Goal: Task Accomplishment & Management: Manage account settings

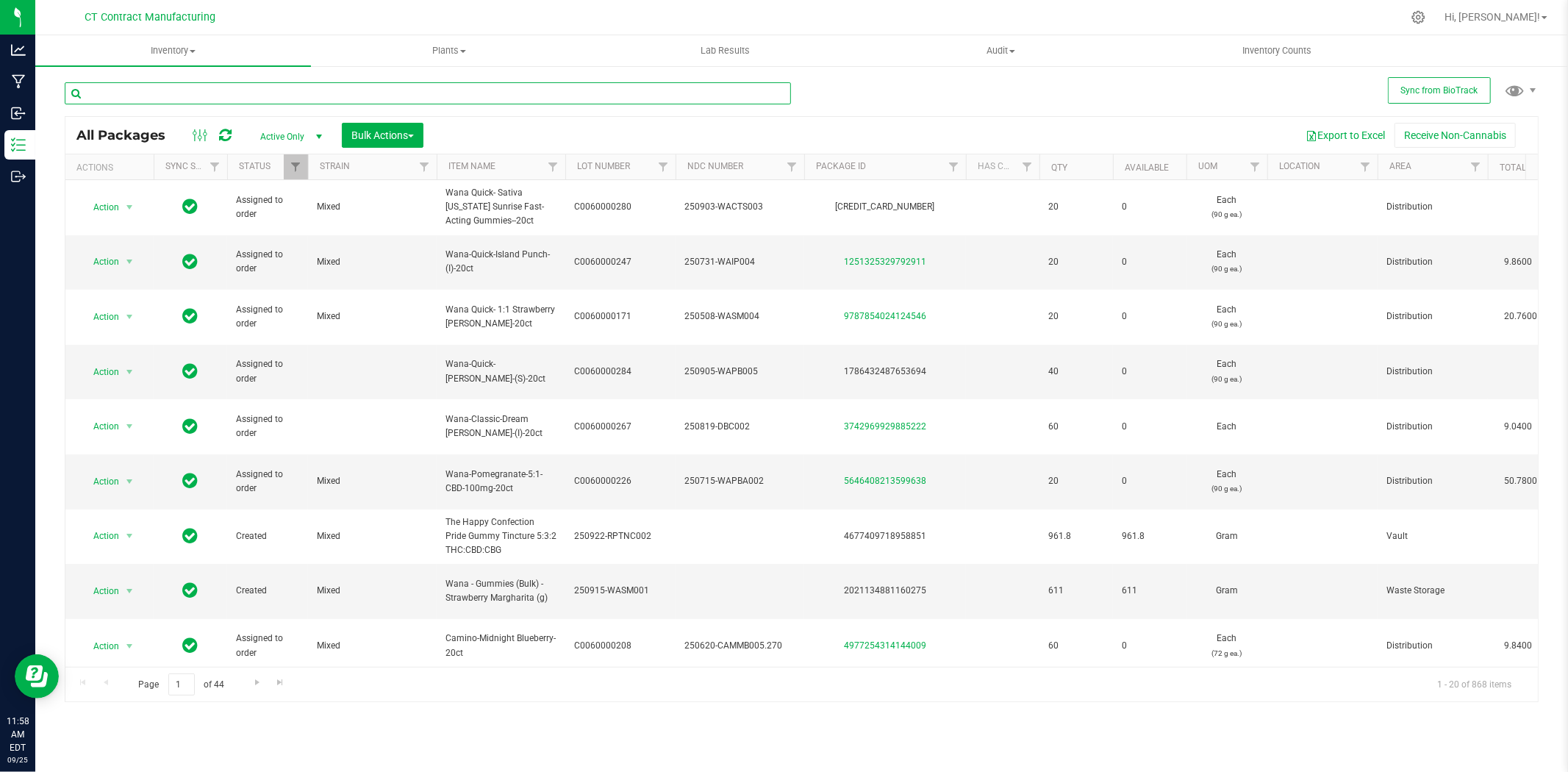
click at [267, 89] on input "text" at bounding box center [428, 93] width 726 height 22
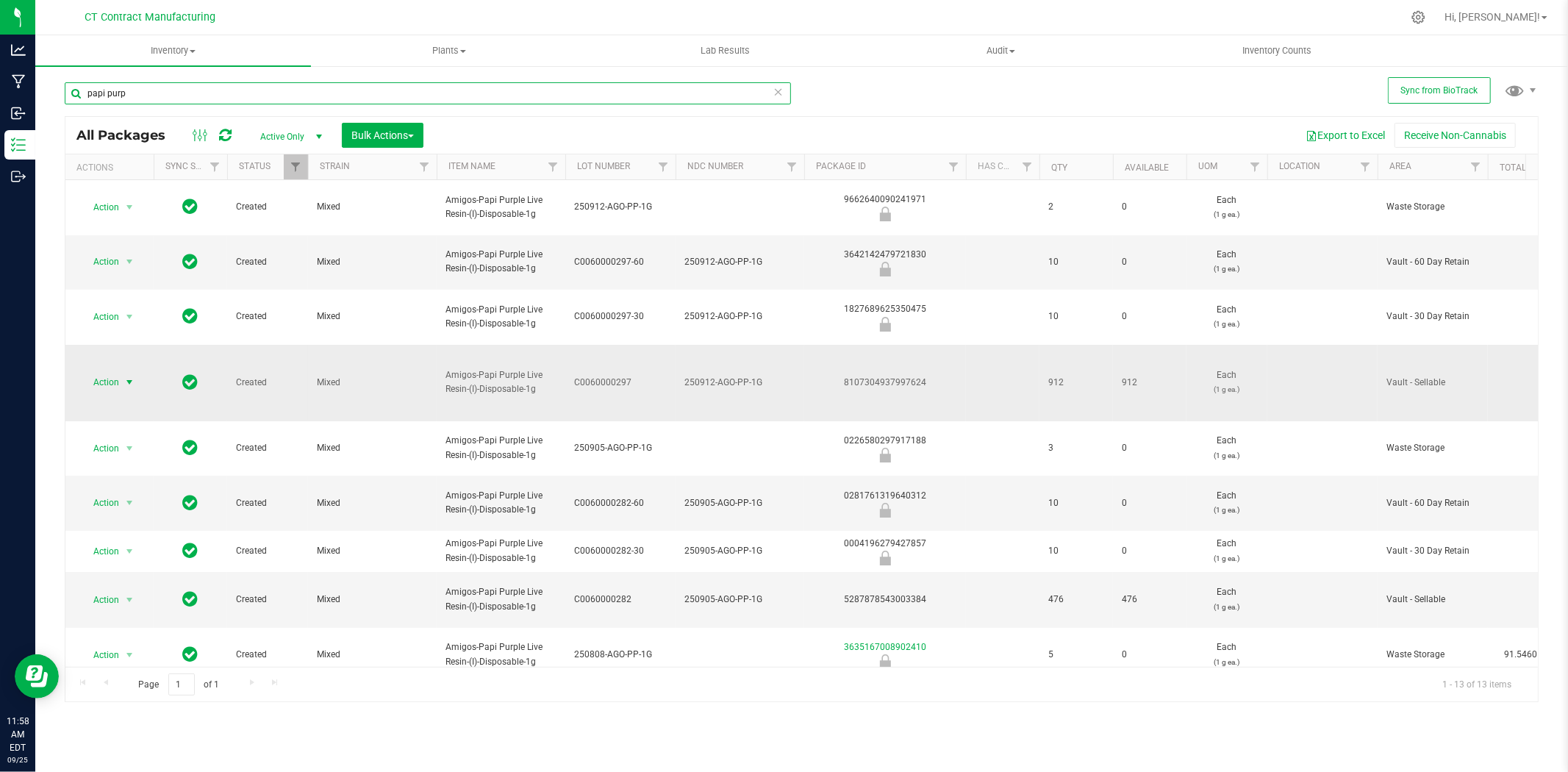
type input "papi purp"
click at [129, 376] on span "select" at bounding box center [129, 382] width 11 height 11
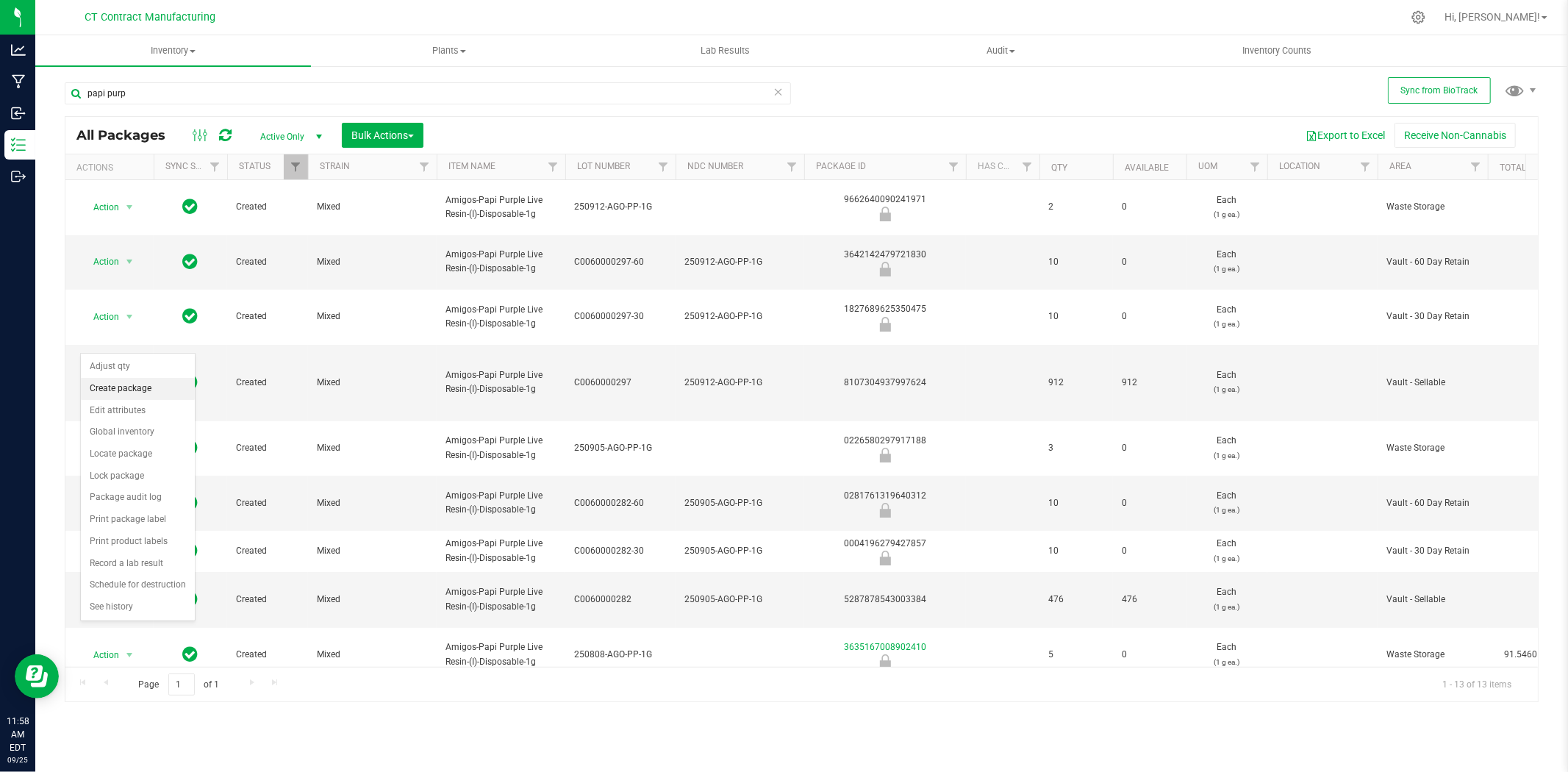
click at [126, 391] on li "Create package" at bounding box center [138, 388] width 114 height 22
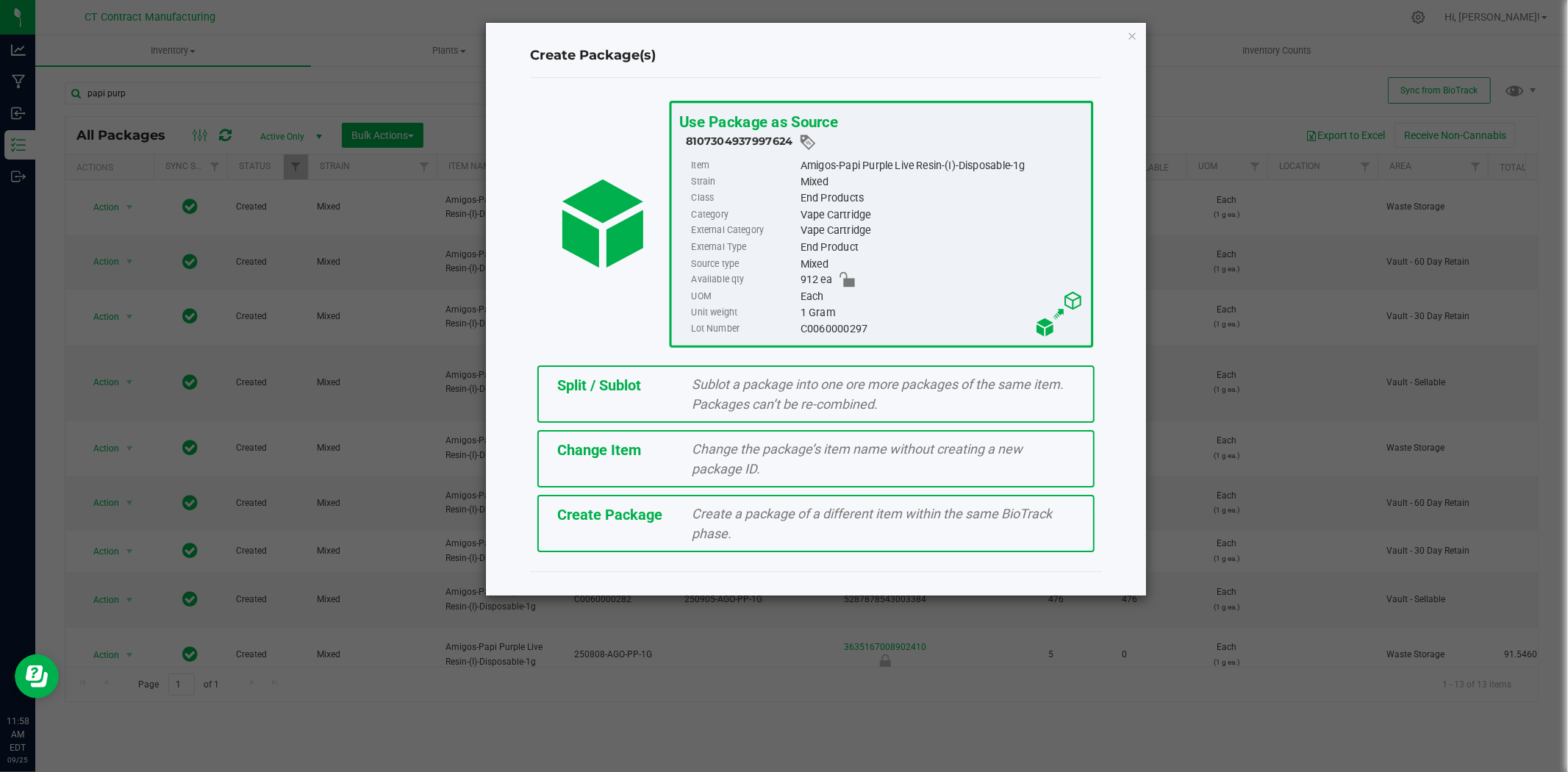
click at [630, 368] on div "Split / Sublot Sublot a package into one ore more packages of the same item. Pa…" at bounding box center [815, 394] width 557 height 57
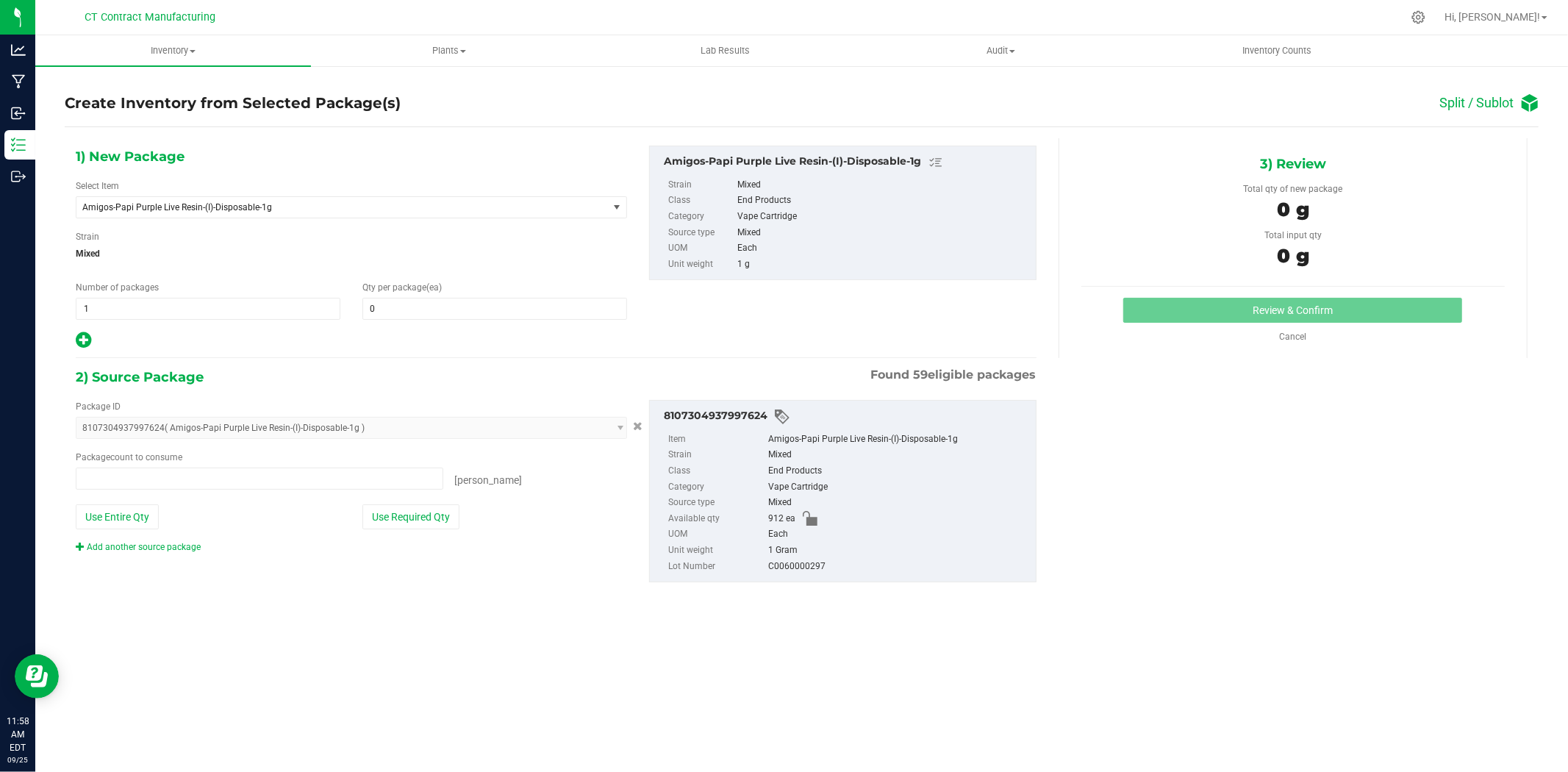
type input "0 ea"
click at [1300, 340] on link "Cancel" at bounding box center [1293, 336] width 27 height 11
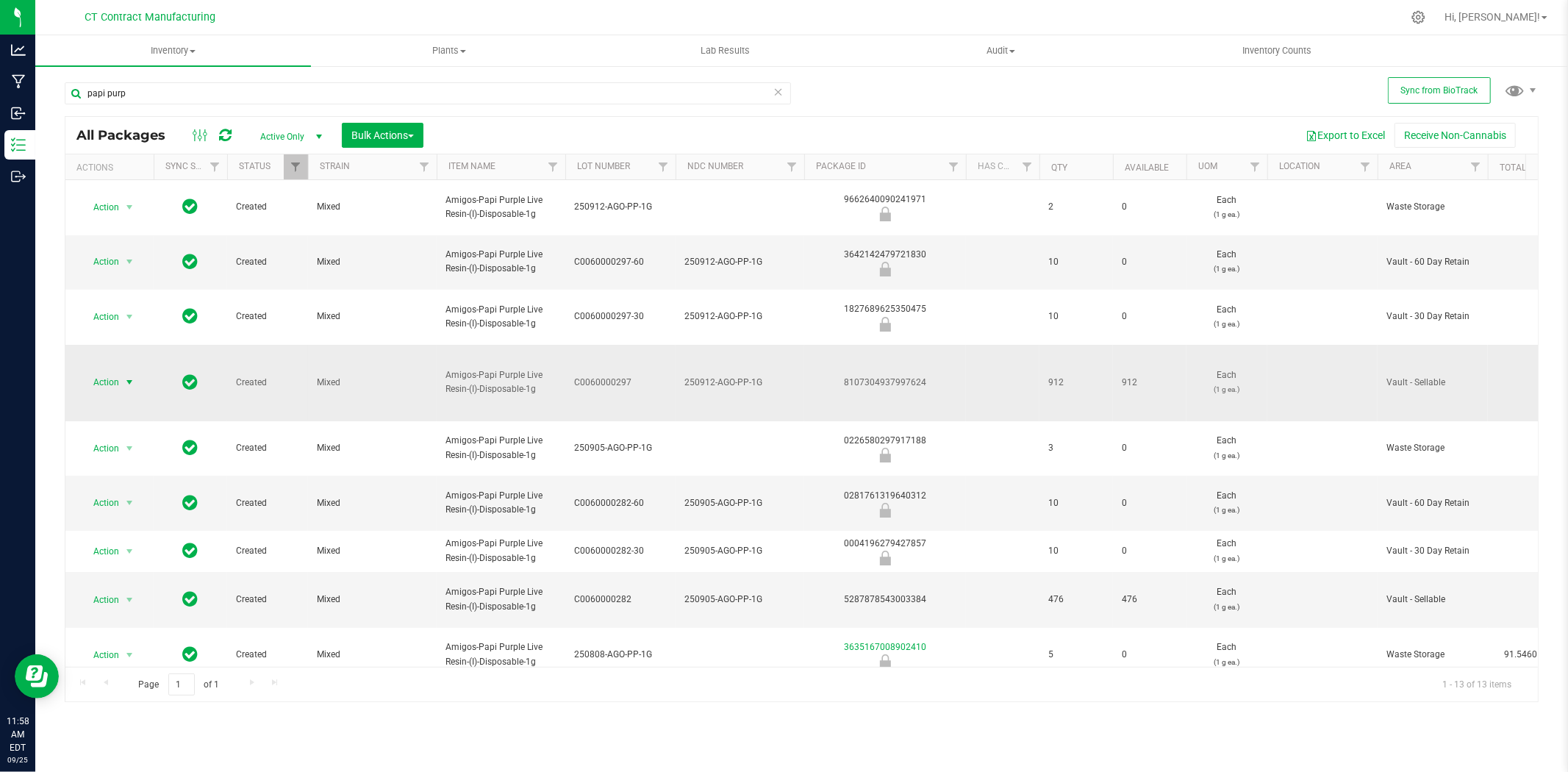
click at [134, 376] on span "select" at bounding box center [129, 382] width 11 height 11
click at [126, 388] on li "Create package" at bounding box center [138, 388] width 114 height 22
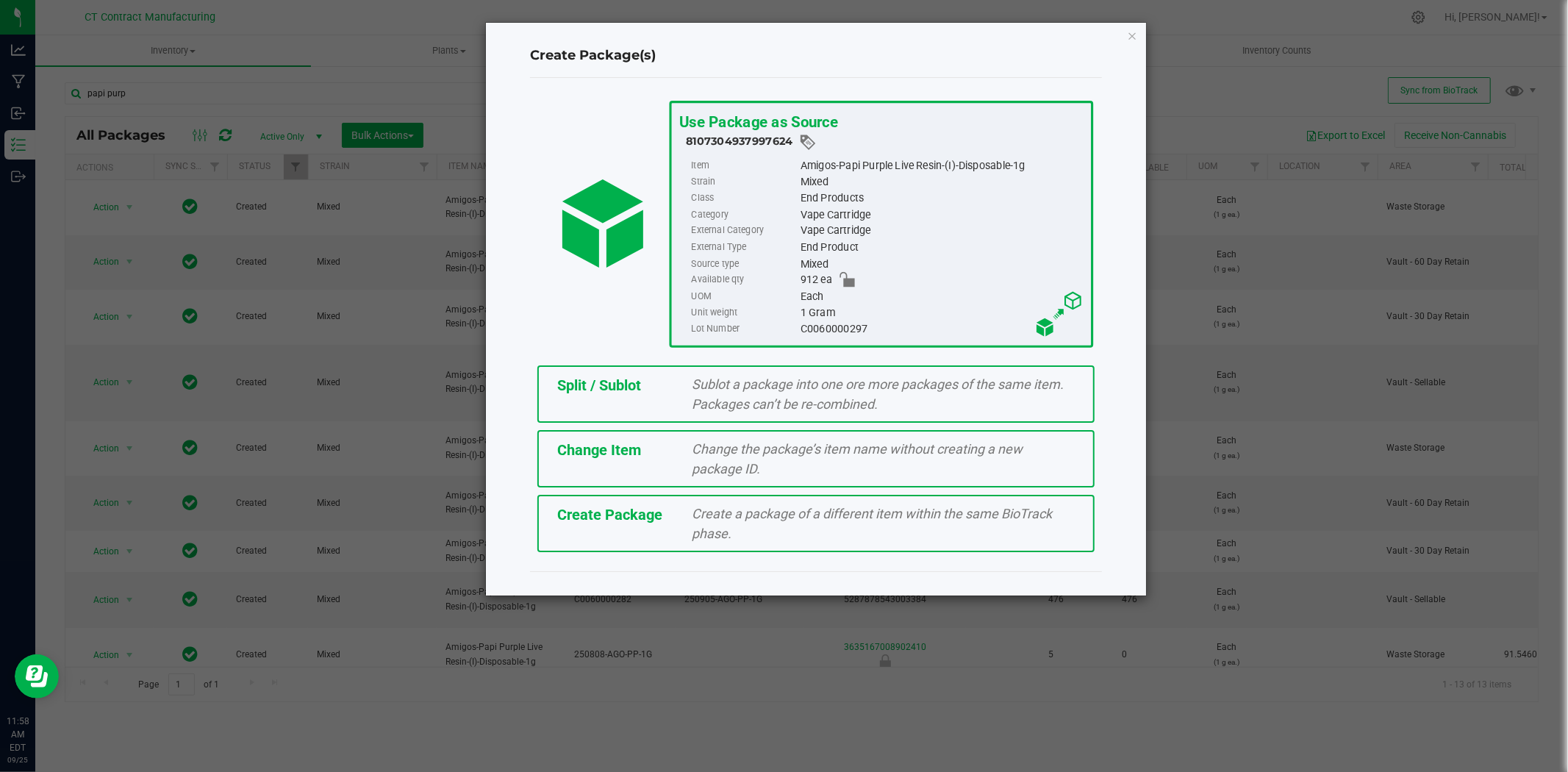
click at [593, 380] on span "Split / Sublot" at bounding box center [599, 385] width 84 height 17
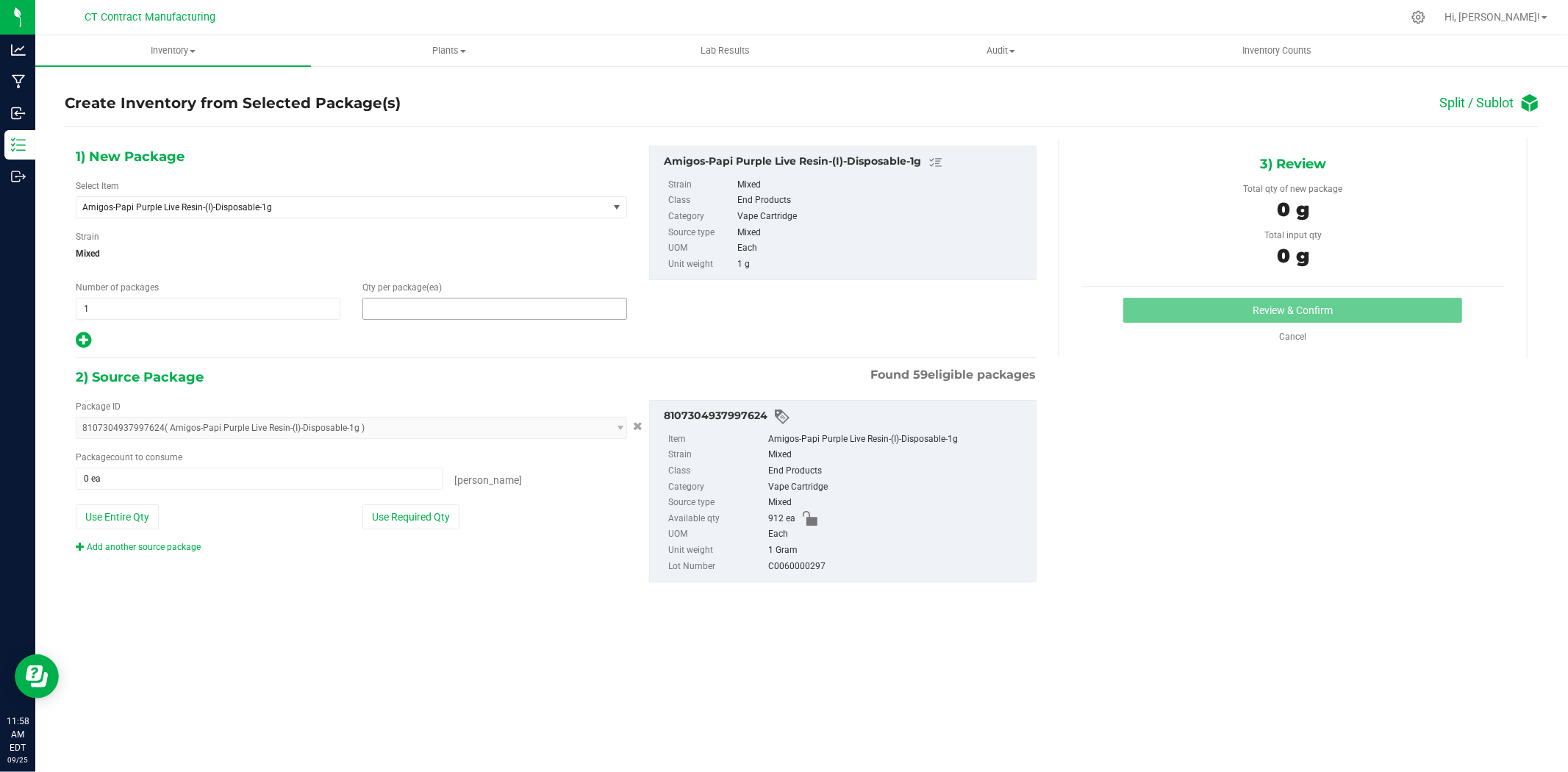
click at [413, 312] on span at bounding box center [494, 309] width 265 height 22
type input "1"
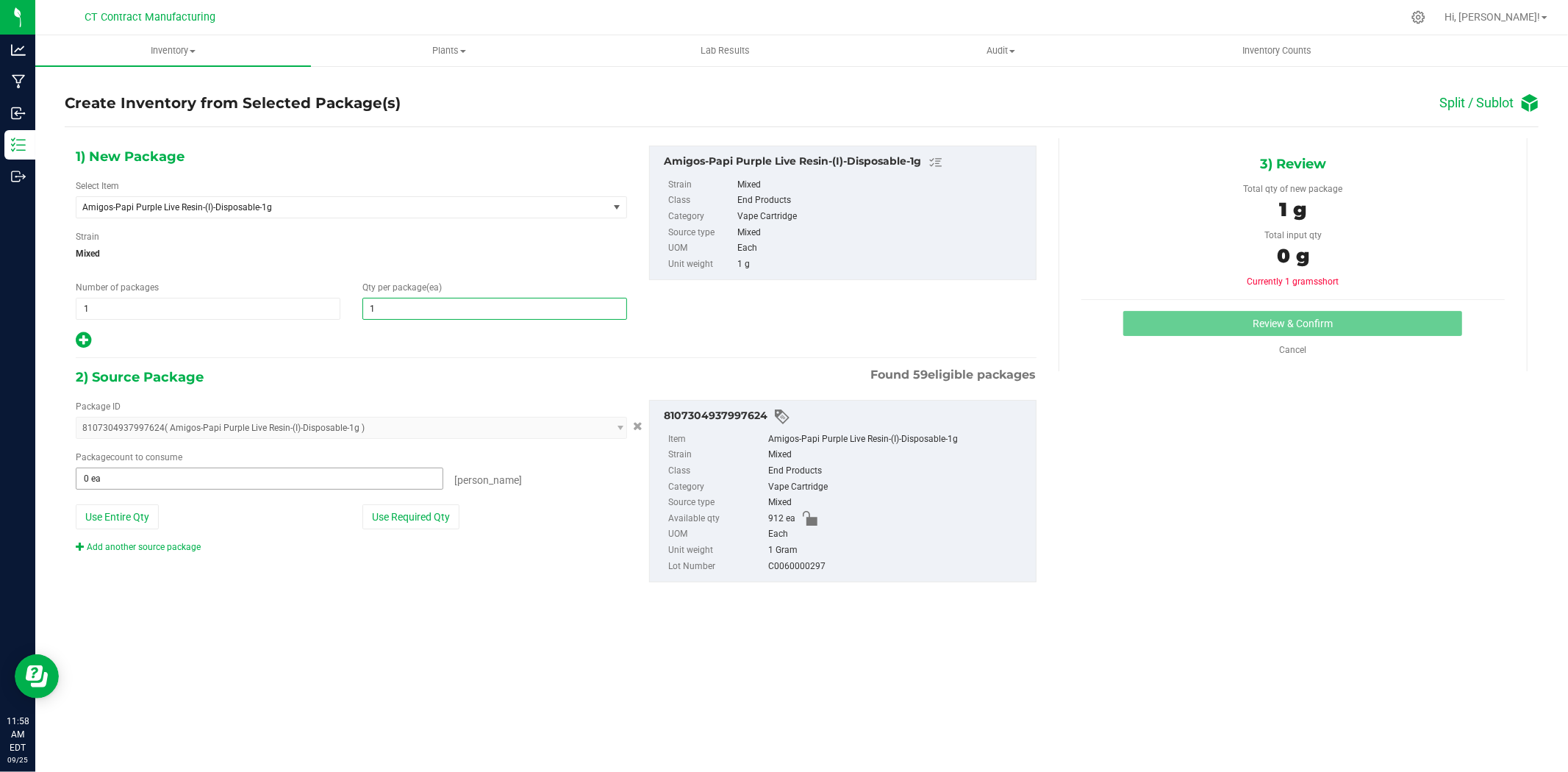
type input "1"
click at [270, 473] on span at bounding box center [259, 478] width 368 height 22
type input "1"
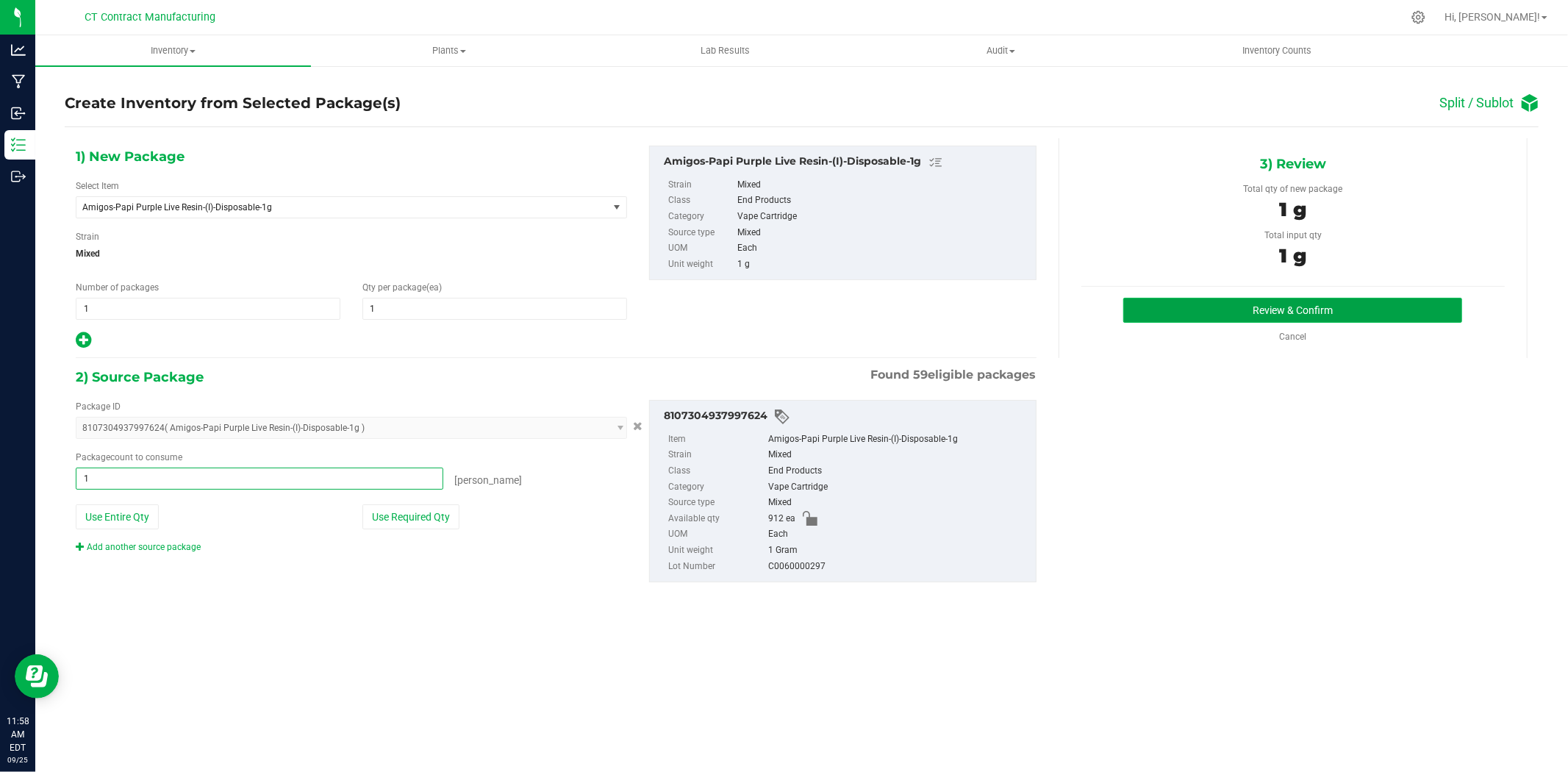
type input "1 ea"
click at [1178, 309] on button "Review & Confirm" at bounding box center [1293, 311] width 339 height 25
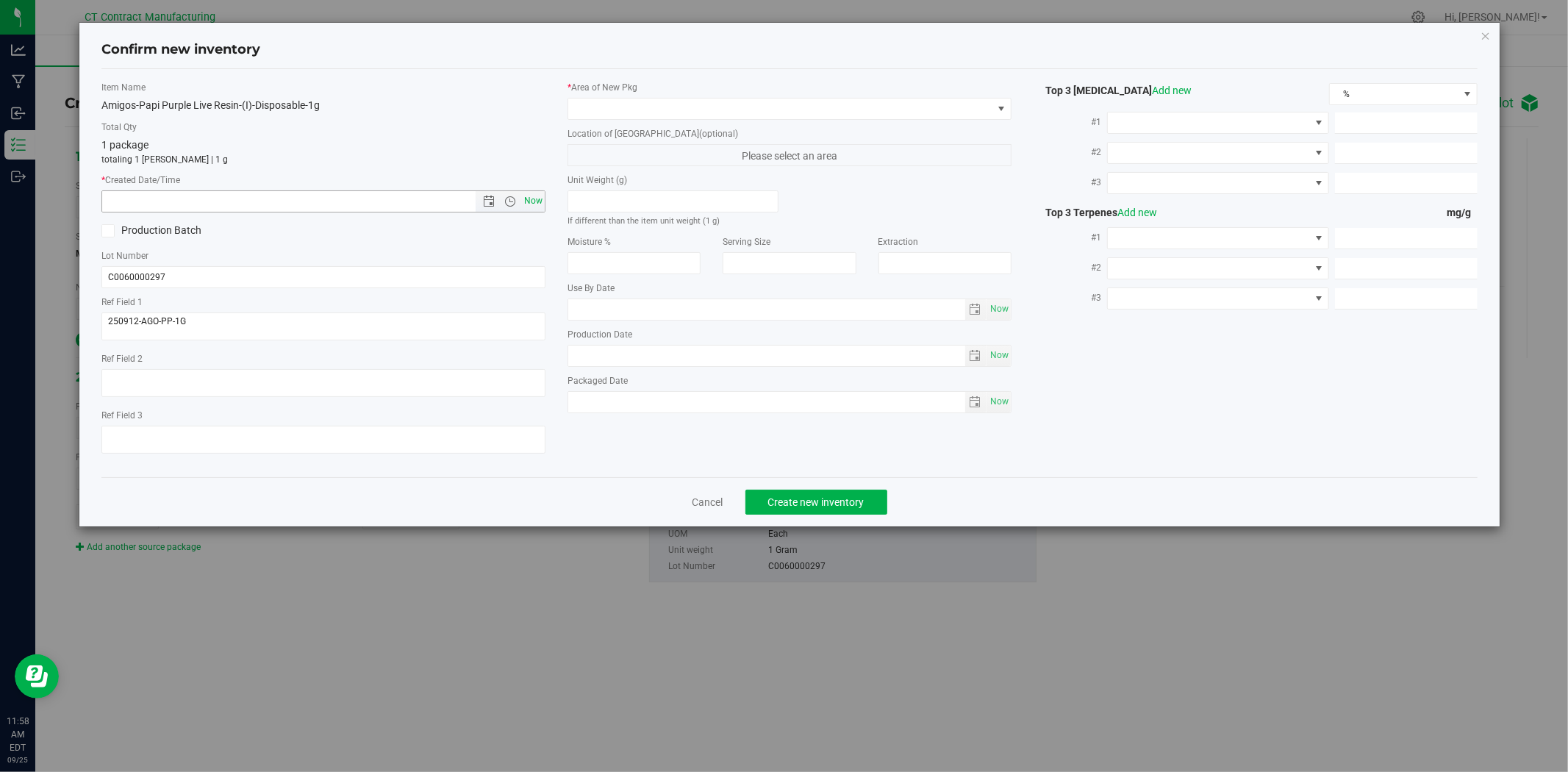
click at [525, 202] on span "Now" at bounding box center [534, 201] width 25 height 21
type input "[DATE] 11:58 AM"
click at [620, 113] on span at bounding box center [781, 109] width 424 height 21
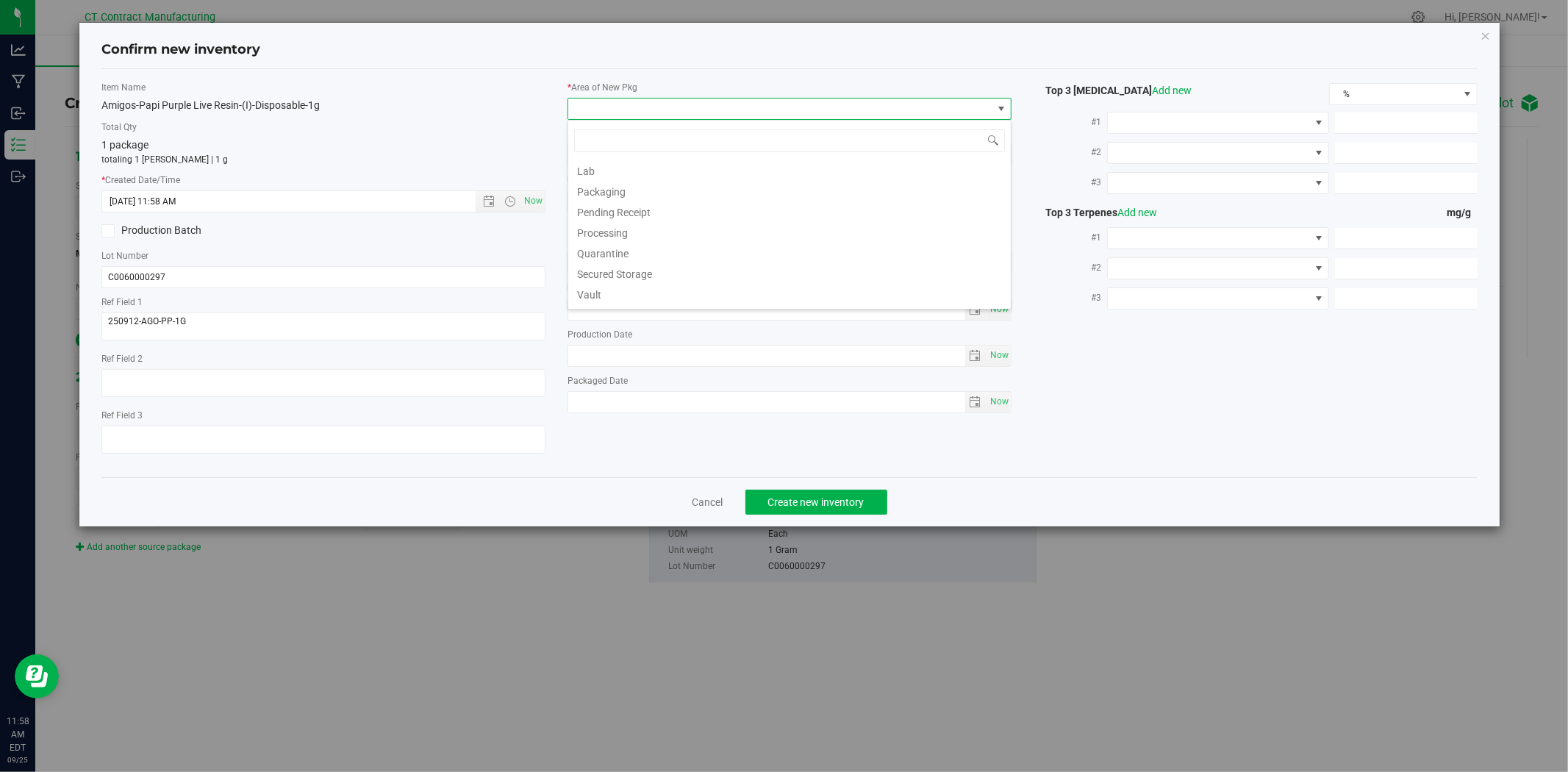
scroll to position [182, 0]
click at [635, 298] on li "Waste Storage" at bounding box center [789, 297] width 442 height 21
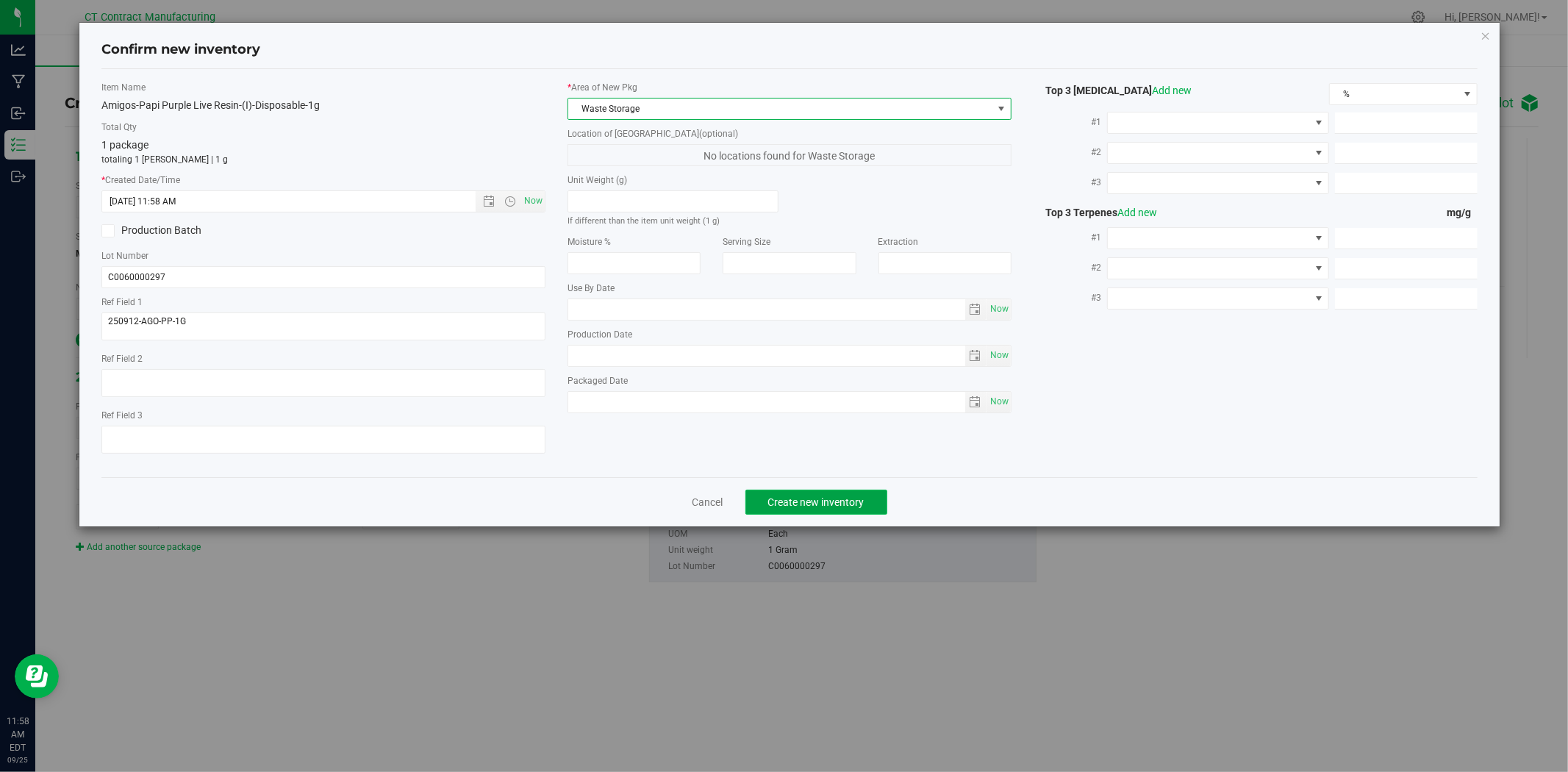
click at [781, 512] on button "Create new inventory" at bounding box center [816, 502] width 142 height 25
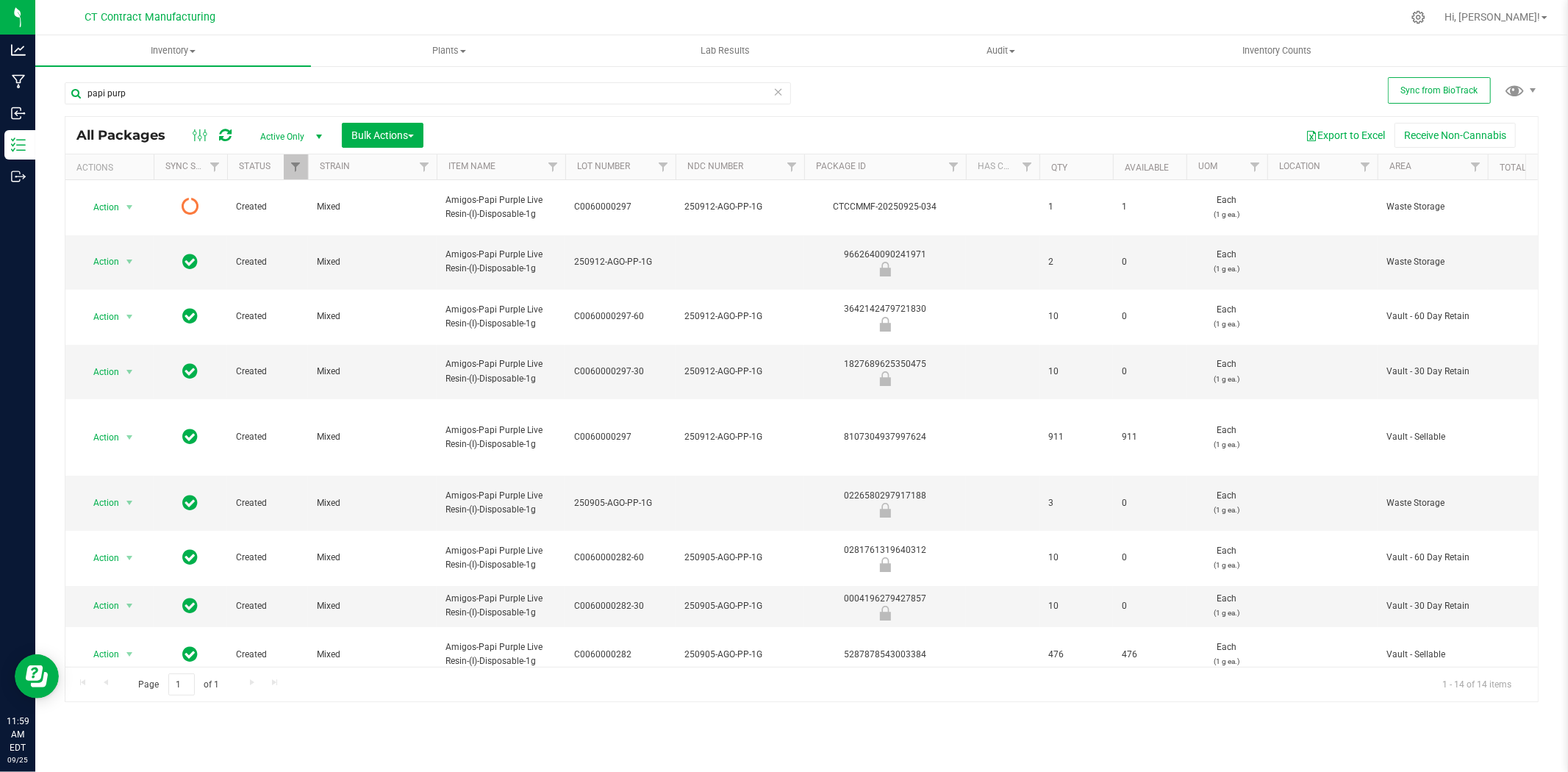
click at [226, 130] on icon at bounding box center [225, 135] width 12 height 14
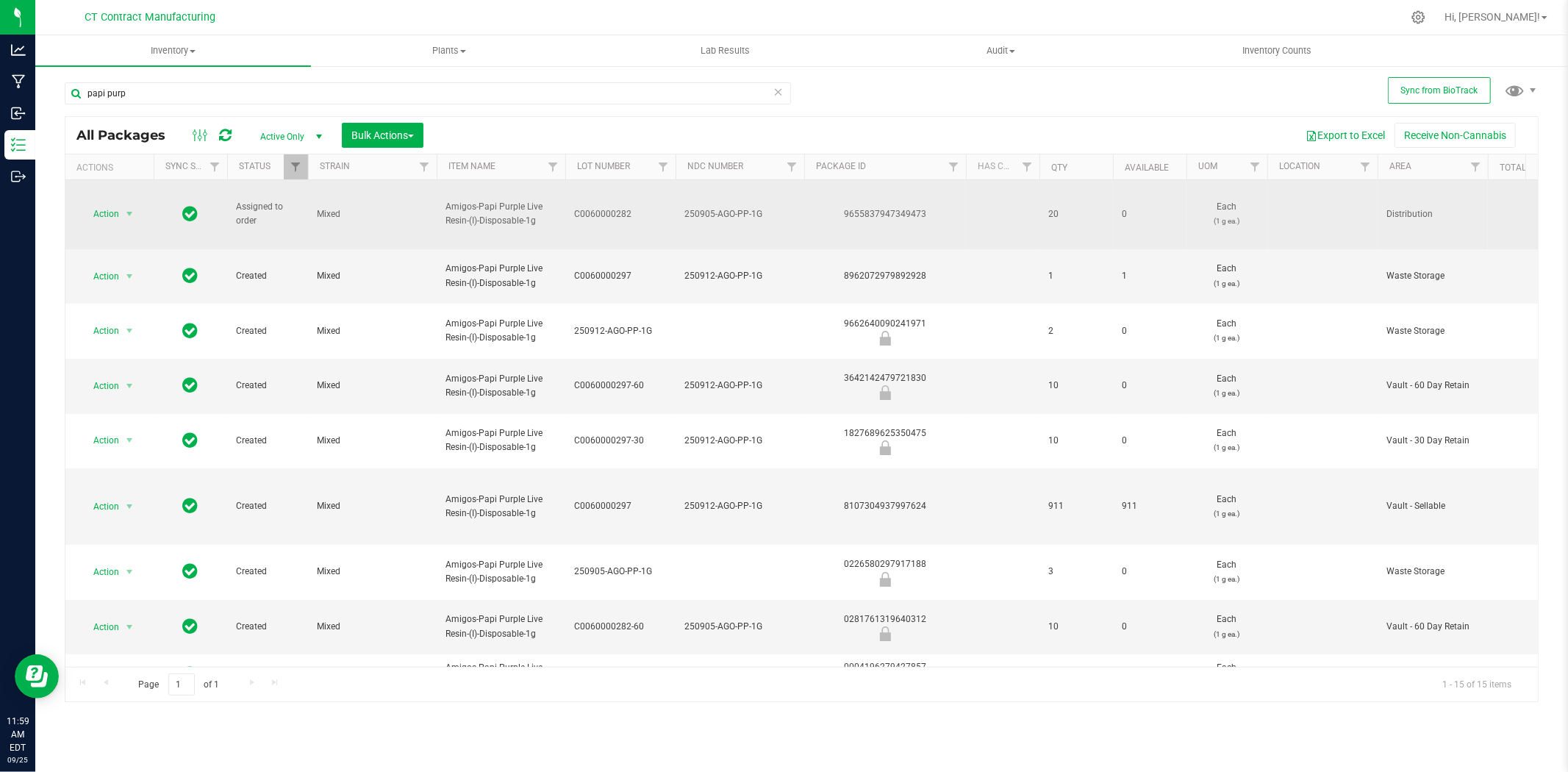
click at [913, 214] on div "9655837947349473" at bounding box center [885, 214] width 166 height 14
copy div "9655837947349473"
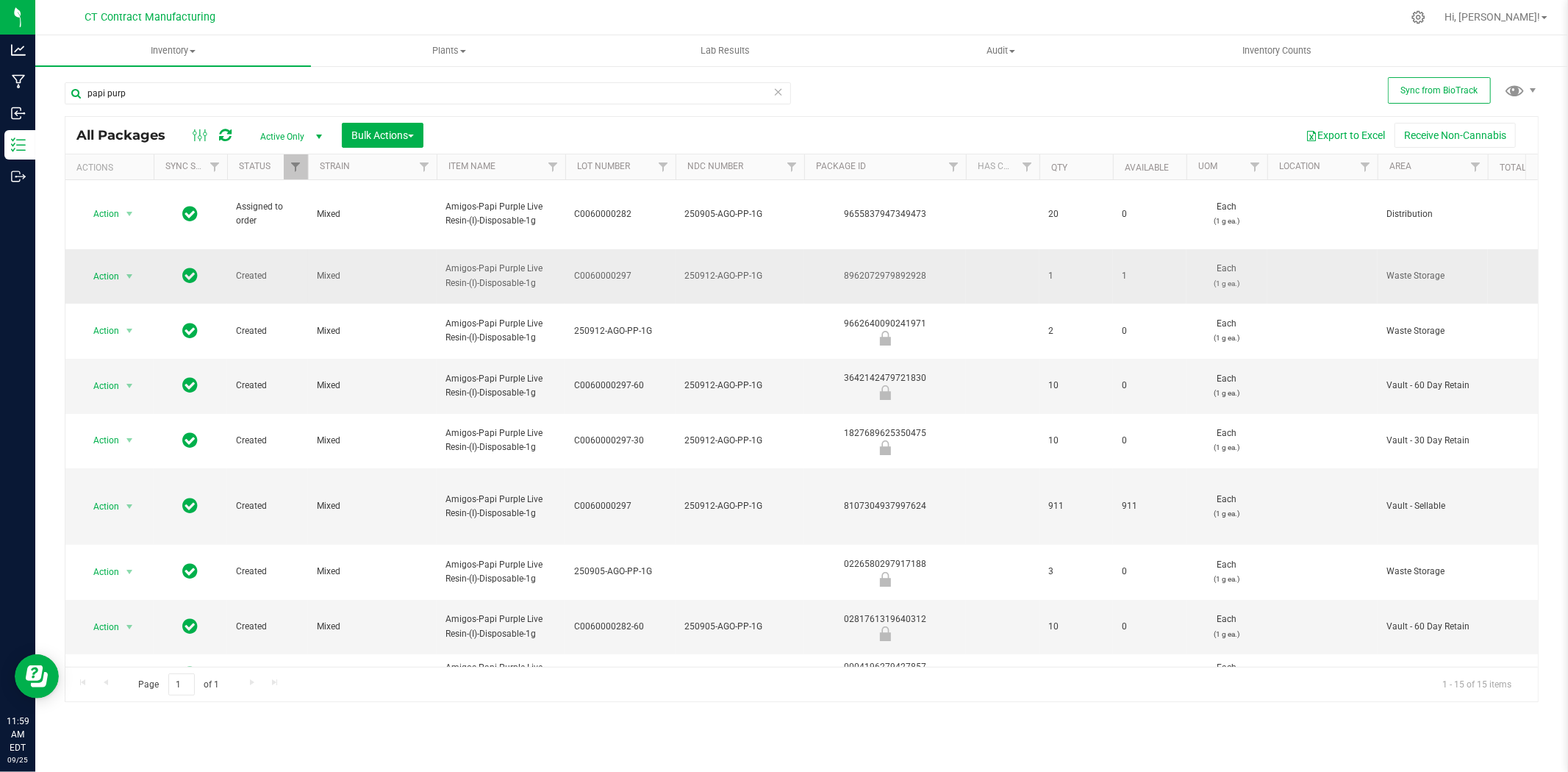
click at [901, 269] on div "8962072979892928" at bounding box center [885, 276] width 166 height 14
copy div "8962072979892928"
click at [715, 269] on span "250912-AGO-PP-1G" at bounding box center [740, 276] width 111 height 14
click at [715, 268] on input "250912-AGO-PP-1G" at bounding box center [736, 276] width 123 height 23
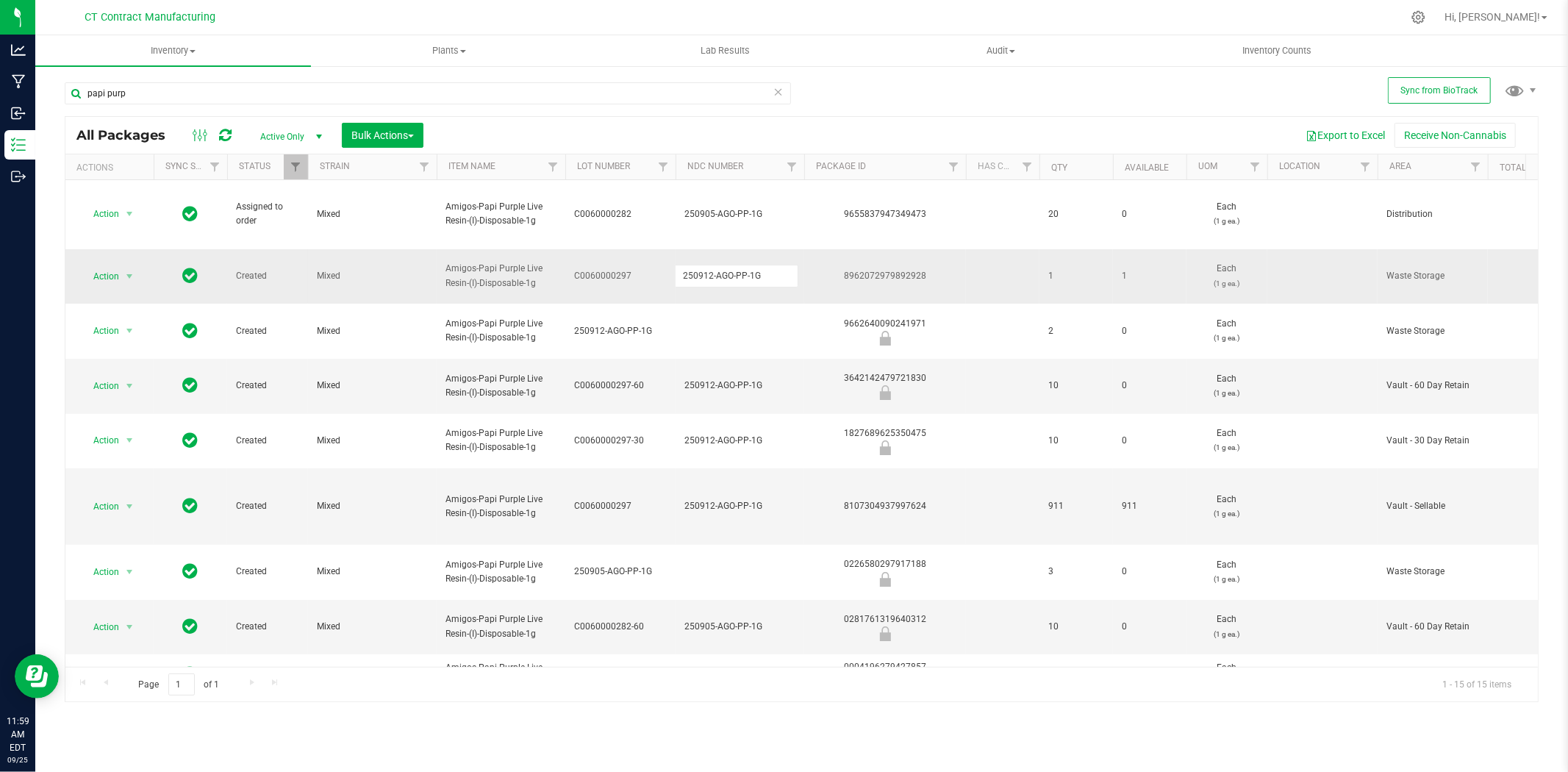
click at [715, 268] on input "250912-AGO-PP-1G" at bounding box center [736, 276] width 123 height 23
click at [875, 269] on div "8962072979892928" at bounding box center [885, 276] width 166 height 14
click at [166, 91] on input "papi purp" at bounding box center [428, 93] width 726 height 22
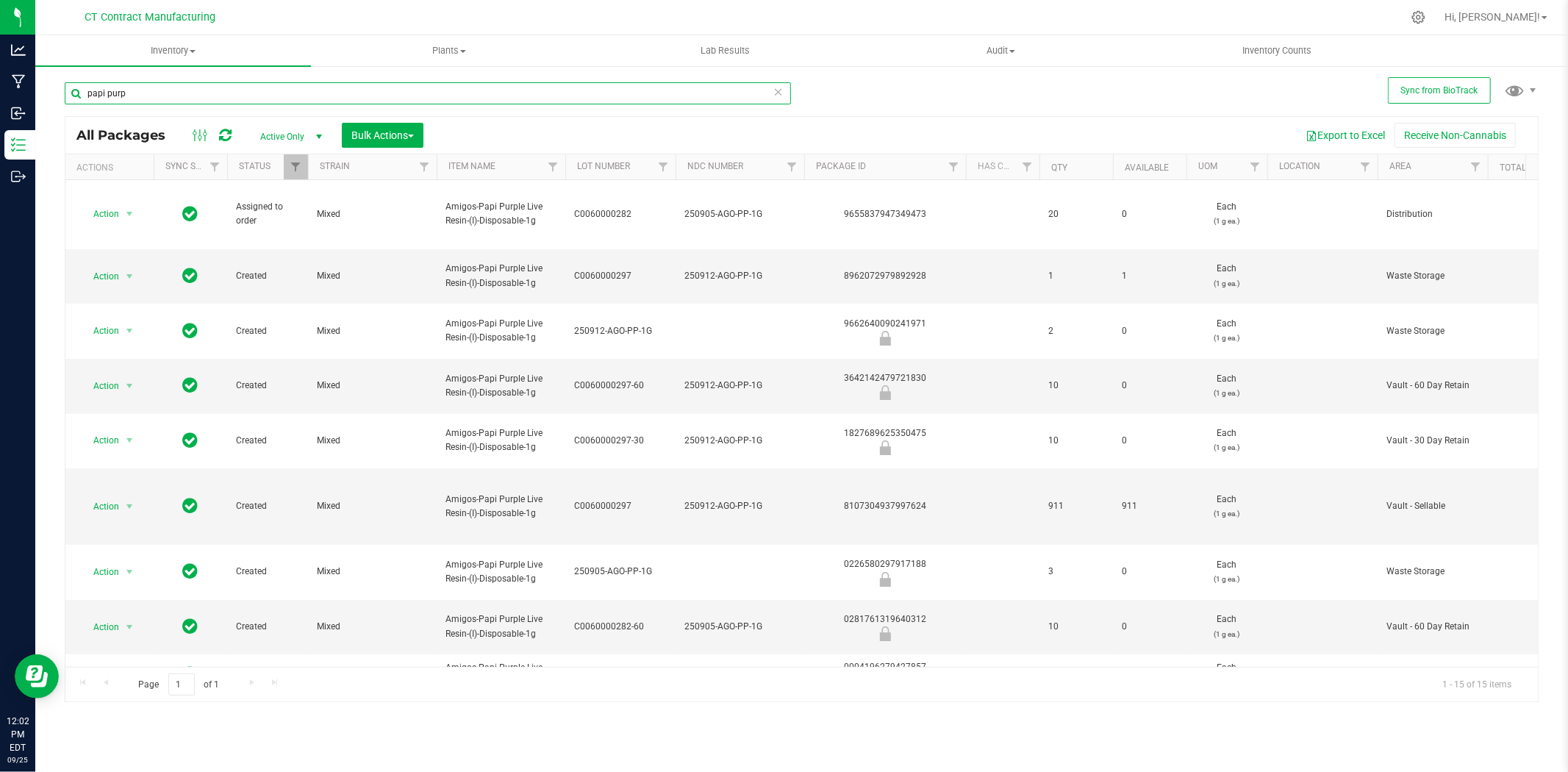
click at [166, 91] on input "papi purp" at bounding box center [428, 93] width 726 height 22
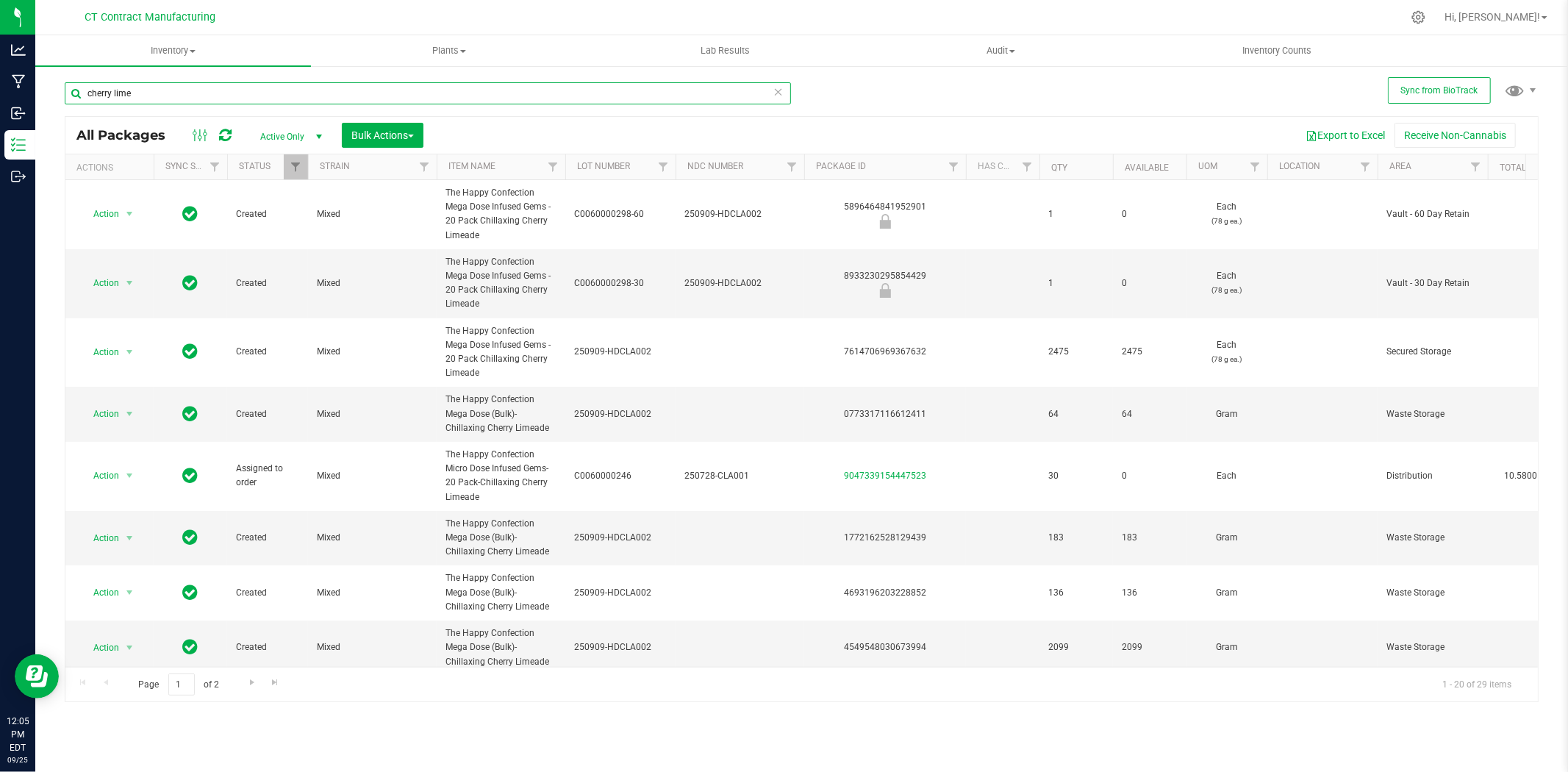
click at [210, 96] on input "cherry lime" at bounding box center [428, 93] width 726 height 22
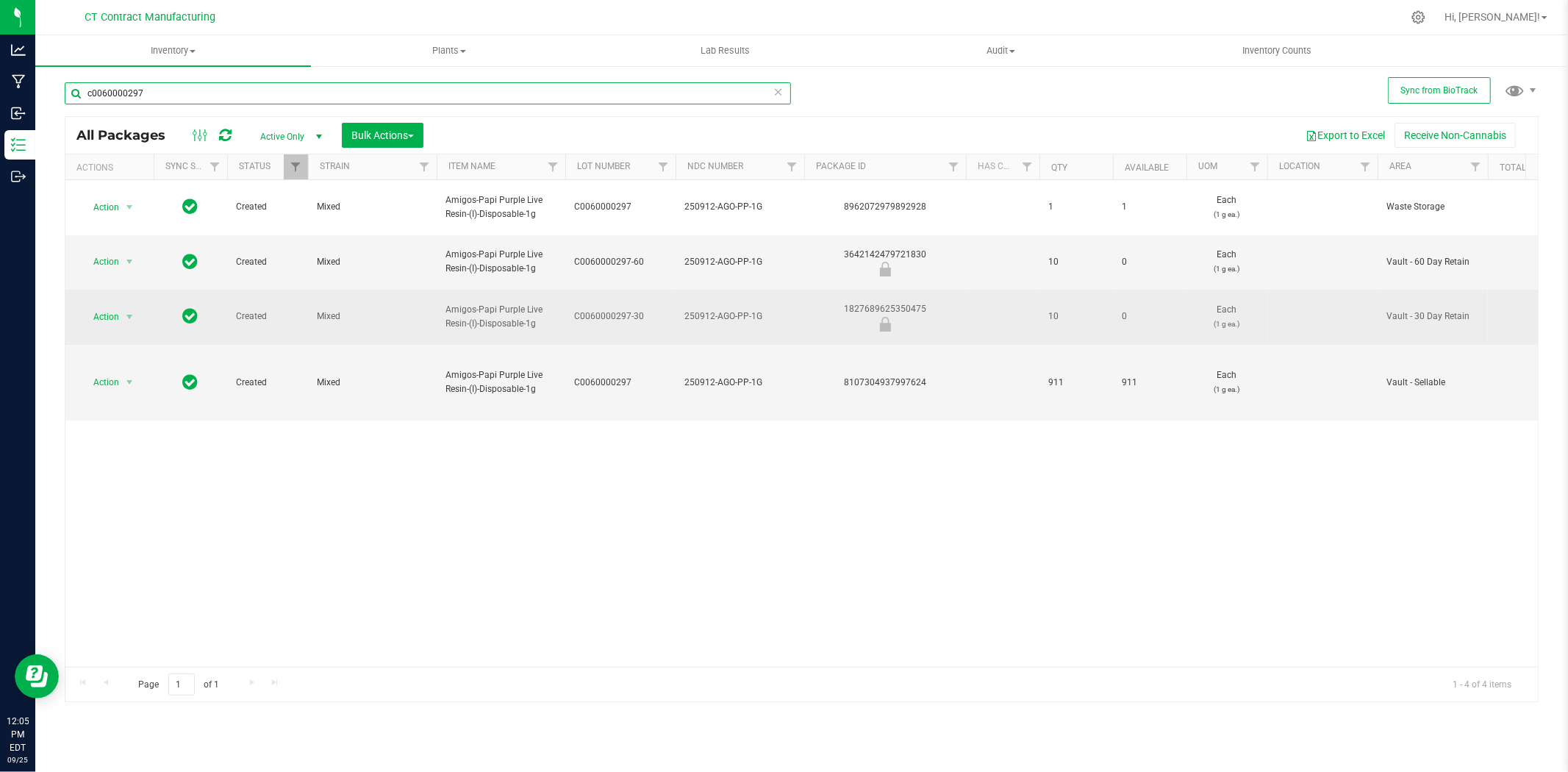
type input "c0060000297"
click at [906, 302] on div "1827689625350475" at bounding box center [885, 316] width 166 height 29
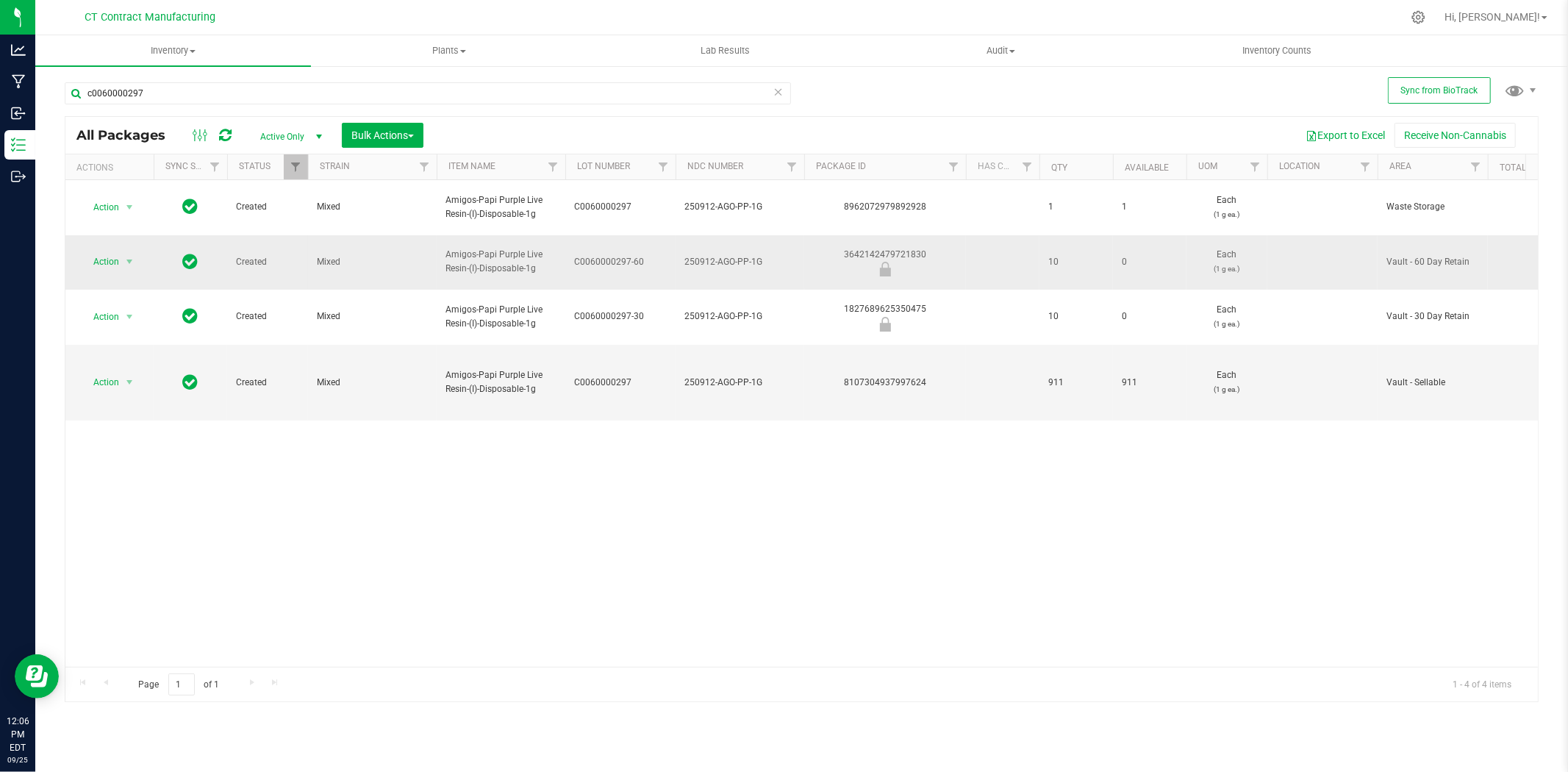
click at [885, 247] on div "3642142479721830" at bounding box center [885, 262] width 166 height 29
click at [1078, 9] on div at bounding box center [832, 17] width 1139 height 29
click at [122, 372] on span "select" at bounding box center [129, 382] width 18 height 21
click at [141, 390] on li "Create package" at bounding box center [138, 388] width 114 height 22
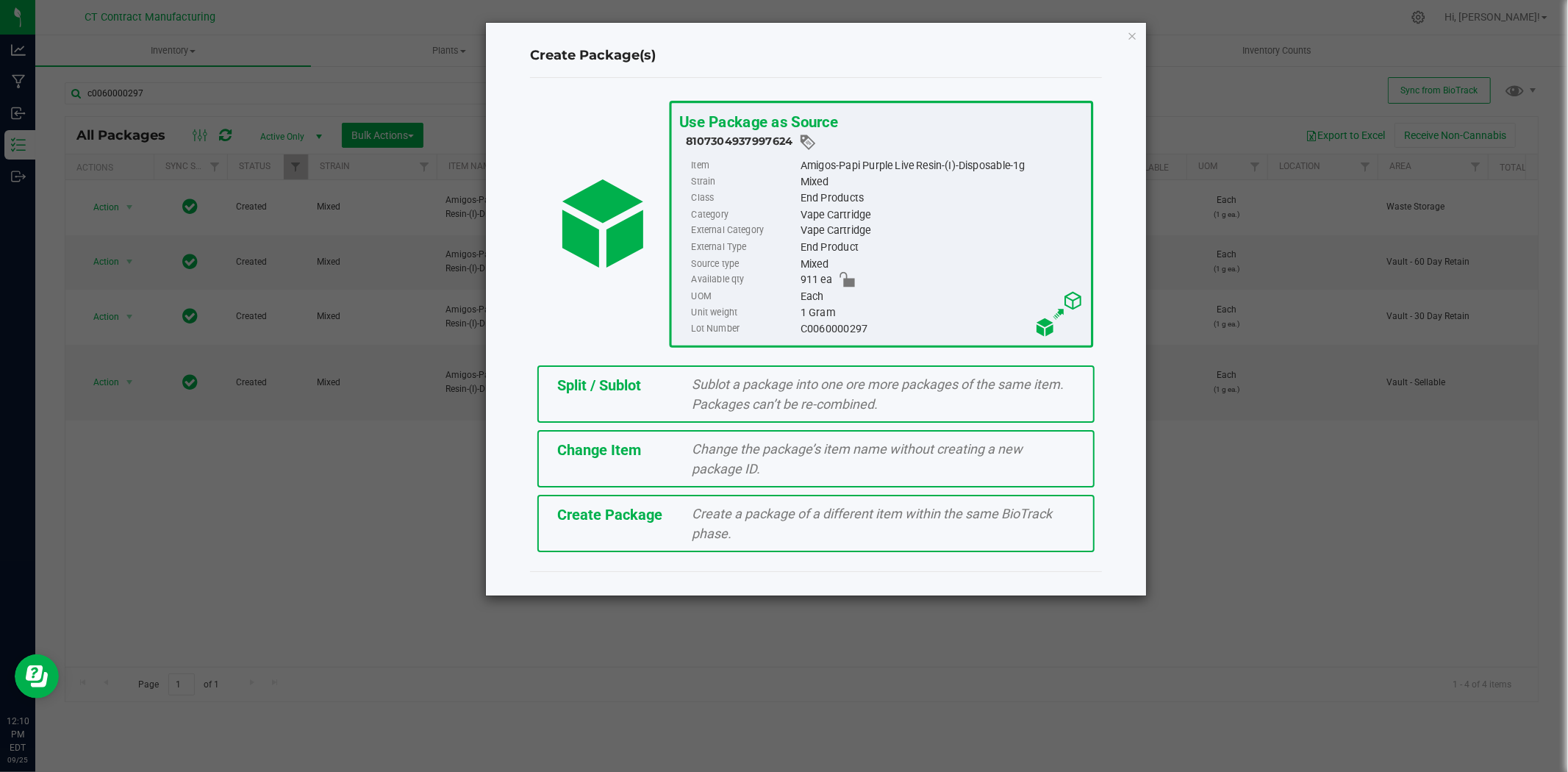
click at [822, 390] on span "Sublot a package into one ore more packages of the same item. Packages can’t be…" at bounding box center [878, 394] width 372 height 35
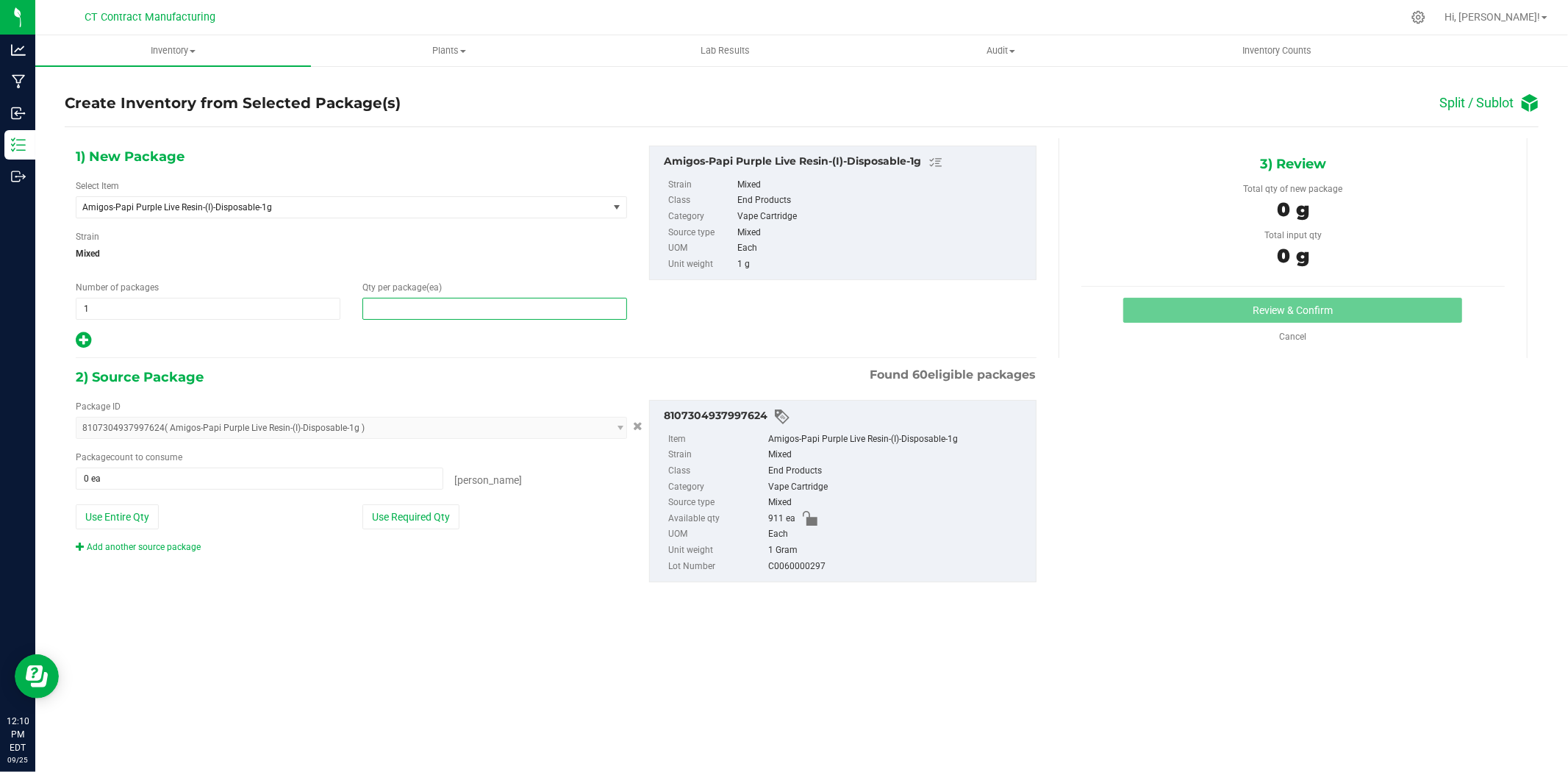
click at [496, 311] on span at bounding box center [494, 309] width 265 height 22
type input "50"
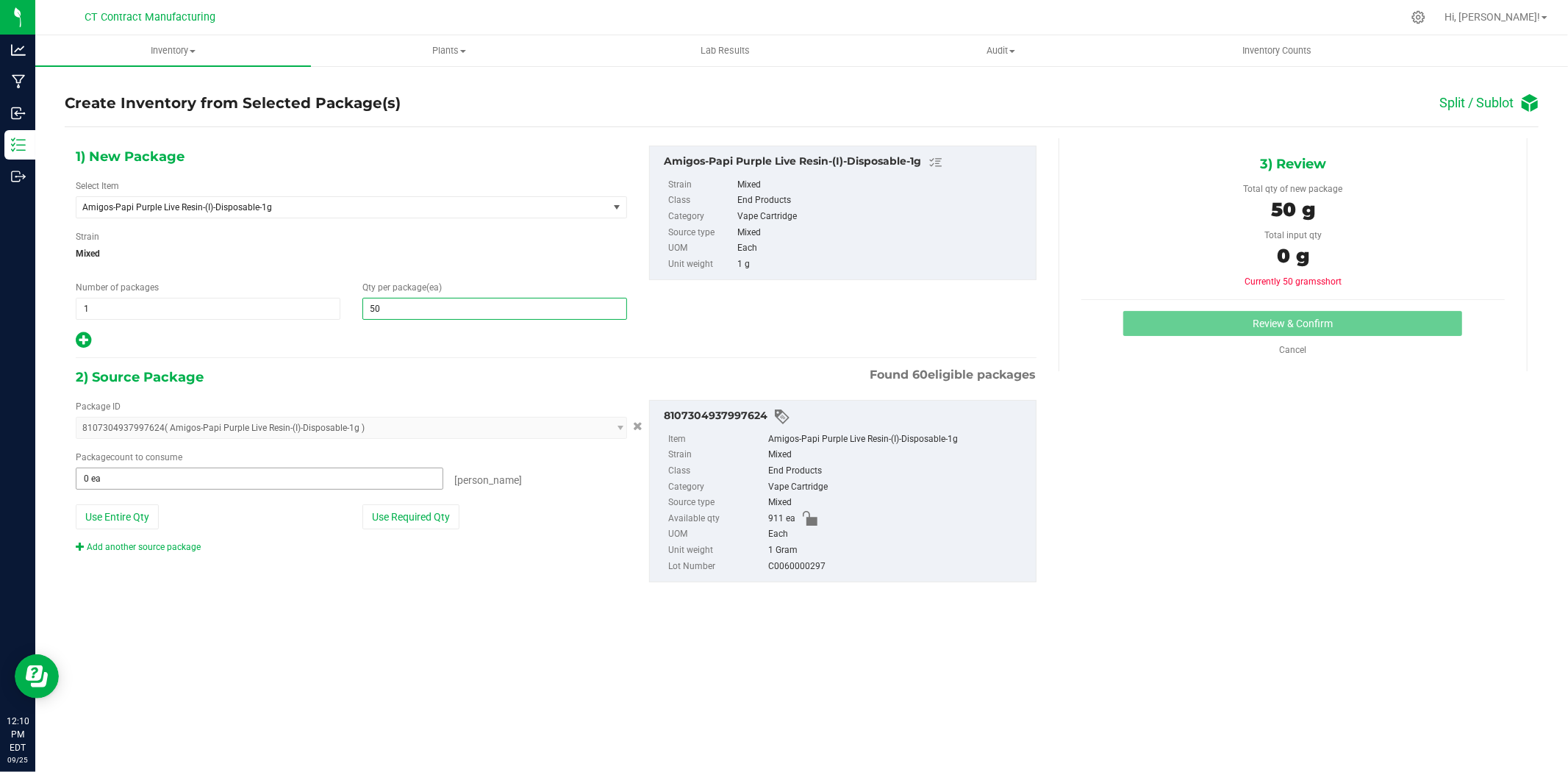
type input "50"
click at [252, 482] on span at bounding box center [259, 478] width 368 height 22
type input "50"
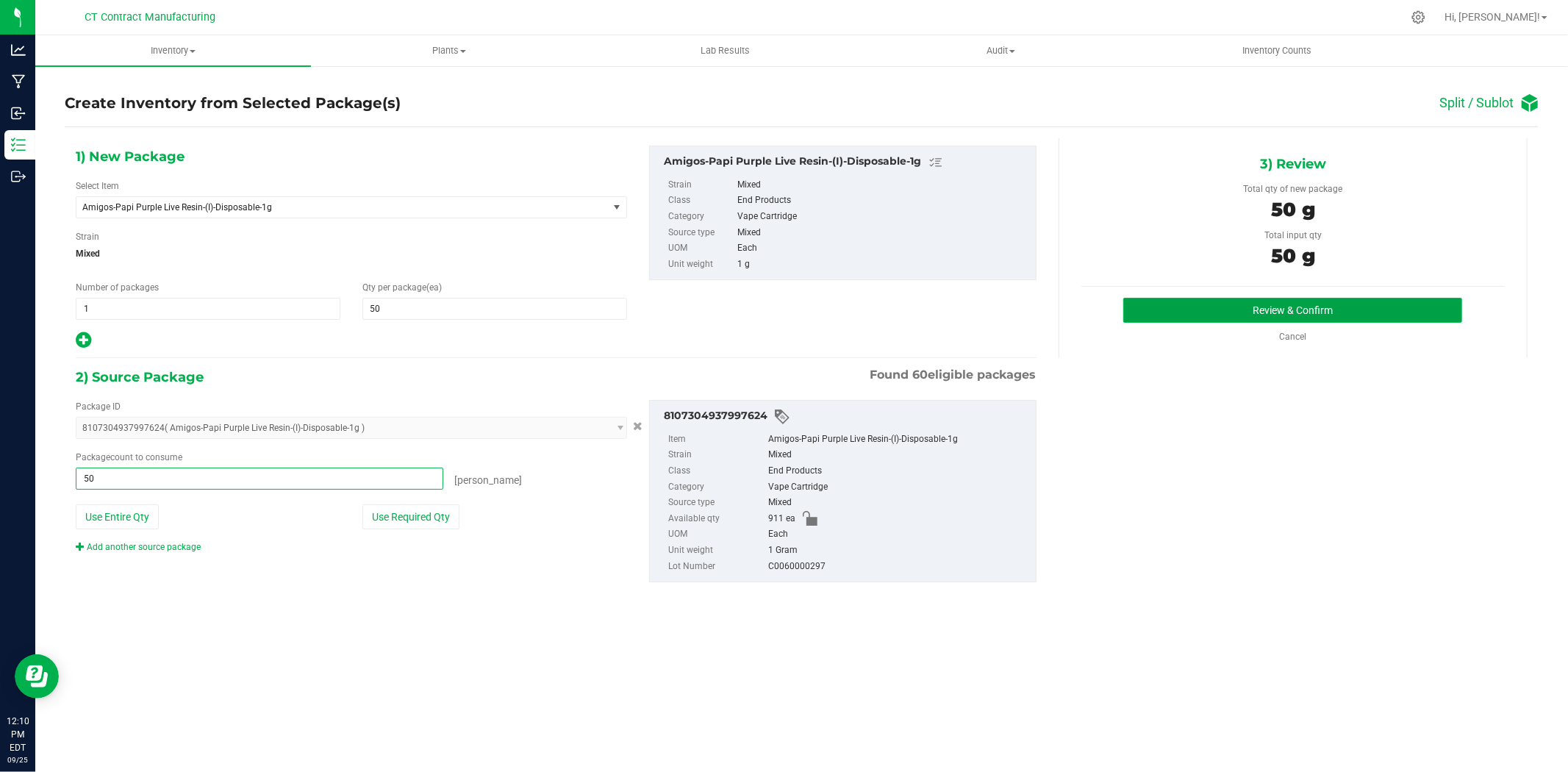
type input "50 ea"
click at [1241, 309] on button "Review & Confirm" at bounding box center [1293, 311] width 339 height 25
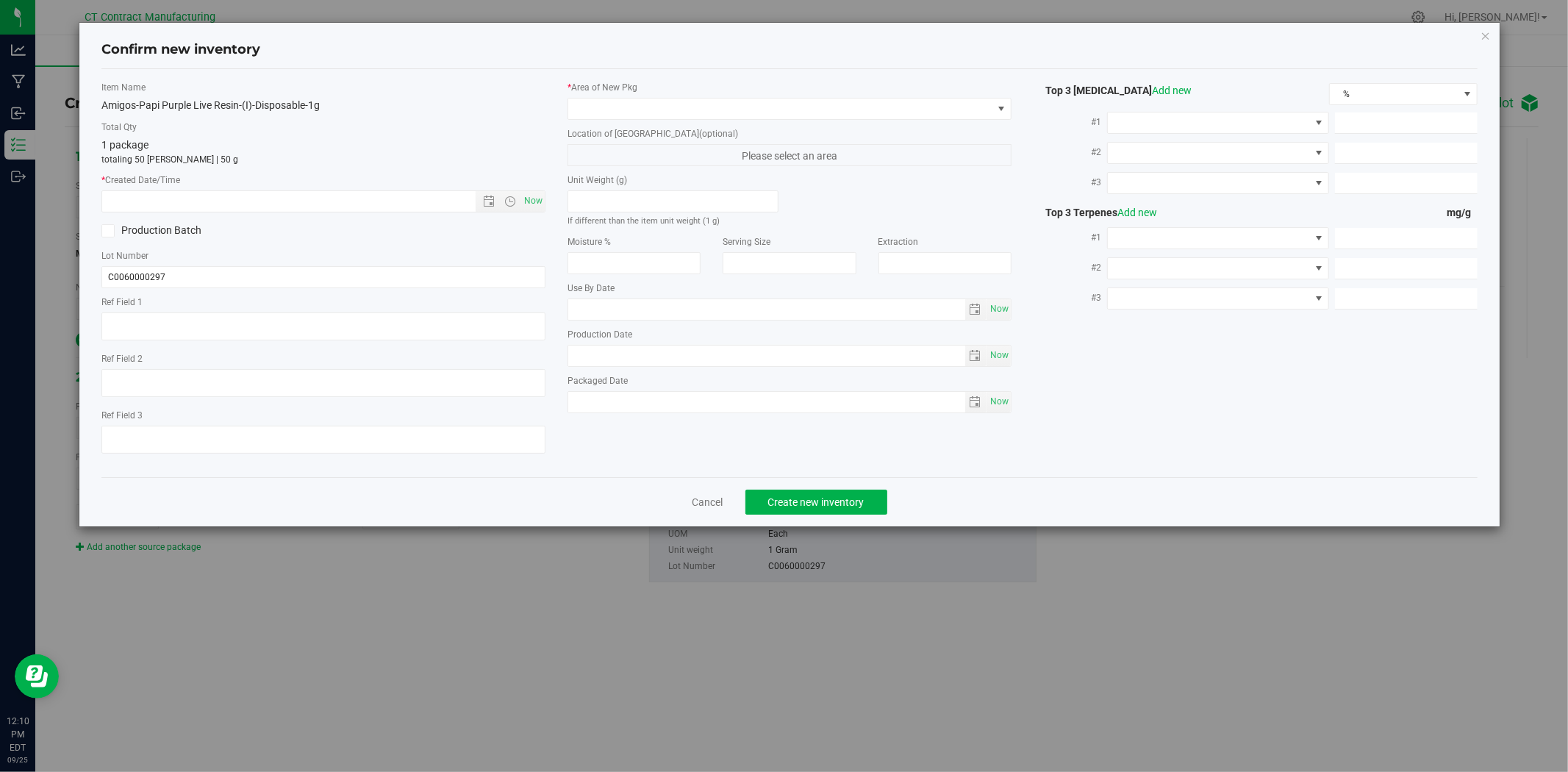
type textarea "250912-AGO-PP-1G"
click at [530, 203] on span "Now" at bounding box center [534, 201] width 25 height 21
type input "[DATE] 12:10 PM"
click at [608, 107] on span at bounding box center [781, 109] width 424 height 21
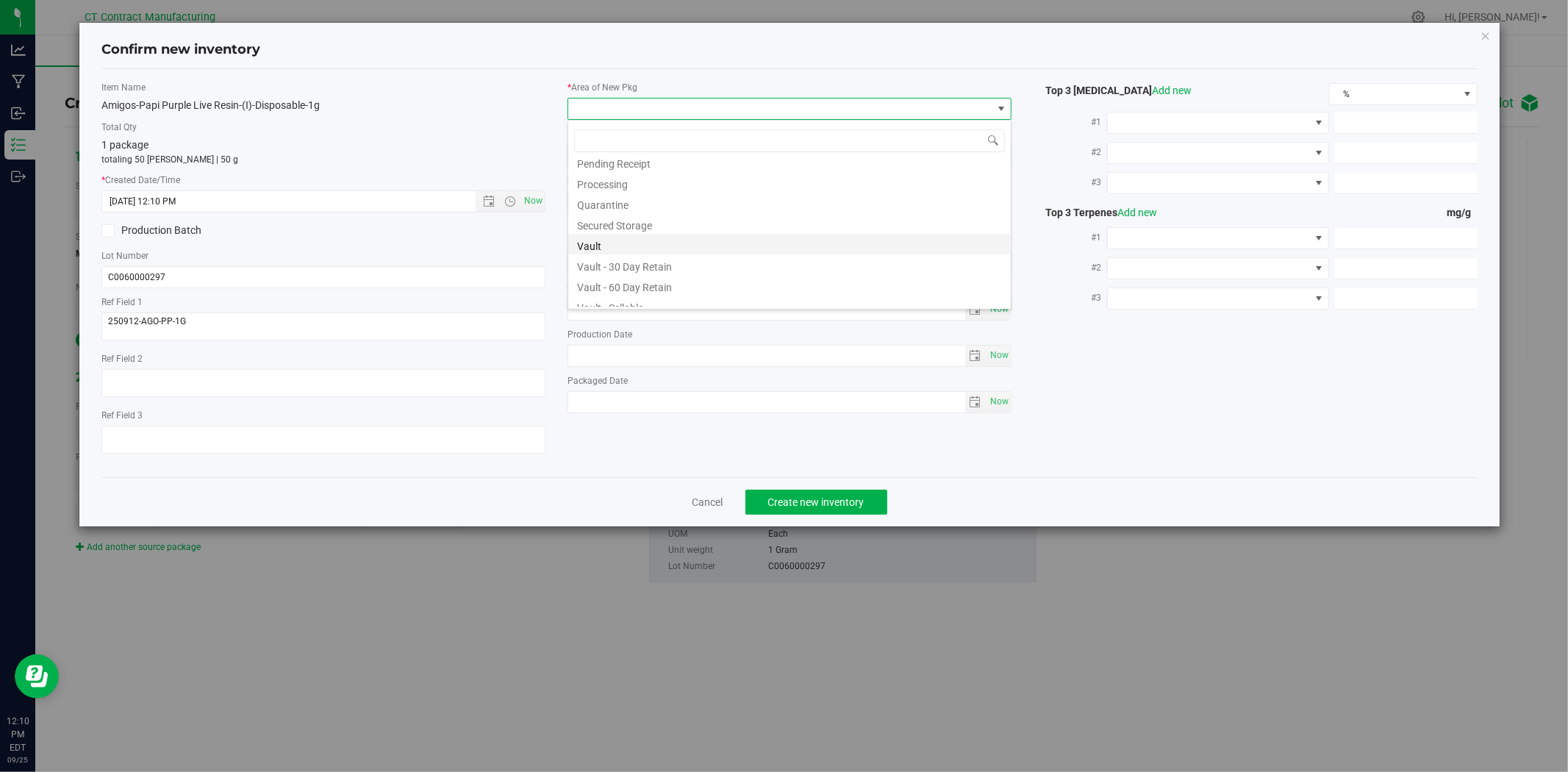
scroll to position [182, 0]
click at [635, 196] on li "Secured Storage" at bounding box center [789, 194] width 442 height 21
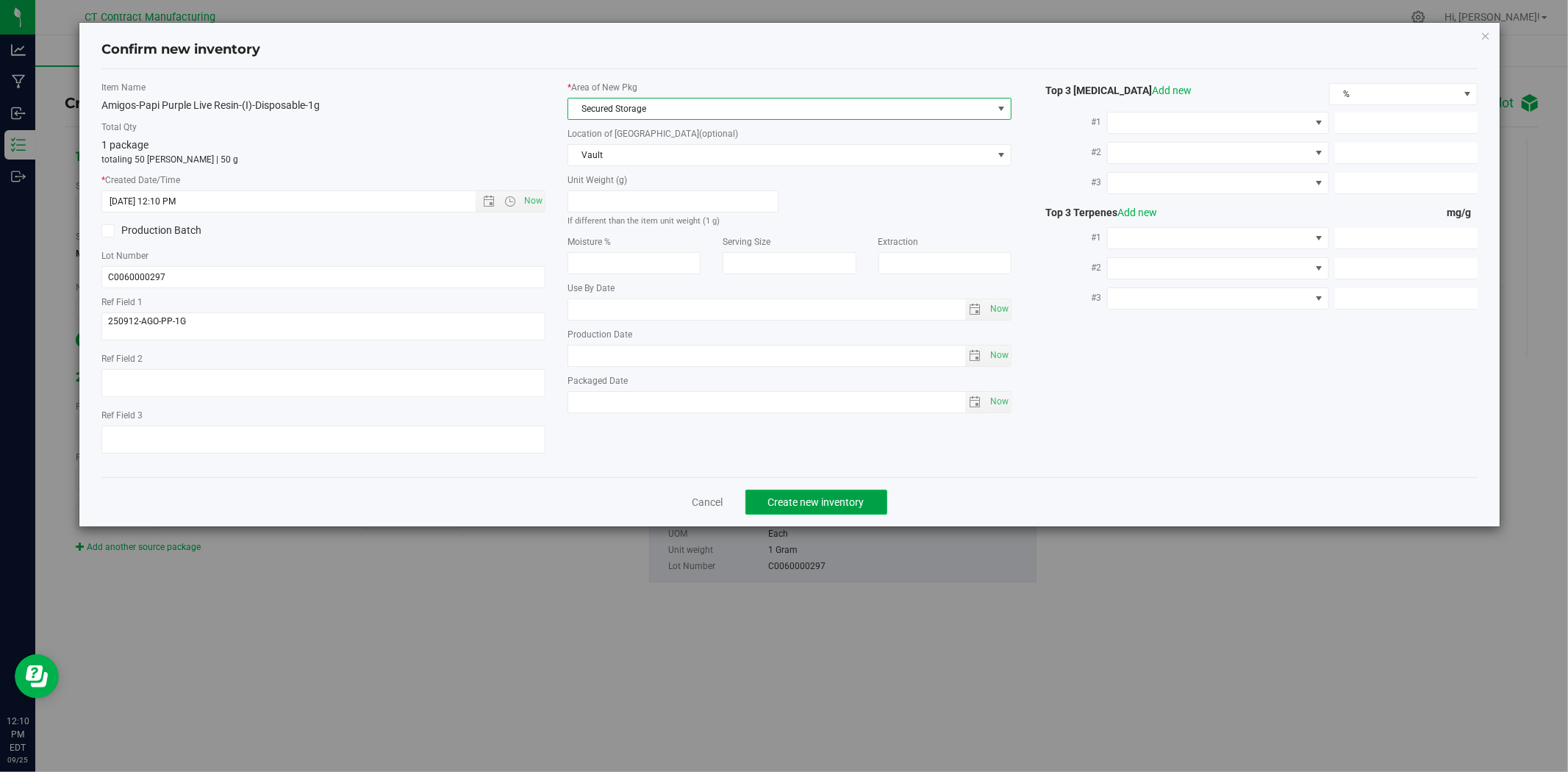
click at [813, 505] on span "Create new inventory" at bounding box center [816, 502] width 97 height 11
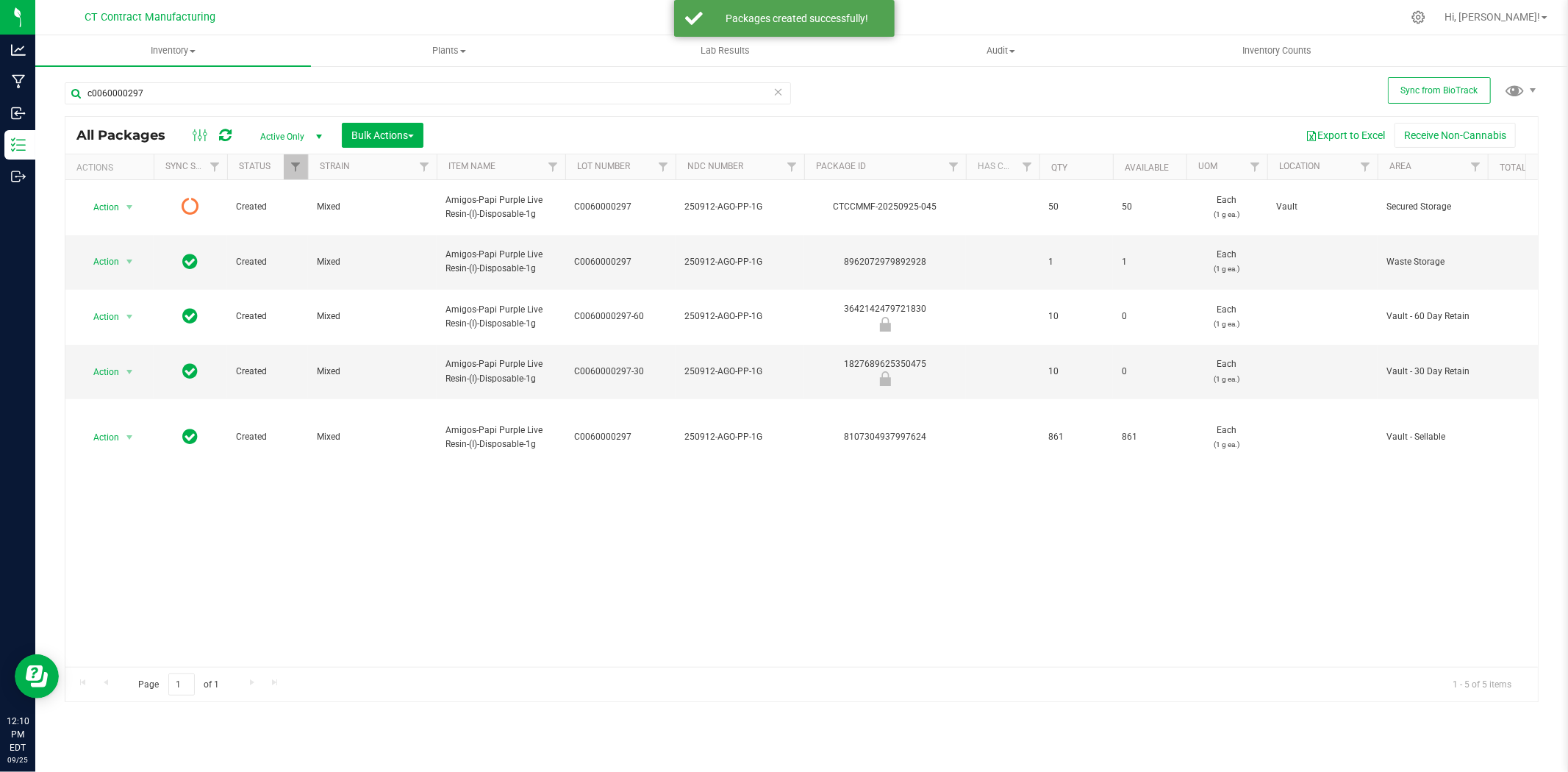
click at [222, 130] on icon at bounding box center [225, 135] width 12 height 14
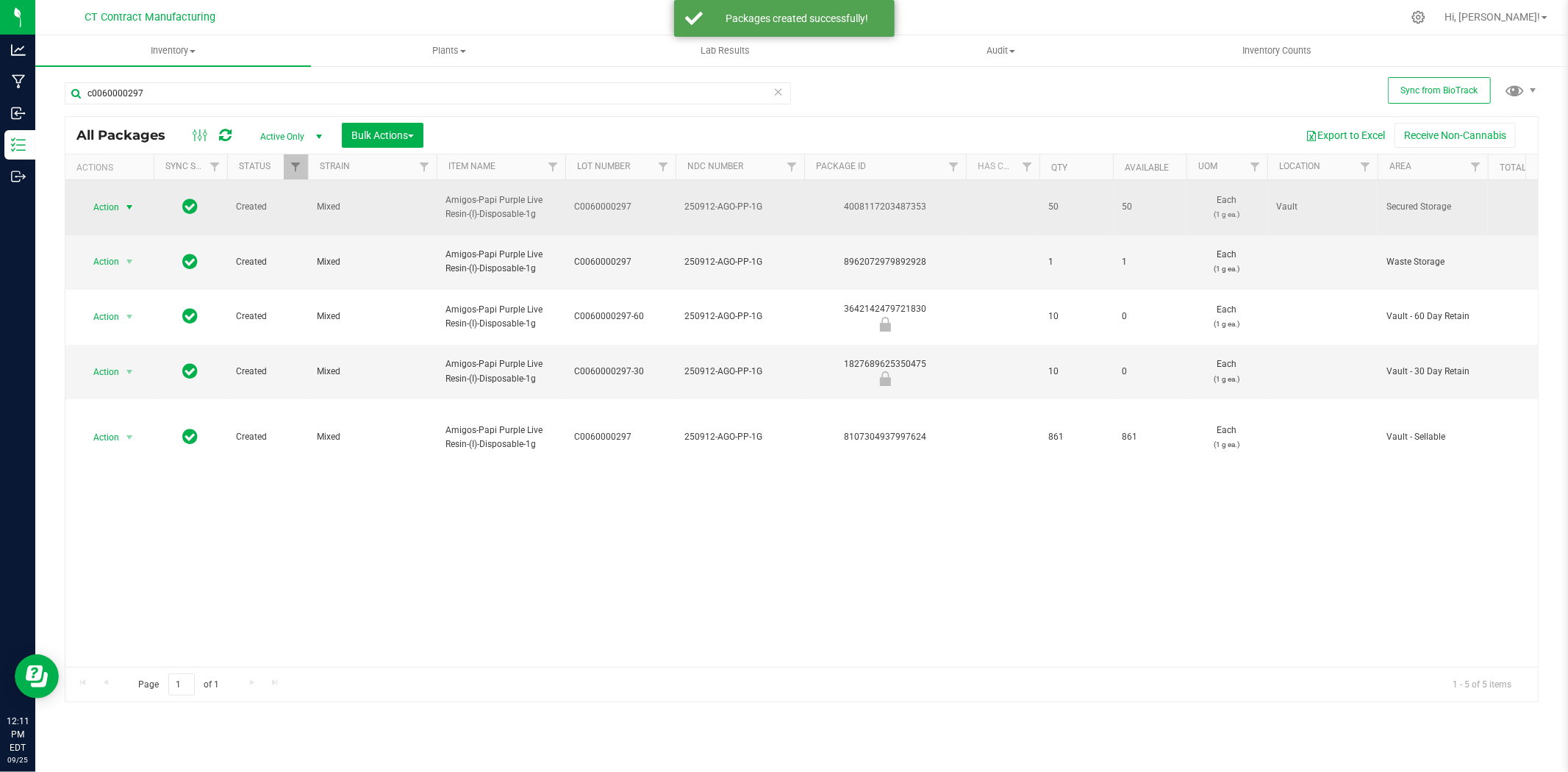
click at [133, 202] on span "select" at bounding box center [129, 207] width 11 height 11
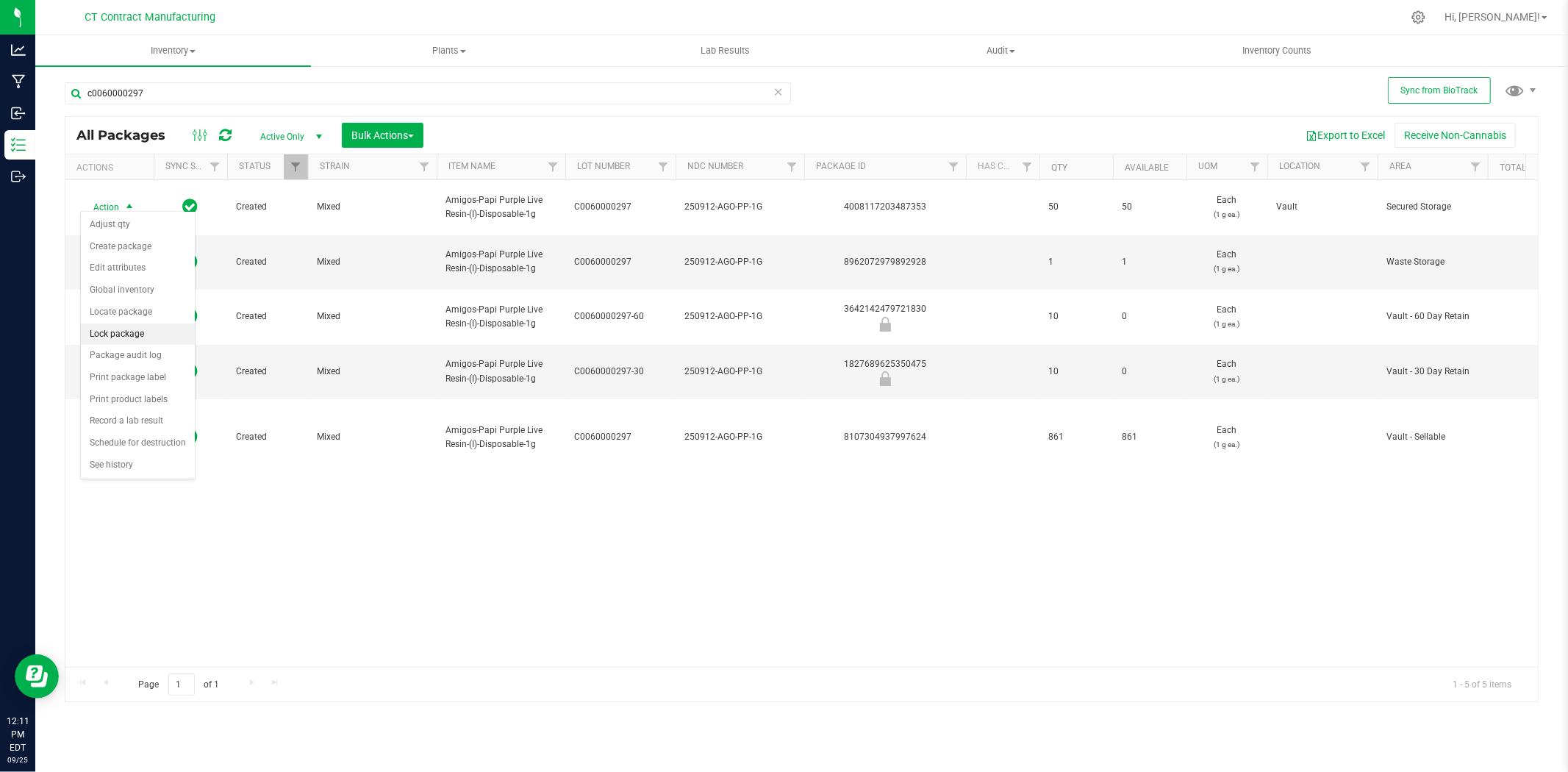
drag, startPoint x: 133, startPoint y: 196, endPoint x: 116, endPoint y: 331, distance: 136.1
click at [116, 331] on li "Lock package" at bounding box center [138, 334] width 114 height 22
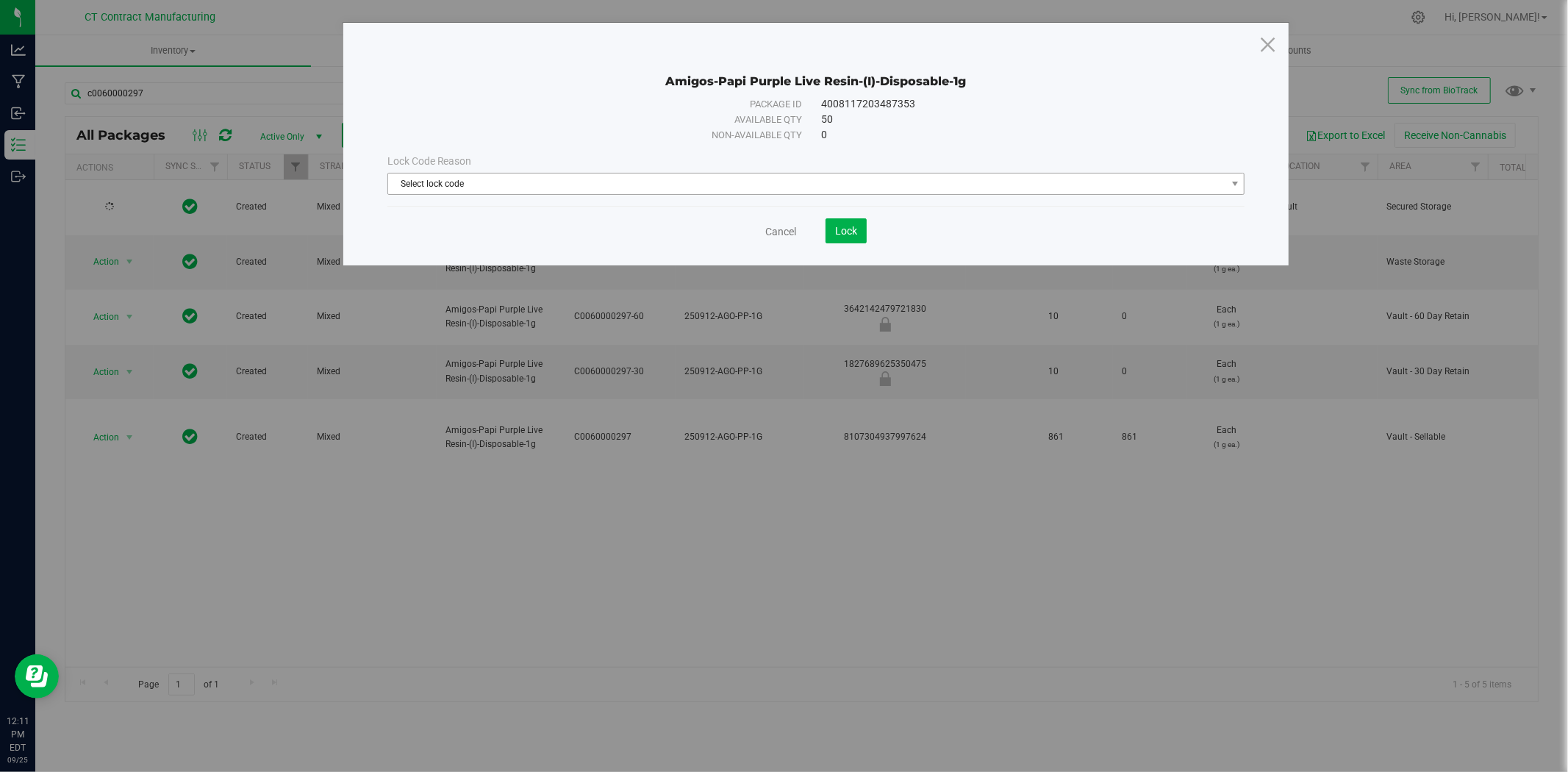
click at [716, 175] on span "Select lock code" at bounding box center [806, 184] width 838 height 21
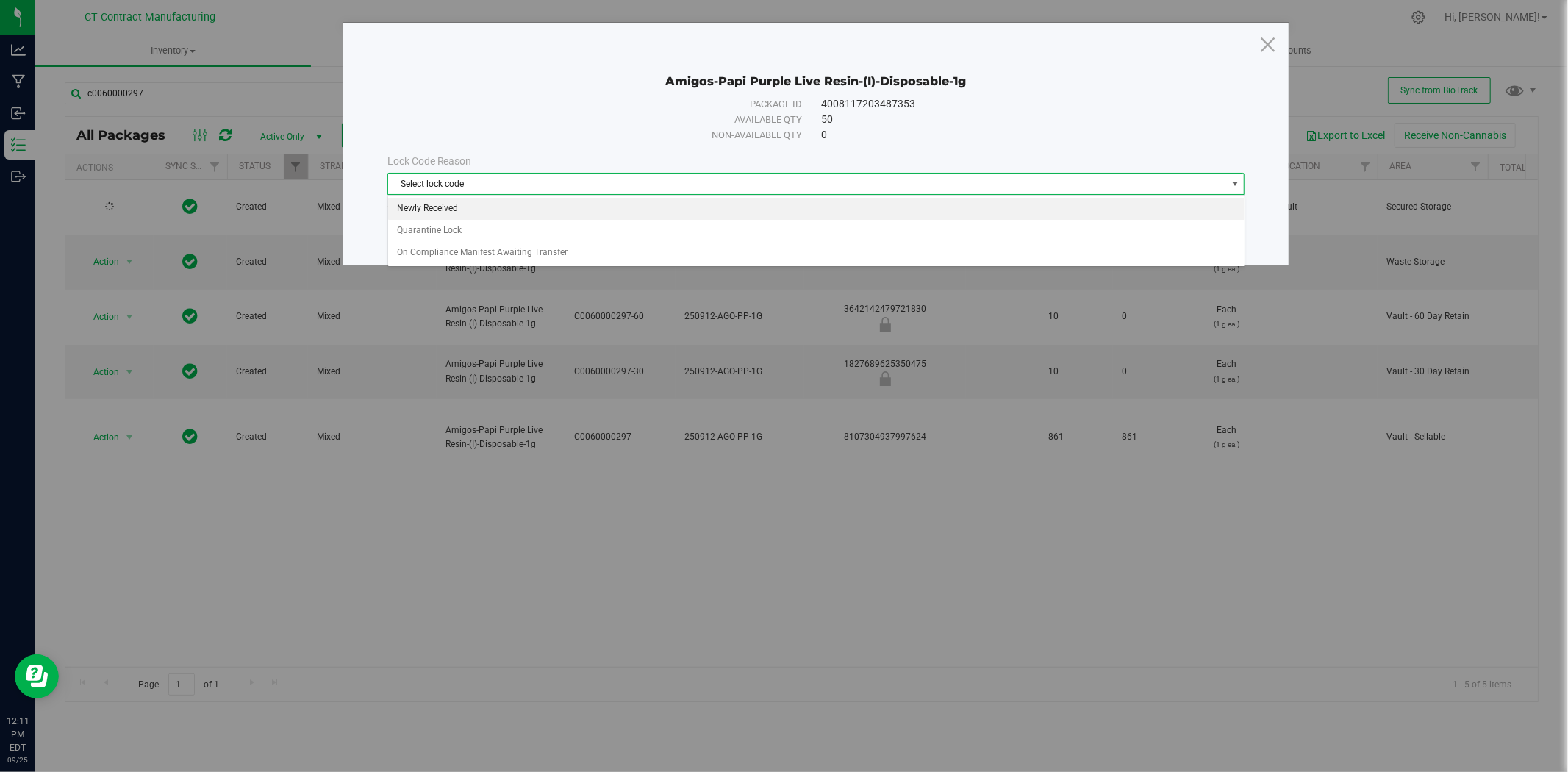
click at [695, 219] on li "Newly Received" at bounding box center [816, 208] width 856 height 22
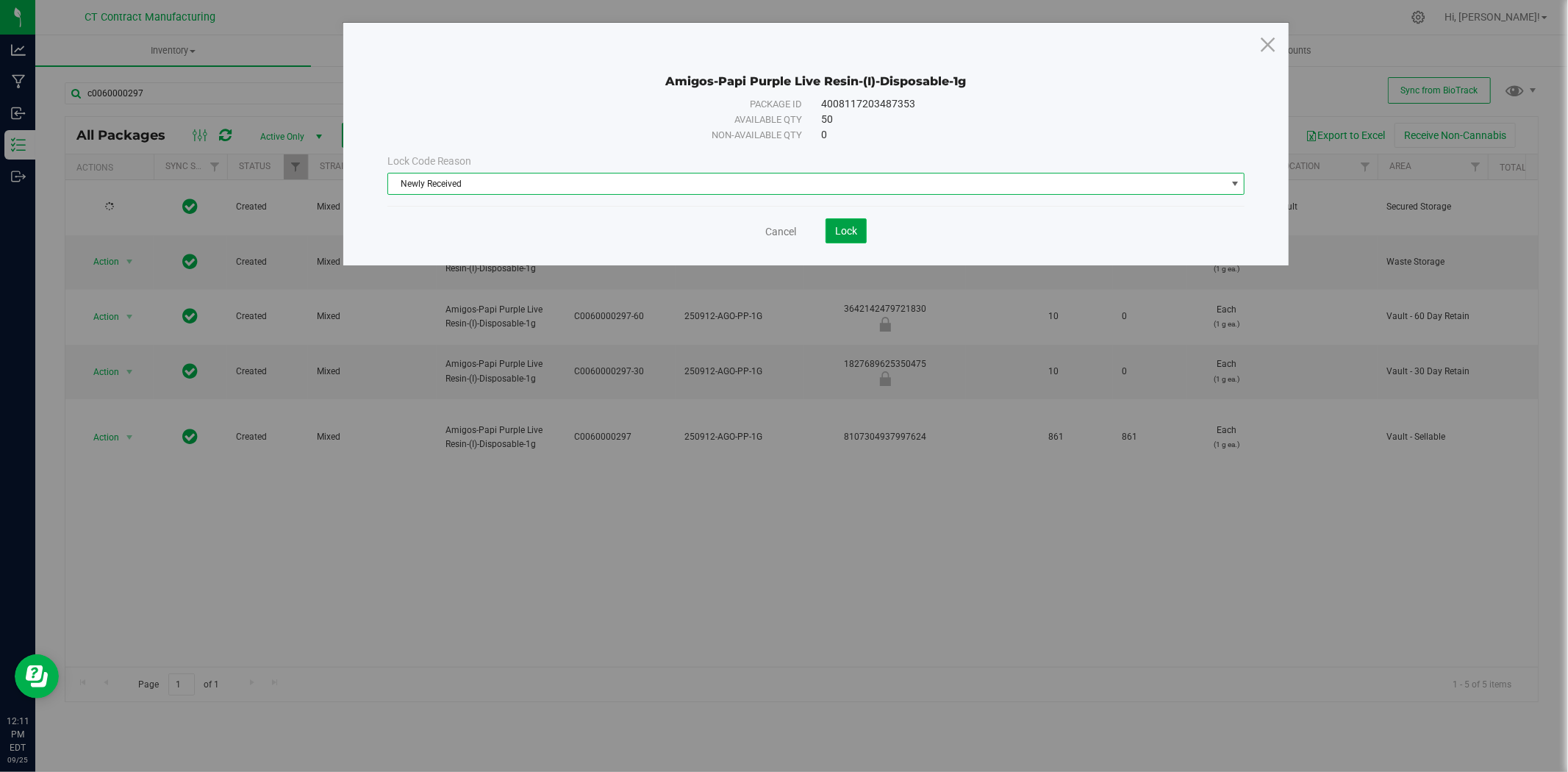
click at [841, 235] on span "Lock" at bounding box center [846, 230] width 22 height 11
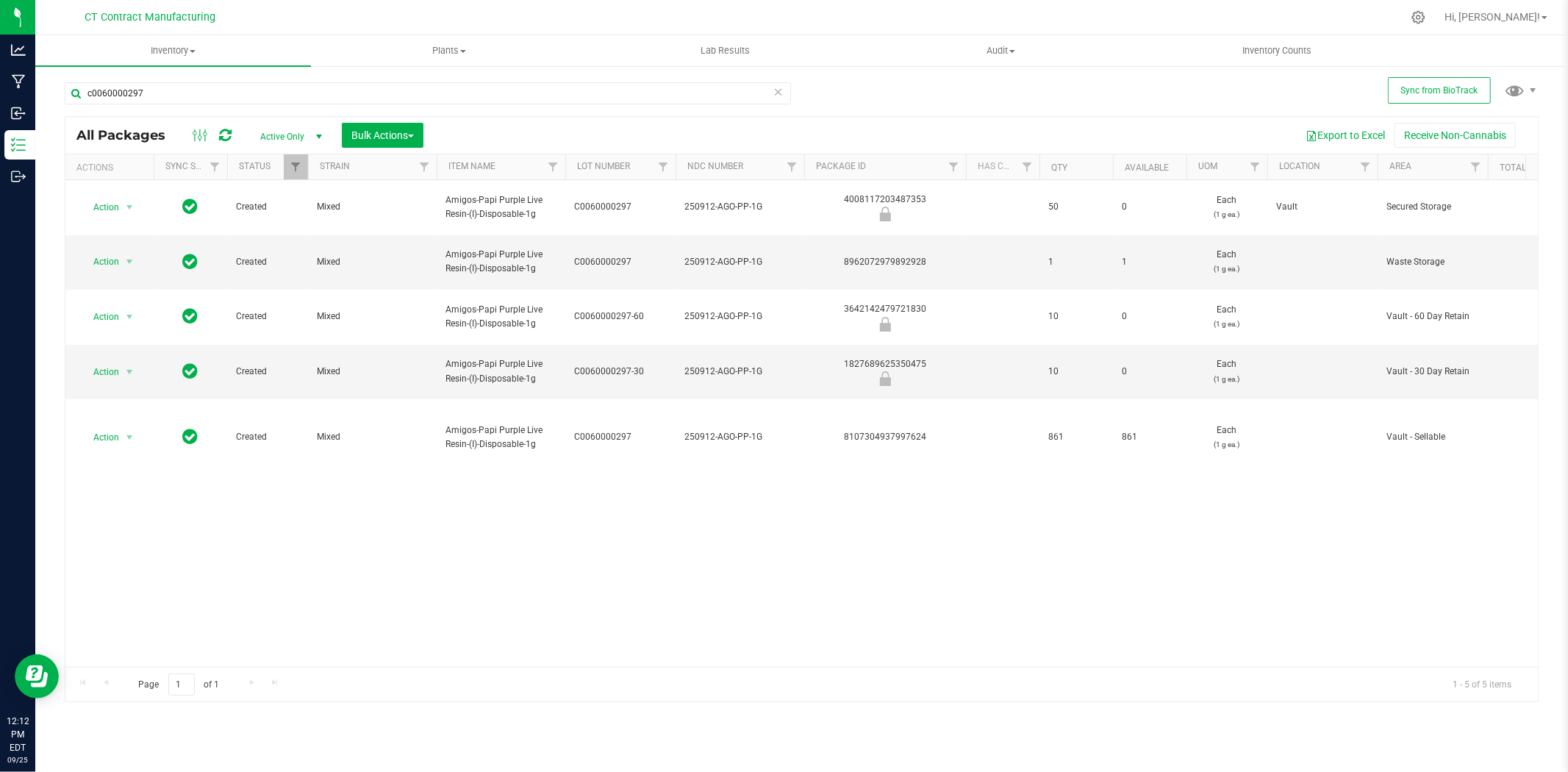
click at [805, 21] on div at bounding box center [832, 17] width 1139 height 29
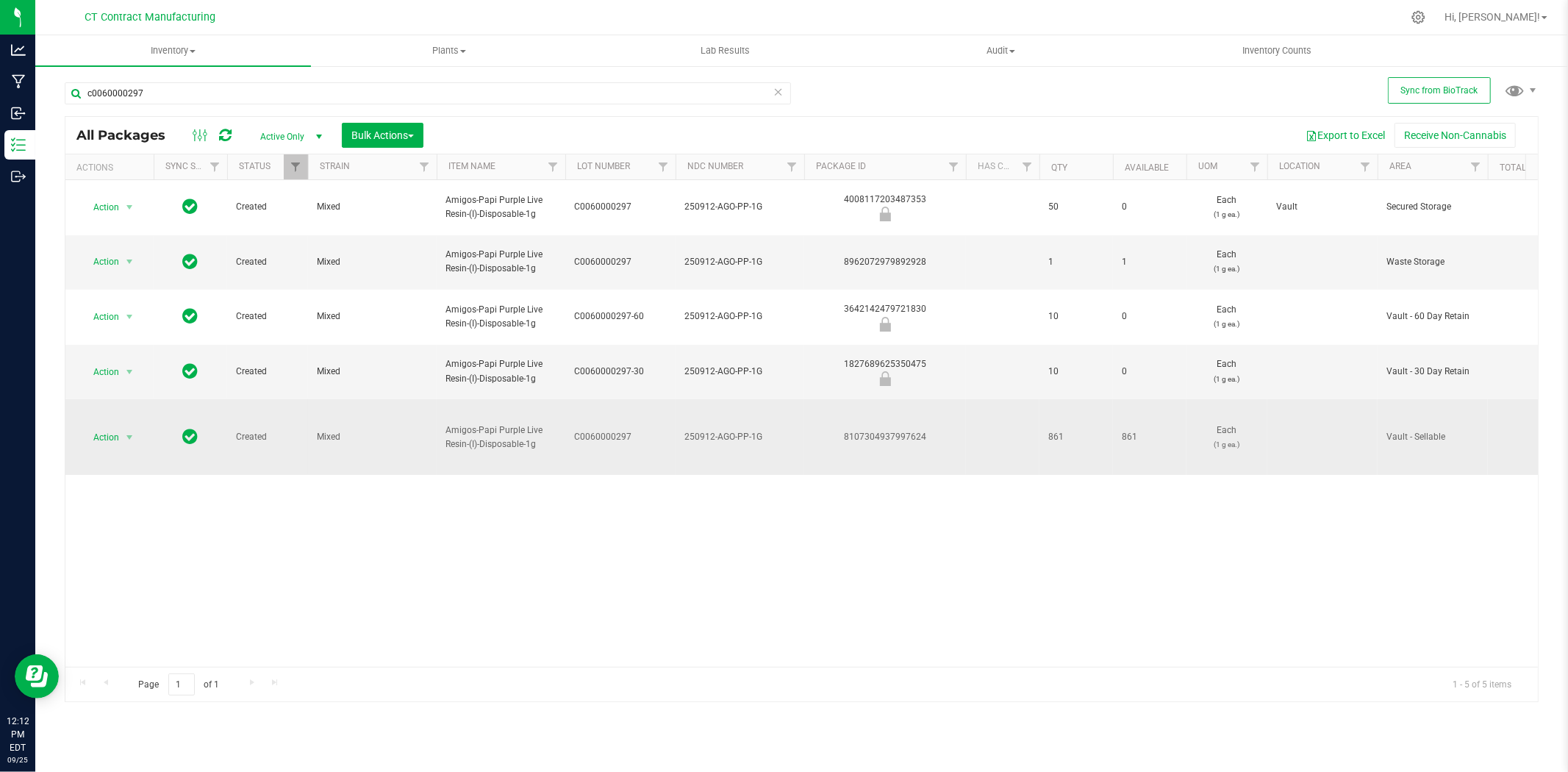
click at [885, 430] on div "8107304937997624" at bounding box center [885, 437] width 166 height 14
copy div "8107304937997624"
click at [498, 423] on span "Amigos-Papi Purple Live Resin-(I)-Disposable-1g" at bounding box center [501, 437] width 111 height 28
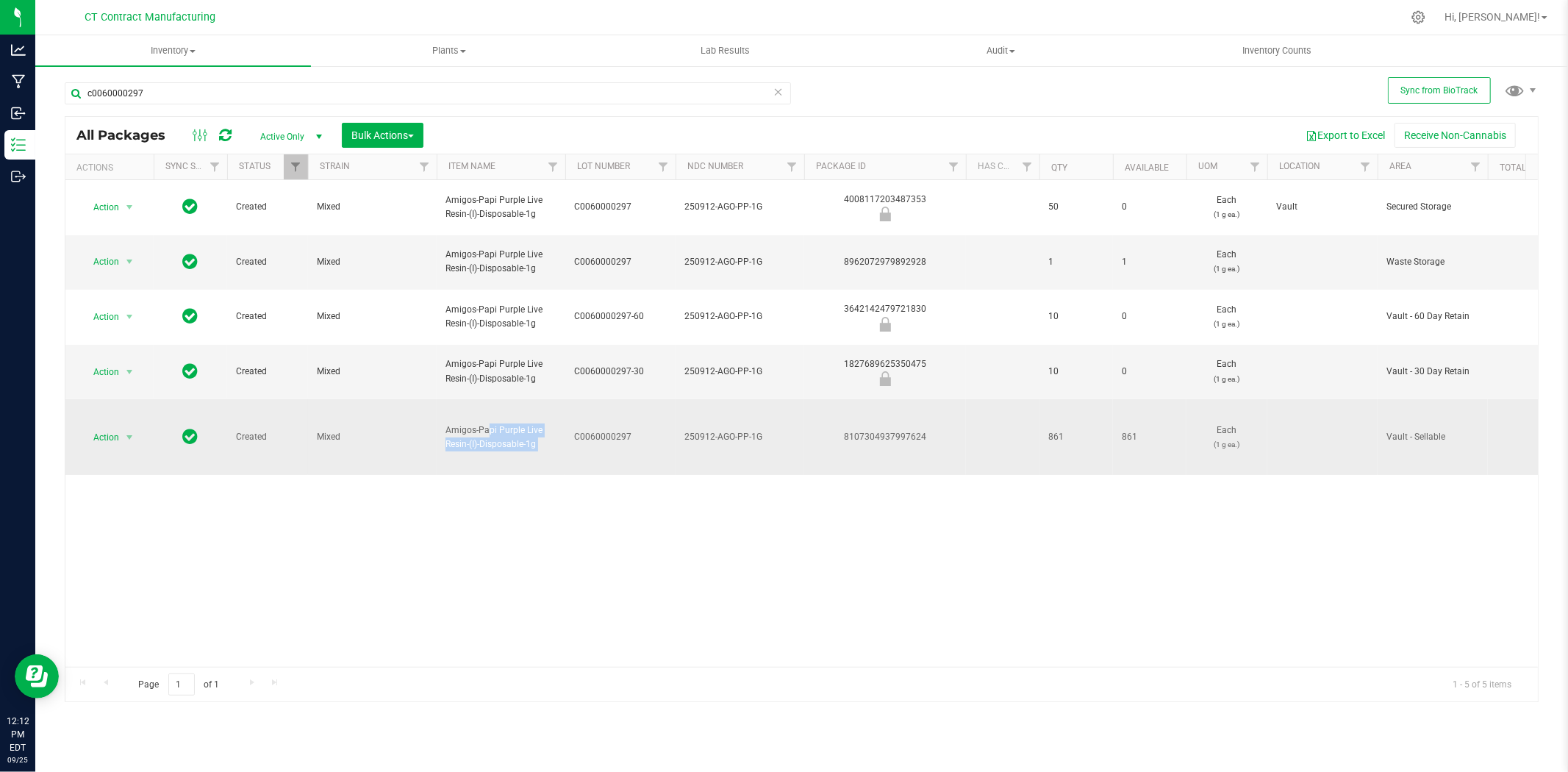
click at [498, 423] on span "Amigos-Papi Purple Live Resin-(I)-Disposable-1g" at bounding box center [501, 437] width 111 height 28
copy tr "Amigos-Papi Purple Live Resin-(I)-Disposable-1g"
click at [908, 430] on div "8107304937997624" at bounding box center [885, 437] width 166 height 14
copy div "8107304937997624"
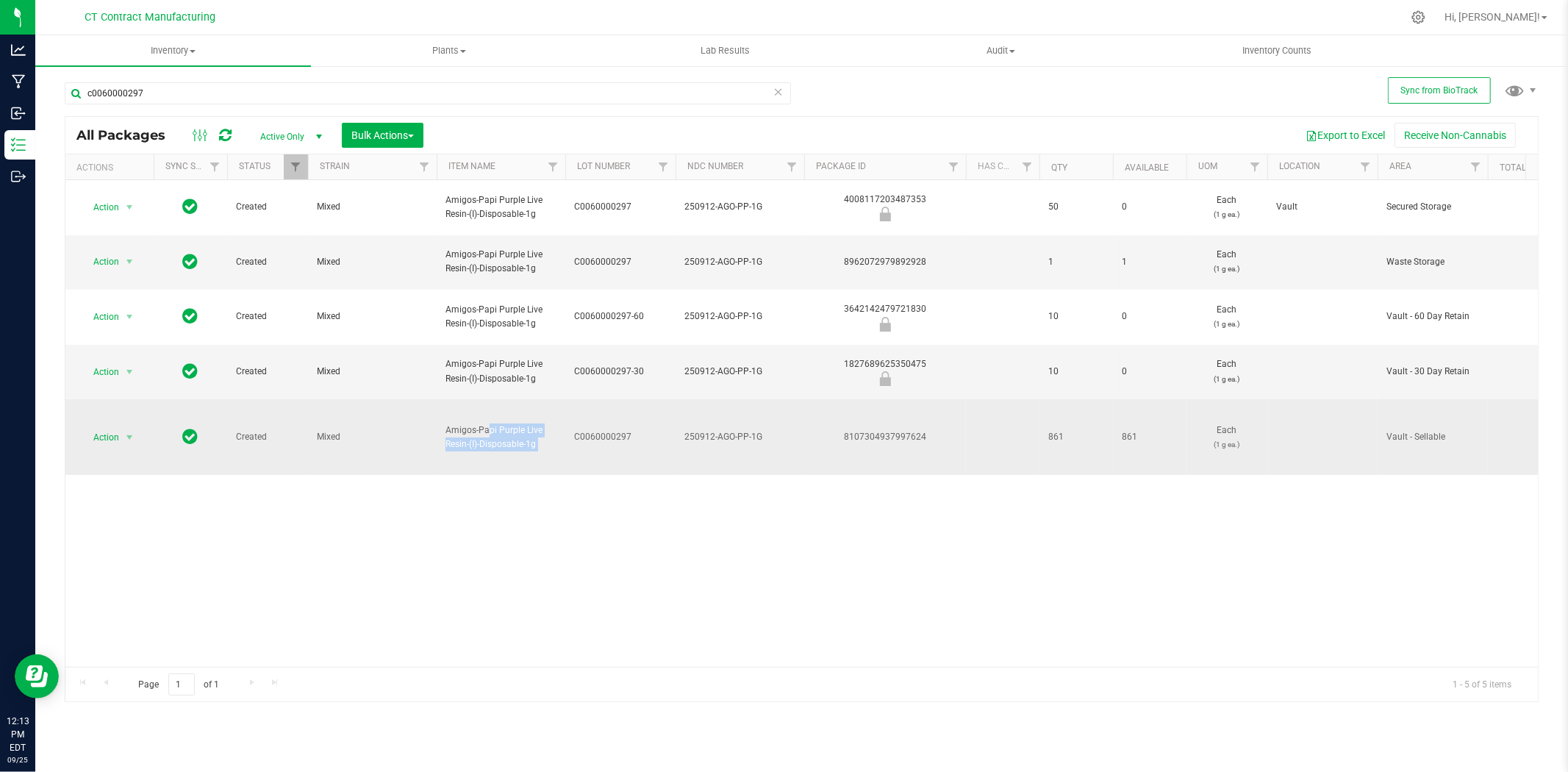
click at [751, 430] on span "250912-AGO-PP-1G" at bounding box center [740, 437] width 111 height 14
click at [751, 426] on input "250912-AGO-PP-1G" at bounding box center [736, 438] width 123 height 23
click at [577, 430] on span "C0060000297" at bounding box center [620, 437] width 93 height 14
click at [577, 426] on input "C0060000297" at bounding box center [617, 438] width 105 height 23
click at [206, 87] on input "c0060000297" at bounding box center [428, 93] width 726 height 22
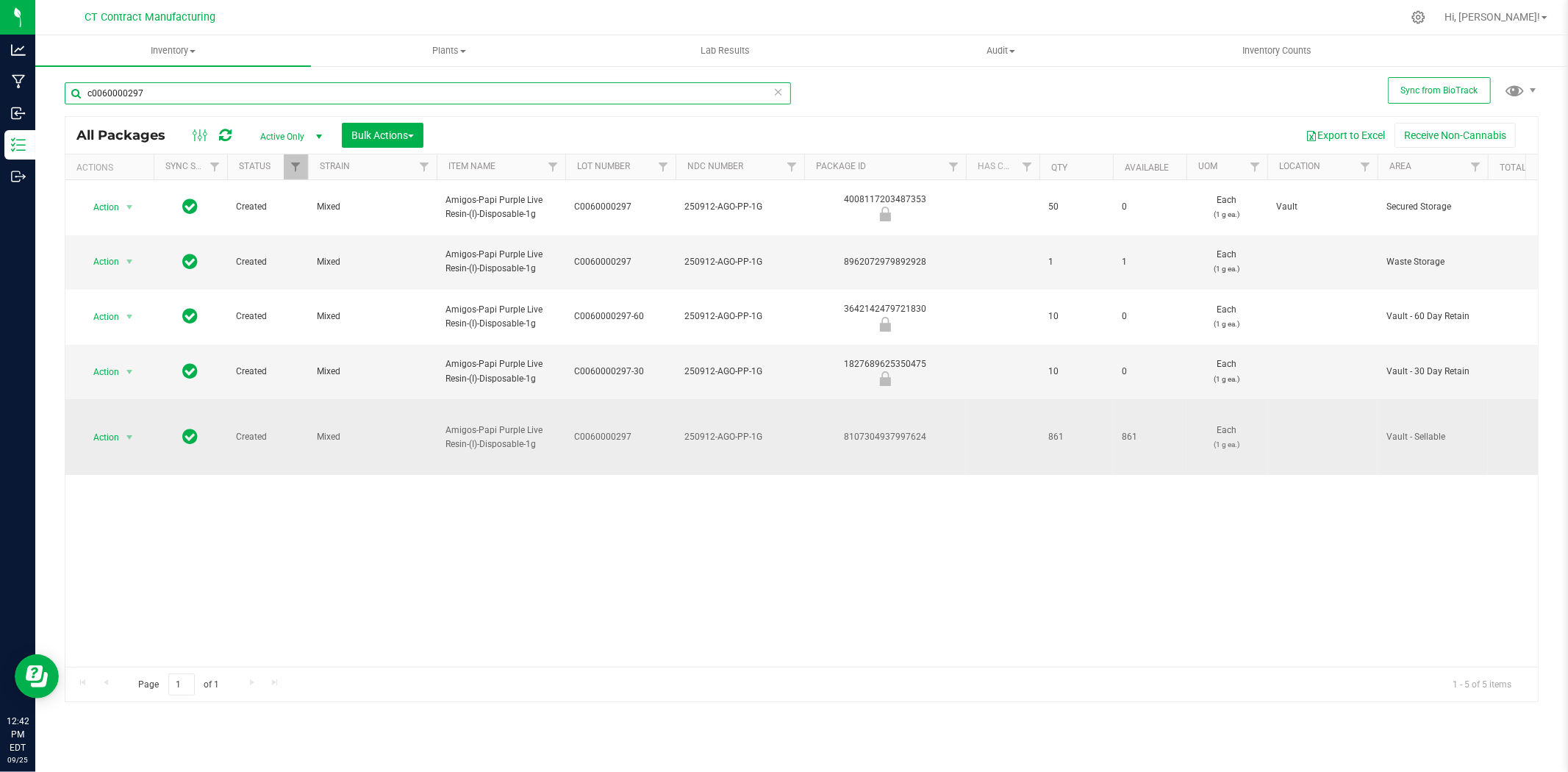
click at [206, 87] on input "c0060000297" at bounding box center [428, 93] width 726 height 22
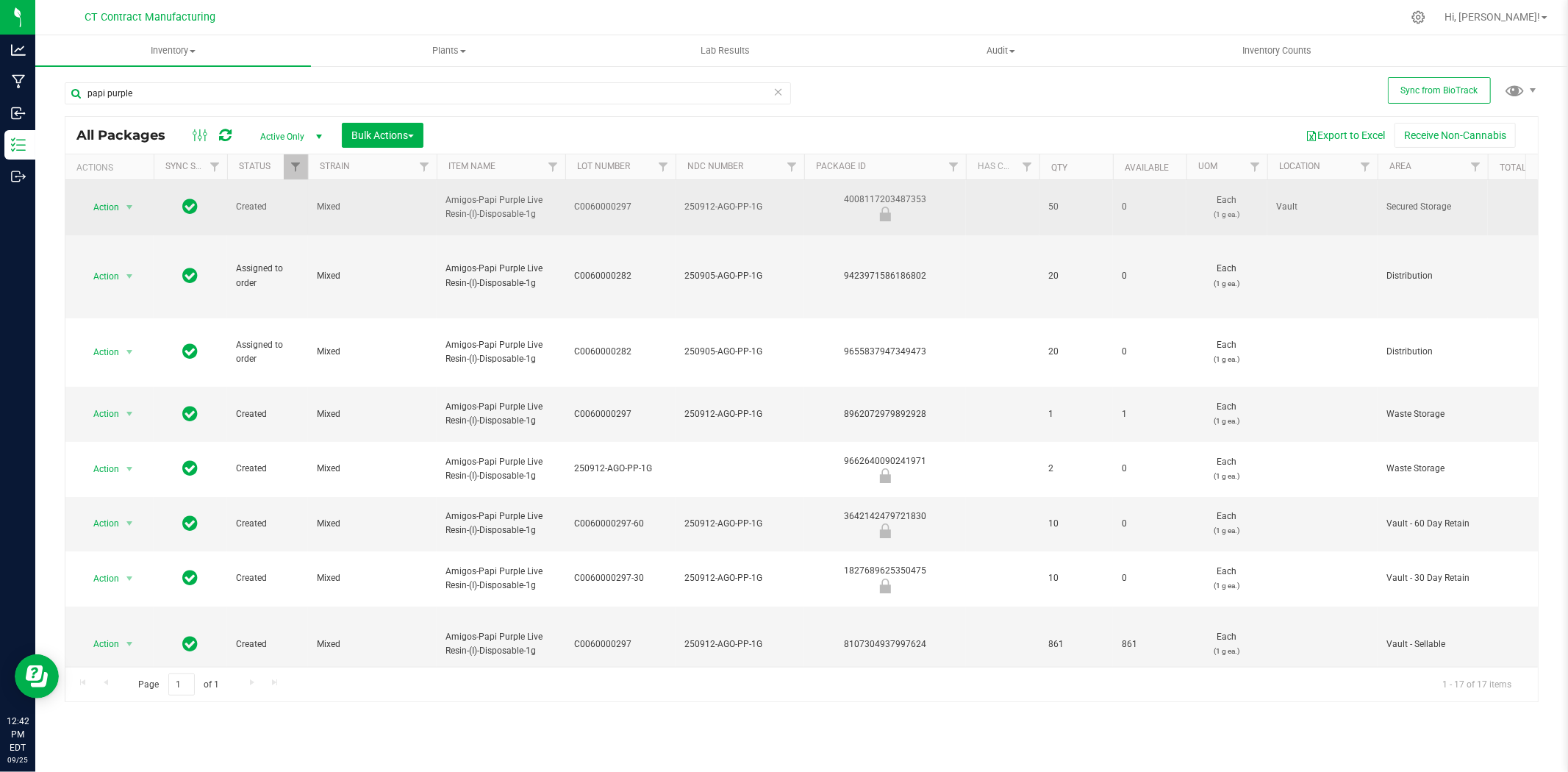
click at [907, 193] on div "4008117203487353" at bounding box center [885, 207] width 166 height 29
copy div "4008117203487353"
click at [723, 204] on span "250912-AGO-PP-1G" at bounding box center [740, 206] width 111 height 14
click at [723, 204] on input "250912-AGO-PP-1G" at bounding box center [736, 207] width 123 height 23
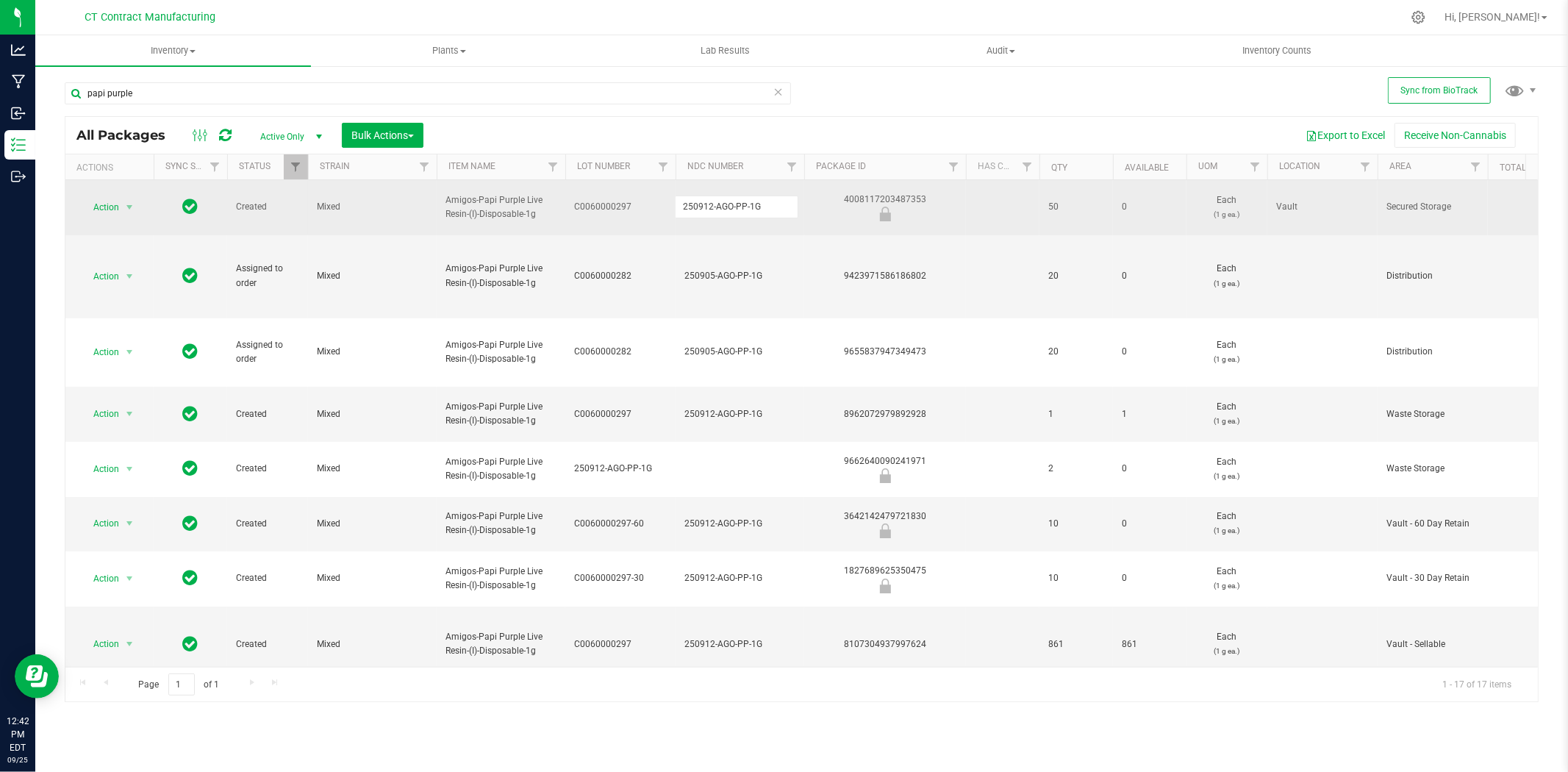
click at [723, 204] on input "250912-AGO-PP-1G" at bounding box center [736, 207] width 123 height 23
click at [231, 97] on input "papi purple" at bounding box center [428, 93] width 726 height 22
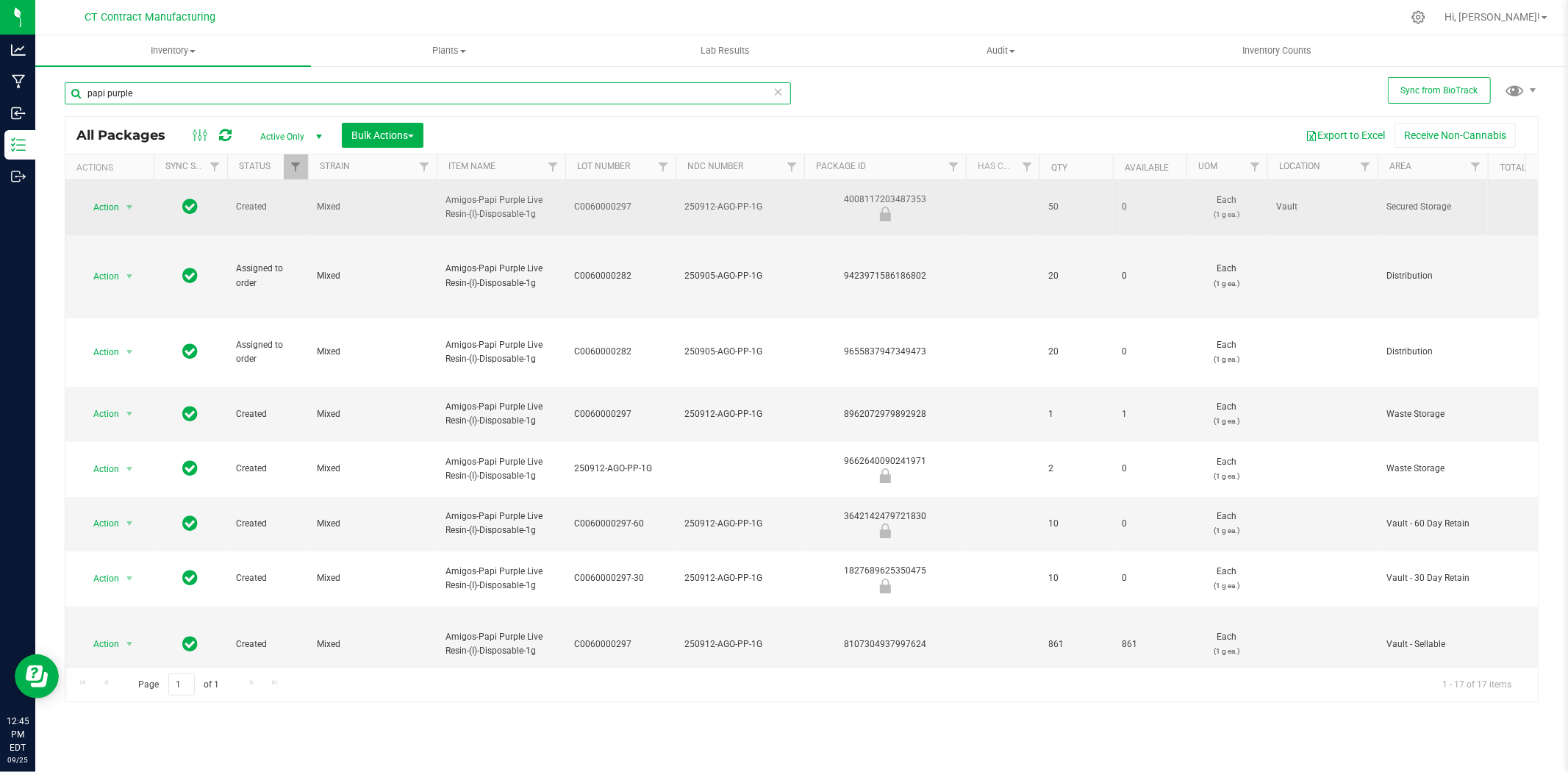
click at [247, 89] on input "papi purple" at bounding box center [428, 93] width 726 height 22
paste input "Kiva Camino [PERSON_NAME] - Blackberry Dream Gummies (Bulk) - (g)-"
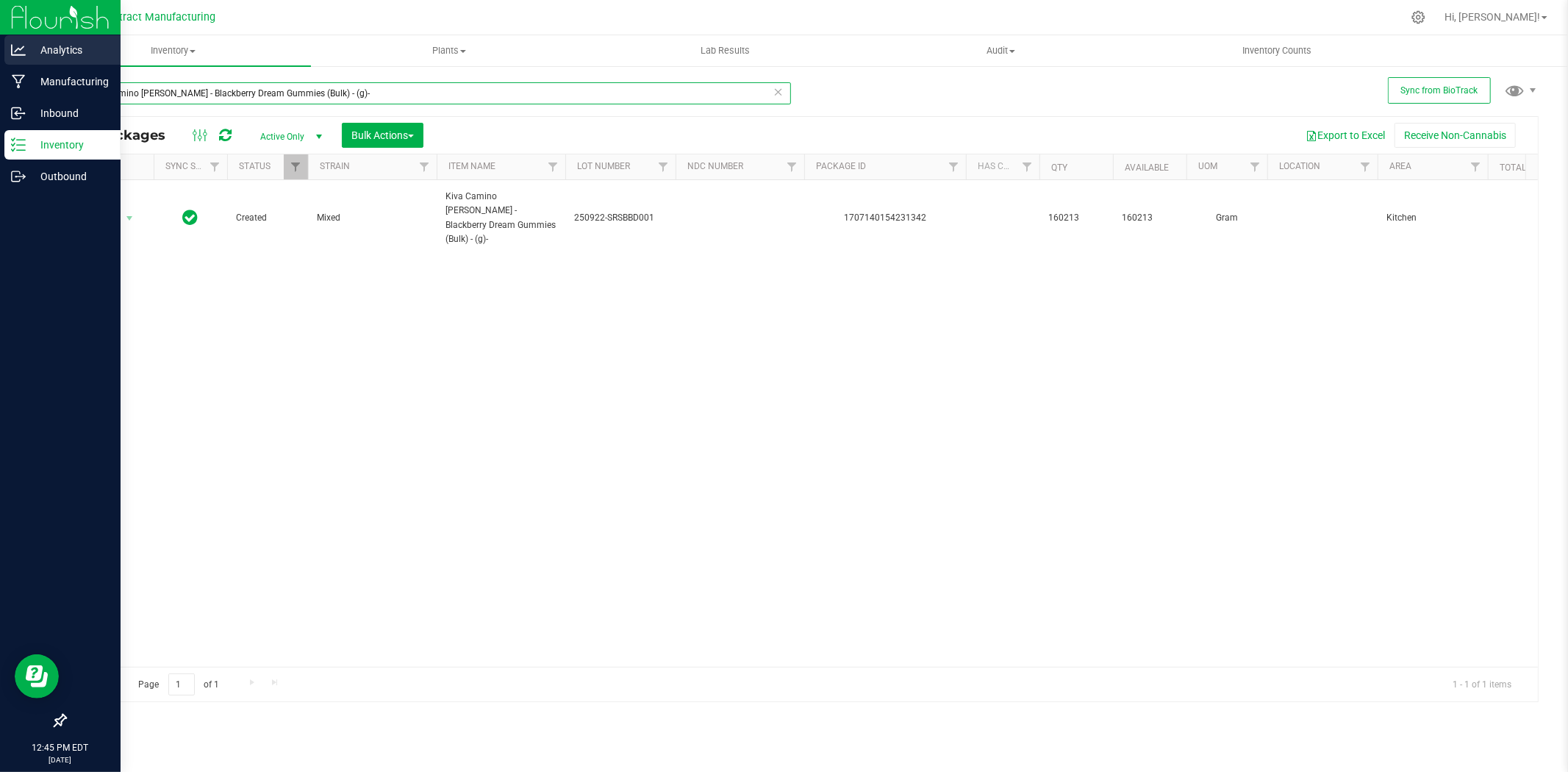
type input "Kiva Camino [PERSON_NAME] - Blackberry Dream Gummies (Bulk) - (g)-"
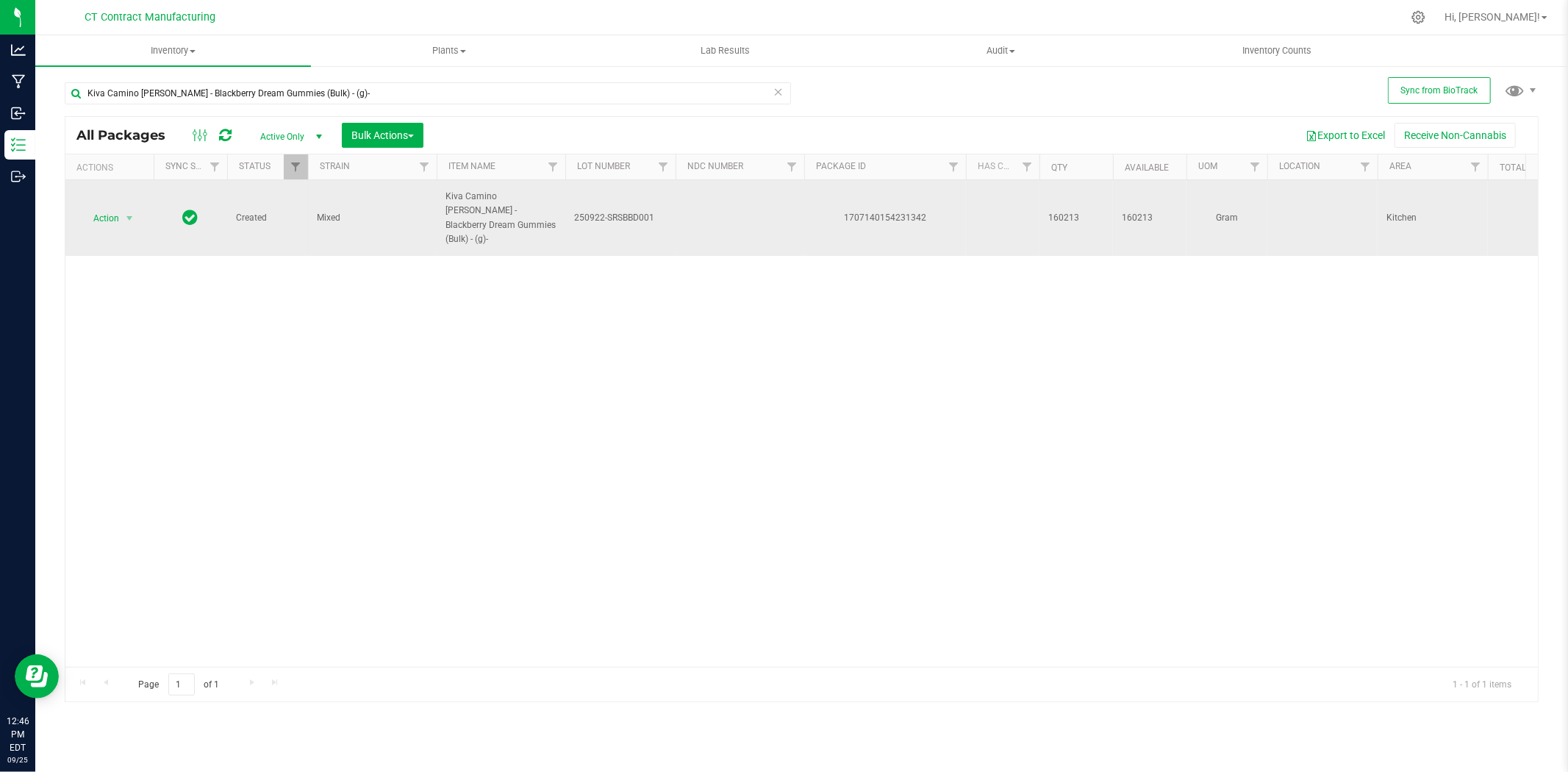
click at [598, 222] on span "250922-SRSBBD001" at bounding box center [620, 218] width 93 height 14
click at [598, 222] on input "250922-SRSBBD001" at bounding box center [617, 218] width 105 height 23
click at [123, 214] on span "select" at bounding box center [129, 218] width 11 height 11
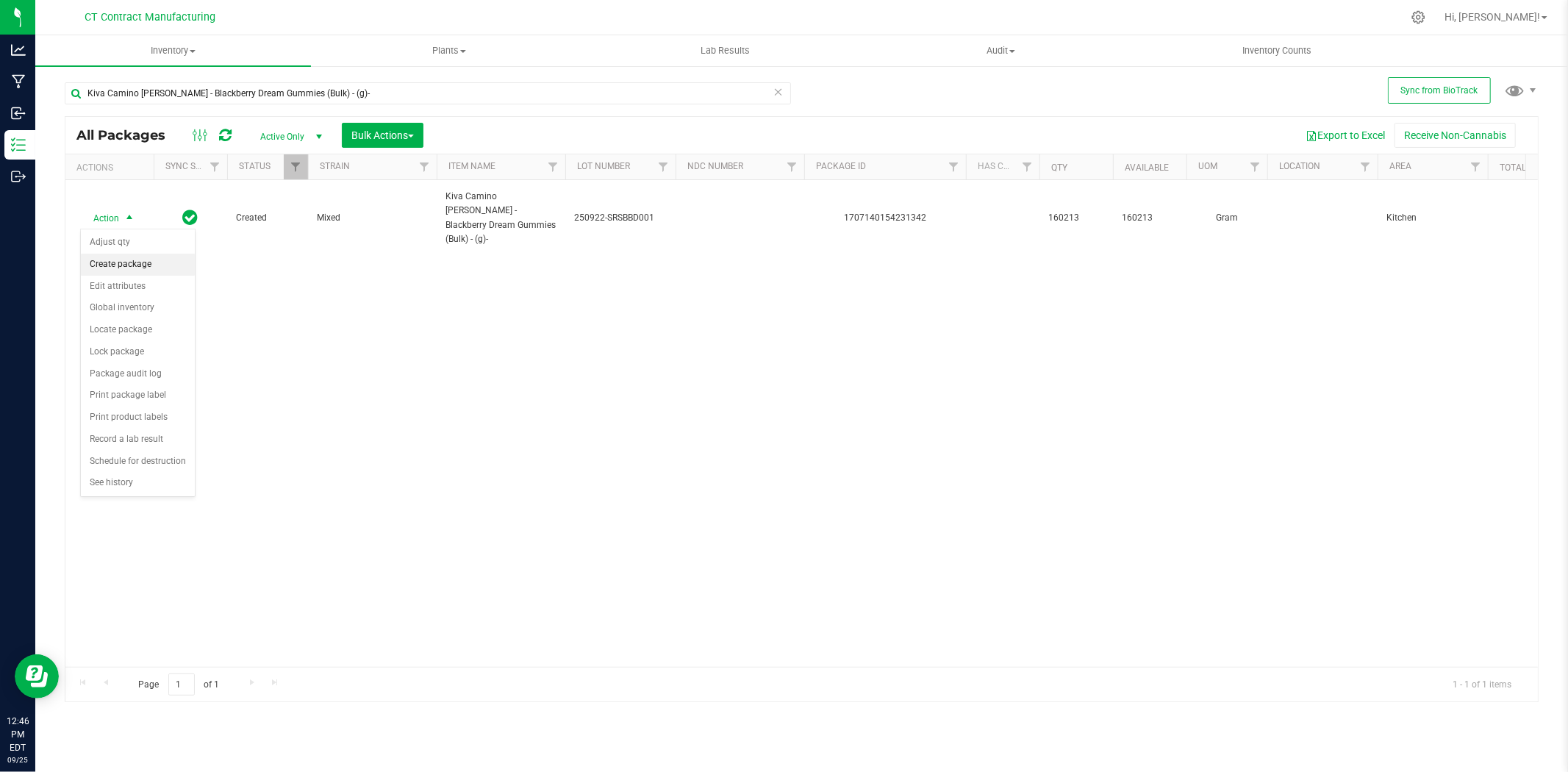
click at [149, 265] on li "Create package" at bounding box center [138, 264] width 114 height 22
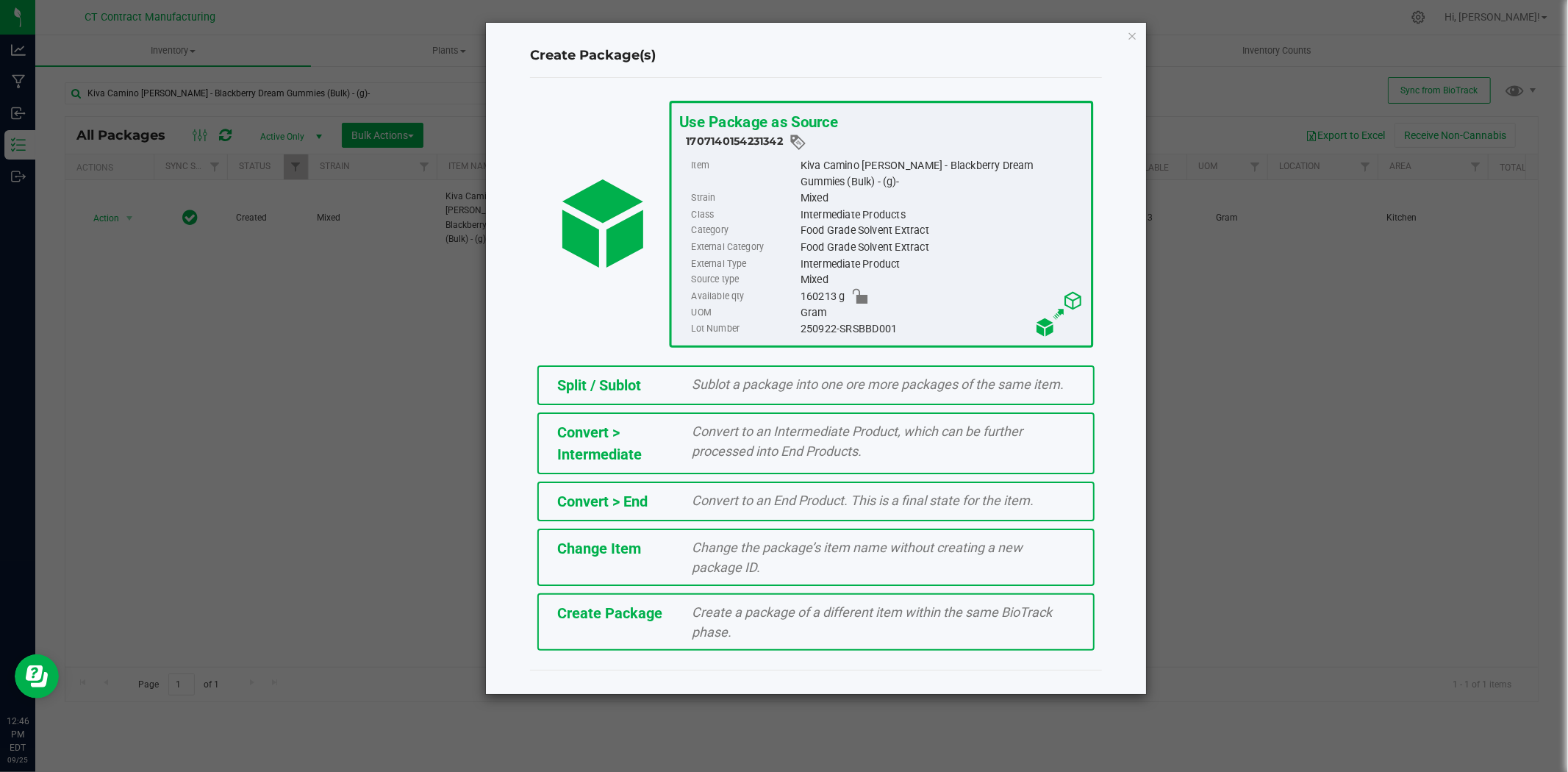
click at [820, 372] on div "Split / Sublot Sublot a package into one ore more packages of the same item." at bounding box center [815, 385] width 557 height 40
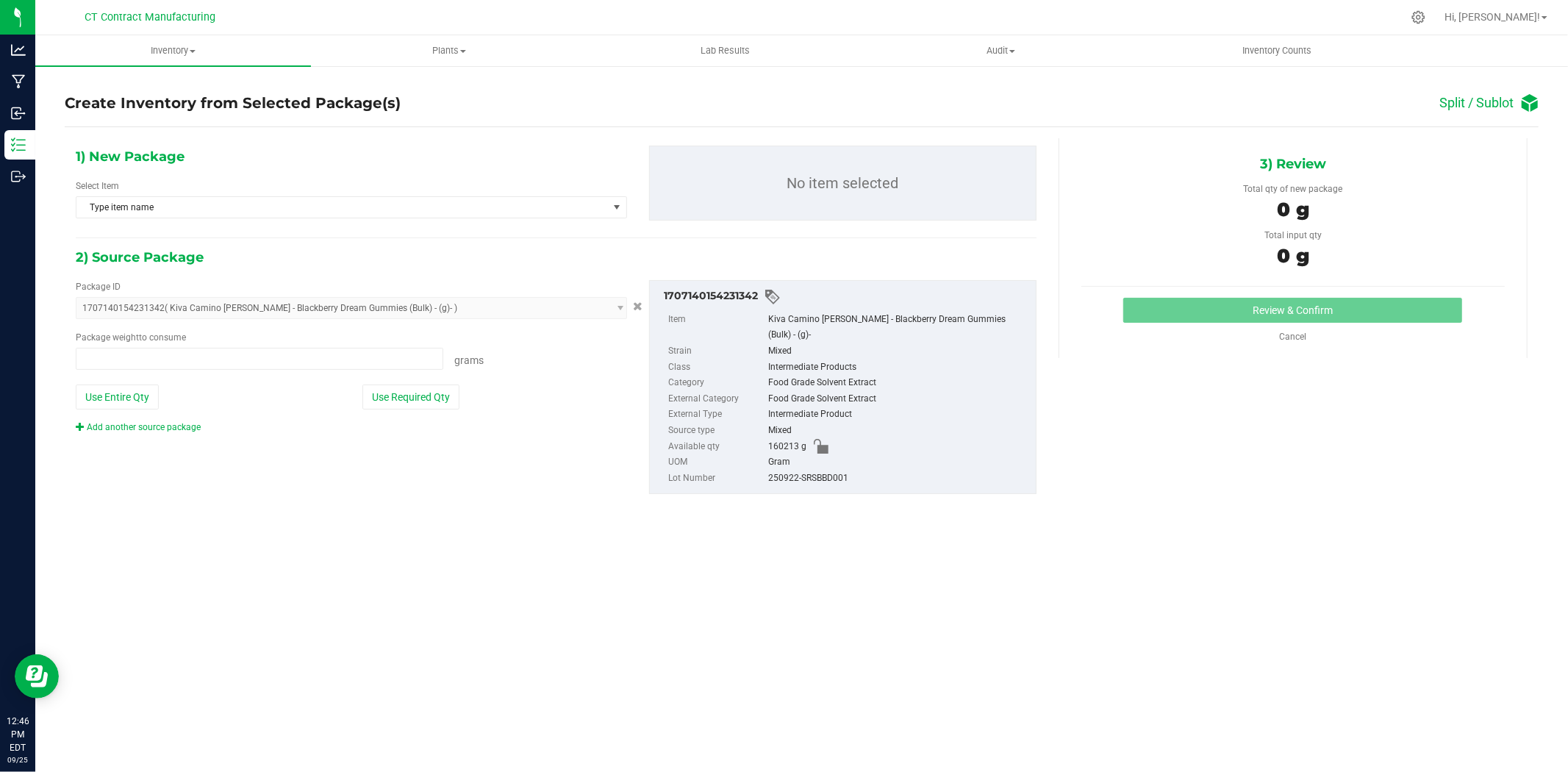
type input "0.0000 g"
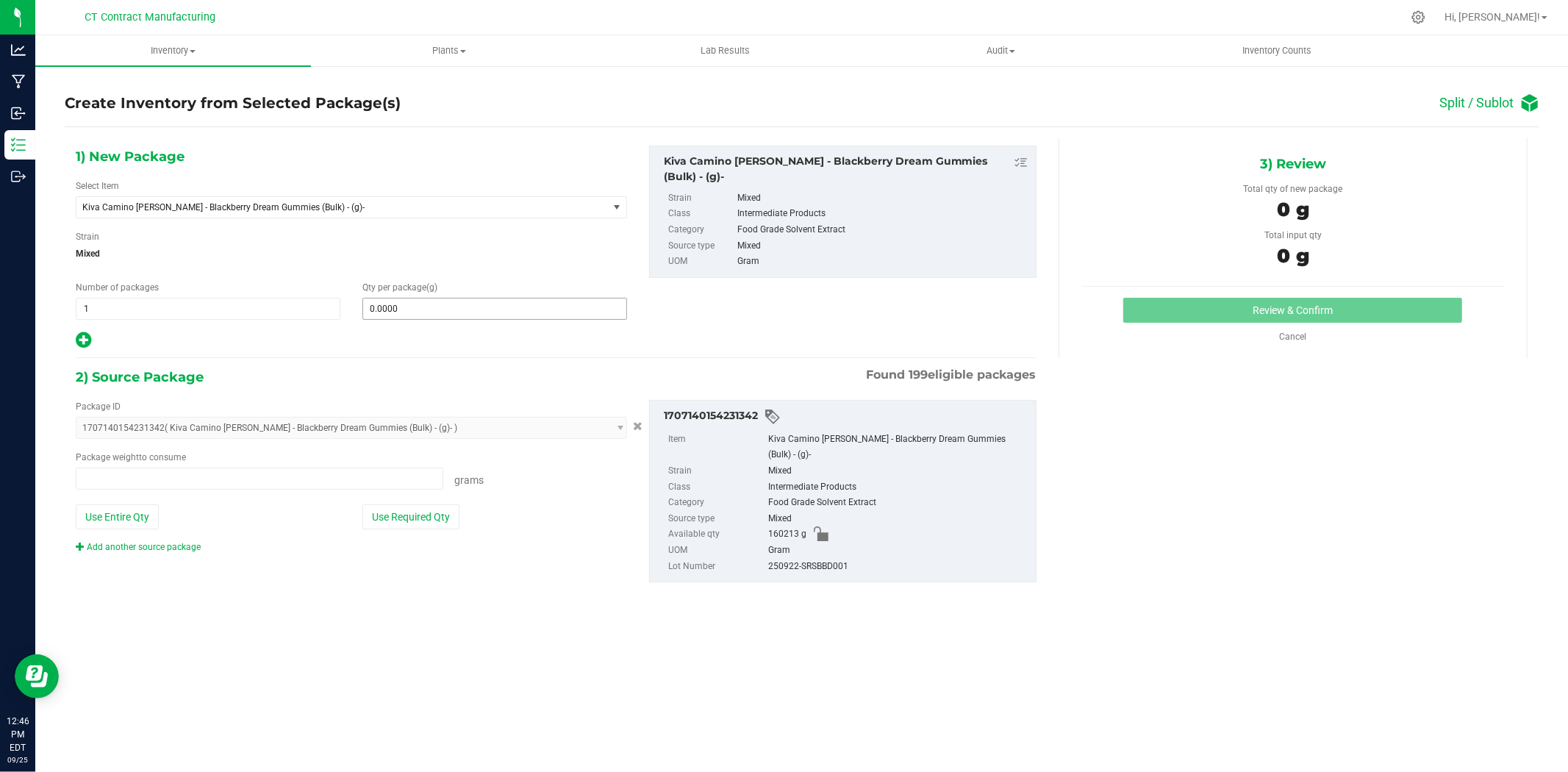
type input "0.0000 g"
click at [548, 304] on span at bounding box center [494, 309] width 265 height 22
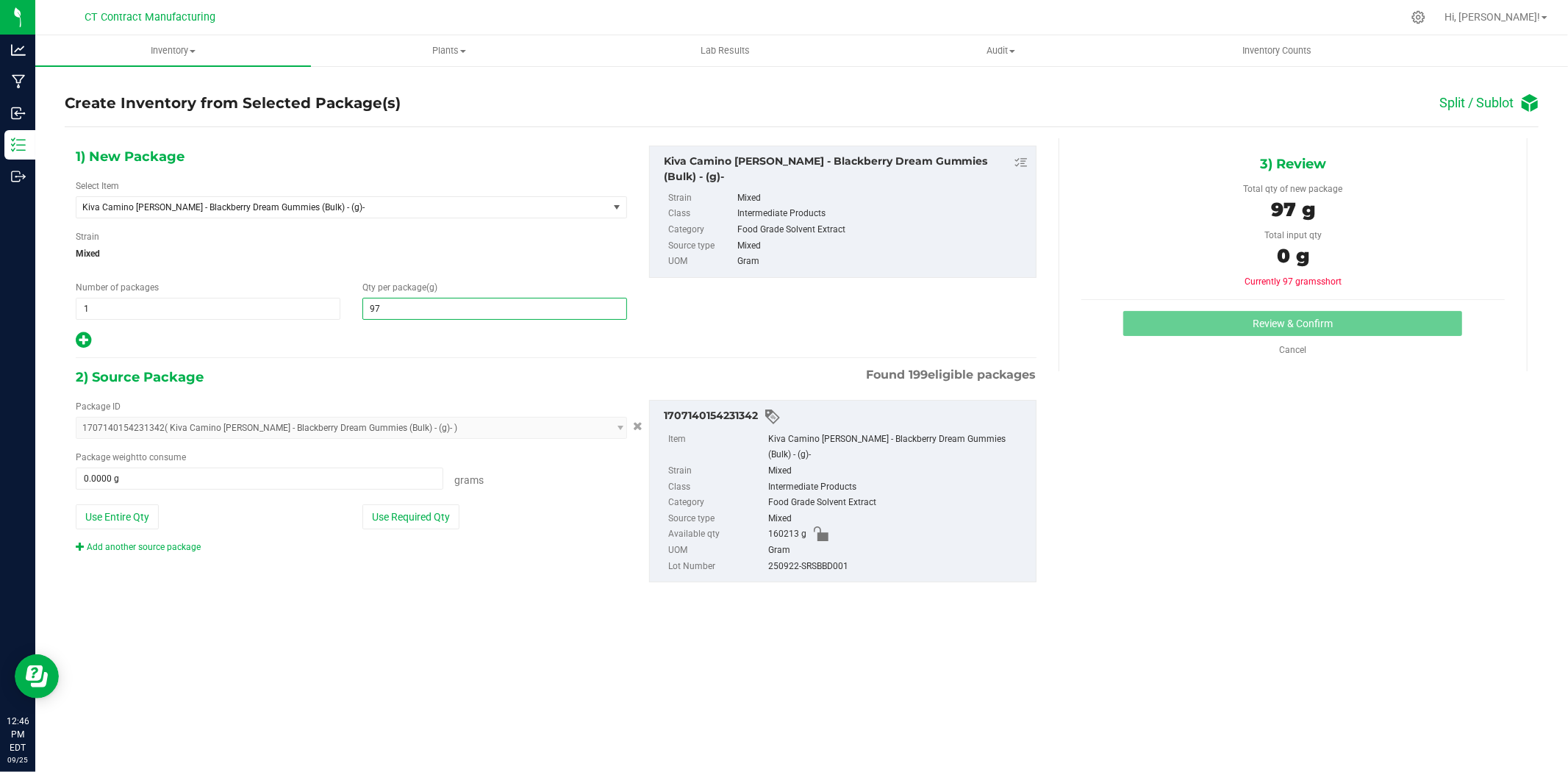
type input "975"
type input "975.0000"
click at [303, 477] on span at bounding box center [259, 478] width 368 height 22
type input "975"
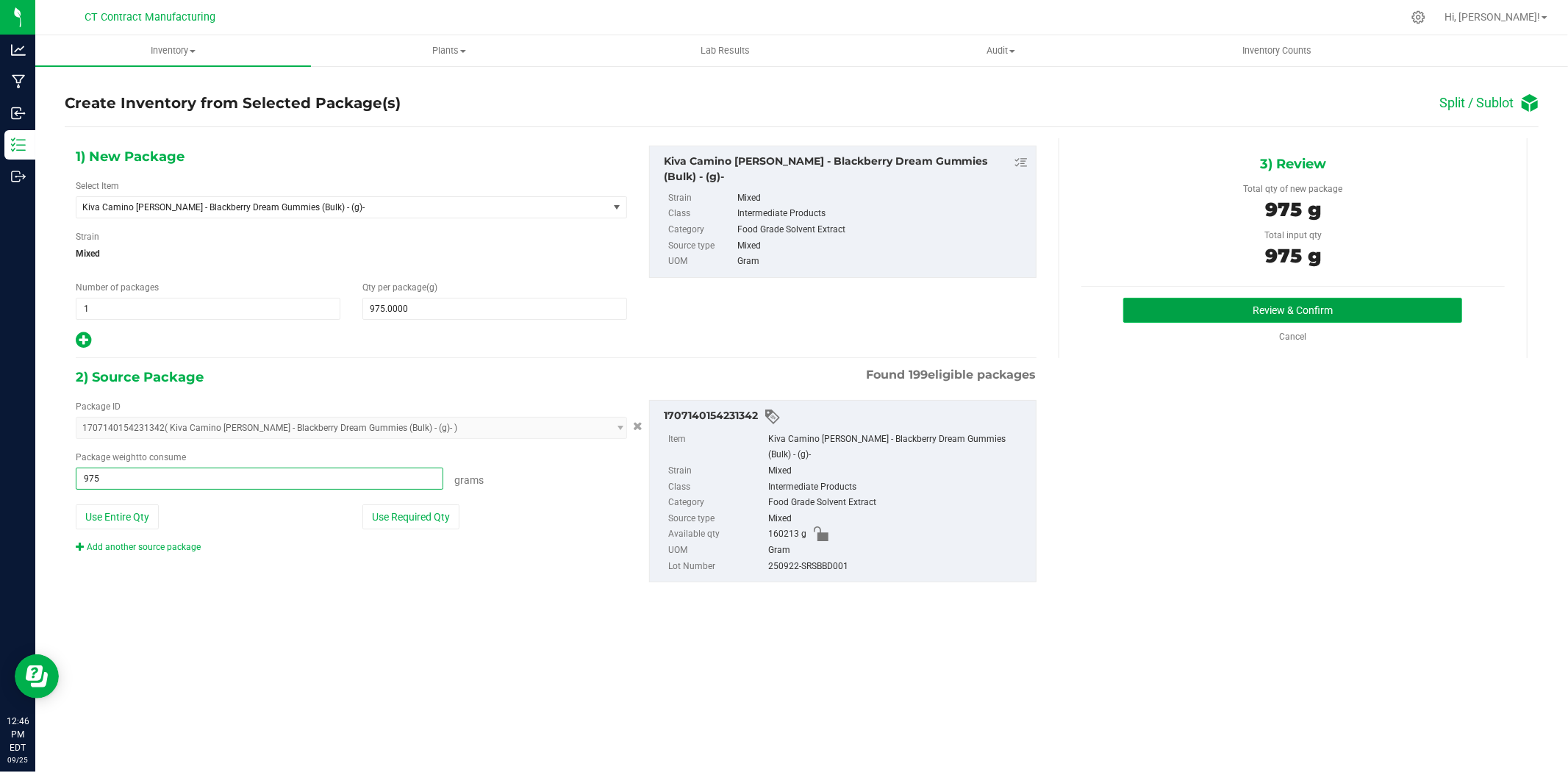
type input "975.0000 g"
click at [1180, 311] on button "Review & Confirm" at bounding box center [1293, 311] width 339 height 25
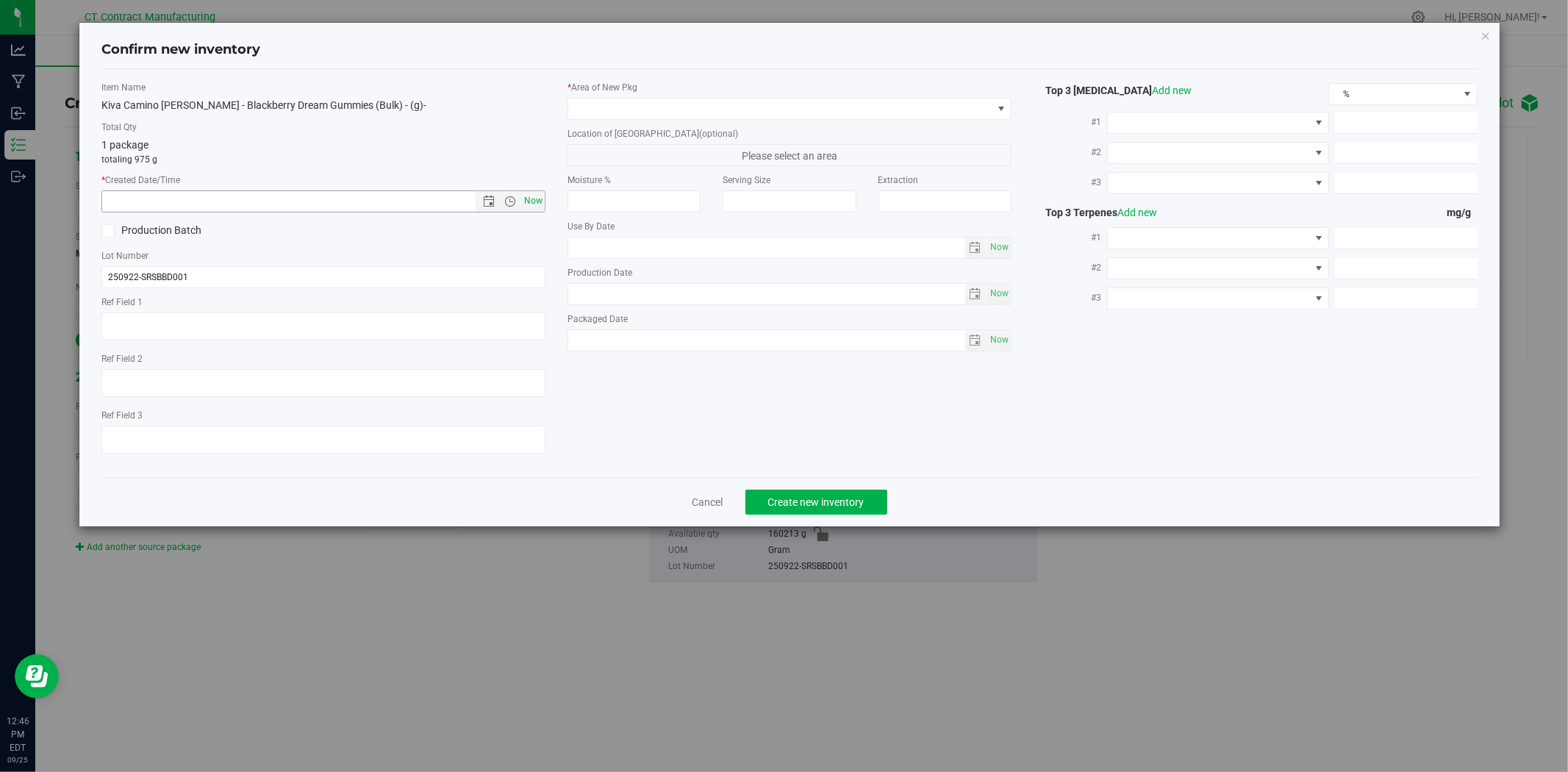
click at [534, 203] on span "Now" at bounding box center [534, 201] width 25 height 21
type input "[DATE] 12:46 PM"
click at [630, 107] on span at bounding box center [781, 109] width 424 height 21
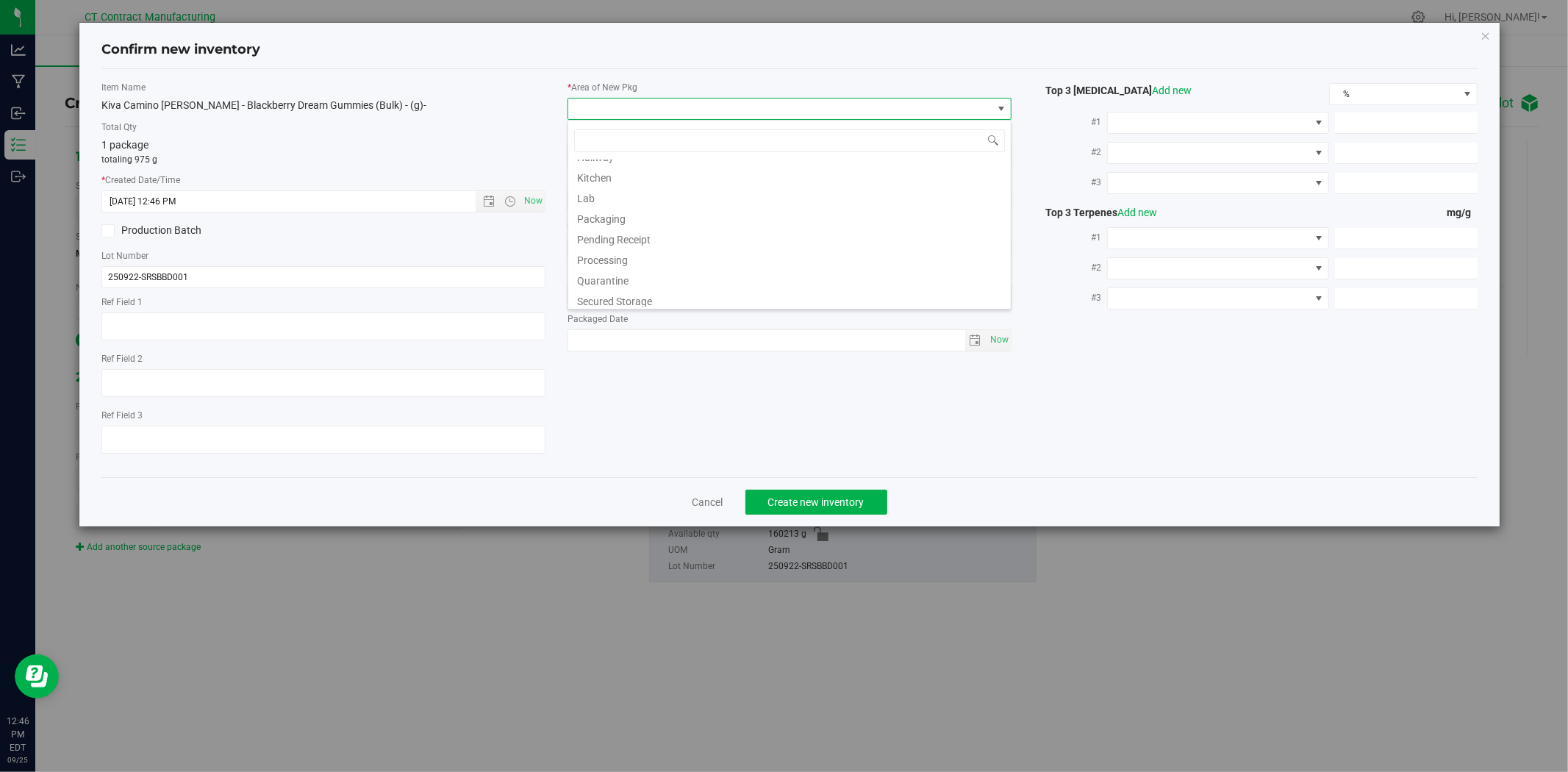
scroll to position [182, 0]
click at [664, 294] on li "Waste Storage" at bounding box center [789, 297] width 442 height 21
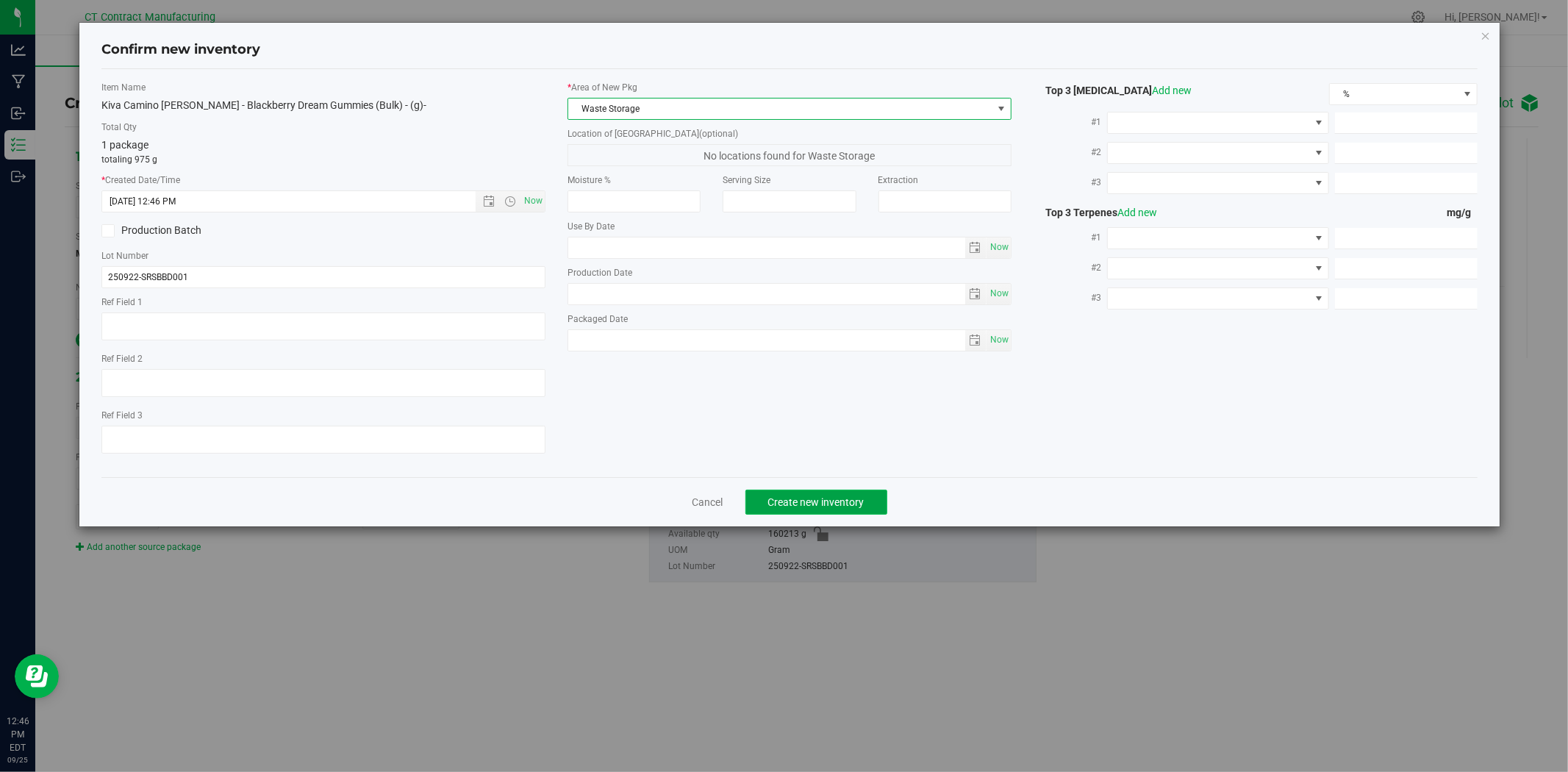
click at [841, 505] on span "Create new inventory" at bounding box center [816, 502] width 97 height 11
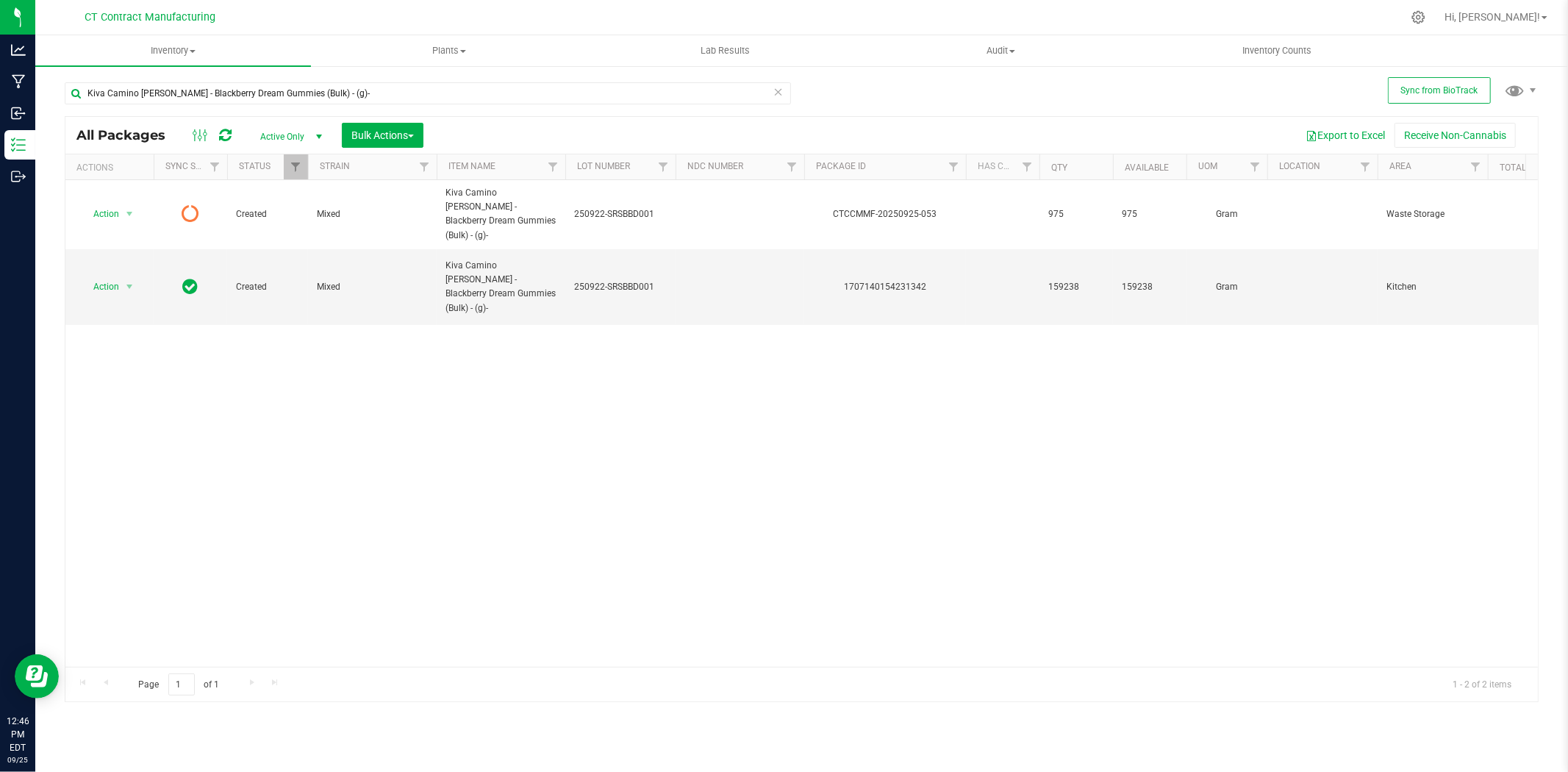
click at [228, 135] on icon at bounding box center [225, 135] width 12 height 14
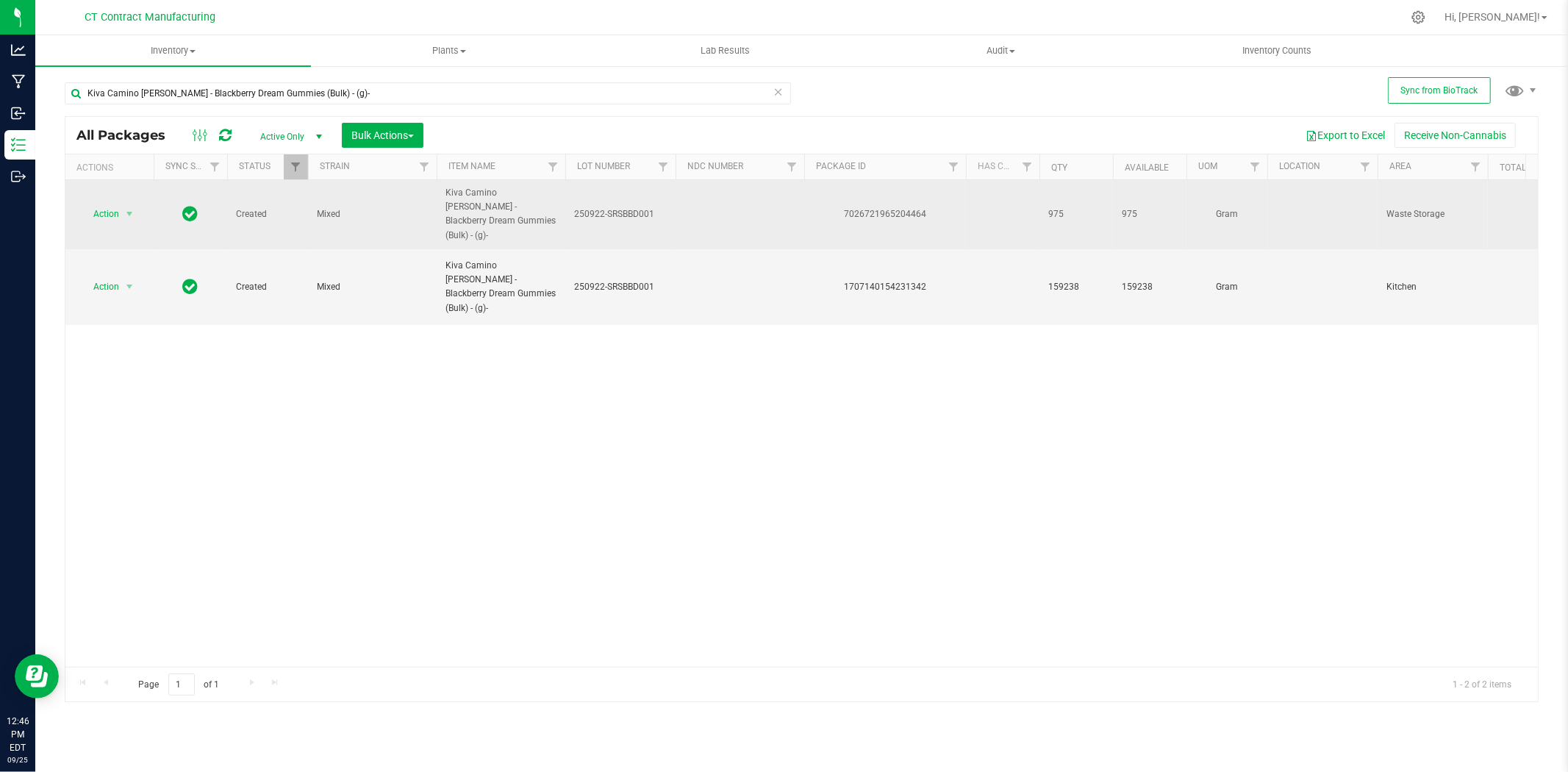
click at [906, 207] on div "7026721965204464" at bounding box center [885, 214] width 166 height 14
copy div "7026721965204464"
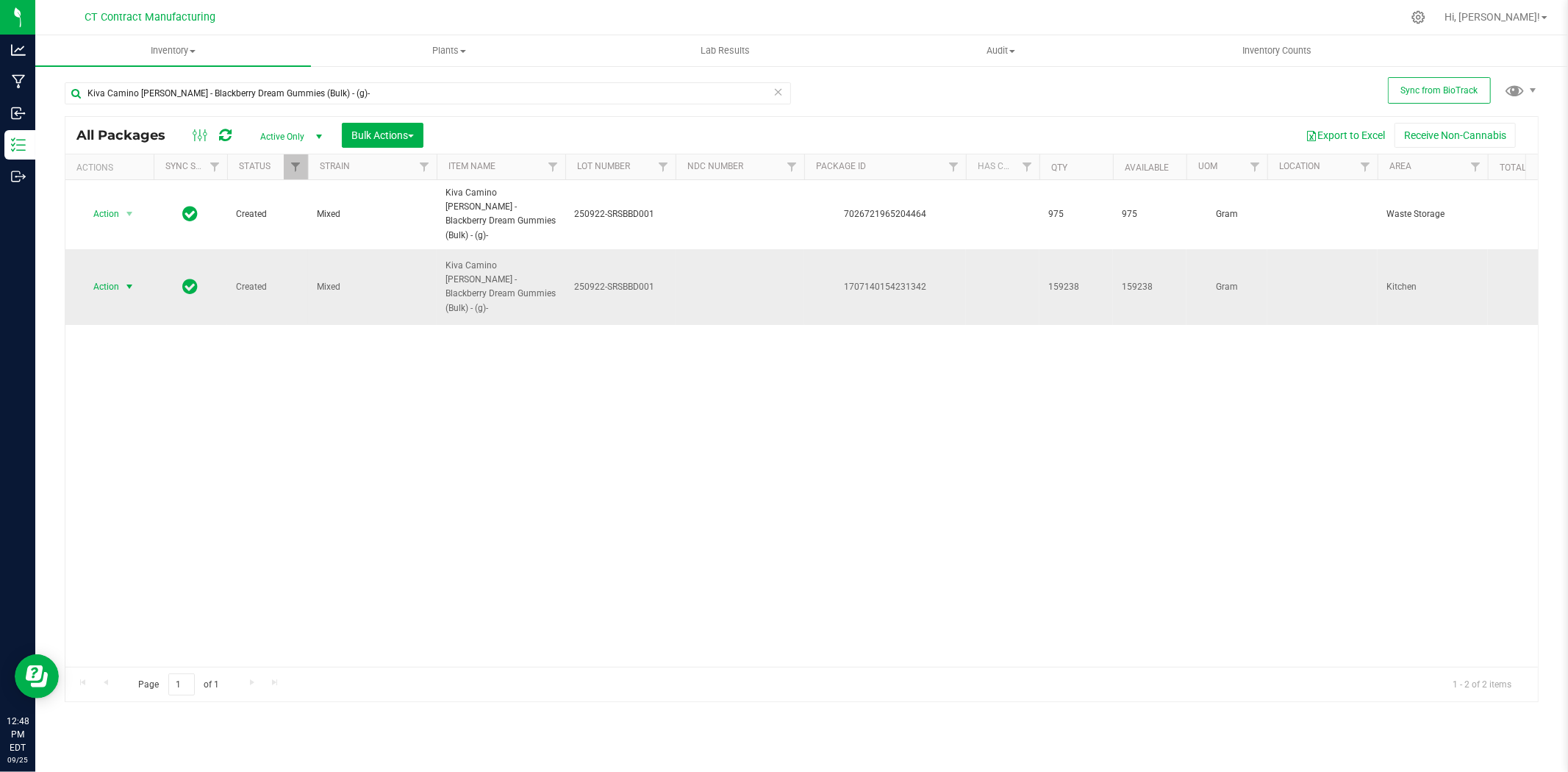
click at [131, 281] on span "select" at bounding box center [129, 287] width 11 height 11
click at [135, 317] on li "Create package" at bounding box center [138, 319] width 114 height 22
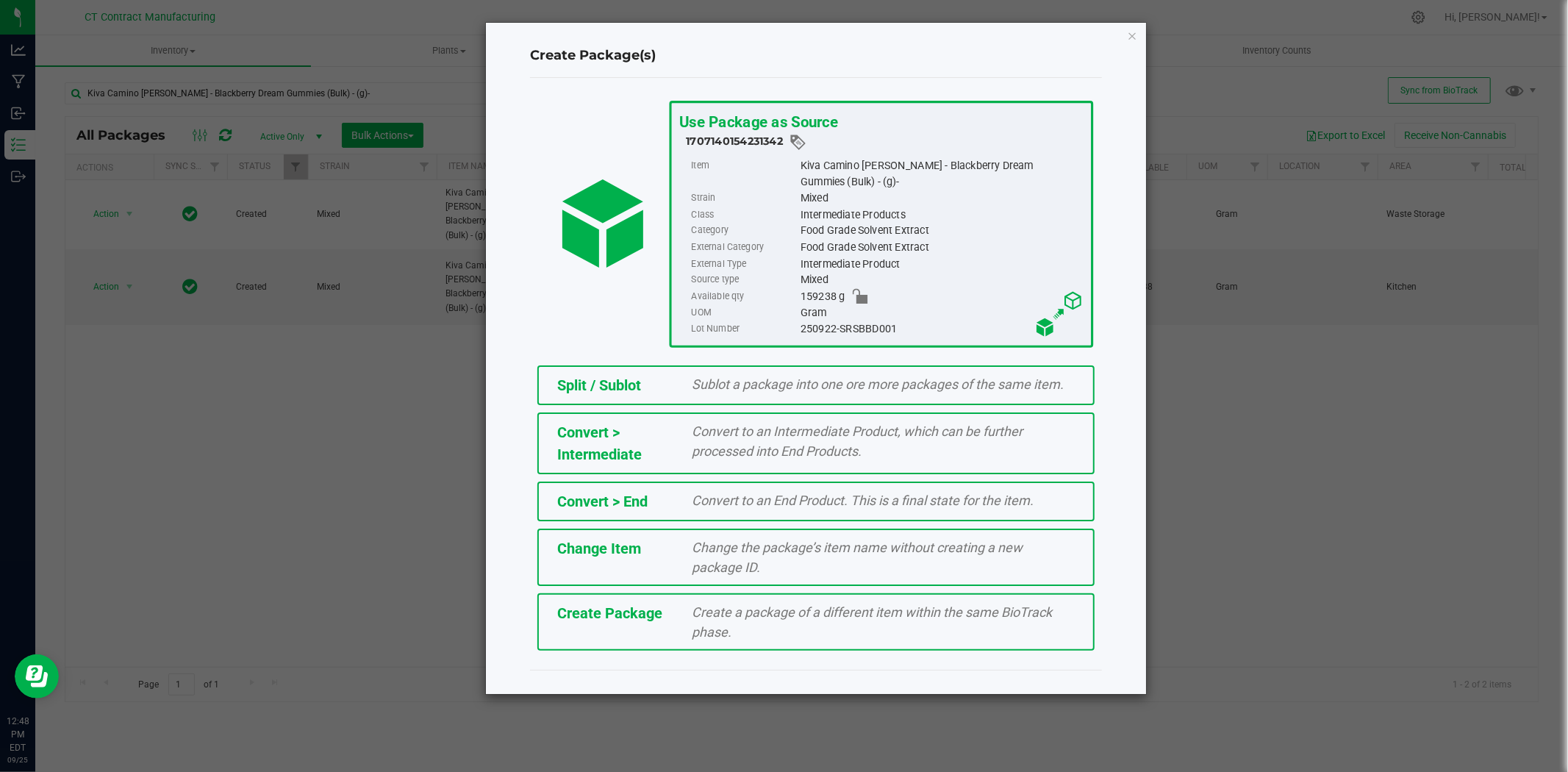
click at [575, 381] on span "Split / Sublot" at bounding box center [599, 385] width 84 height 17
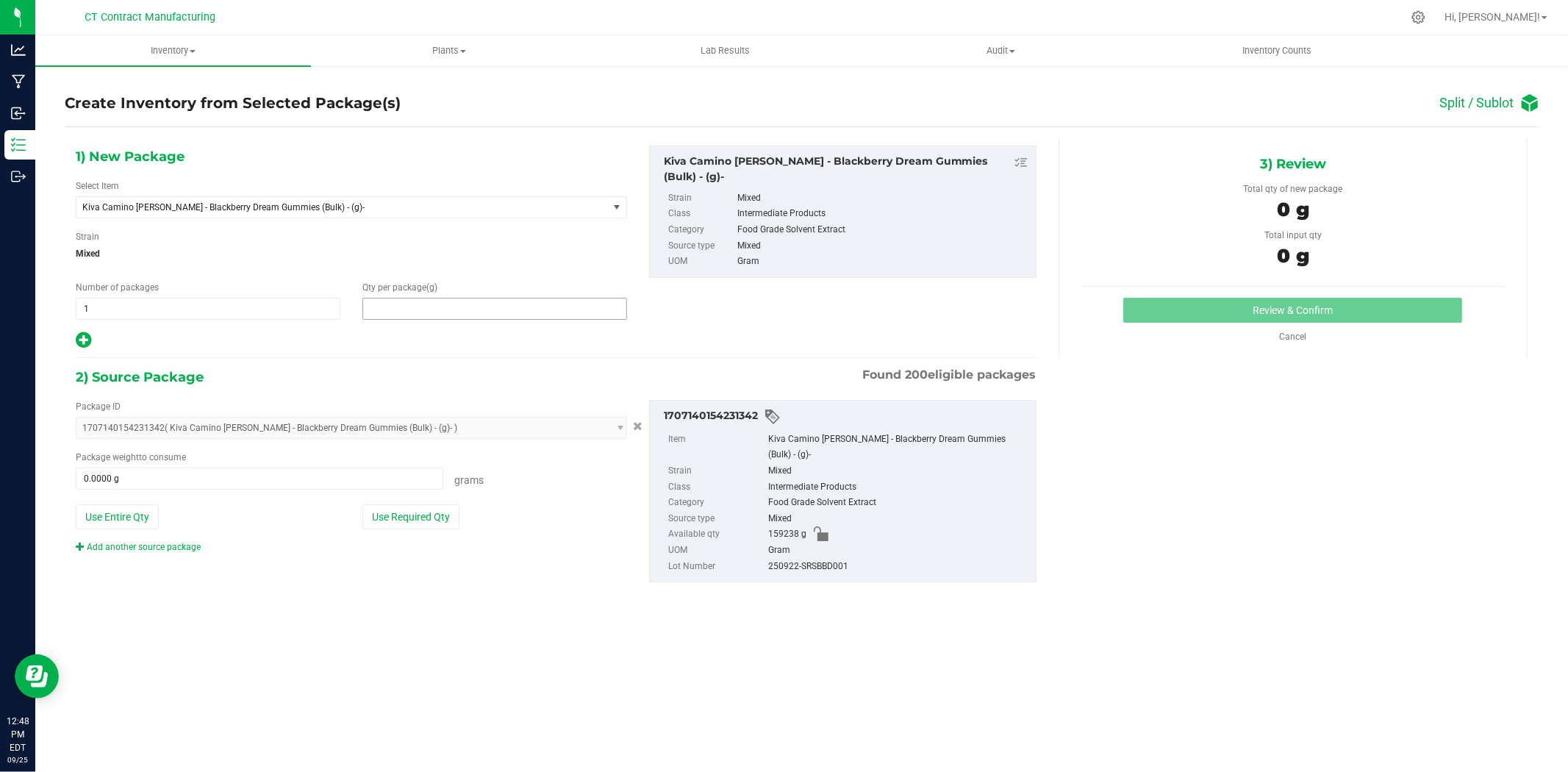
click at [457, 309] on span at bounding box center [494, 309] width 265 height 22
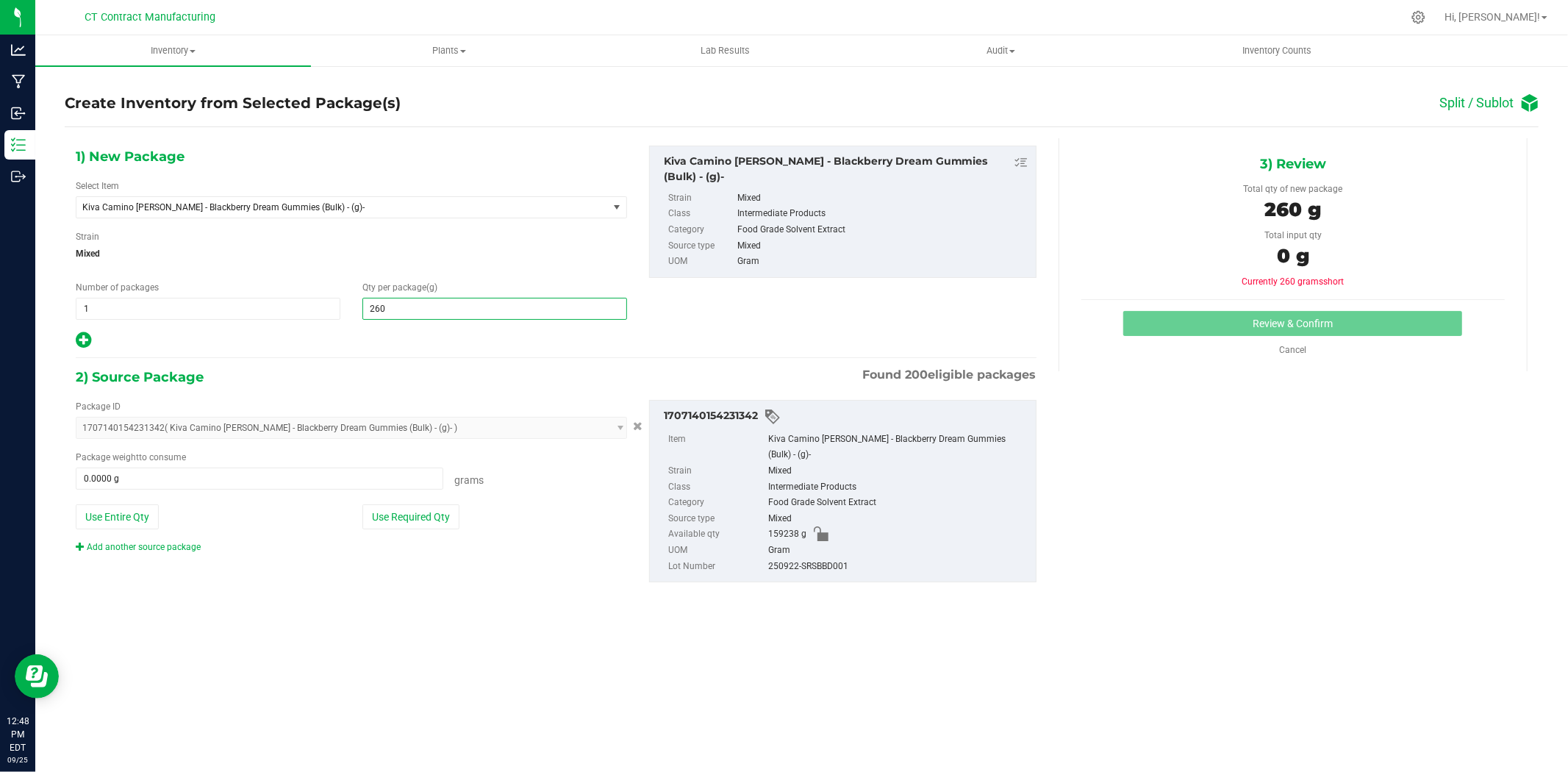
type input "2606"
type input "2,606.0000"
click at [341, 479] on span at bounding box center [259, 478] width 368 height 22
type input "2606"
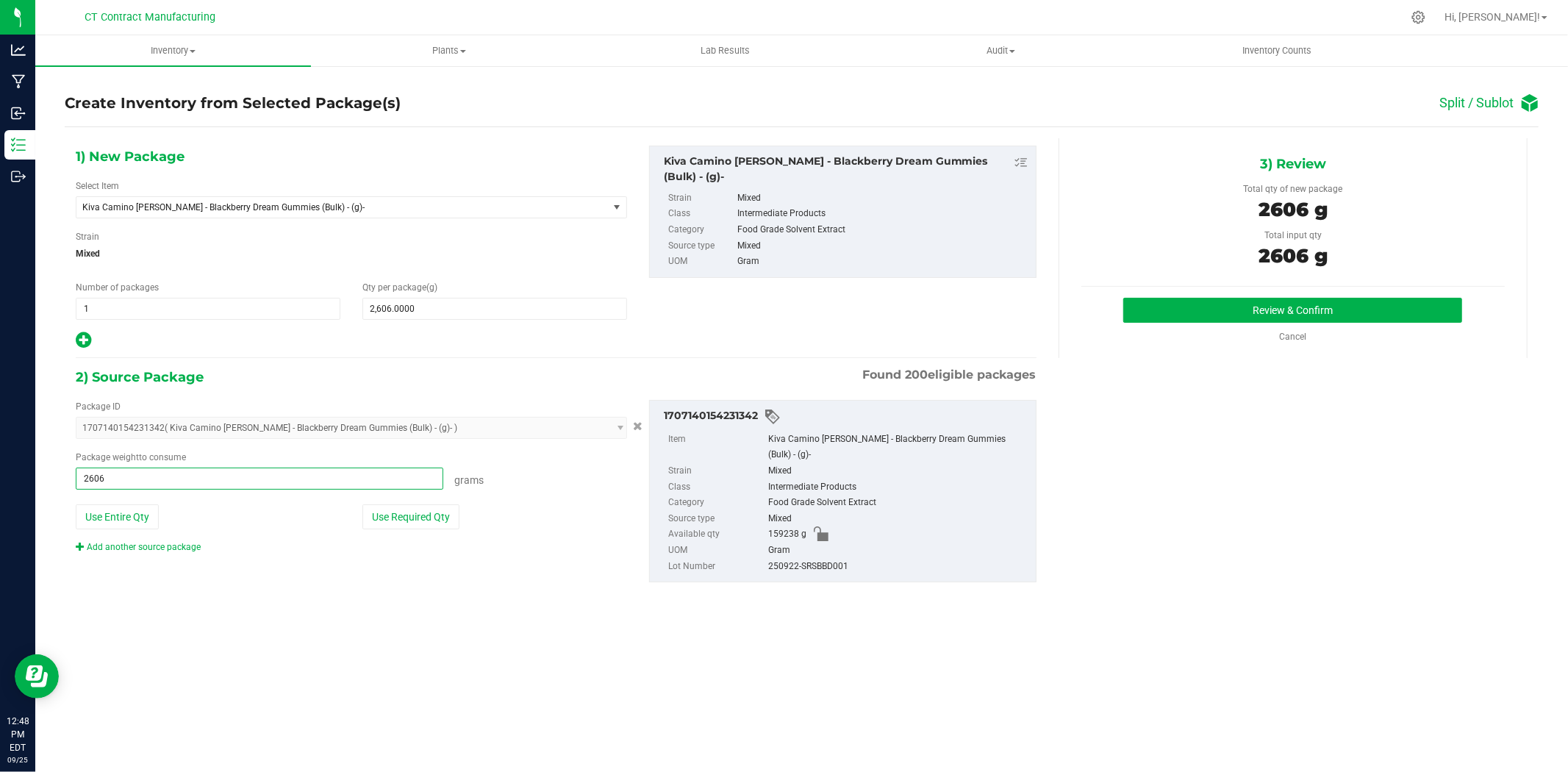
type input "2606.0000 g"
click at [1214, 328] on div "Review & Confirm Cancel" at bounding box center [1293, 321] width 423 height 46
click at [1214, 318] on button "Review & Confirm" at bounding box center [1293, 311] width 339 height 25
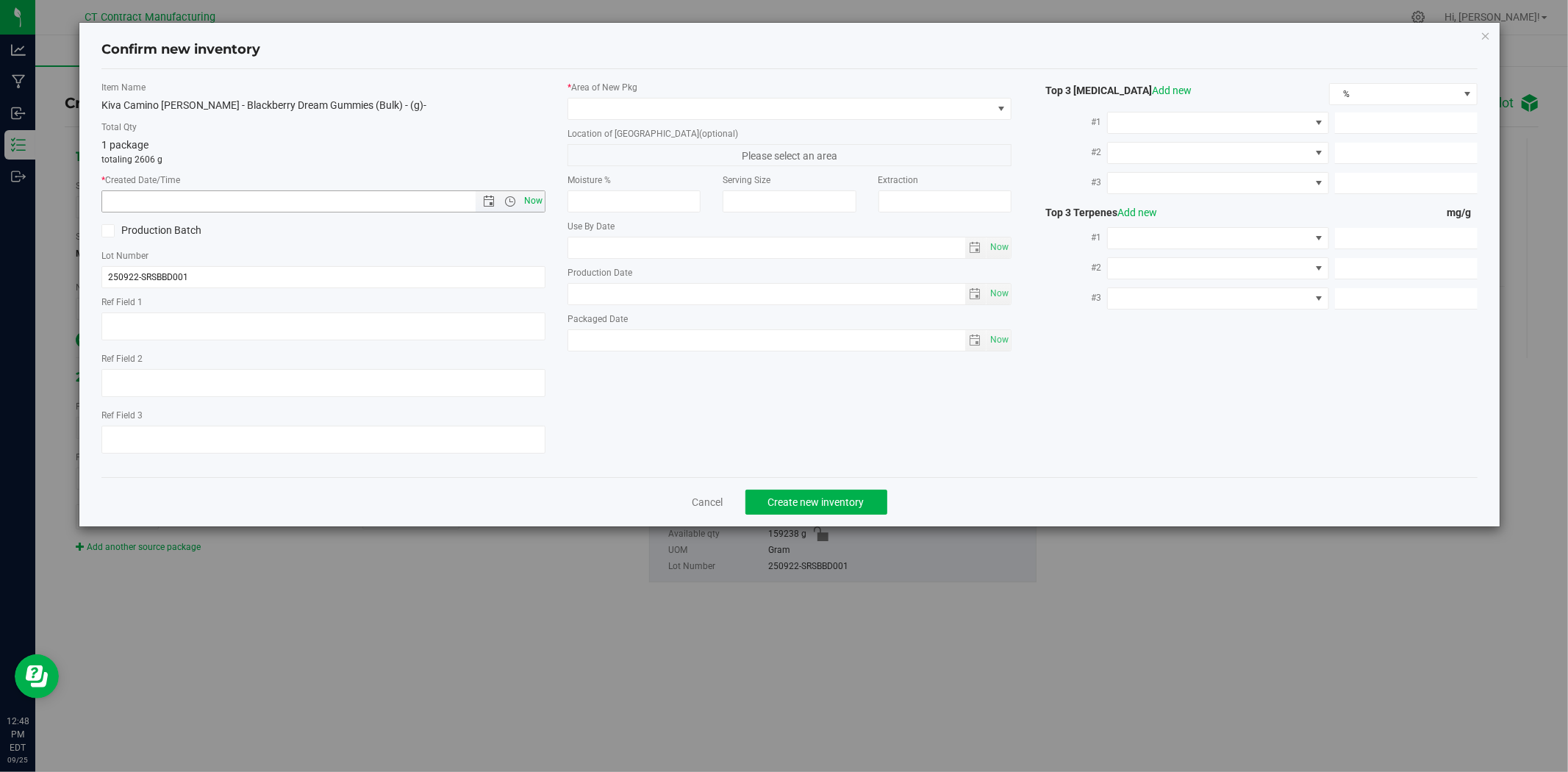
click at [532, 203] on span "Now" at bounding box center [534, 201] width 25 height 21
type input "[DATE] 12:48 PM"
click at [634, 118] on span at bounding box center [781, 109] width 424 height 21
click at [636, 107] on span at bounding box center [781, 109] width 424 height 21
click at [680, 105] on span at bounding box center [781, 109] width 424 height 21
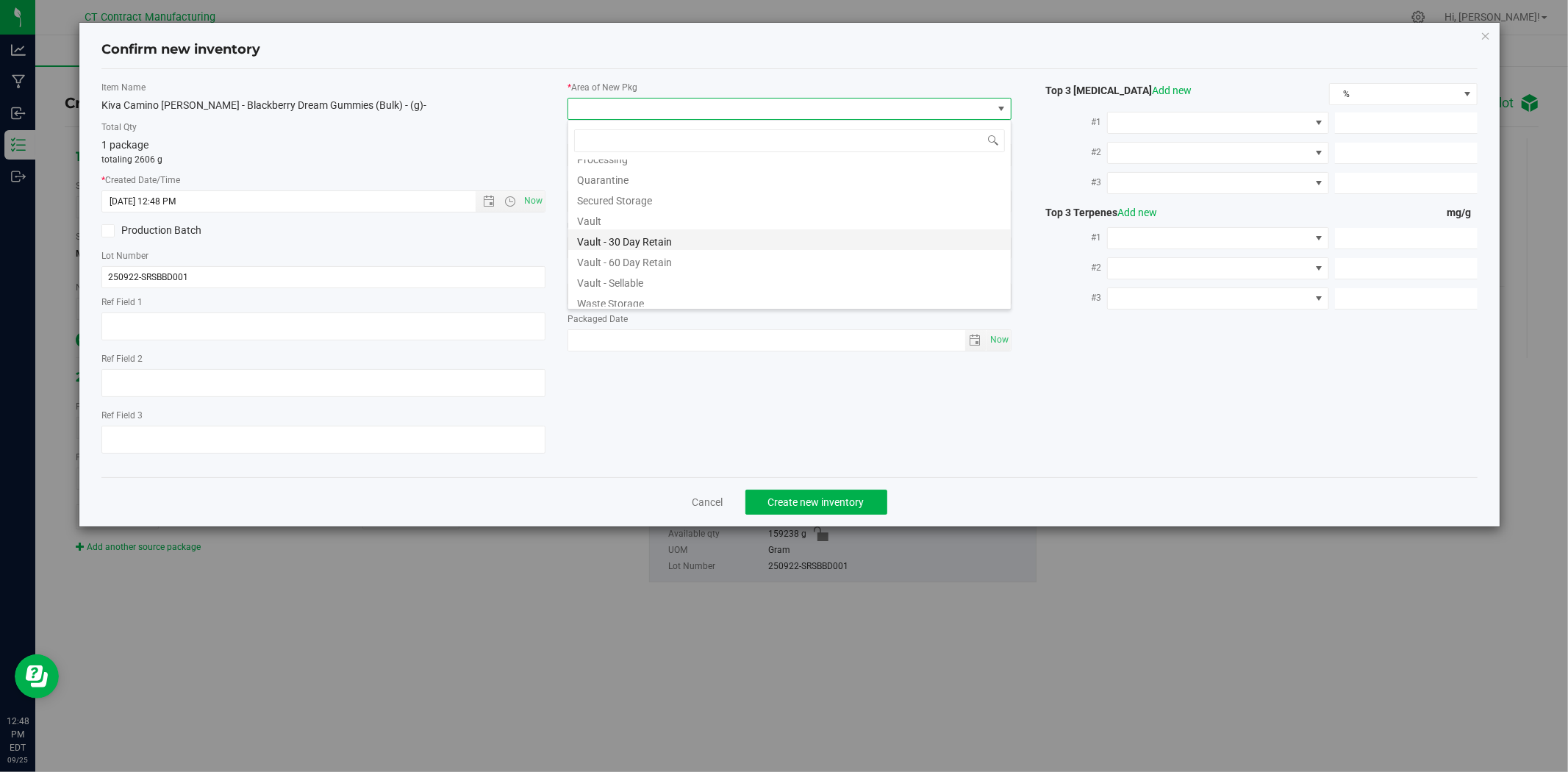
scroll to position [182, 0]
click at [634, 303] on li "Waste Storage" at bounding box center [789, 297] width 442 height 21
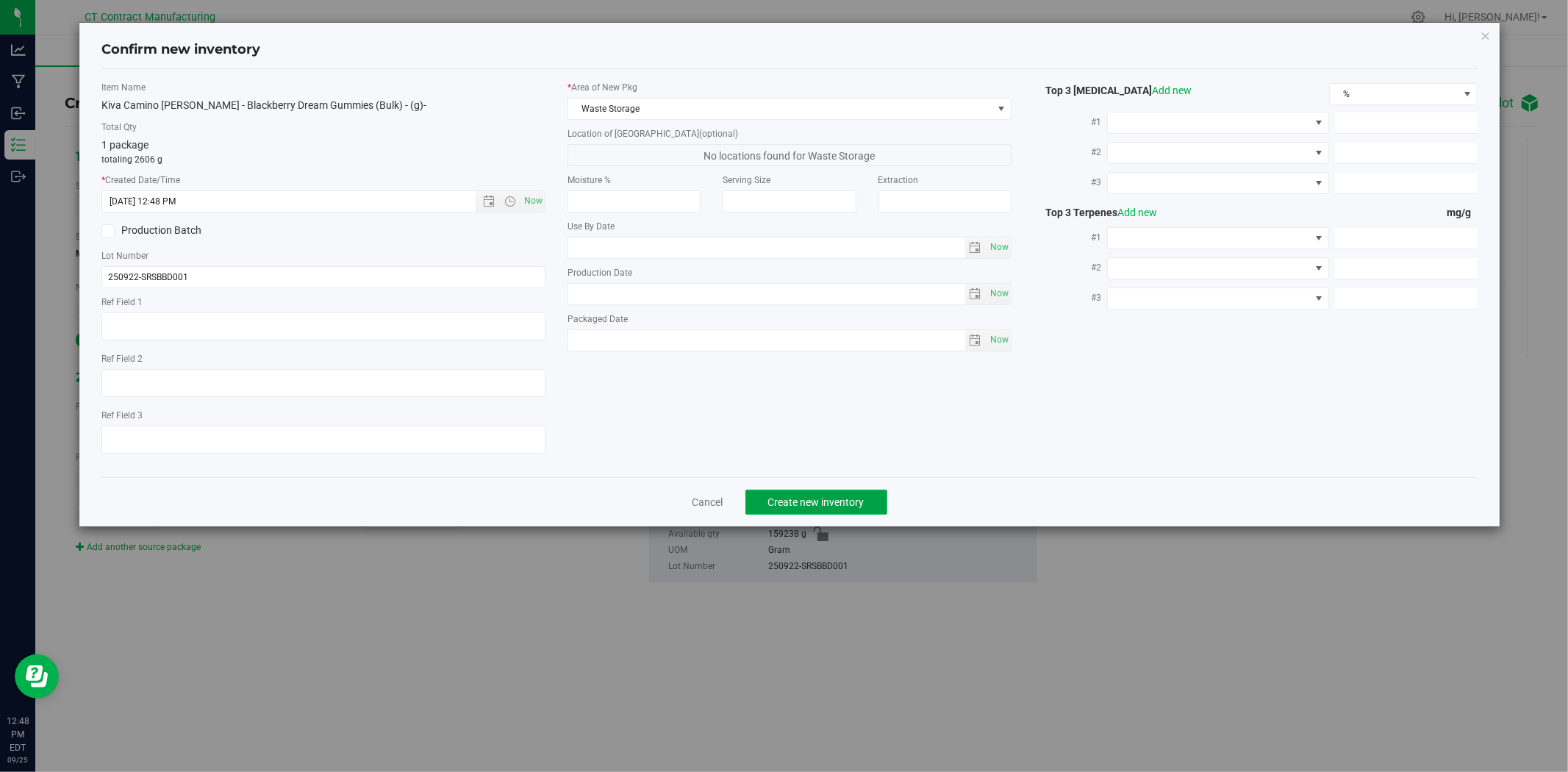
click at [841, 503] on span "Create new inventory" at bounding box center [816, 502] width 97 height 11
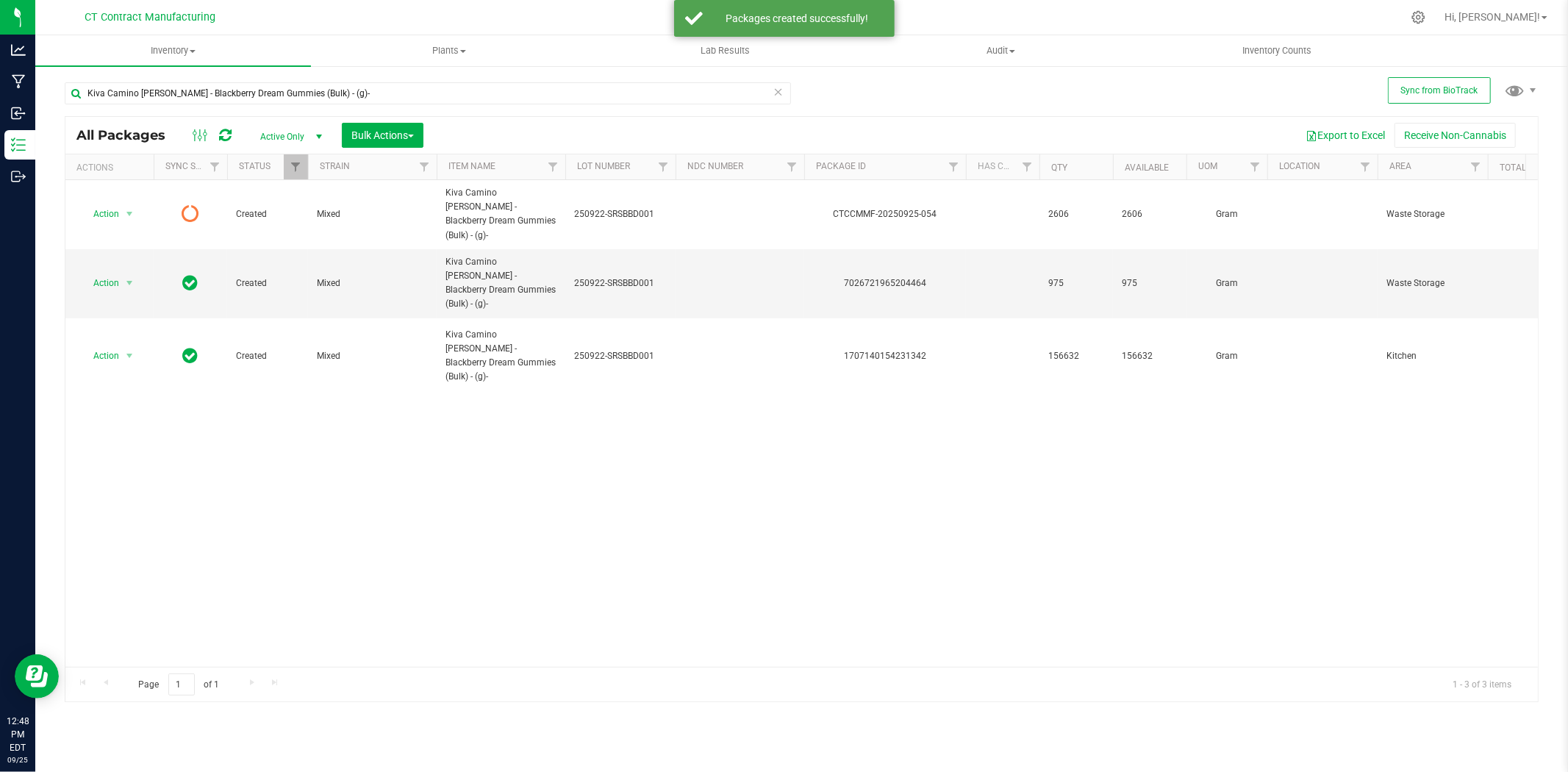
click at [226, 136] on icon at bounding box center [225, 135] width 12 height 14
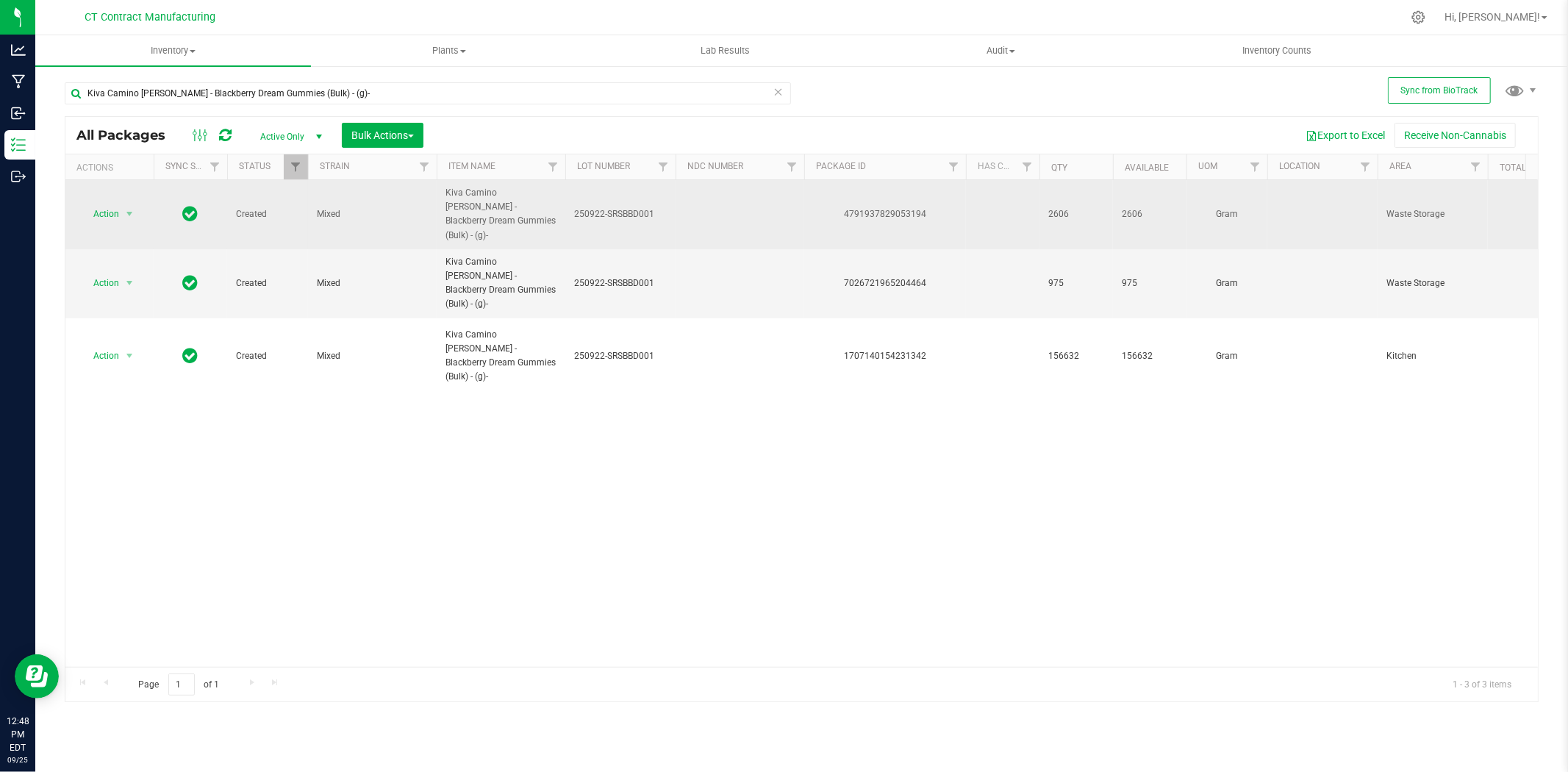
click at [888, 212] on div "4791937829053194" at bounding box center [885, 214] width 166 height 14
copy div "4791937829053194"
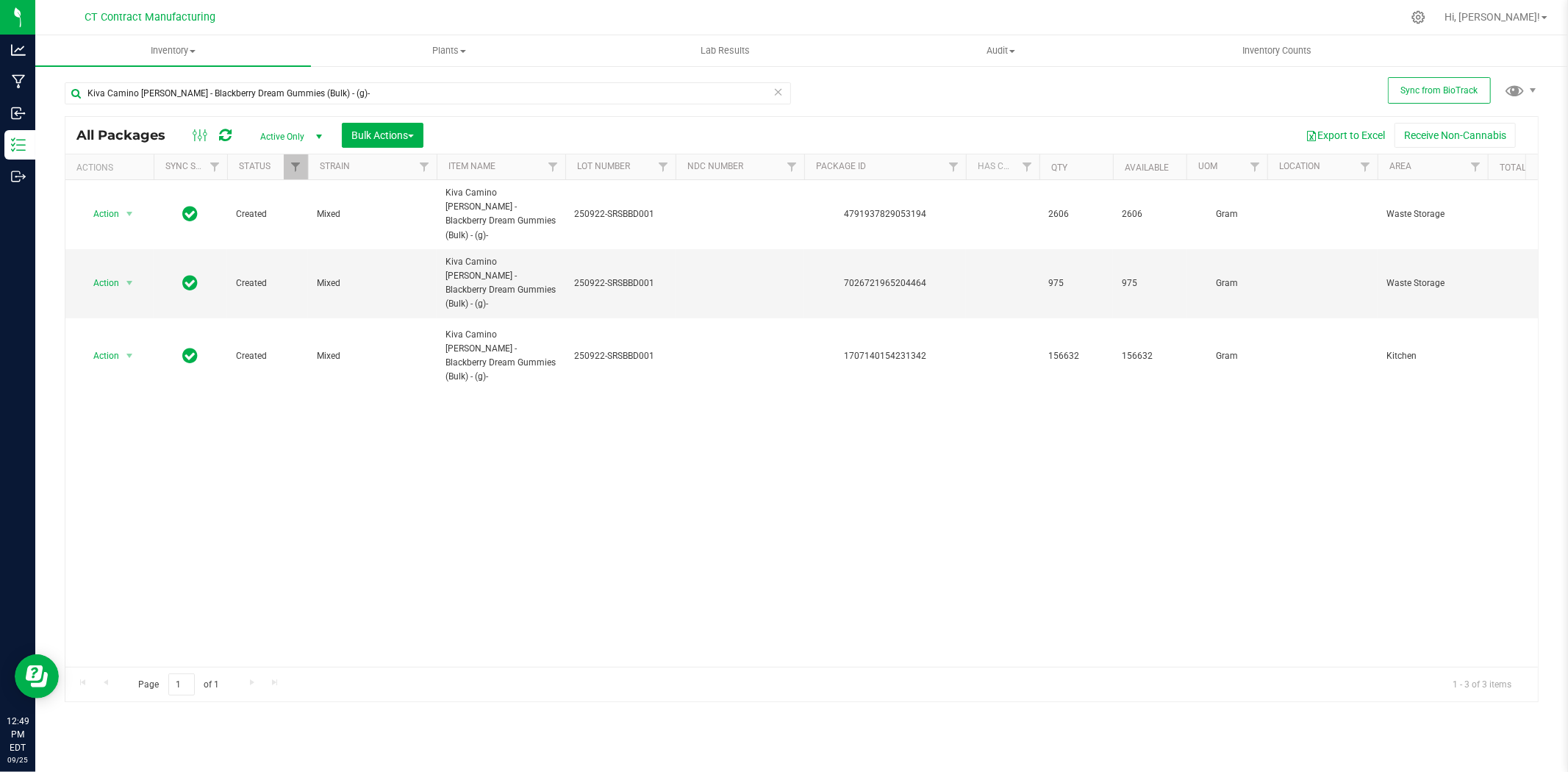
click at [226, 130] on icon at bounding box center [225, 135] width 12 height 14
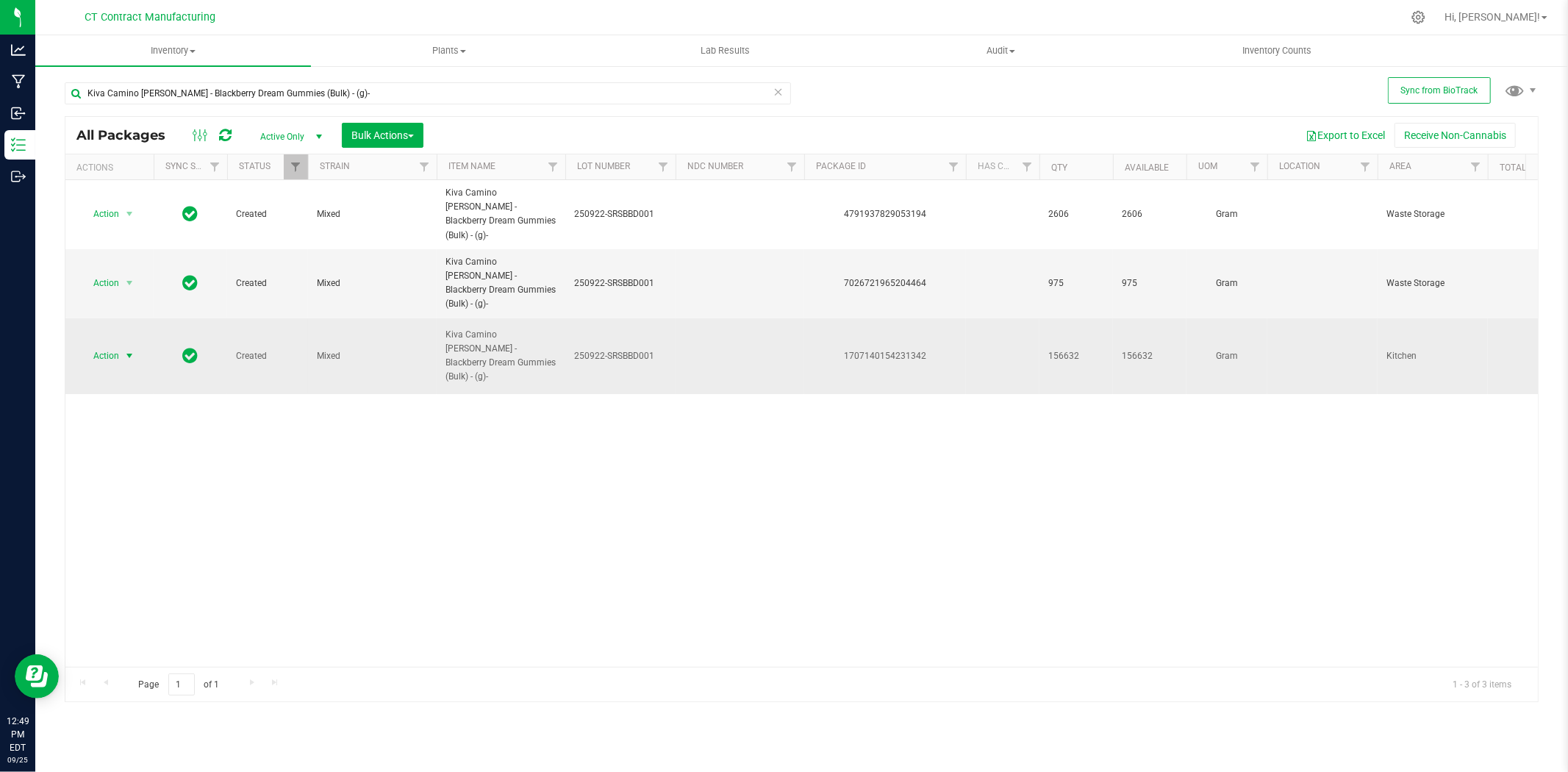
click at [136, 346] on span "select" at bounding box center [129, 356] width 18 height 21
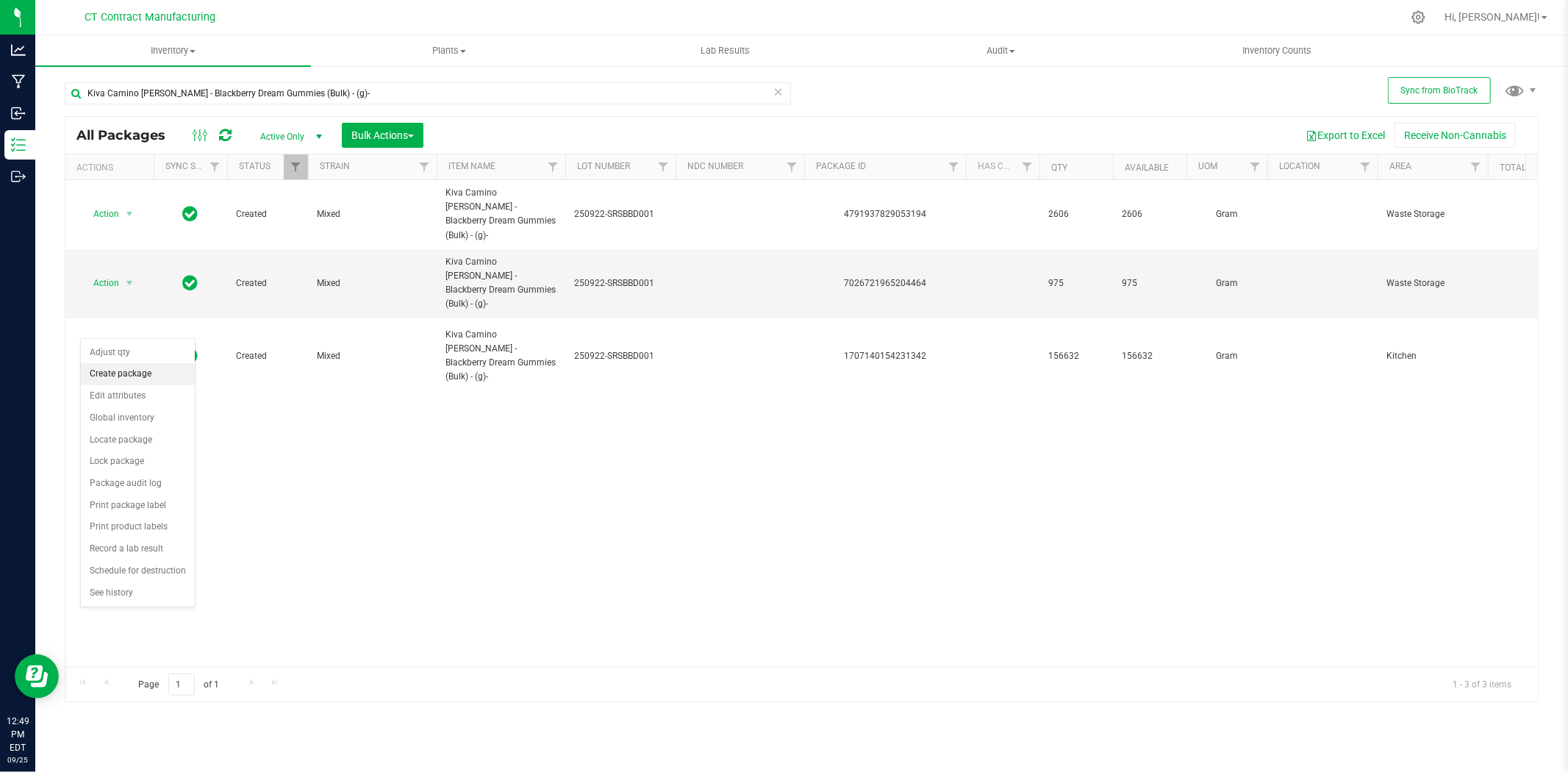
click at [139, 373] on li "Create package" at bounding box center [138, 374] width 114 height 22
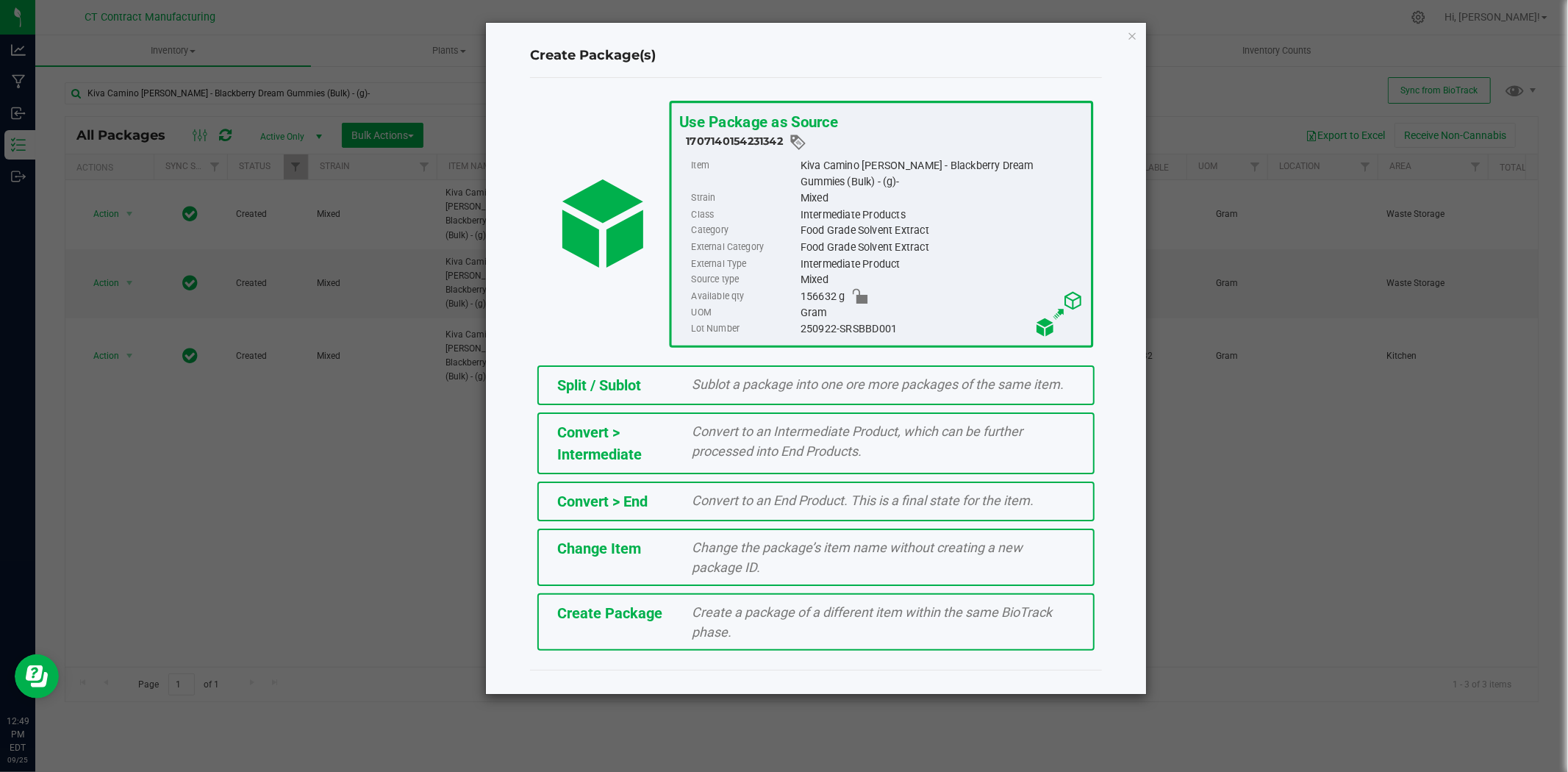
click at [681, 380] on div "Sublot a package into one ore more packages of the same item." at bounding box center [884, 384] width 405 height 20
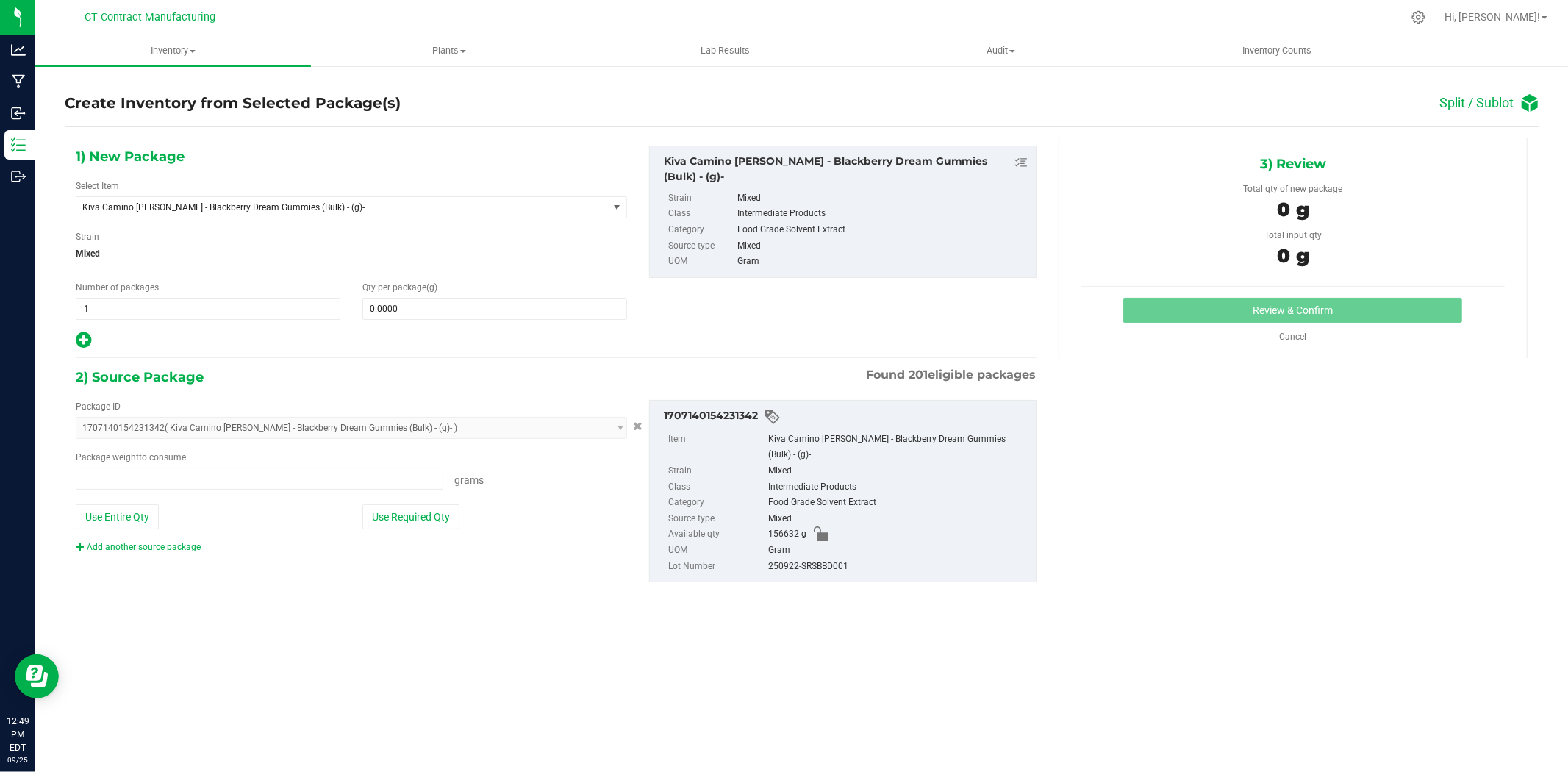
type input "0.0000 g"
click at [417, 304] on span at bounding box center [494, 309] width 265 height 22
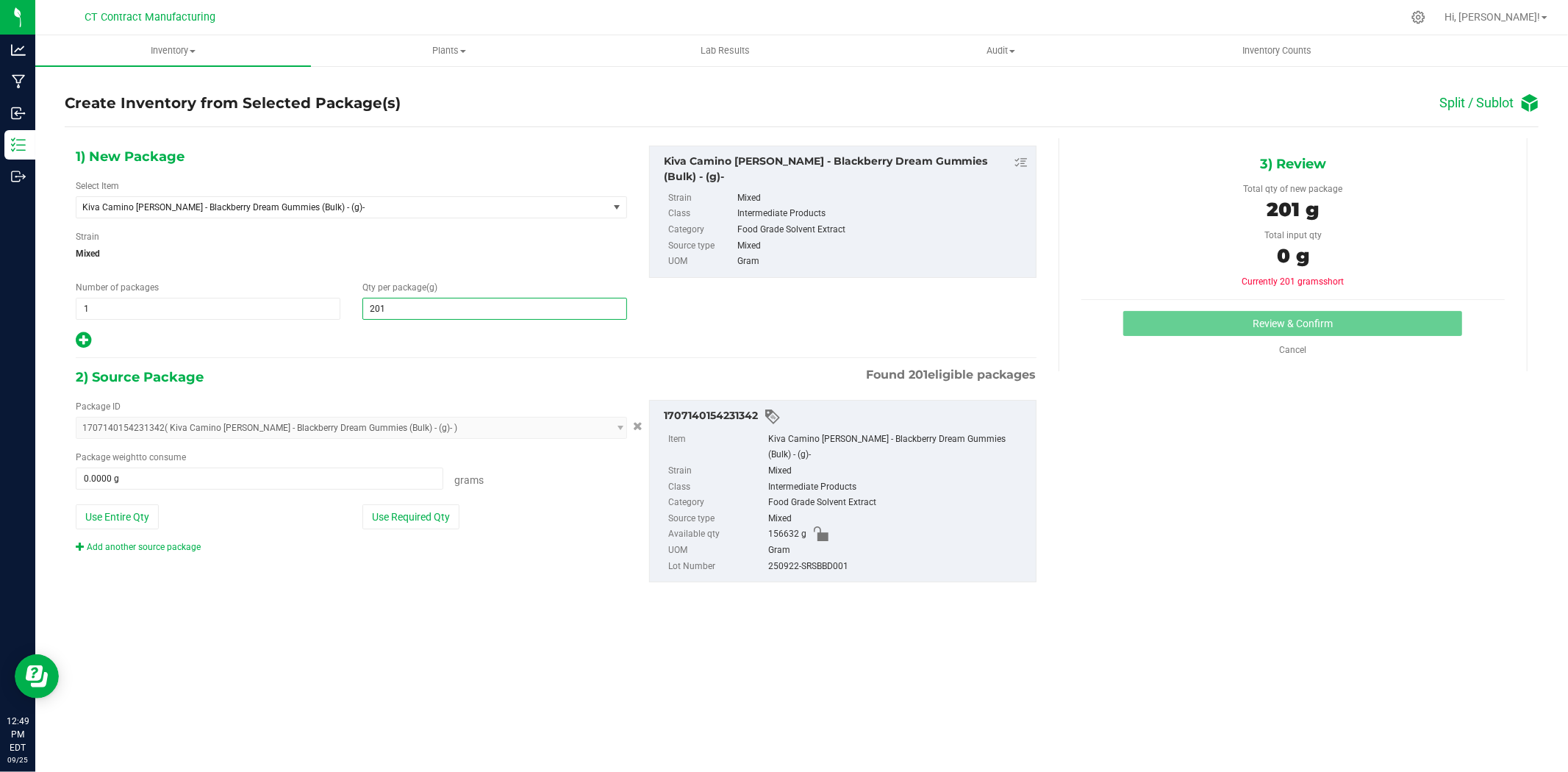
type input "2014"
type input "2,014.0000"
click at [292, 476] on span at bounding box center [259, 478] width 368 height 22
type input "2014"
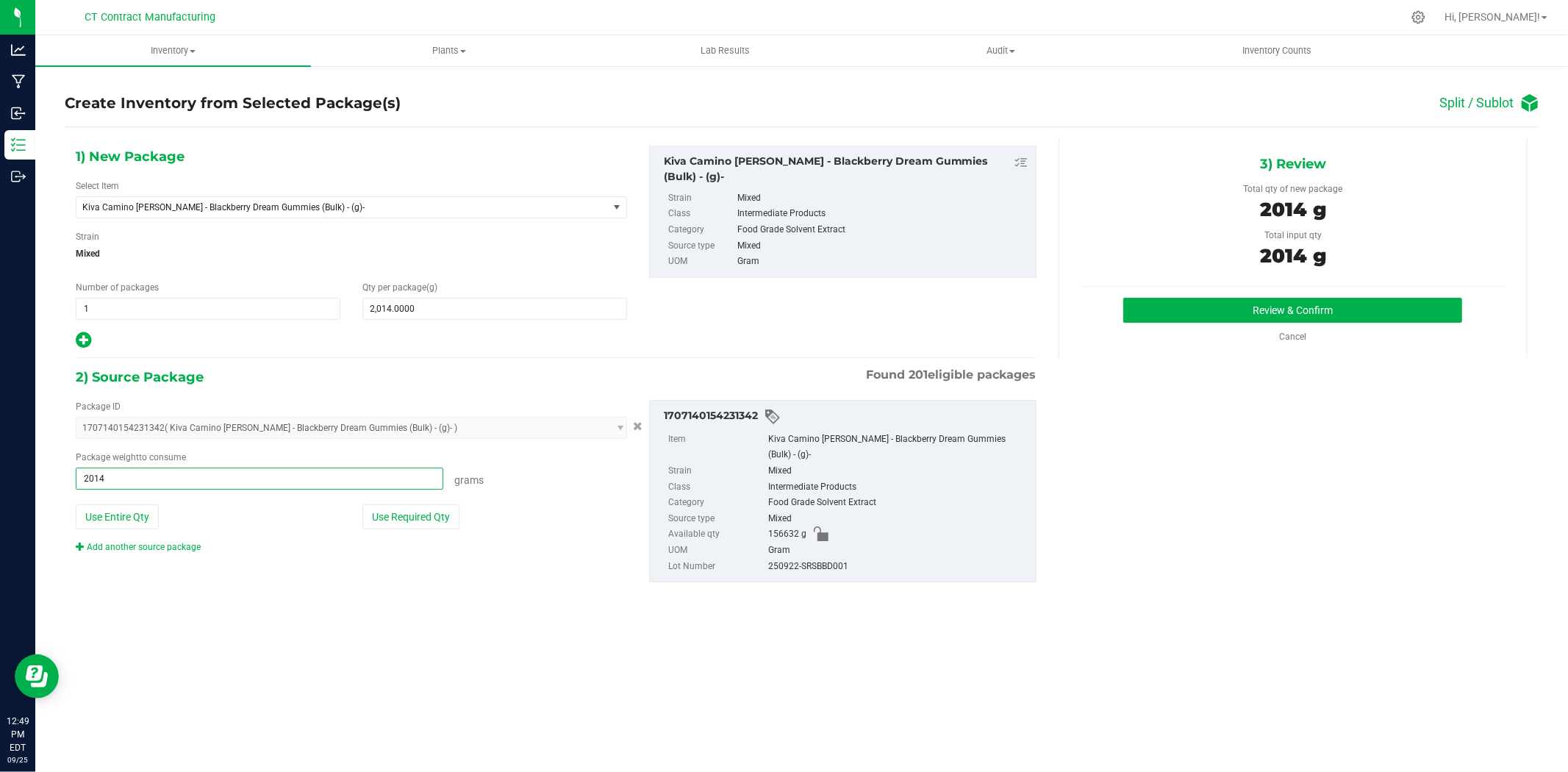
type input "2014.0000 g"
click at [1178, 531] on div "1) New Package Select Item Kiva Camino [PERSON_NAME] - Blackberry Dream Gummies…" at bounding box center [802, 375] width 1474 height 475
click at [1170, 295] on div "3) Review Total qty of new package 2014 g Total input qty 2014 g Review & Confi…" at bounding box center [1293, 248] width 469 height 220
click at [1166, 303] on button "Review & Confirm" at bounding box center [1293, 311] width 339 height 25
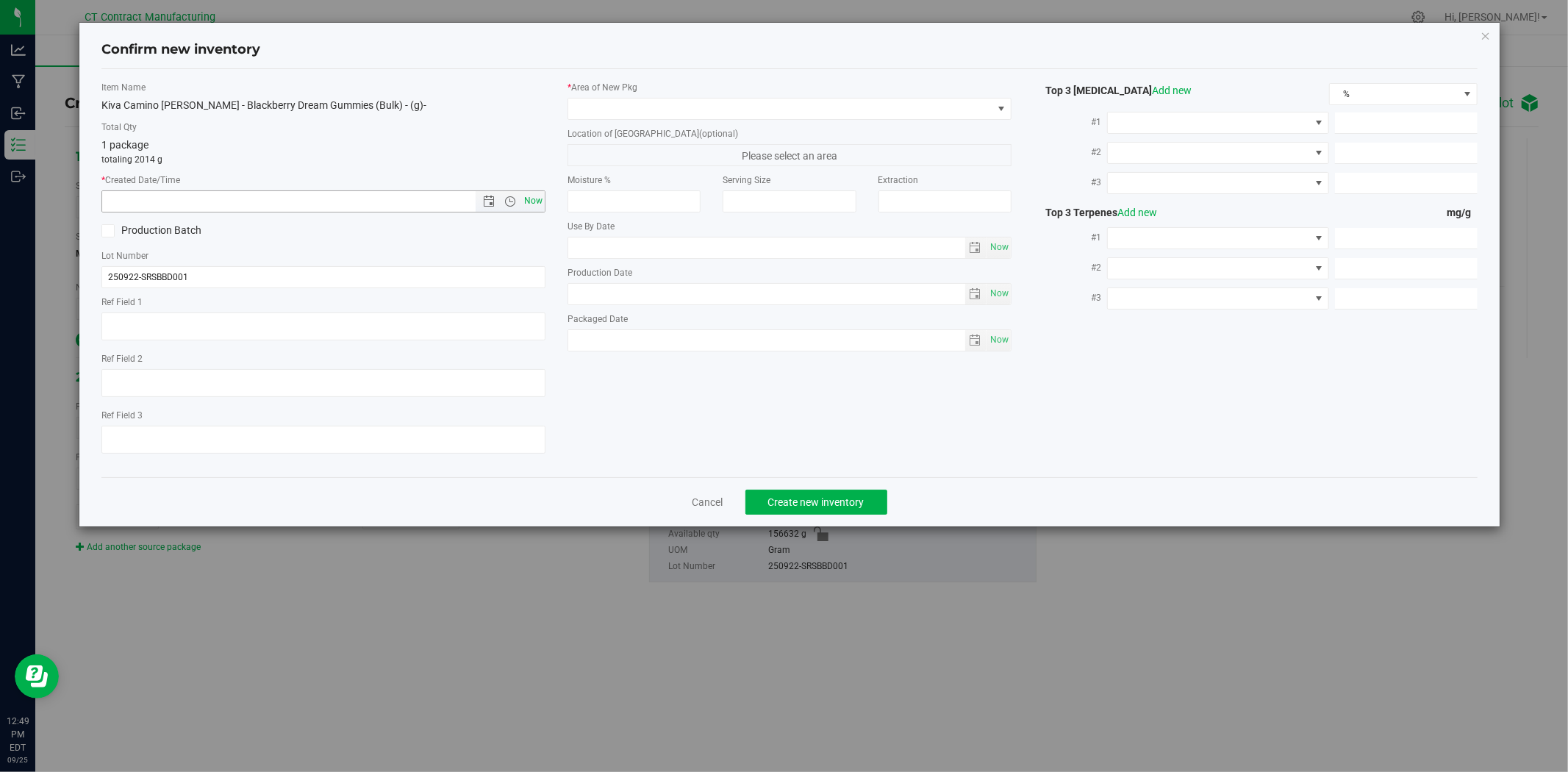
click at [533, 200] on span "Now" at bounding box center [534, 201] width 25 height 21
type input "[DATE] 12:49 PM"
click at [589, 121] on div "* Area of [GEOGRAPHIC_DATA] Location of [GEOGRAPHIC_DATA] (optional) Please sel…" at bounding box center [789, 220] width 466 height 278
click at [591, 111] on span at bounding box center [781, 109] width 424 height 21
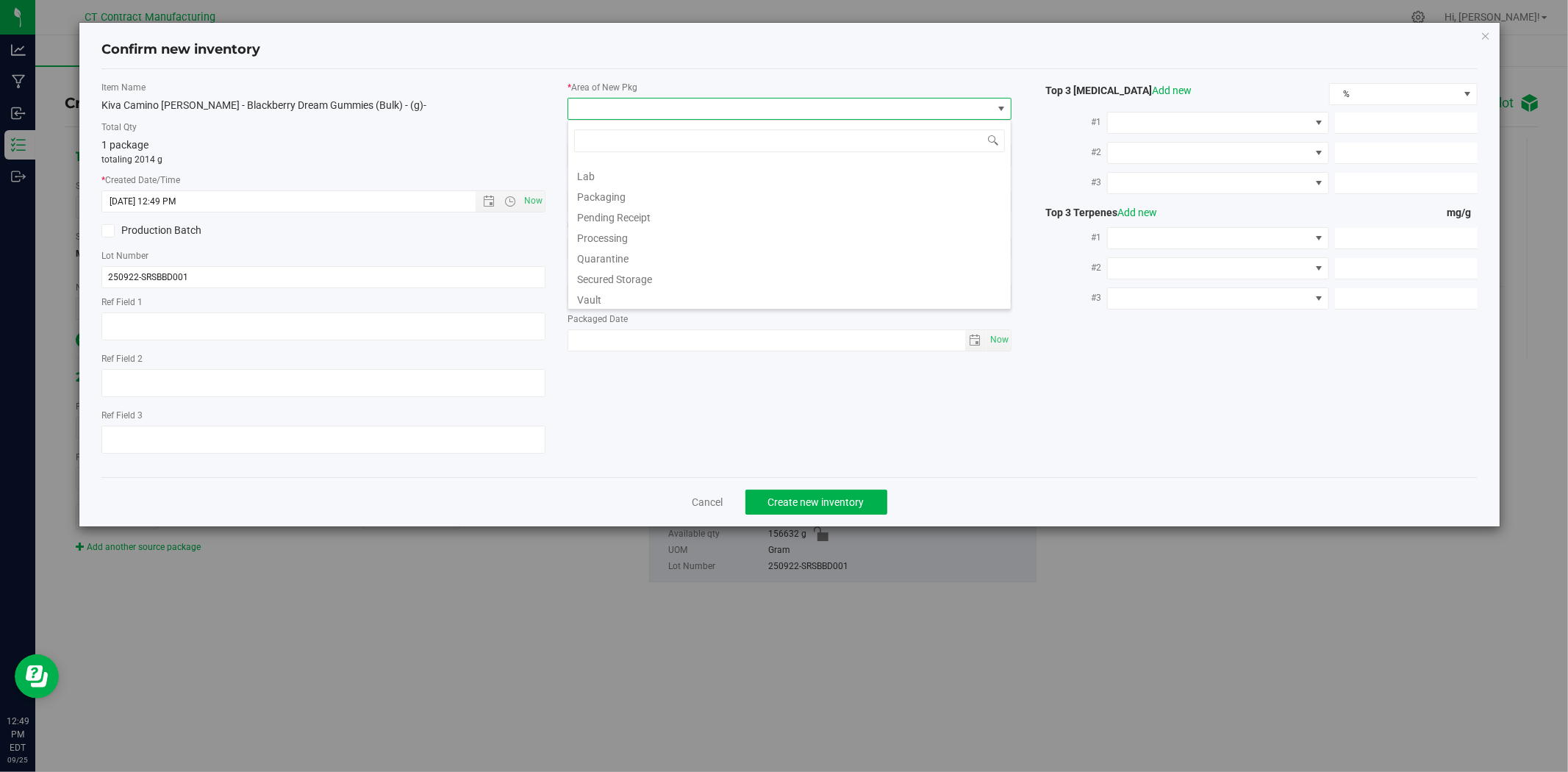
scroll to position [182, 0]
click at [611, 292] on li "Waste Storage" at bounding box center [789, 297] width 442 height 21
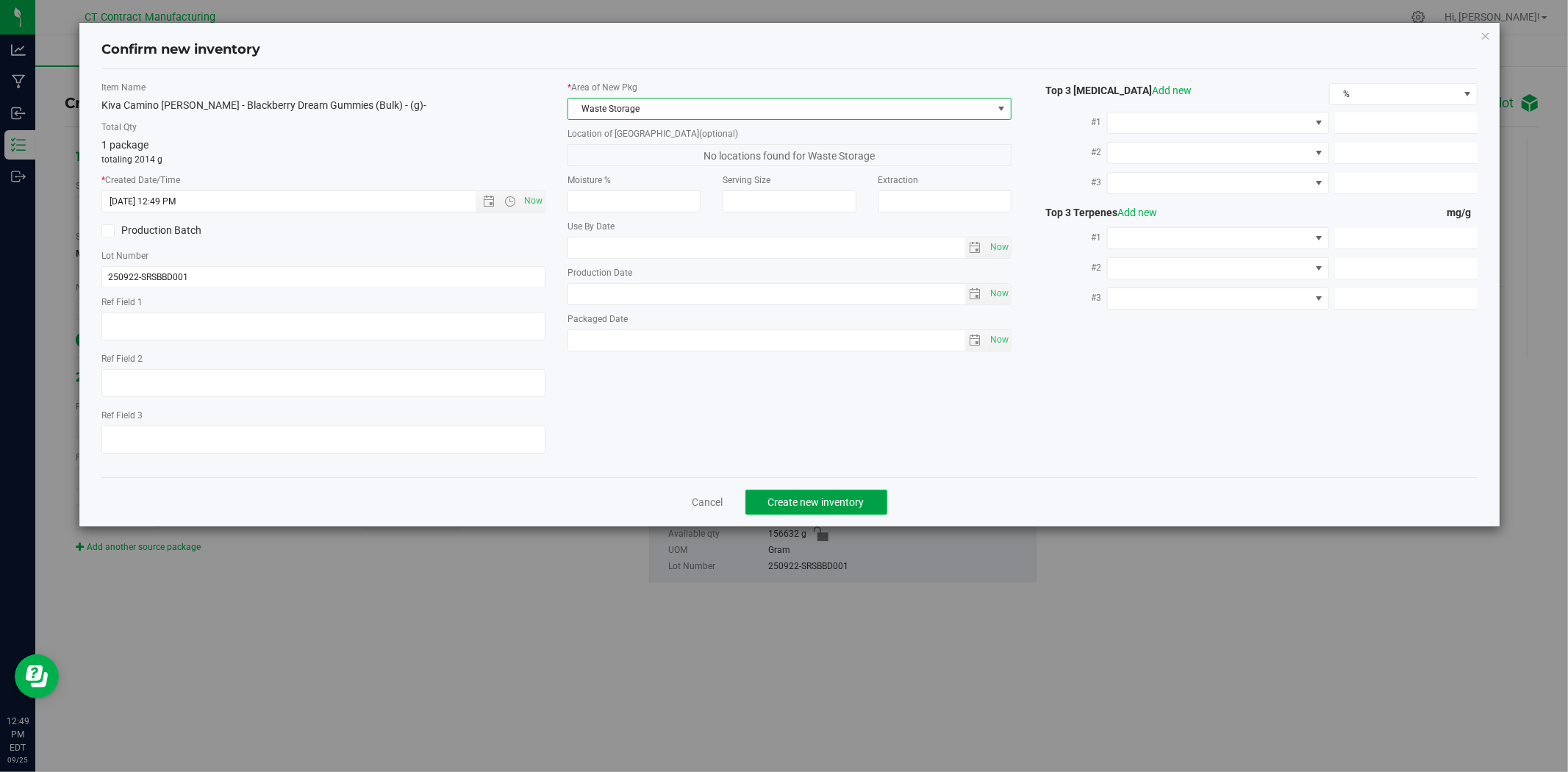
click at [805, 494] on button "Create new inventory" at bounding box center [816, 502] width 142 height 25
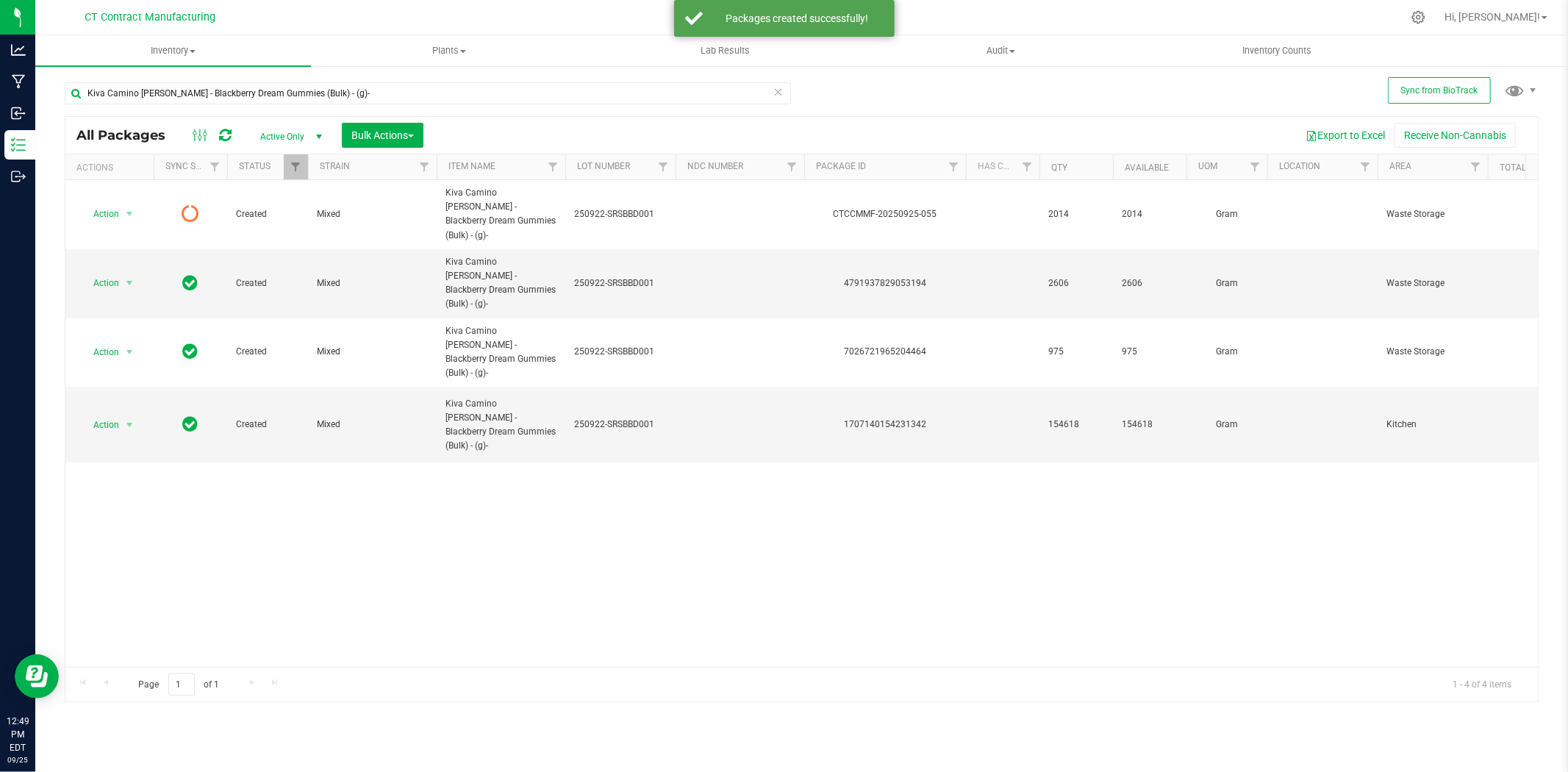
click at [219, 135] on icon at bounding box center [225, 135] width 12 height 14
click at [229, 135] on icon at bounding box center [225, 135] width 12 height 14
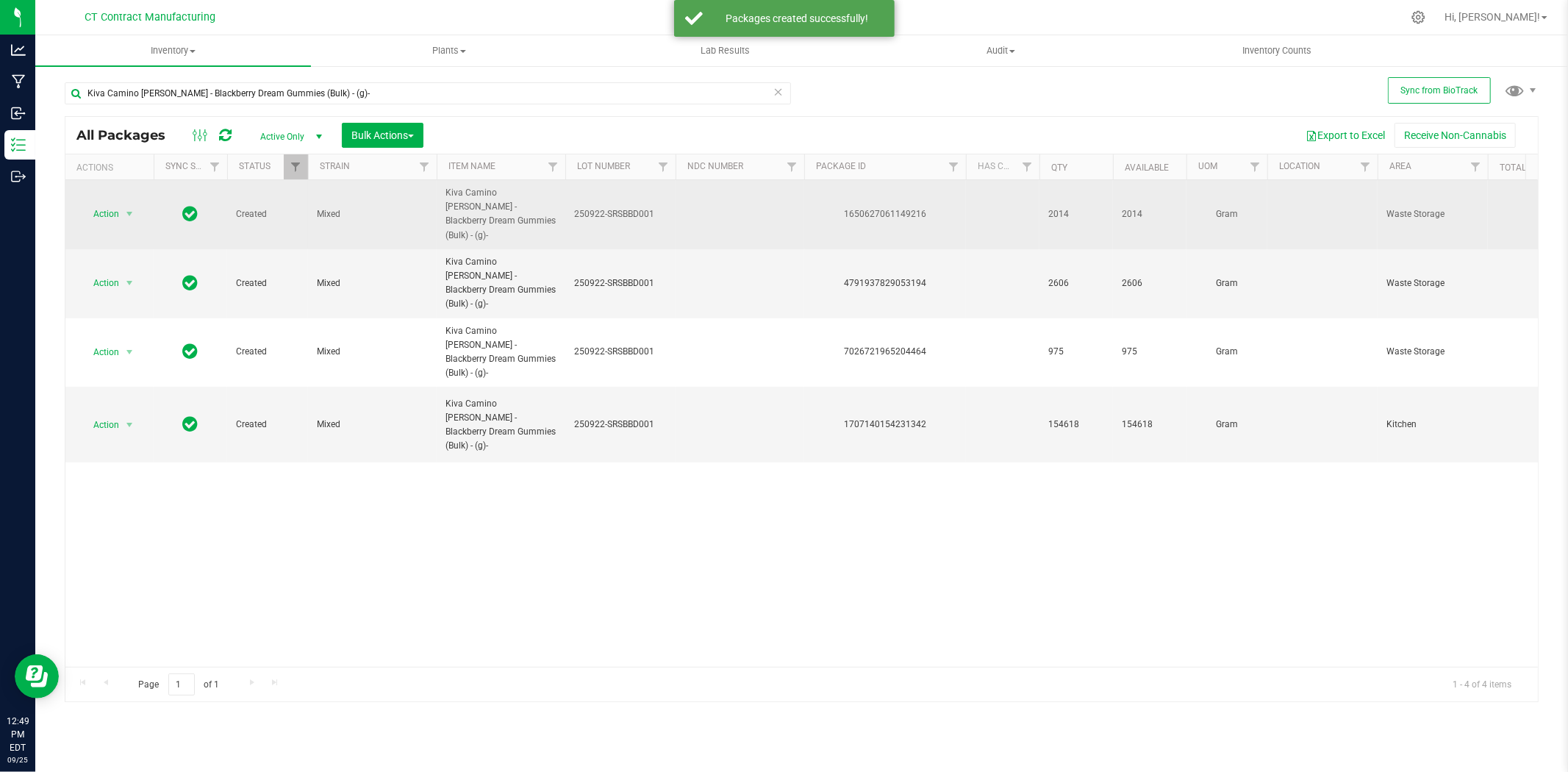
click at [862, 208] on div "1650627061149216" at bounding box center [885, 214] width 166 height 14
copy div "1650627061149216"
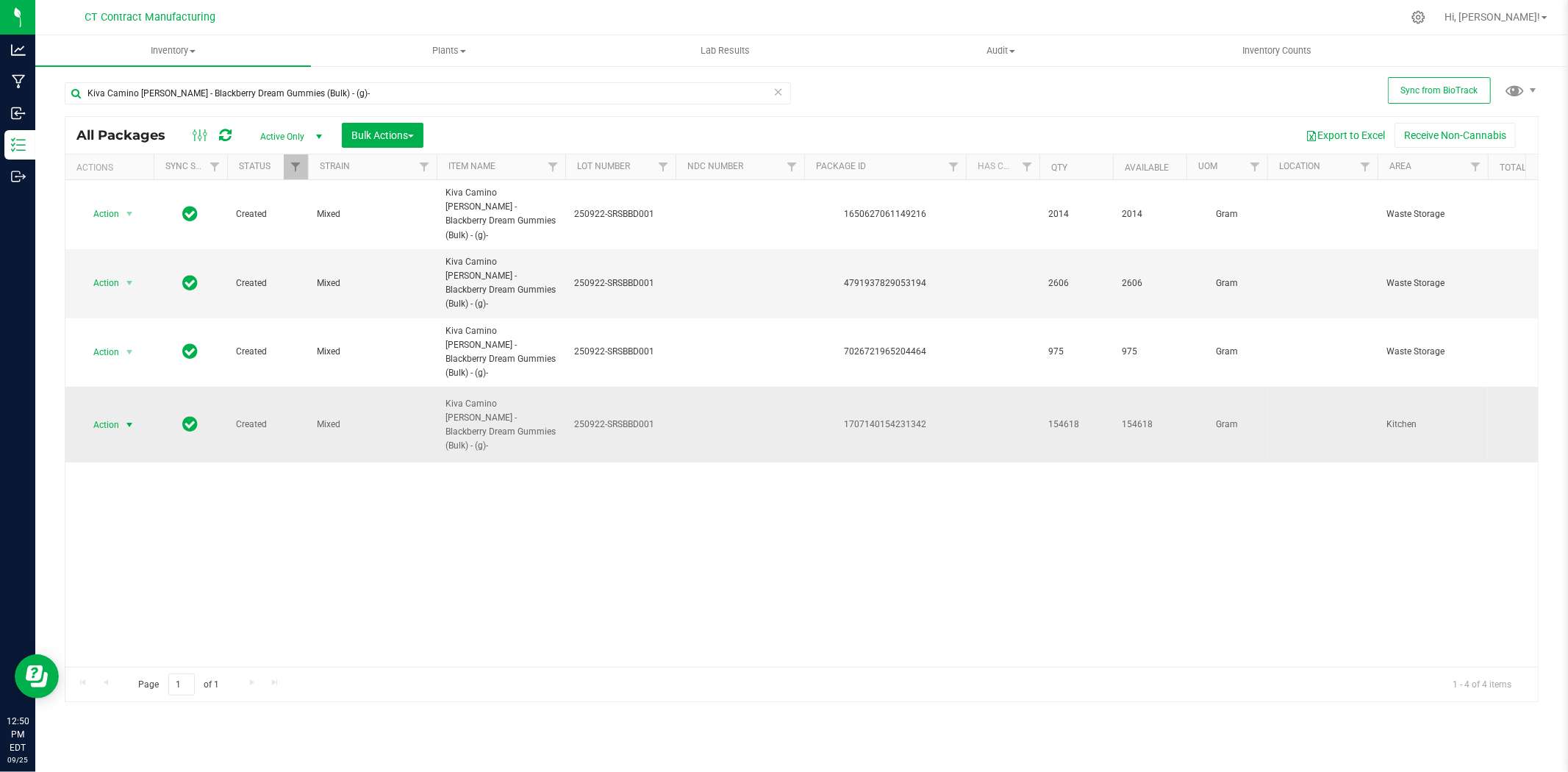
click at [126, 419] on span "select" at bounding box center [129, 425] width 11 height 11
click at [136, 421] on li "Create package" at bounding box center [138, 429] width 114 height 22
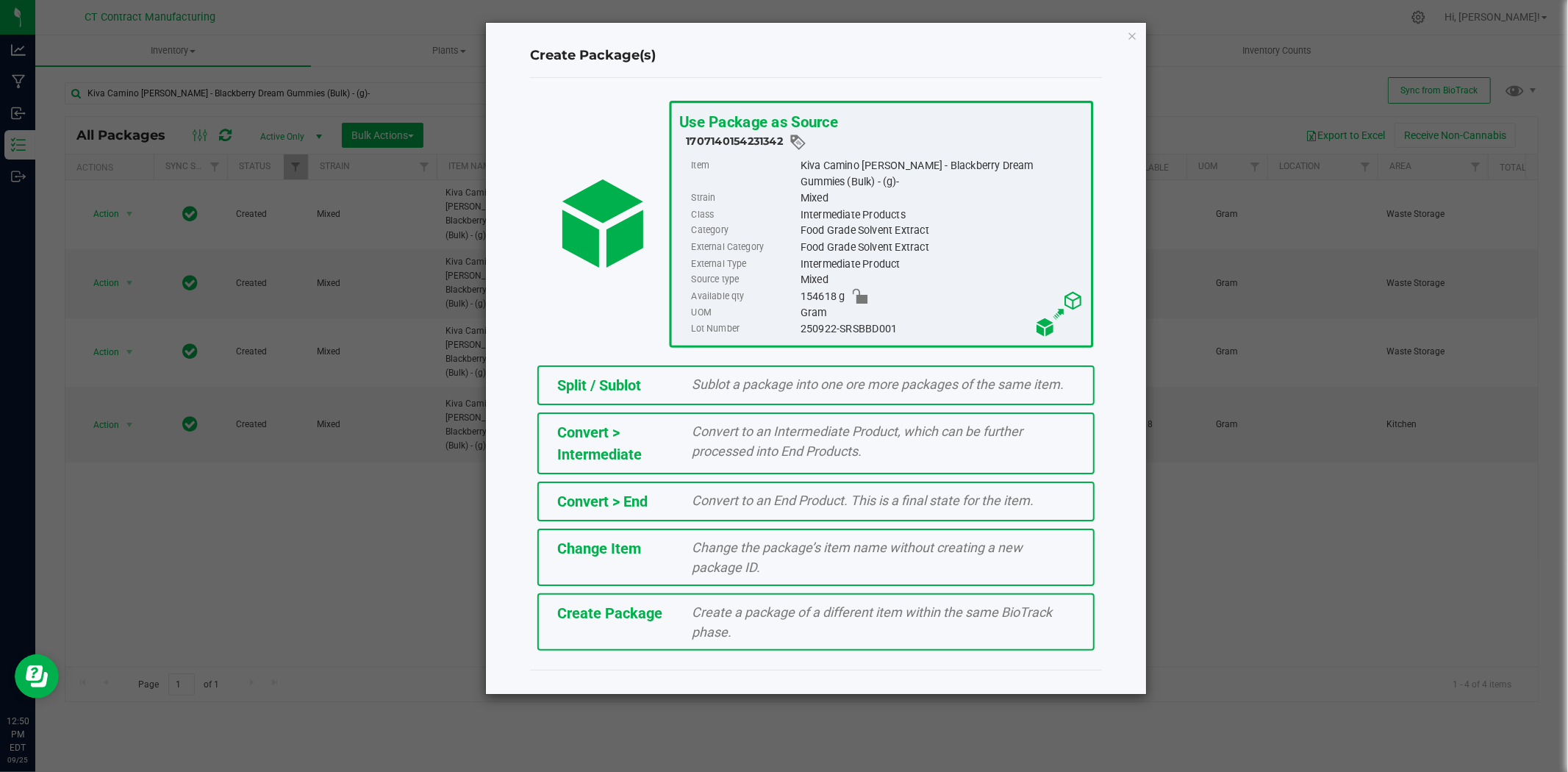
click at [591, 381] on span "Split / Sublot" at bounding box center [599, 385] width 84 height 17
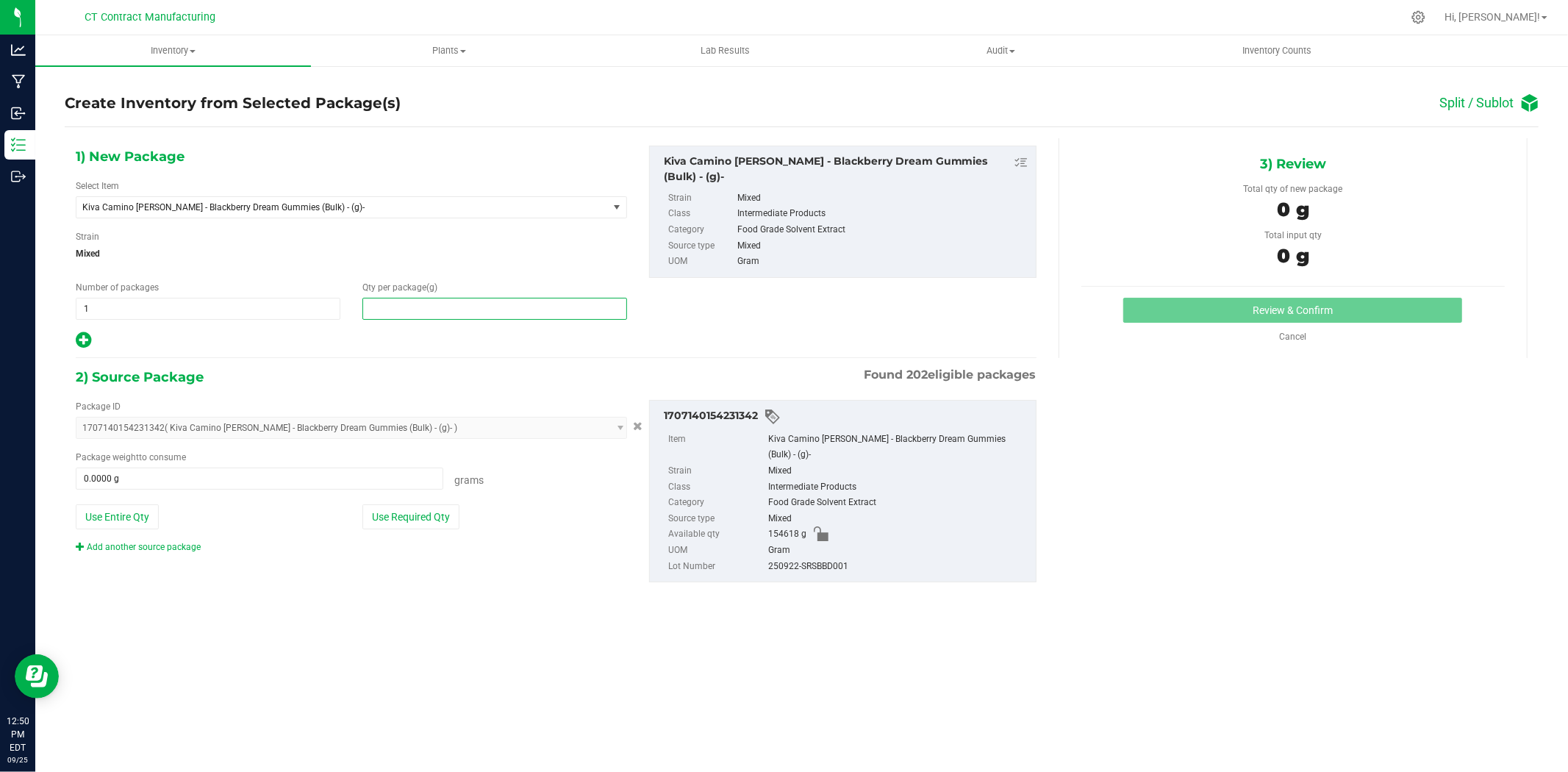
click at [548, 314] on span at bounding box center [494, 309] width 265 height 22
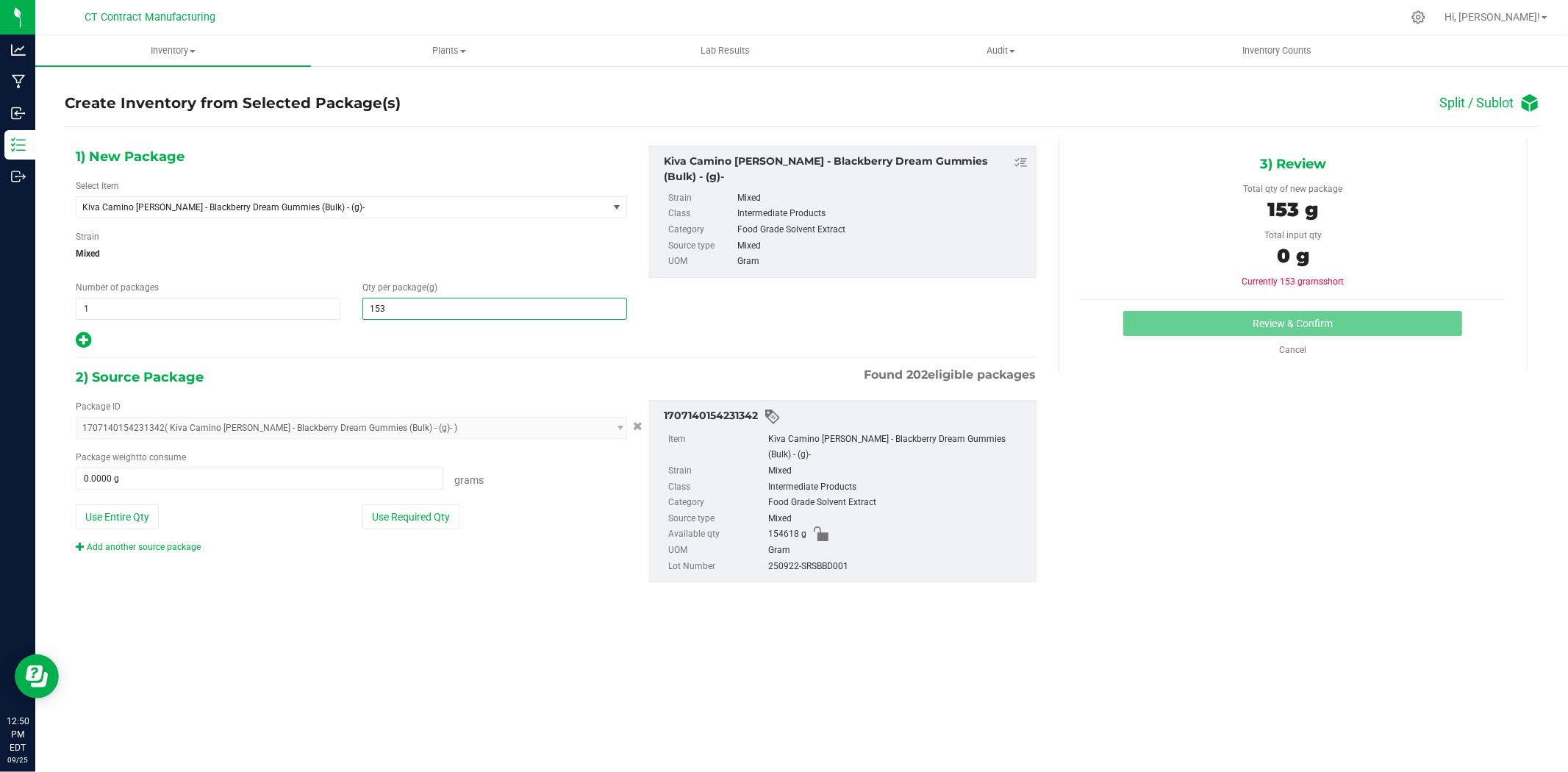
type input "1535"
type input "1,535.0000"
click at [426, 475] on span at bounding box center [259, 478] width 368 height 22
type input "1535"
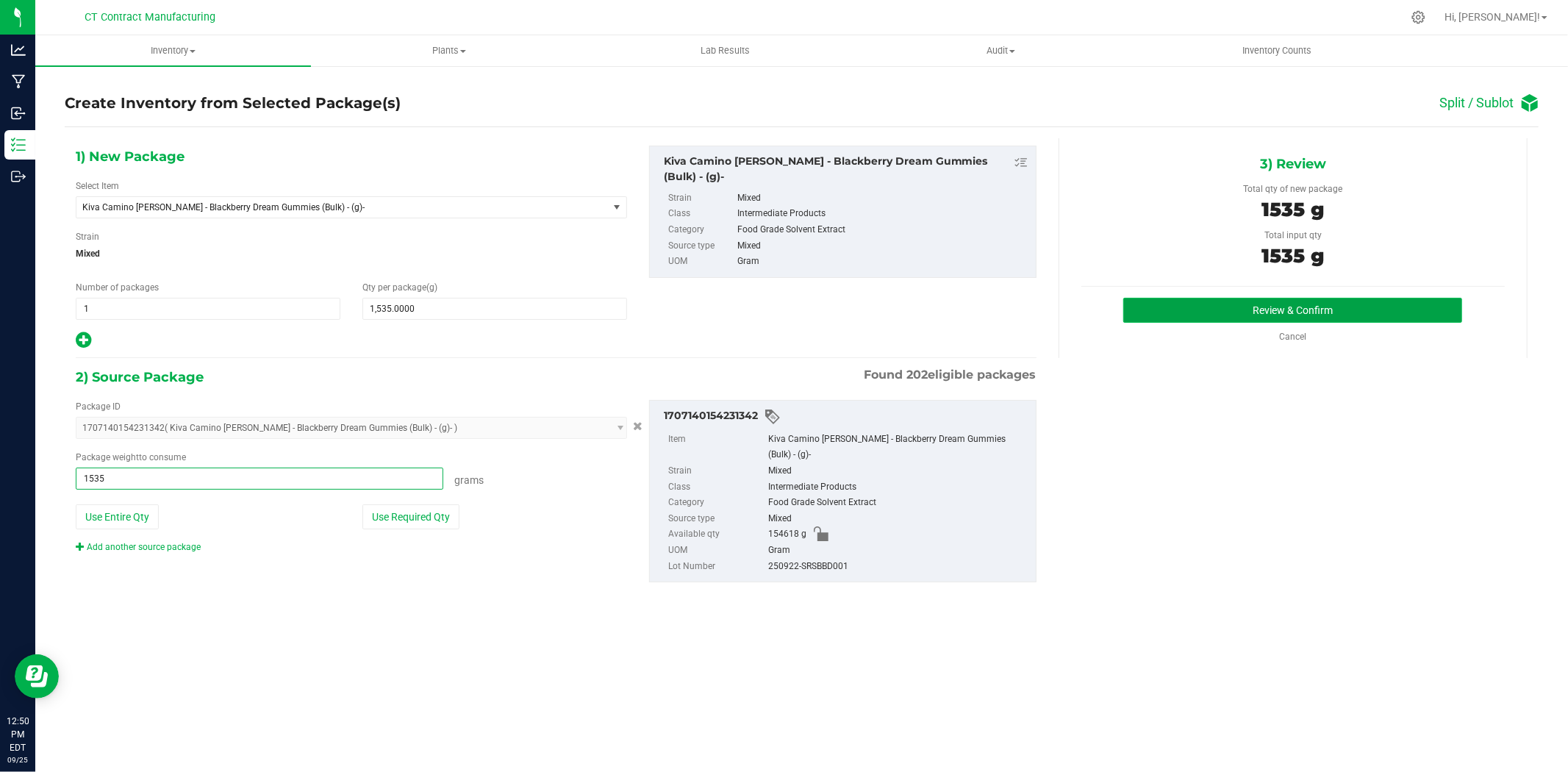
type input "1535.0000 g"
click at [1251, 301] on button "Review & Confirm" at bounding box center [1293, 311] width 339 height 25
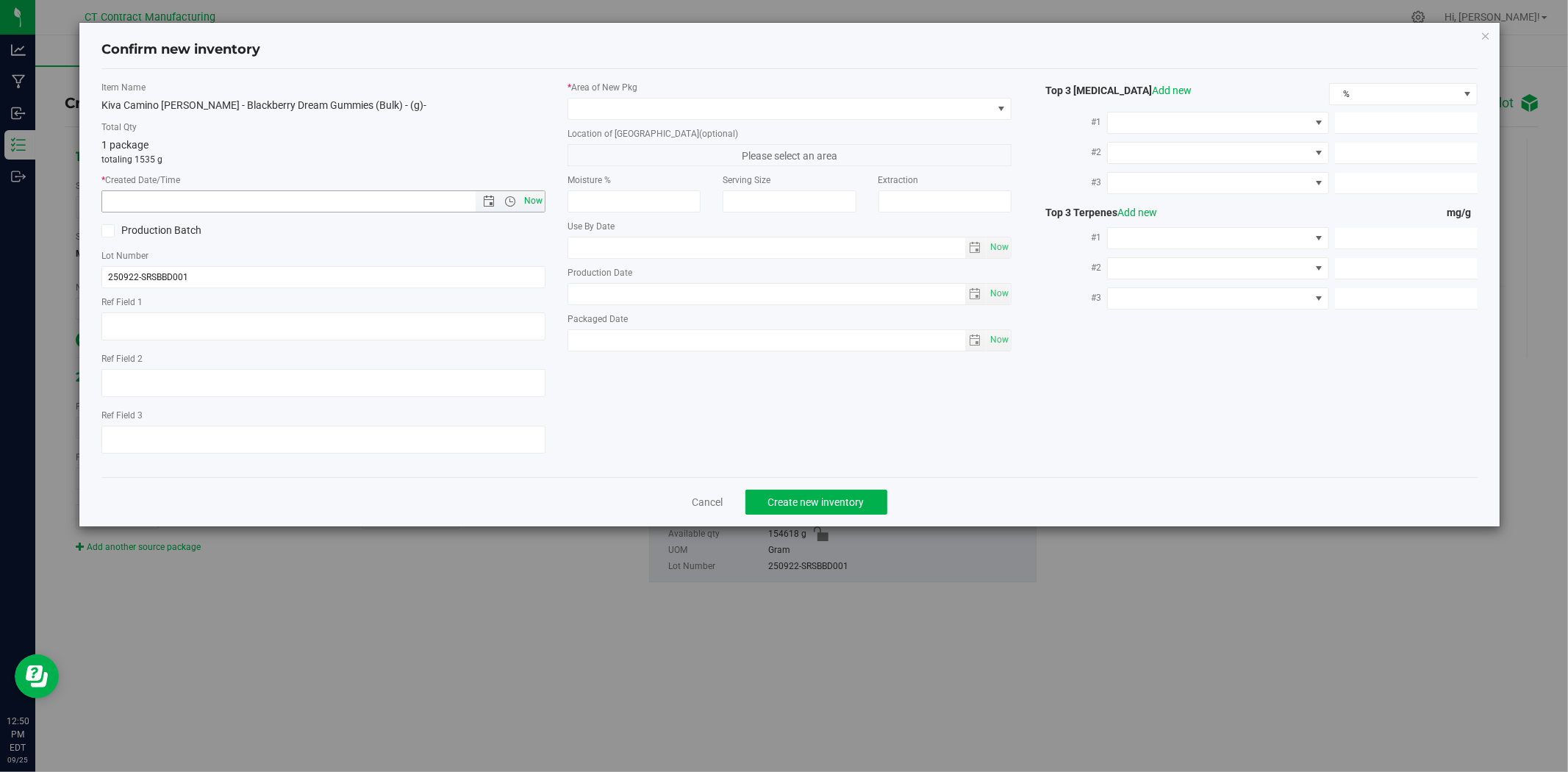
click at [524, 191] on span "Now" at bounding box center [534, 201] width 25 height 21
type input "[DATE] 12:50 PM"
click at [618, 109] on span at bounding box center [781, 109] width 424 height 21
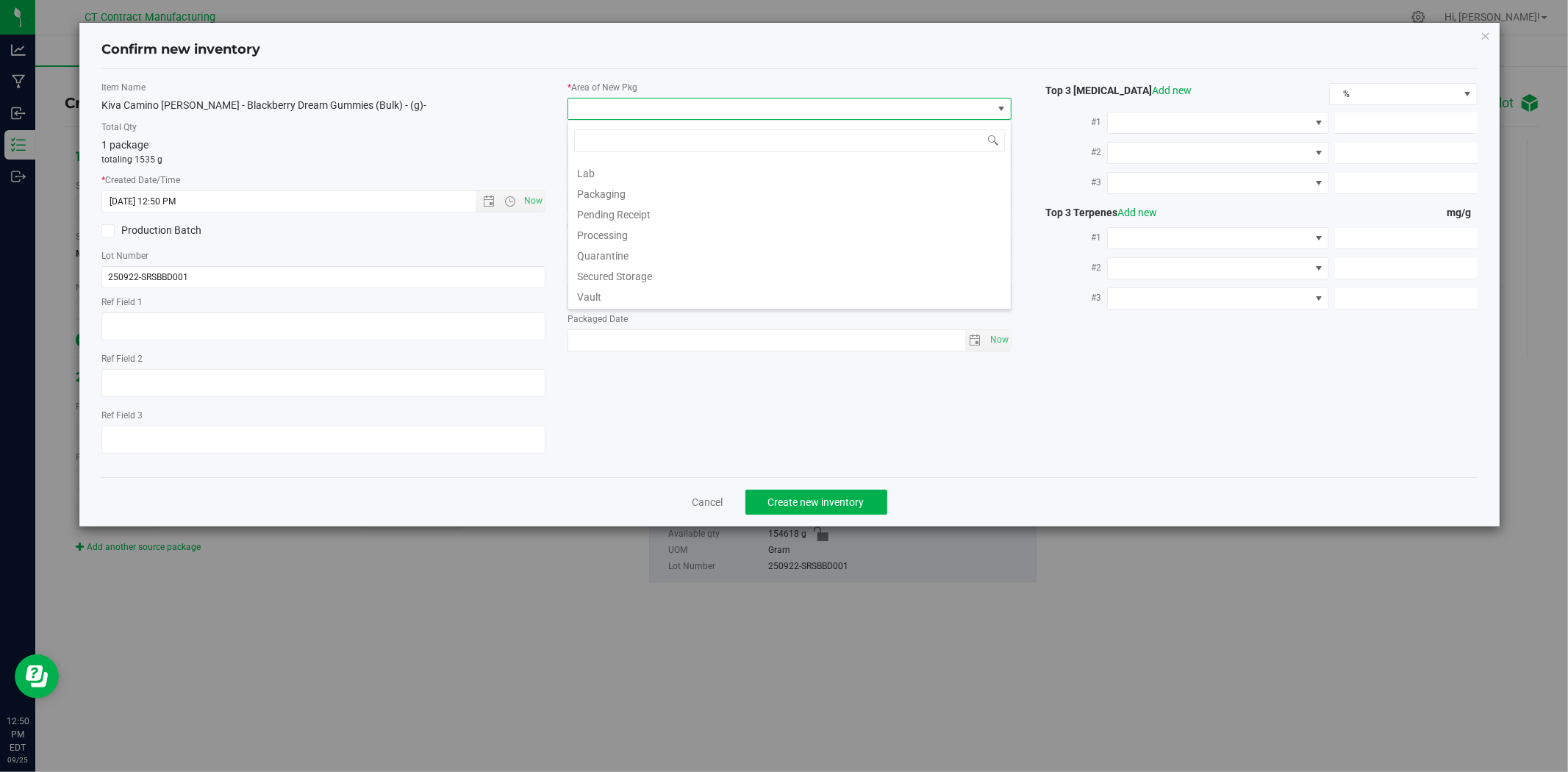
scroll to position [182, 0]
click at [628, 300] on li "Waste Storage" at bounding box center [789, 297] width 442 height 21
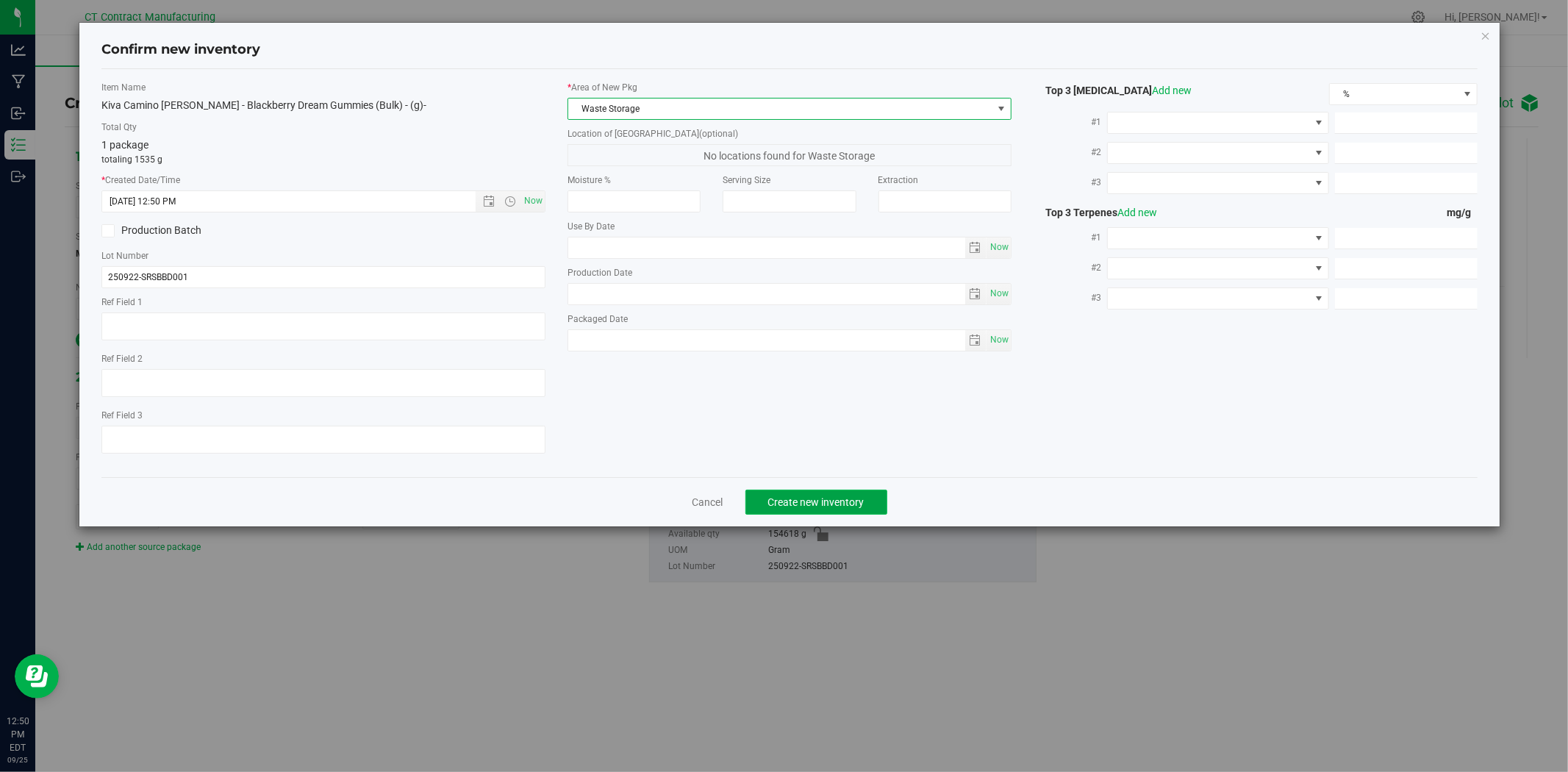
click at [796, 504] on span "Create new inventory" at bounding box center [816, 502] width 97 height 11
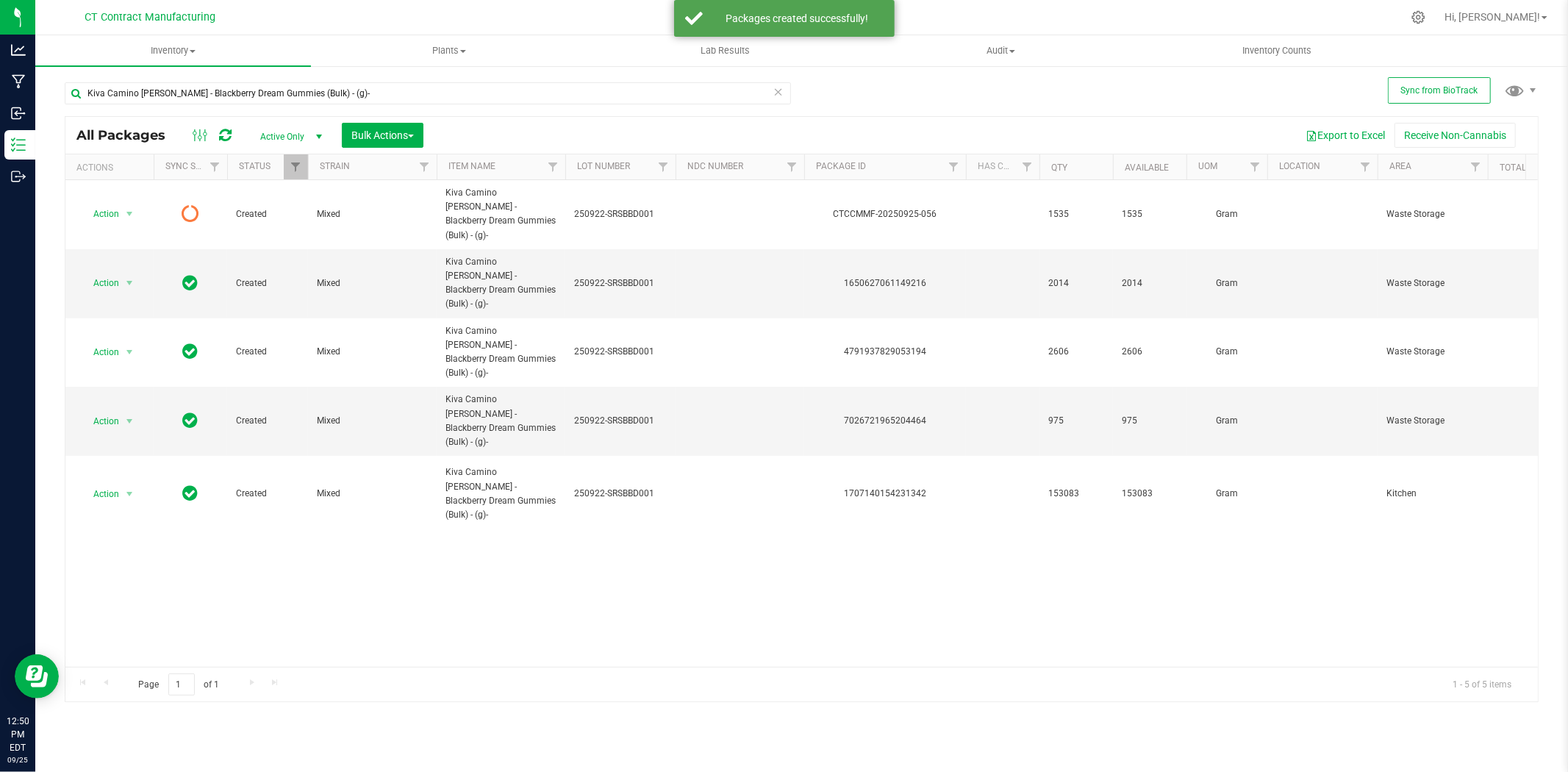
click at [228, 136] on icon at bounding box center [225, 135] width 12 height 14
click at [230, 136] on icon at bounding box center [225, 135] width 12 height 14
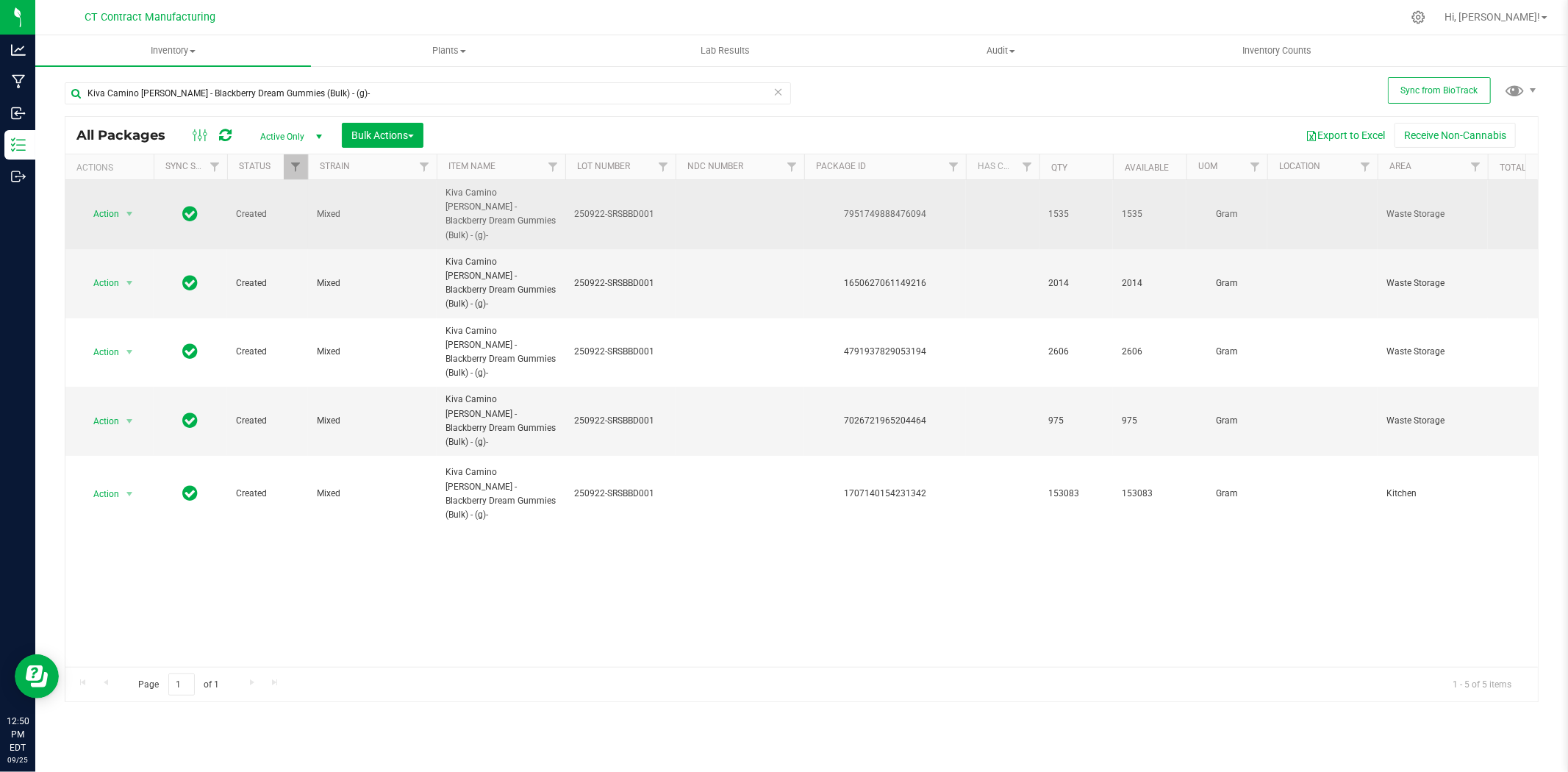
click at [924, 207] on div "7951749888476094" at bounding box center [885, 214] width 166 height 14
click at [913, 207] on div "7951749888476094" at bounding box center [885, 214] width 166 height 14
copy div "7951749888476094"
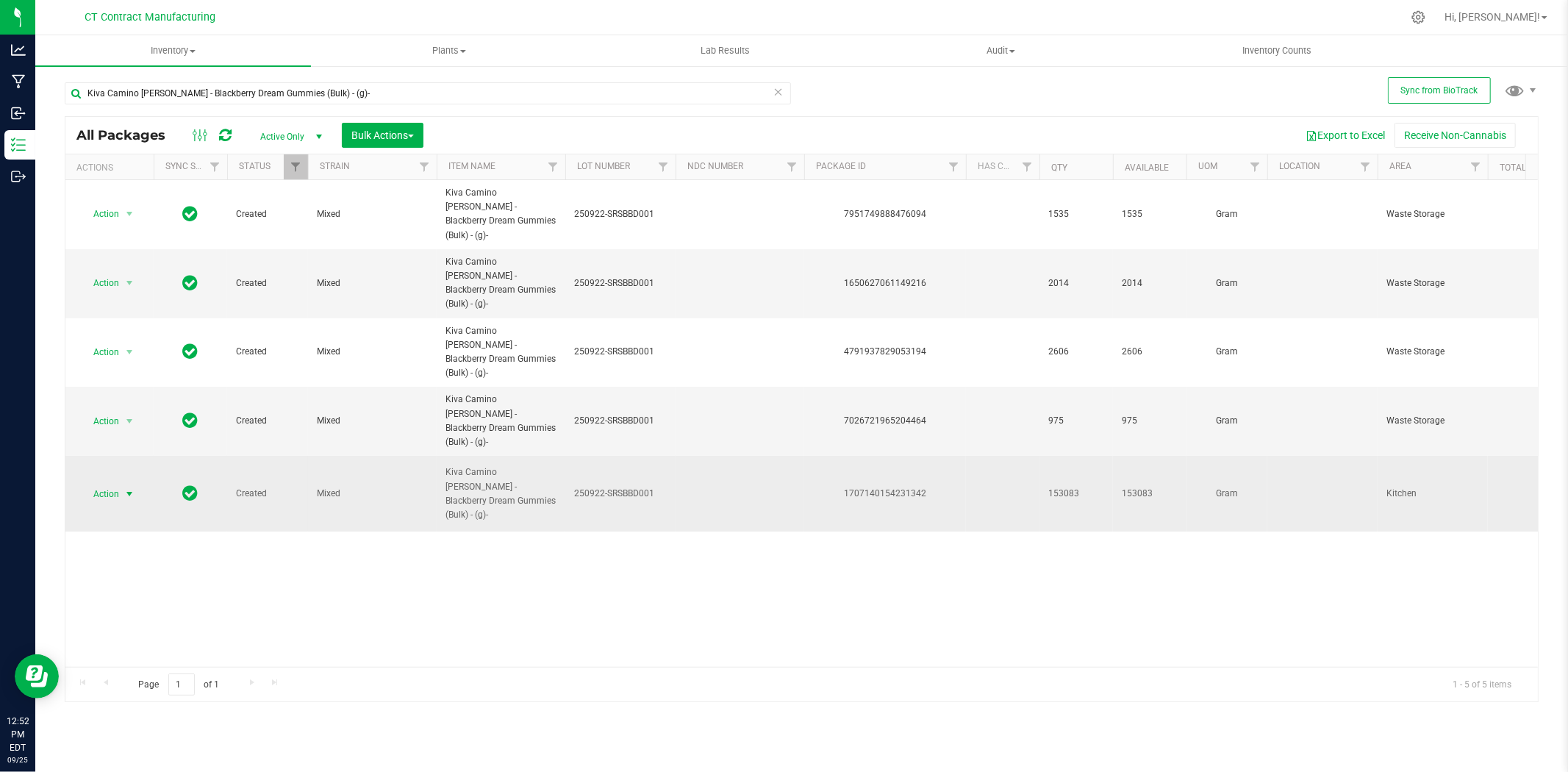
click at [129, 488] on span "select" at bounding box center [129, 494] width 11 height 11
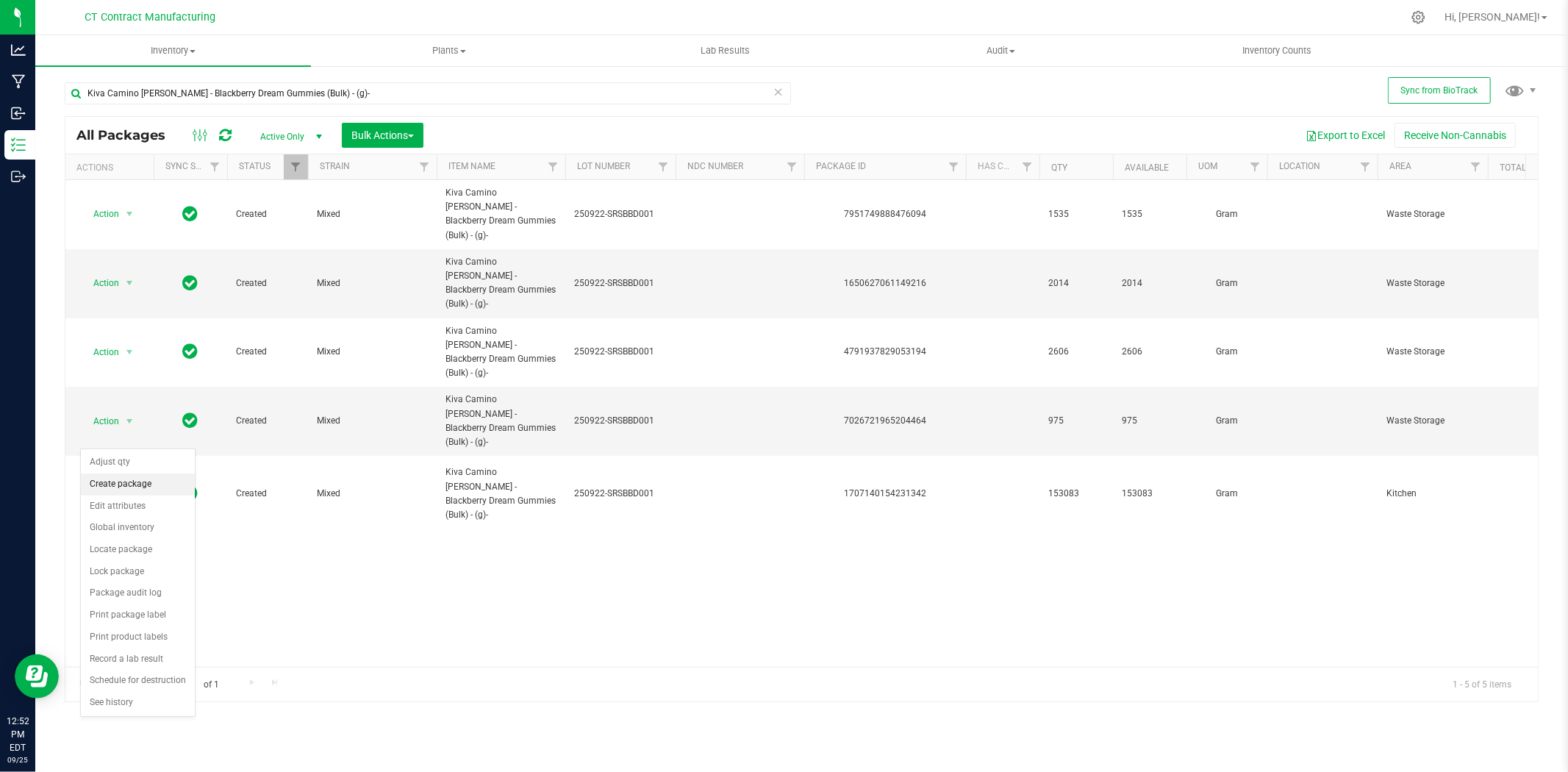
click at [140, 490] on li "Create package" at bounding box center [138, 484] width 114 height 22
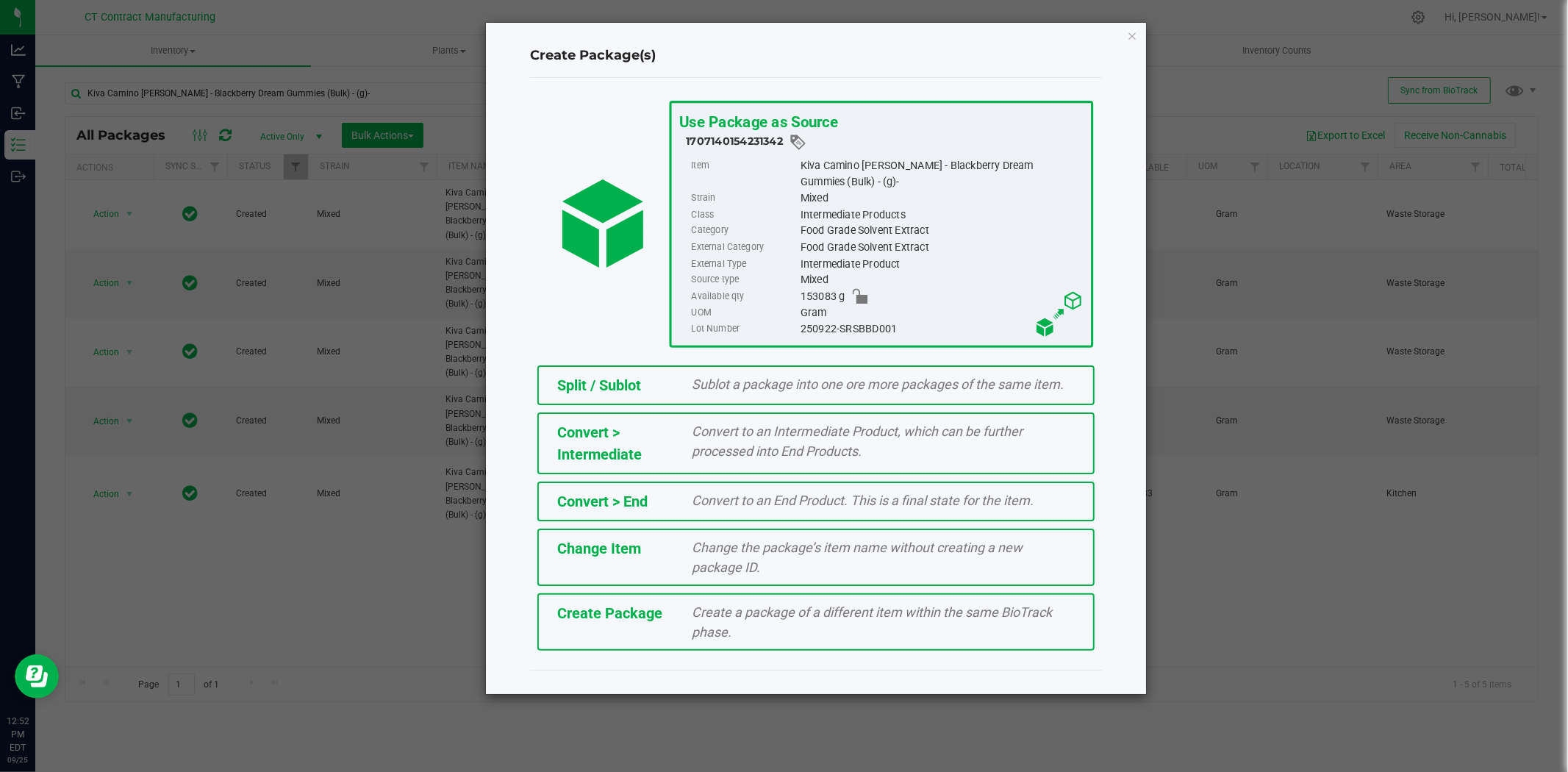
click at [835, 365] on div "Split / Sublot Sublot a package into one ore more packages of the same item." at bounding box center [815, 385] width 557 height 40
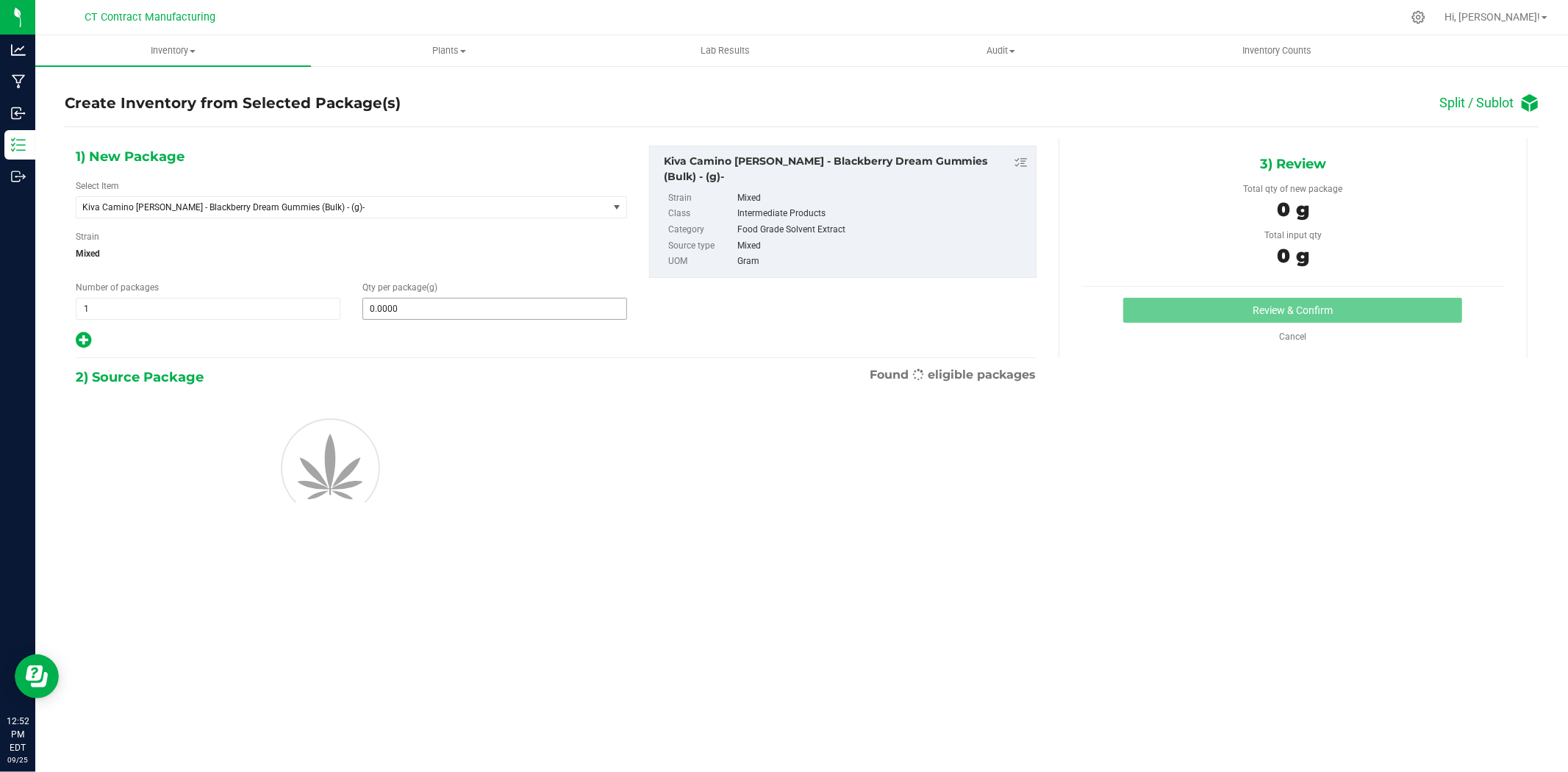
click at [474, 304] on span "0.0000 0" at bounding box center [494, 309] width 265 height 22
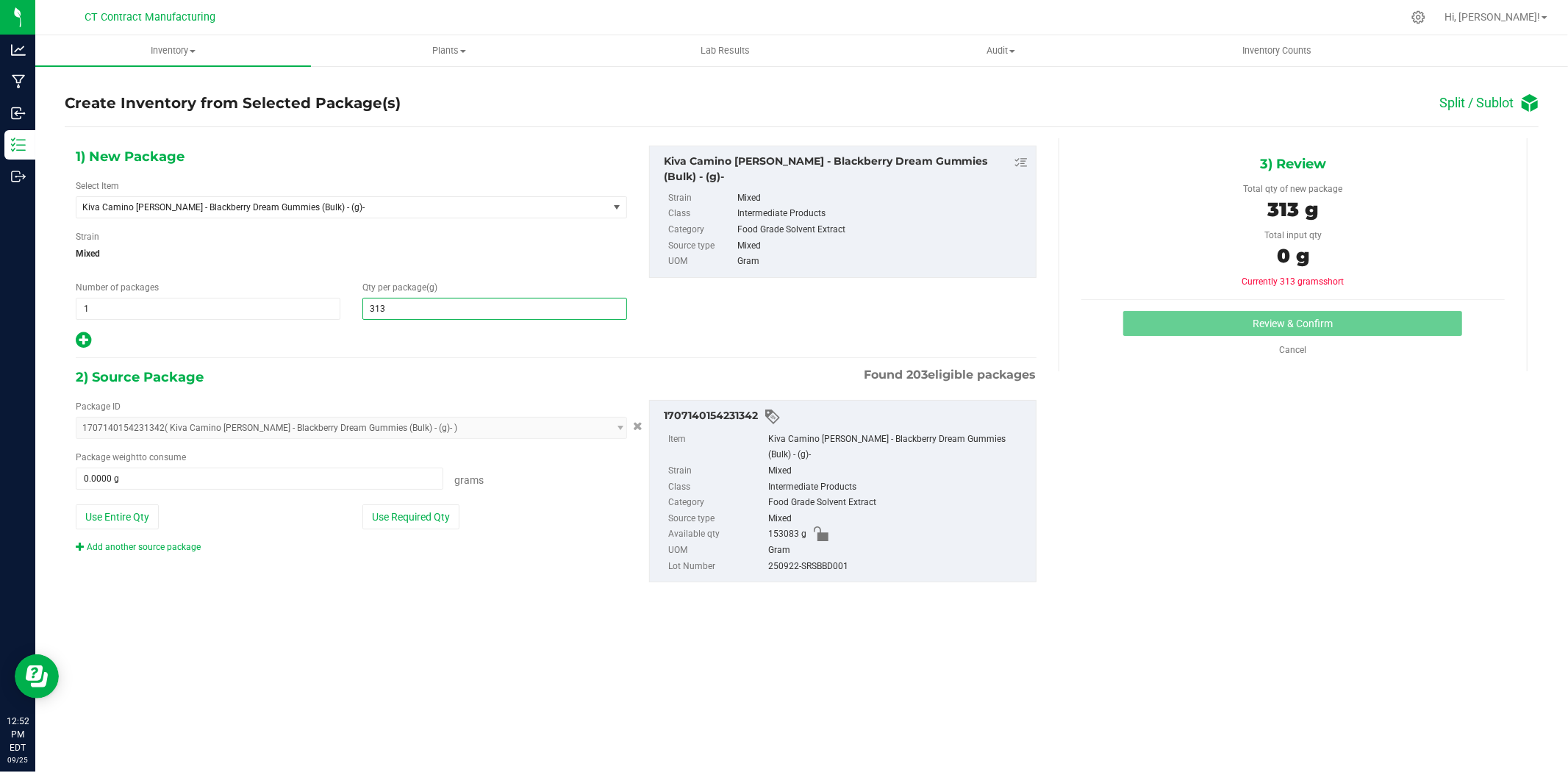
type input "3133"
type input "3,133.0000"
click at [311, 473] on span at bounding box center [259, 478] width 368 height 22
type input "3133"
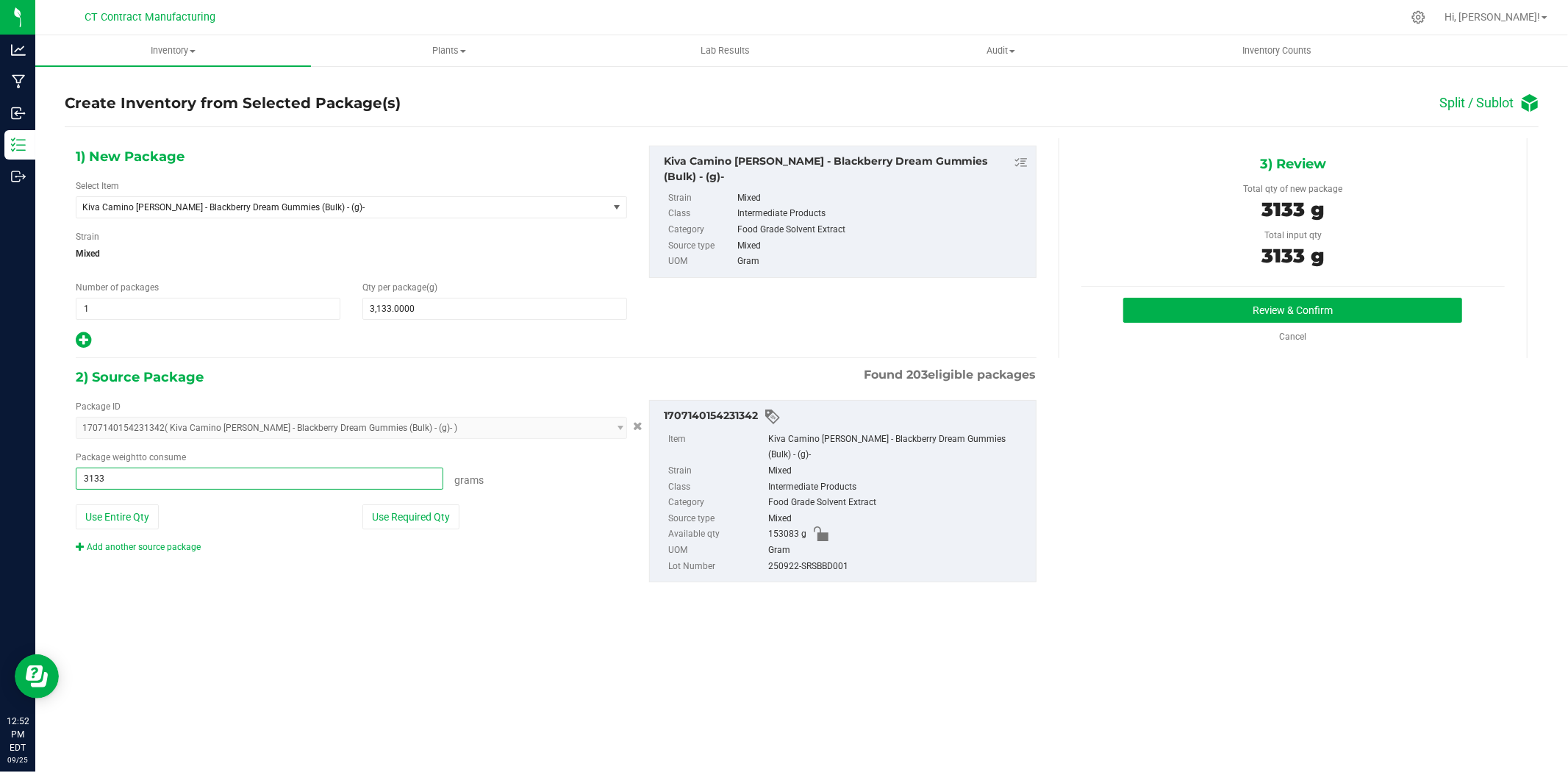
type input "3133.0000 g"
click at [1299, 402] on div "1) New Package Select Item Kiva Camino [PERSON_NAME] - Blackberry Dream Gummies…" at bounding box center [802, 375] width 1474 height 475
click at [1225, 310] on button "Review & Confirm" at bounding box center [1293, 311] width 339 height 25
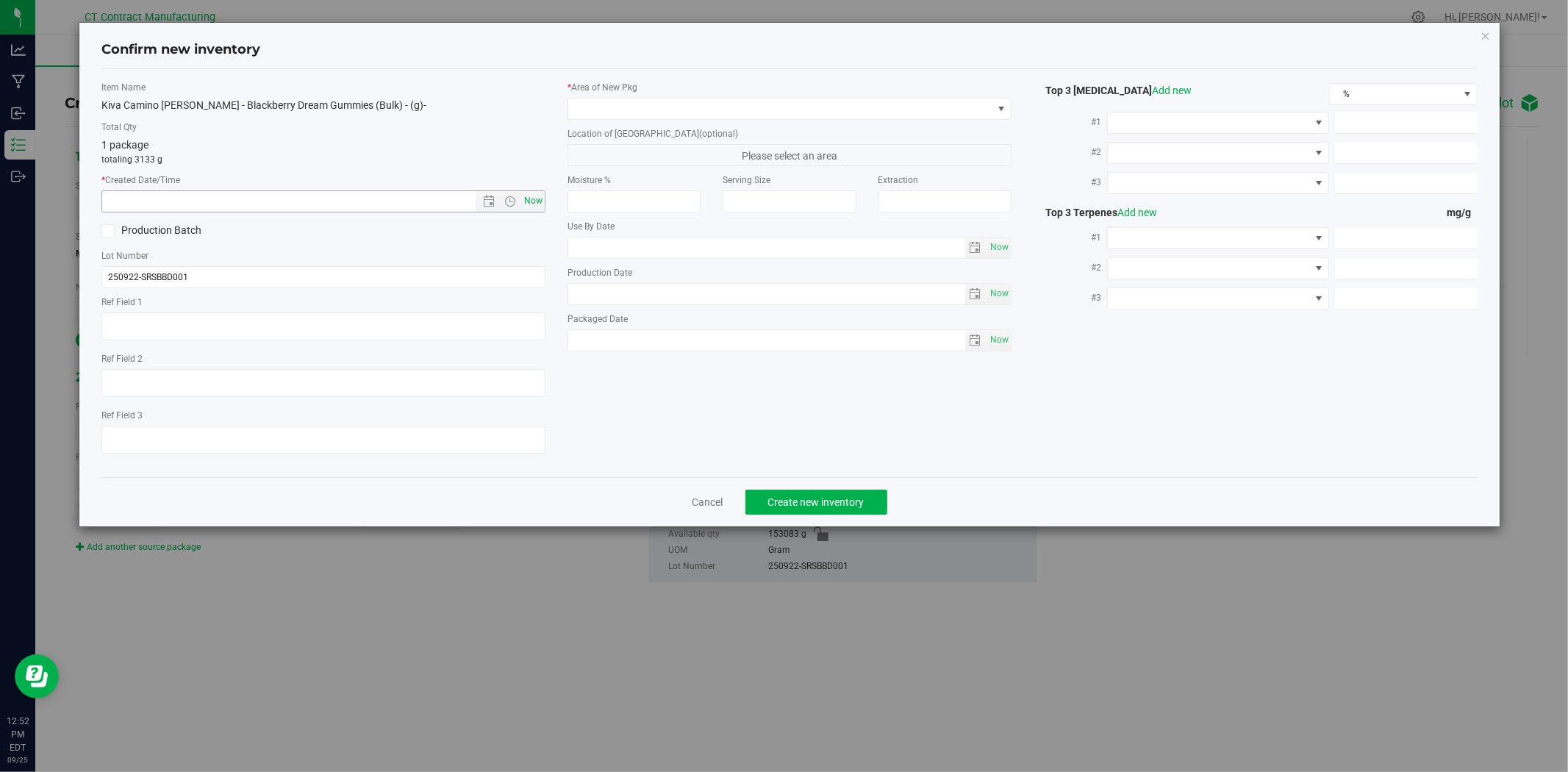
click at [533, 200] on span "Now" at bounding box center [534, 201] width 25 height 21
type input "[DATE] 12:52 PM"
click at [623, 108] on span at bounding box center [781, 109] width 424 height 21
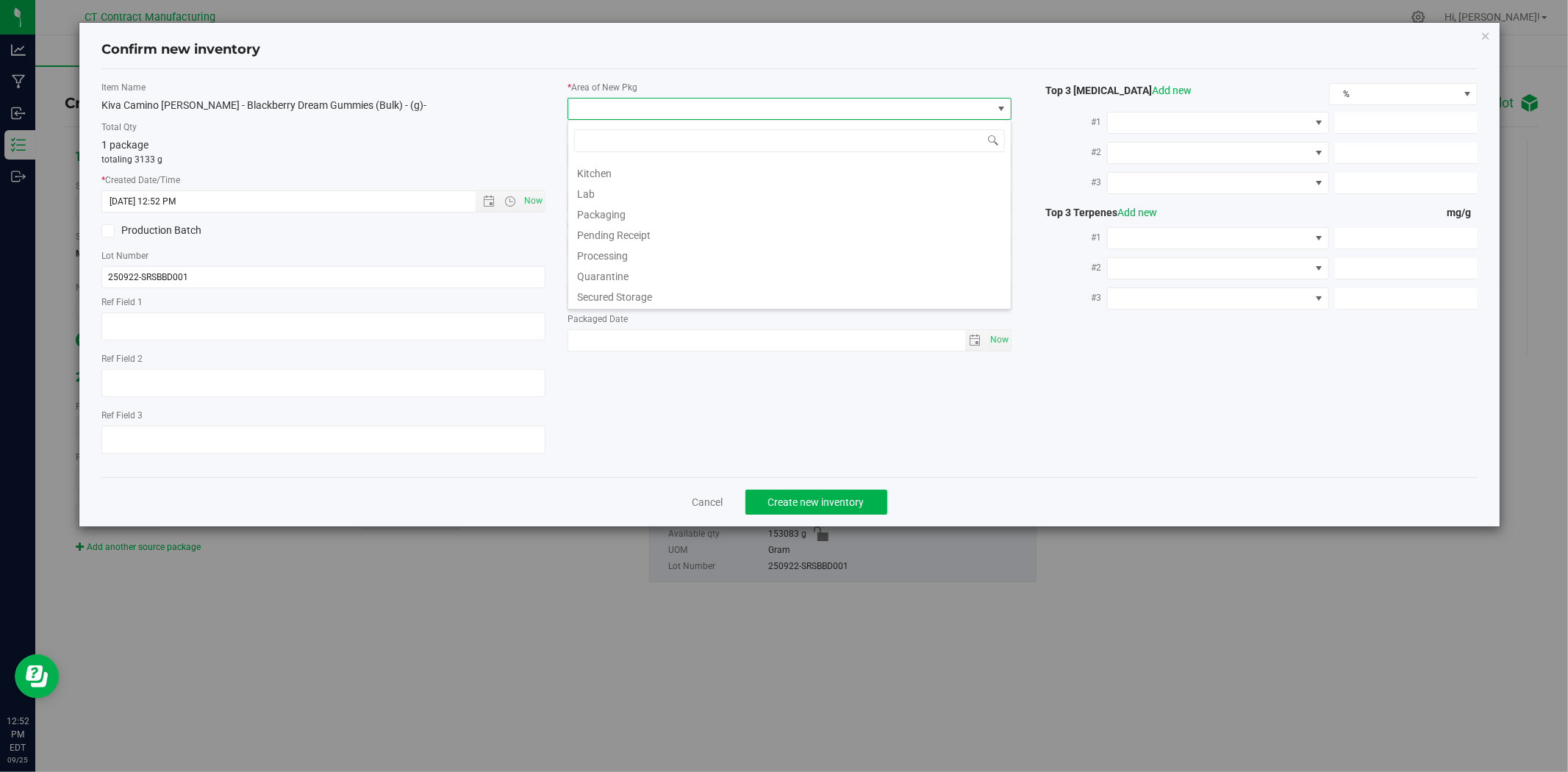
scroll to position [182, 0]
click at [636, 301] on li "Waste Storage" at bounding box center [789, 297] width 442 height 21
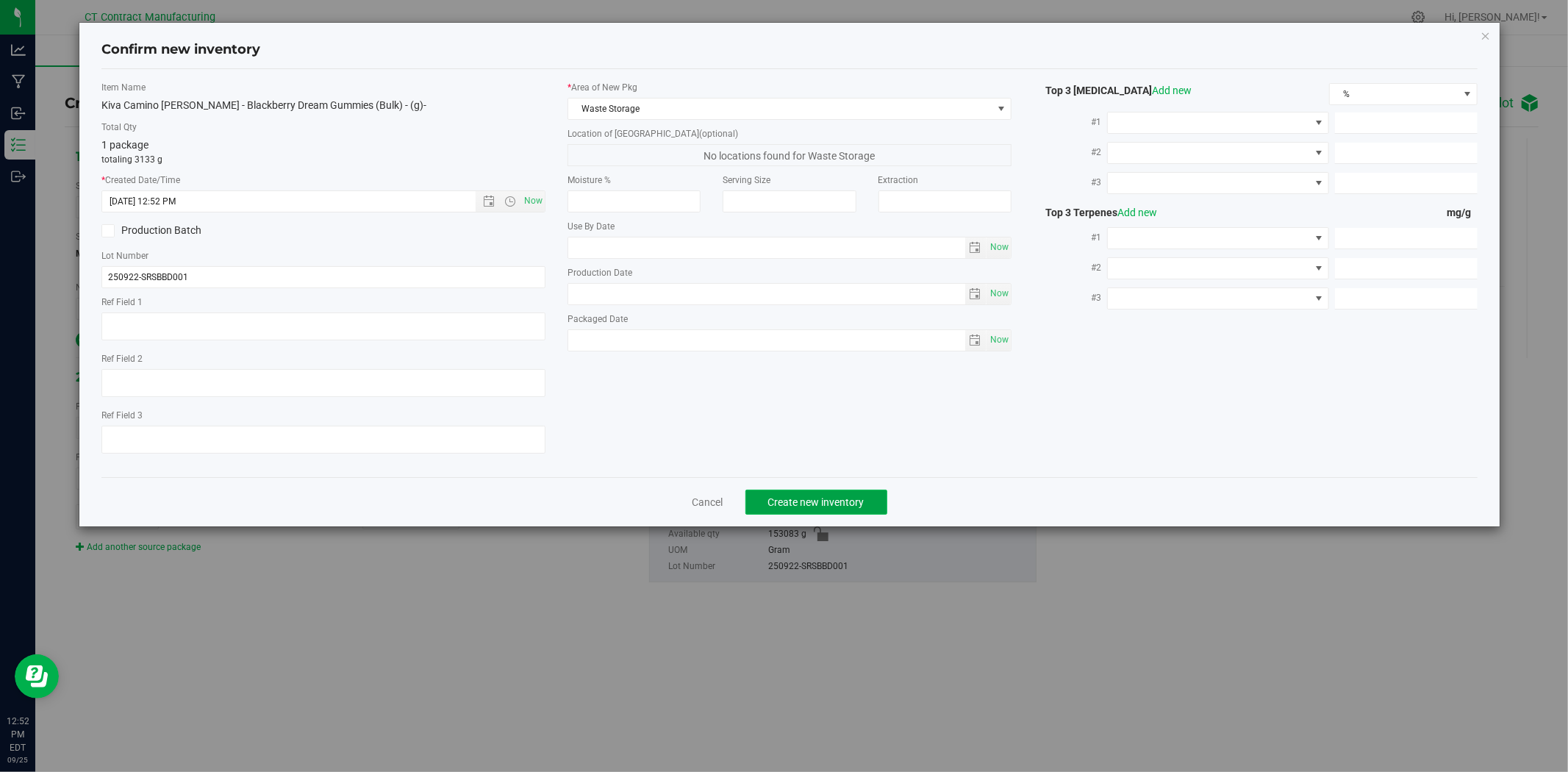
click at [799, 508] on span "Create new inventory" at bounding box center [816, 502] width 97 height 11
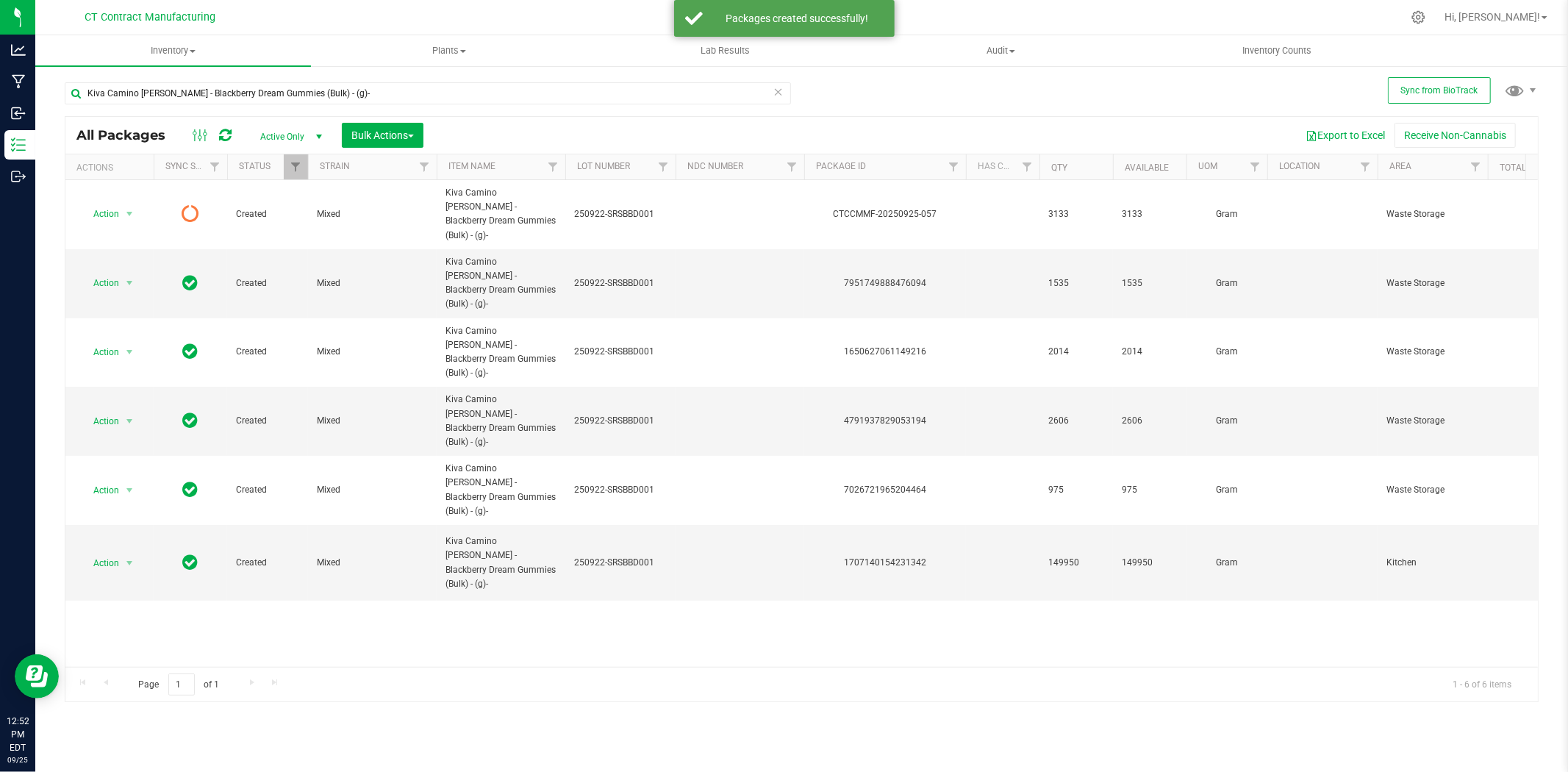
click at [225, 129] on icon at bounding box center [225, 135] width 12 height 14
click at [228, 133] on icon at bounding box center [225, 135] width 12 height 14
click at [219, 138] on icon at bounding box center [225, 135] width 12 height 14
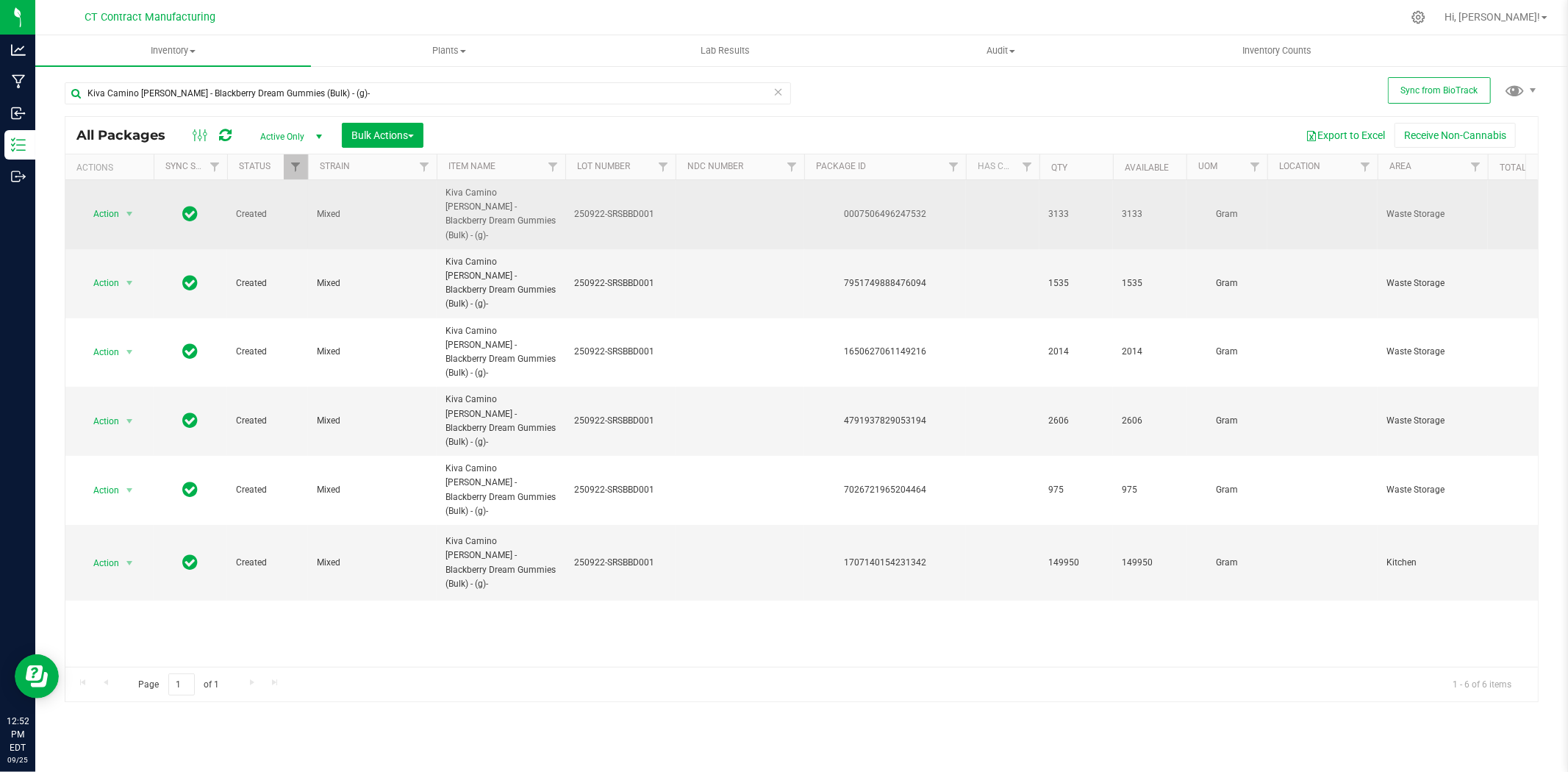
click at [895, 207] on div "0007506496247532" at bounding box center [885, 214] width 166 height 14
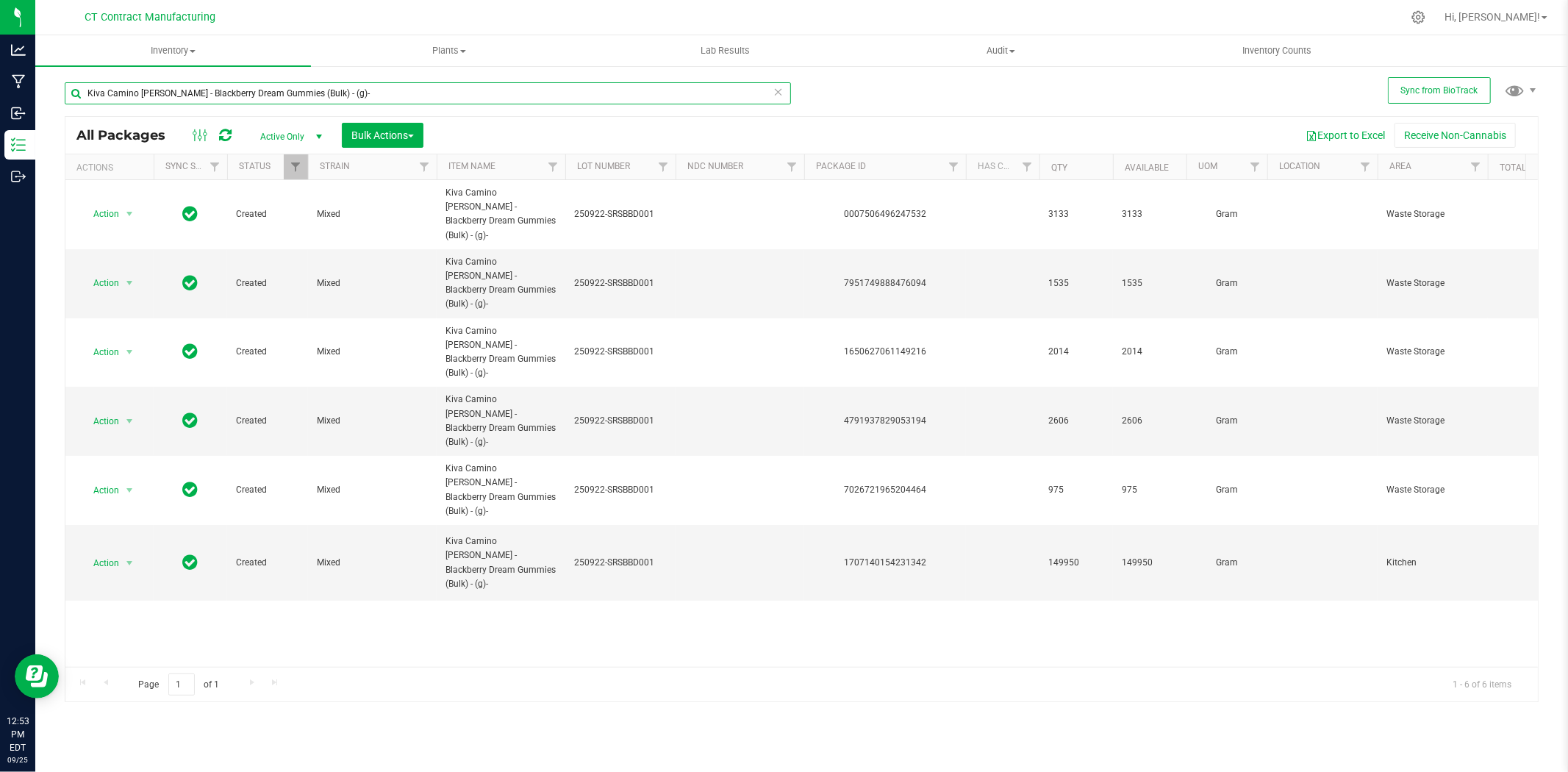
click at [314, 100] on input "Kiva Camino [PERSON_NAME] - Blackberry Dream Gummies (Bulk) - (g)-" at bounding box center [428, 93] width 726 height 22
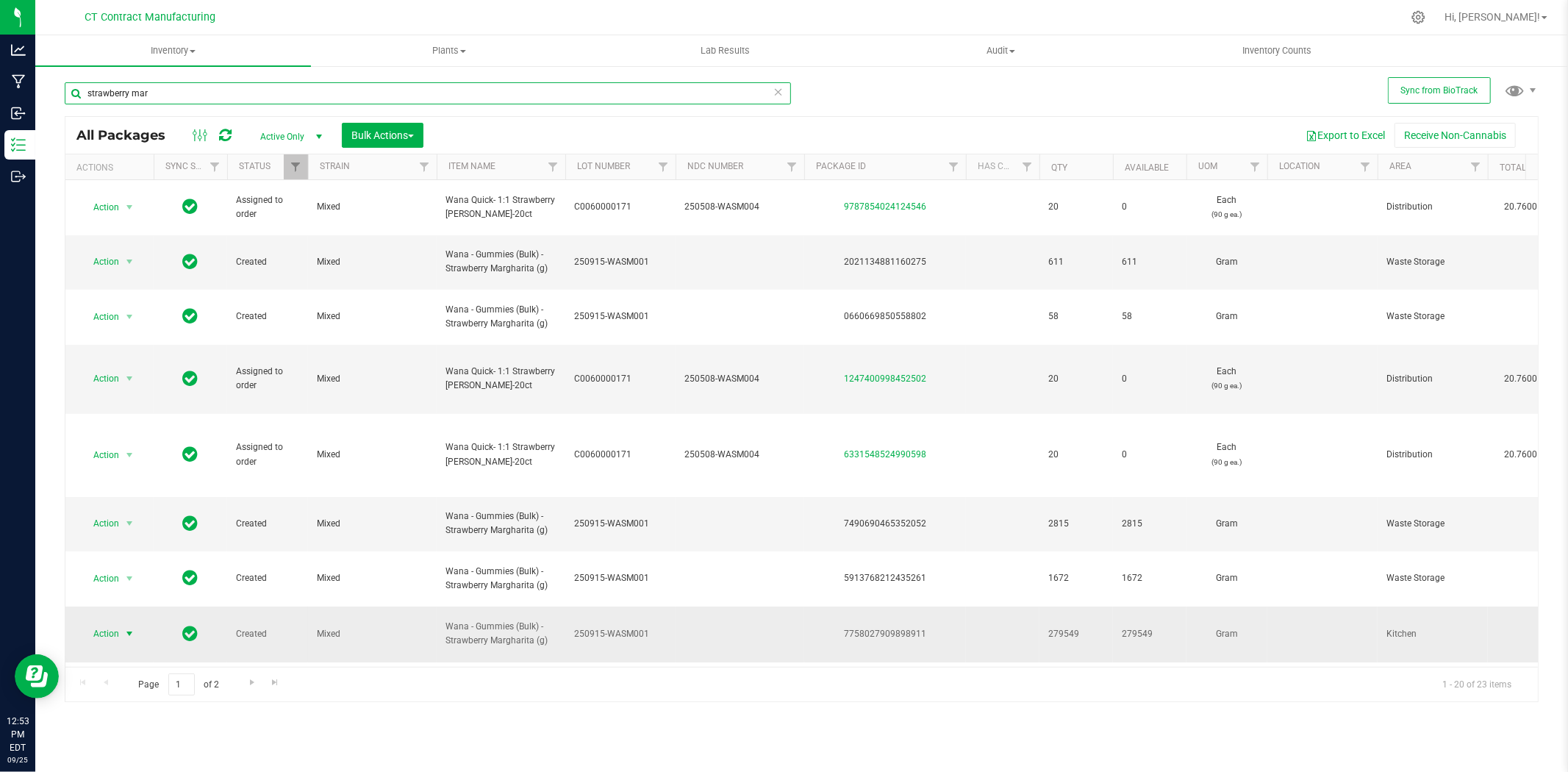
type input "strawberry mar"
click at [119, 623] on span "Action" at bounding box center [100, 633] width 40 height 21
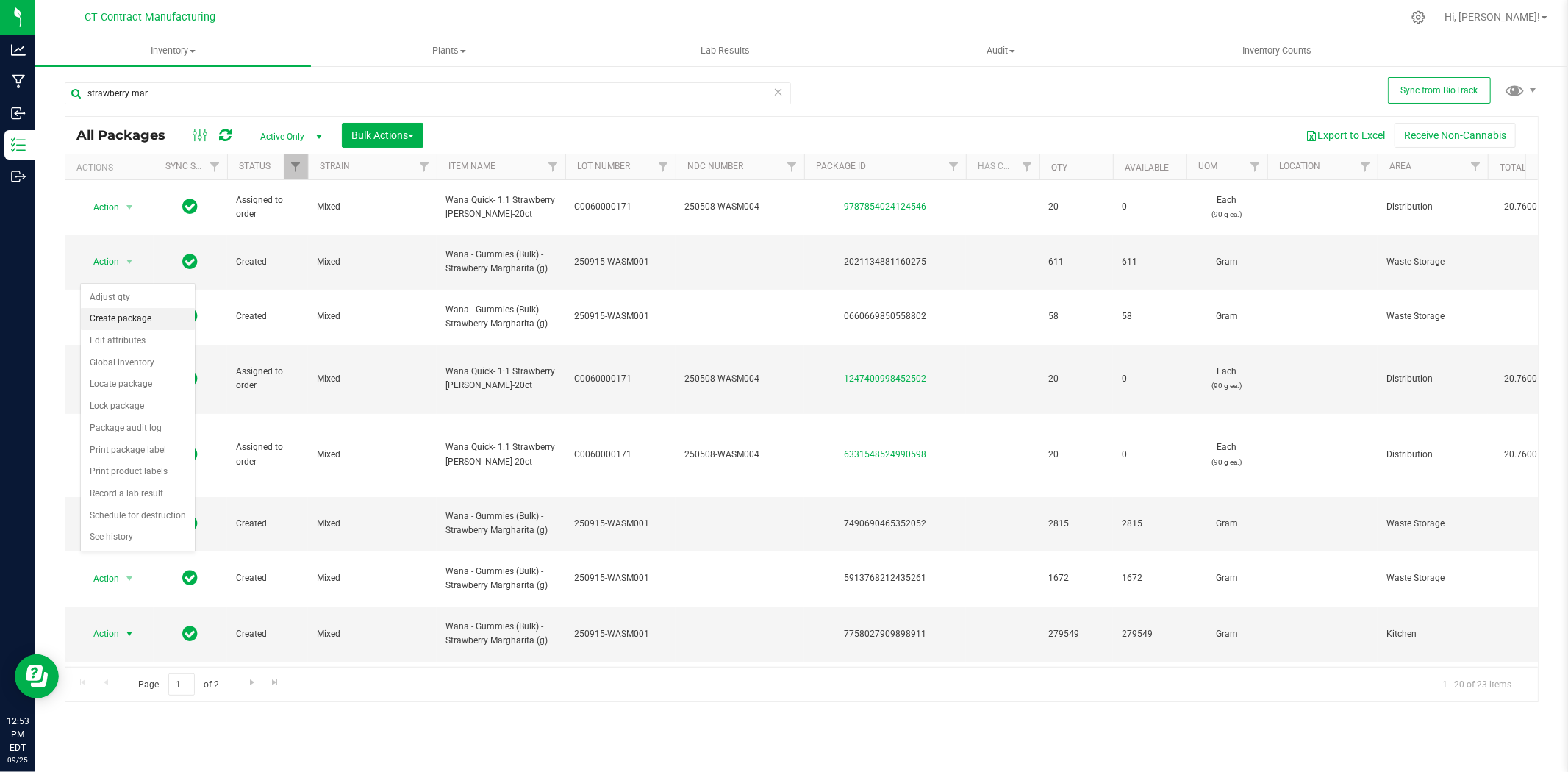
click at [152, 317] on li "Create package" at bounding box center [138, 318] width 114 height 22
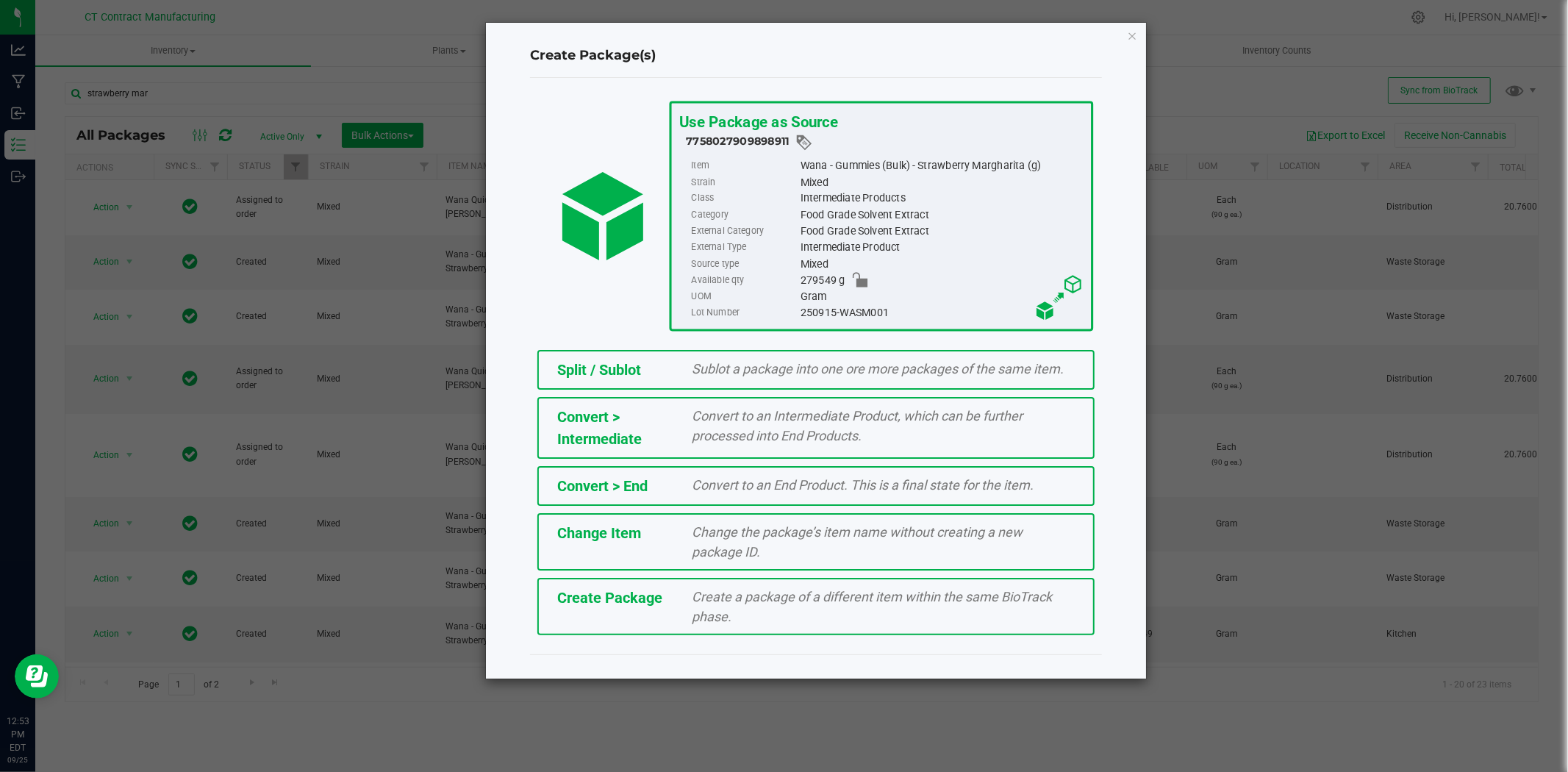
click at [907, 366] on span "Sublot a package into one ore more packages of the same item." at bounding box center [878, 369] width 372 height 15
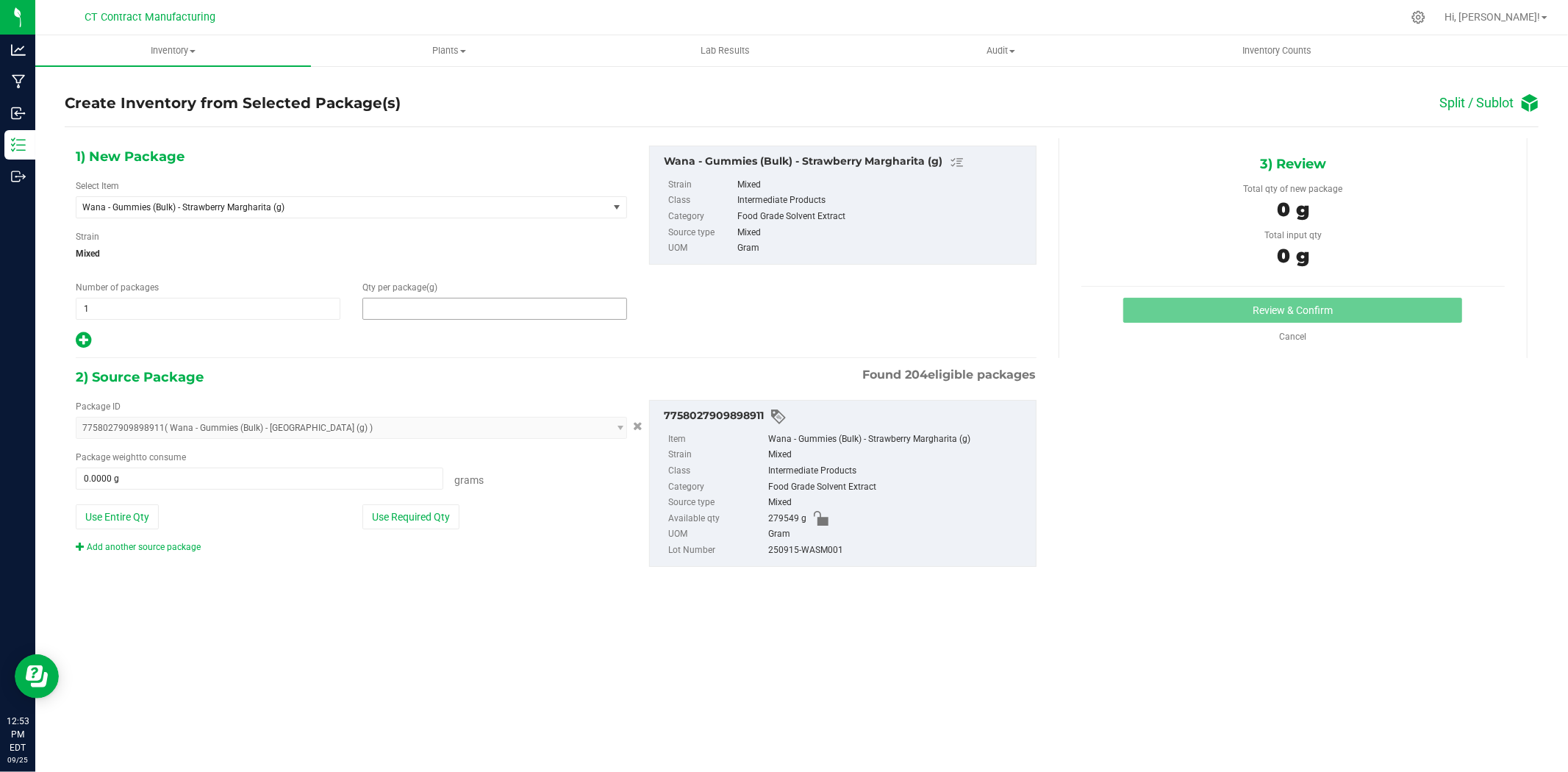
click at [400, 301] on span at bounding box center [494, 309] width 265 height 22
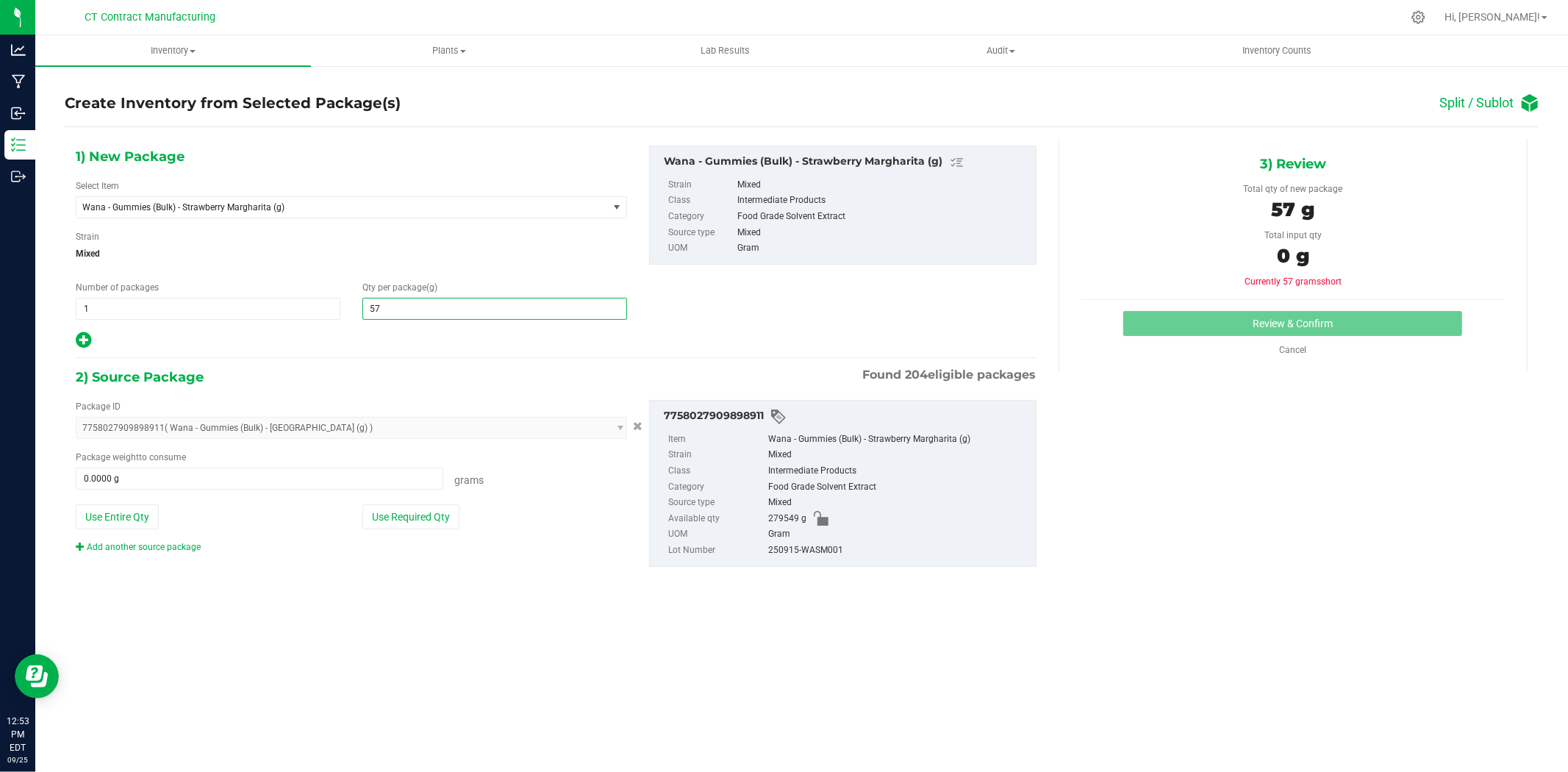
type input "576"
type input "576.0000"
click at [308, 468] on span at bounding box center [259, 478] width 368 height 22
type input "576"
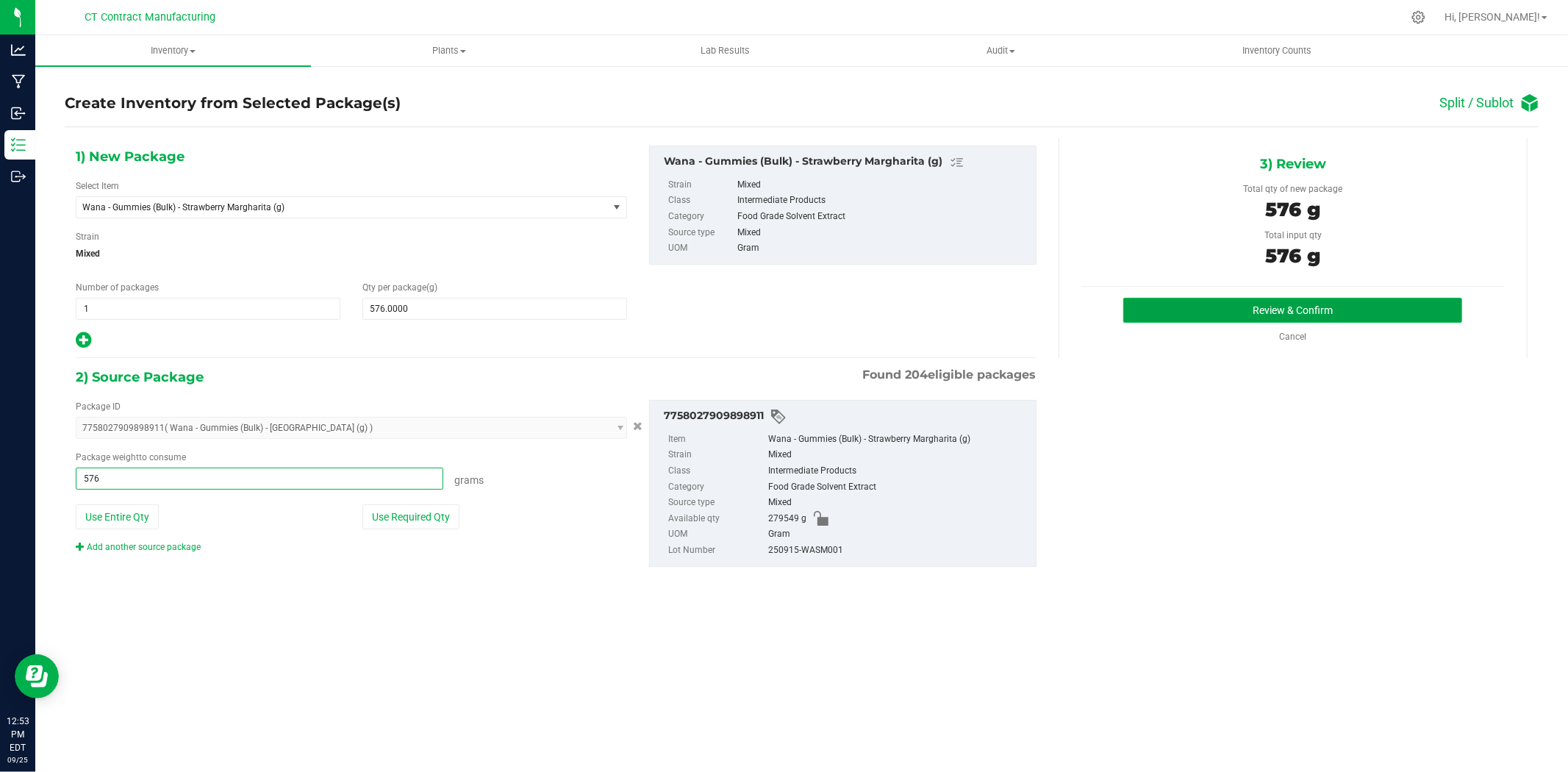
type input "576.0000 g"
click at [1180, 305] on button "Review & Confirm" at bounding box center [1293, 311] width 339 height 25
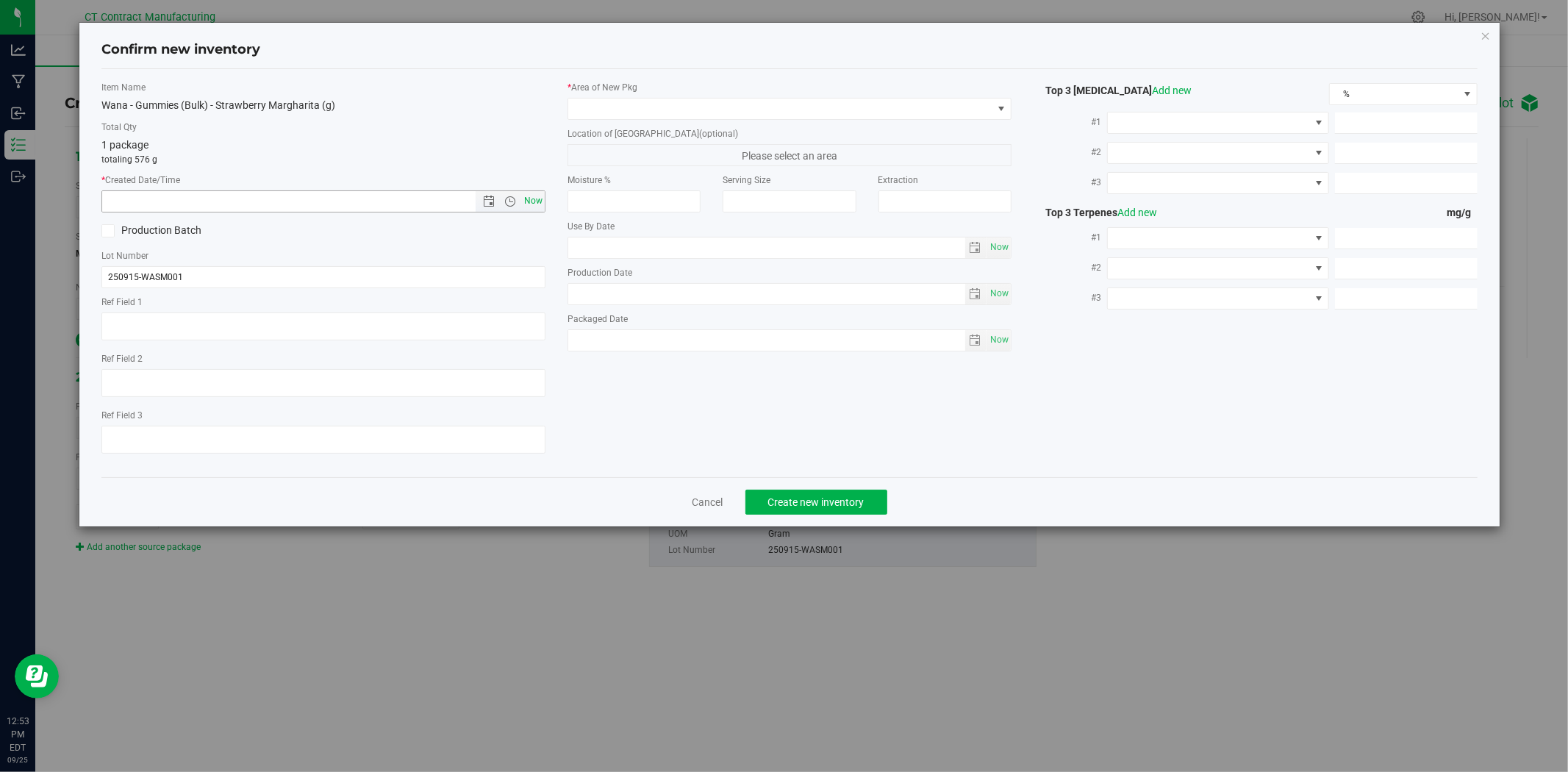
click at [538, 204] on span "Now" at bounding box center [534, 201] width 25 height 21
type input "[DATE] 12:53 PM"
click at [603, 112] on span at bounding box center [781, 109] width 424 height 21
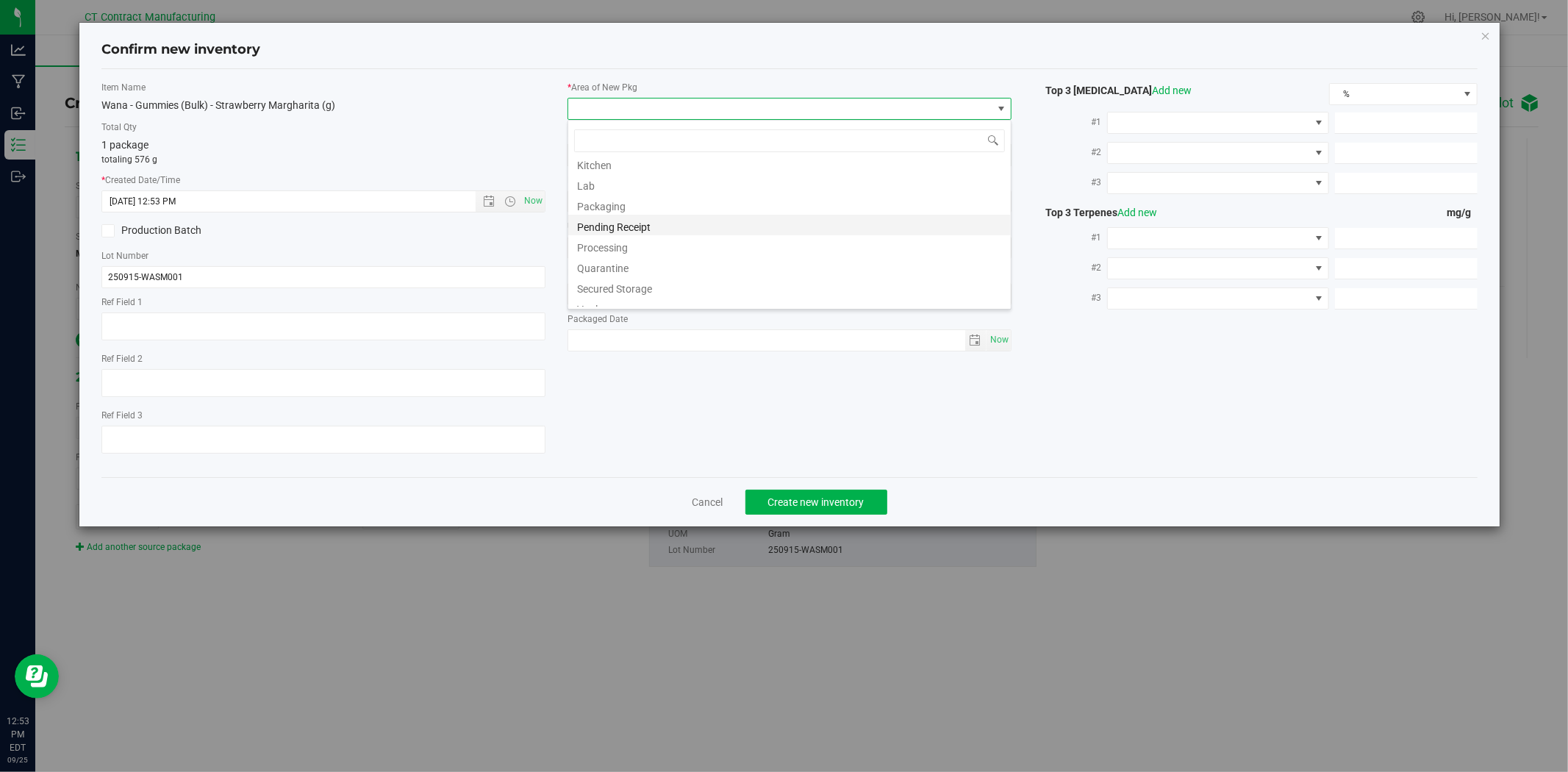
scroll to position [182, 0]
click at [645, 295] on li "Waste Storage" at bounding box center [789, 297] width 442 height 21
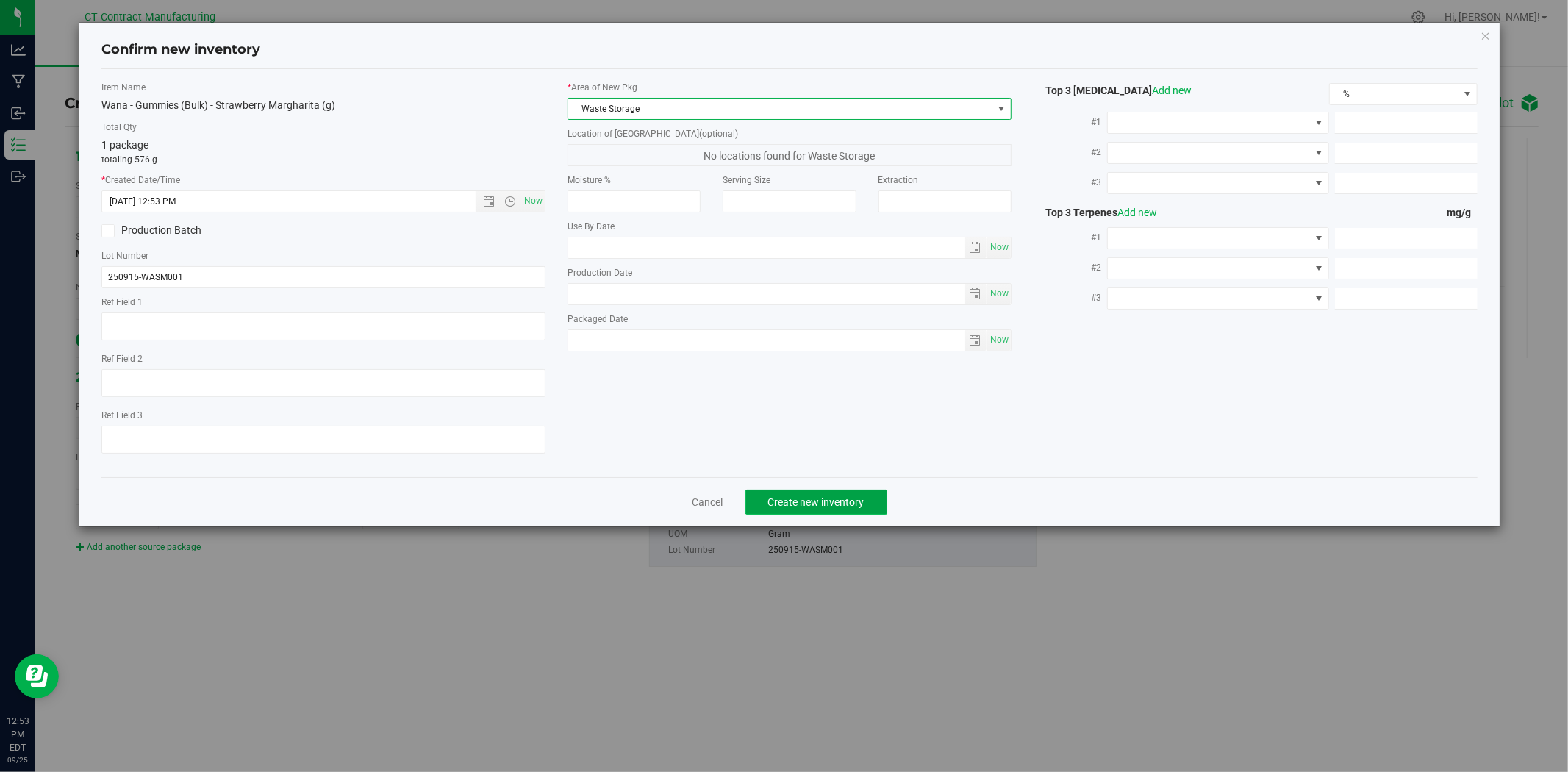
click at [796, 515] on button "Create new inventory" at bounding box center [816, 502] width 142 height 25
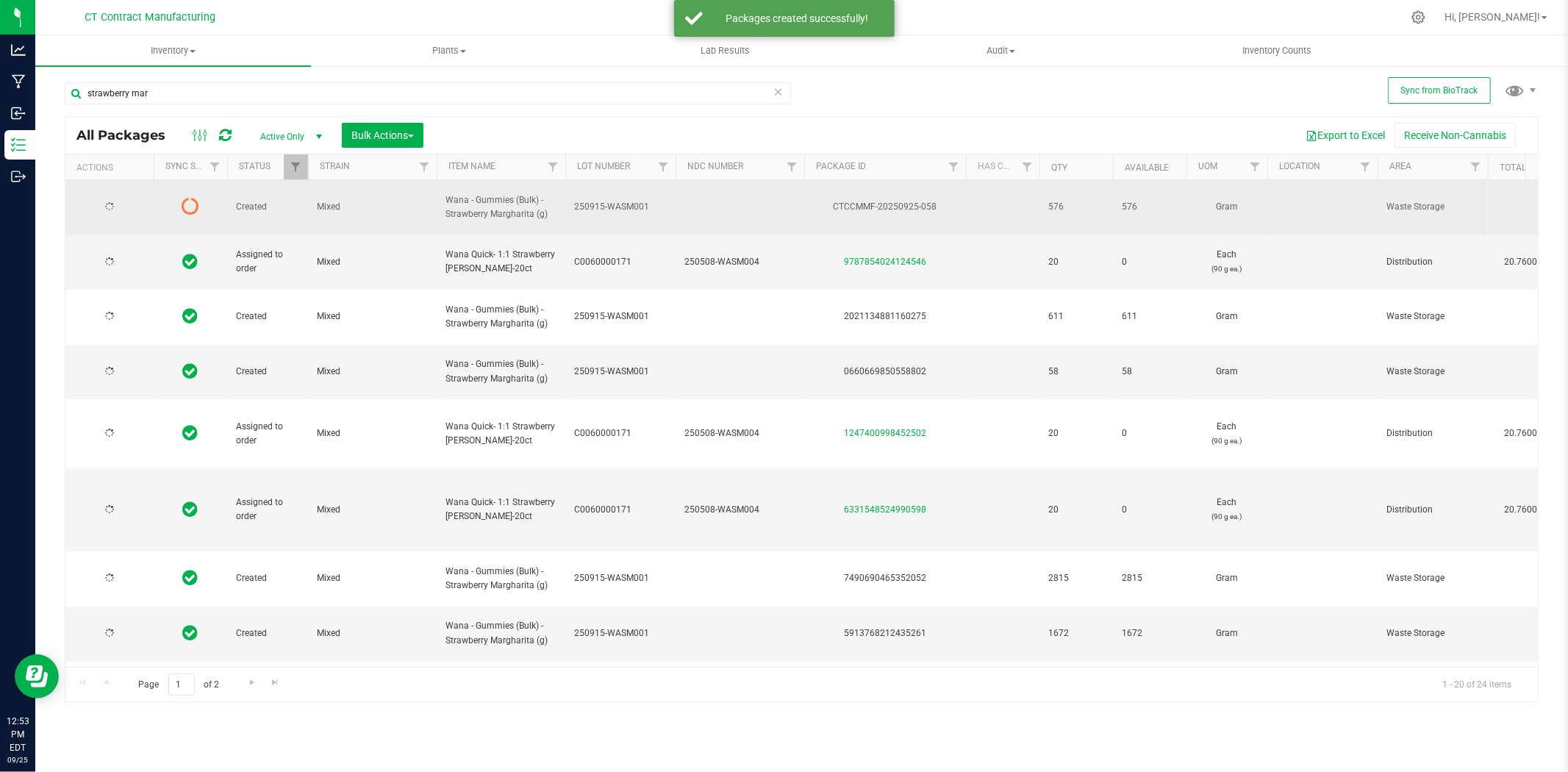
click at [620, 204] on span "250915-WASM001" at bounding box center [620, 206] width 93 height 14
click at [620, 204] on input "250915-WASM001" at bounding box center [617, 207] width 105 height 23
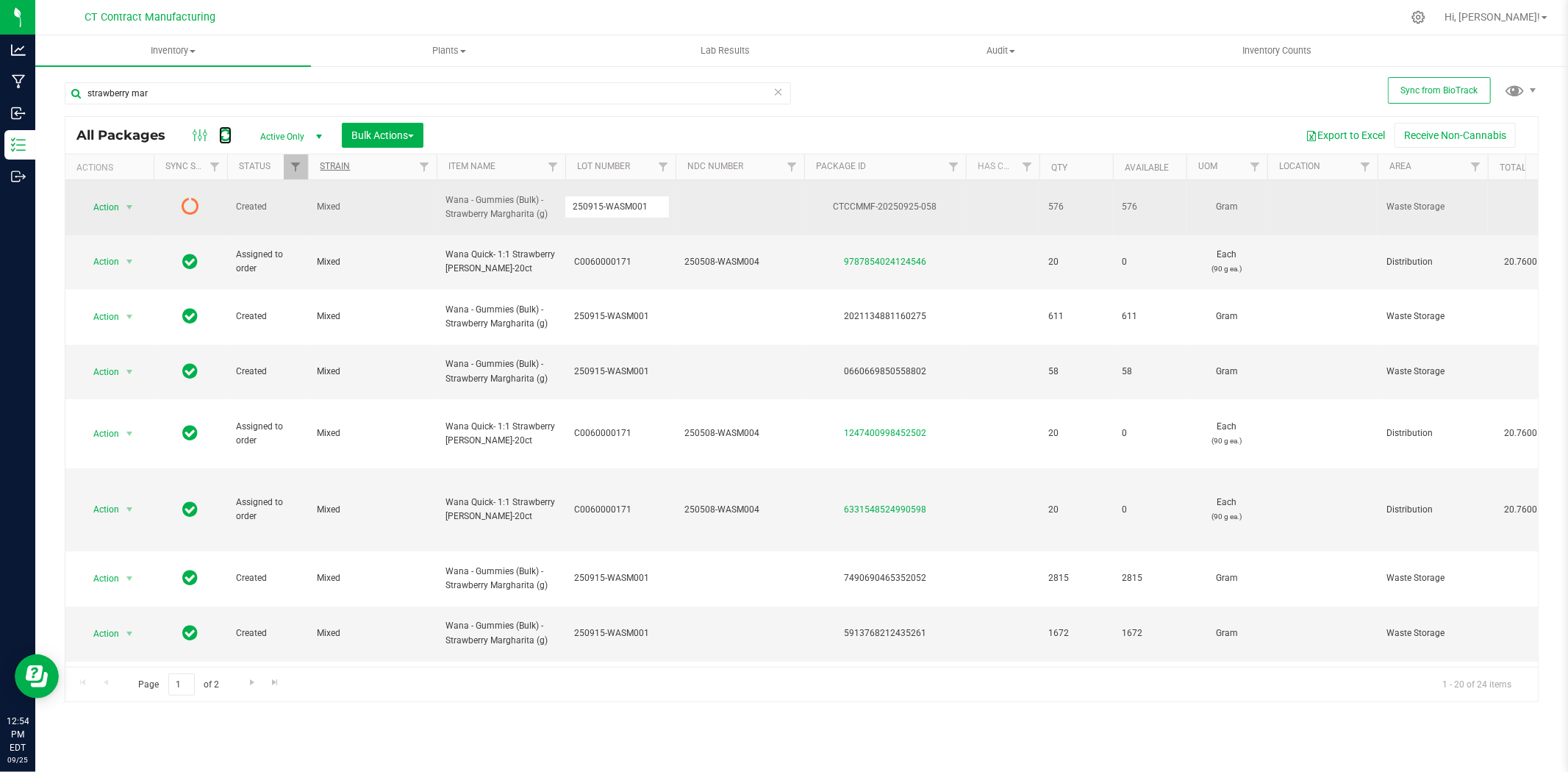
click at [219, 134] on icon at bounding box center [225, 135] width 12 height 14
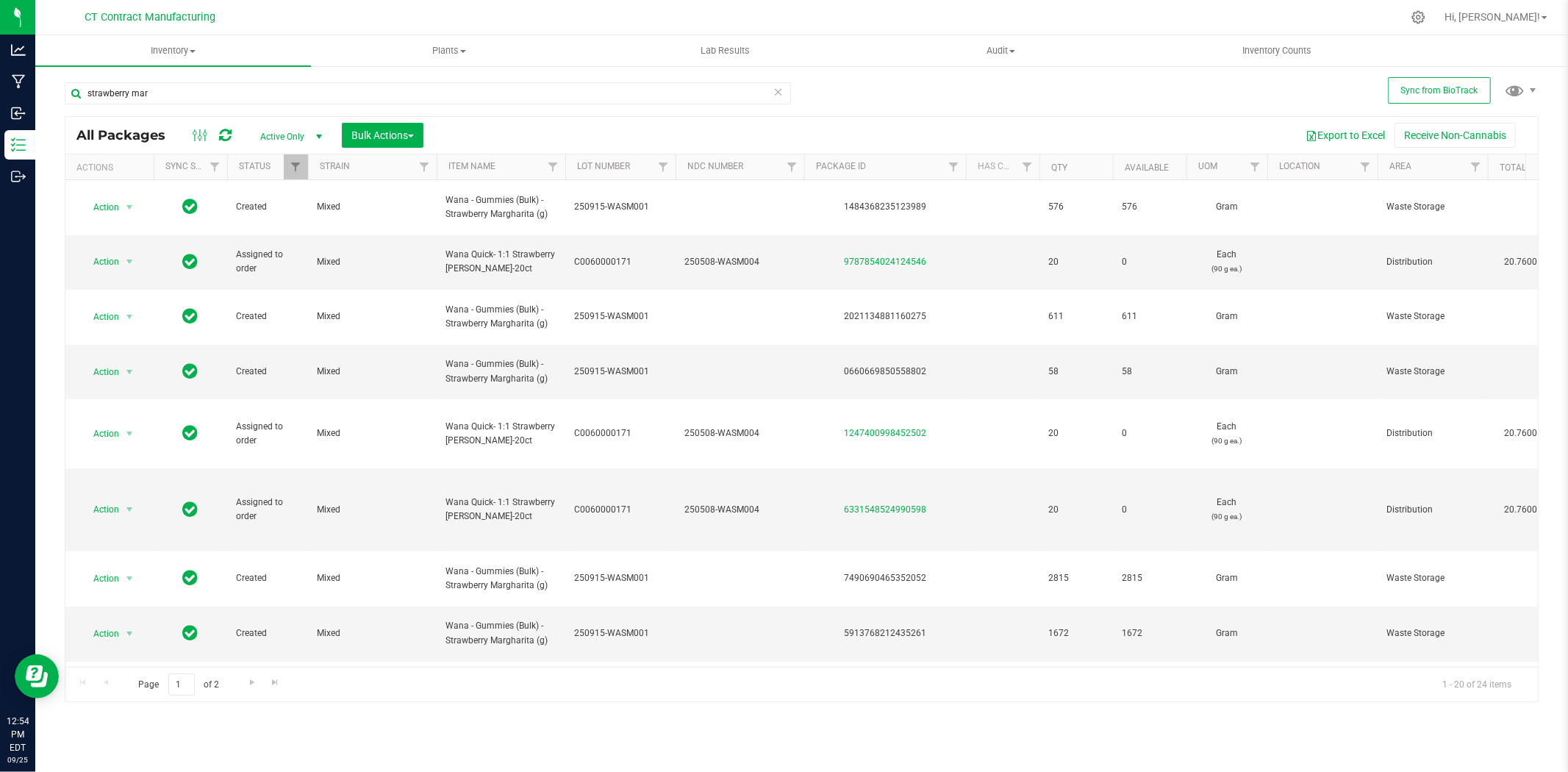
click at [886, 200] on div "1484368235123989" at bounding box center [885, 206] width 166 height 14
click at [250, 87] on input "strawberry mar" at bounding box center [428, 93] width 726 height 22
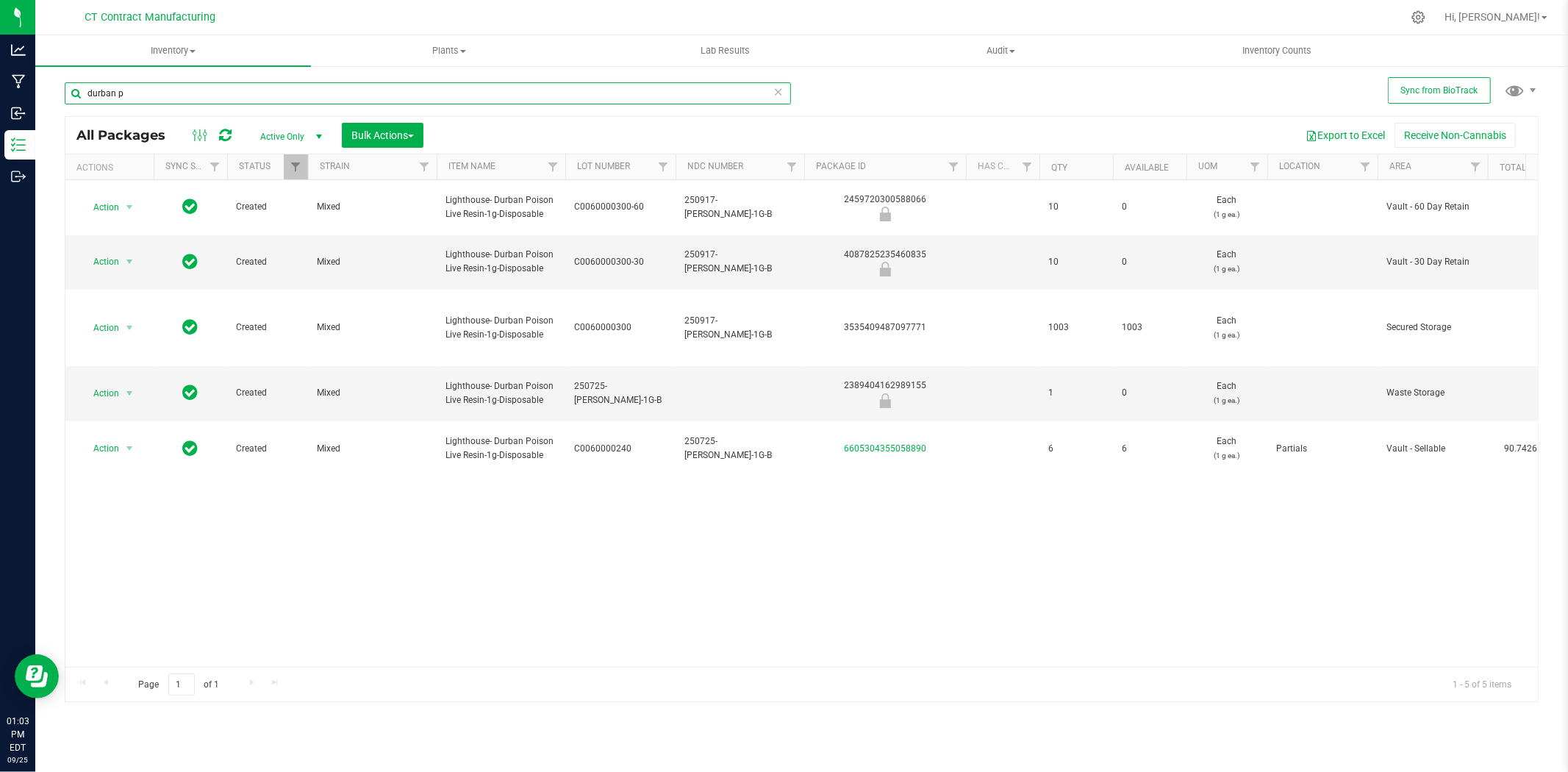
click at [360, 84] on input "durban p" at bounding box center [428, 93] width 726 height 22
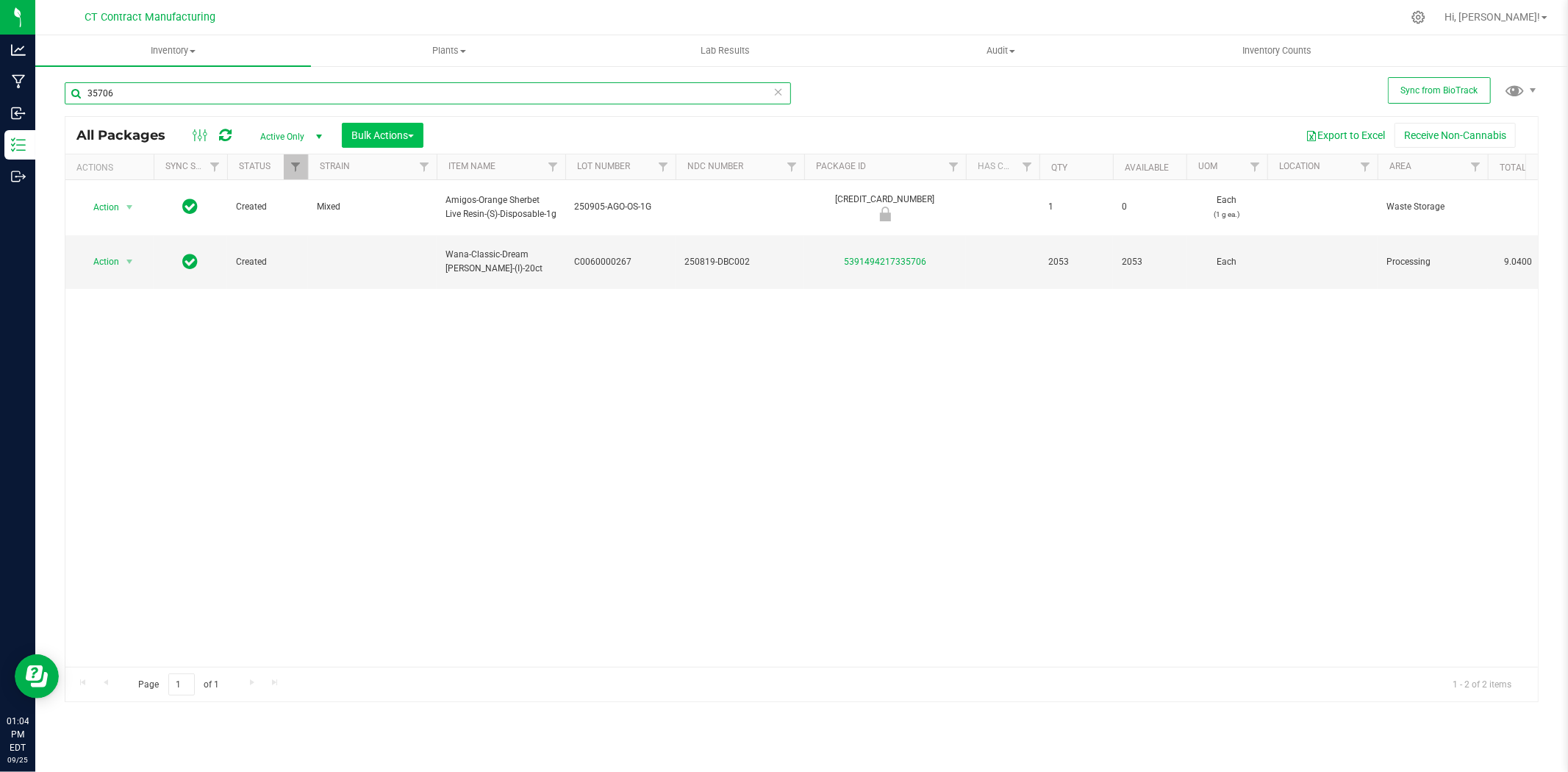
type input "35706"
click at [404, 139] on span "Bulk Actions" at bounding box center [382, 135] width 62 height 11
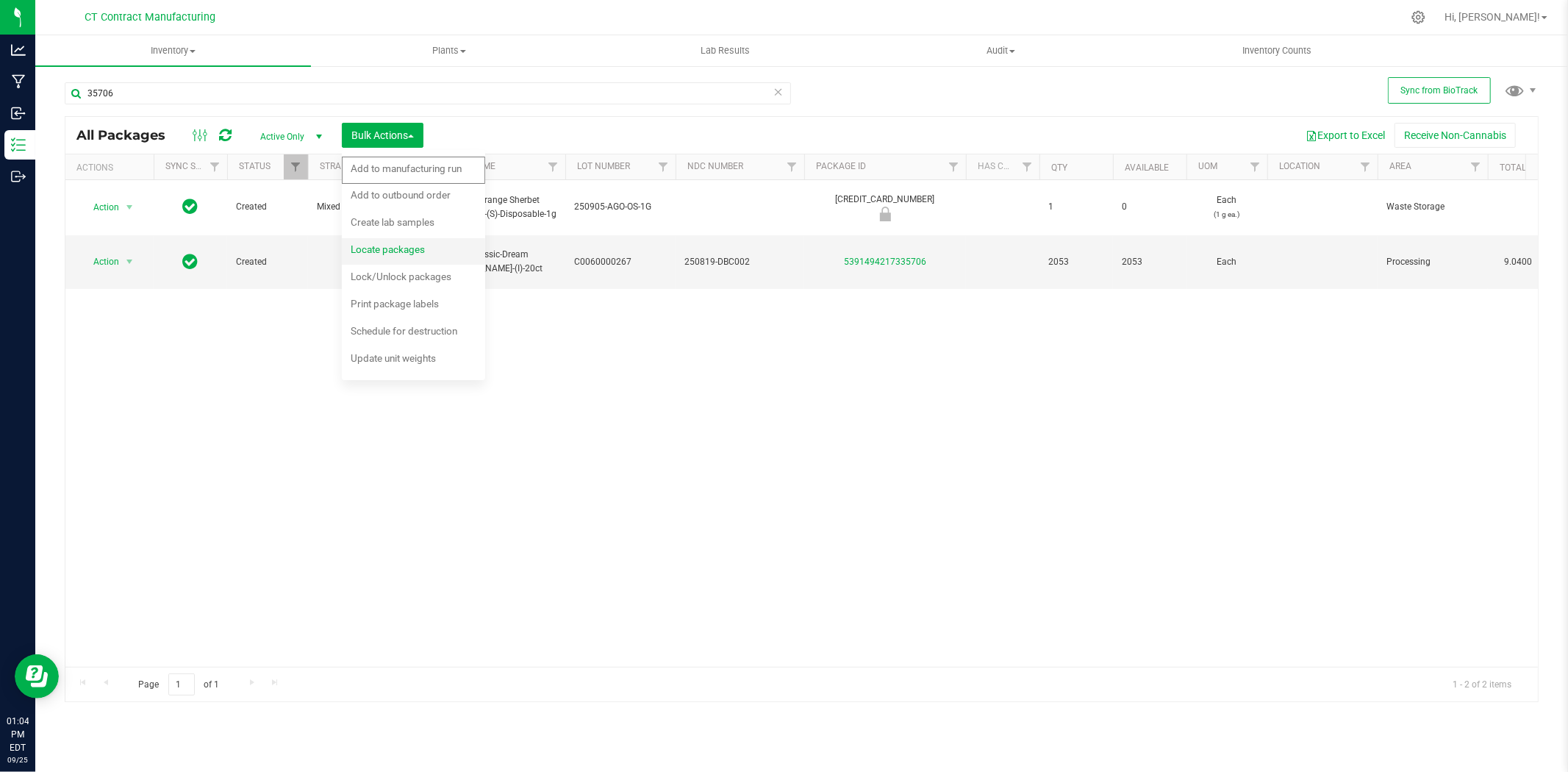
click at [413, 247] on span "Locate packages" at bounding box center [388, 249] width 75 height 11
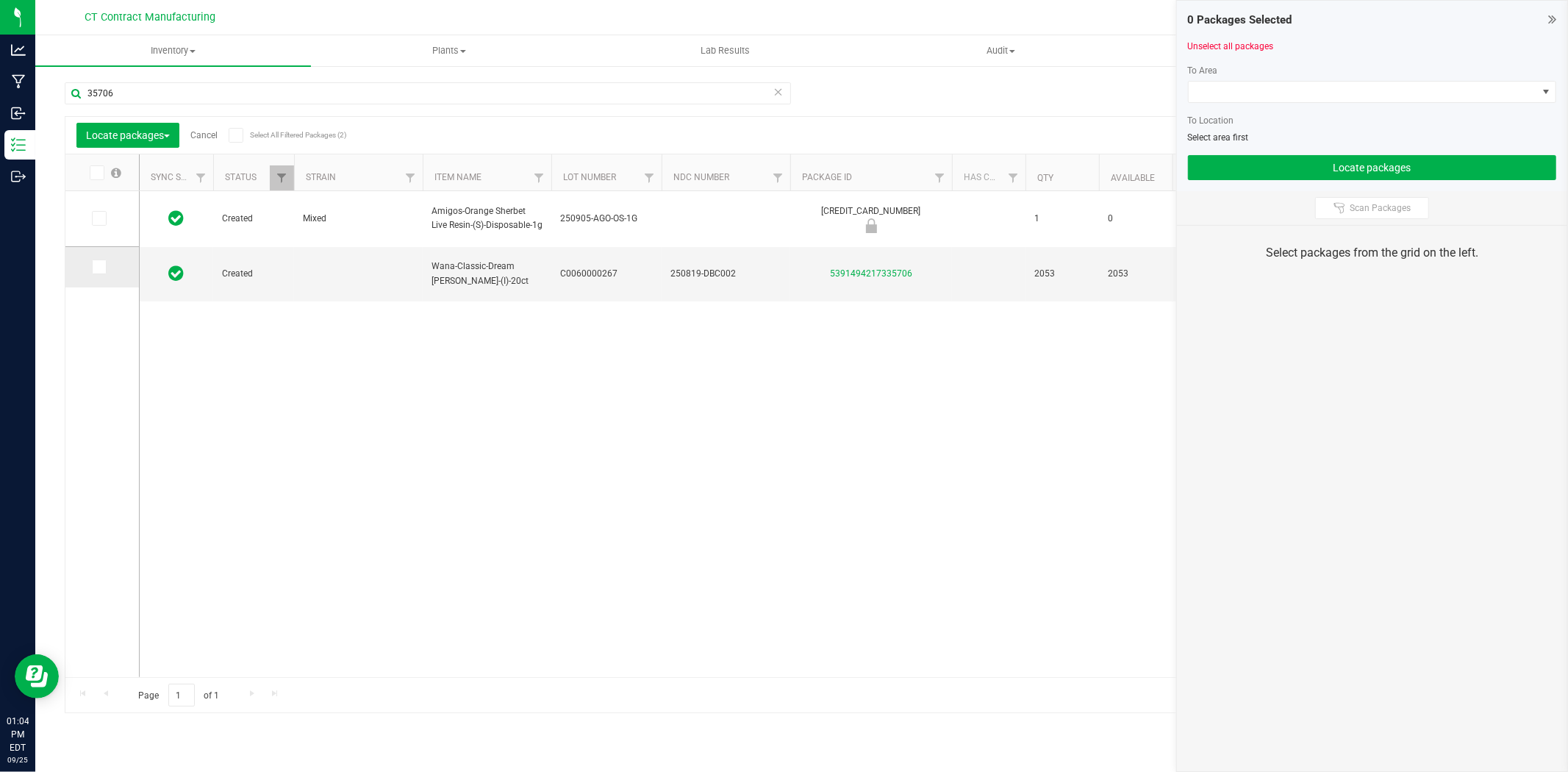
click at [103, 262] on span at bounding box center [98, 267] width 14 height 14
click at [0, 0] on input "checkbox" at bounding box center [0, 0] width 0 height 0
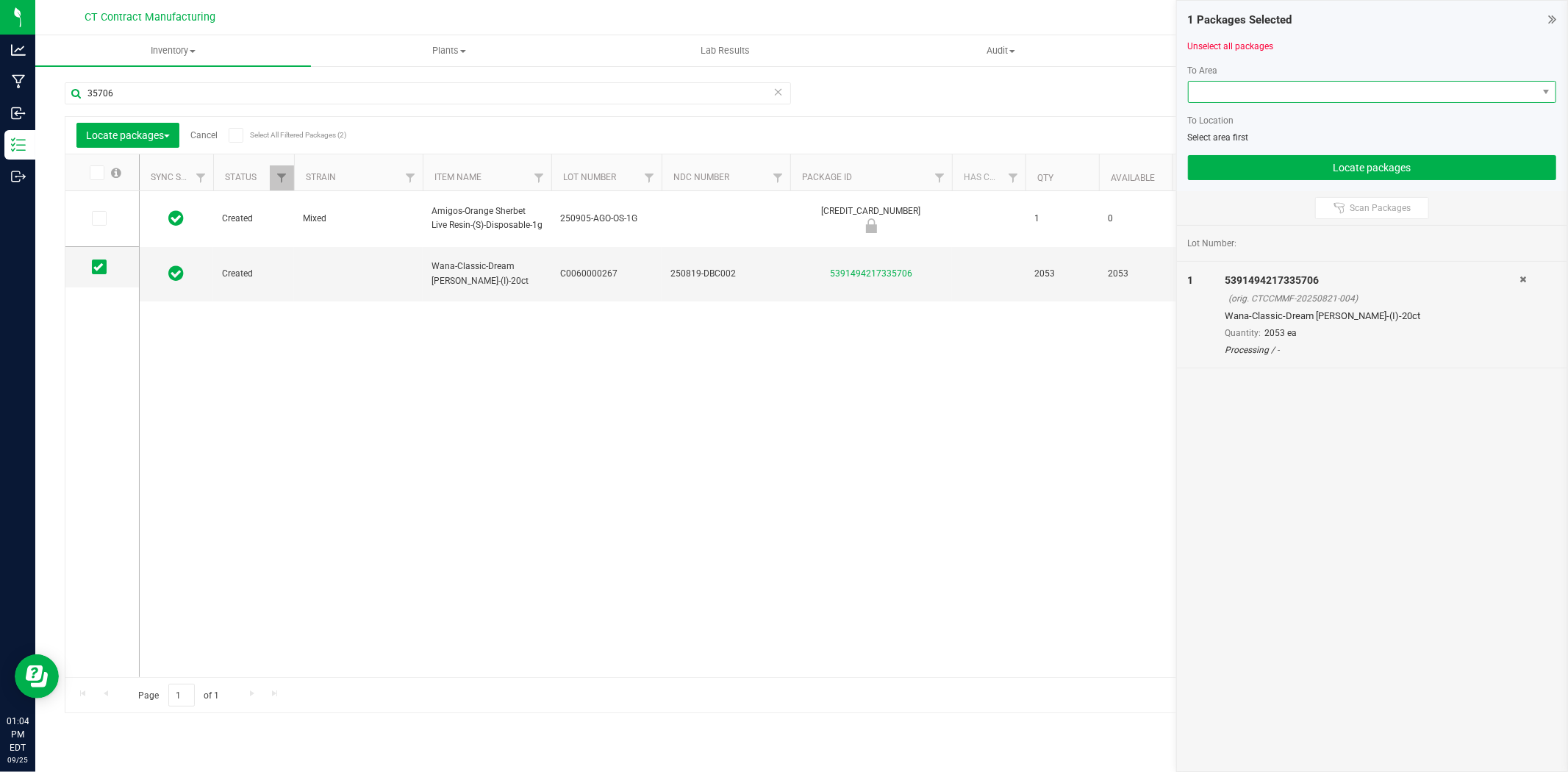
click at [1260, 94] on span at bounding box center [1363, 92] width 349 height 21
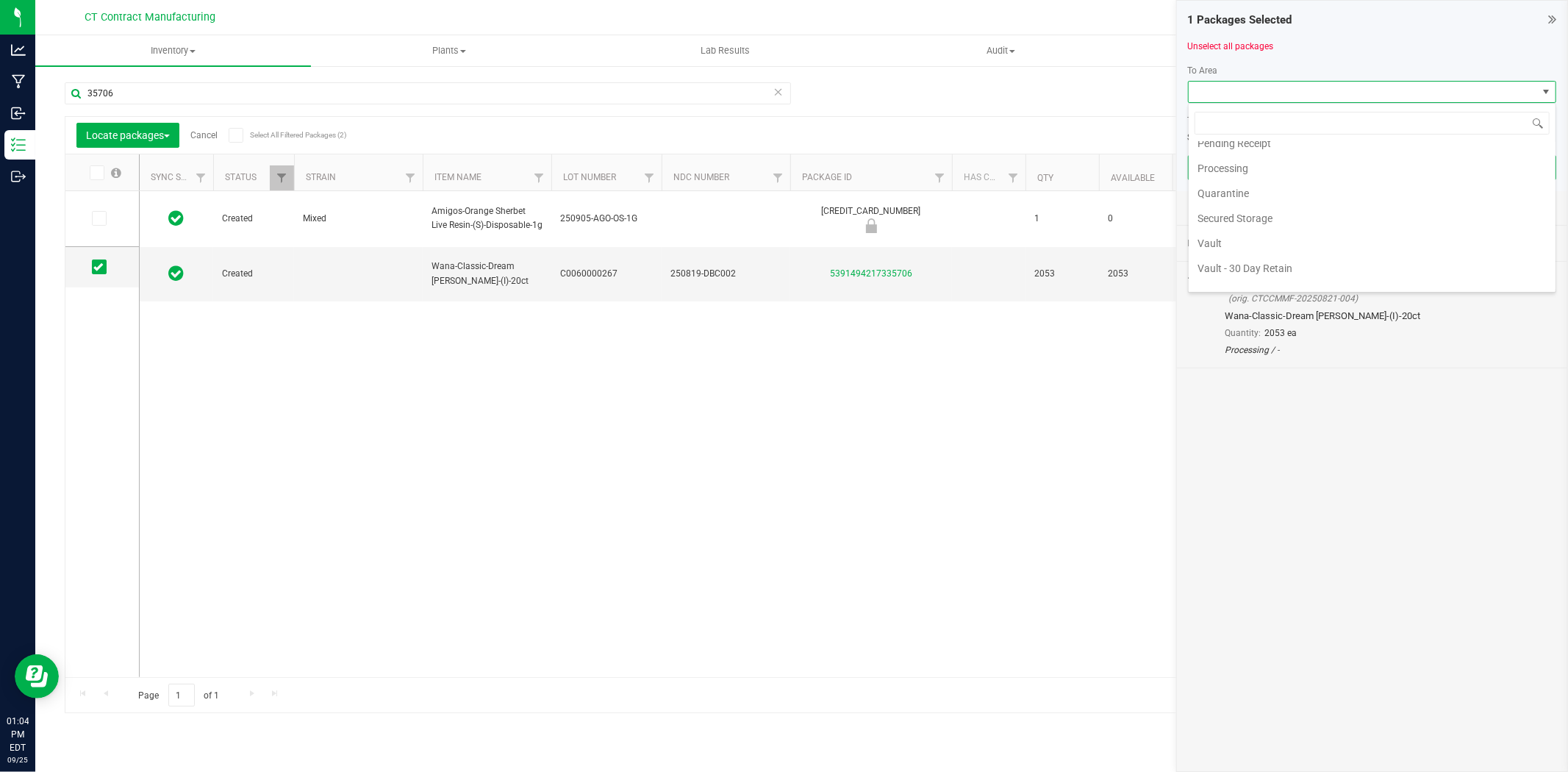
scroll to position [255, 0]
click at [1283, 246] on li "Vault - Sellable" at bounding box center [1372, 251] width 367 height 25
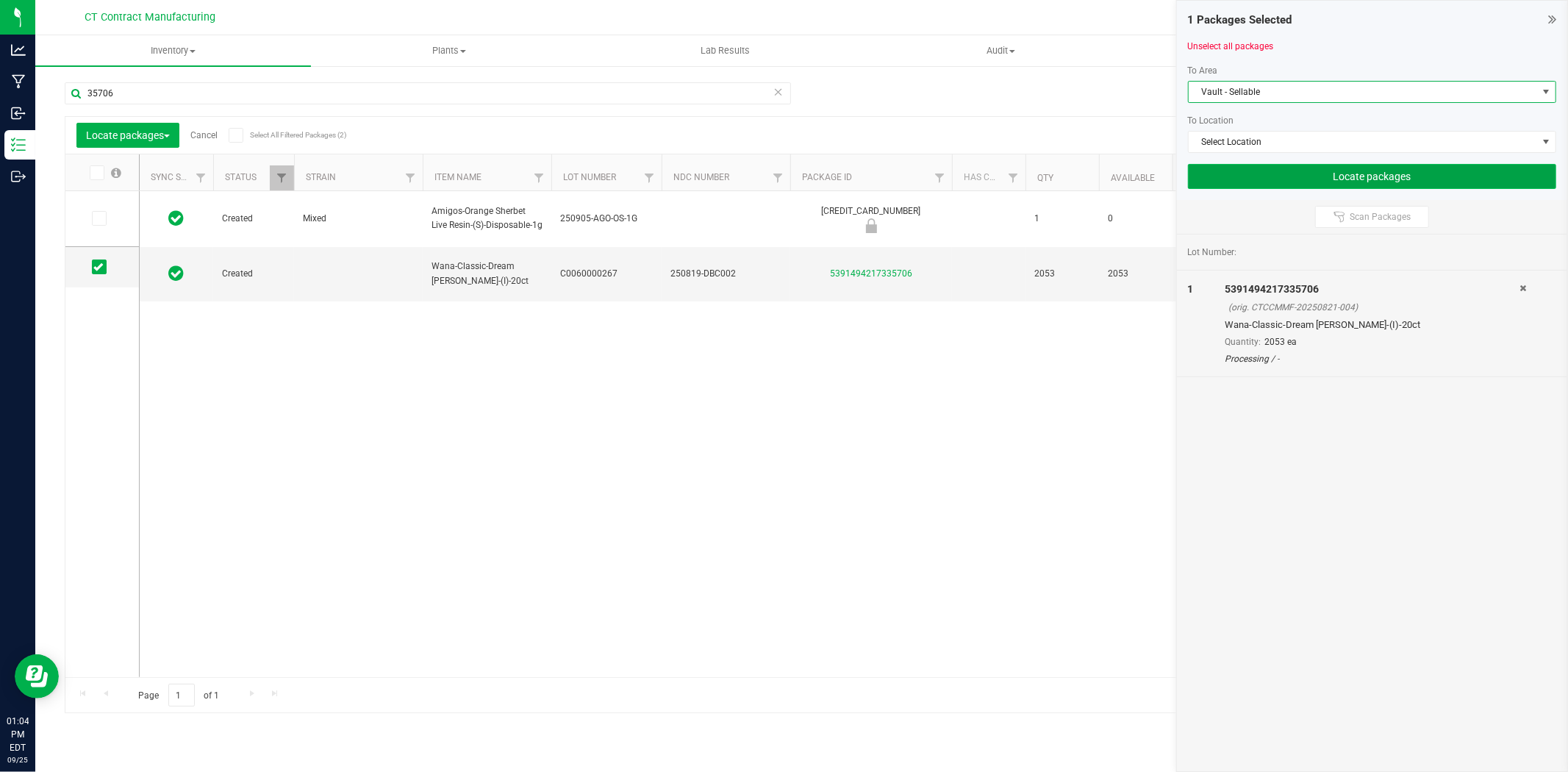
click at [1326, 170] on button "Locate packages" at bounding box center [1371, 177] width 368 height 25
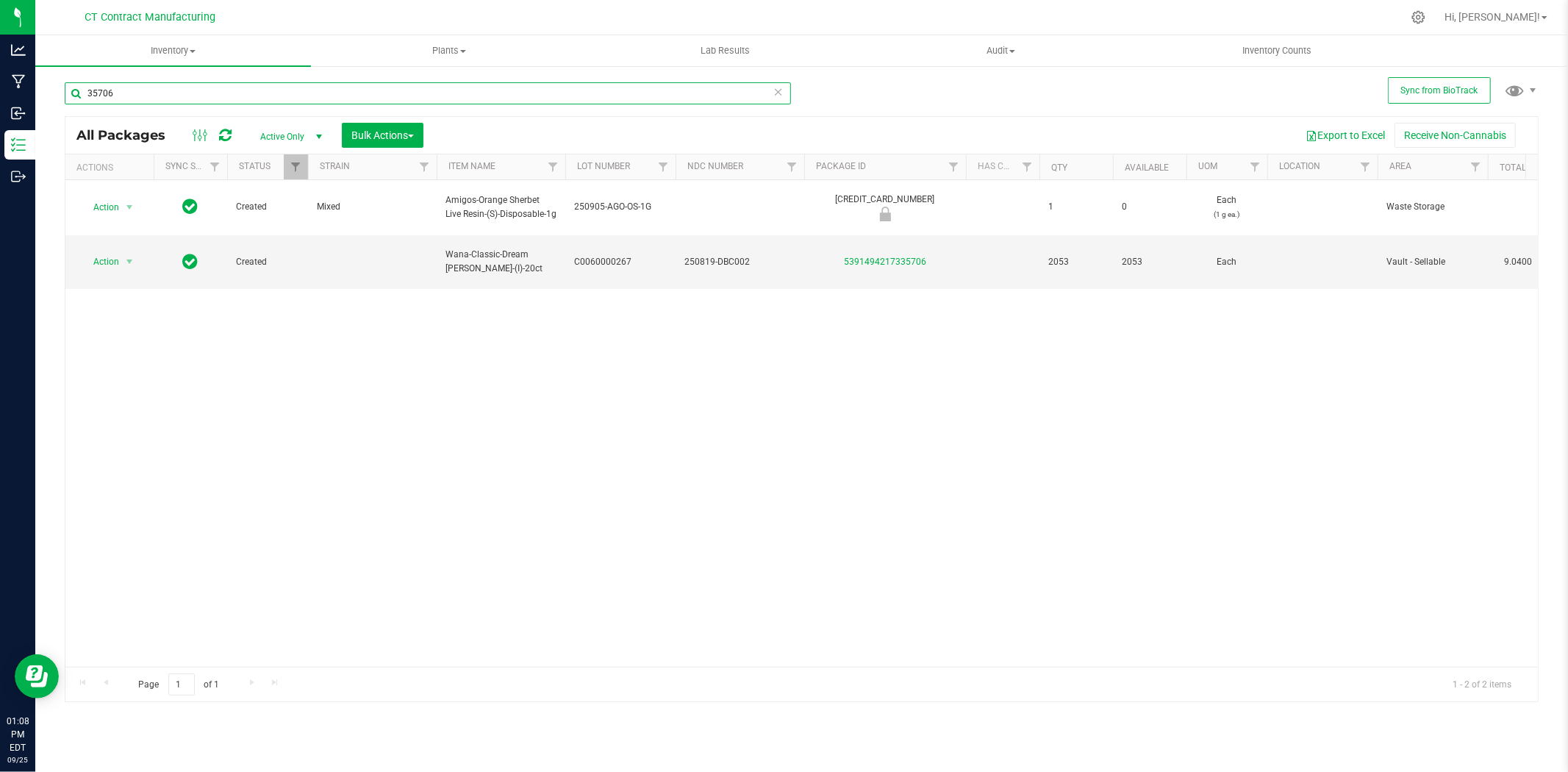
click at [281, 86] on input "35706" at bounding box center [428, 93] width 726 height 22
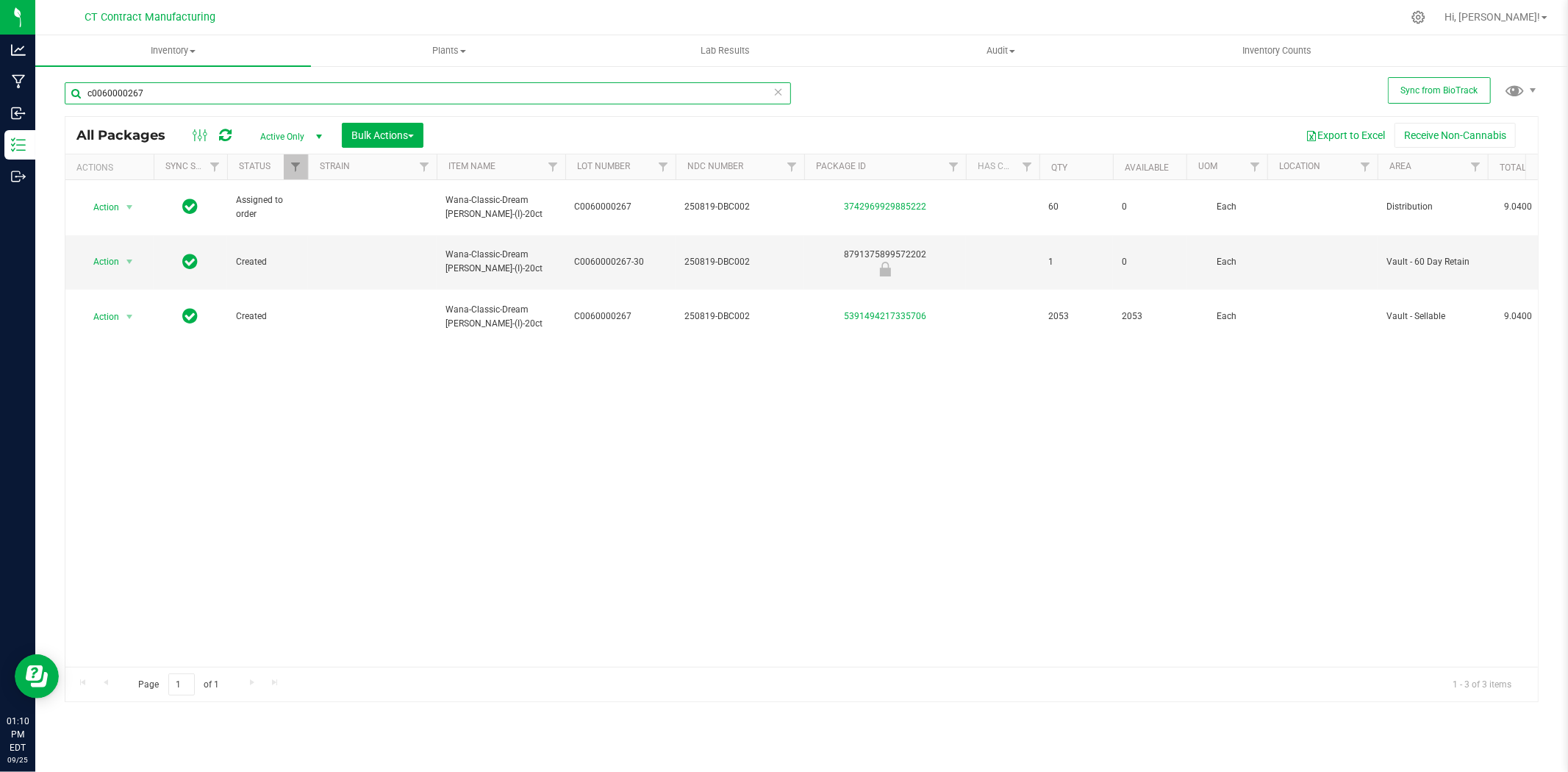
type input "c0060000267"
click at [930, 485] on div "Action Action Edit attributes Global inventory Locate package Package audit log…" at bounding box center [801, 423] width 1472 height 486
click at [639, 255] on span "C0060000267-30" at bounding box center [620, 262] width 93 height 14
click at [635, 250] on input "C0060000267-30" at bounding box center [617, 262] width 105 height 23
type input "C0060000267-60"
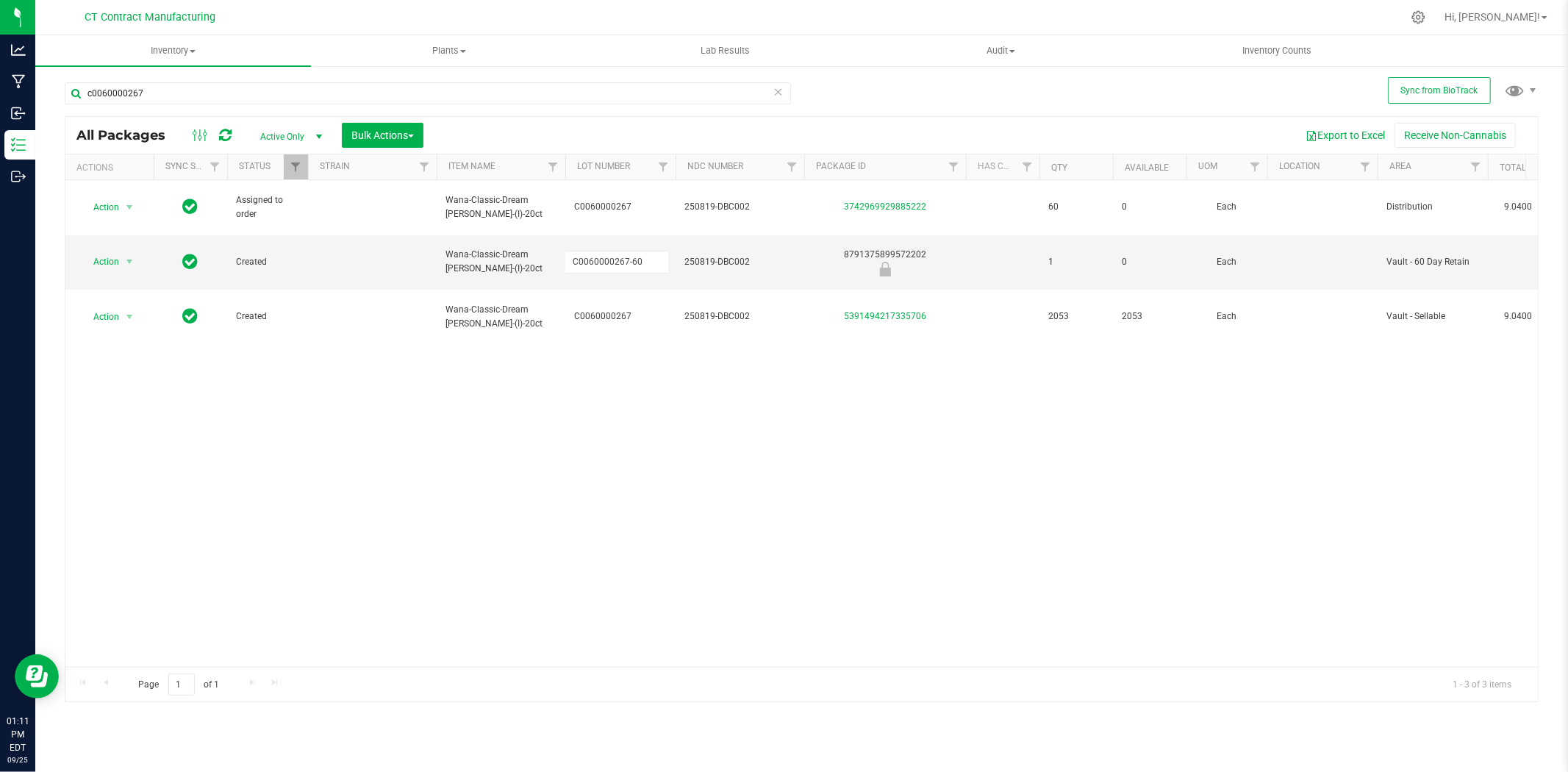
click at [608, 454] on div "All Packages Active Only Active Only Lab Samples Locked All External Internal B…" at bounding box center [802, 409] width 1474 height 586
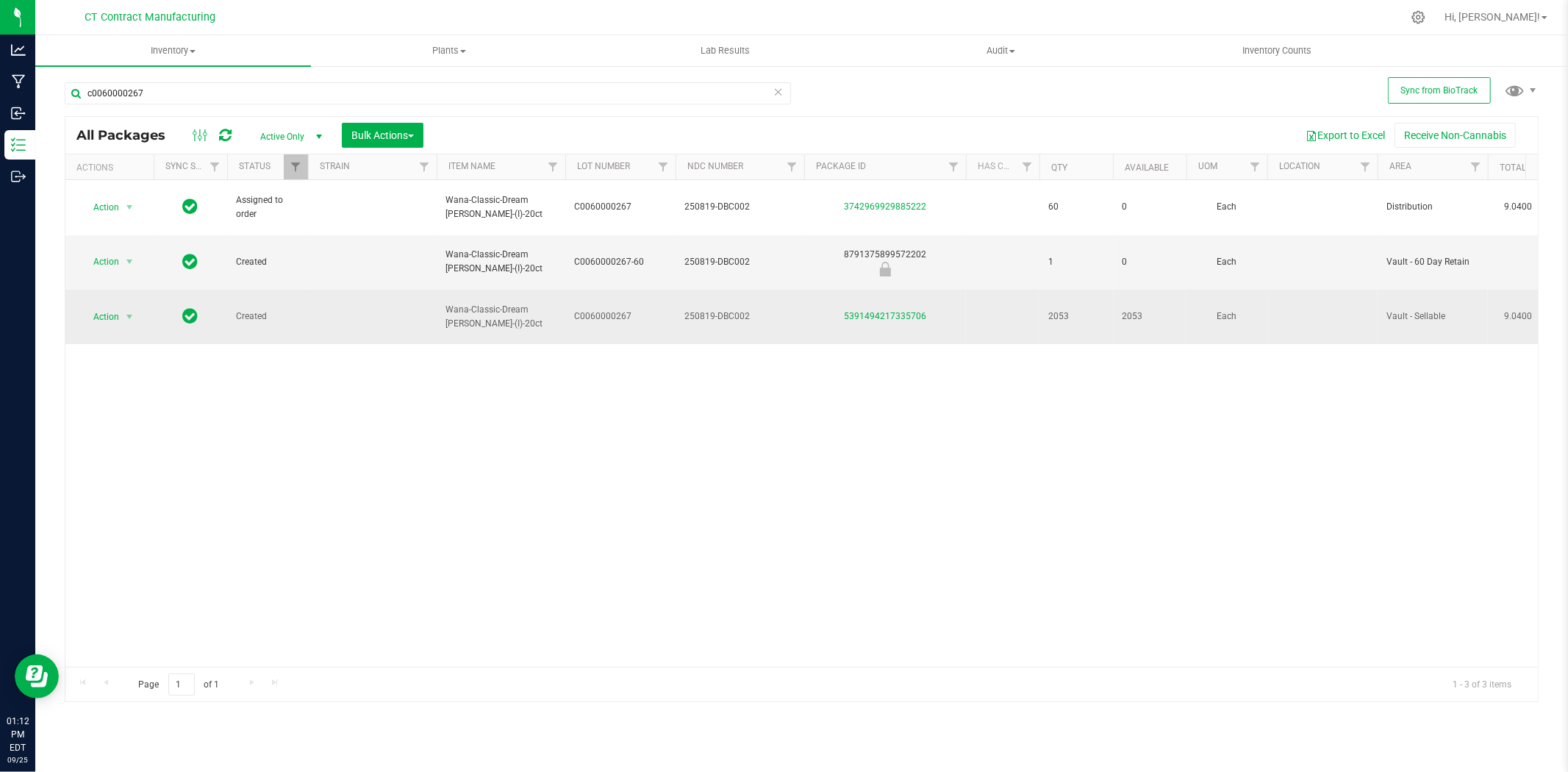
click at [510, 303] on span "Wana-Classic-Dream [PERSON_NAME]-(I)-20ct" at bounding box center [501, 316] width 111 height 28
drag, startPoint x: 930, startPoint y: 284, endPoint x: 836, endPoint y: 289, distance: 94.1
click at [836, 310] on div "5391494217335706" at bounding box center [885, 316] width 166 height 14
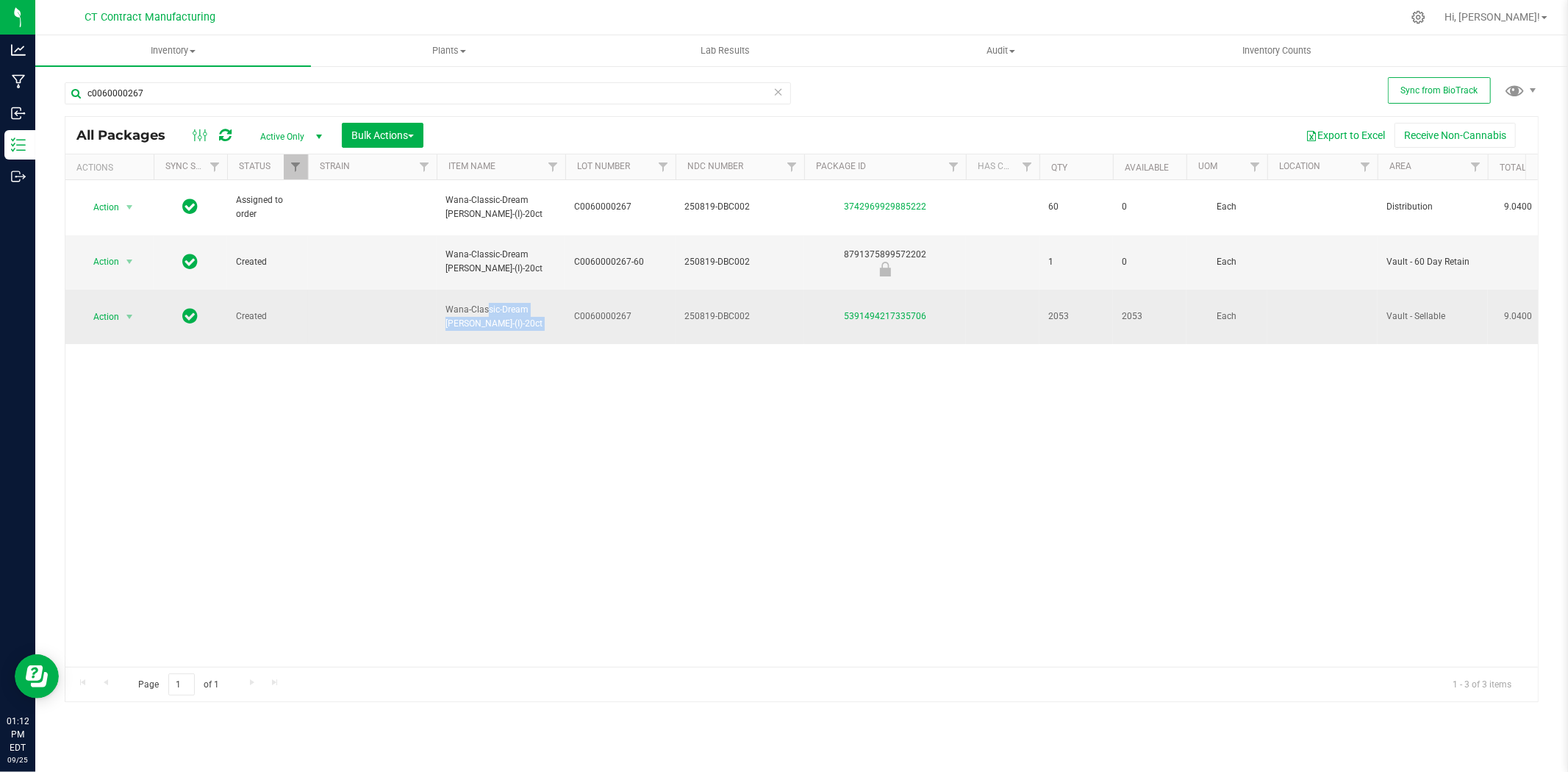
click at [611, 310] on span "C0060000267" at bounding box center [620, 316] width 93 height 14
click at [611, 305] on input "C0060000267" at bounding box center [617, 316] width 105 height 23
click at [725, 310] on span "250819-DBC002" at bounding box center [740, 316] width 111 height 14
click at [725, 305] on input "250819-DBC002" at bounding box center [736, 316] width 123 height 23
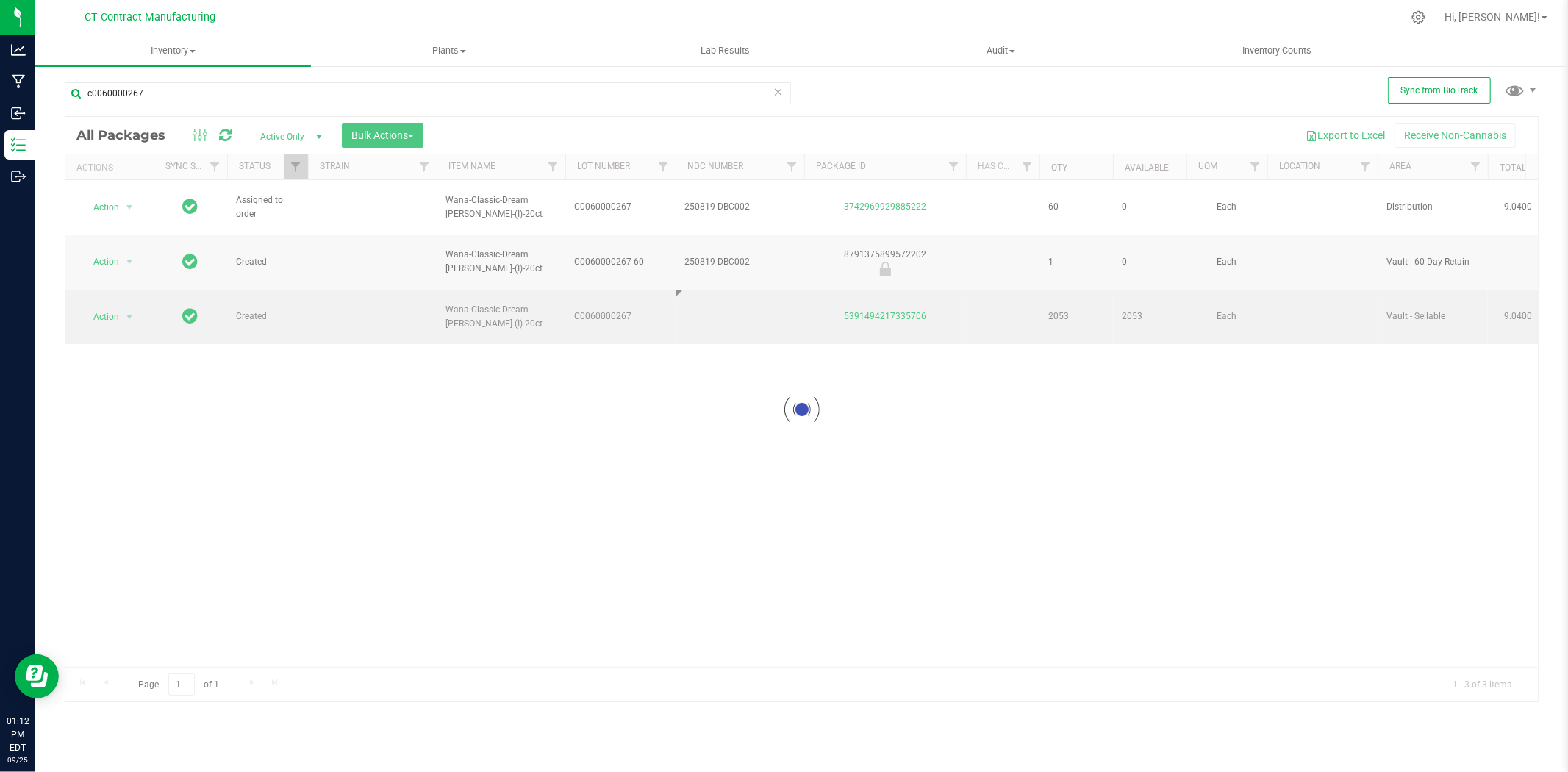
click at [730, 331] on div "Loading... All Packages Active Only Active Only Lab Samples Locked All External…" at bounding box center [802, 409] width 1474 height 586
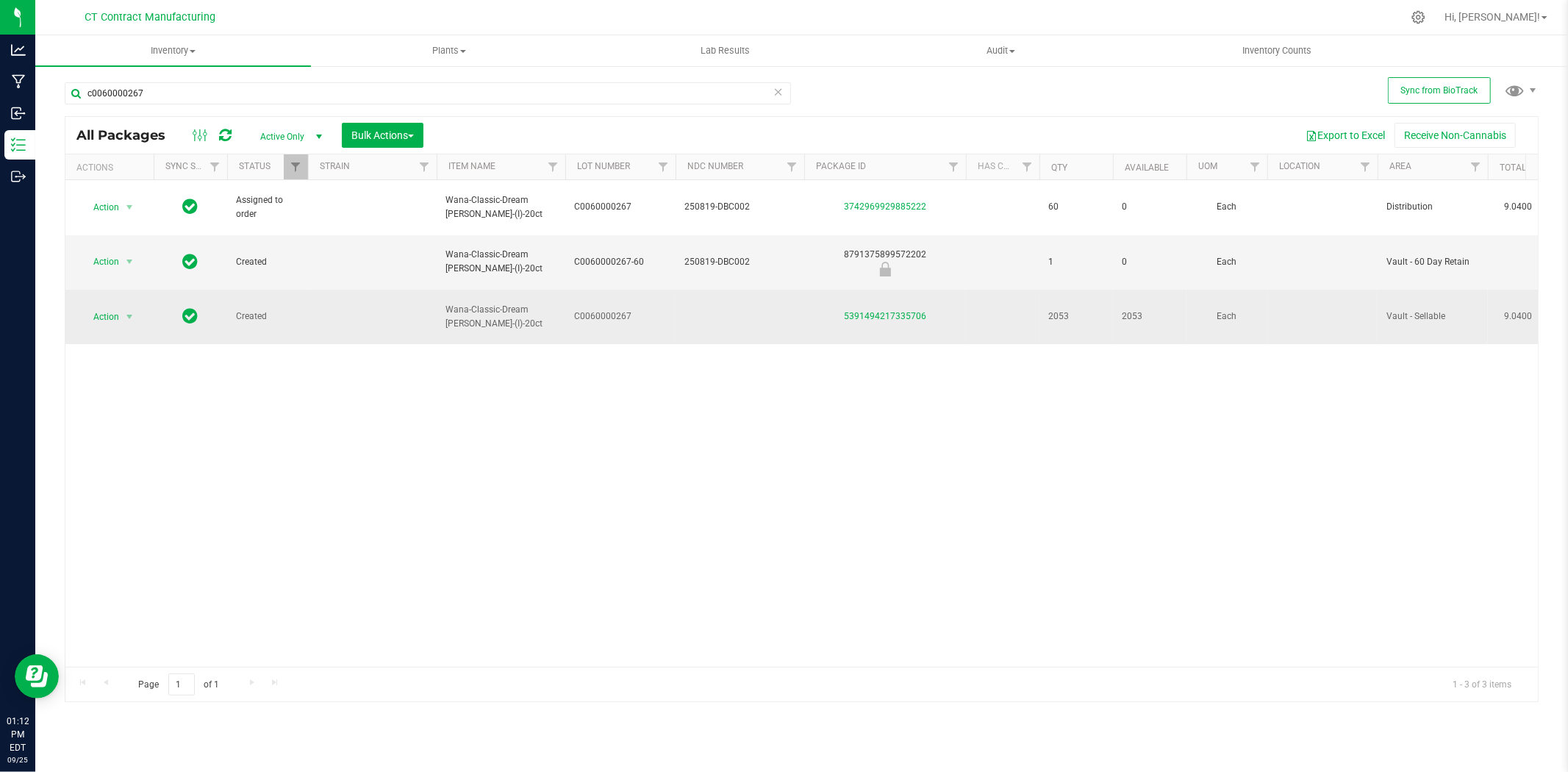
click at [742, 290] on td at bounding box center [740, 316] width 129 height 54
click at [738, 295] on td at bounding box center [740, 316] width 129 height 54
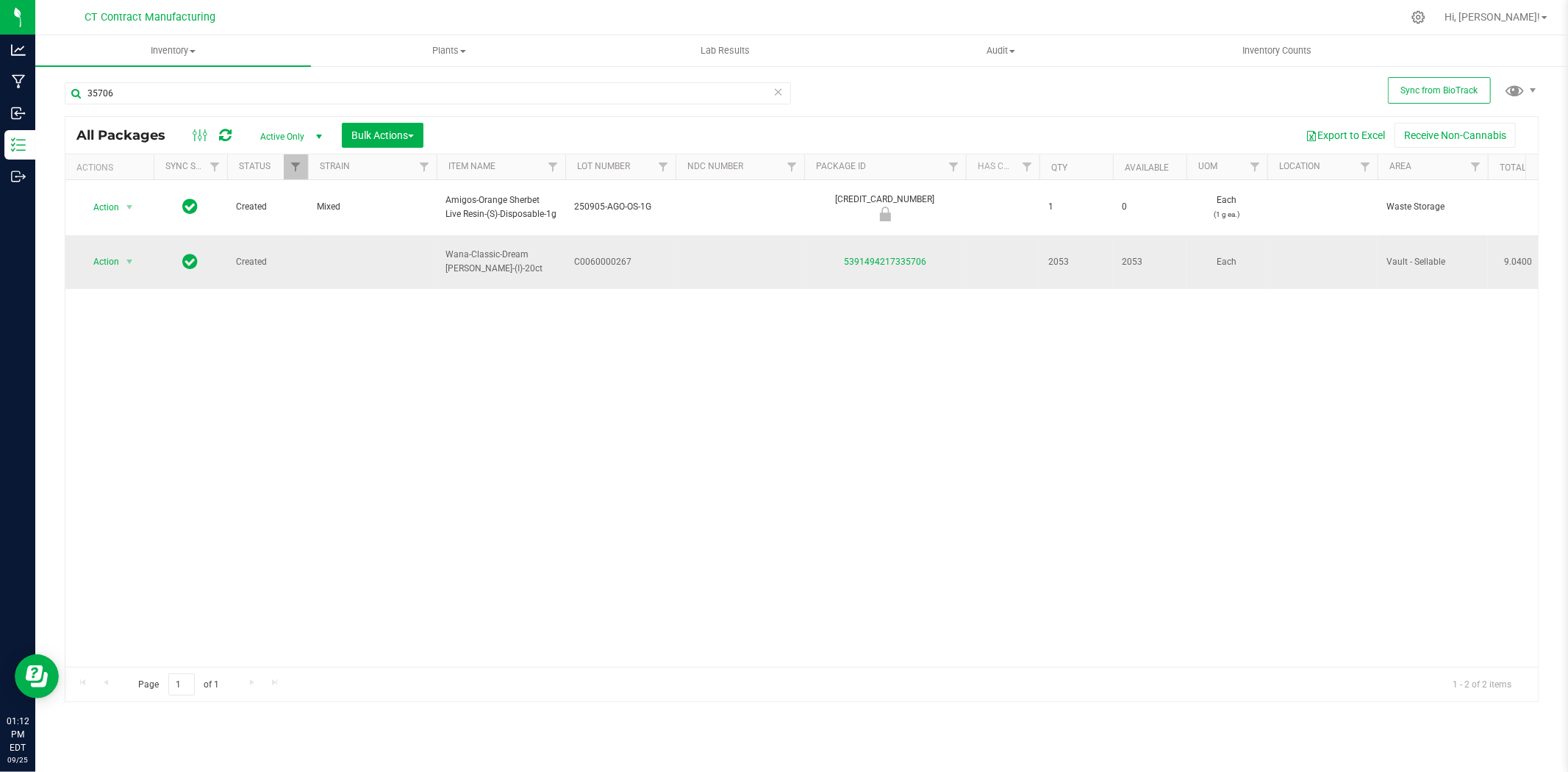
click at [526, 247] on span "Wana-Classic-Dream [PERSON_NAME]-(I)-20ct" at bounding box center [501, 261] width 111 height 28
click at [136, 89] on input "35706" at bounding box center [428, 93] width 726 height 22
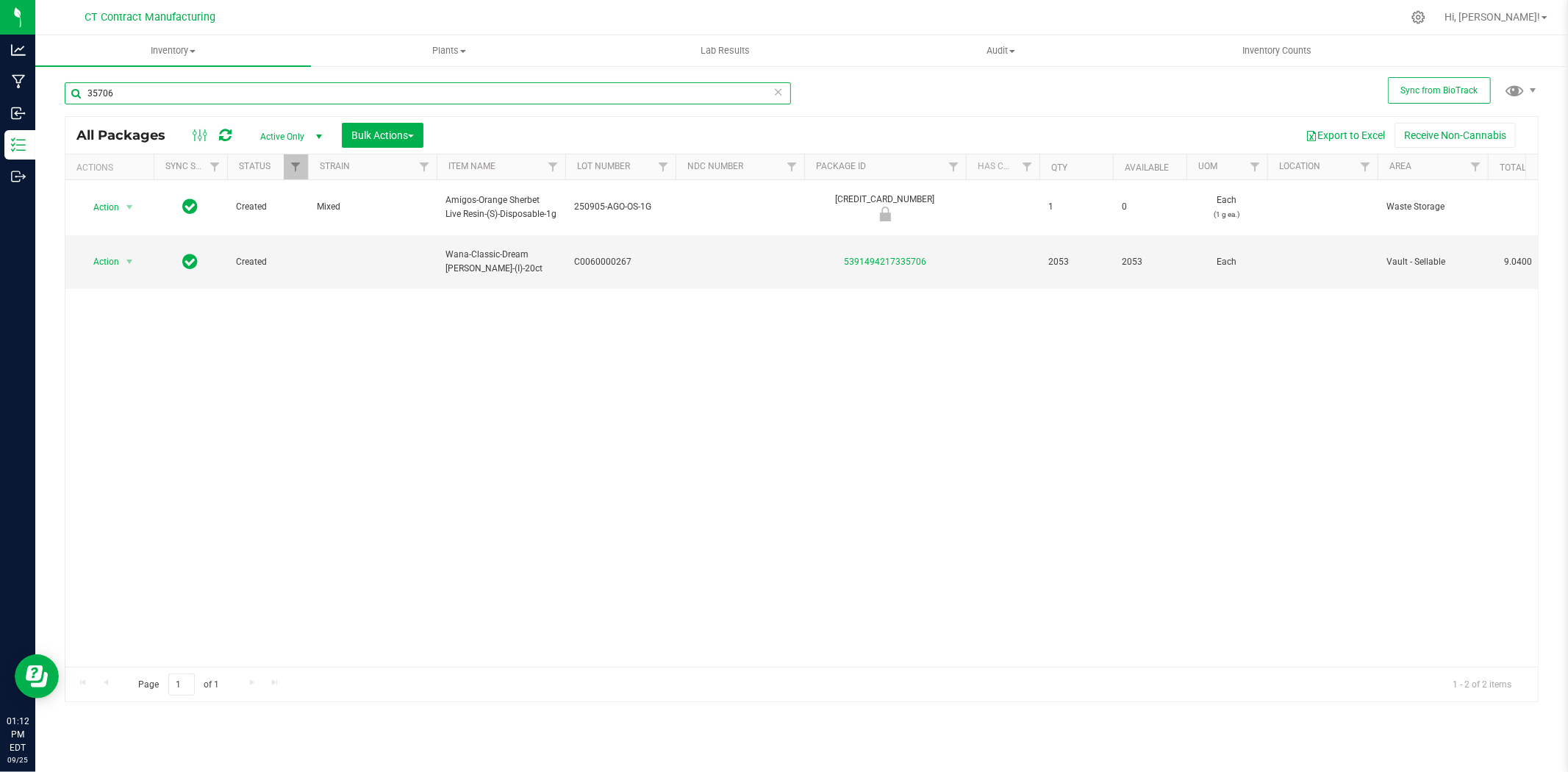
click at [136, 89] on input "35706" at bounding box center [428, 93] width 726 height 22
paste input "Wana-Classic-Dream [PERSON_NAME]-(I)-20ct"
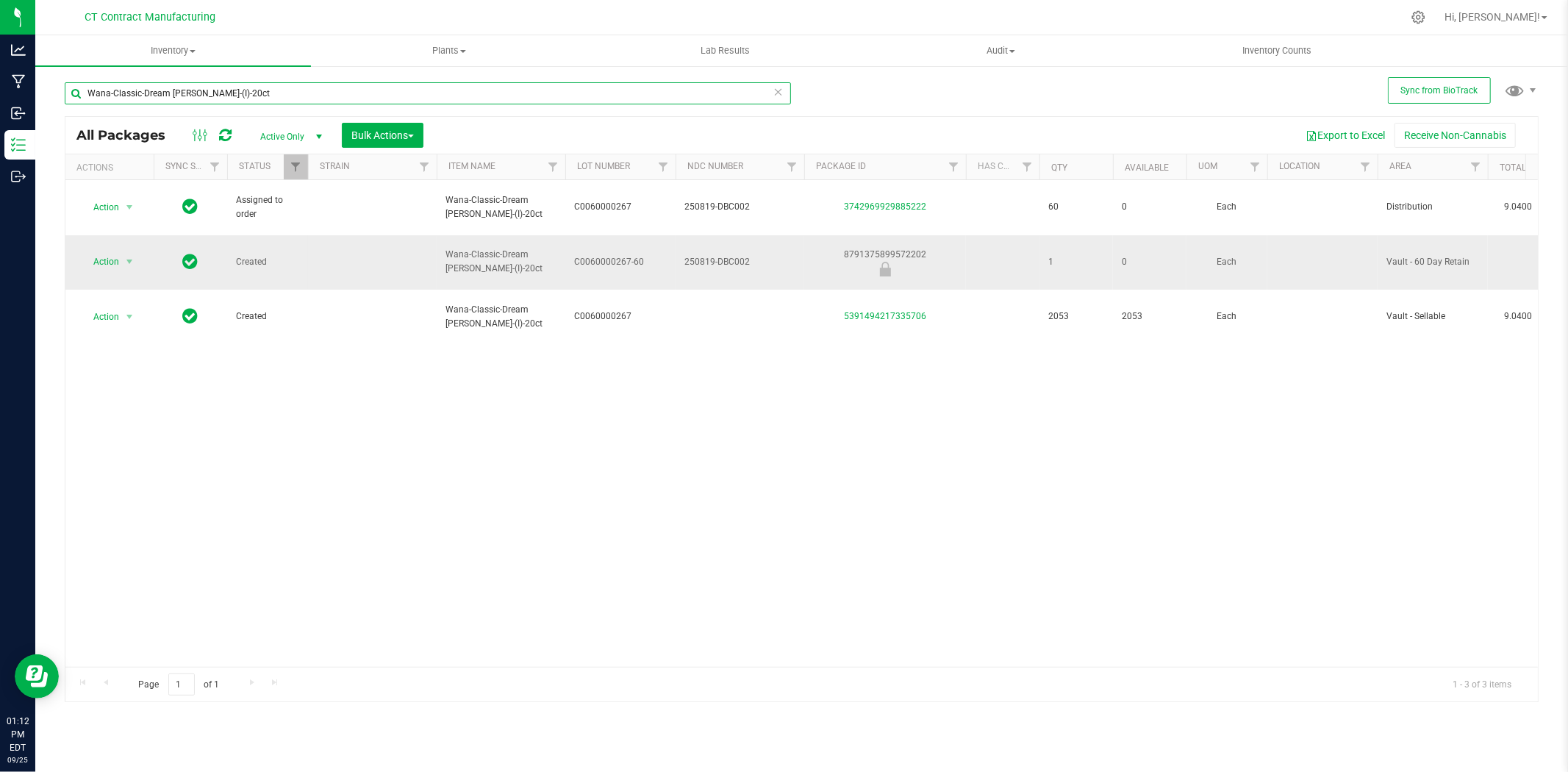
type input "Wana-Classic-Dream [PERSON_NAME]-(I)-20ct"
click at [713, 255] on span "250819-DBC002" at bounding box center [740, 262] width 111 height 14
click at [713, 250] on input "250819-DBC002" at bounding box center [736, 262] width 123 height 23
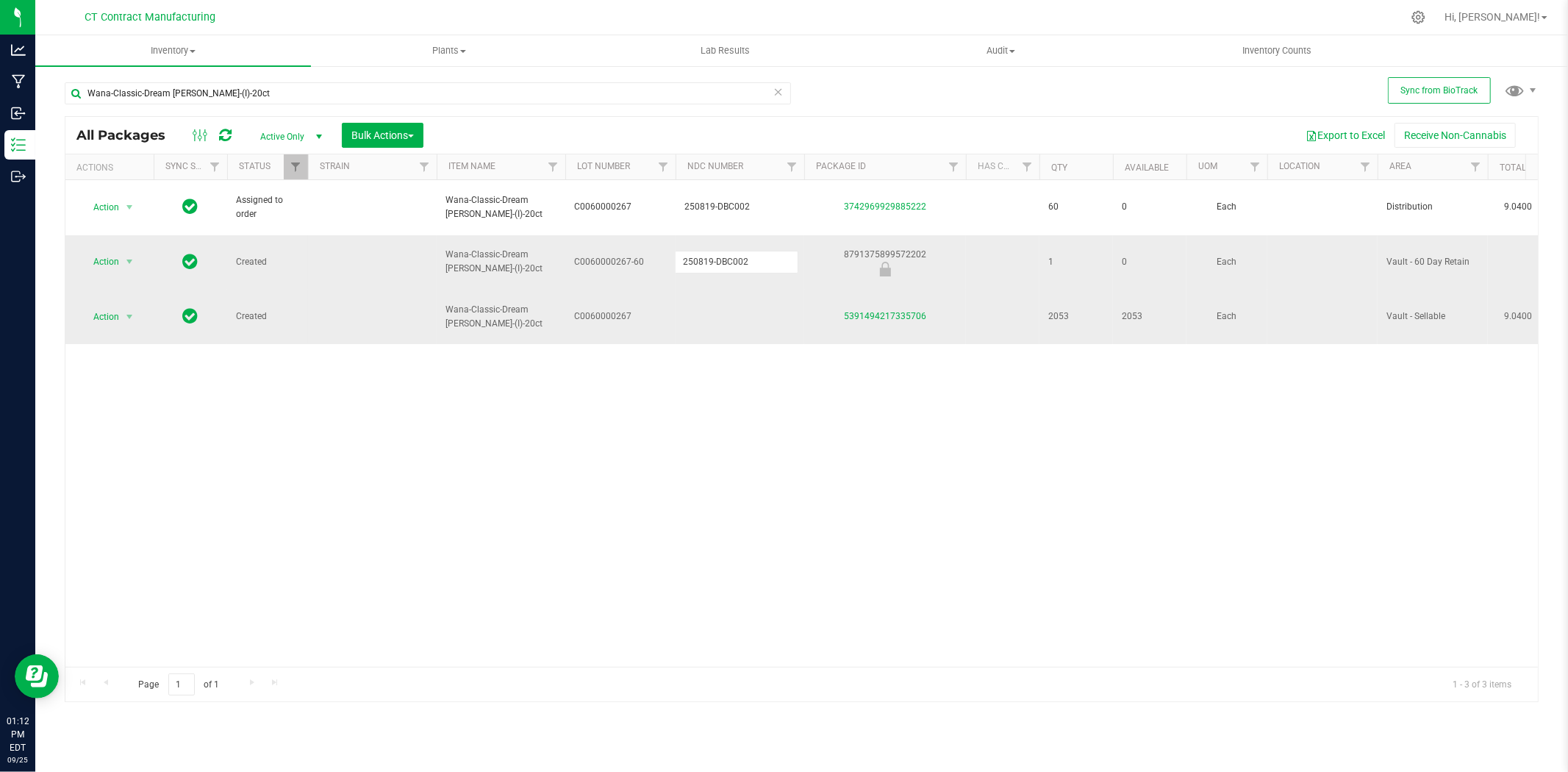
click at [708, 290] on td at bounding box center [740, 316] width 129 height 54
type input "250819-DBC002"
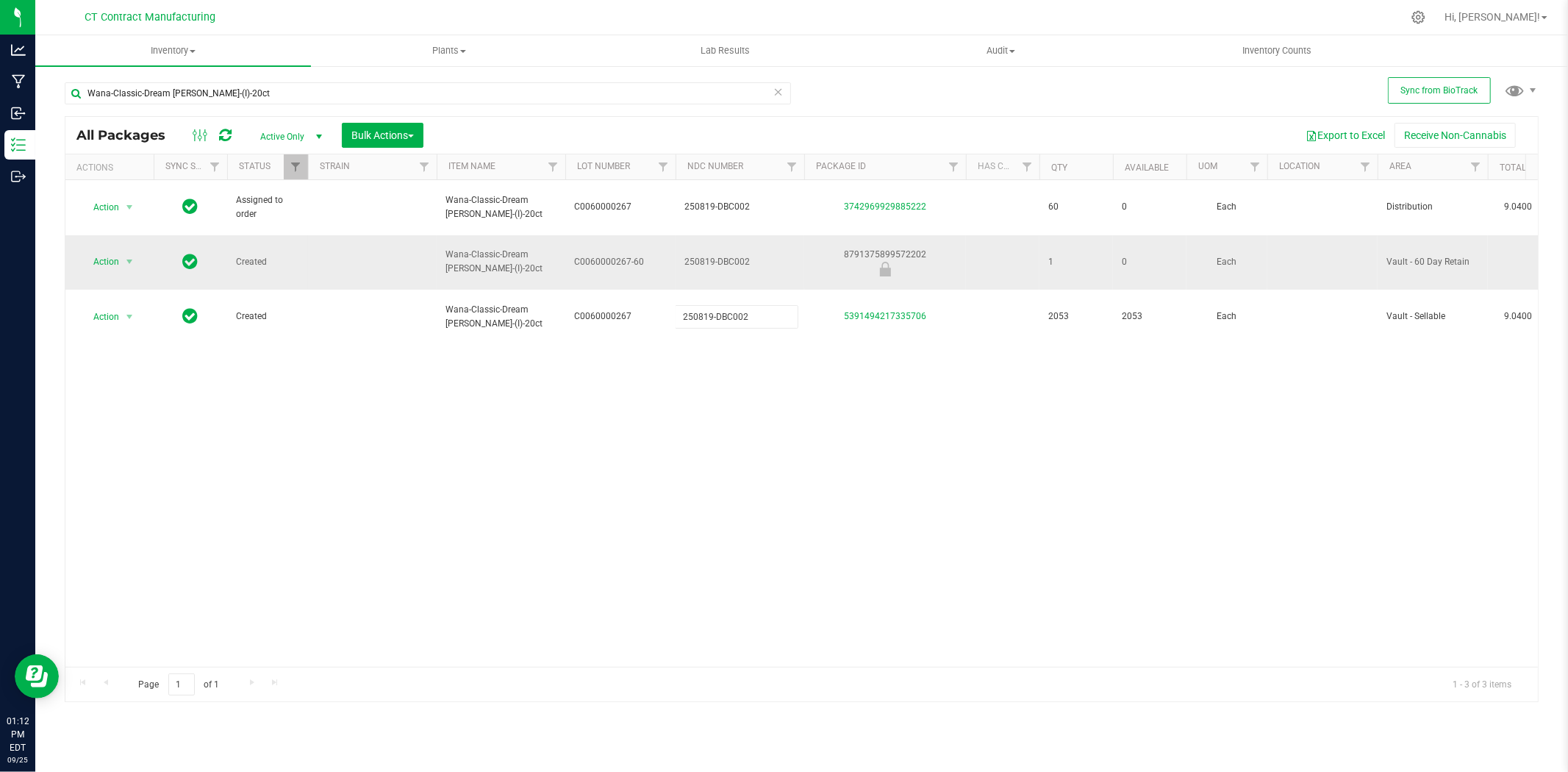
click at [743, 498] on div "All Packages Active Only Active Only Lab Samples Locked All External Internal B…" at bounding box center [802, 409] width 1474 height 586
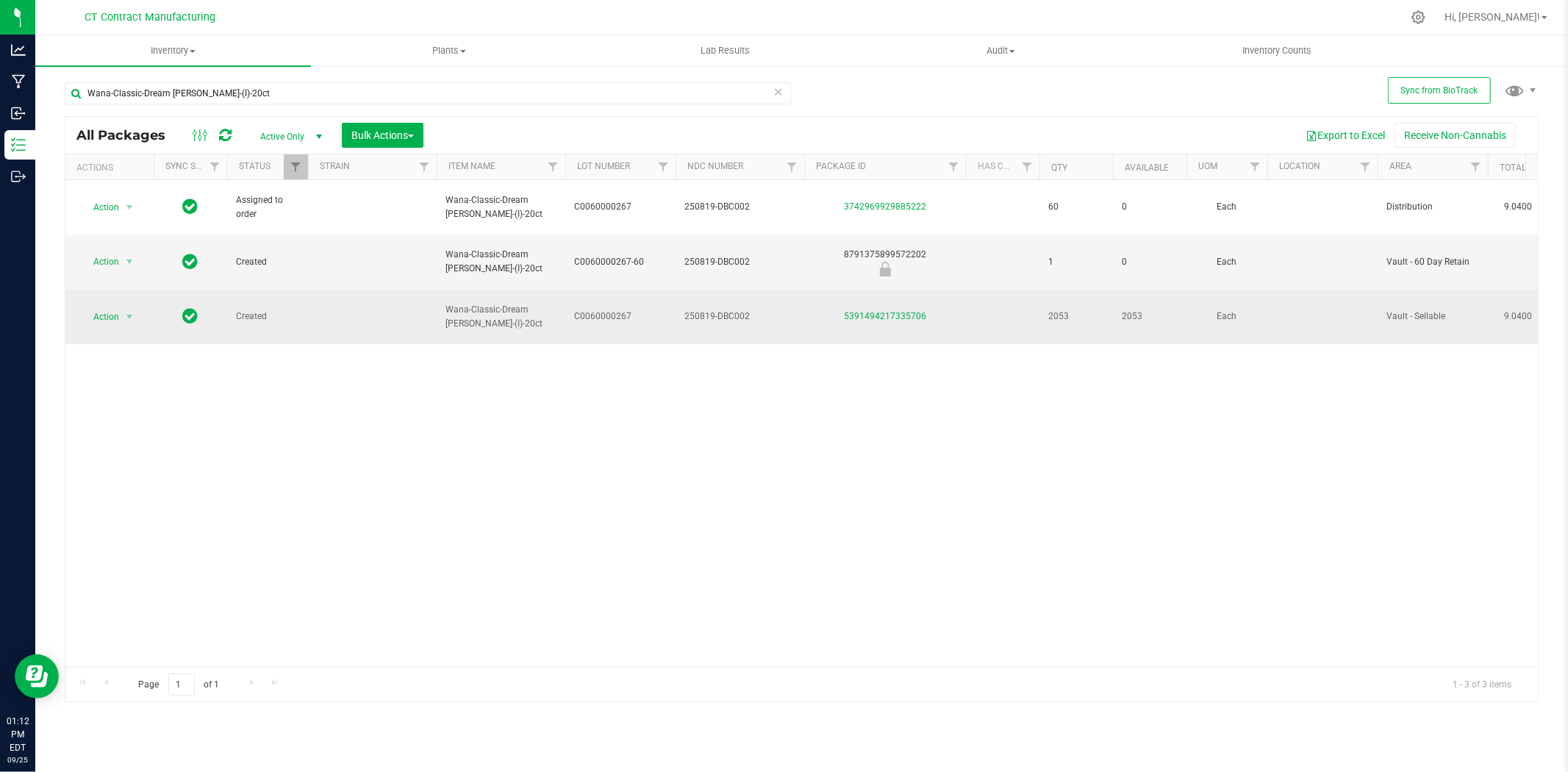
click at [716, 310] on span "250819-DBC002" at bounding box center [740, 316] width 111 height 14
click at [716, 305] on input "250819-DBC002" at bounding box center [736, 316] width 123 height 23
click at [375, 97] on input "Wana-Classic-Dream [PERSON_NAME]-(I)-20ct" at bounding box center [428, 93] width 726 height 22
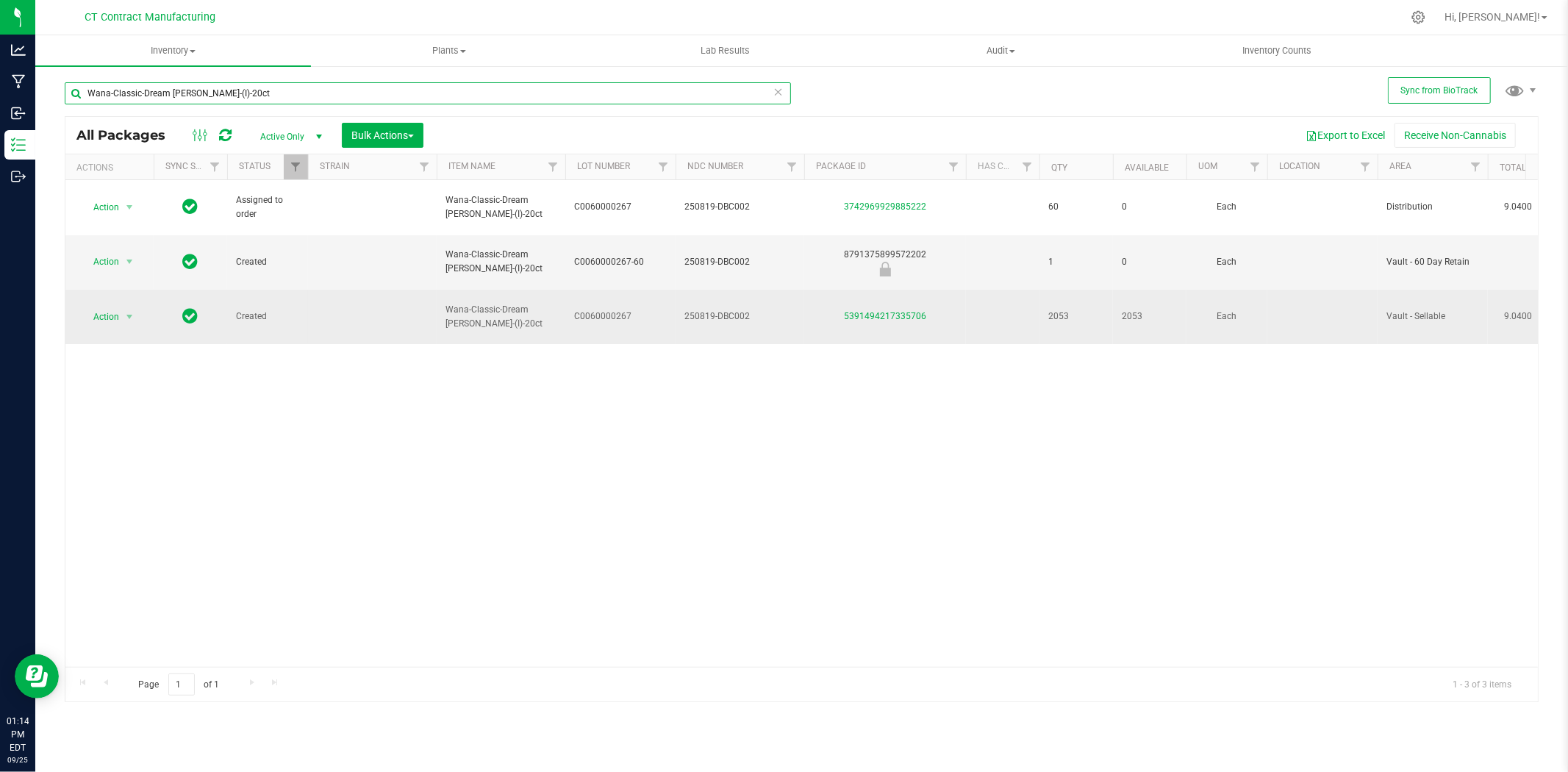
click at [375, 97] on input "Wana-Classic-Dream [PERSON_NAME]-(I)-20ct" at bounding box center [428, 93] width 726 height 22
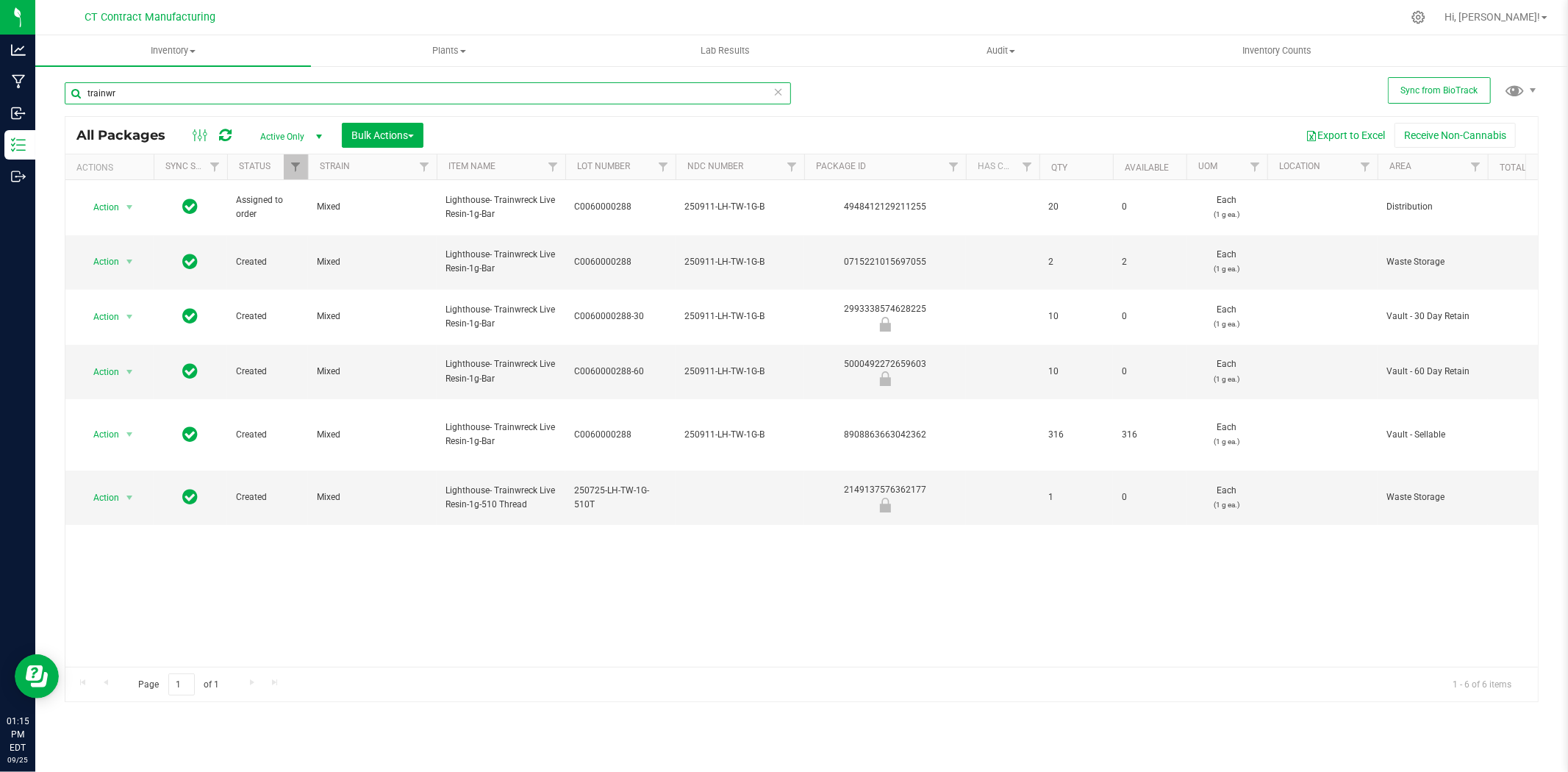
type input "trainwr"
click at [901, 357] on div "5000492272659603" at bounding box center [885, 372] width 166 height 29
click at [732, 365] on span "250911-LH-TW-1G-B" at bounding box center [740, 372] width 111 height 14
click at [732, 360] on input "250911-LH-TW-1G-B" at bounding box center [736, 372] width 123 height 23
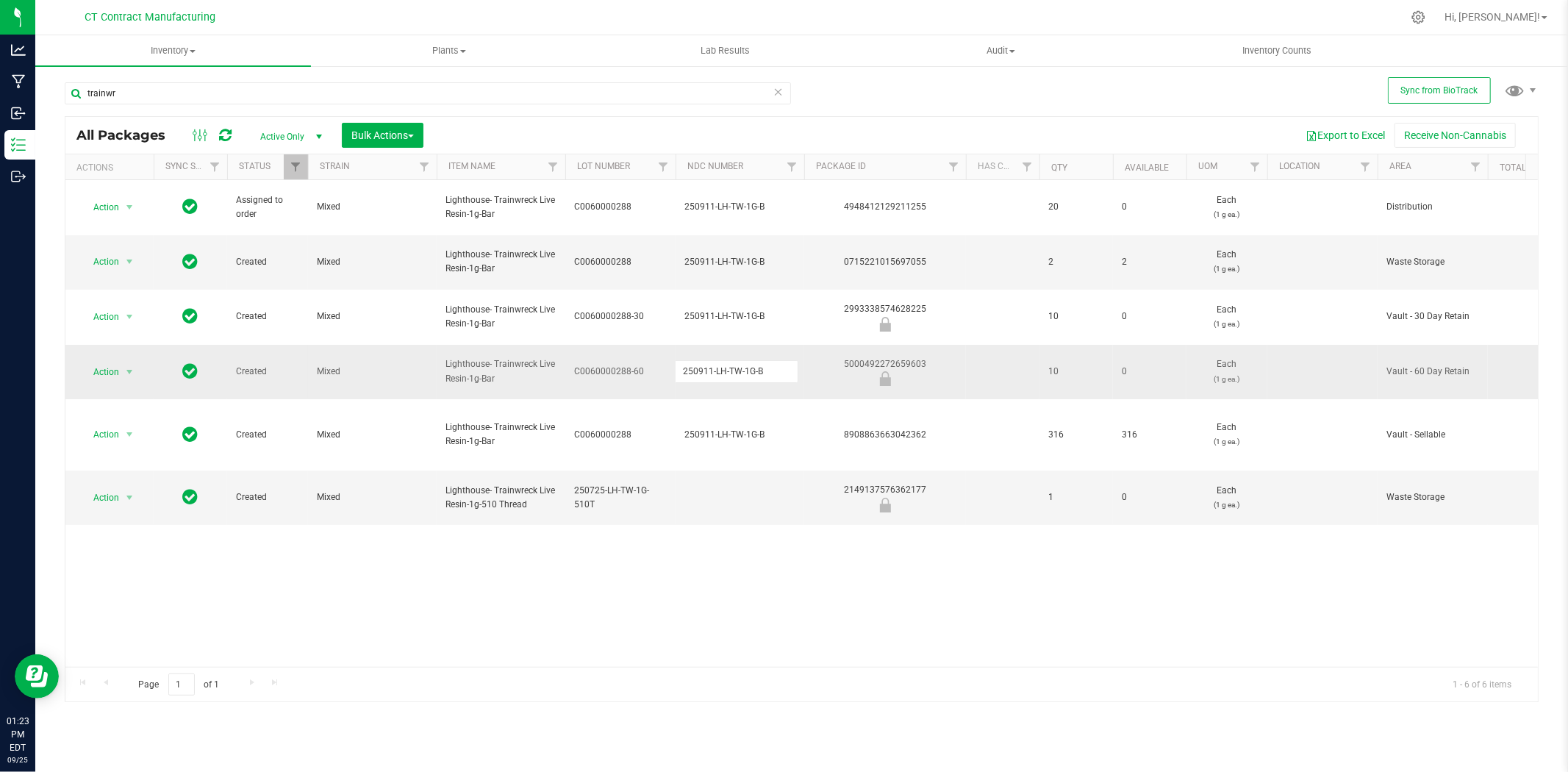
click at [732, 360] on input "250911-LH-TW-1G-B" at bounding box center [736, 372] width 123 height 23
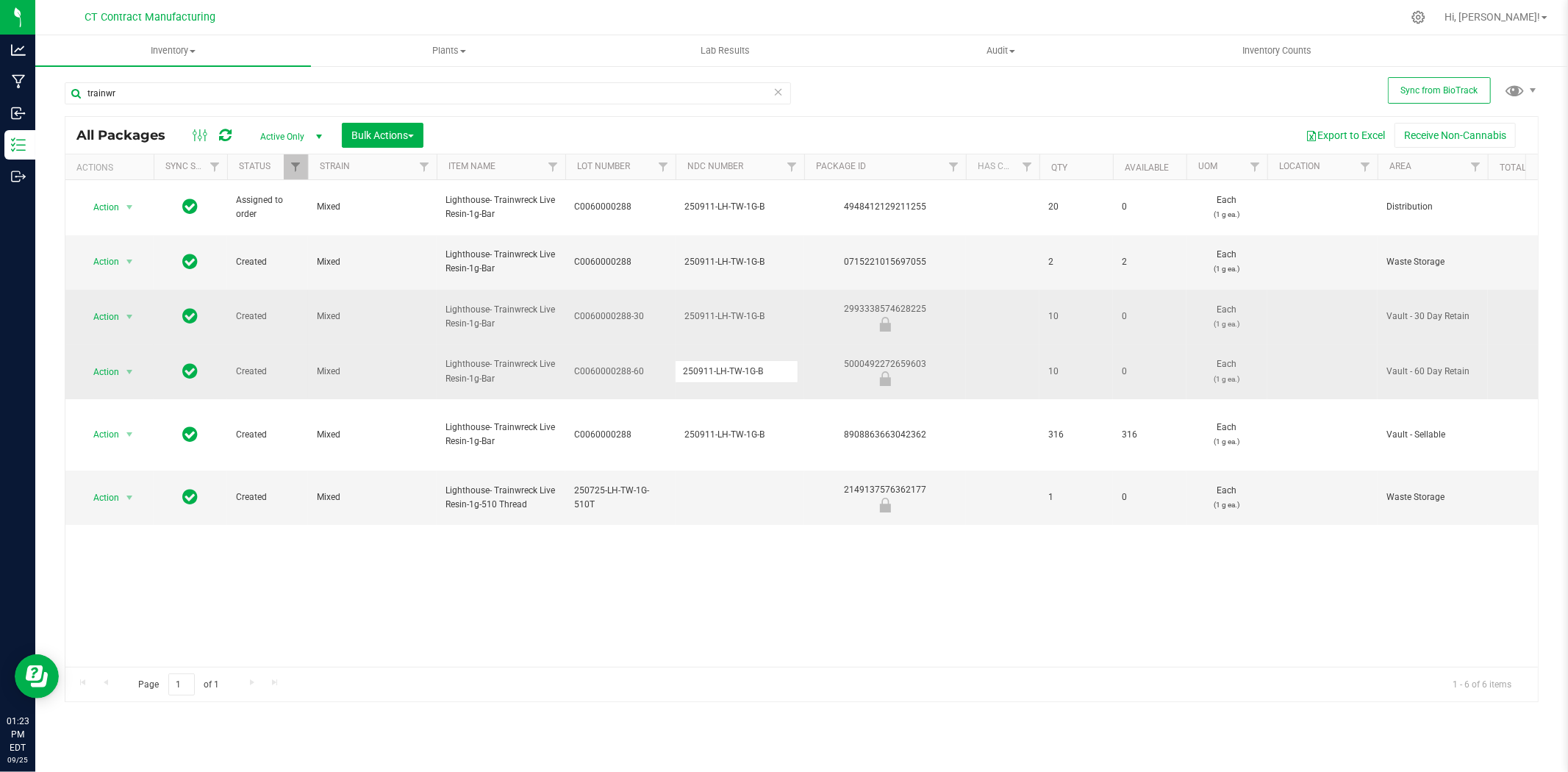
click at [897, 302] on div "2993338574628225" at bounding box center [885, 316] width 166 height 29
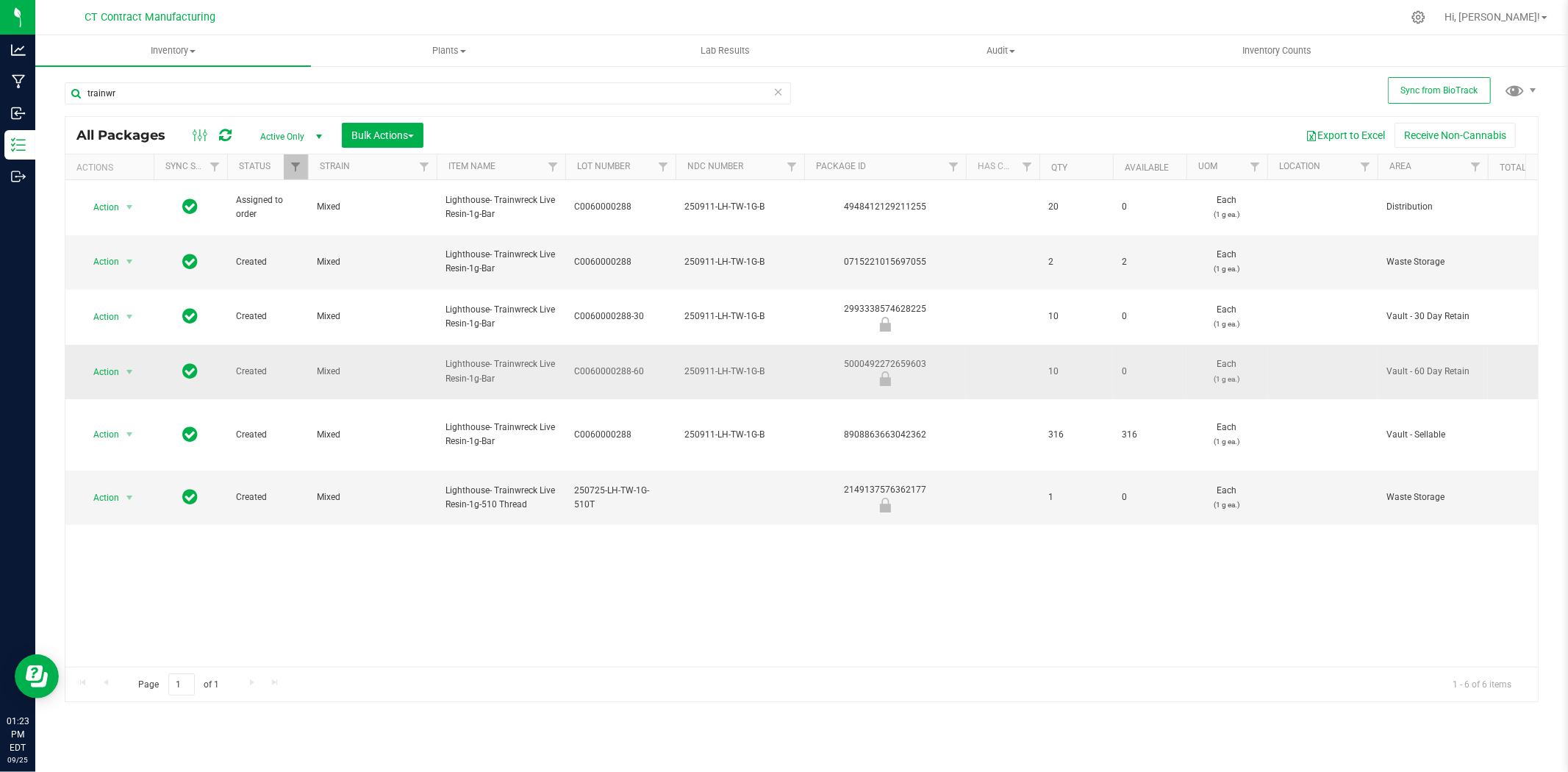
click at [863, 357] on div "5000492272659603" at bounding box center [885, 372] width 166 height 29
click at [123, 256] on span "select" at bounding box center [129, 262] width 11 height 11
click at [113, 373] on li "Lock package" at bounding box center [138, 375] width 114 height 22
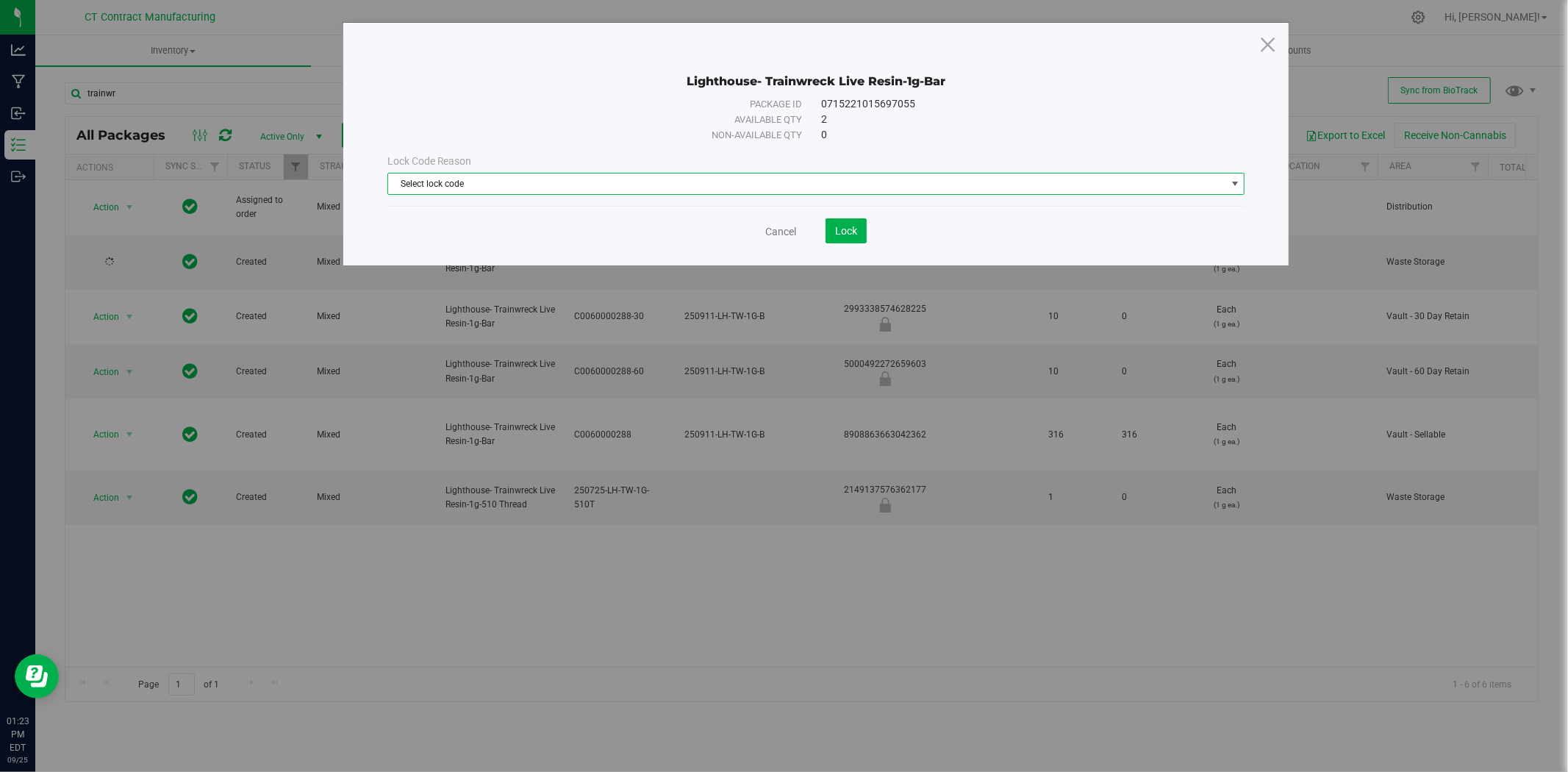
click at [720, 182] on span "Select lock code" at bounding box center [806, 184] width 838 height 21
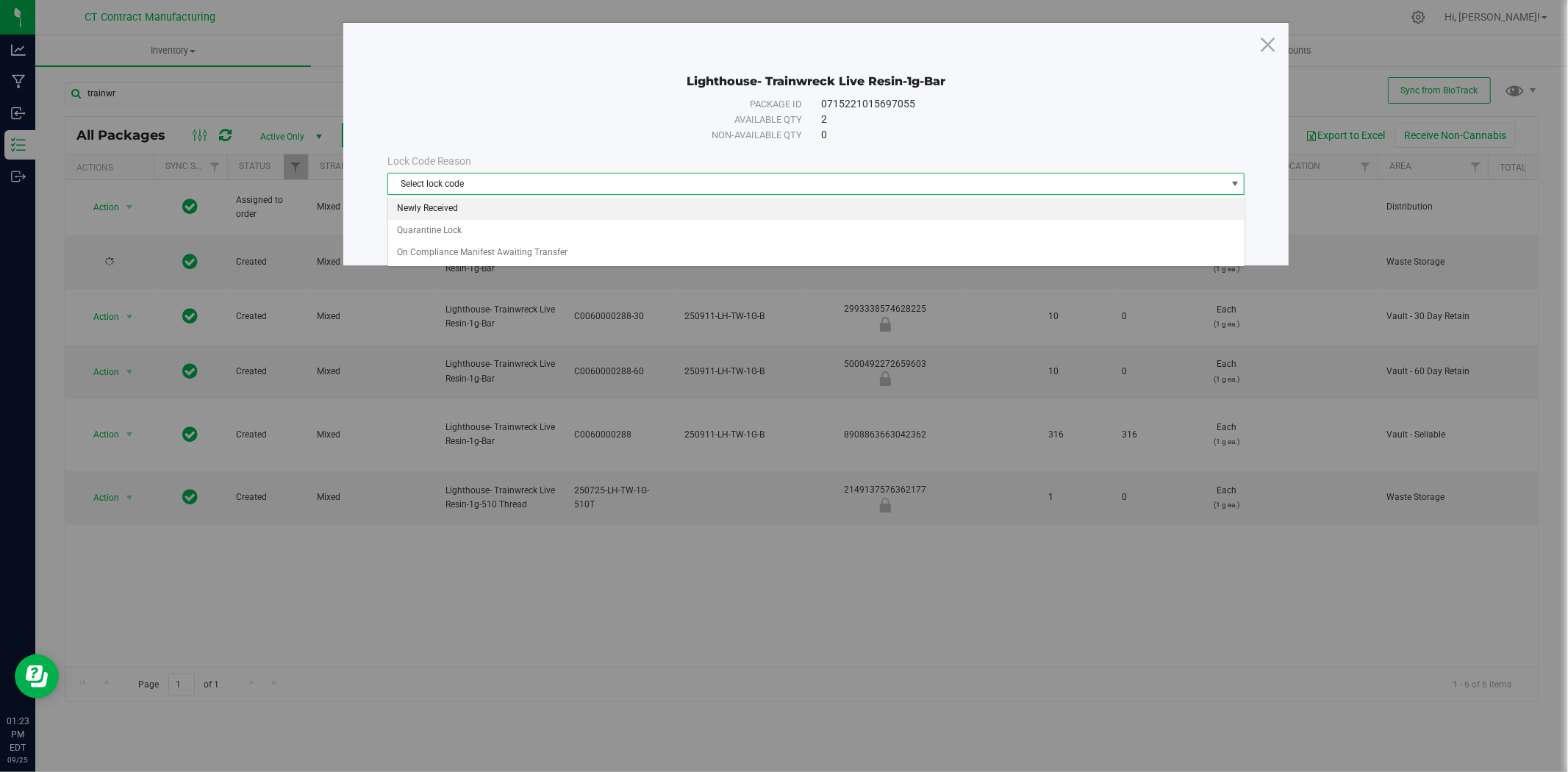
click at [707, 212] on li "Newly Received" at bounding box center [816, 208] width 856 height 22
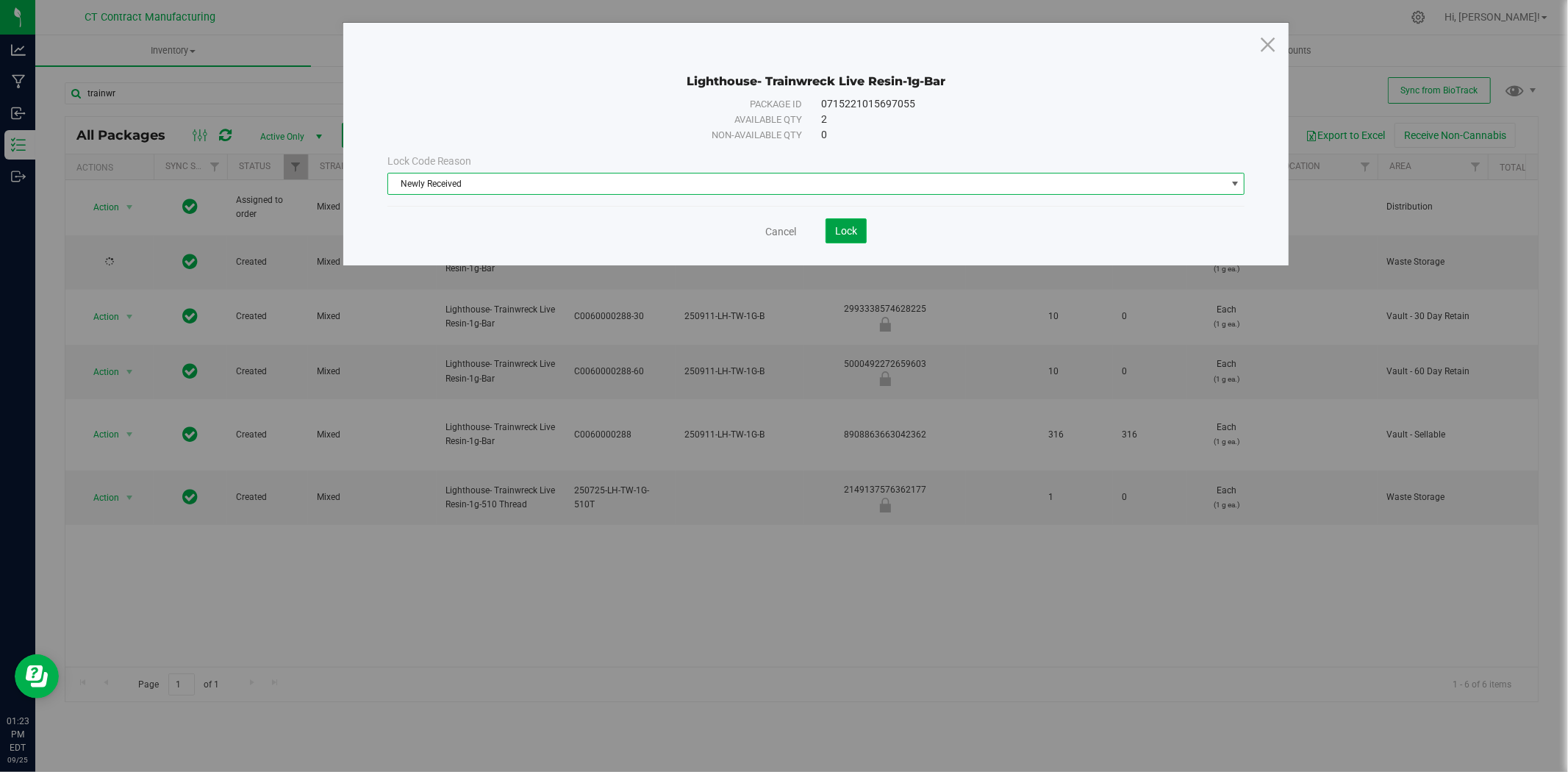
click at [847, 230] on span "Lock" at bounding box center [846, 230] width 22 height 11
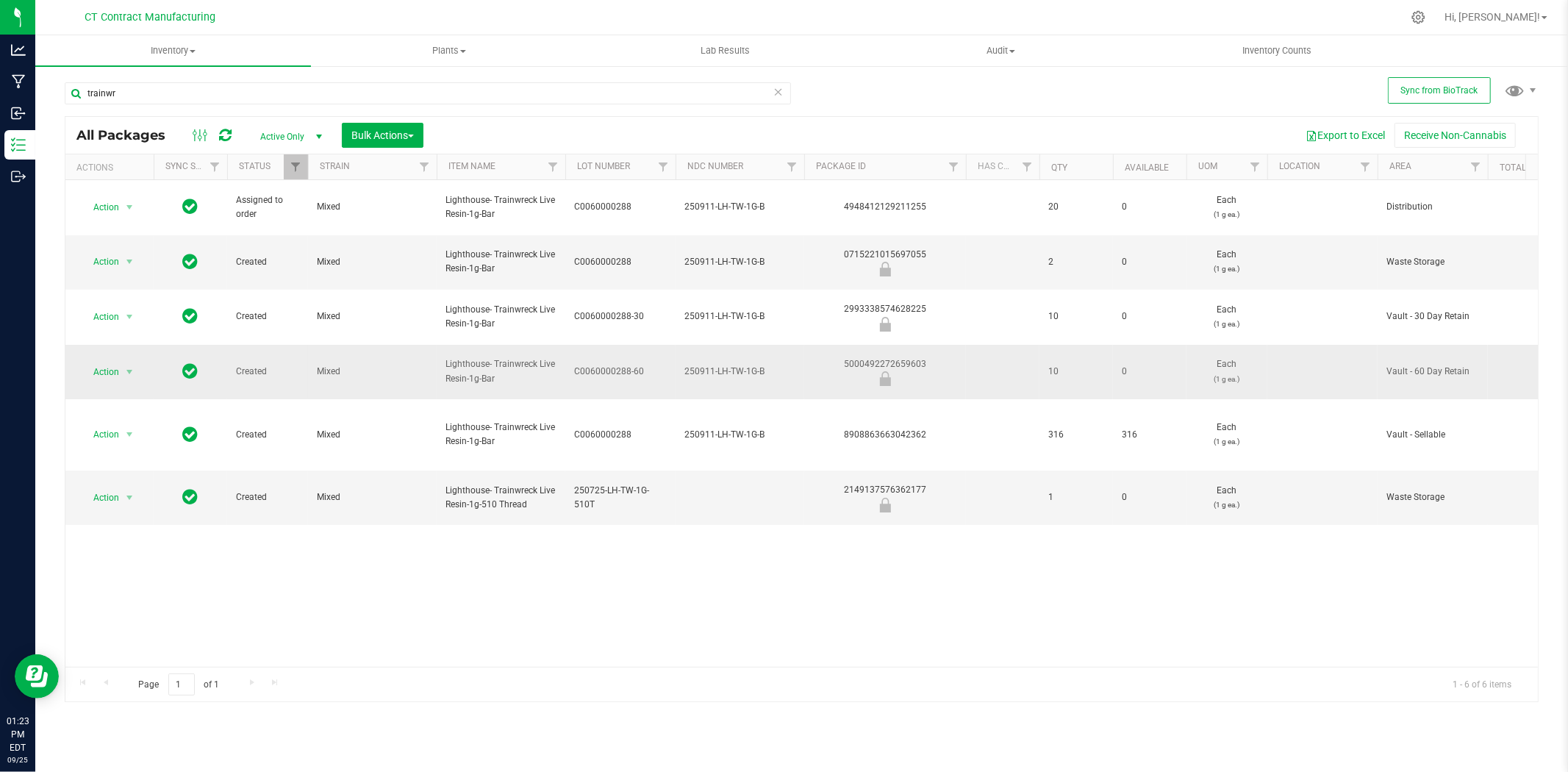
click at [906, 357] on div "5000492272659603" at bounding box center [885, 372] width 166 height 29
click at [559, 19] on div at bounding box center [832, 17] width 1139 height 29
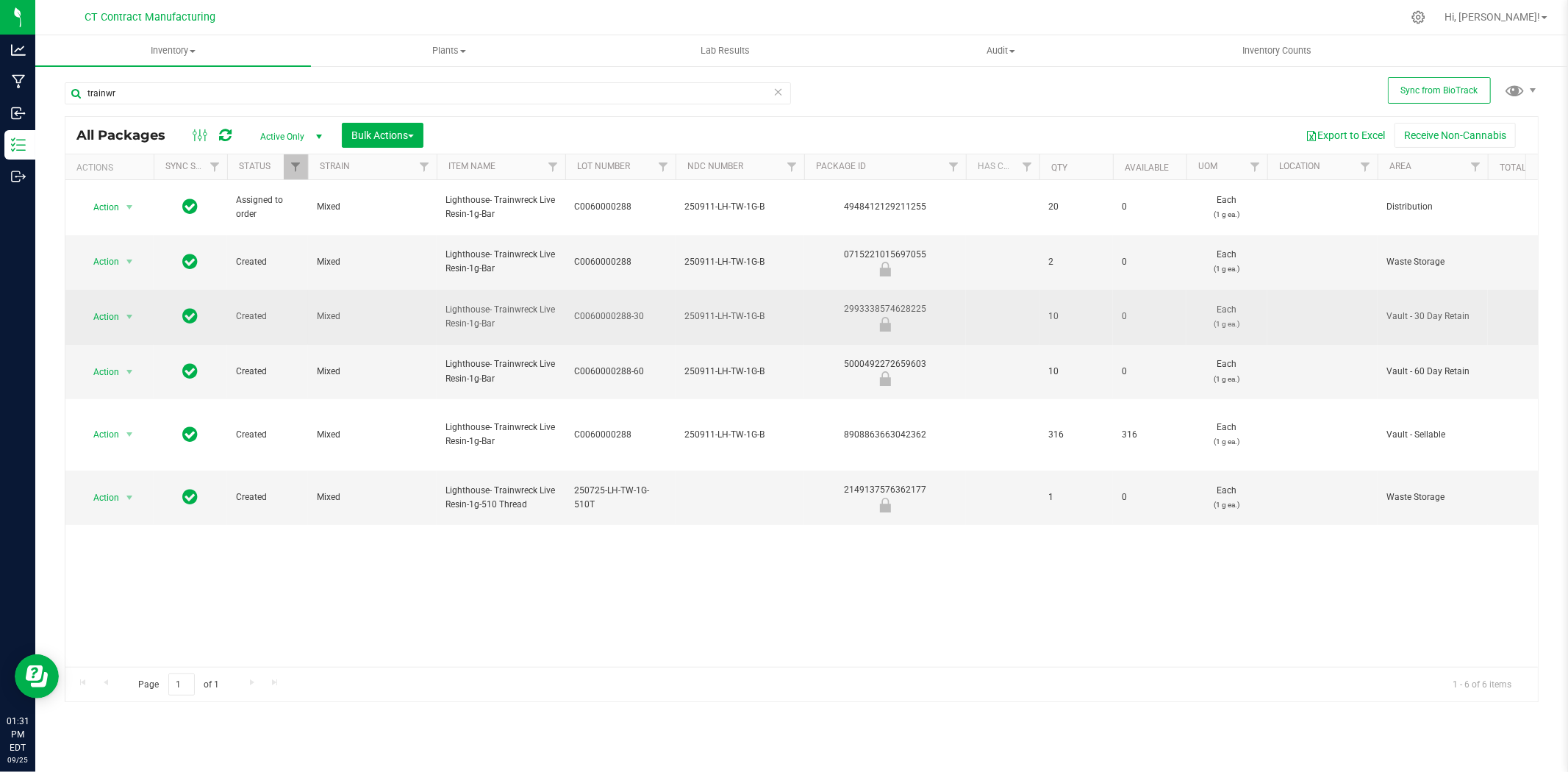
click at [869, 302] on div "2993338574628225" at bounding box center [885, 316] width 166 height 29
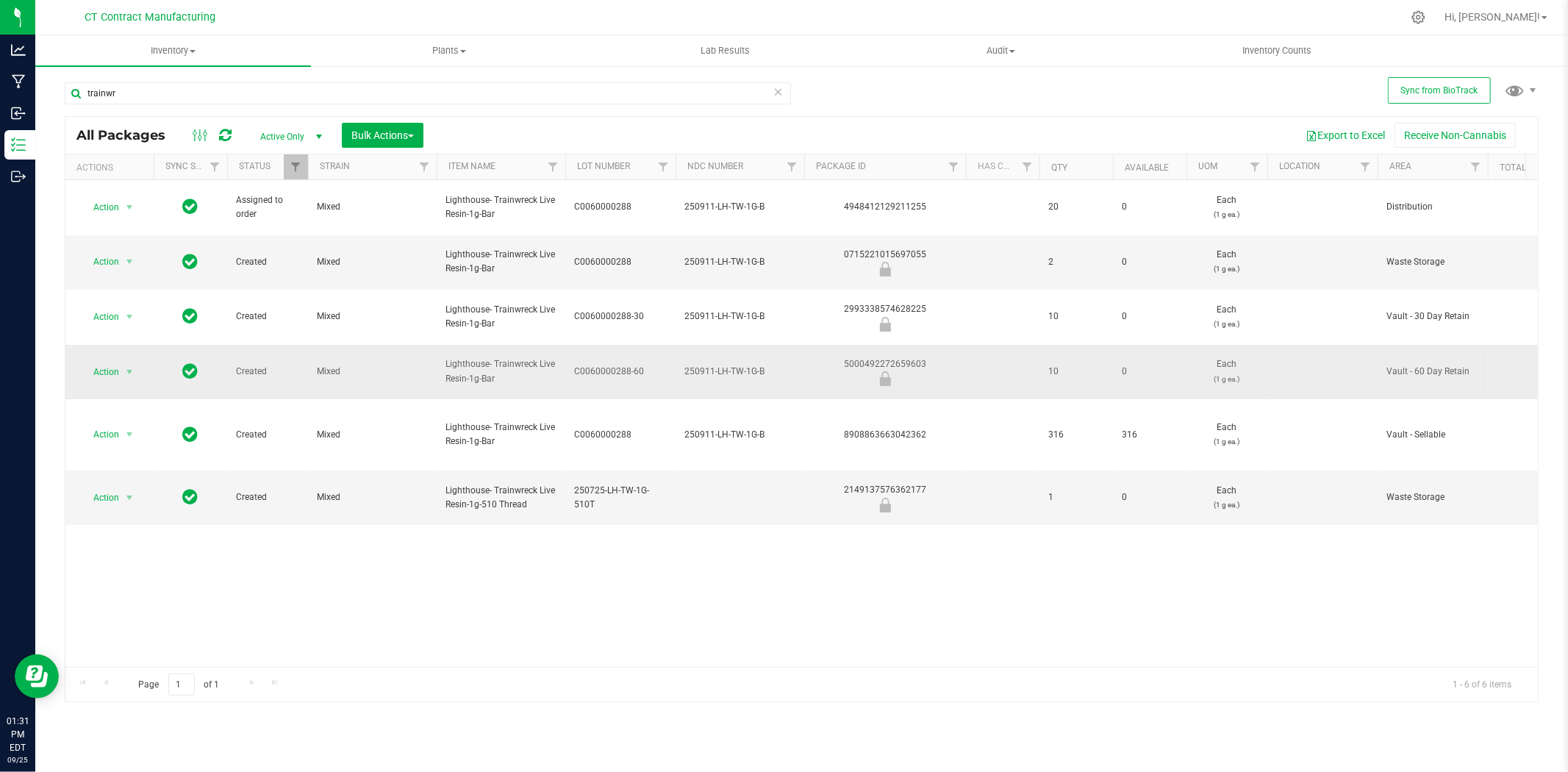
click at [866, 357] on div "5000492272659603" at bounding box center [885, 372] width 166 height 29
click at [758, 541] on div "Action Action Edit attributes Global inventory Locate package Package audit log…" at bounding box center [801, 423] width 1472 height 486
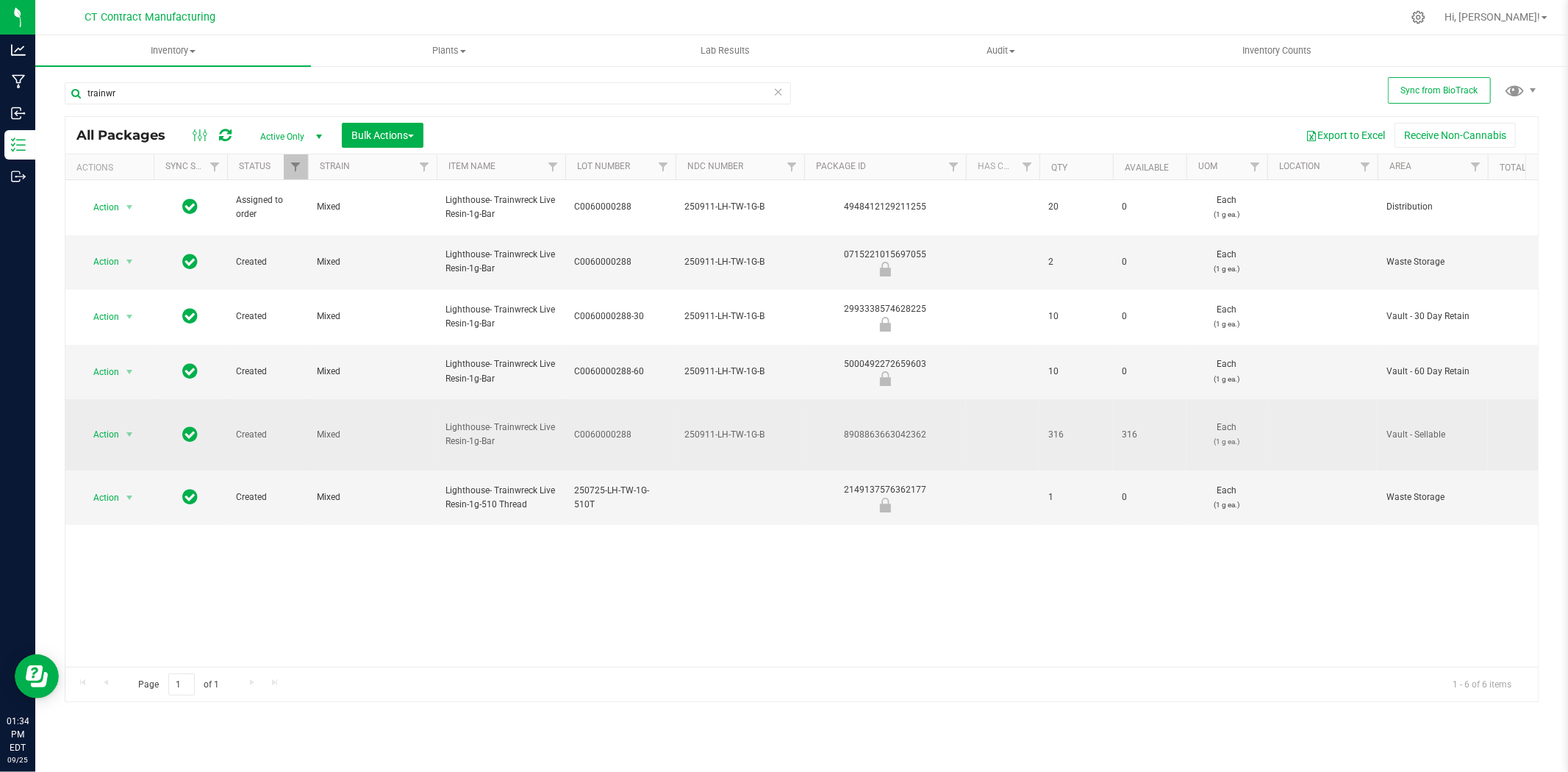
click at [527, 420] on span "Lighthouse- Trainwreck Live Resin-1g-Bar" at bounding box center [501, 434] width 111 height 28
click at [898, 428] on div "8908863663042362" at bounding box center [885, 435] width 166 height 14
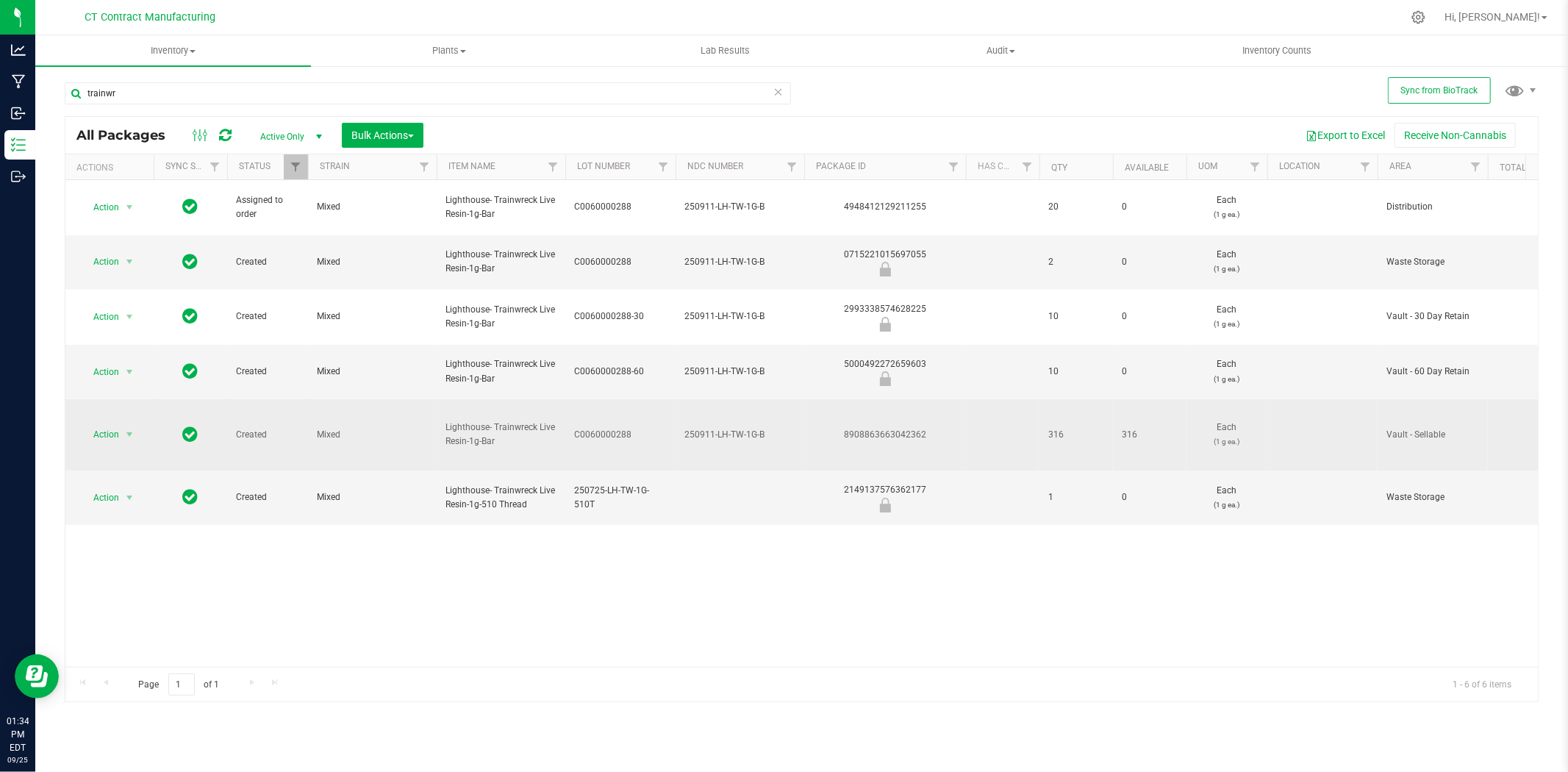
click at [736, 428] on span "250911-LH-TW-1G-B" at bounding box center [740, 435] width 111 height 14
click at [736, 423] on input "250911-LH-TW-1G-B" at bounding box center [736, 435] width 123 height 23
click at [614, 428] on span "C0060000288" at bounding box center [620, 435] width 93 height 14
click at [614, 423] on input "C0060000288" at bounding box center [617, 435] width 105 height 23
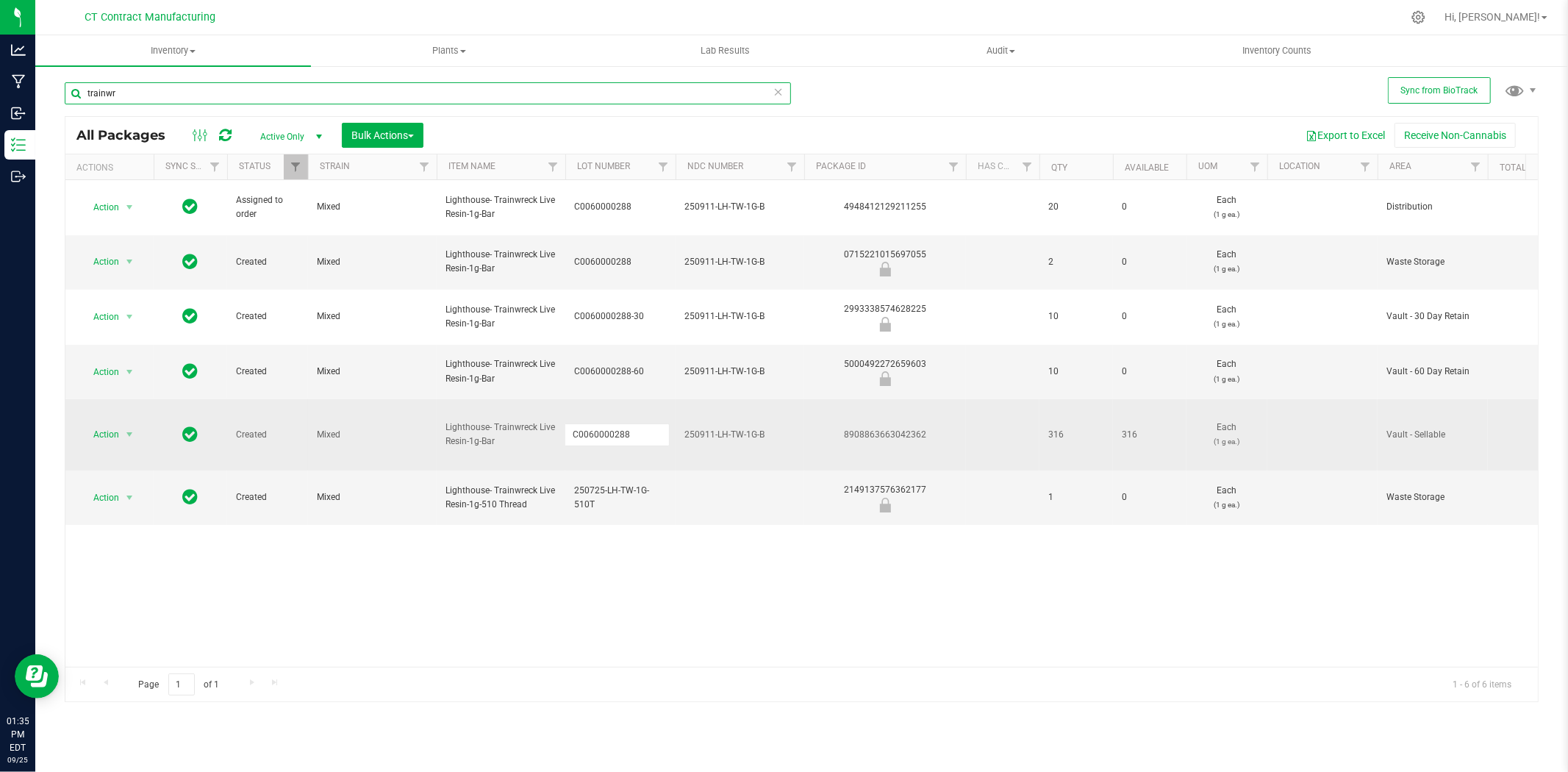
click at [355, 100] on input "trainwr" at bounding box center [428, 93] width 726 height 22
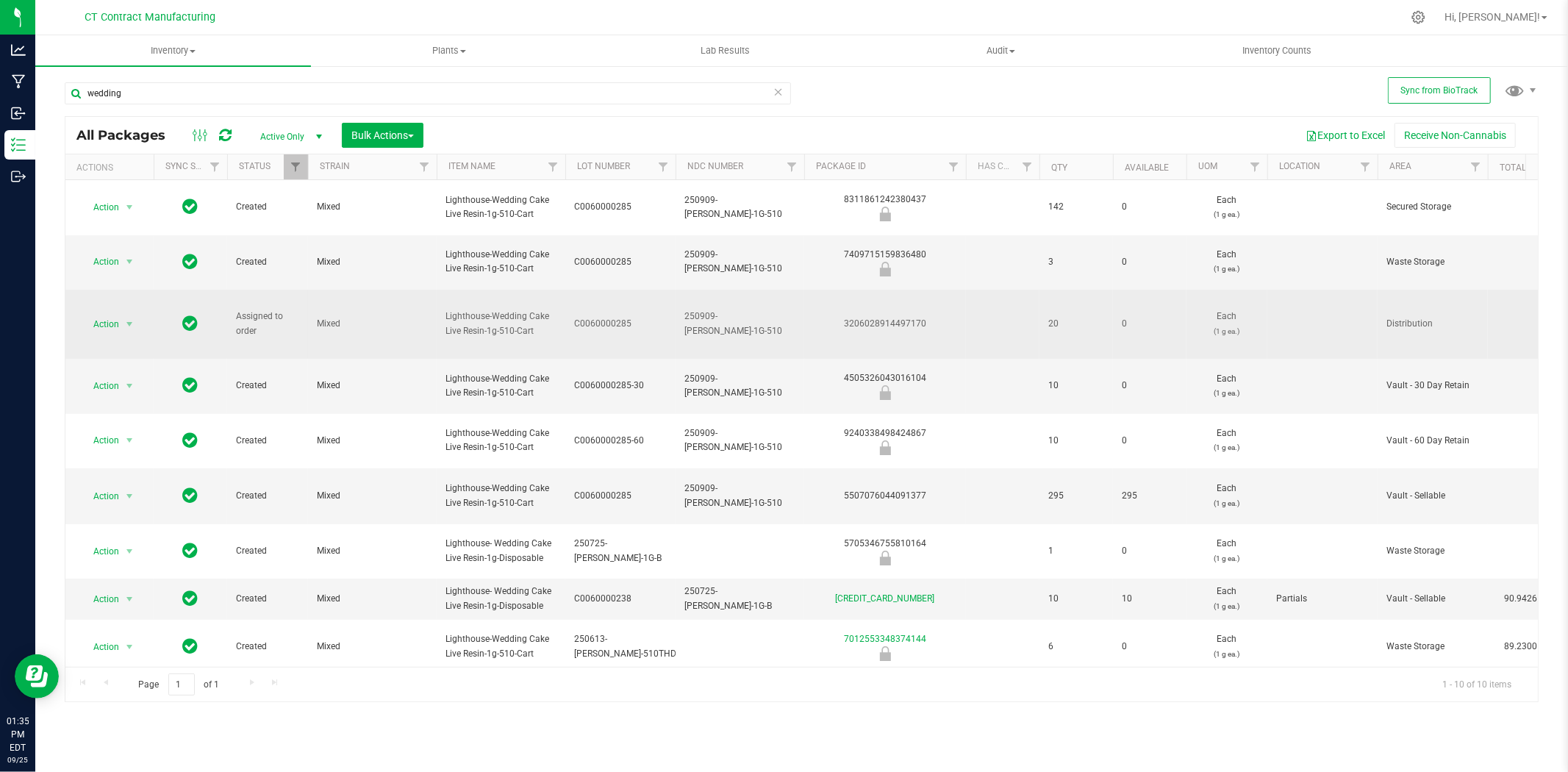
click at [609, 317] on span "C0060000285" at bounding box center [620, 324] width 93 height 14
click at [256, 91] on input "wedding" at bounding box center [428, 93] width 726 height 22
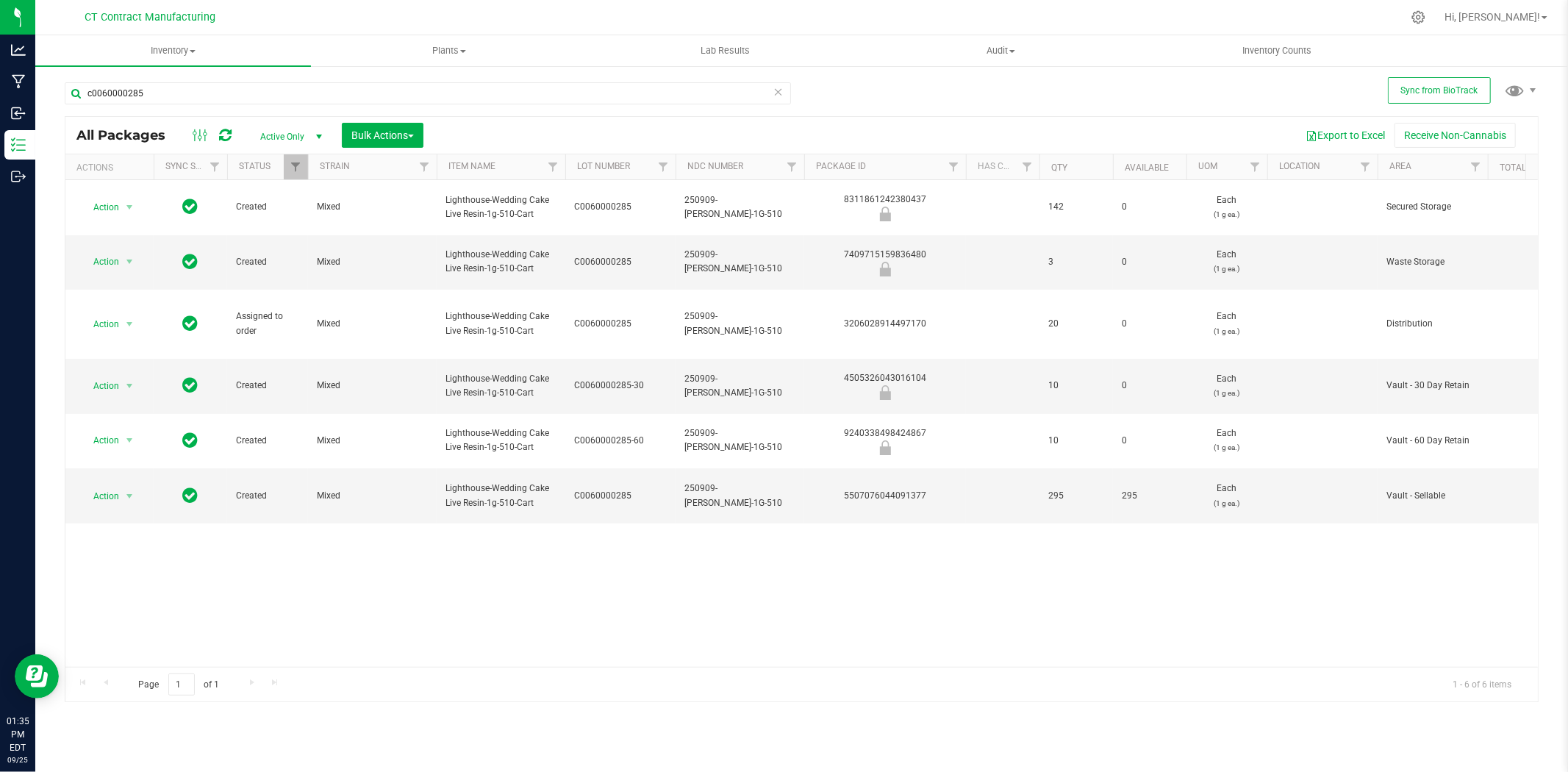
click at [680, 13] on div at bounding box center [832, 17] width 1139 height 29
click at [1063, 14] on div at bounding box center [832, 17] width 1139 height 29
click at [736, 22] on div at bounding box center [832, 17] width 1139 height 29
click at [219, 94] on input "c0060000285" at bounding box center [428, 93] width 726 height 22
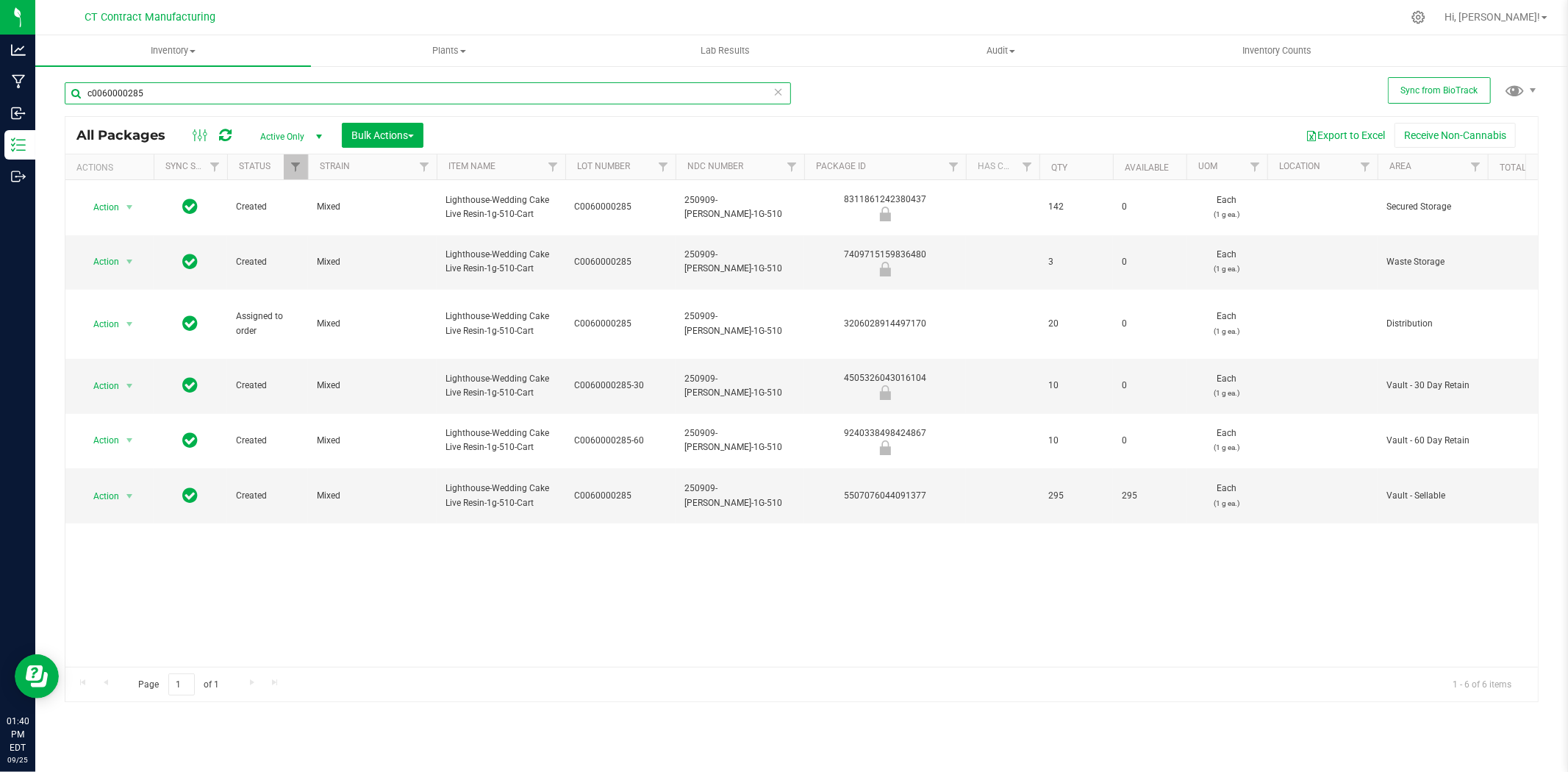
click at [219, 94] on input "c0060000285" at bounding box center [428, 93] width 726 height 22
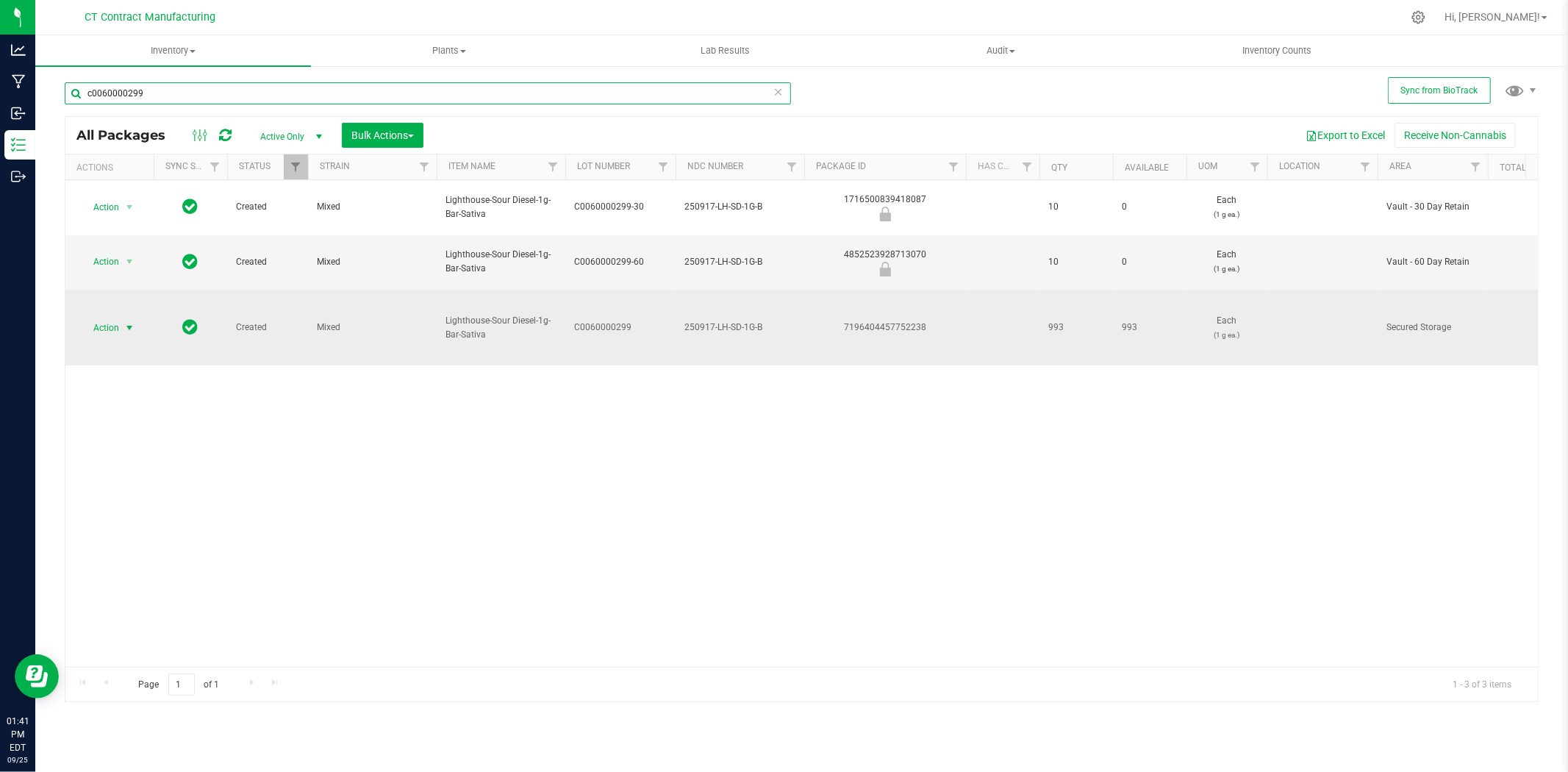
type input "c0060000299"
click at [134, 322] on span "select" at bounding box center [129, 328] width 11 height 11
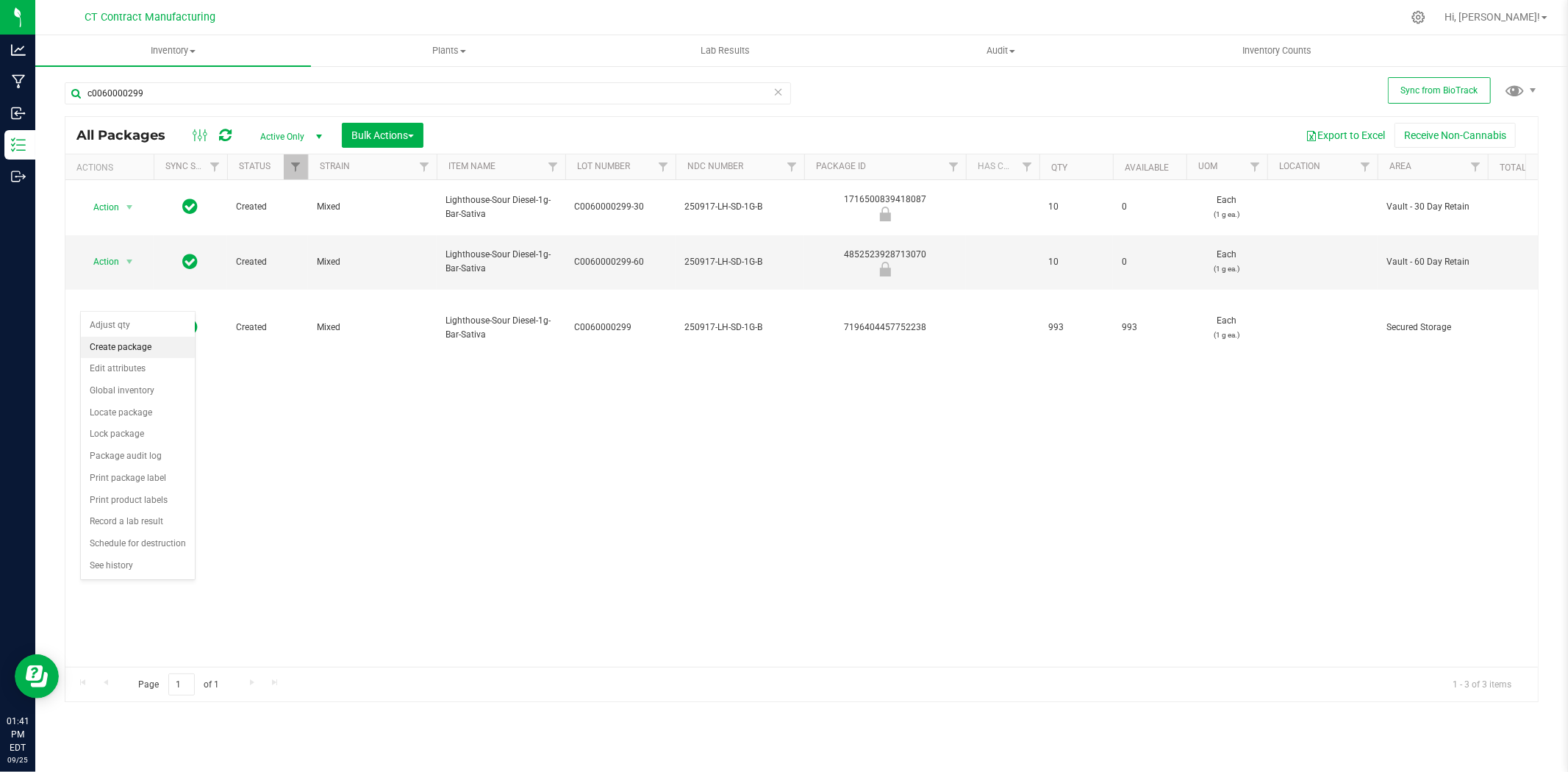
click at [131, 344] on li "Create package" at bounding box center [138, 347] width 114 height 22
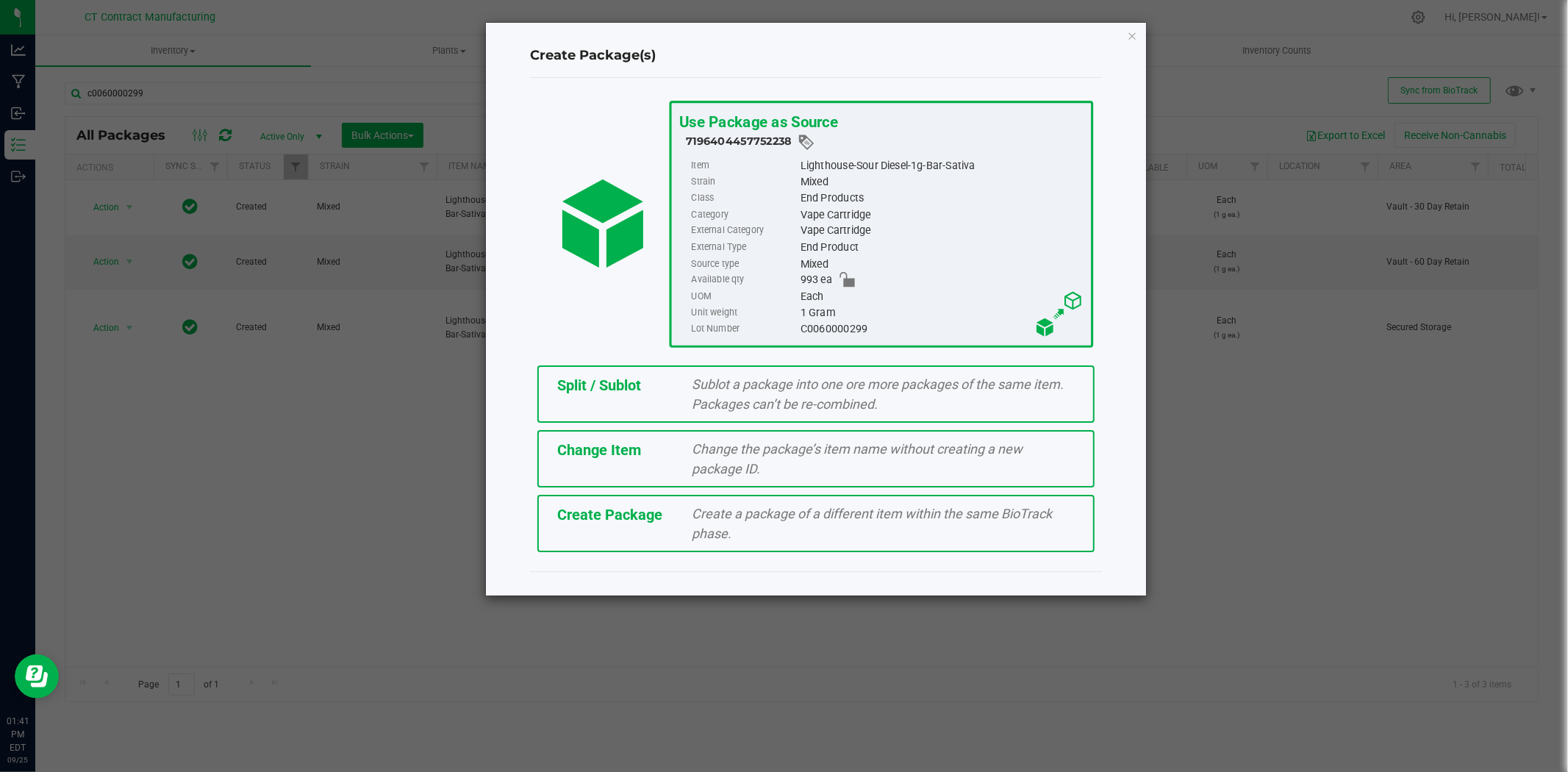
click at [598, 397] on div "Split / Sublot Sublot a package into one ore more packages of the same item. Pa…" at bounding box center [815, 394] width 557 height 57
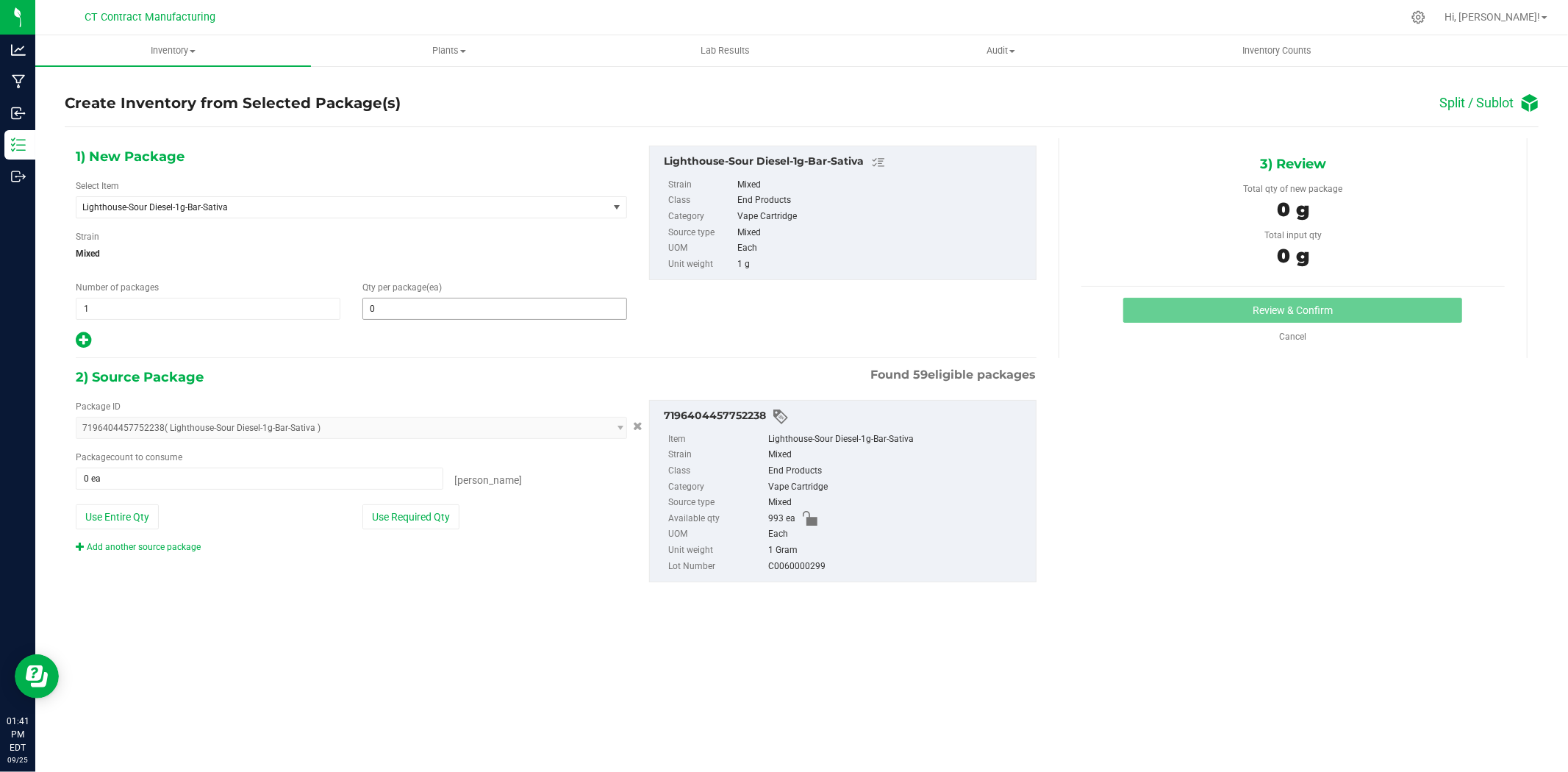
click at [488, 311] on span "0 0" at bounding box center [494, 309] width 265 height 22
type input "2"
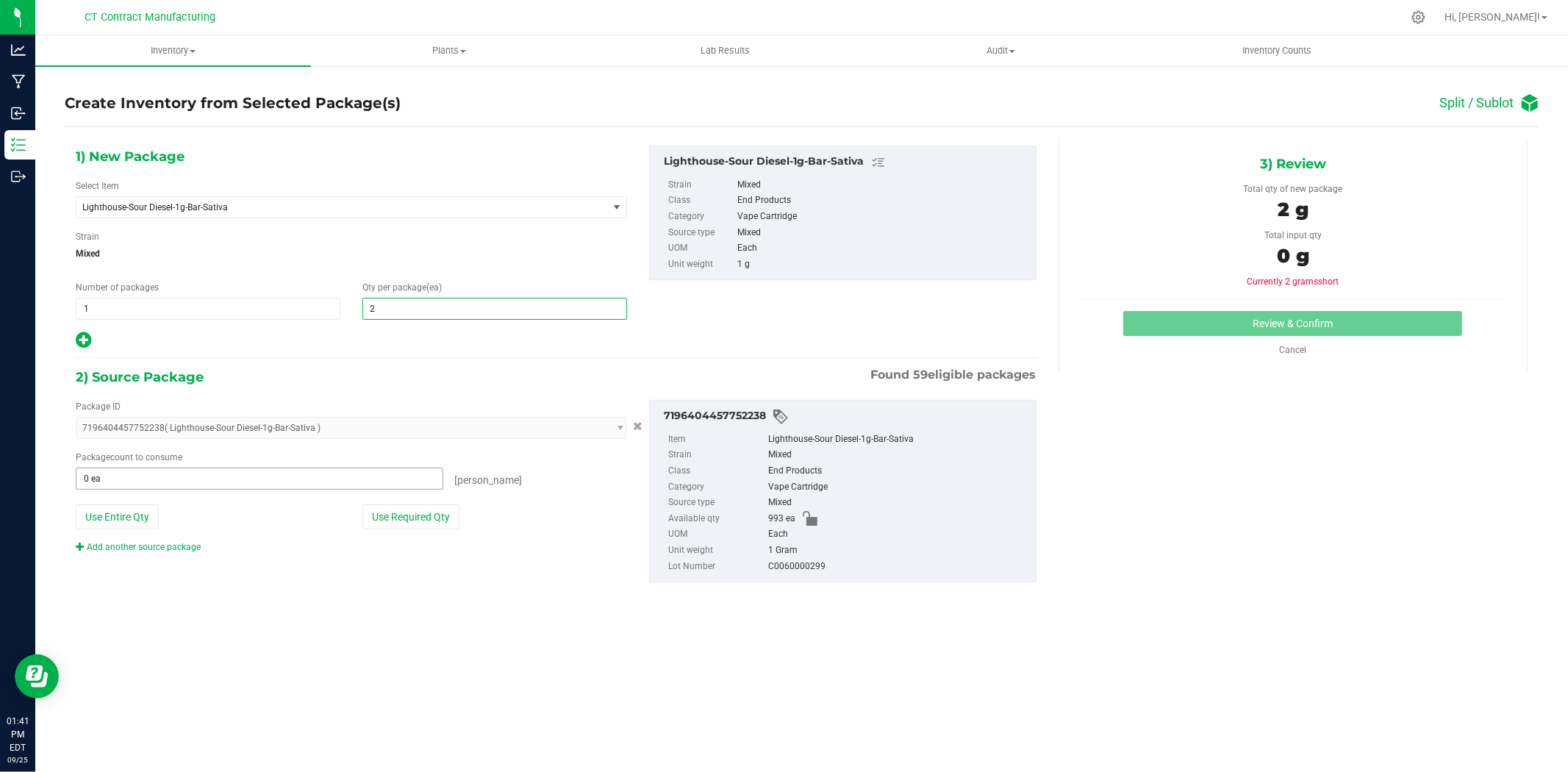
type input "2"
click at [231, 474] on span at bounding box center [259, 478] width 368 height 22
type input "2"
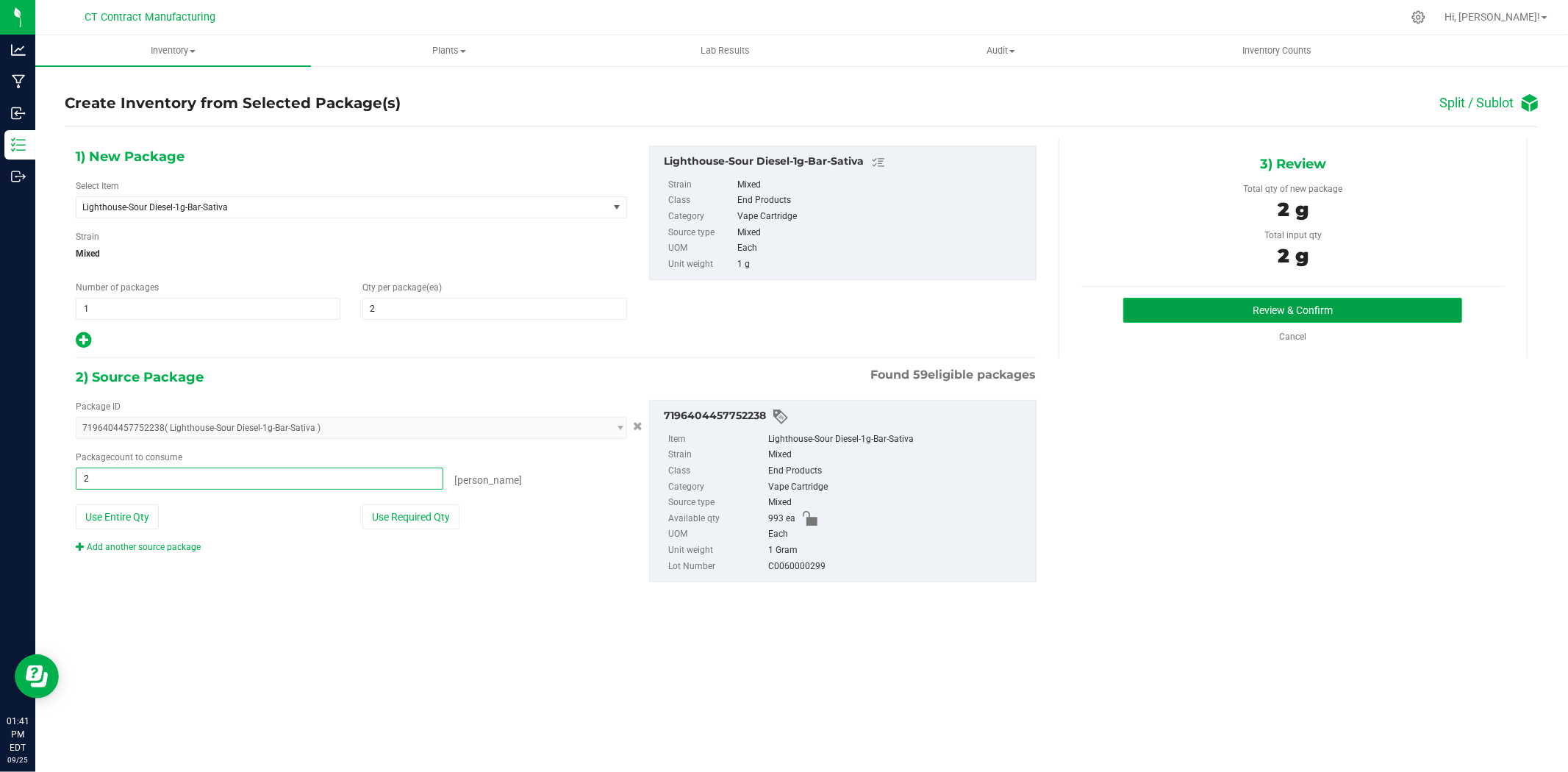
type input "2 ea"
click at [1223, 312] on button "Review & Confirm" at bounding box center [1293, 311] width 339 height 25
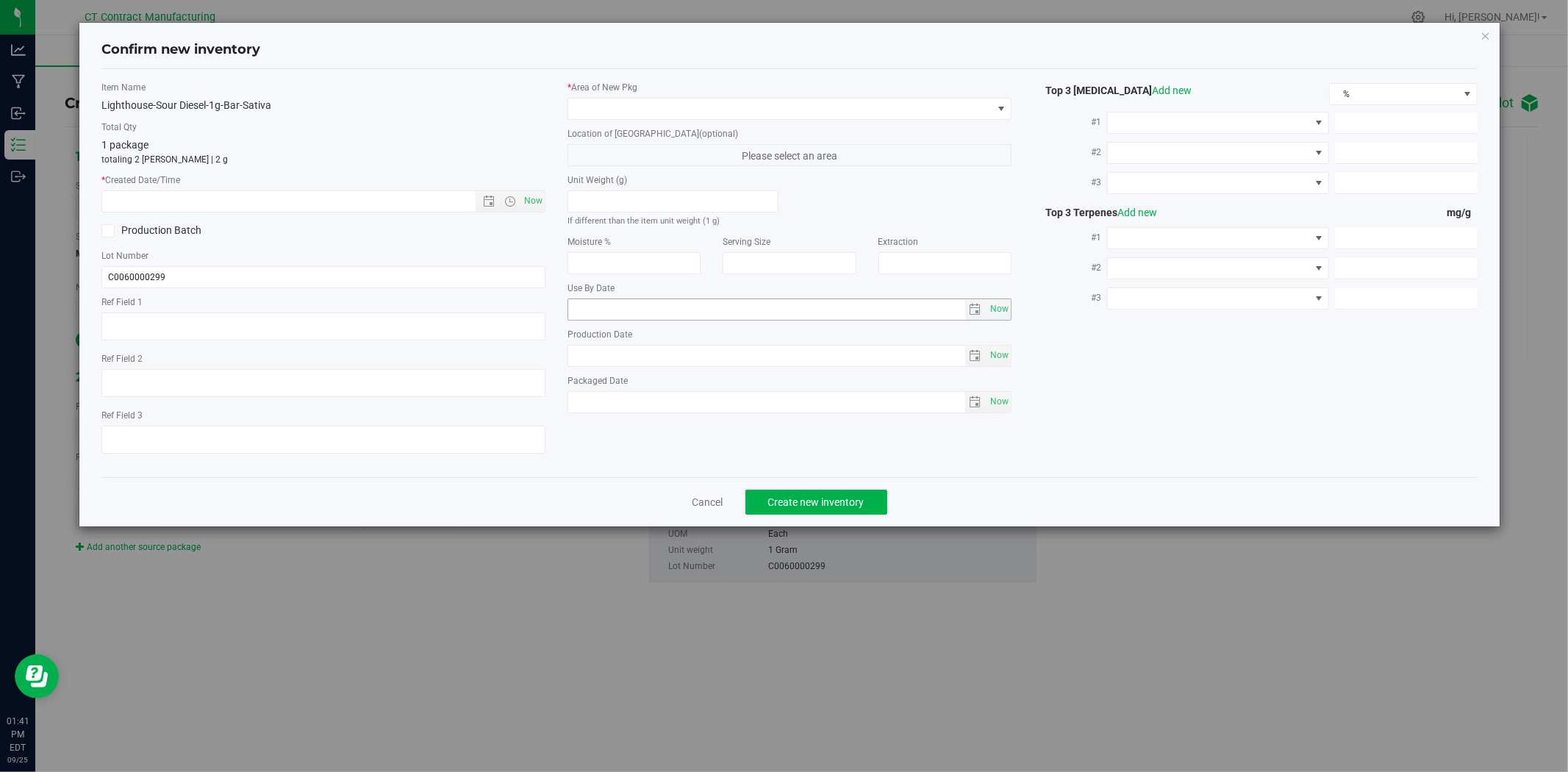
type textarea "250917-LH-SD-1G-B"
click at [534, 200] on span "Now" at bounding box center [534, 201] width 25 height 21
type input "[DATE] 1:41 PM"
click at [592, 107] on span at bounding box center [781, 109] width 424 height 21
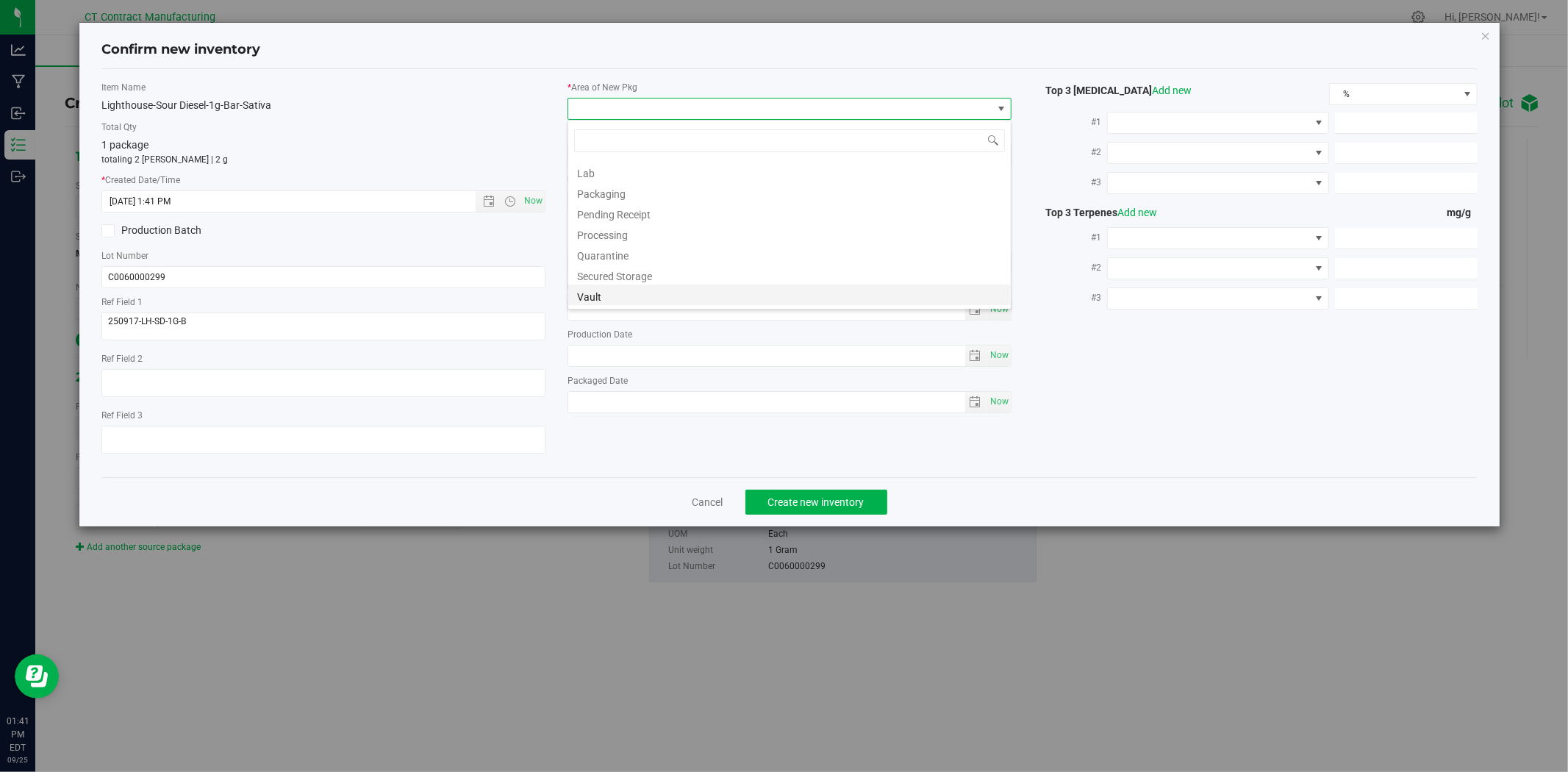
scroll to position [182, 0]
click at [627, 291] on li "Waste Storage" at bounding box center [789, 297] width 442 height 21
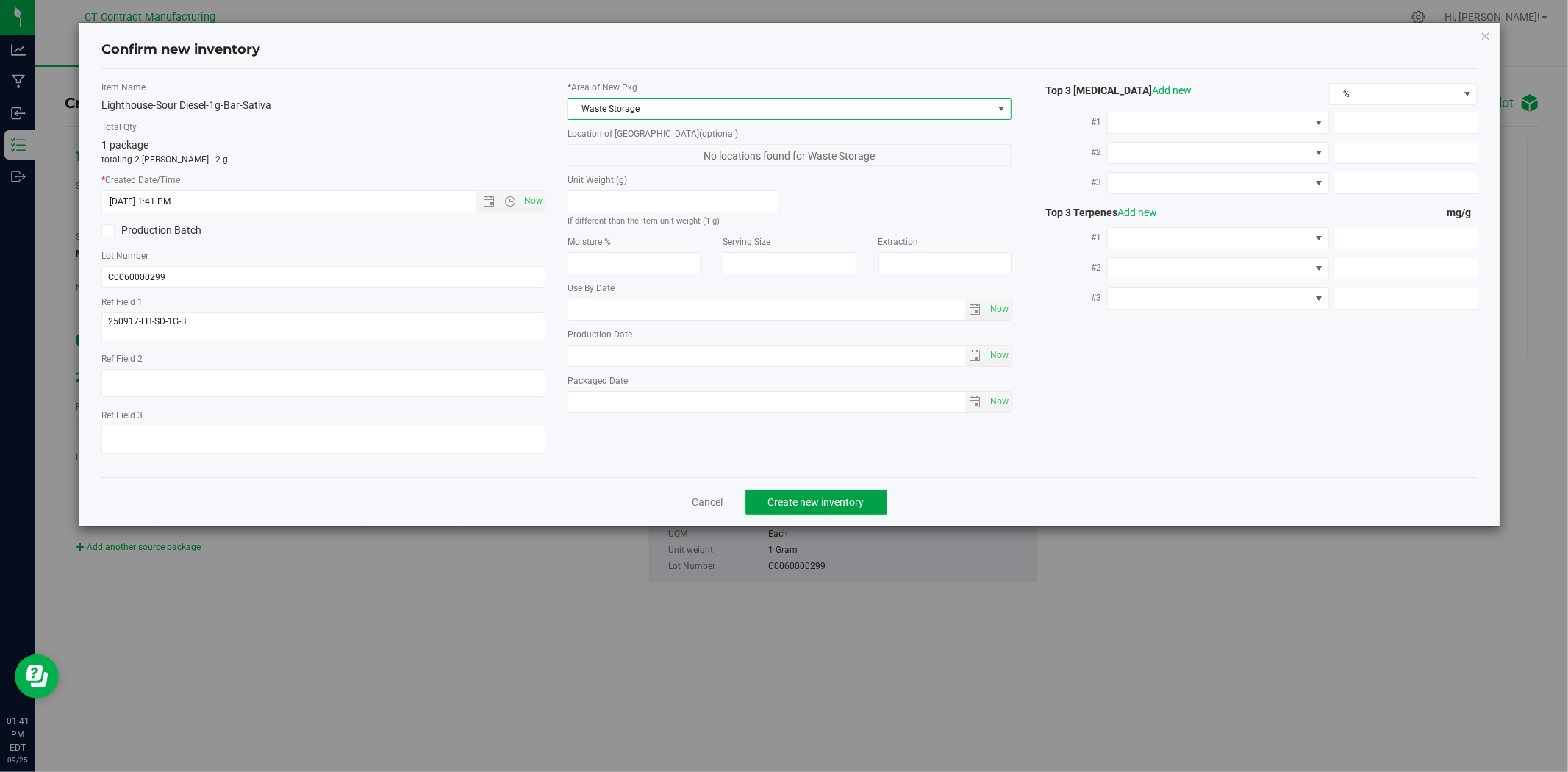
click at [791, 499] on span "Create new inventory" at bounding box center [816, 502] width 97 height 11
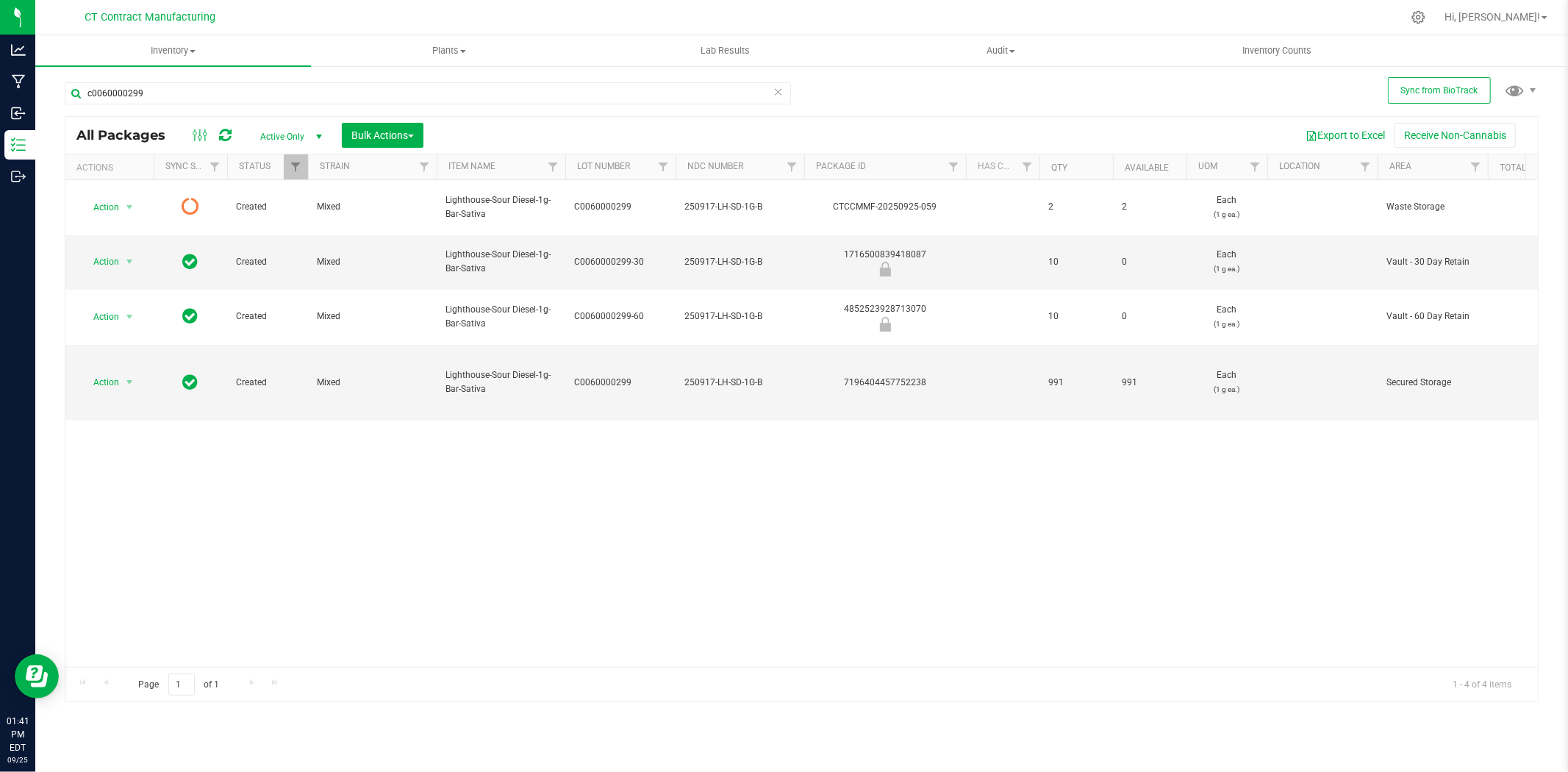
click at [225, 136] on icon at bounding box center [225, 135] width 12 height 14
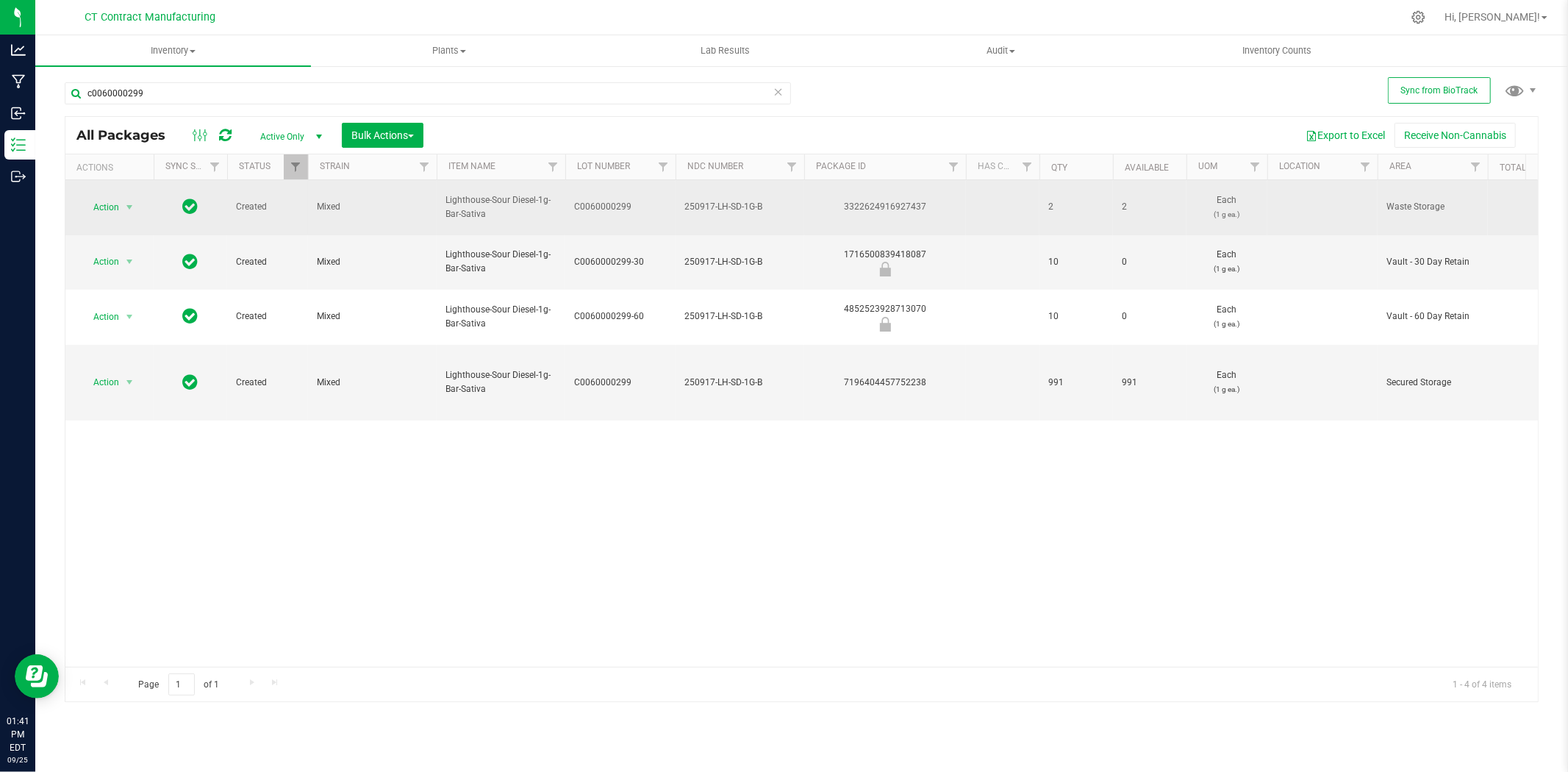
click at [875, 203] on div "3322624916927437" at bounding box center [885, 206] width 166 height 14
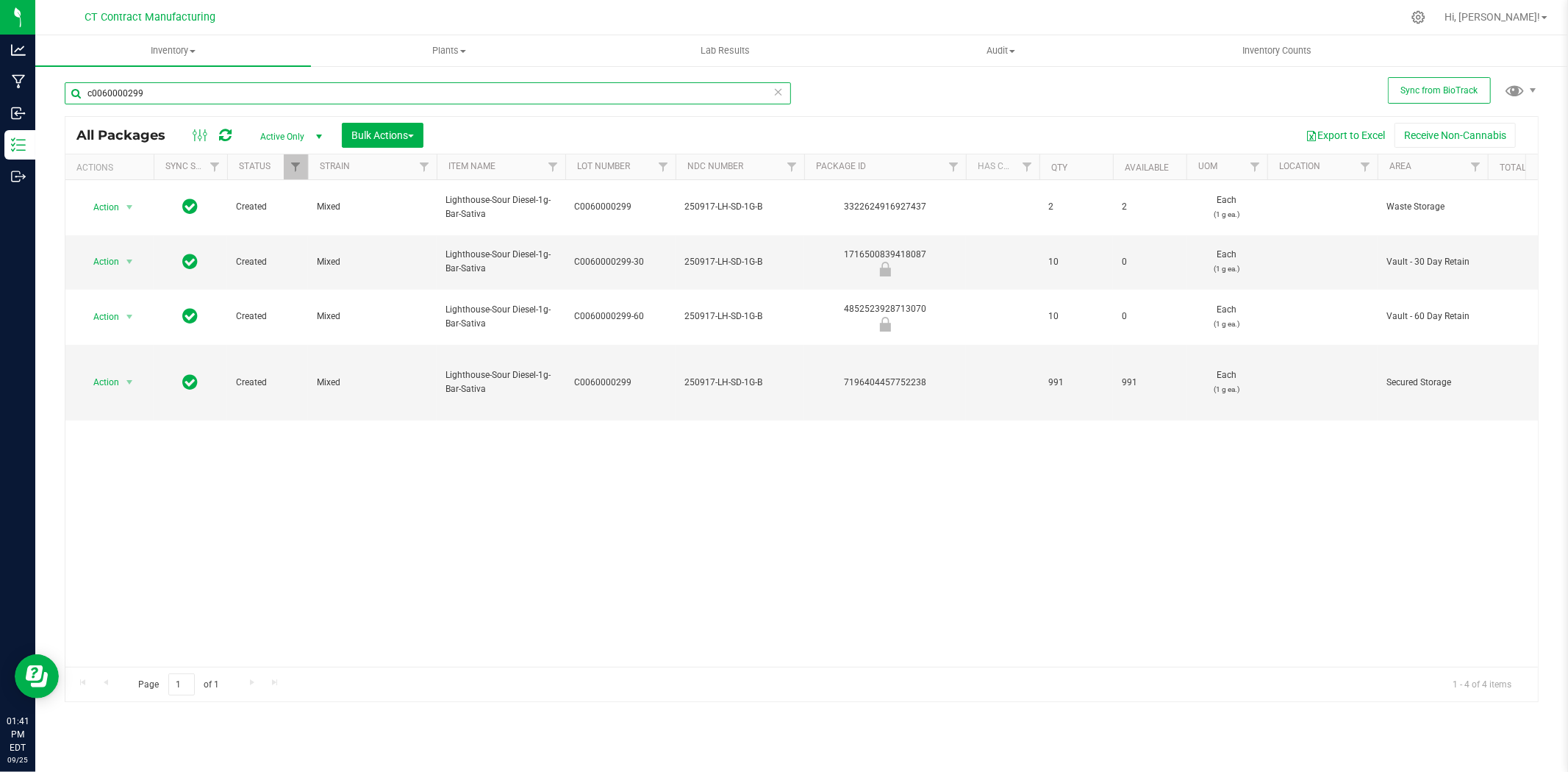
click at [184, 94] on input "c0060000299" at bounding box center [428, 93] width 726 height 22
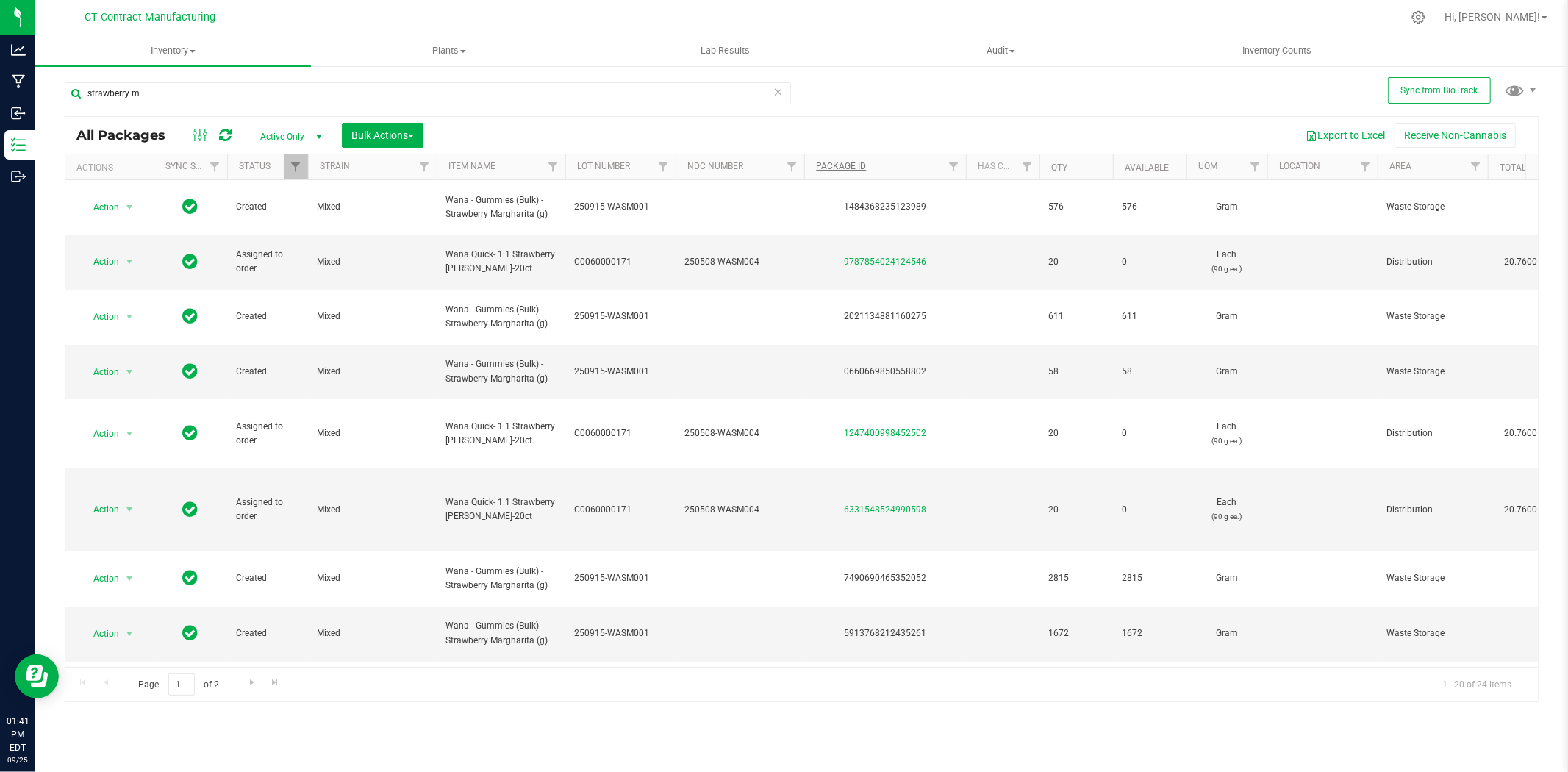
click at [908, 201] on div "1484368235123989" at bounding box center [885, 206] width 166 height 14
click at [175, 98] on input "strawberry m" at bounding box center [428, 93] width 726 height 22
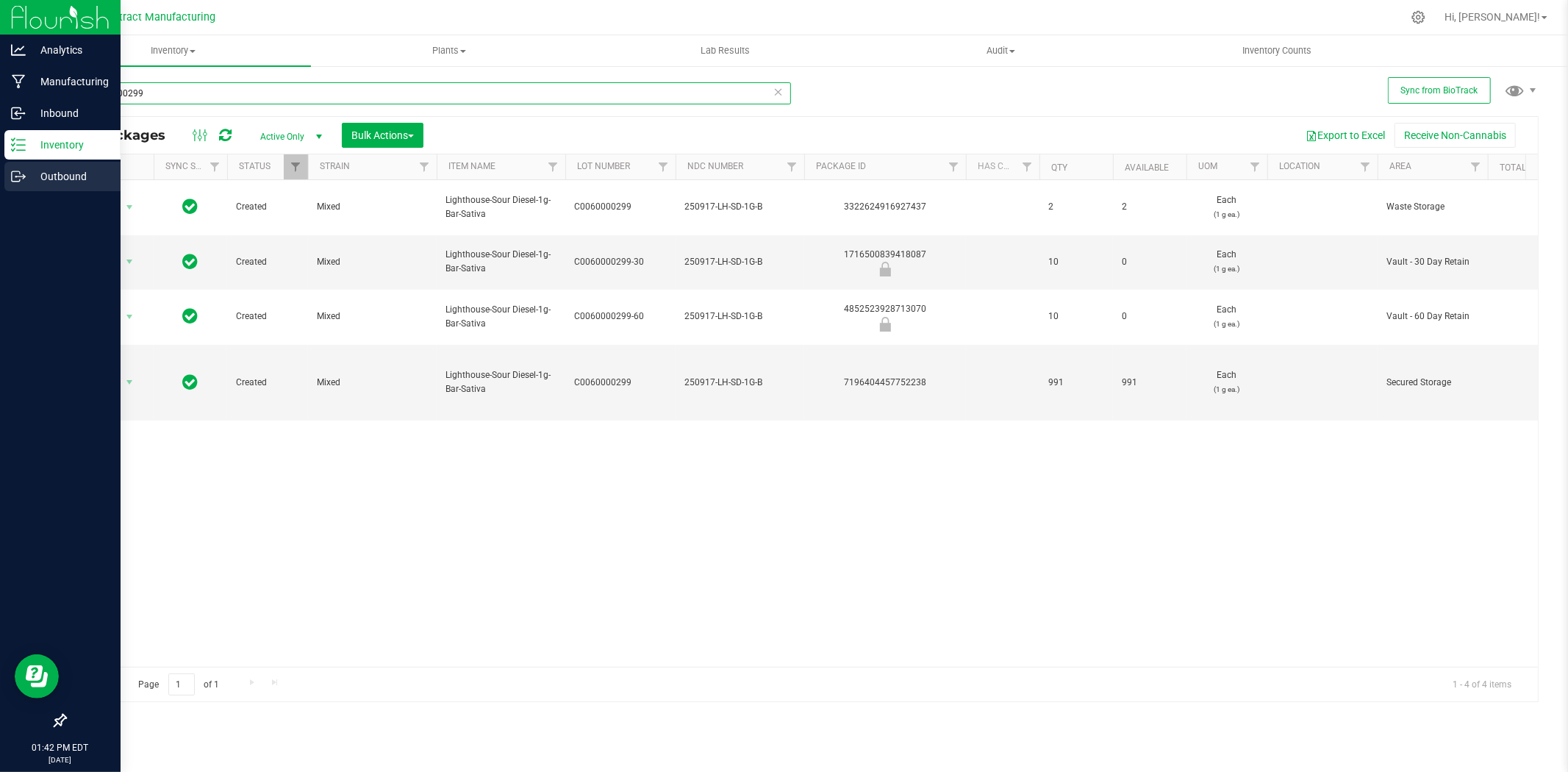
type input "c0060000299"
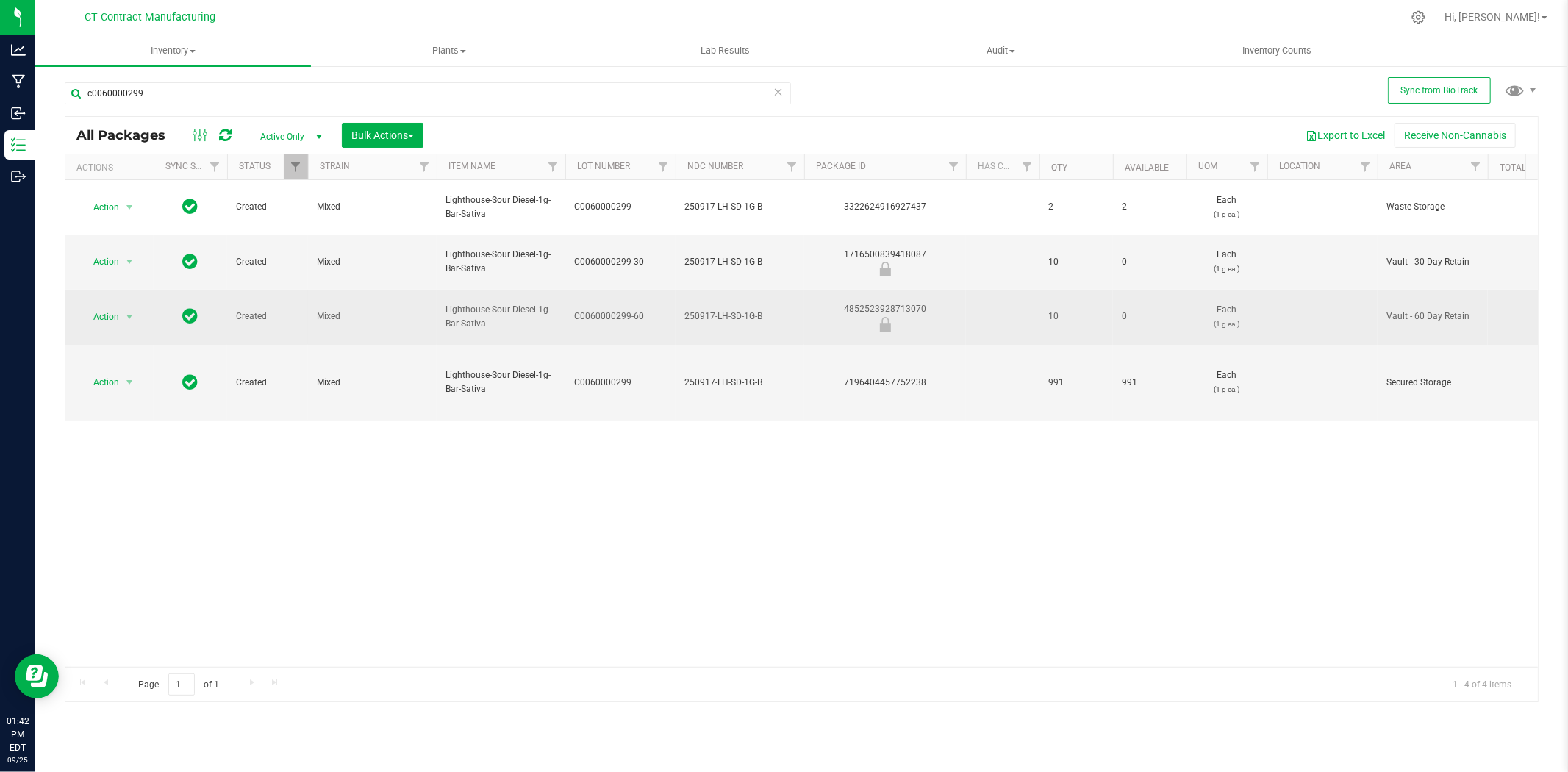
click at [732, 310] on span "250917-LH-SD-1G-B" at bounding box center [740, 316] width 111 height 14
click at [732, 305] on input "250917-LH-SD-1G-B" at bounding box center [736, 316] width 123 height 23
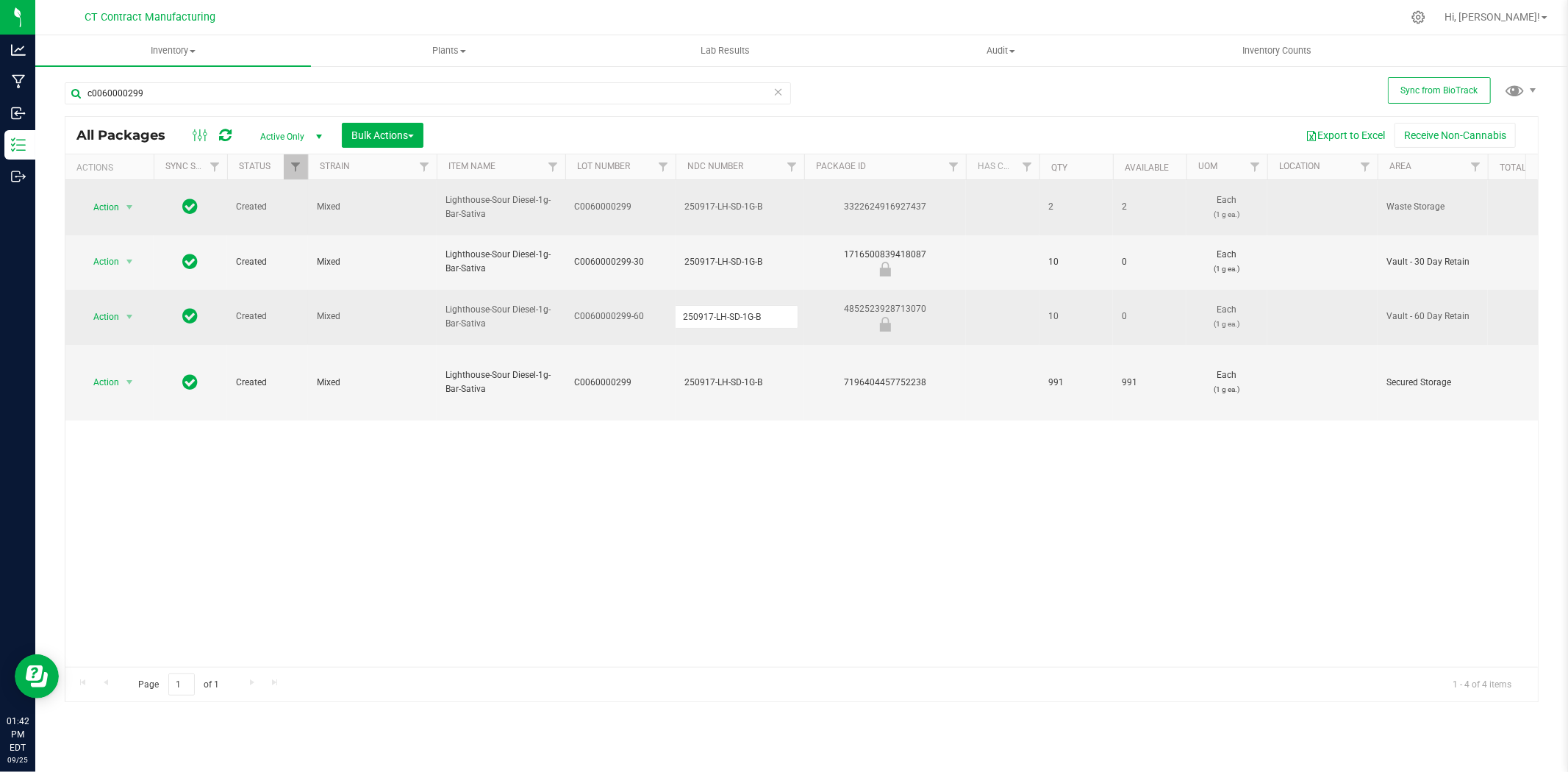
click at [877, 200] on div "3322624916927437" at bounding box center [885, 206] width 166 height 14
click at [131, 203] on span "select" at bounding box center [129, 207] width 11 height 11
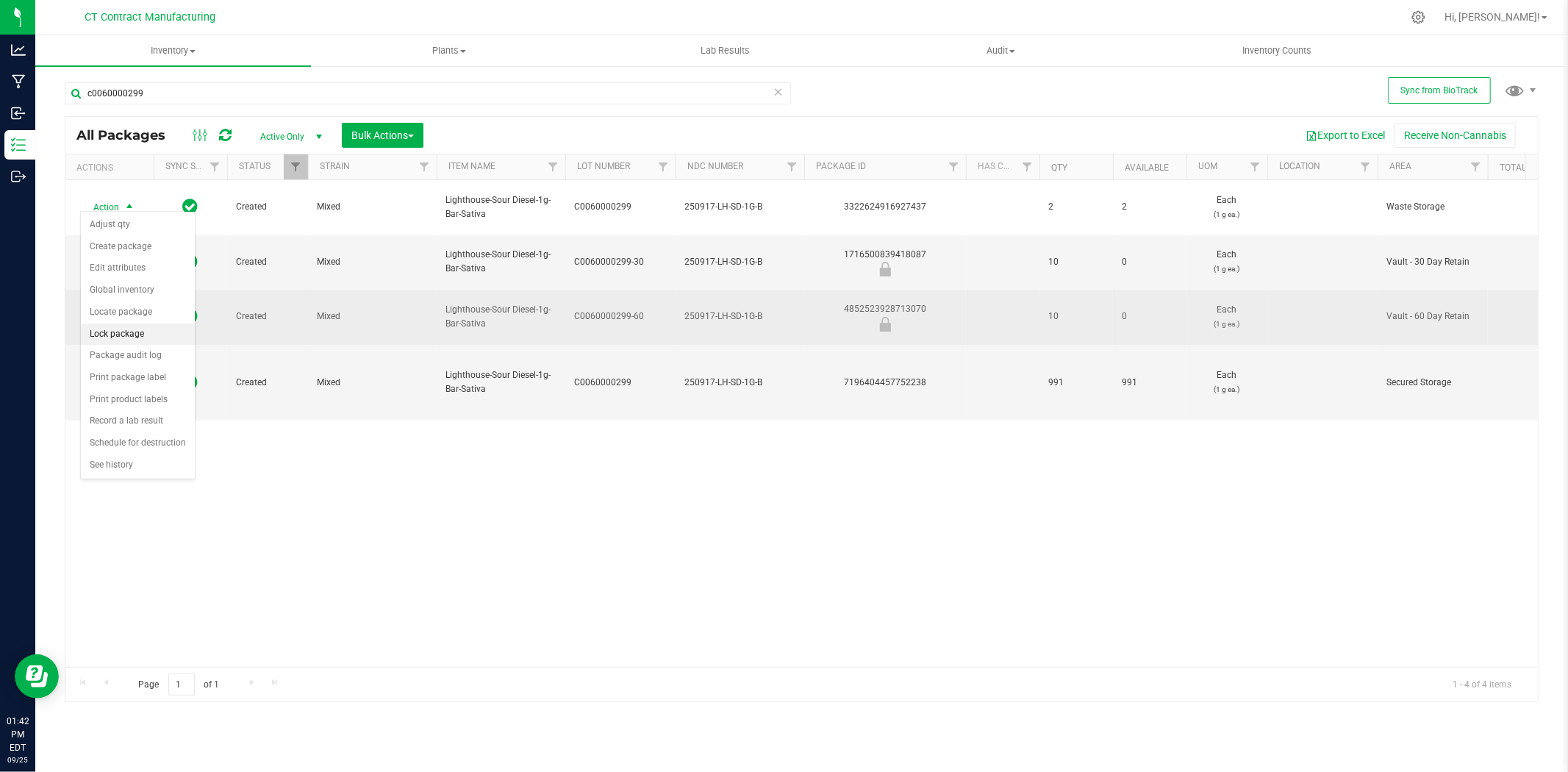
click at [138, 334] on li "Lock package" at bounding box center [138, 334] width 114 height 22
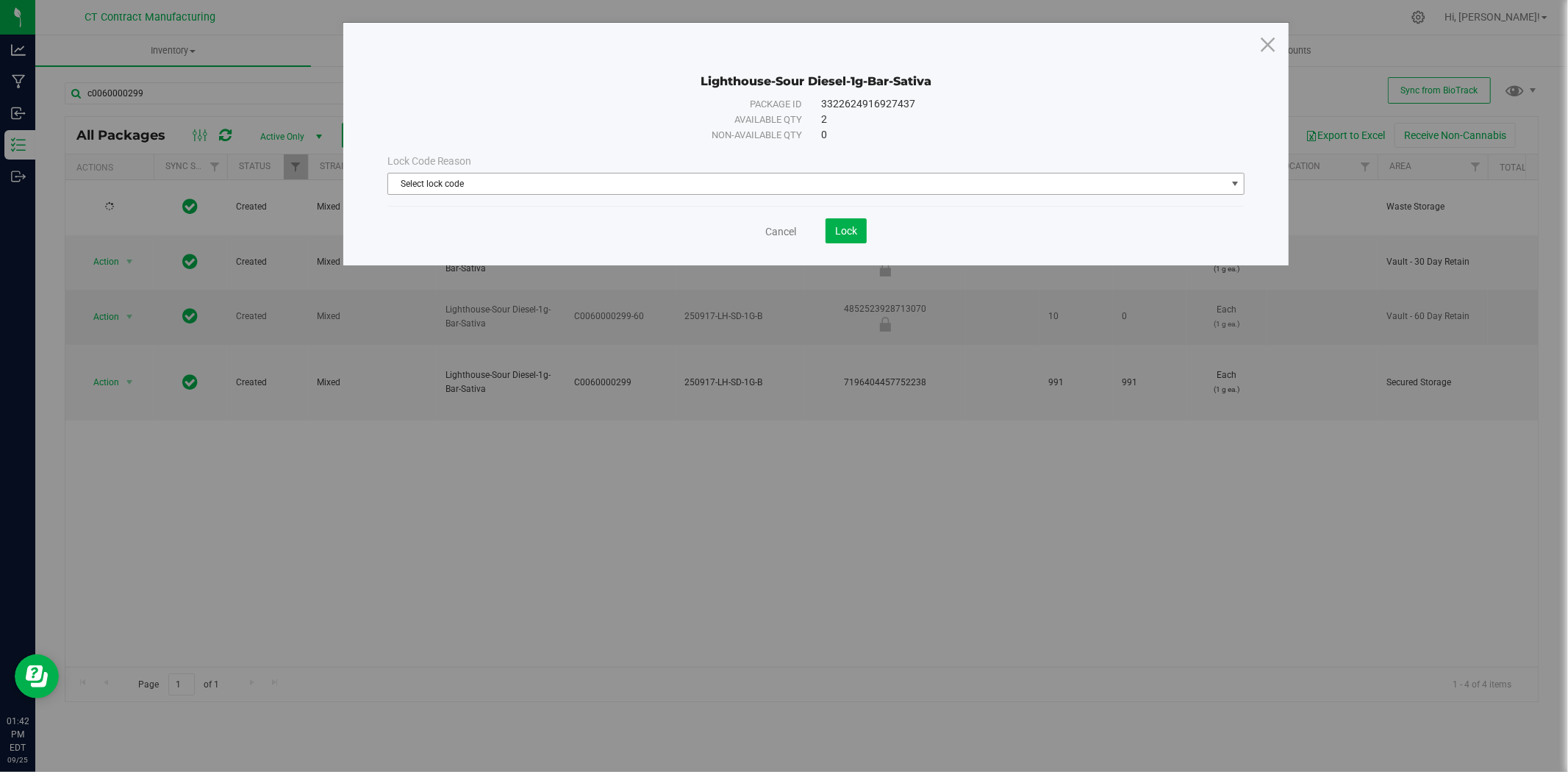
click at [590, 179] on span "Select lock code" at bounding box center [806, 184] width 838 height 21
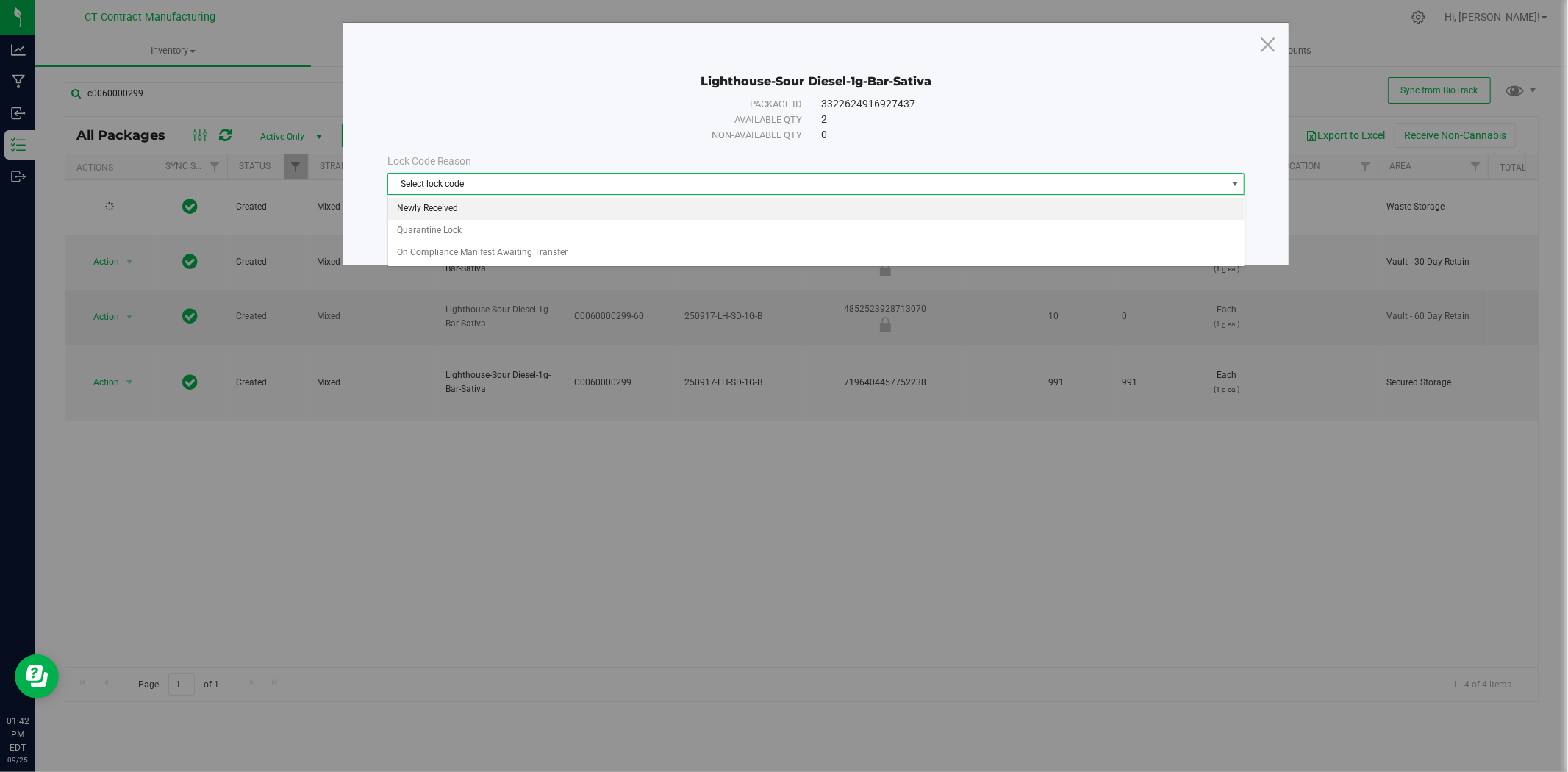
click at [556, 209] on li "Newly Received" at bounding box center [816, 208] width 856 height 22
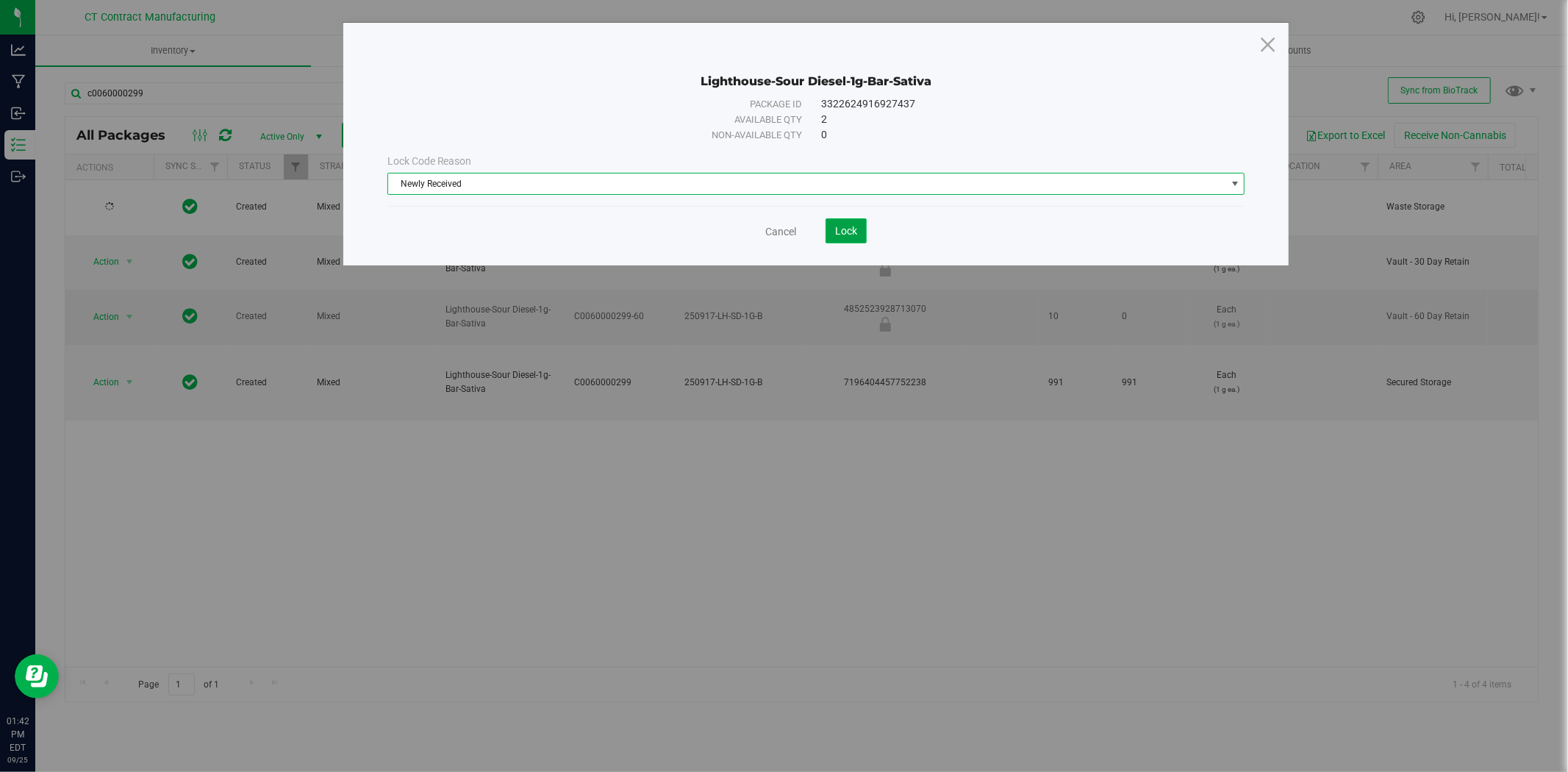
click at [841, 229] on span "Lock" at bounding box center [846, 230] width 22 height 11
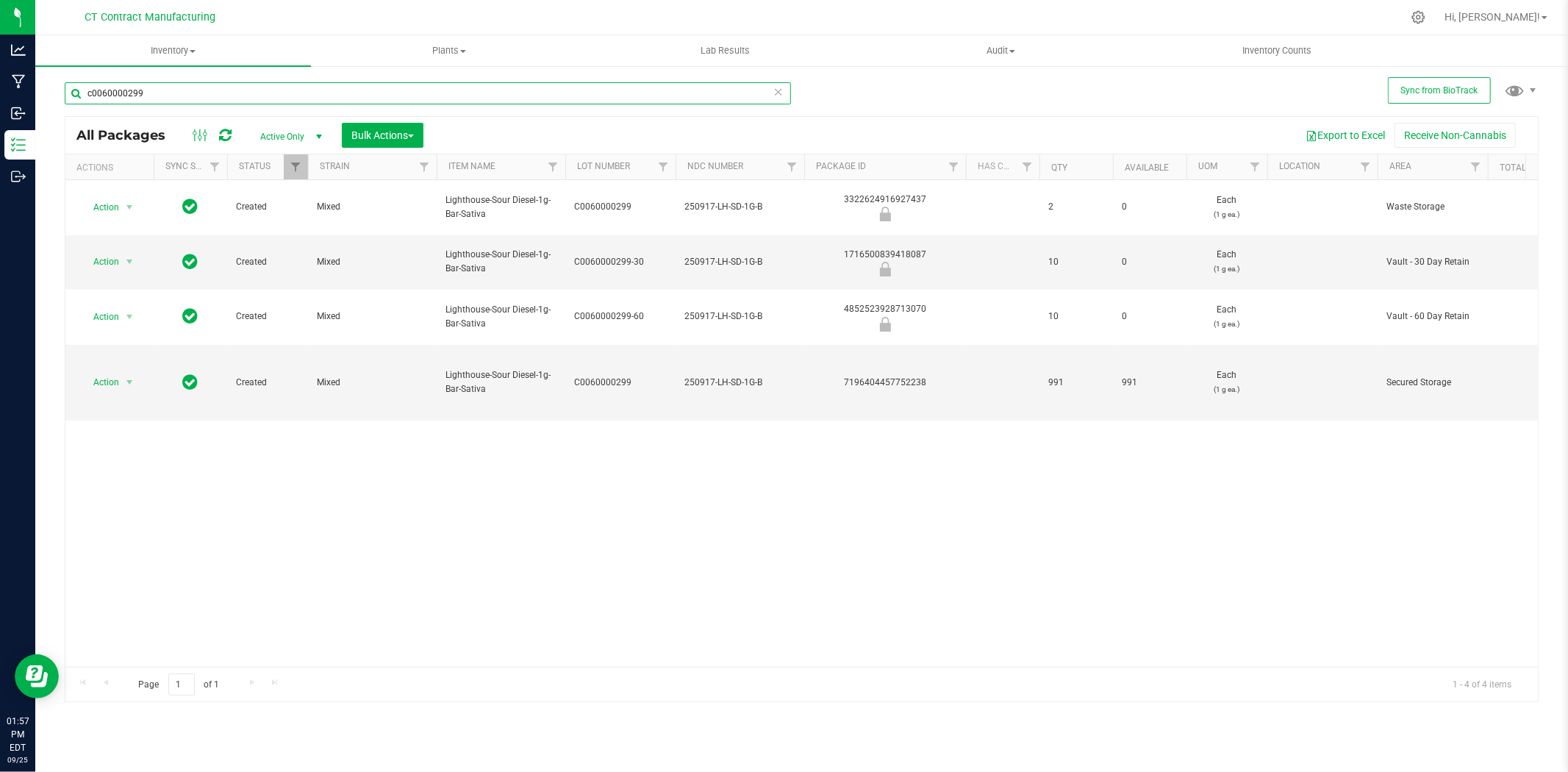
click at [186, 83] on input "c0060000299" at bounding box center [428, 93] width 726 height 22
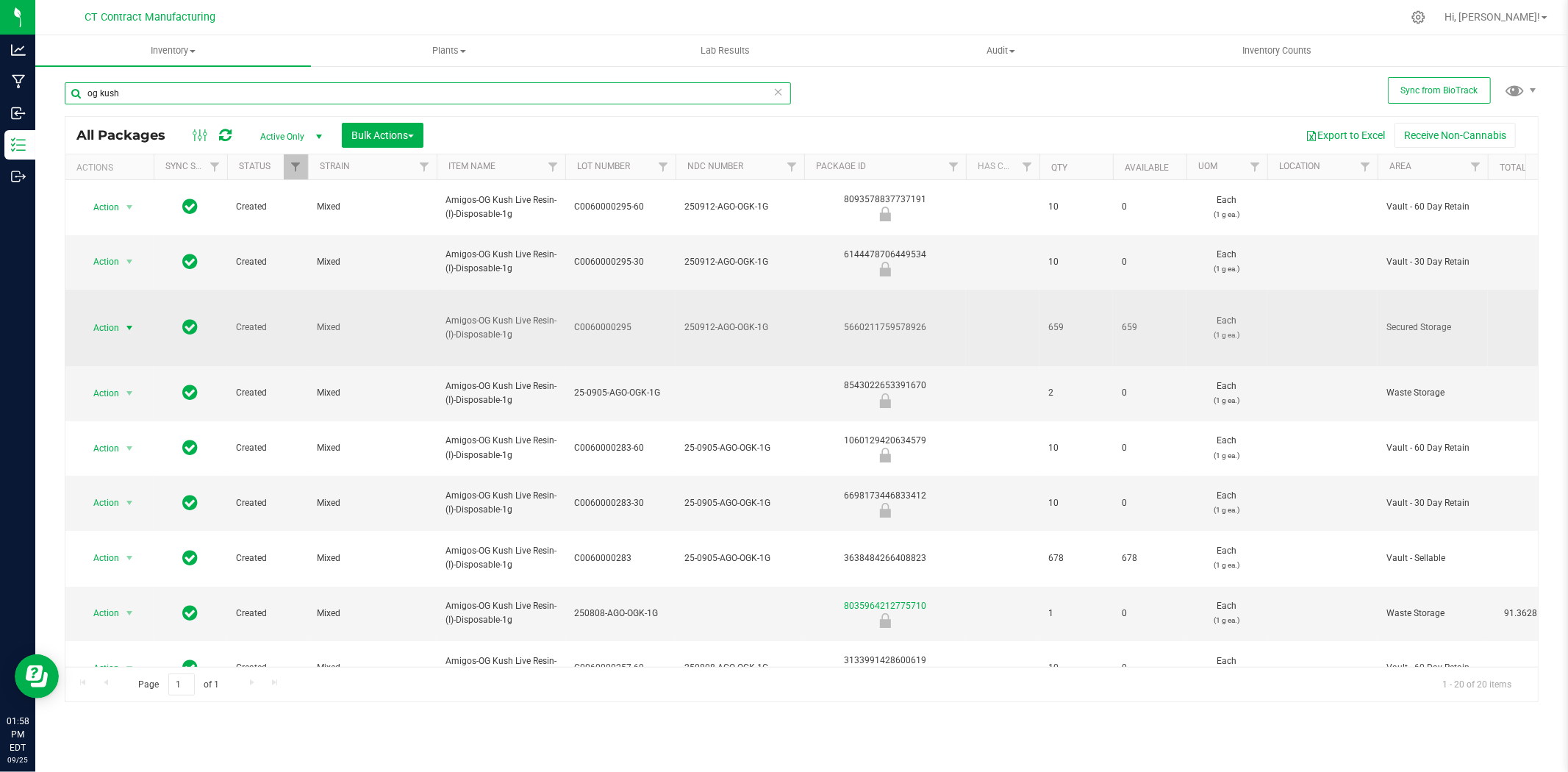
type input "og kush"
click at [135, 317] on span "select" at bounding box center [129, 328] width 18 height 21
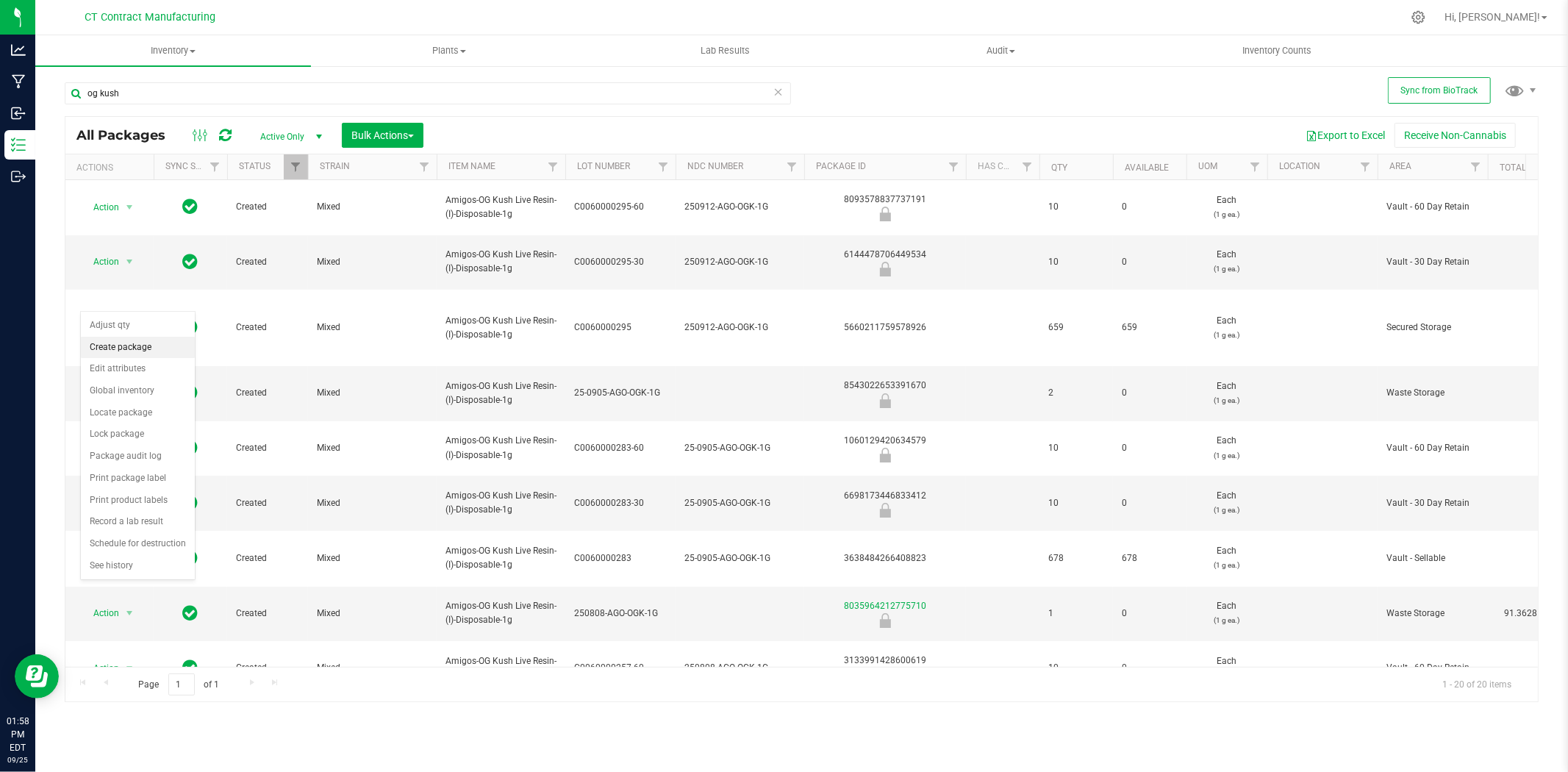
click at [137, 346] on li "Create package" at bounding box center [138, 347] width 114 height 22
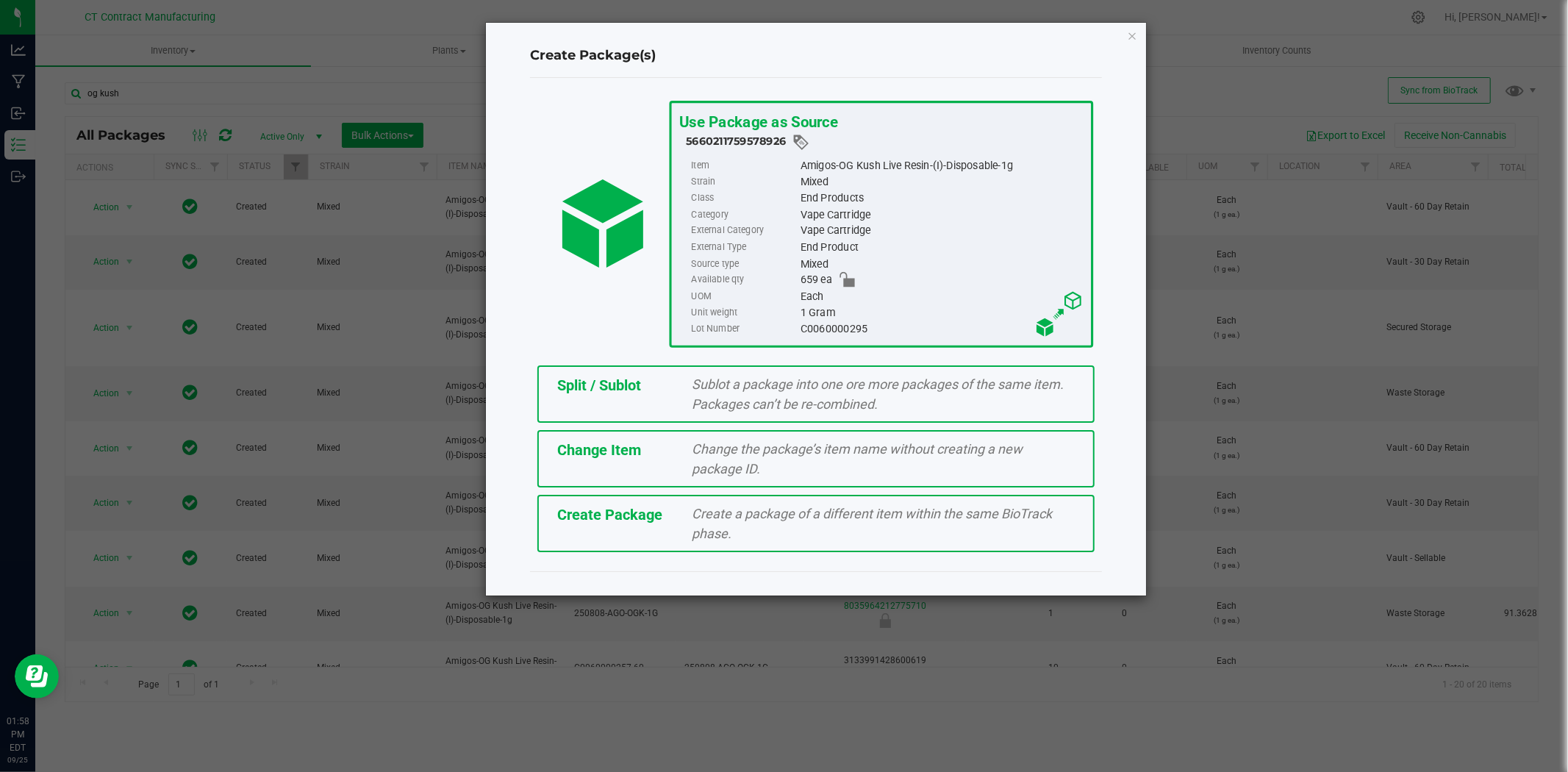
click at [713, 381] on span "Sublot a package into one ore more packages of the same item. Packages can’t be…" at bounding box center [878, 394] width 372 height 35
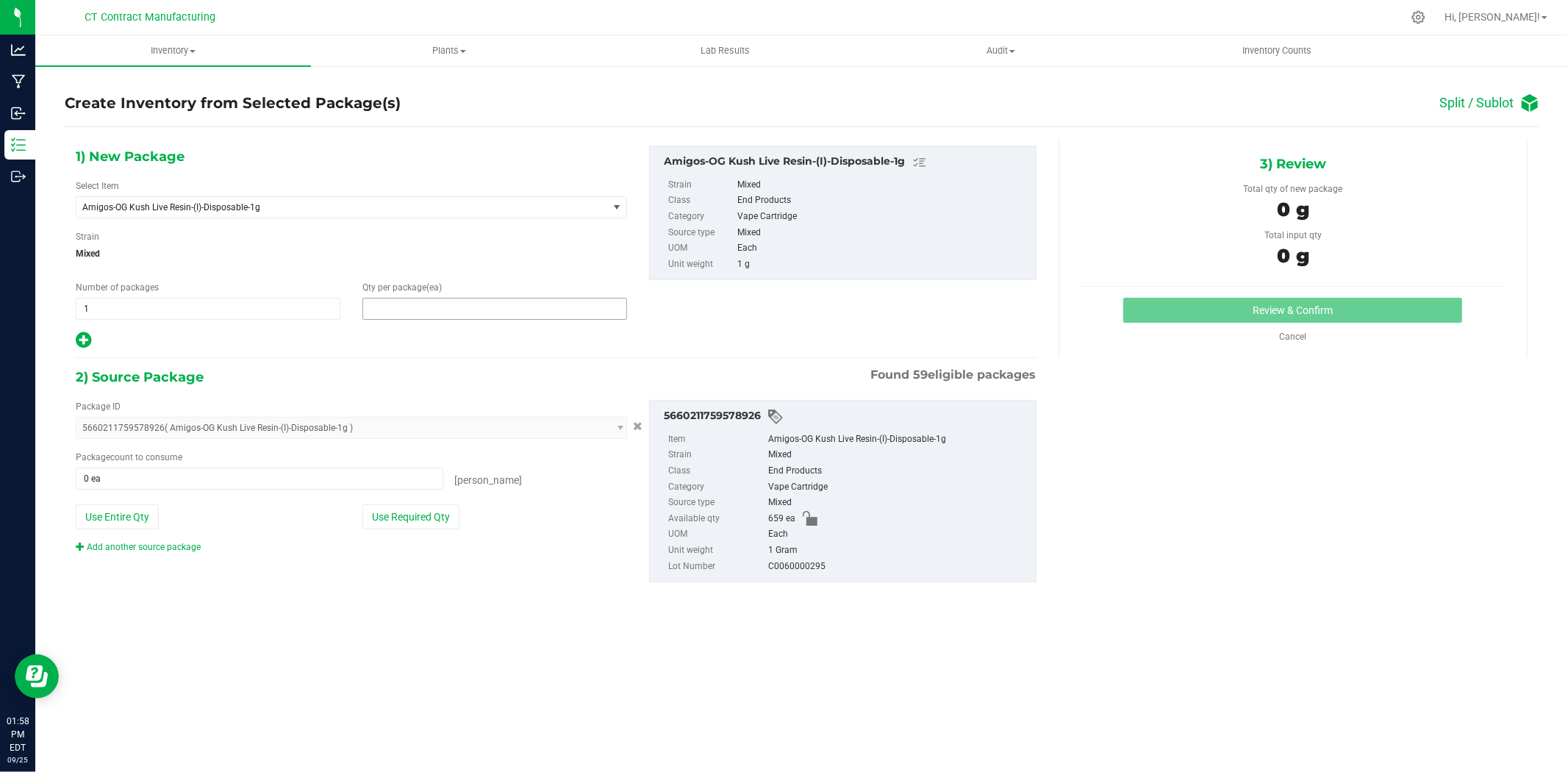
click at [515, 308] on span at bounding box center [494, 309] width 265 height 22
type input "4"
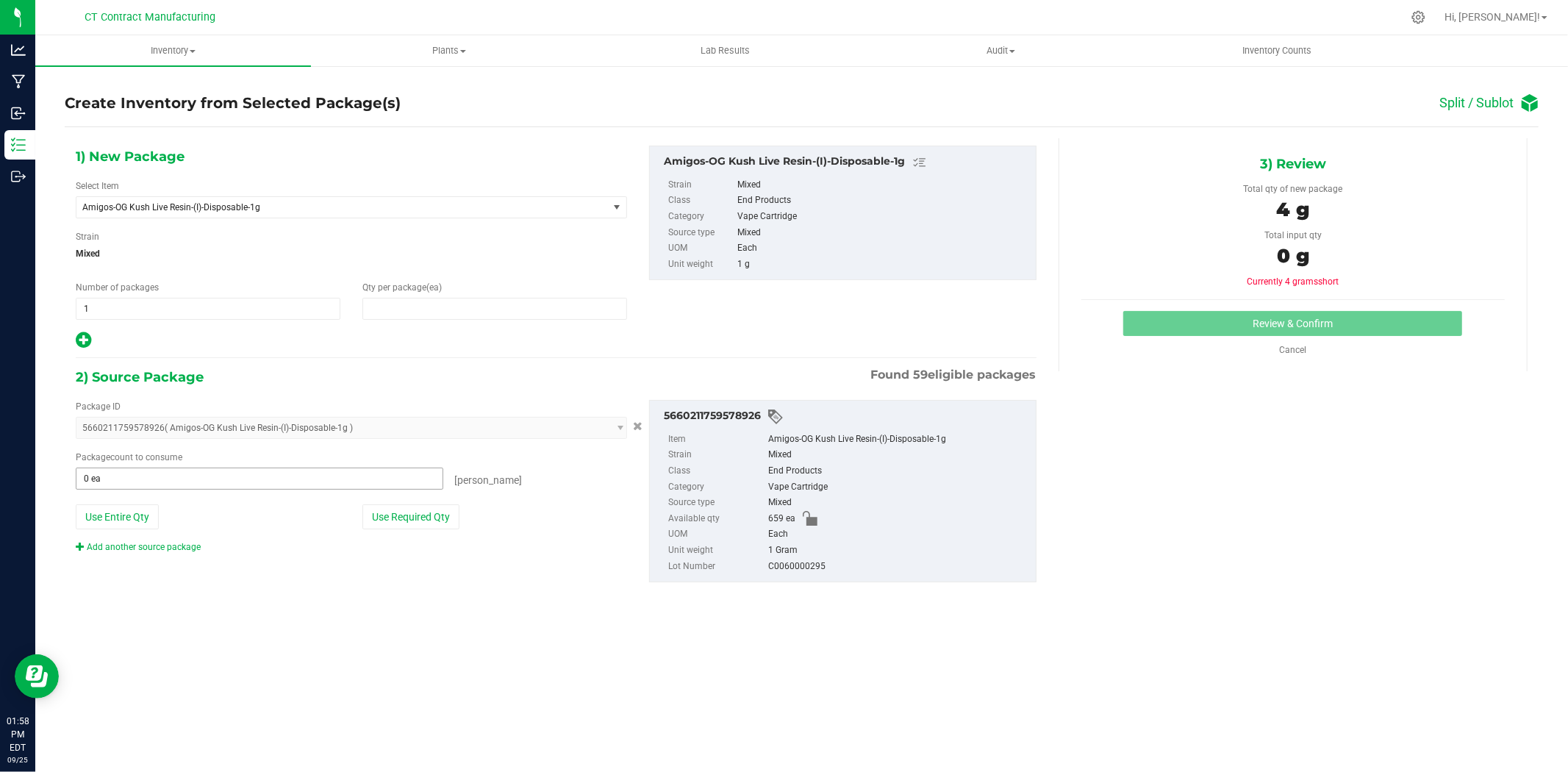
type input "4"
click at [265, 474] on span "0 ea 0" at bounding box center [259, 478] width 368 height 22
type input "4"
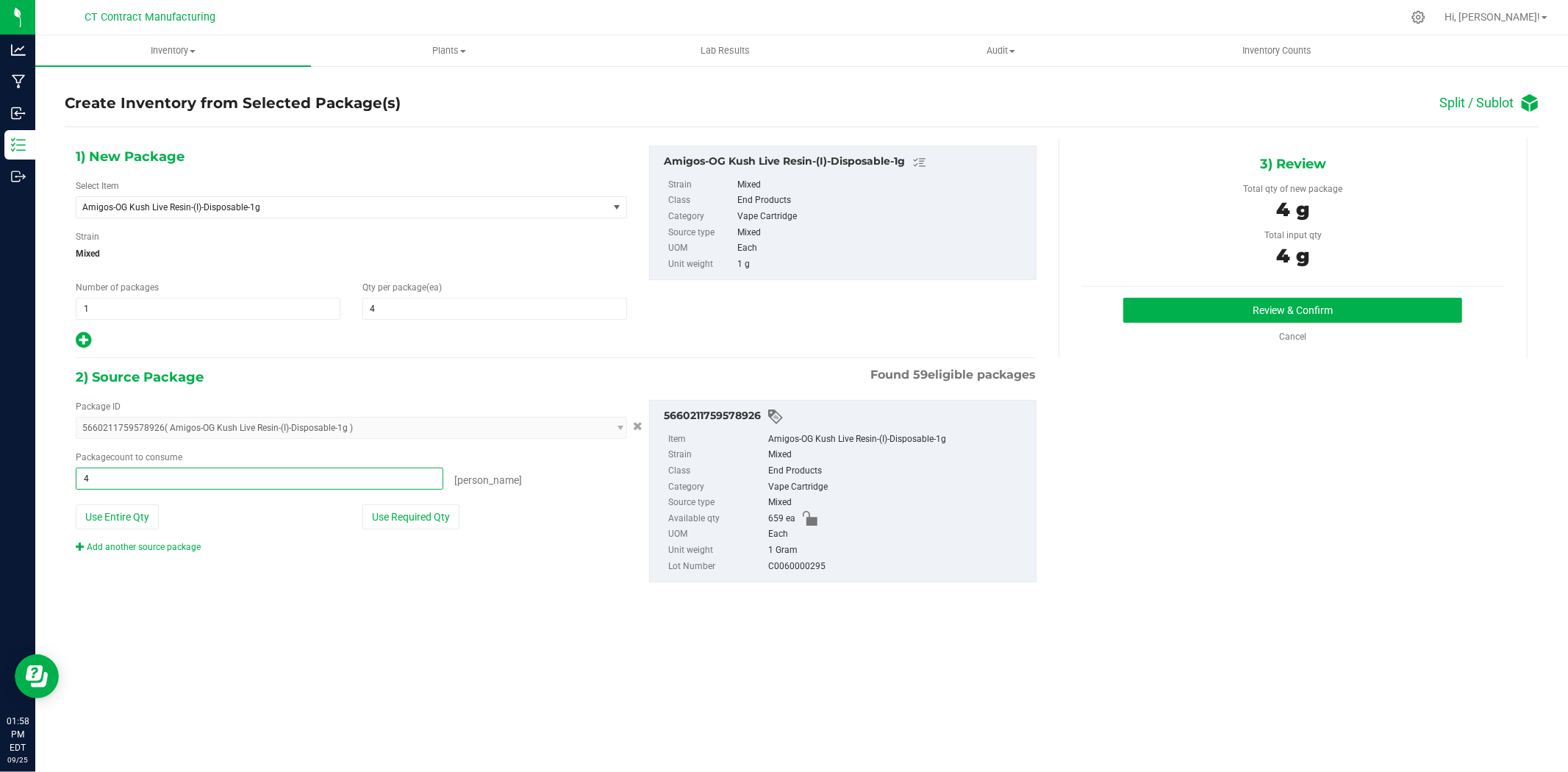
type input "4 ea"
drag, startPoint x: 454, startPoint y: 631, endPoint x: 479, endPoint y: 619, distance: 27.7
click at [454, 631] on div "Inventory All packages All inventory Waste log Create inventory Plants All plan…" at bounding box center [802, 403] width 1533 height 737
click at [1159, 320] on button "Review & Confirm" at bounding box center [1293, 311] width 339 height 25
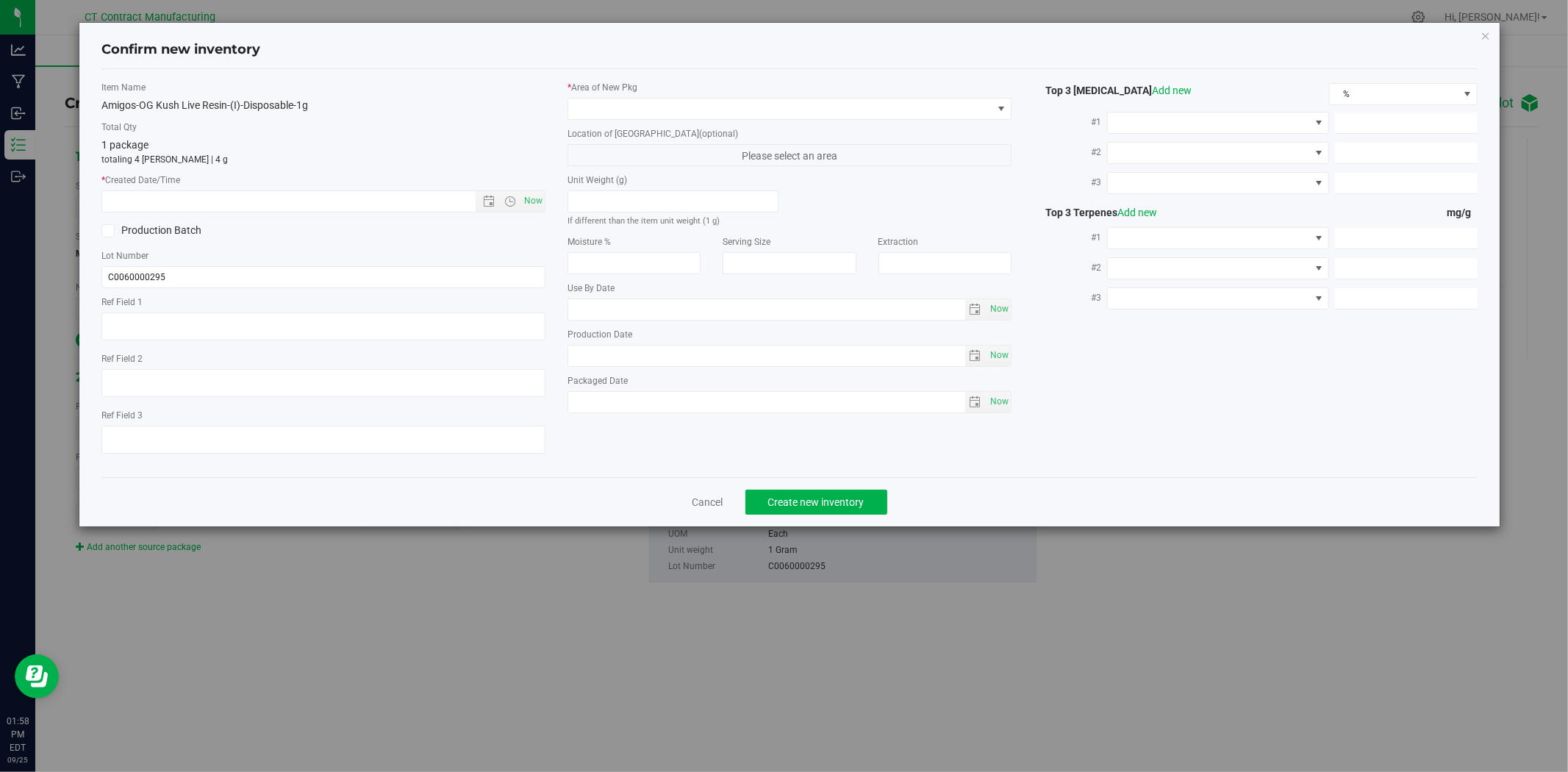
type textarea "250912-AGO-OGK-1G"
click at [532, 193] on span "Now" at bounding box center [534, 201] width 25 height 21
type input "[DATE] 1:58 PM"
click at [619, 88] on label "* Area of [GEOGRAPHIC_DATA]" at bounding box center [789, 88] width 444 height 13
click at [622, 106] on span at bounding box center [781, 109] width 424 height 21
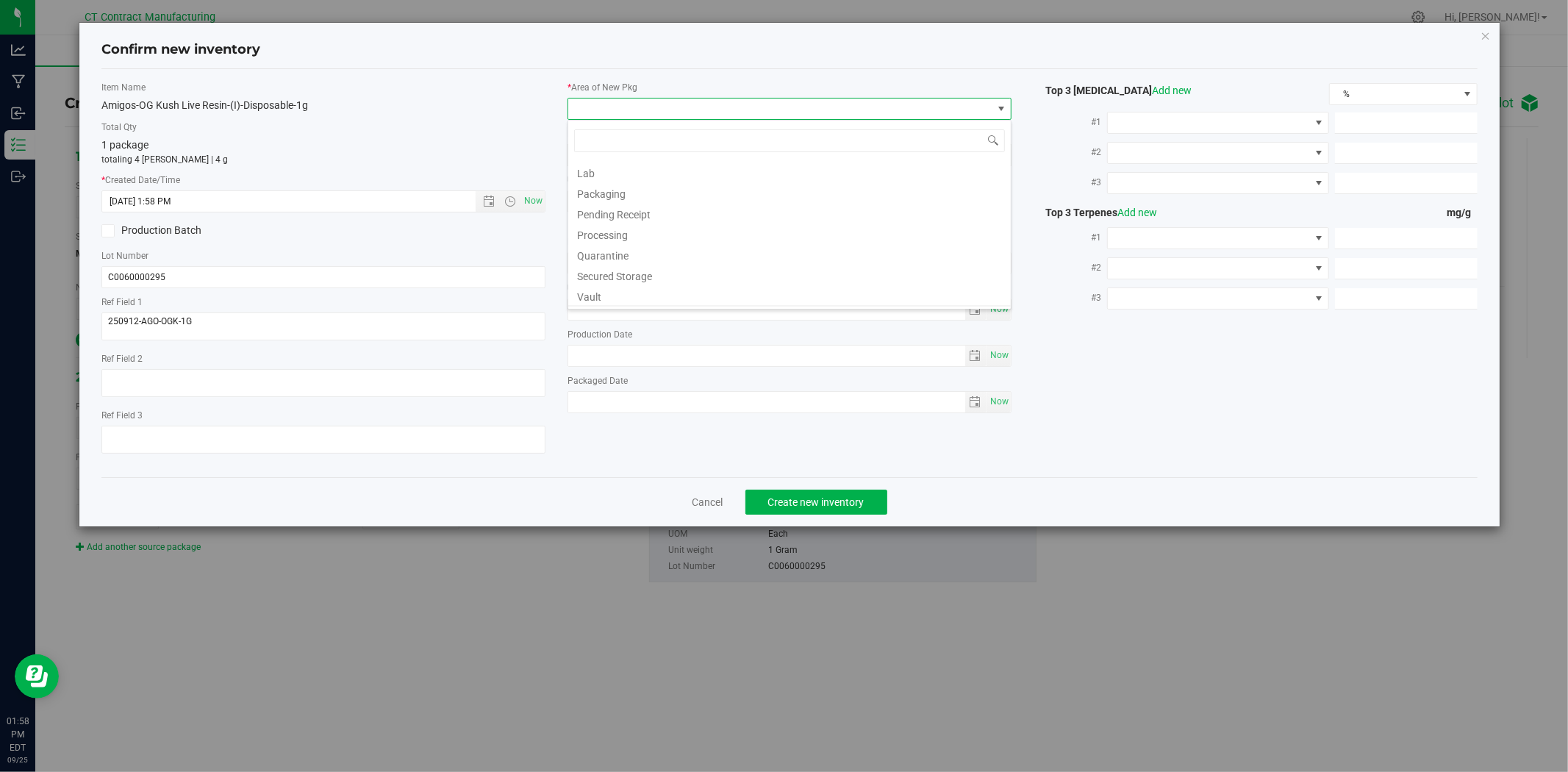
scroll to position [182, 0]
click at [637, 299] on li "Waste Storage" at bounding box center [789, 297] width 442 height 21
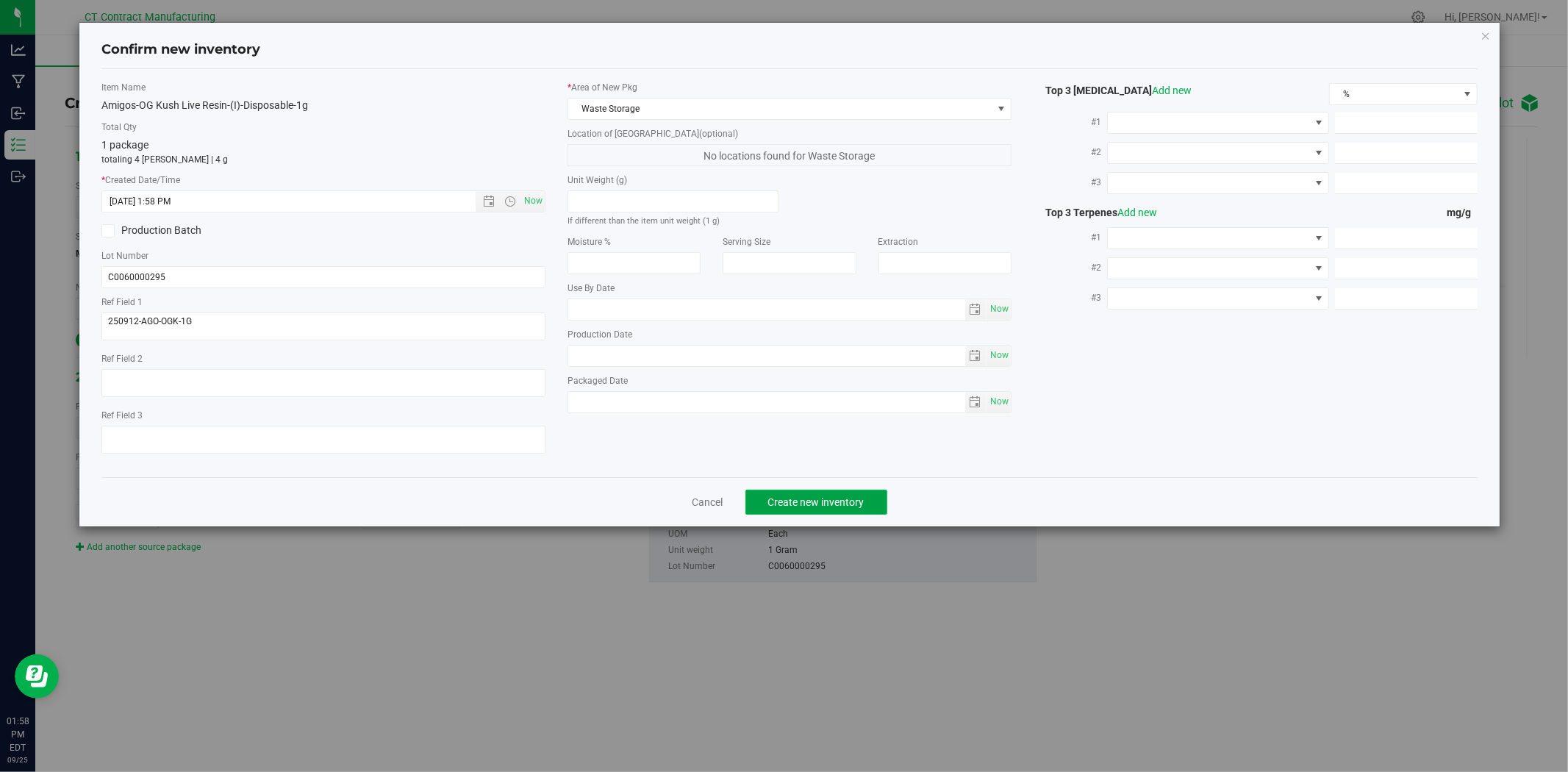
click at [862, 508] on span "Create new inventory" at bounding box center [816, 502] width 97 height 11
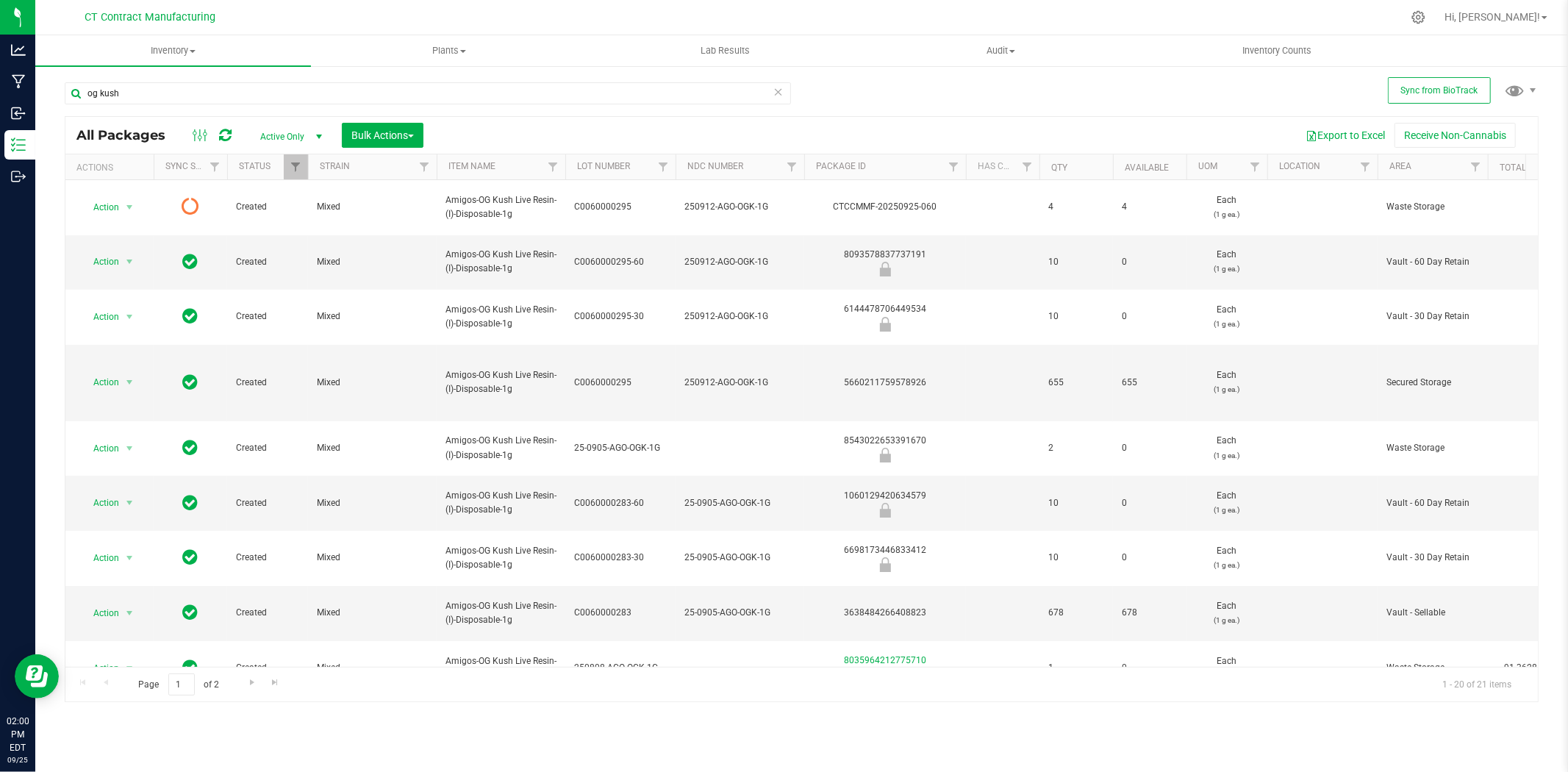
click at [228, 133] on icon at bounding box center [225, 135] width 12 height 14
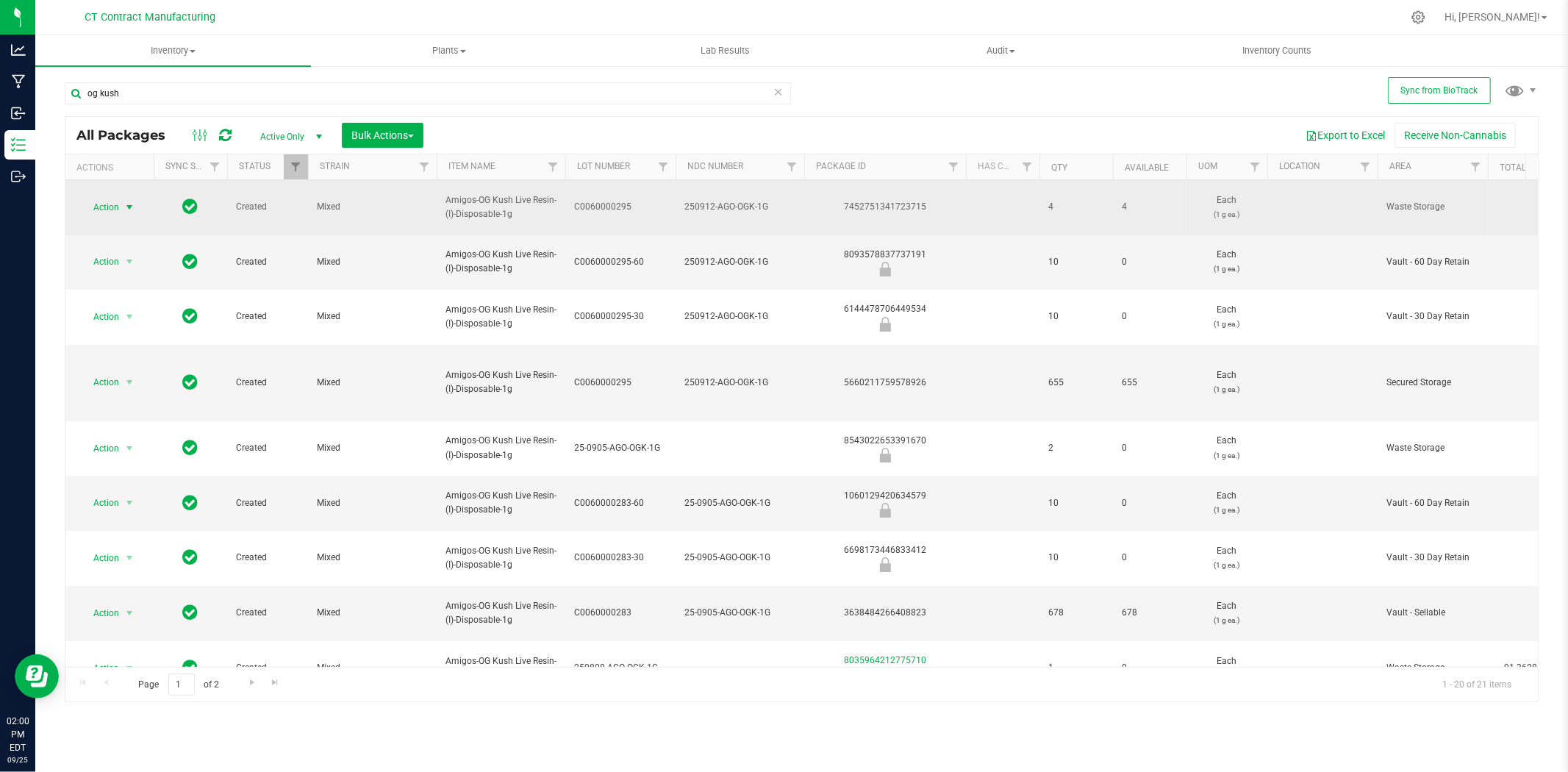
click at [131, 202] on span "select" at bounding box center [129, 207] width 11 height 11
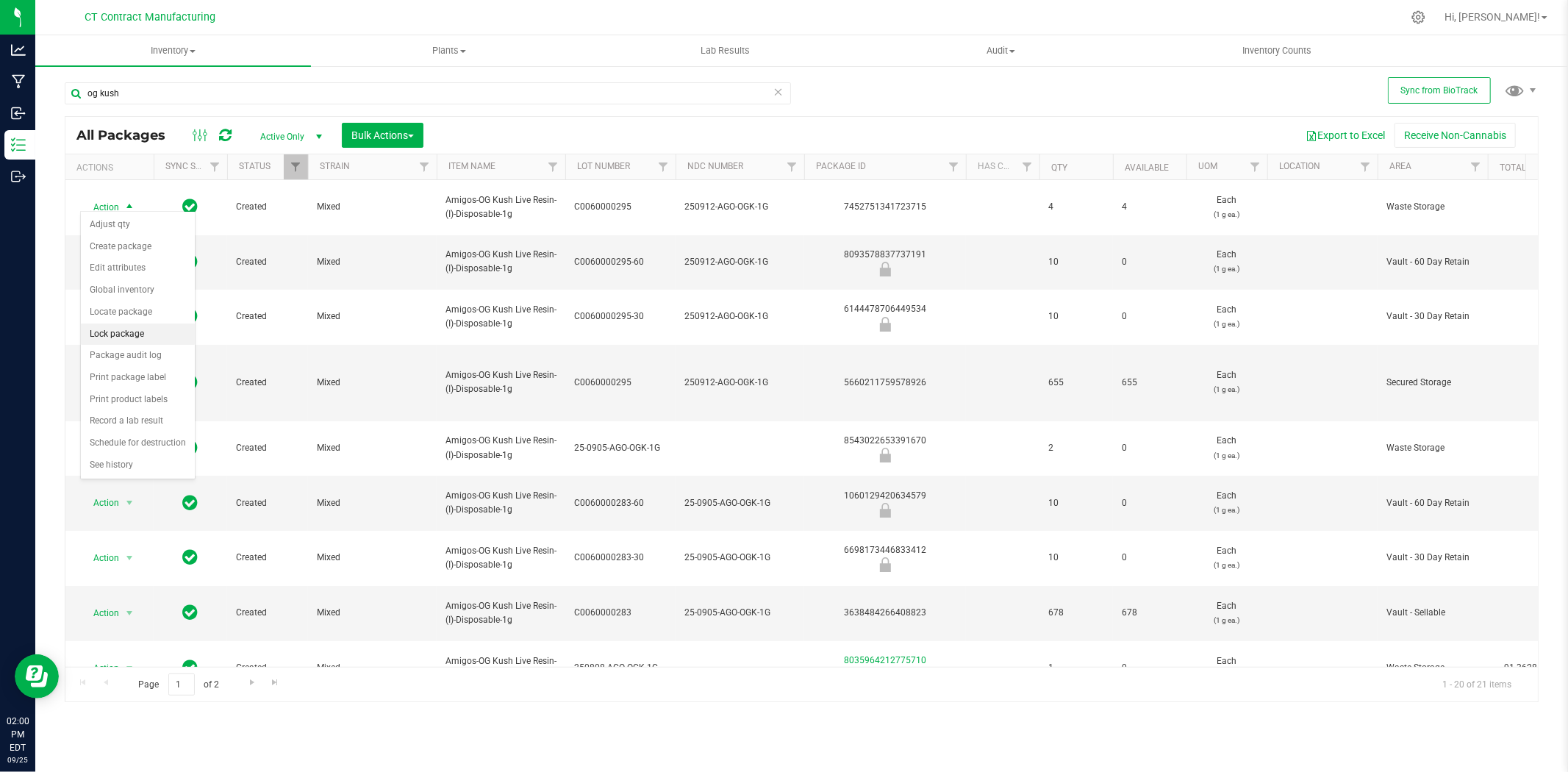
click at [158, 334] on li "Lock package" at bounding box center [138, 334] width 114 height 22
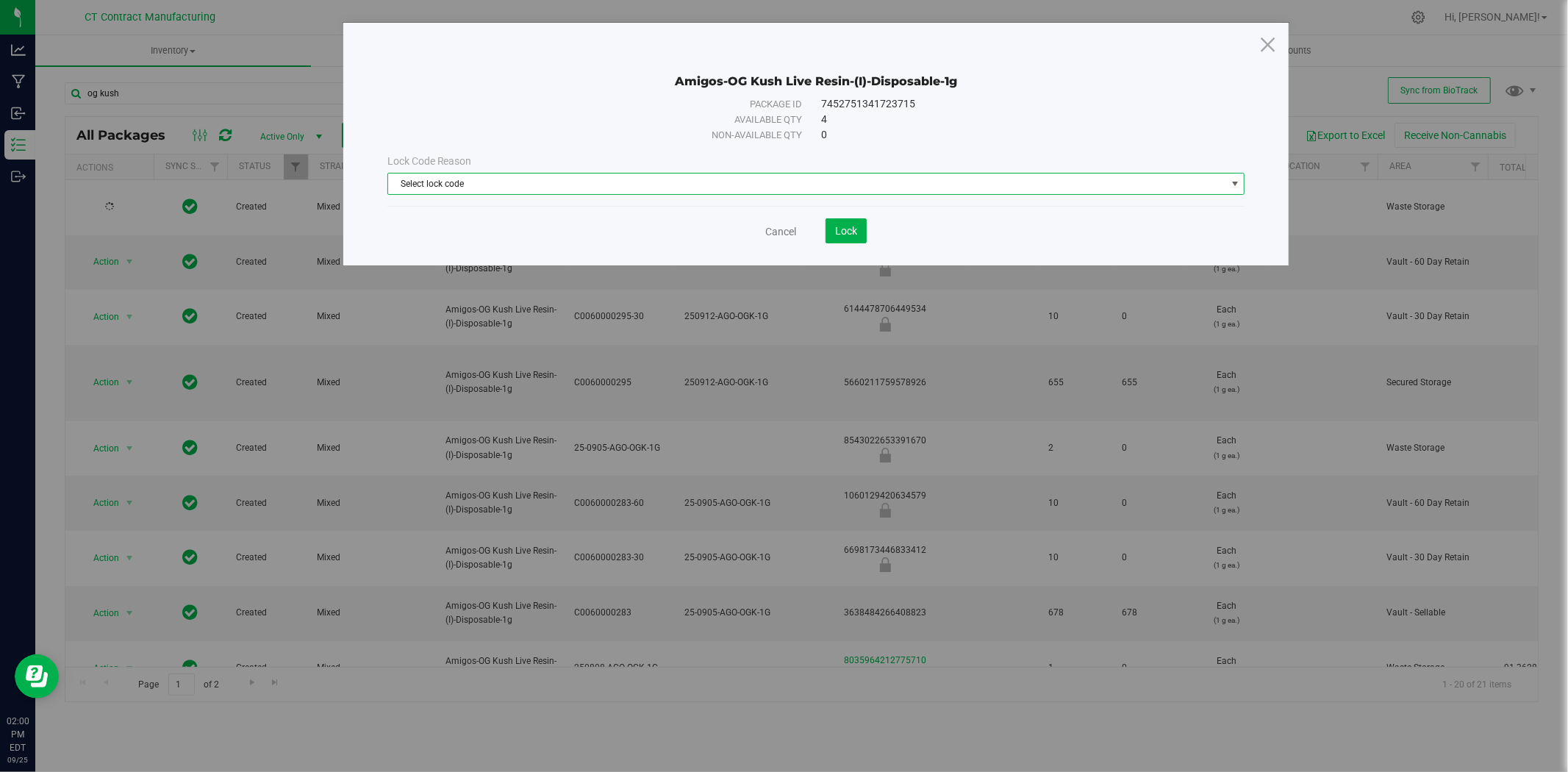
click at [579, 174] on span "Select lock code" at bounding box center [806, 184] width 838 height 21
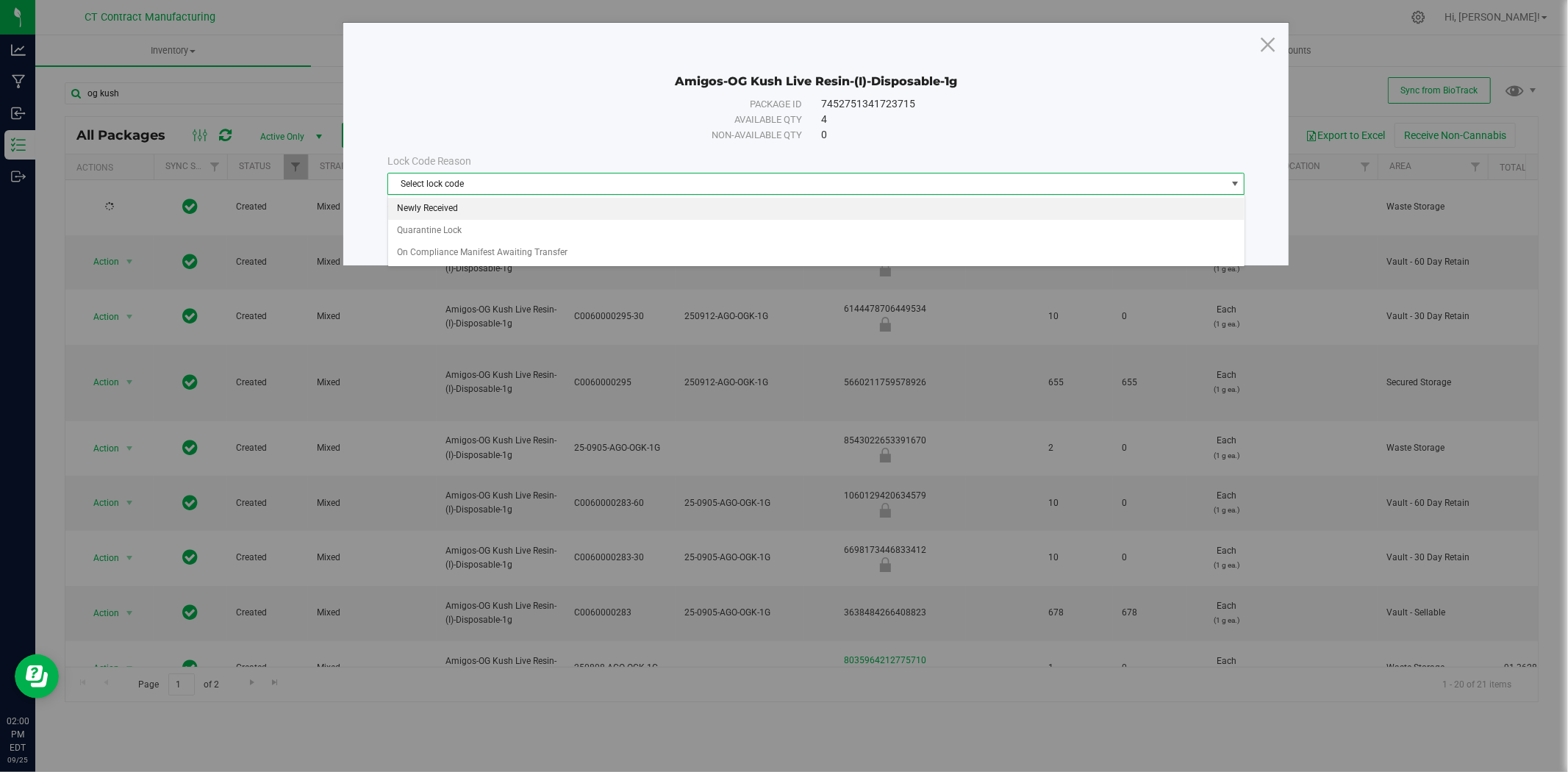
click at [575, 208] on li "Newly Received" at bounding box center [816, 208] width 856 height 22
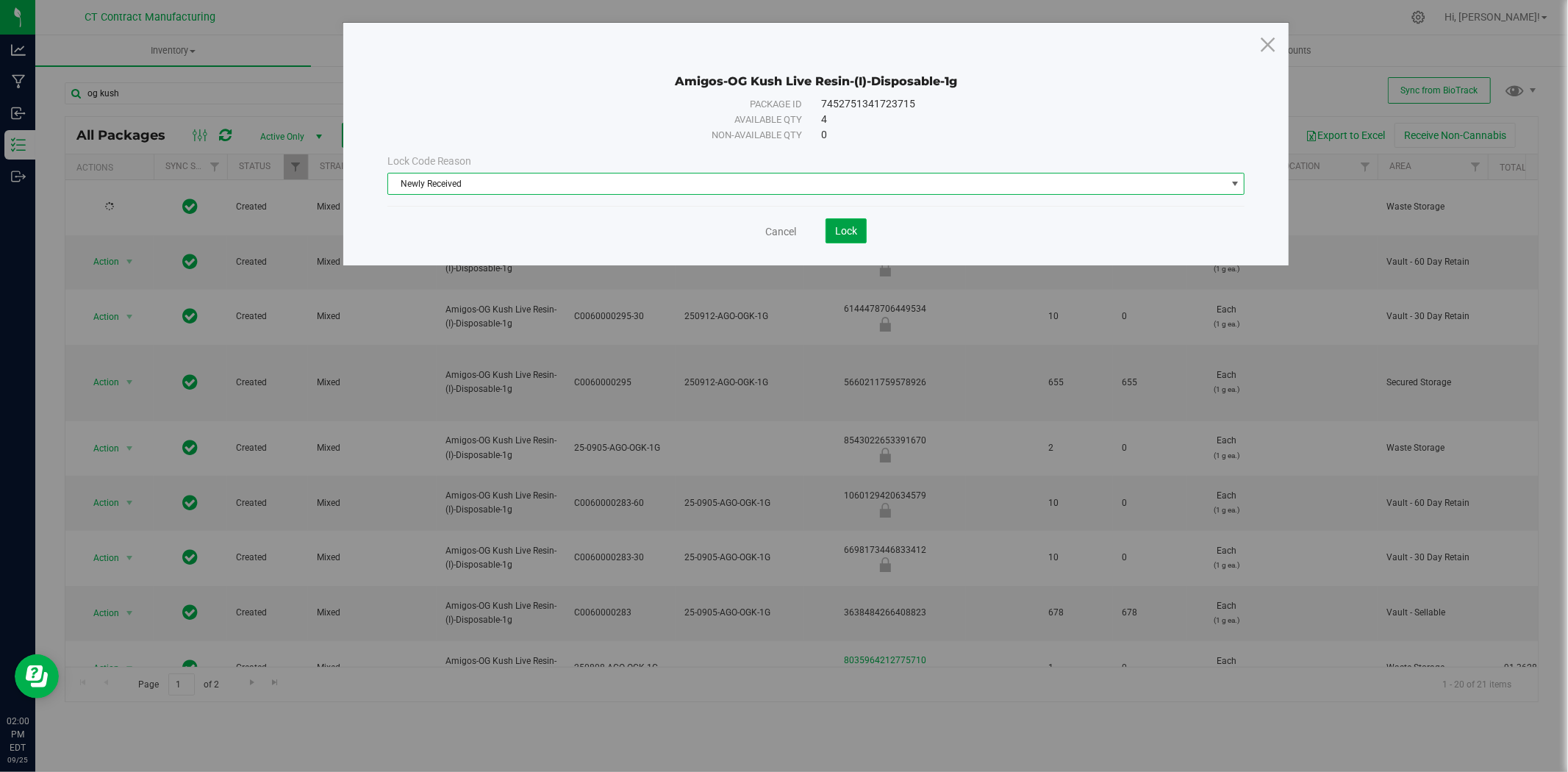
click at [854, 228] on span "Lock" at bounding box center [846, 230] width 22 height 11
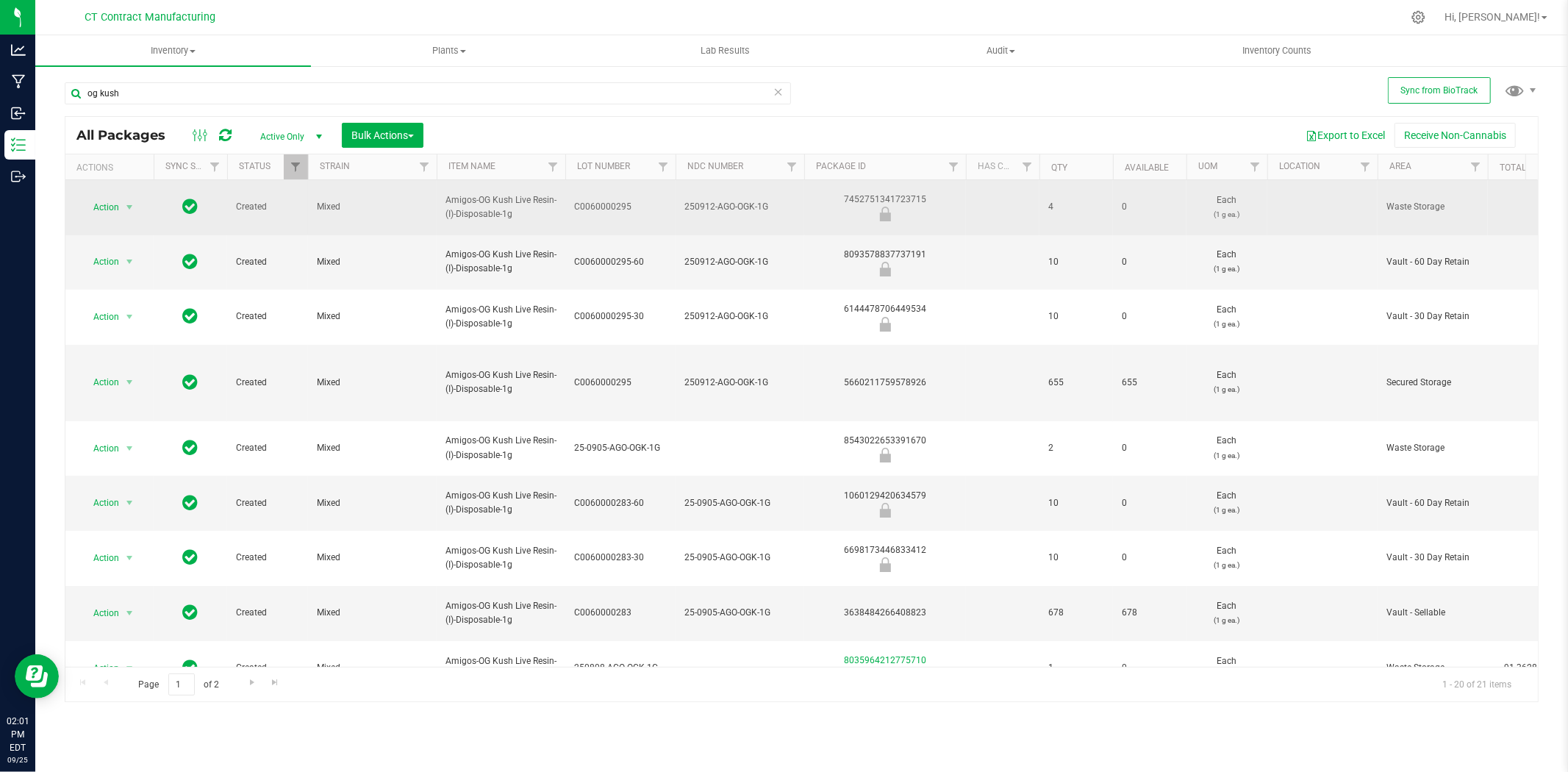
click at [729, 205] on span "250912-AGO-OGK-1G" at bounding box center [740, 206] width 111 height 14
click at [729, 205] on input "250912-AGO-OGK-1G" at bounding box center [736, 207] width 123 height 23
click at [878, 193] on div "7452751341723715" at bounding box center [885, 207] width 166 height 29
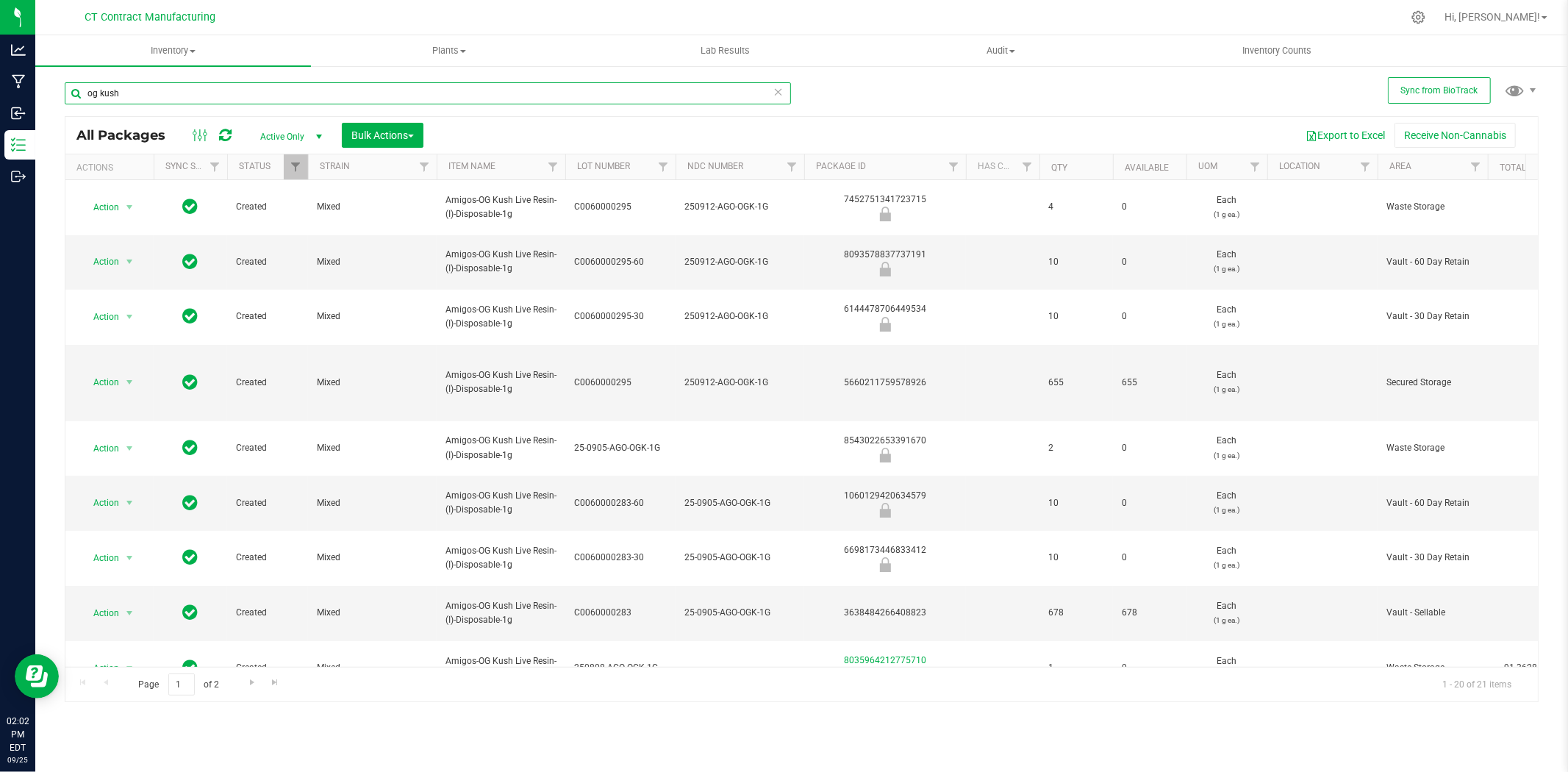
click at [217, 91] on input "og kush" at bounding box center [428, 93] width 726 height 22
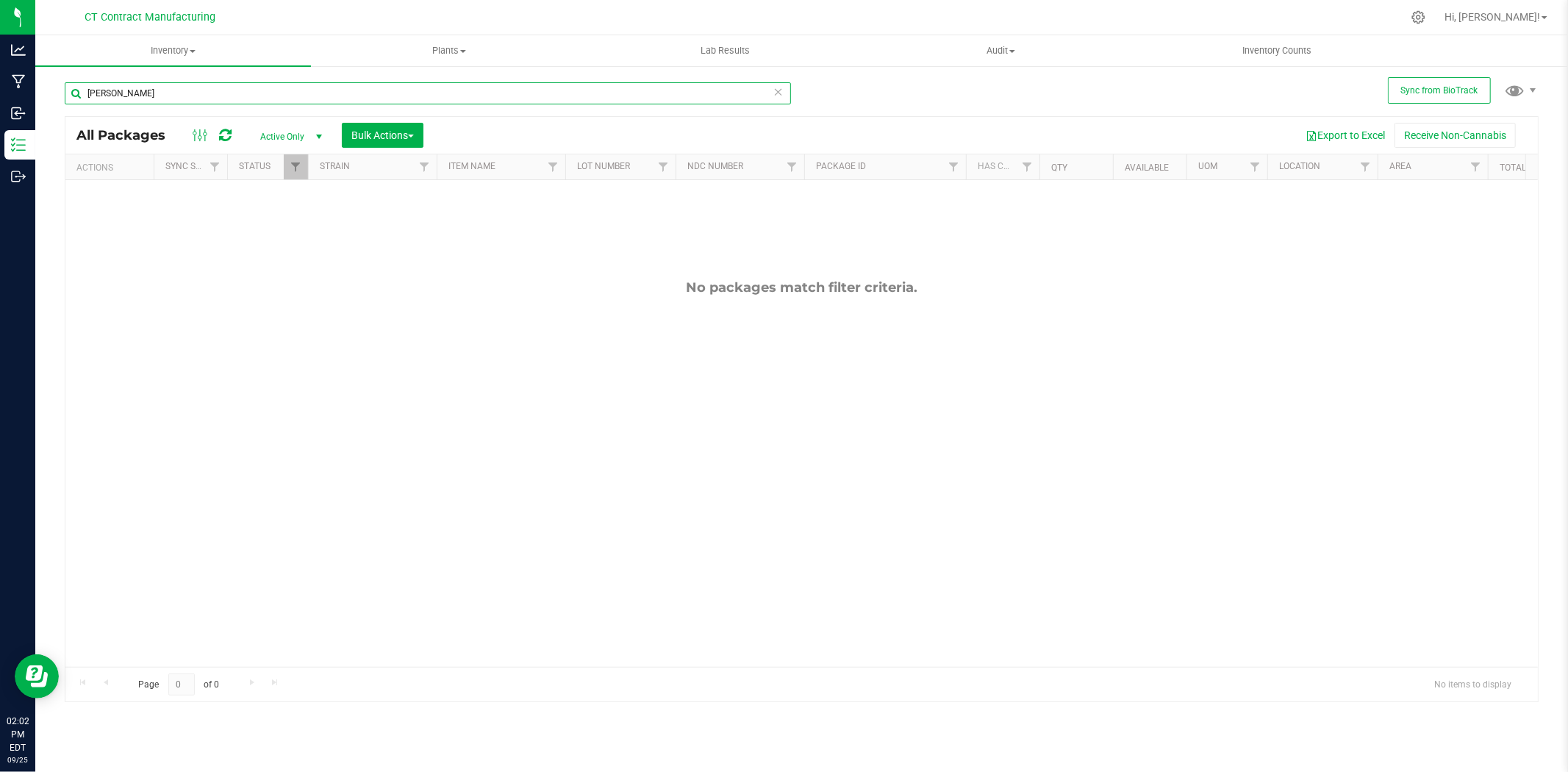
click at [106, 92] on input "[PERSON_NAME]" at bounding box center [428, 93] width 726 height 22
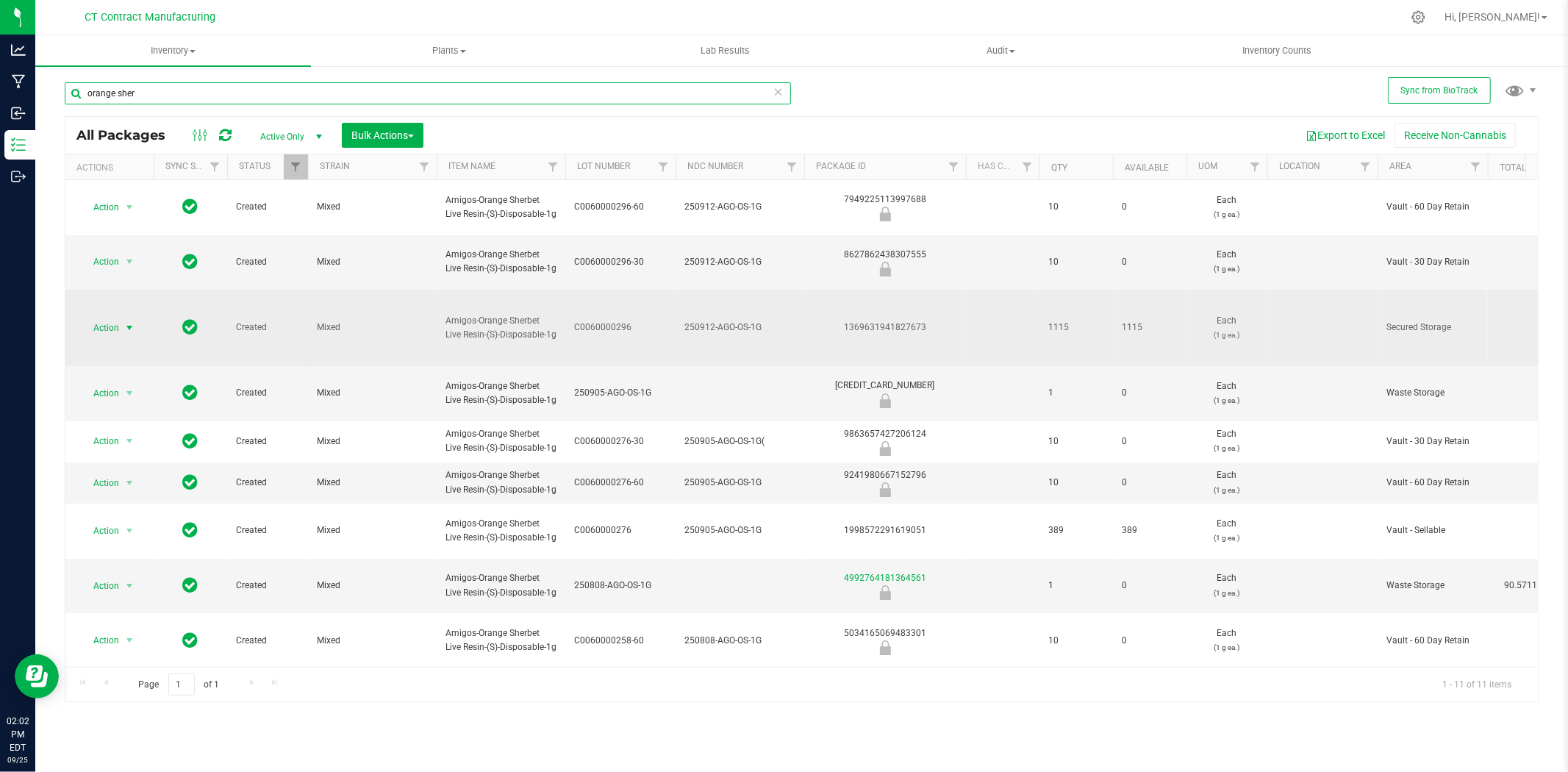
type input "orange sher"
click at [129, 327] on span "select" at bounding box center [129, 328] width 11 height 11
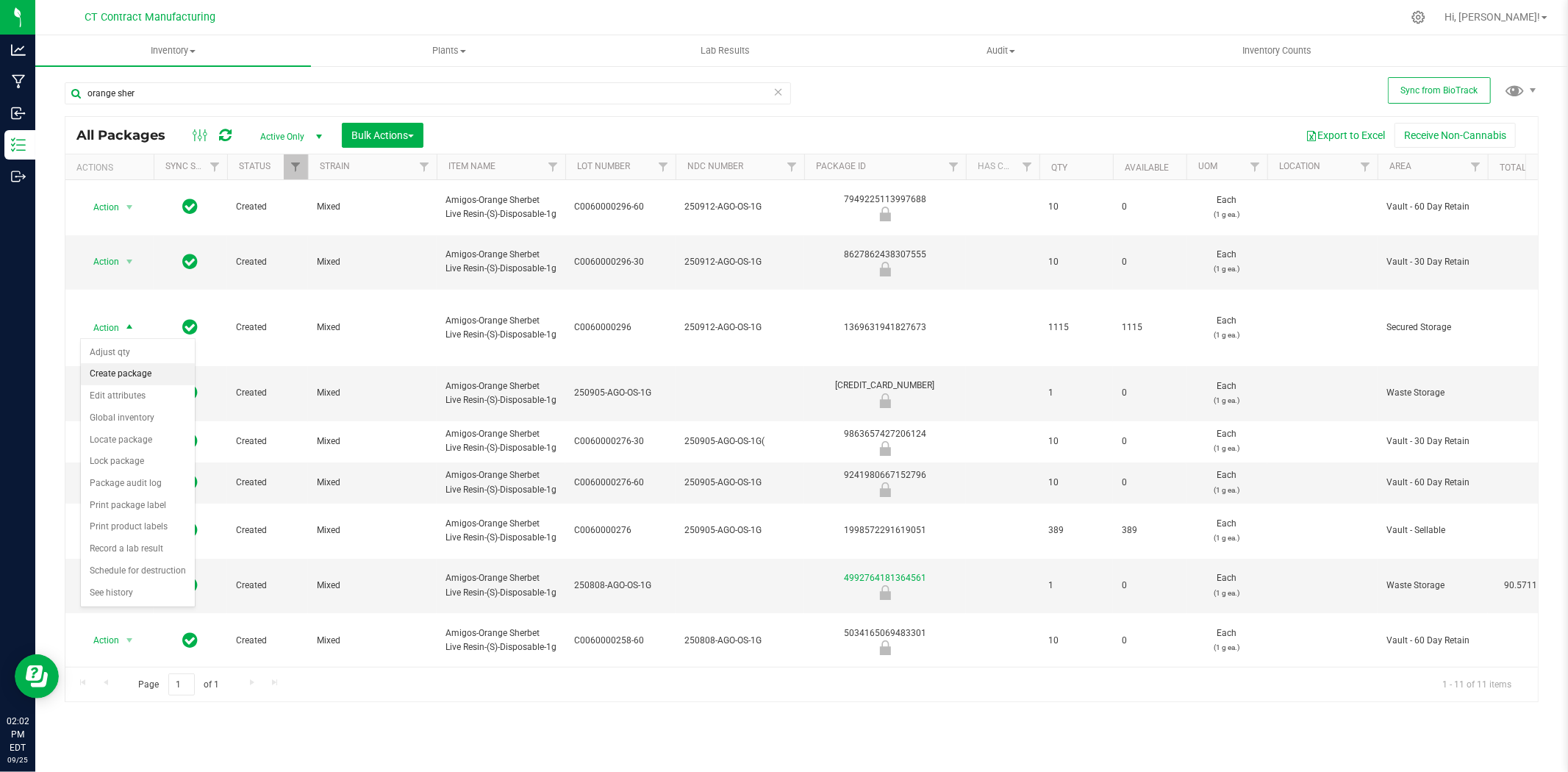
click at [136, 372] on li "Create package" at bounding box center [138, 374] width 114 height 22
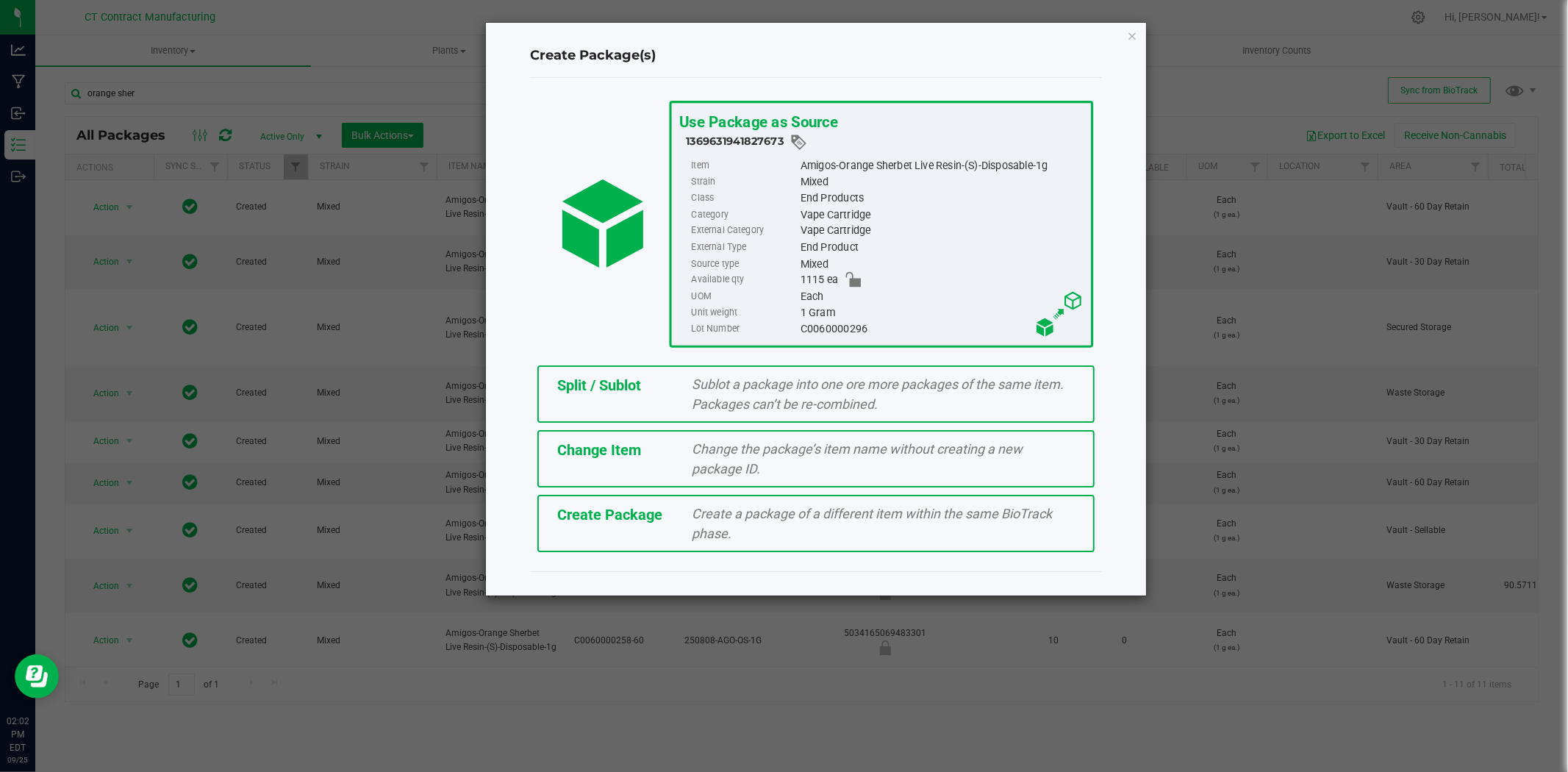
click at [682, 384] on div "Sublot a package into one ore more packages of the same item. Packages can’t be…" at bounding box center [884, 395] width 405 height 40
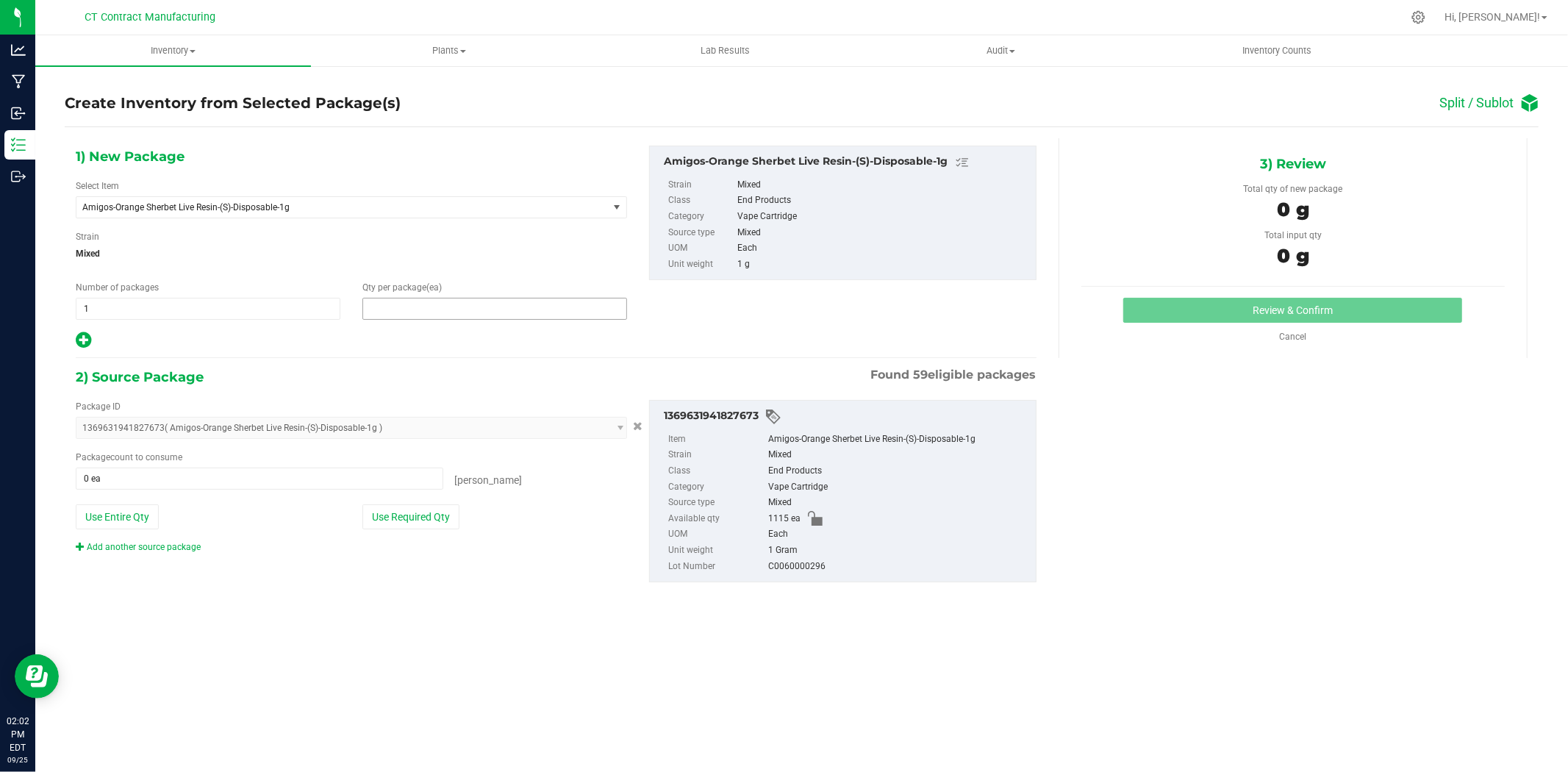
click at [402, 310] on span at bounding box center [494, 309] width 265 height 22
type input "4"
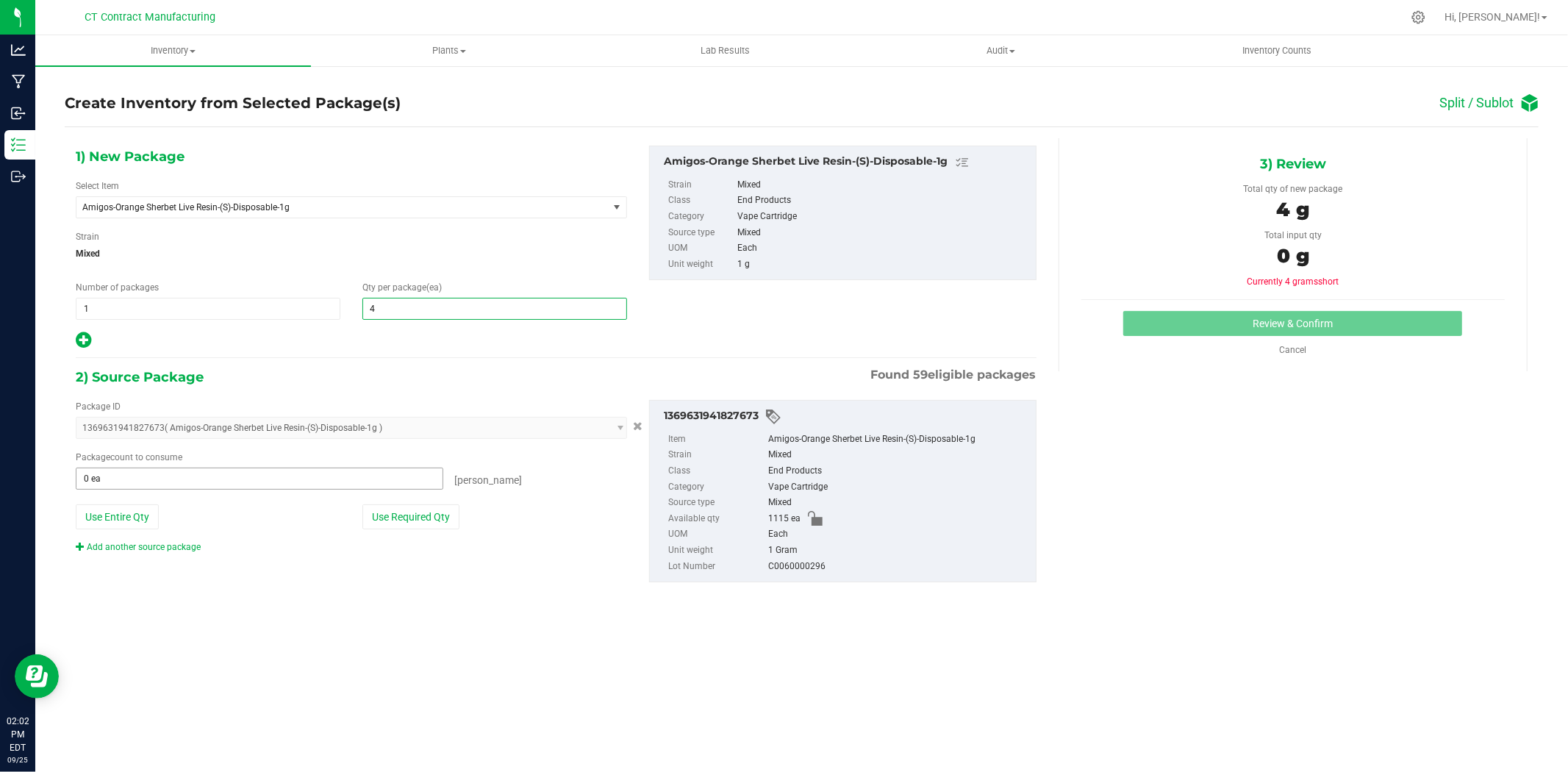
type input "4"
click at [269, 476] on span at bounding box center [259, 478] width 368 height 22
type input "4"
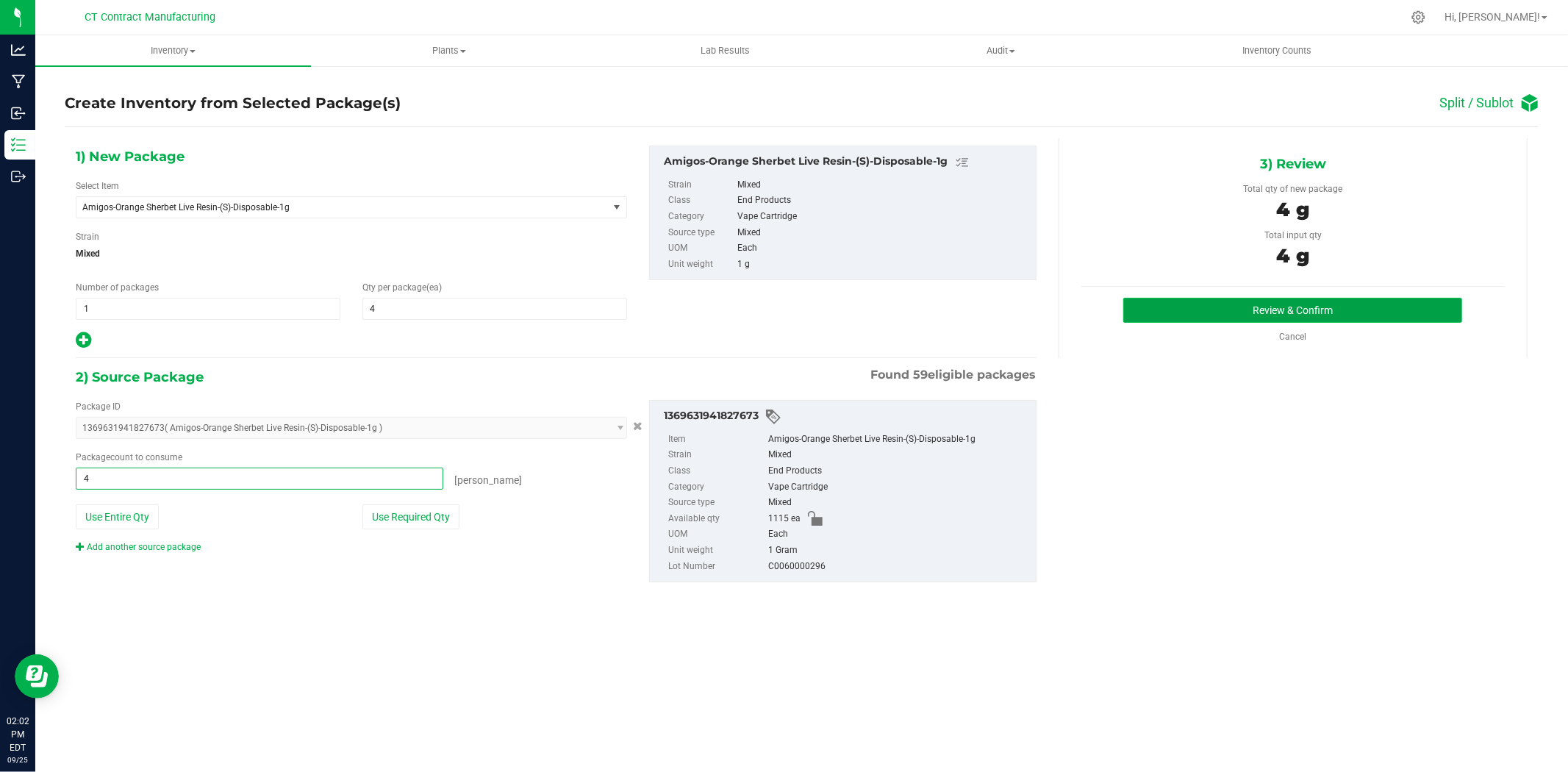
type input "4 ea"
click at [1174, 311] on button "Review & Confirm" at bounding box center [1293, 311] width 339 height 25
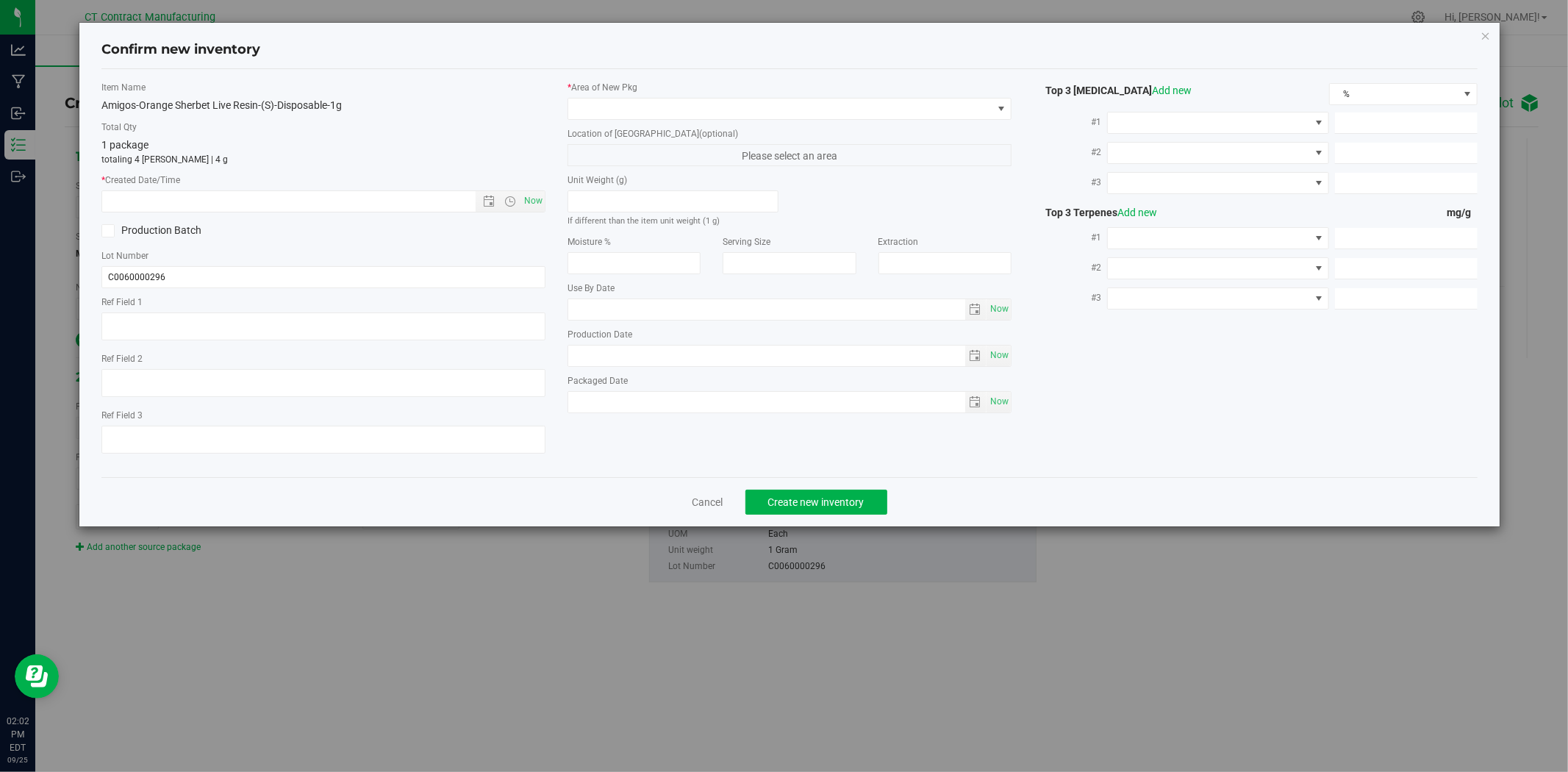
type textarea "250912-AGO-OS-1G"
click at [531, 200] on span "Now" at bounding box center [534, 201] width 25 height 21
type input "[DATE] 2:02 PM"
click at [636, 118] on span at bounding box center [781, 109] width 424 height 21
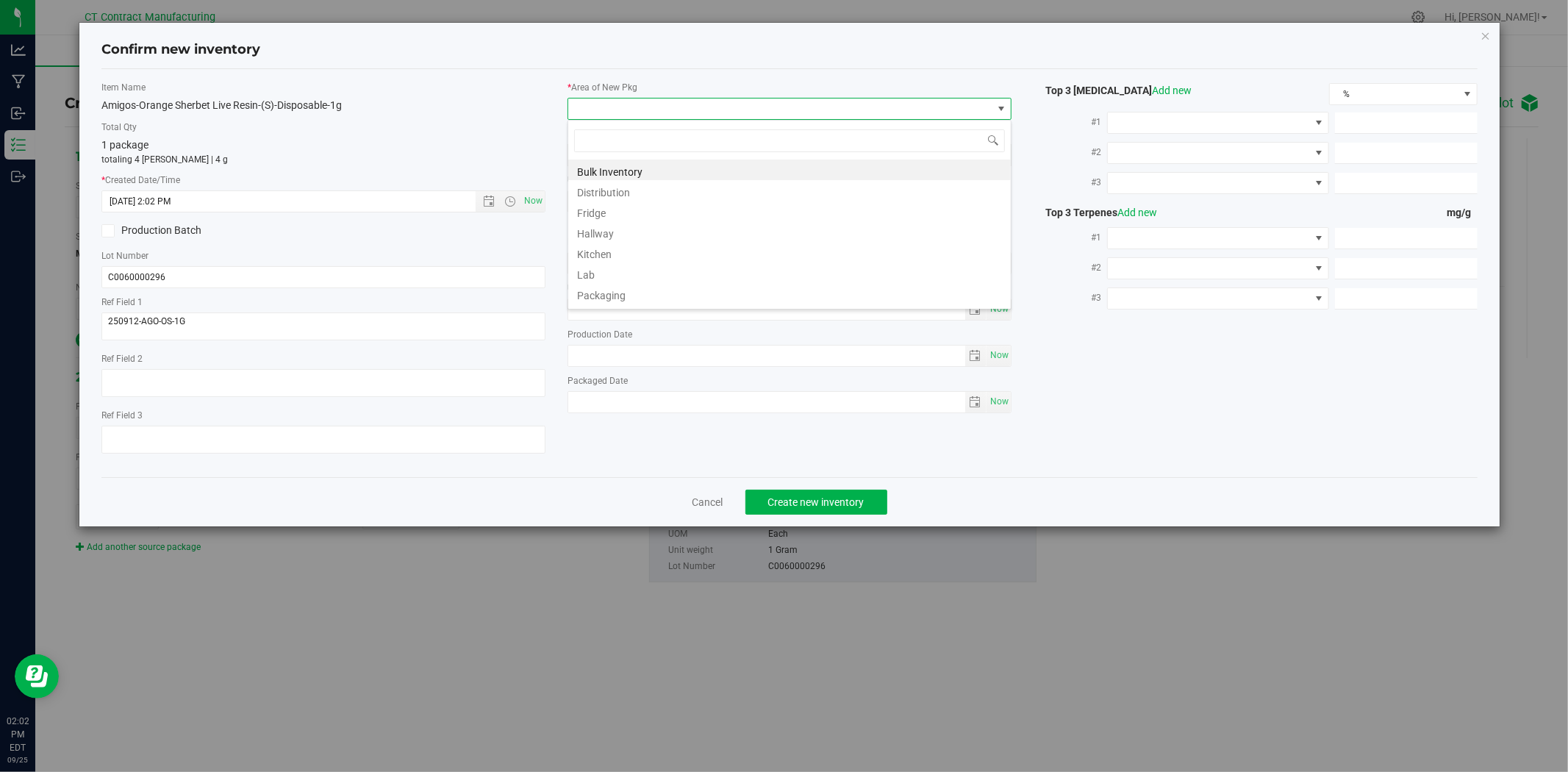
click at [638, 112] on span at bounding box center [781, 109] width 424 height 21
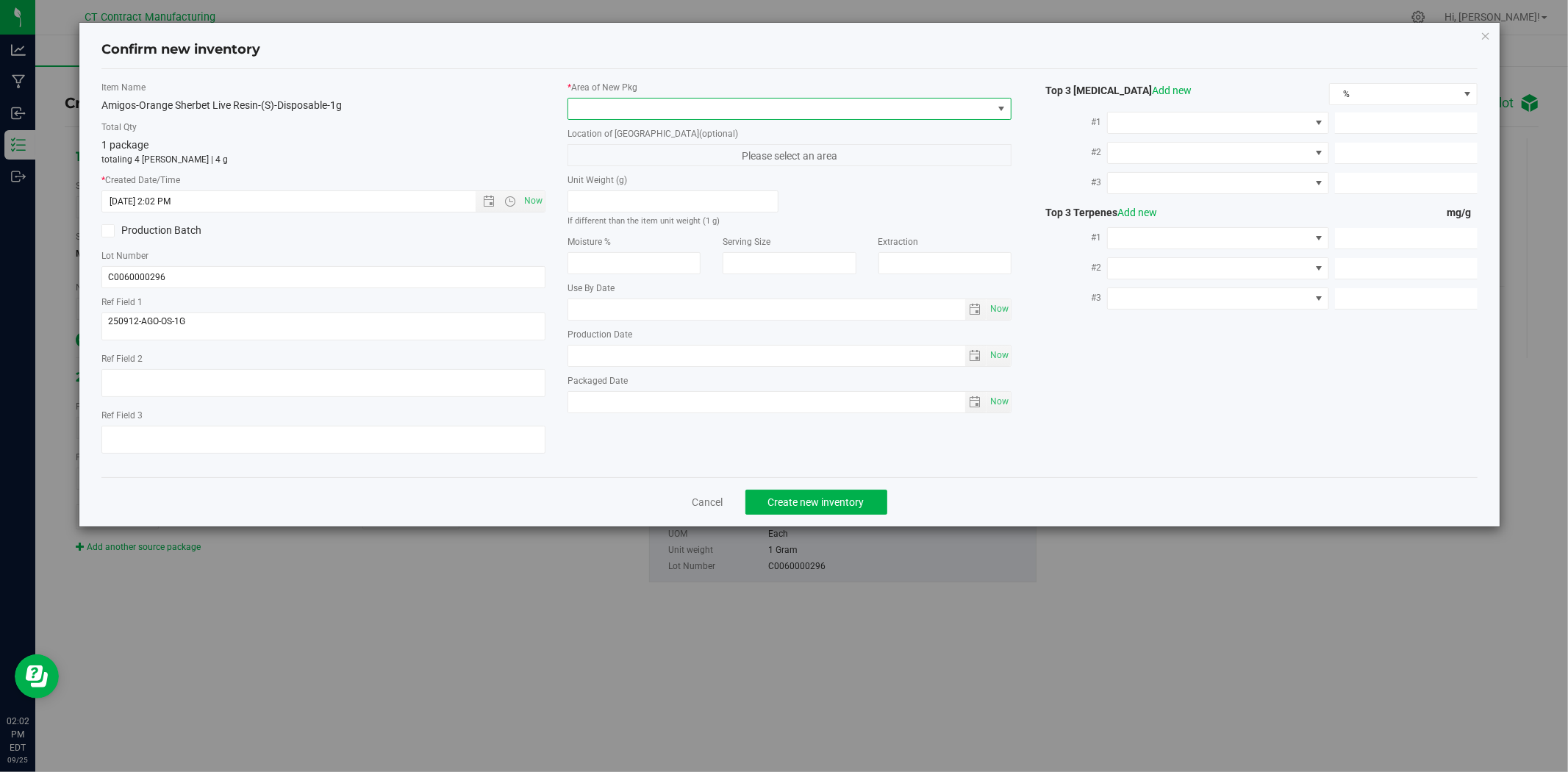
click at [638, 112] on span at bounding box center [781, 109] width 424 height 21
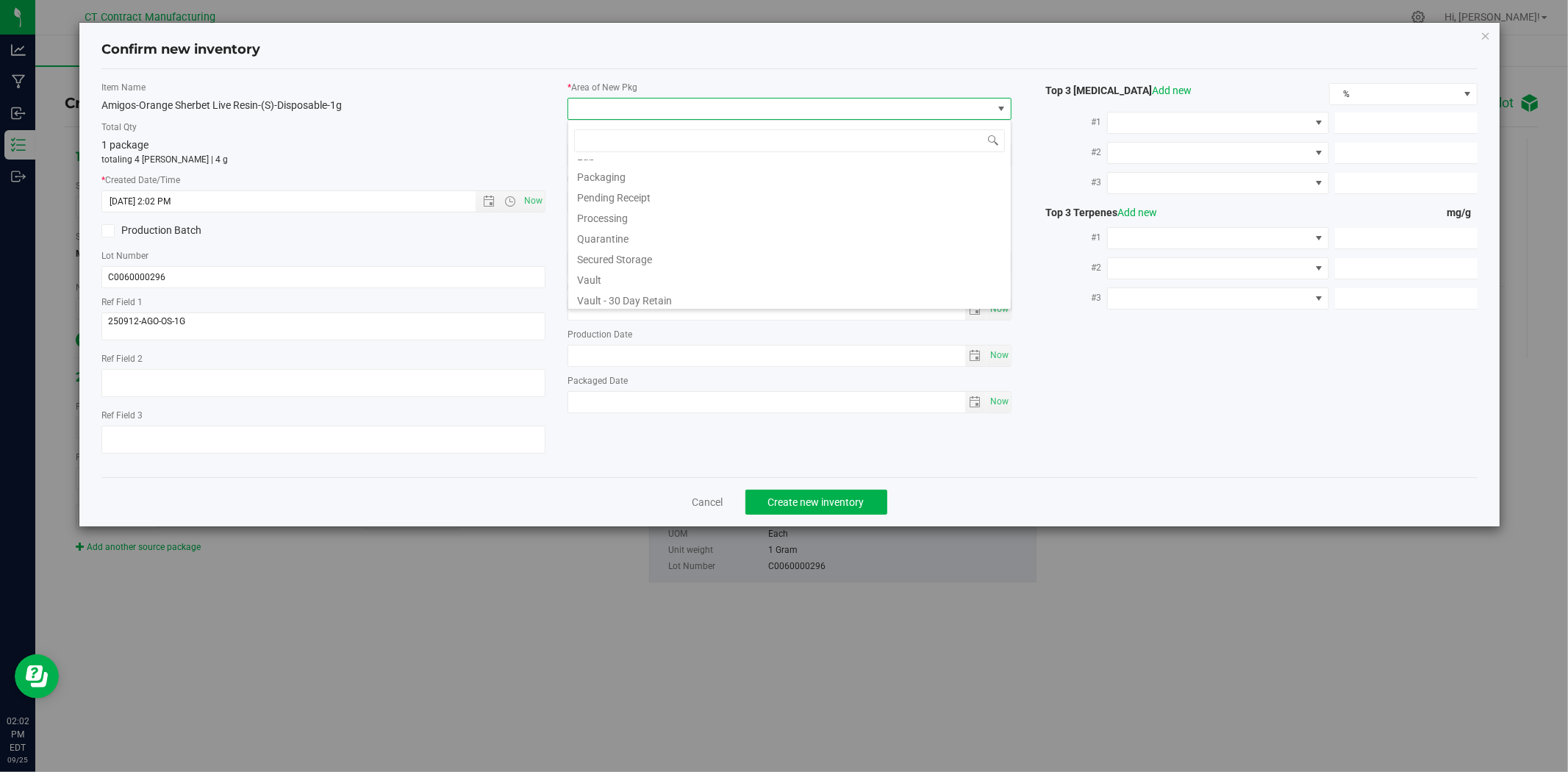
scroll to position [182, 0]
click at [630, 305] on li "Waste Storage" at bounding box center [789, 297] width 442 height 21
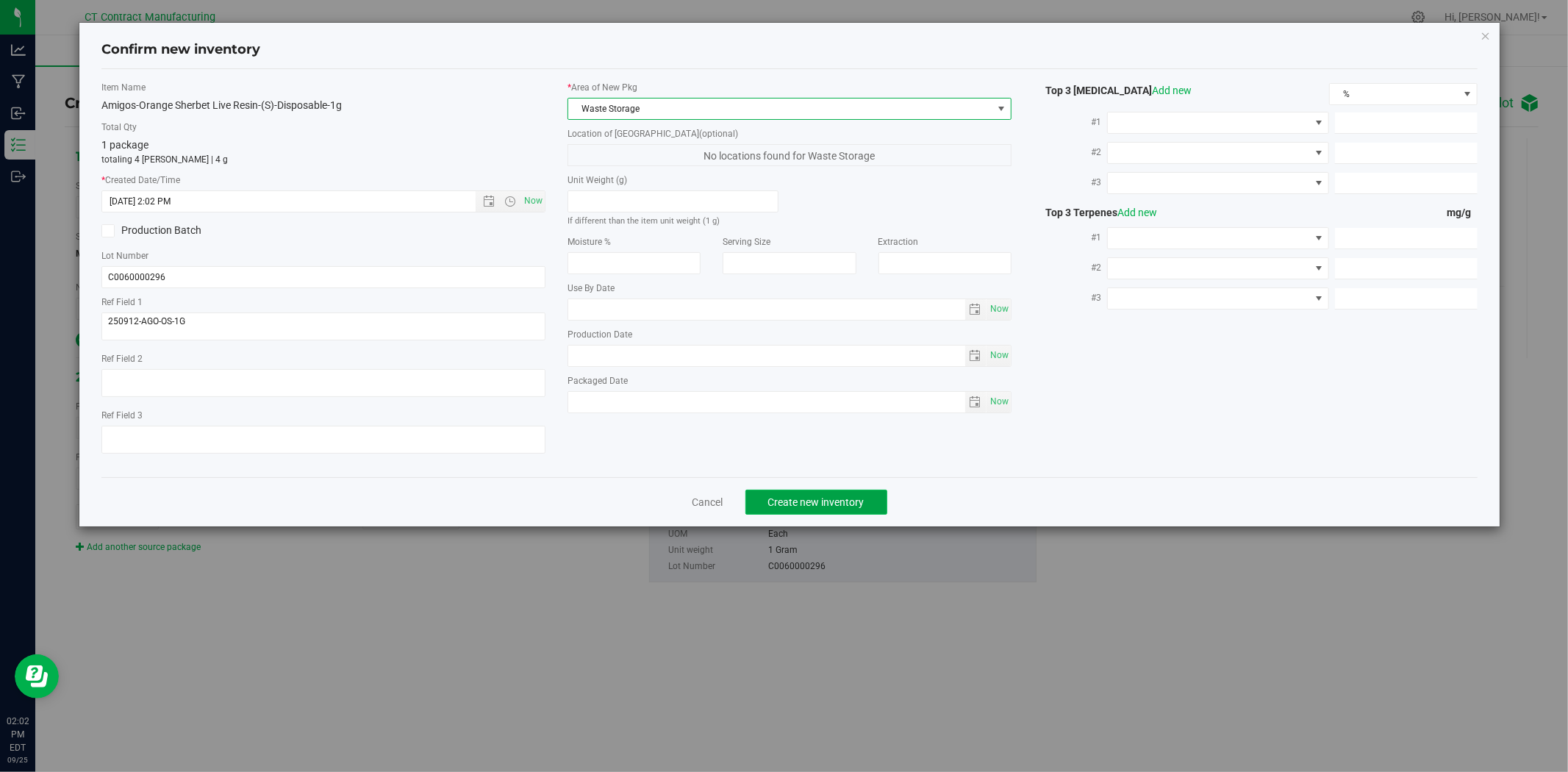
click at [841, 508] on span "Create new inventory" at bounding box center [816, 502] width 97 height 11
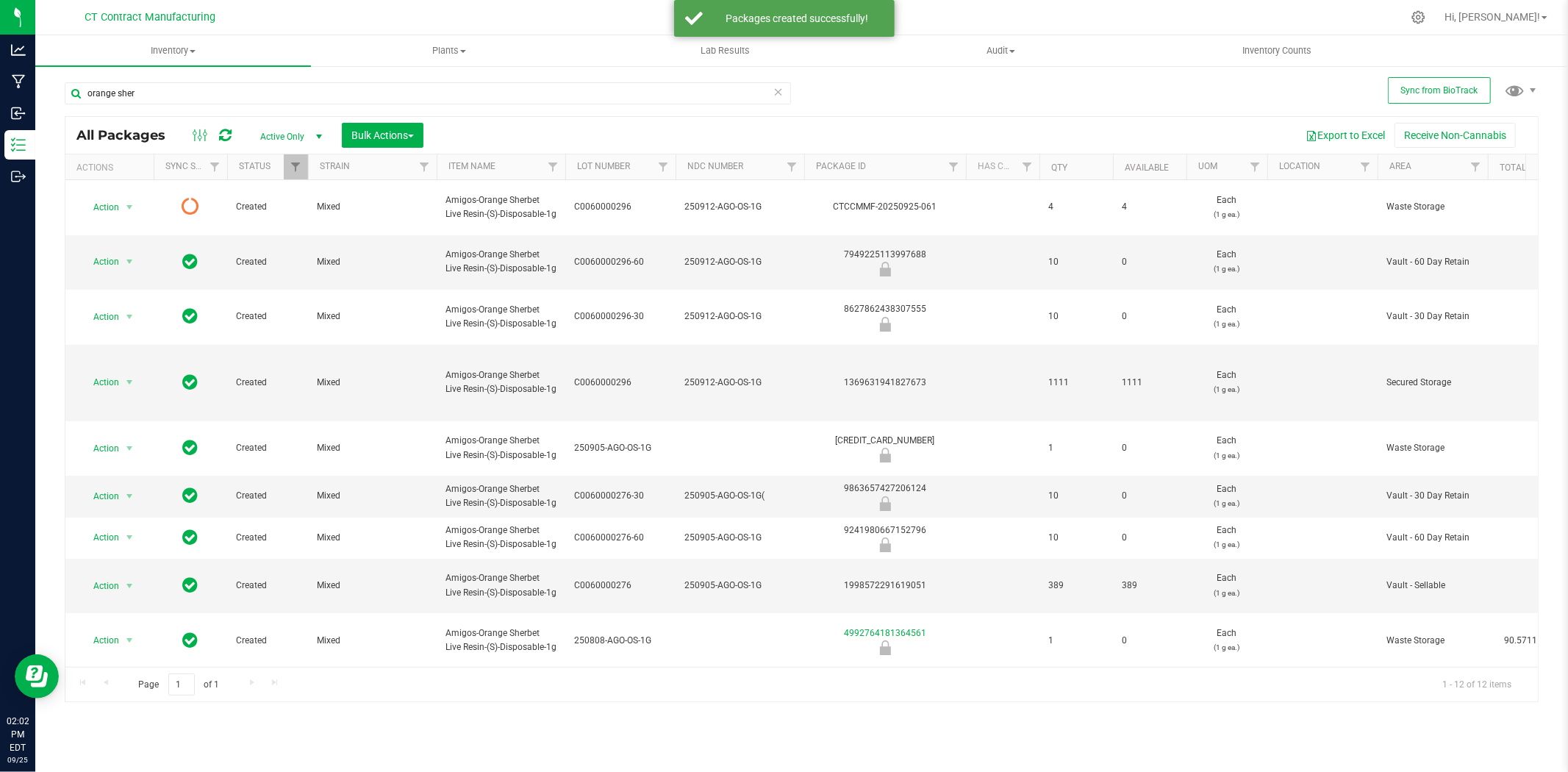
click at [223, 130] on icon at bounding box center [225, 135] width 12 height 14
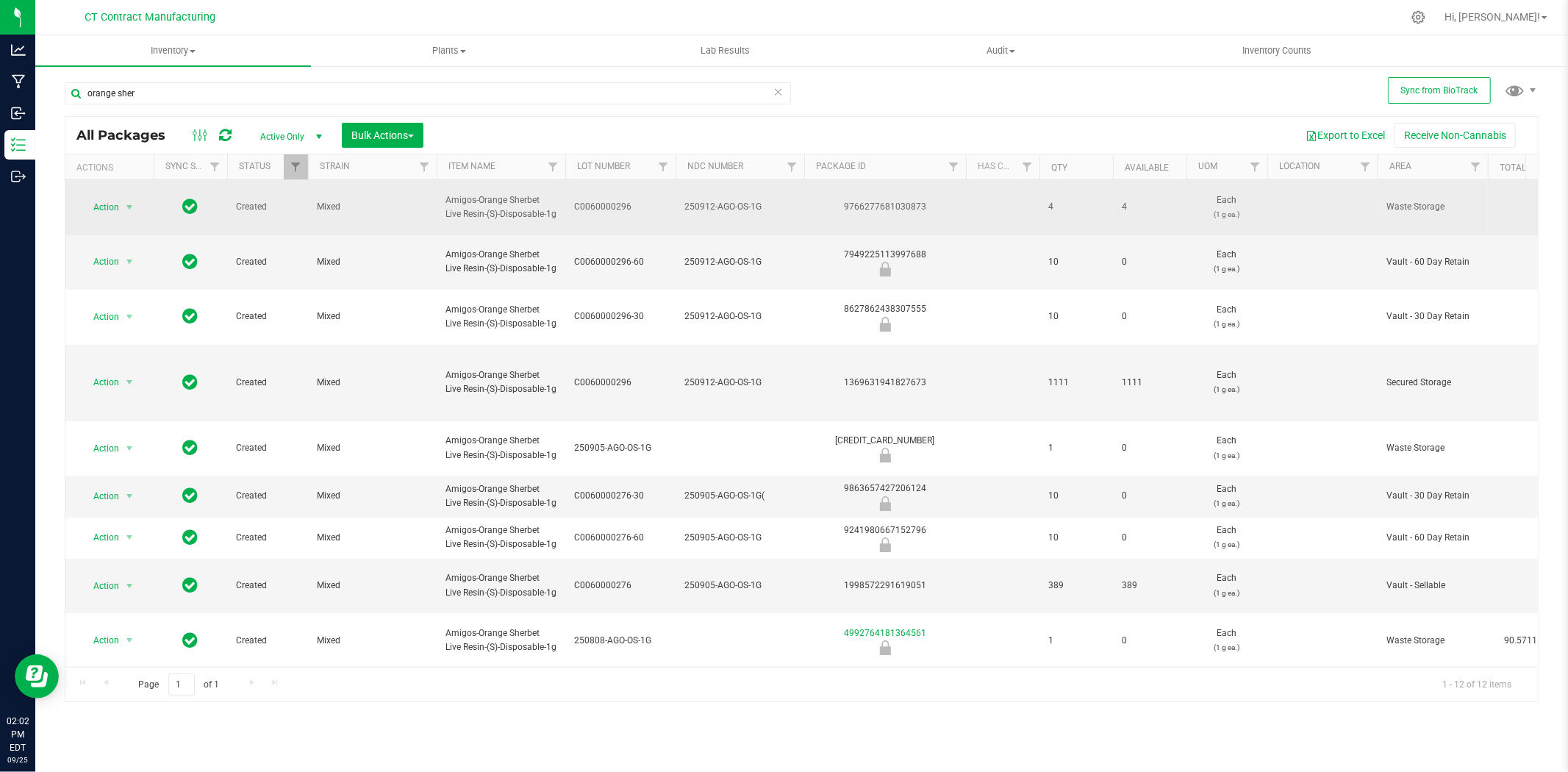
click at [739, 209] on span "250912-AGO-OS-1G" at bounding box center [740, 206] width 111 height 14
click at [739, 209] on input "250912-AGO-OS-1G" at bounding box center [736, 207] width 123 height 23
click at [859, 203] on div "9766277681030873" at bounding box center [885, 206] width 166 height 14
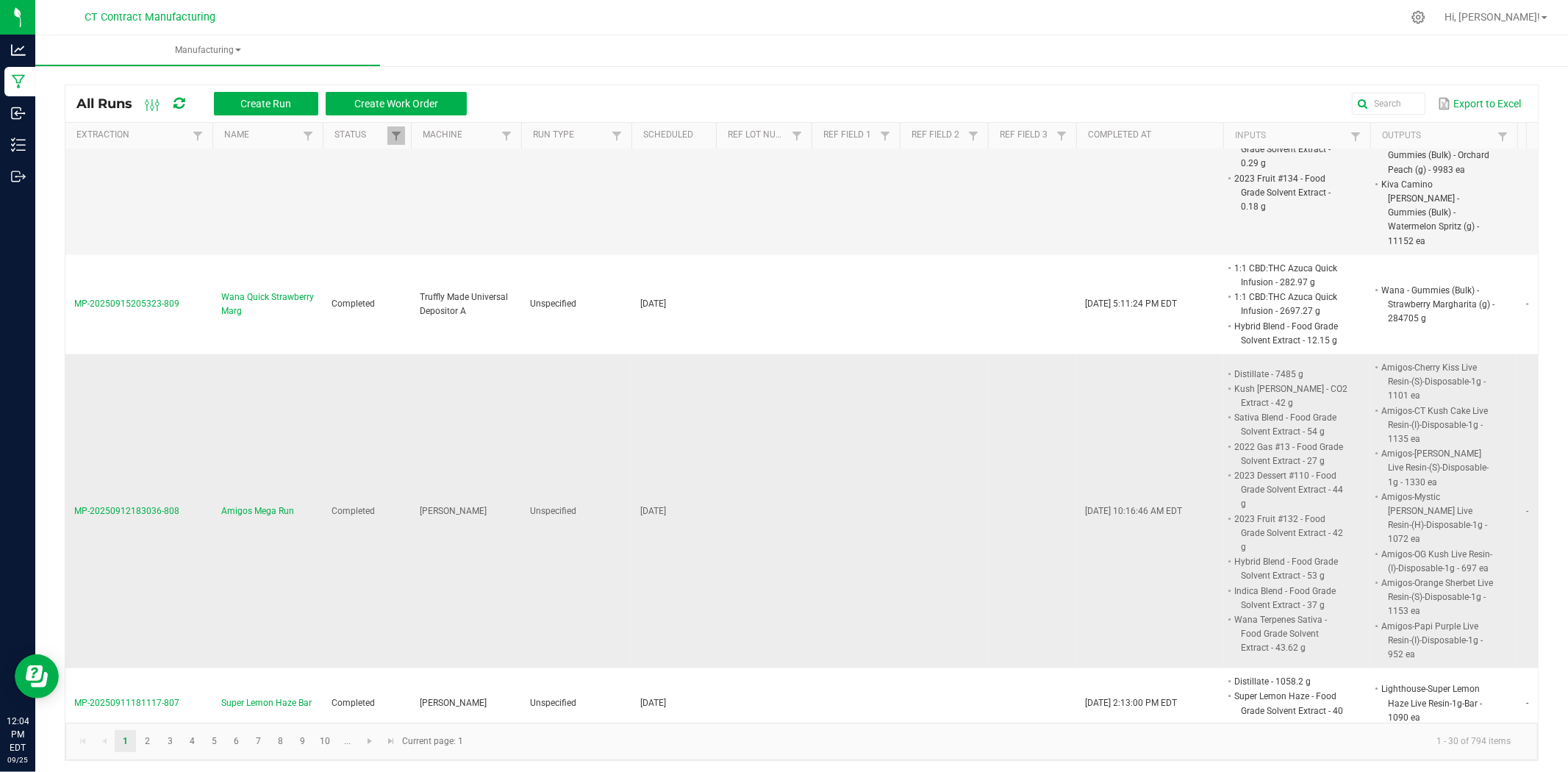
scroll to position [1552, 0]
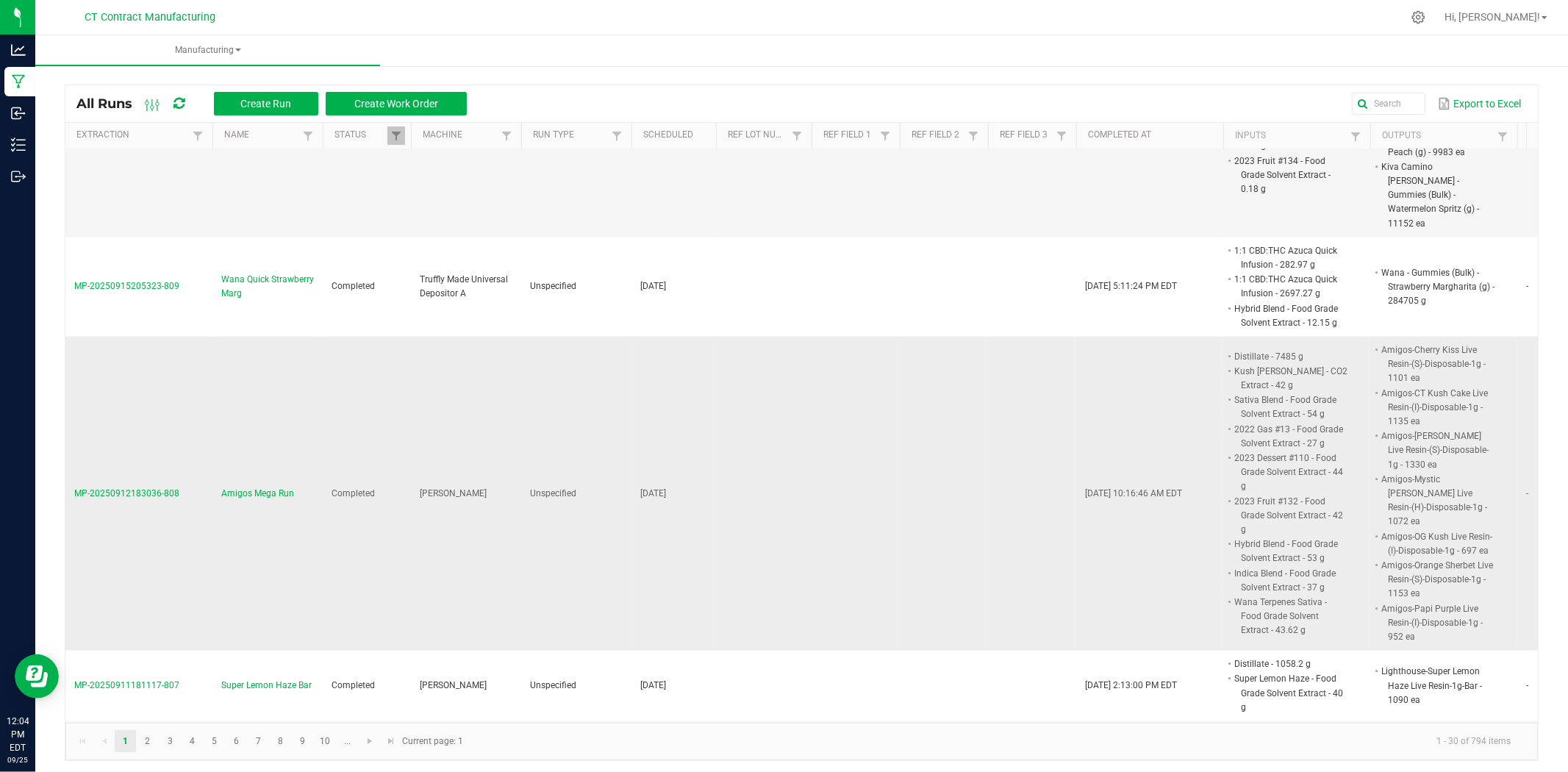
click at [276, 486] on span "Amigos Mega Run" at bounding box center [258, 493] width 73 height 14
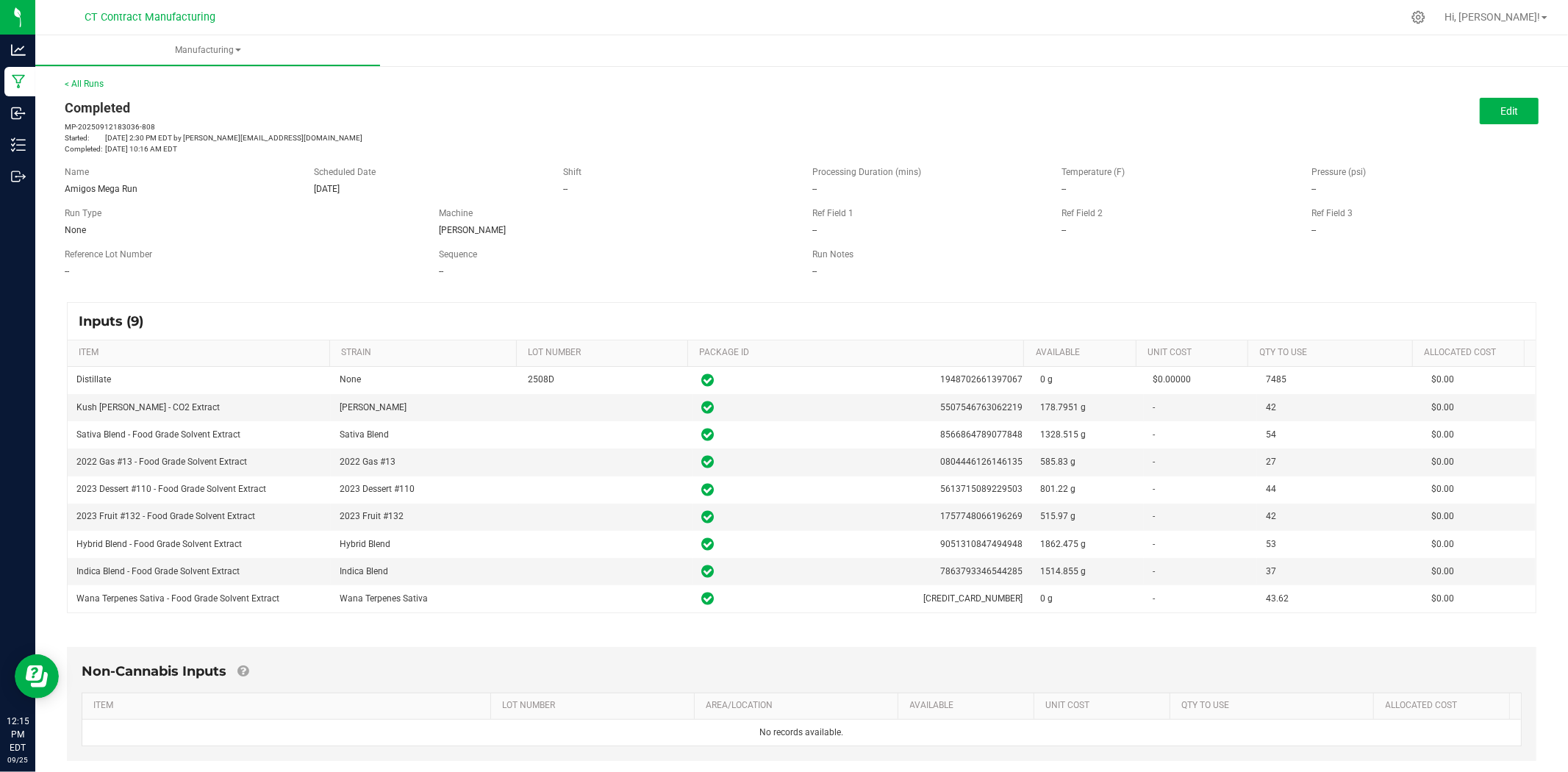
click at [90, 77] on div "< All Runs Completed MP-20250912183036-808 Started: Sep 12, 2025 2:30 PM EDT by…" at bounding box center [802, 116] width 1474 height 77
click at [92, 85] on link "< All Runs" at bounding box center [84, 83] width 39 height 11
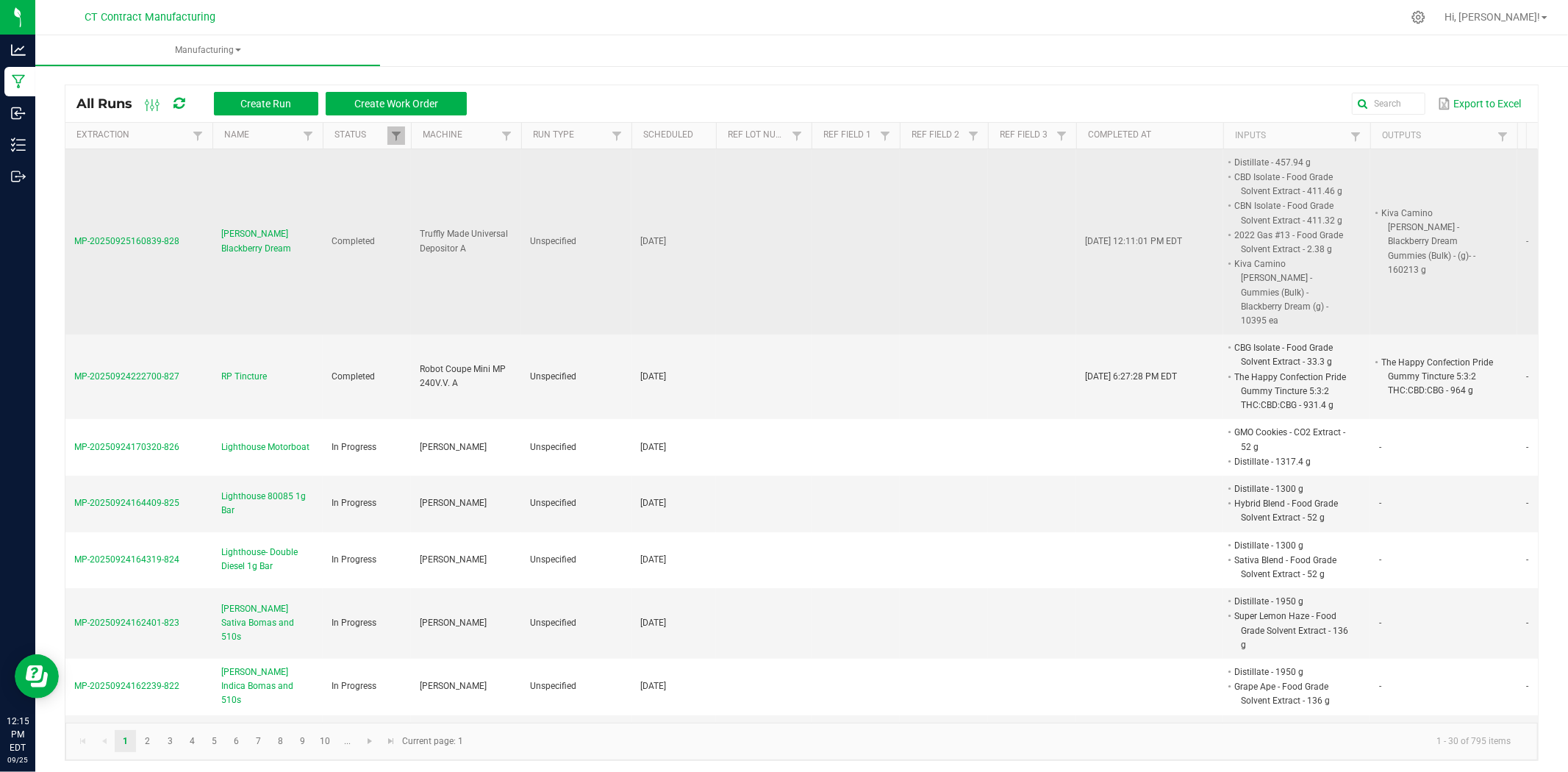
click at [234, 232] on span "Sours Blackberry Dream" at bounding box center [268, 241] width 93 height 28
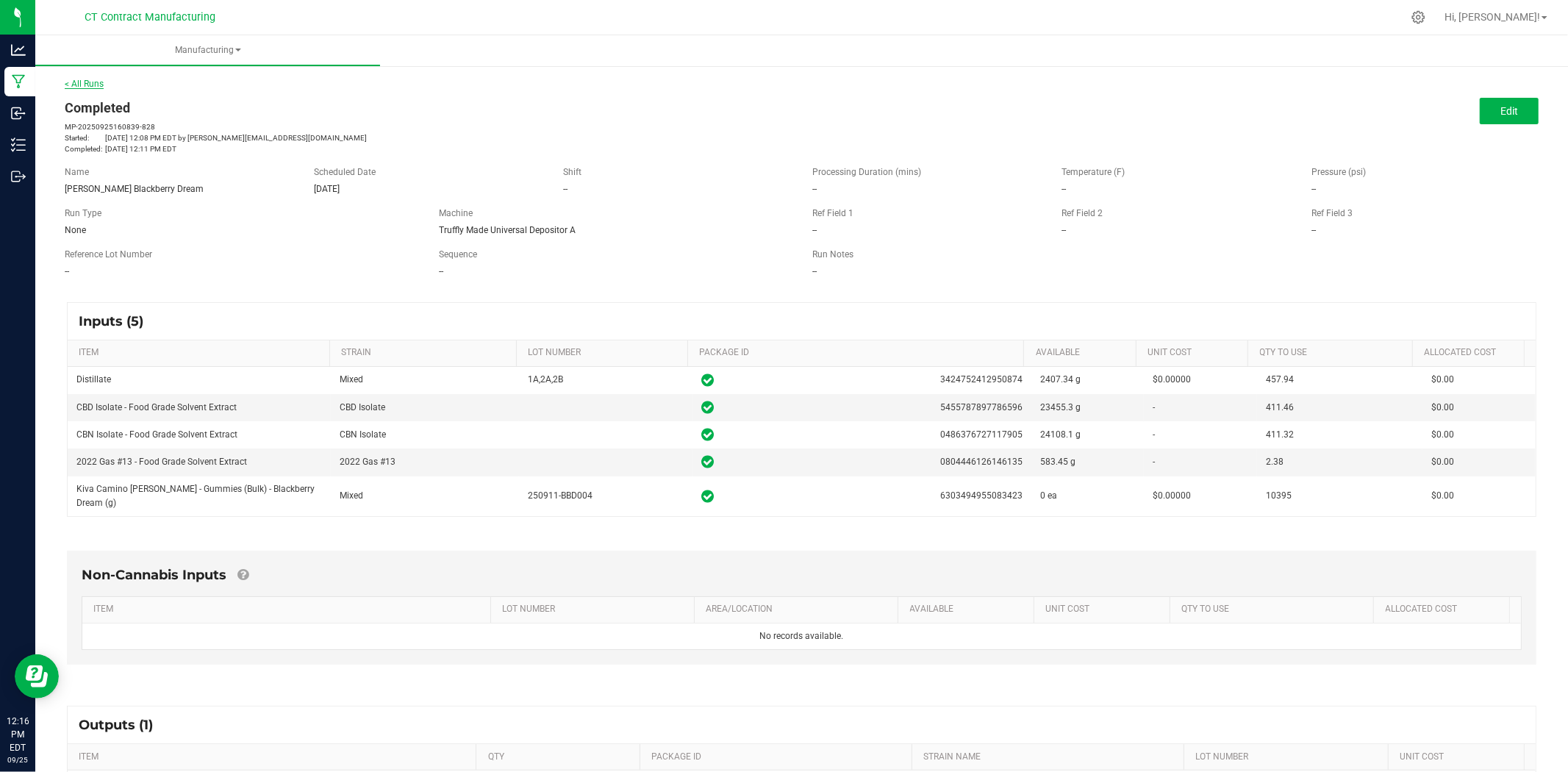
click at [97, 83] on link "< All Runs" at bounding box center [84, 83] width 39 height 11
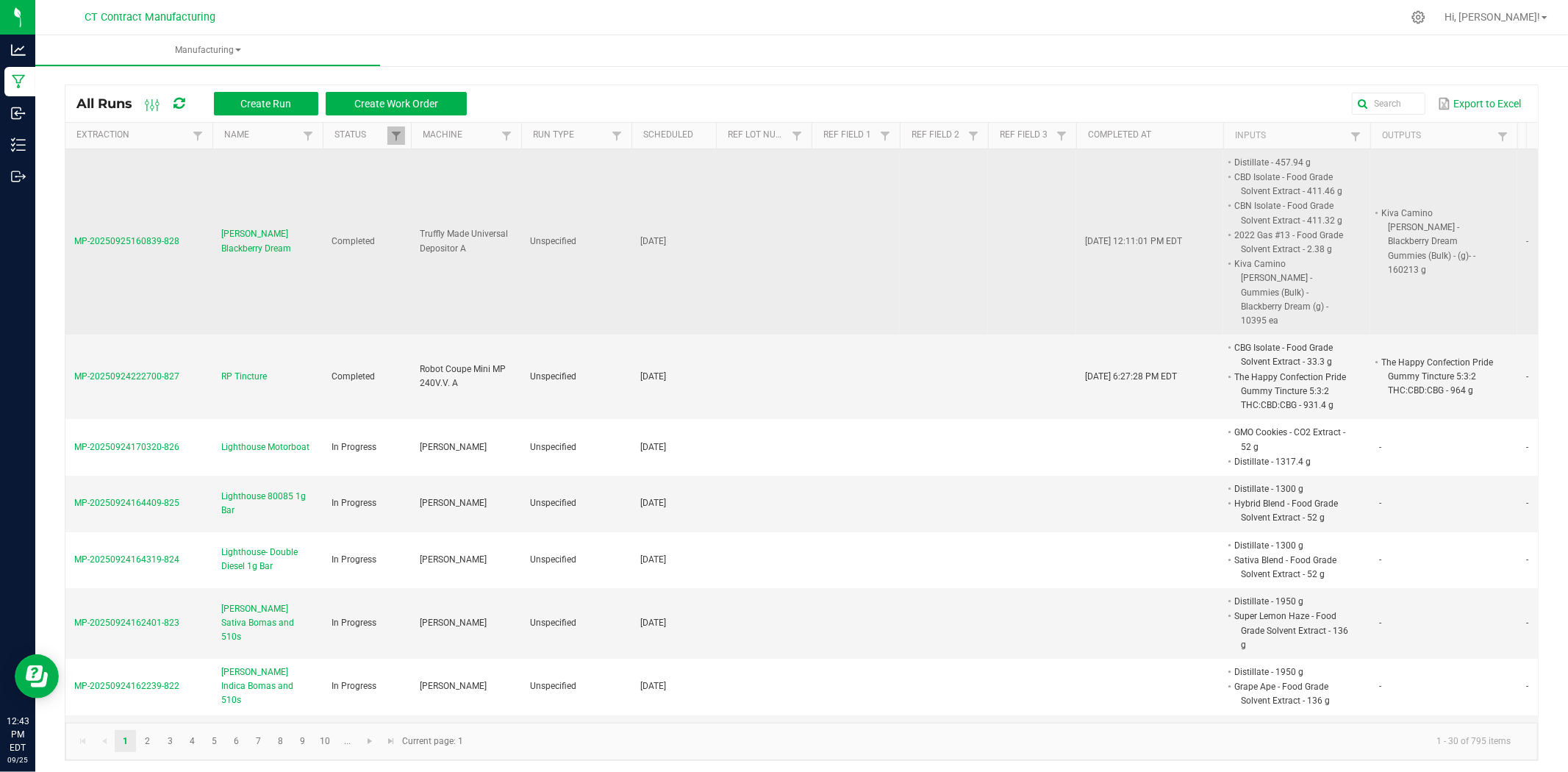
click at [253, 218] on td "Sours Blackberry Dream" at bounding box center [267, 242] width 110 height 185
click at [253, 227] on span "Sours Blackberry Dream" at bounding box center [268, 241] width 93 height 28
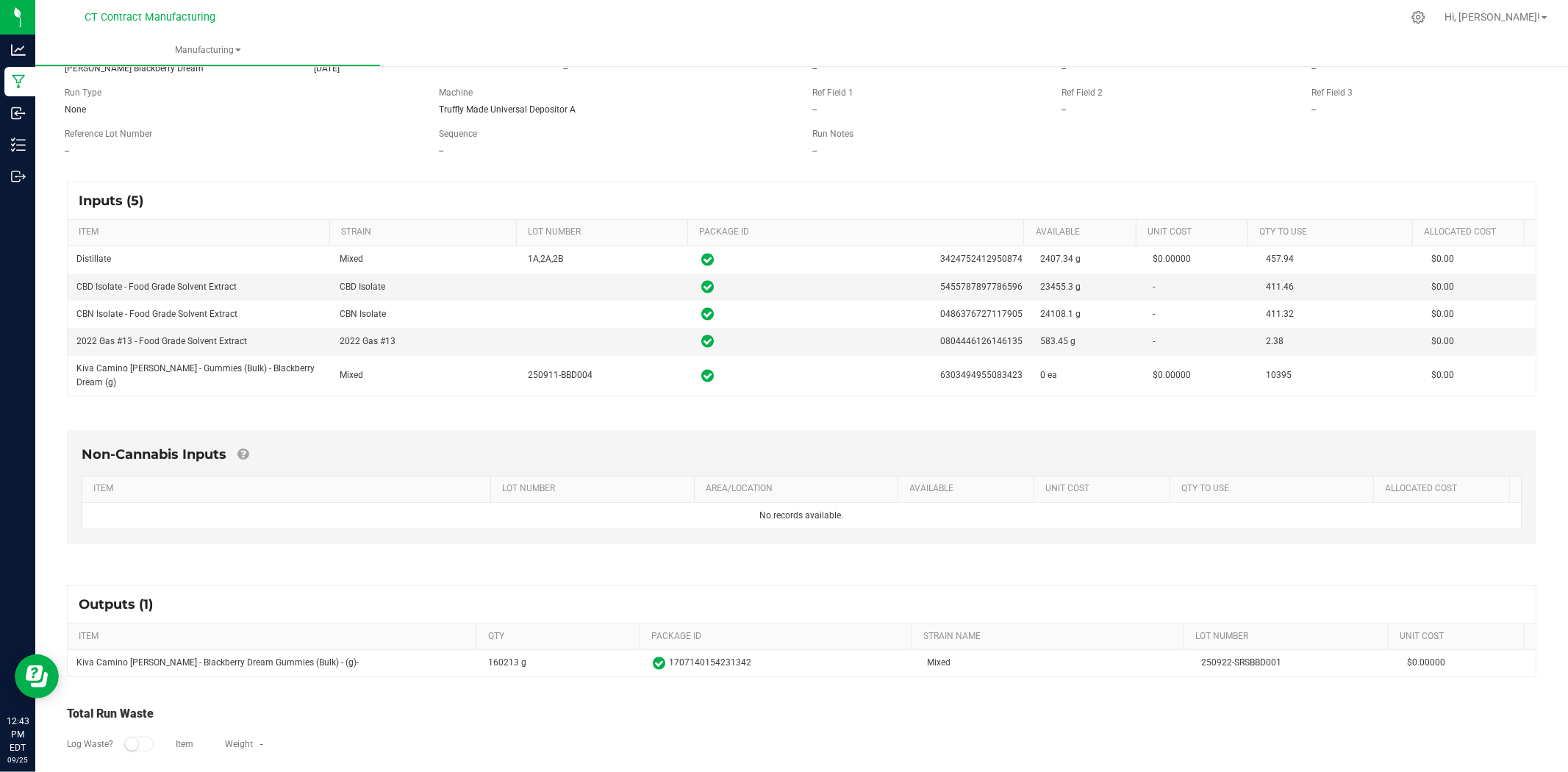
scroll to position [151, 0]
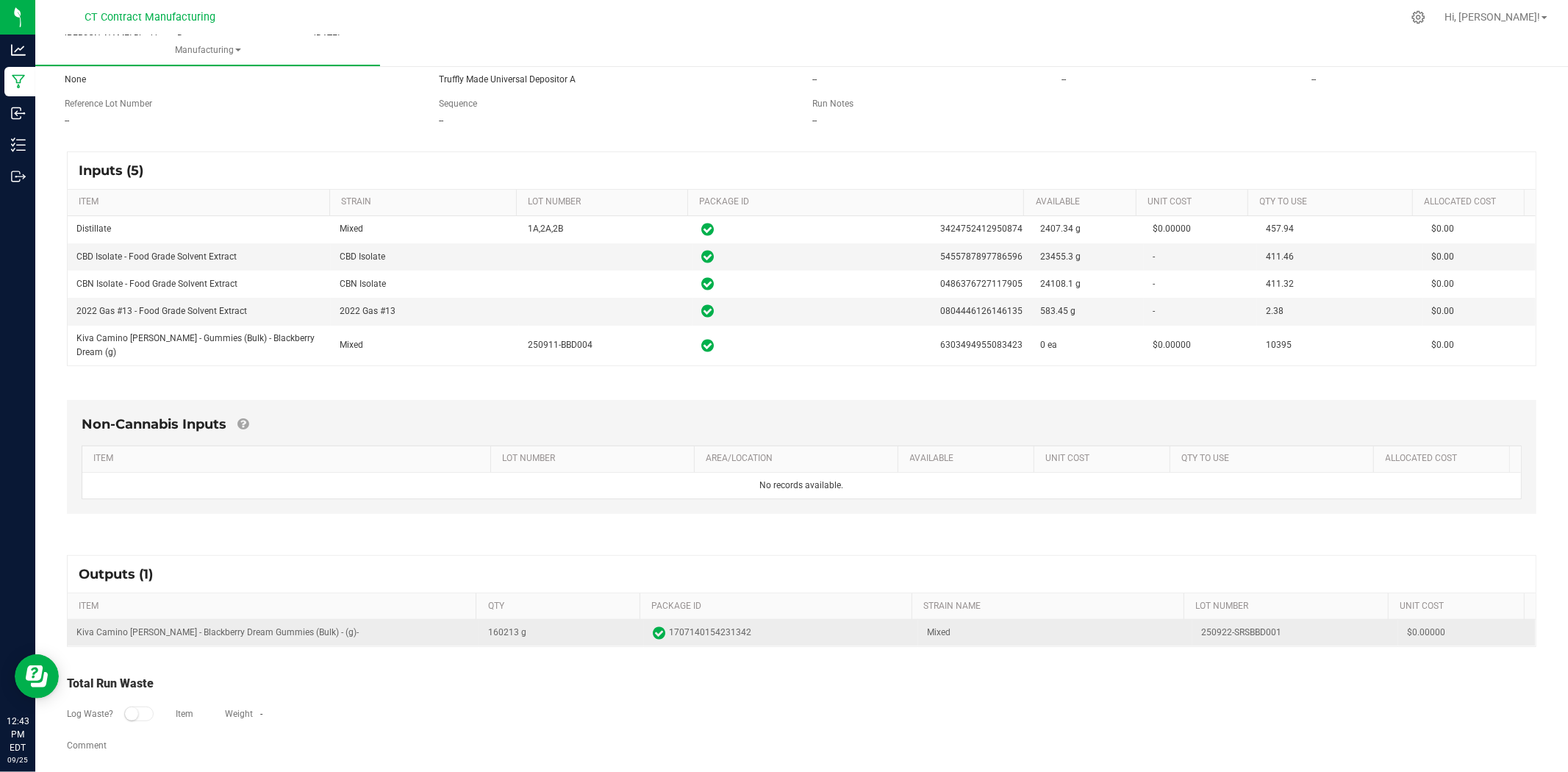
click at [1229, 620] on td "250922-SRSBBD001" at bounding box center [1295, 633] width 205 height 27
copy td "250922-SRSBBD001"
copy span "1707140154231342"
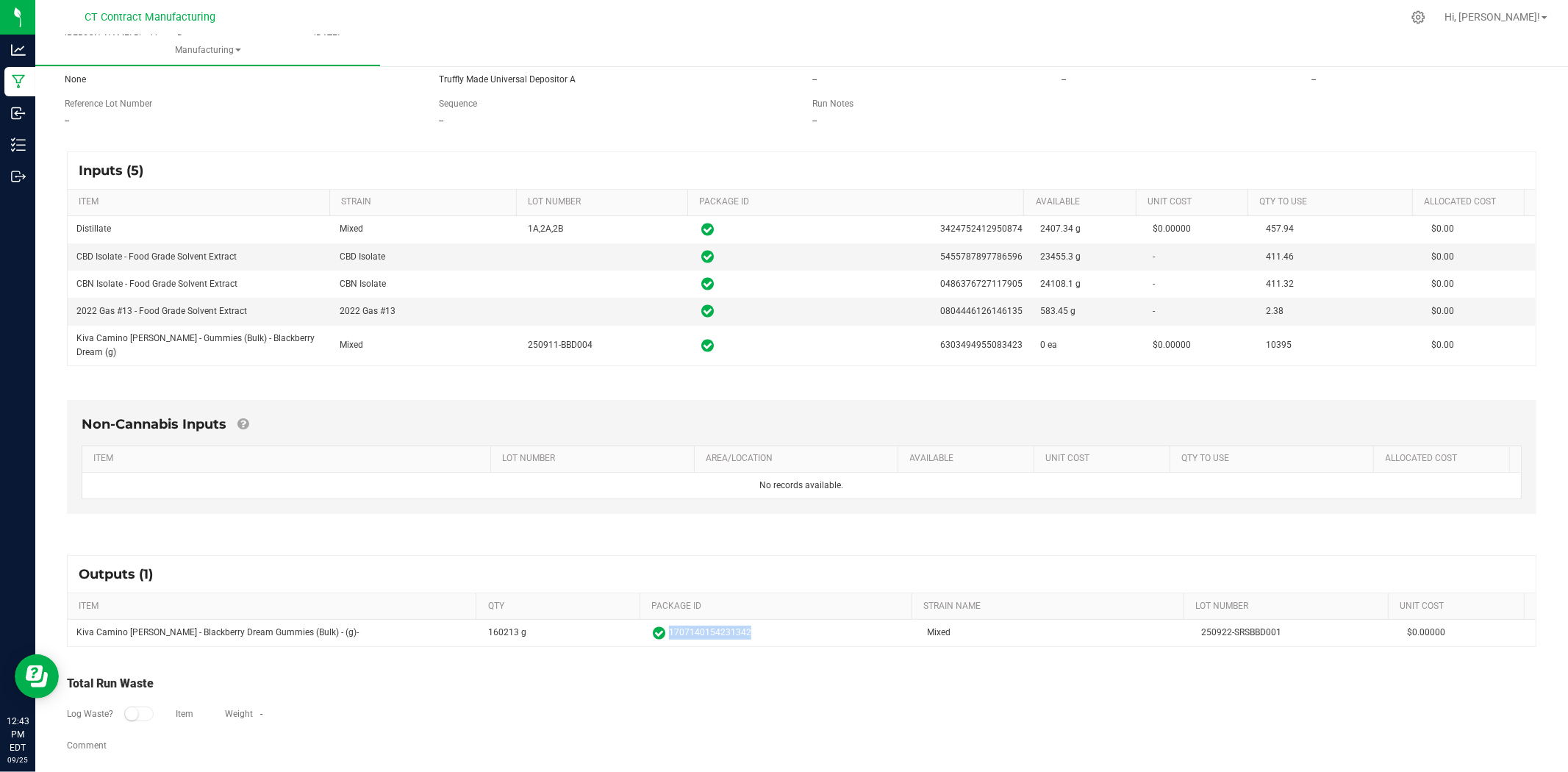
drag, startPoint x: 761, startPoint y: 622, endPoint x: 661, endPoint y: 674, distance: 112.7
click at [661, 674] on div "Inputs (5) ITEM STRAIN LOT NUMBER PACKAGE ID AVAILABLE Unit Cost QTY TO USE All…" at bounding box center [802, 454] width 1496 height 631
click at [661, 675] on div "Total Run Waste" at bounding box center [802, 683] width 1470 height 17
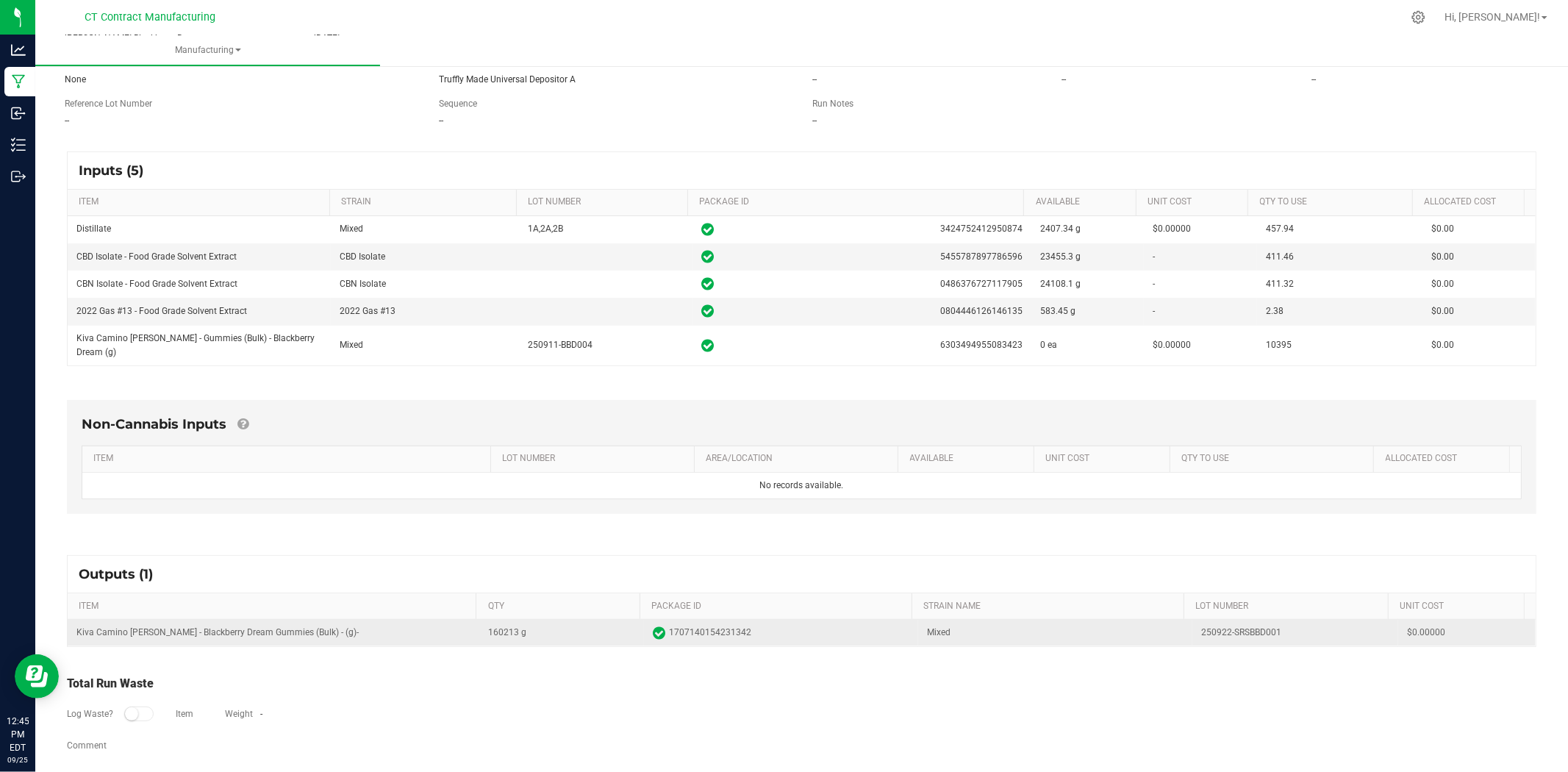
click at [229, 620] on td "Kiva Camino [PERSON_NAME] - Blackberry Dream Gummies (Bulk) - (g)-" at bounding box center [273, 633] width 412 height 27
copy td "Kiva Camino [PERSON_NAME] - Blackberry Dream Gummies (Bulk) - (g)-"
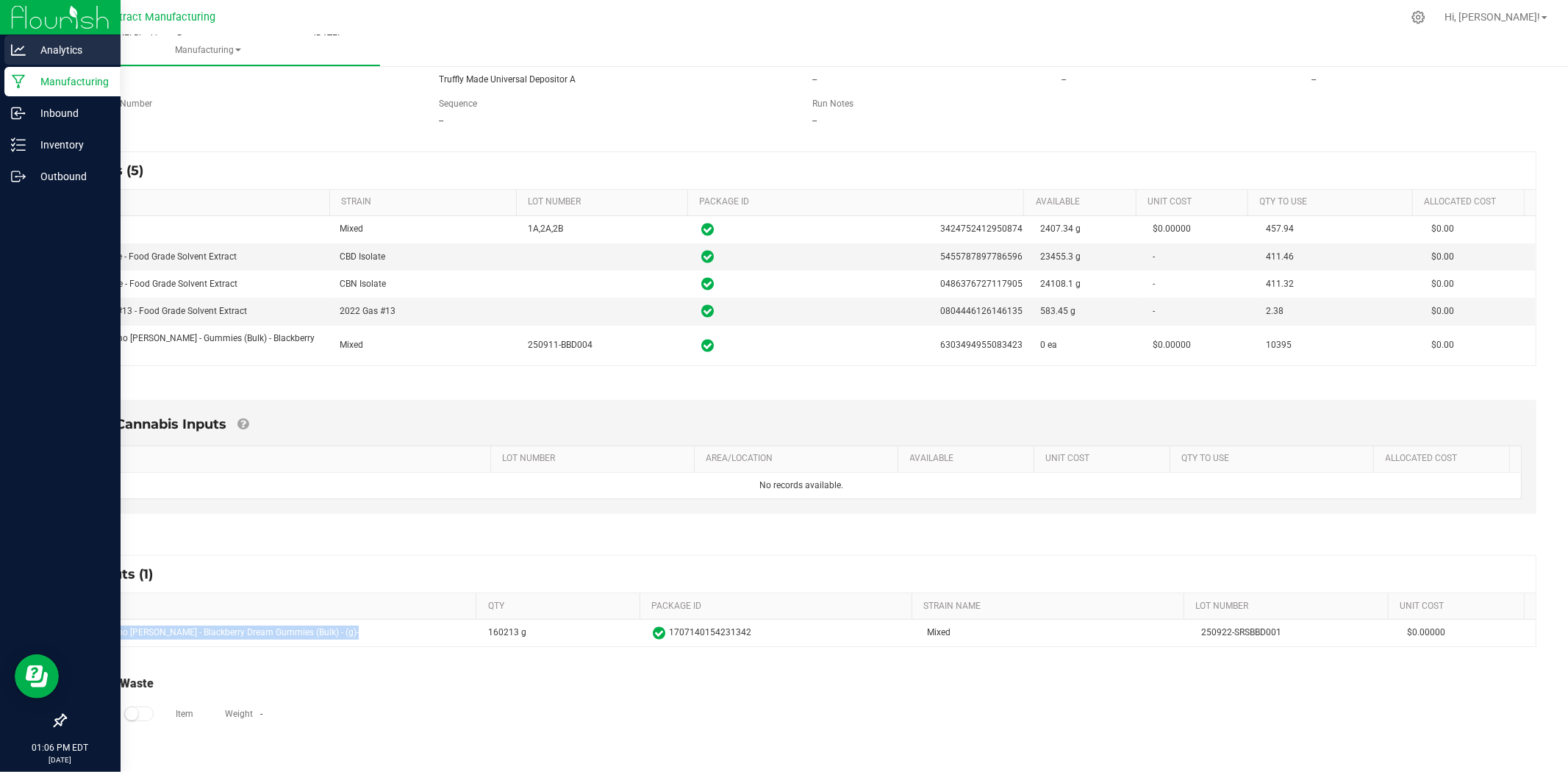
click at [32, 53] on p "Analytics" at bounding box center [70, 50] width 88 height 17
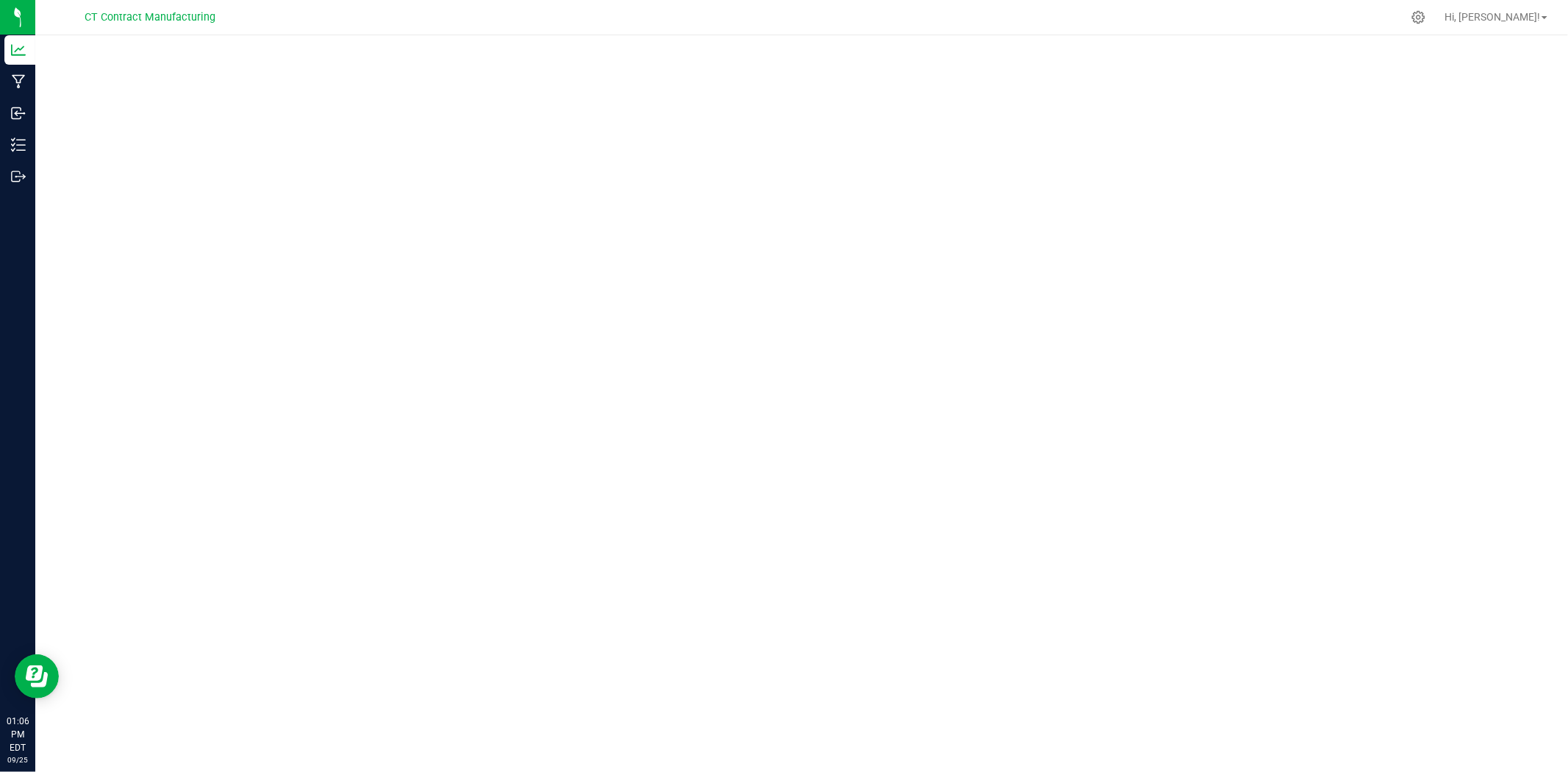
click at [956, 4] on div at bounding box center [832, 17] width 1139 height 29
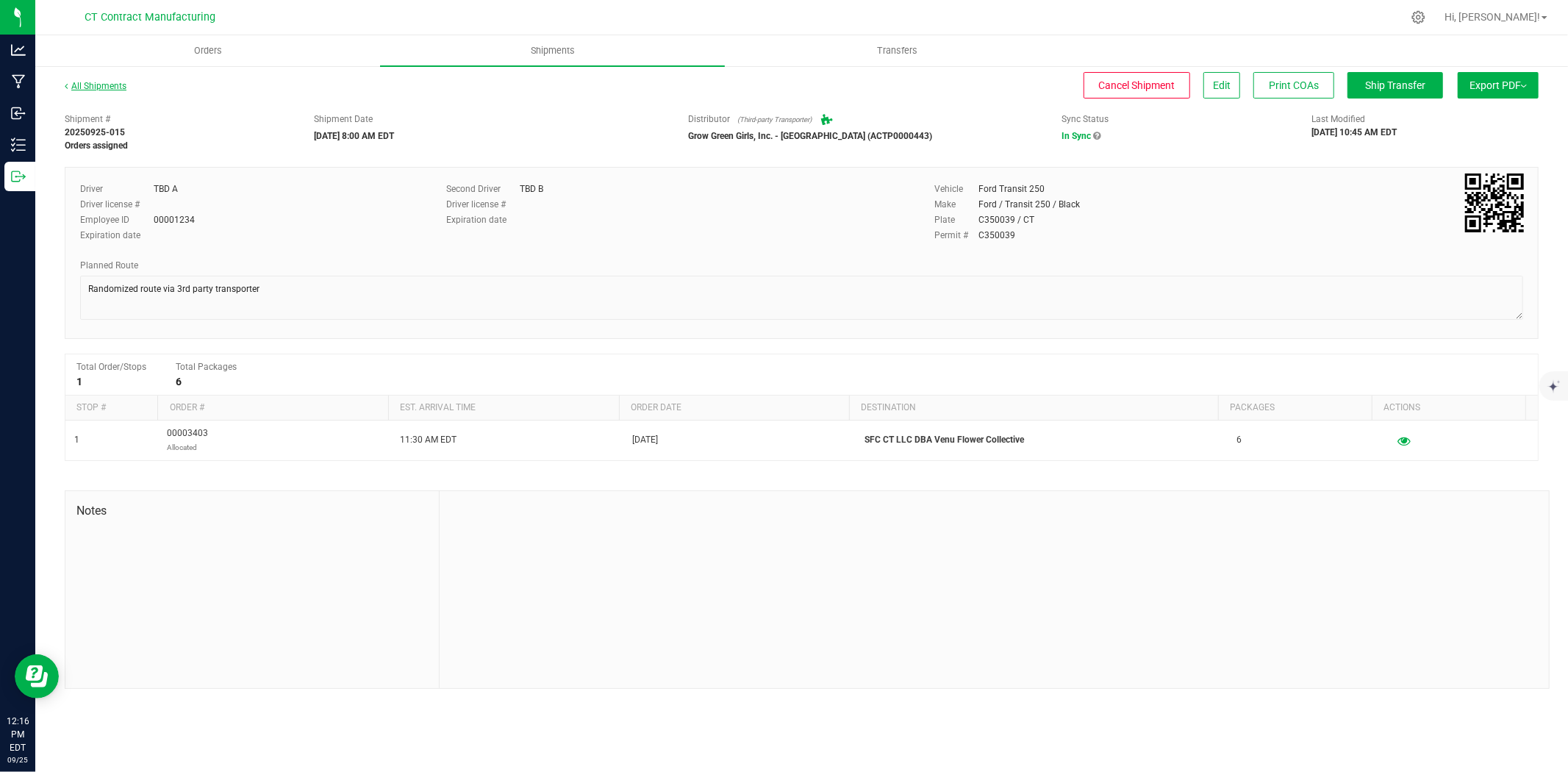
click at [117, 85] on link "All Shipments" at bounding box center [96, 86] width 62 height 11
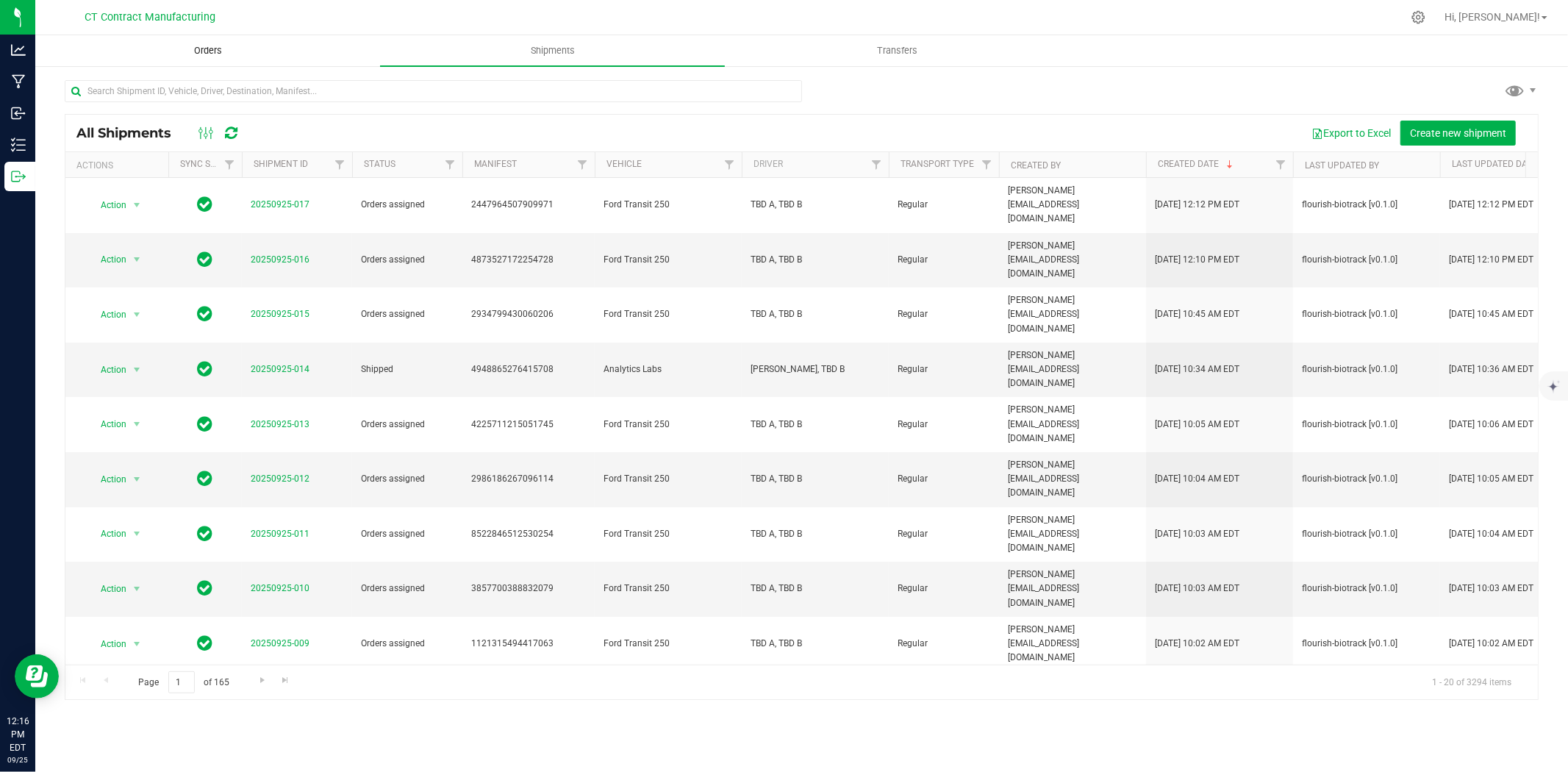
click at [203, 52] on span "Orders" at bounding box center [207, 51] width 68 height 13
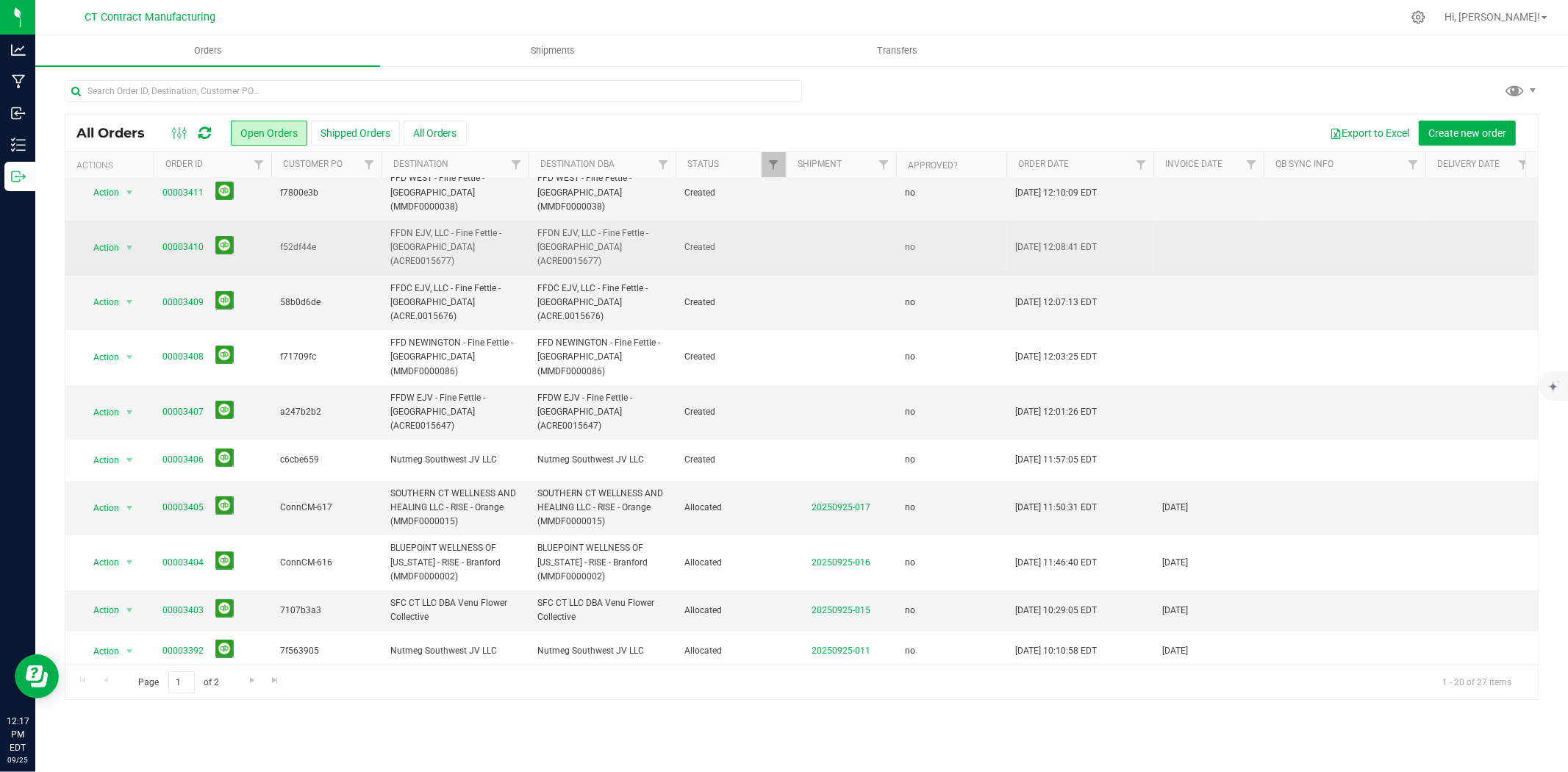
scroll to position [81, 0]
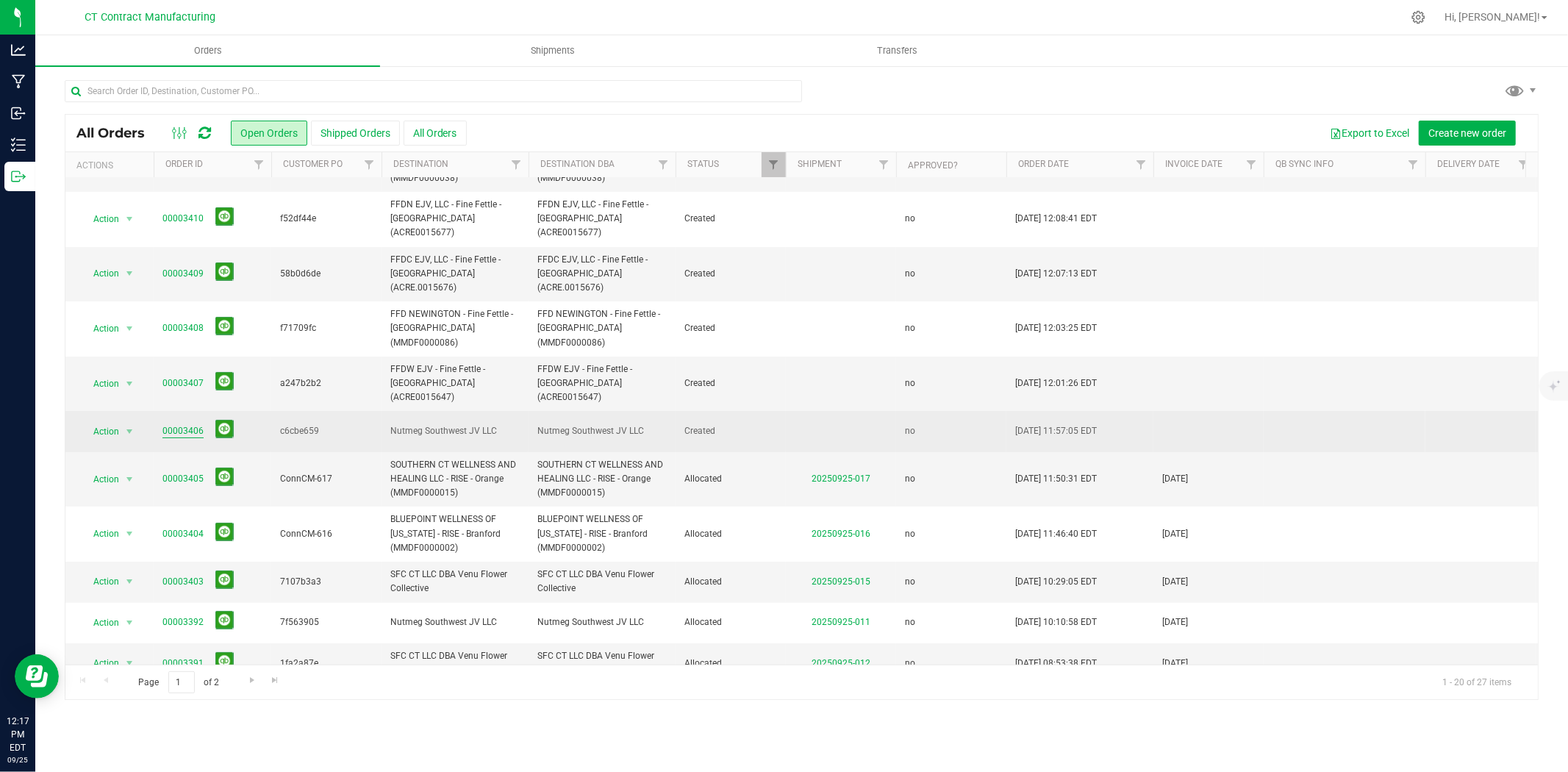
click at [175, 424] on link "00003406" at bounding box center [183, 431] width 41 height 14
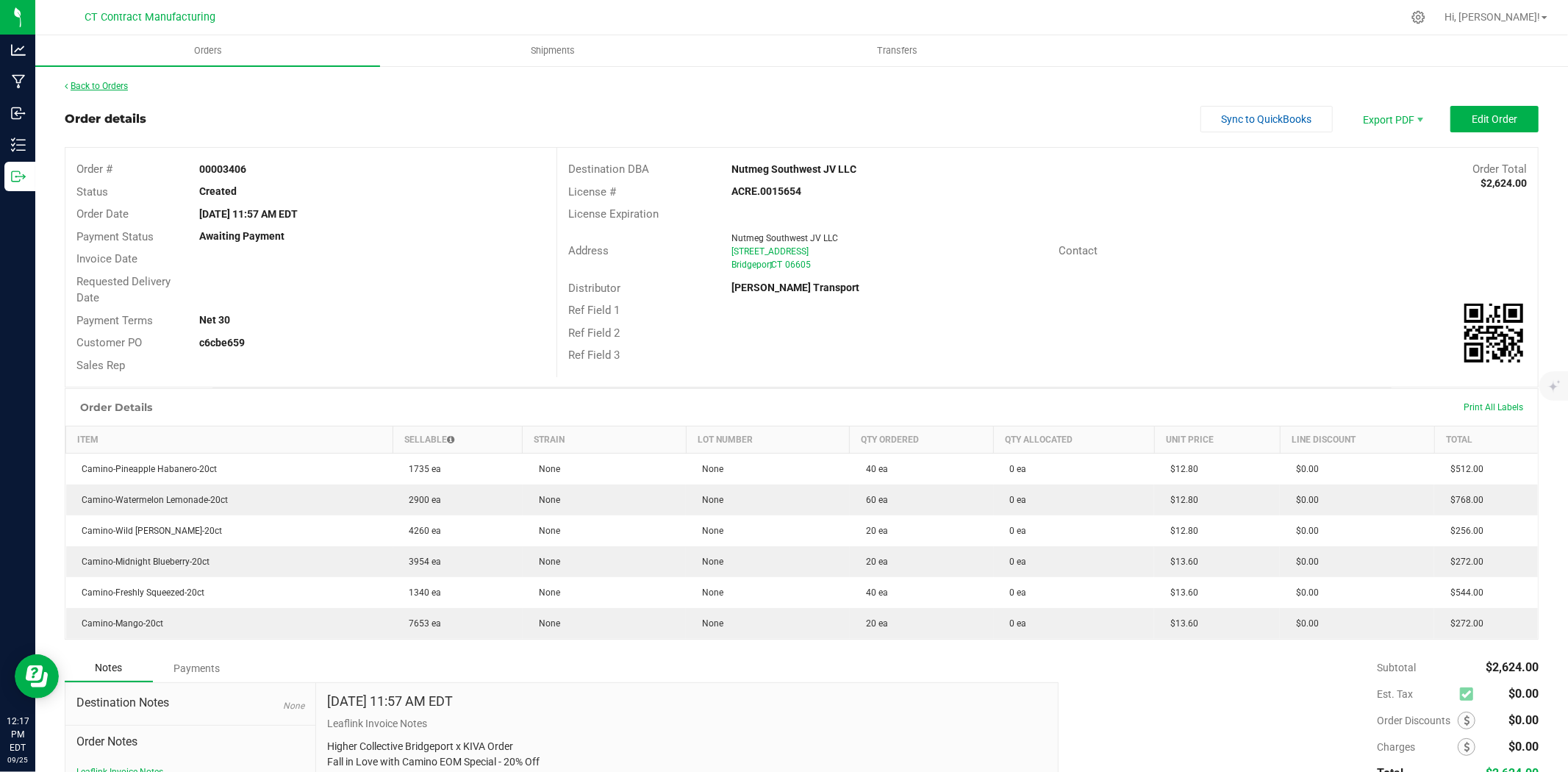
click at [119, 87] on link "Back to Orders" at bounding box center [97, 86] width 63 height 11
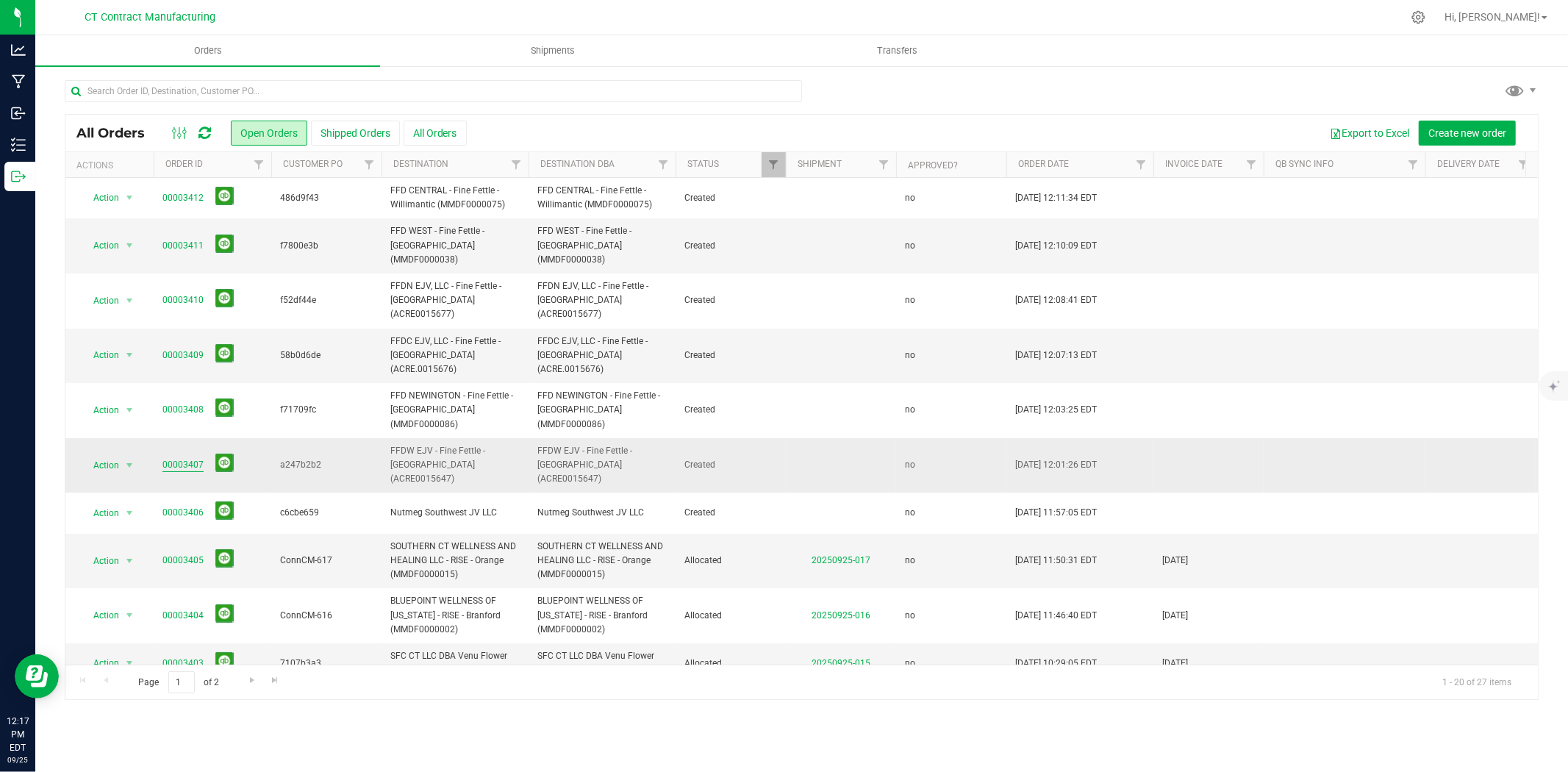
click at [193, 458] on link "00003407" at bounding box center [183, 464] width 41 height 14
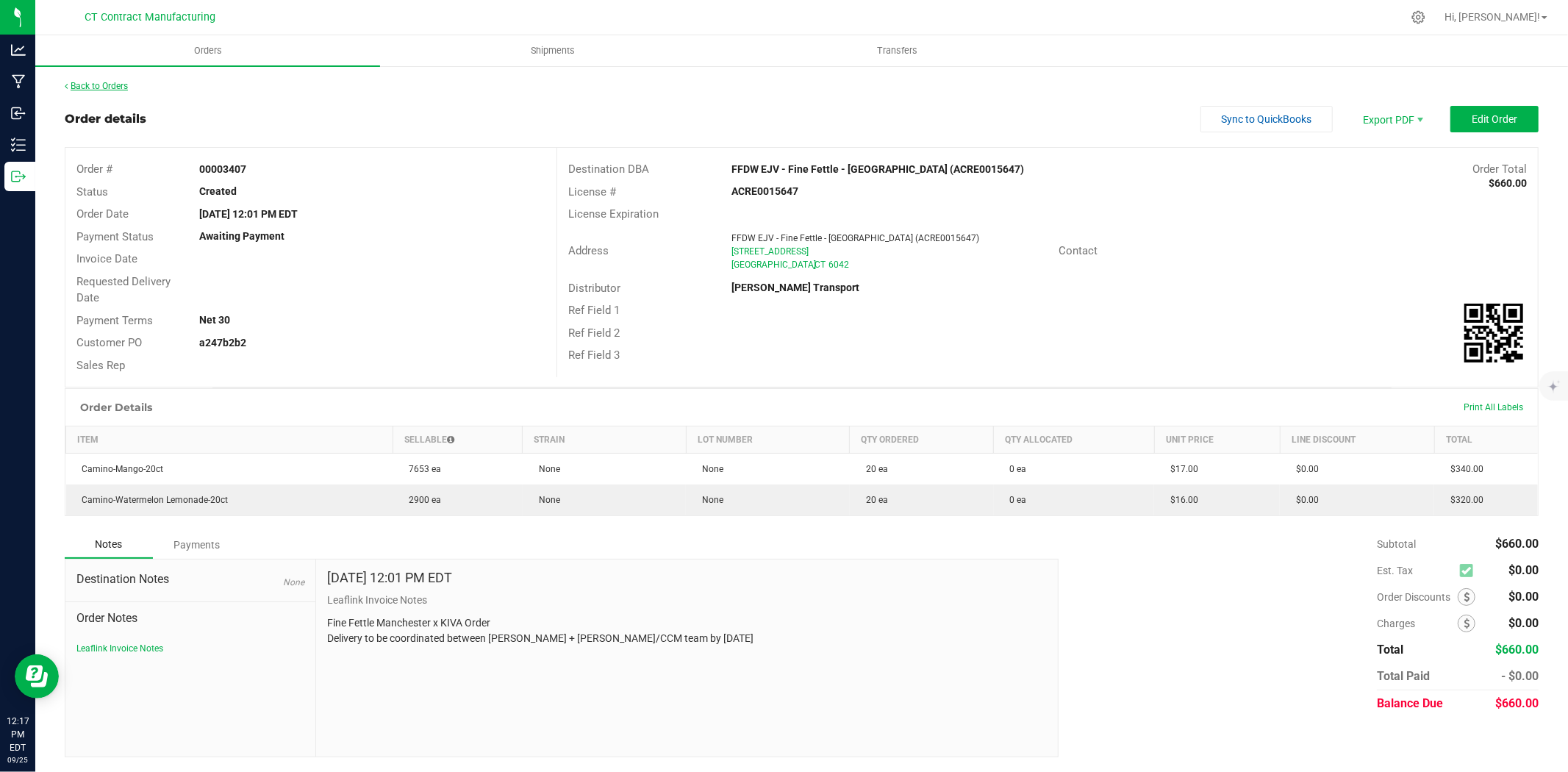
click at [103, 85] on link "Back to Orders" at bounding box center [97, 86] width 63 height 11
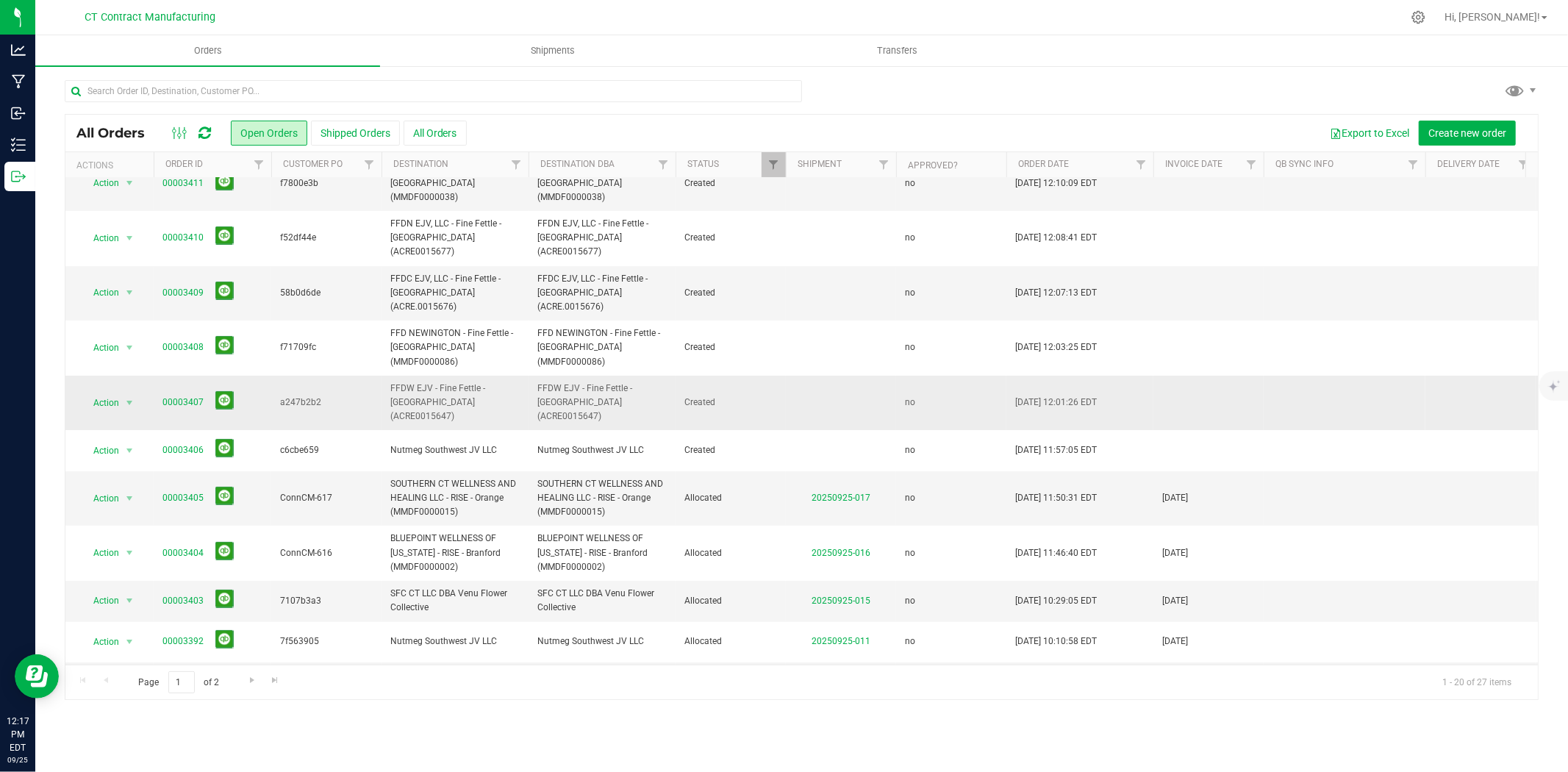
scroll to position [81, 0]
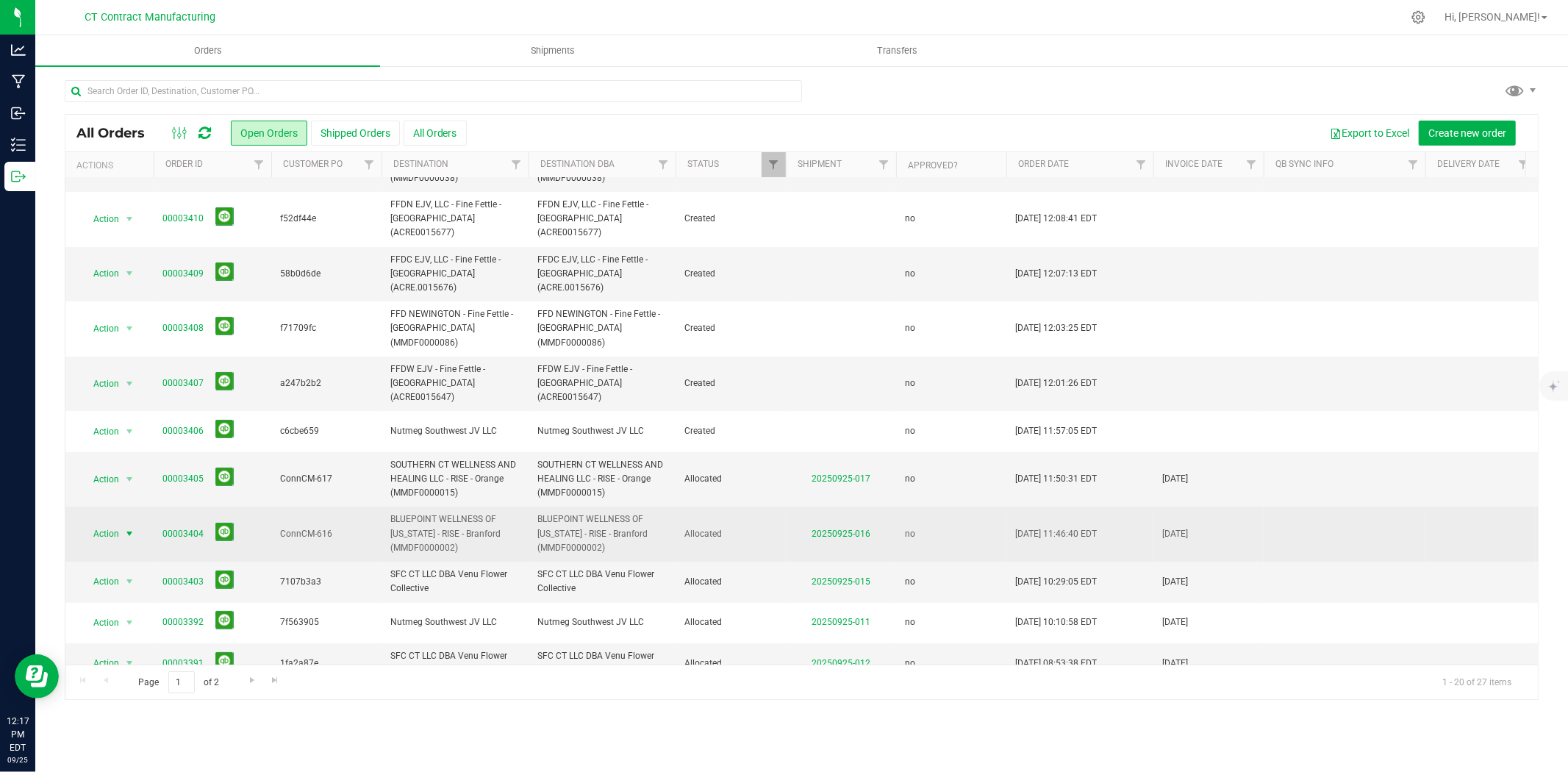
click at [126, 527] on span "select" at bounding box center [129, 533] width 11 height 11
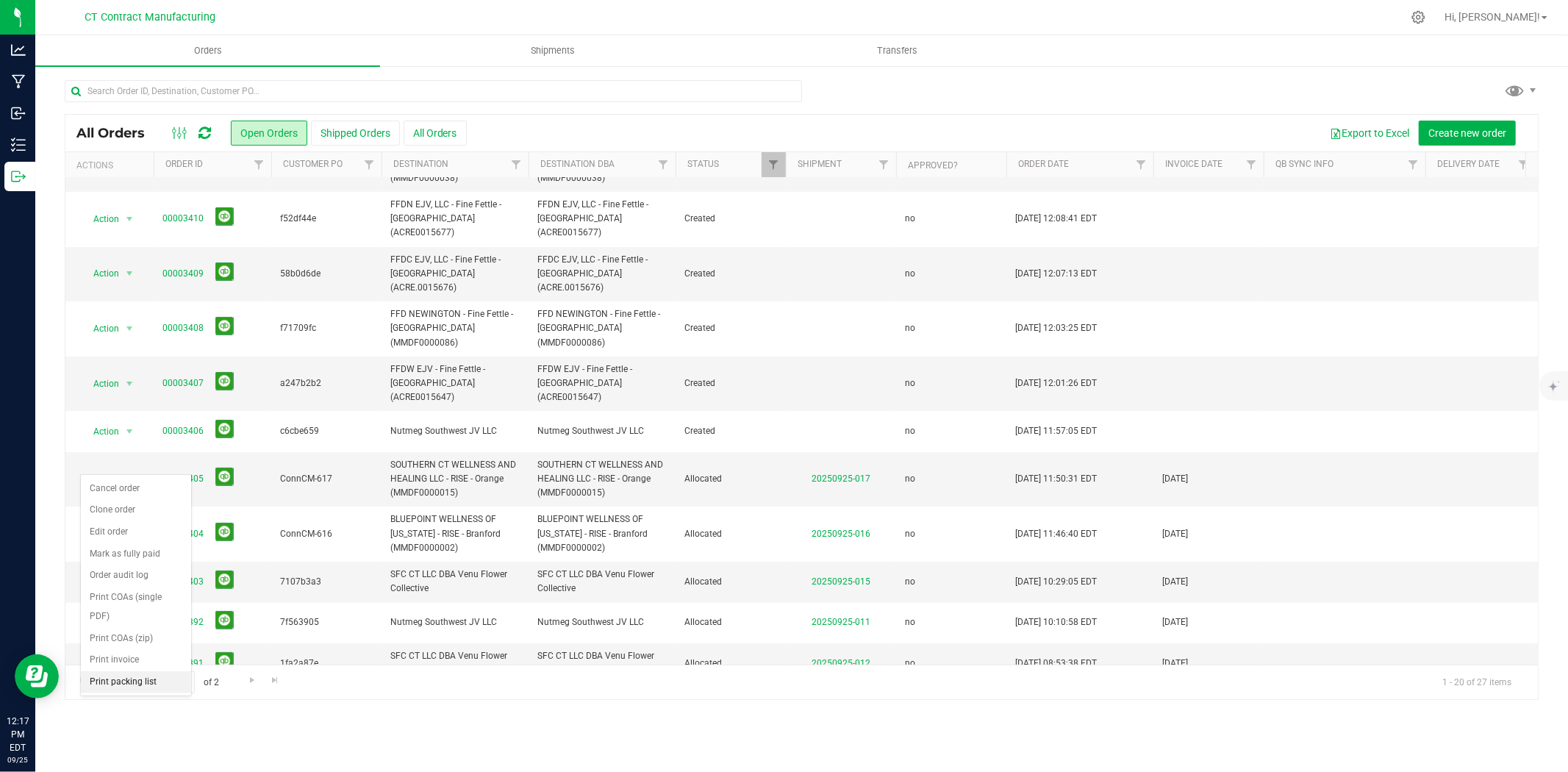
click at [155, 680] on li "Print packing list" at bounding box center [136, 681] width 110 height 22
click at [129, 474] on span "select" at bounding box center [129, 480] width 11 height 11
click at [140, 633] on li "Print packing list" at bounding box center [136, 627] width 110 height 22
click at [202, 131] on icon at bounding box center [204, 133] width 12 height 14
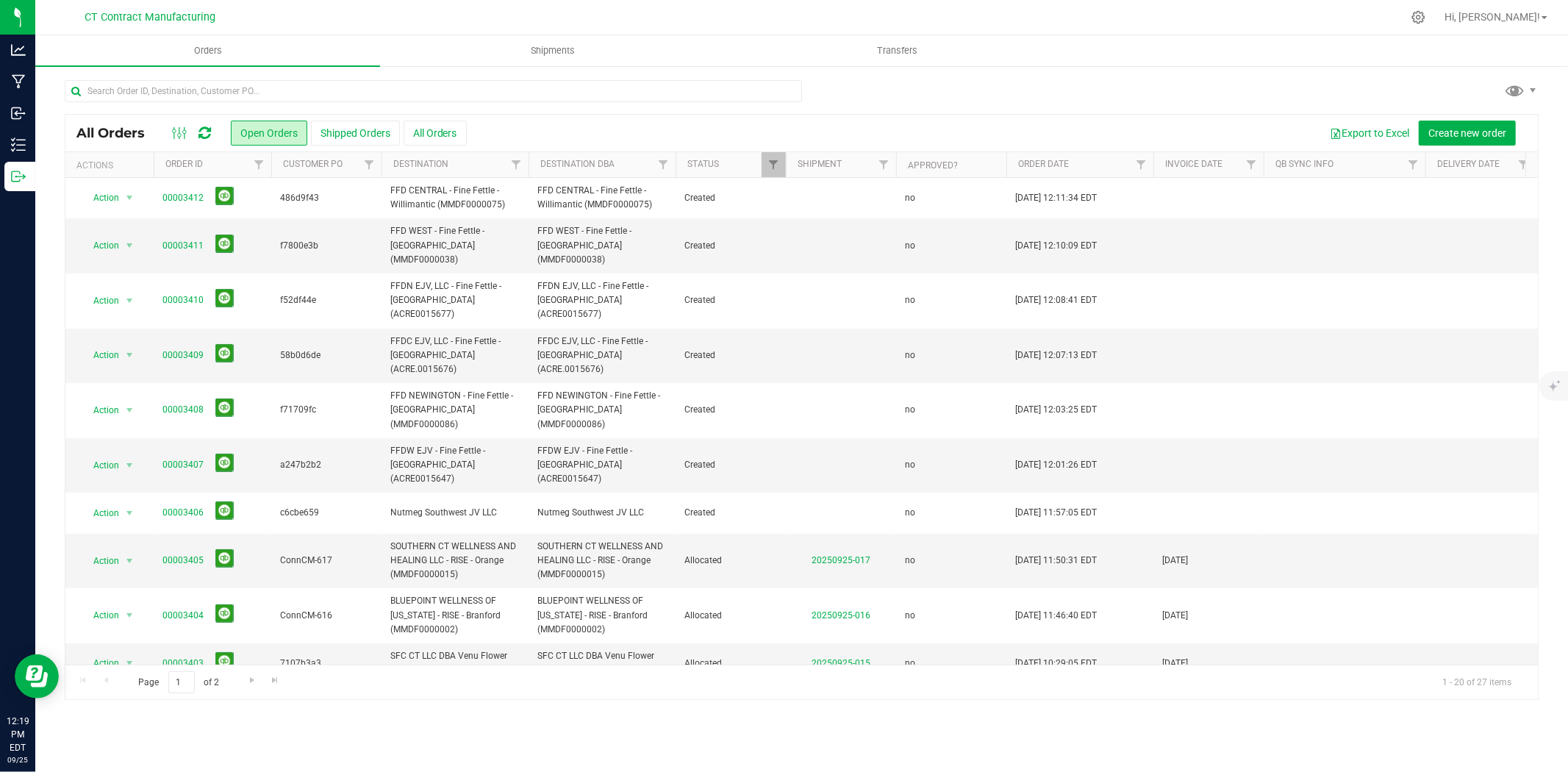
click at [417, 8] on div at bounding box center [832, 17] width 1139 height 29
click at [203, 136] on icon at bounding box center [204, 133] width 12 height 14
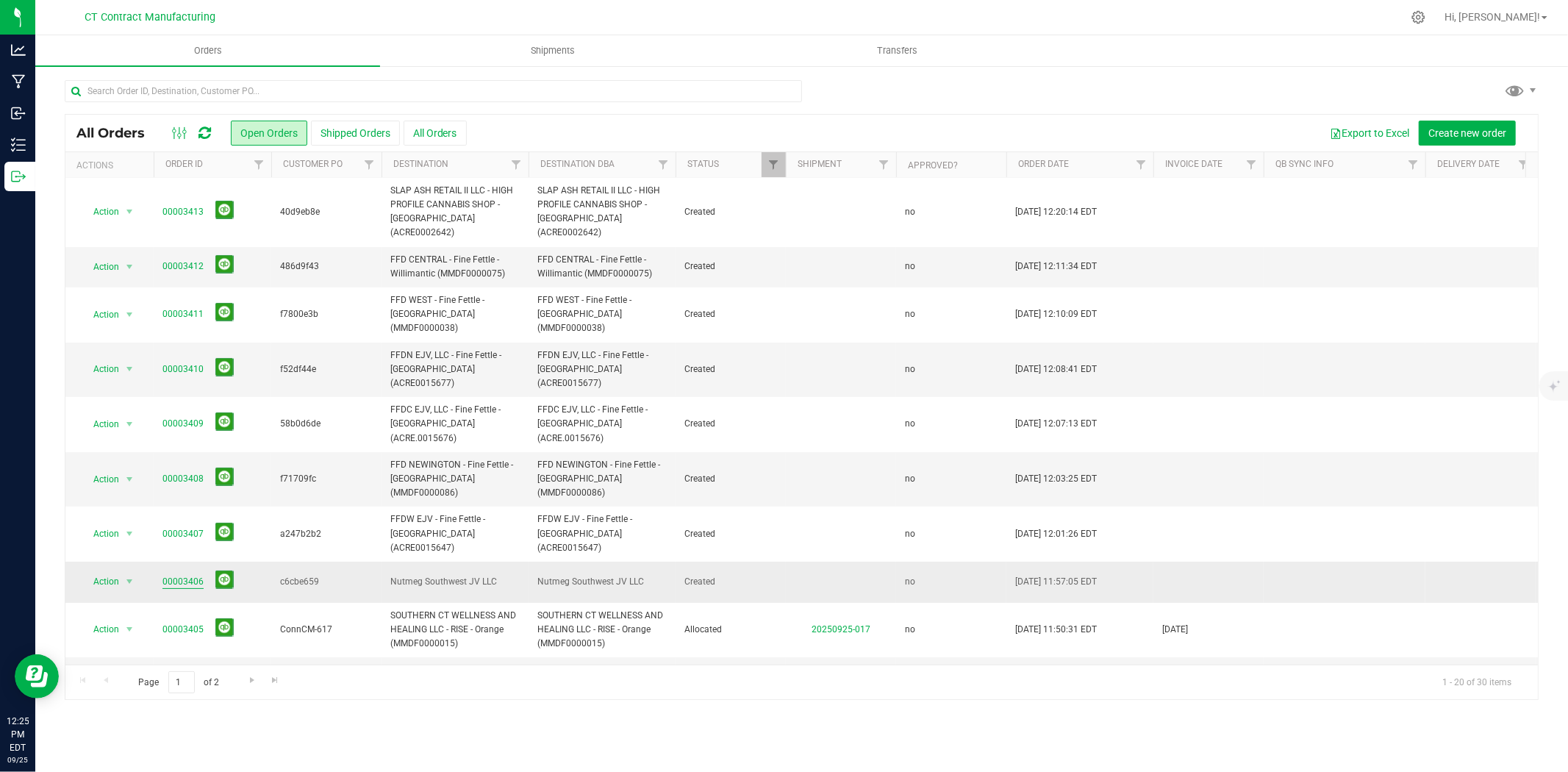
click at [174, 575] on link "00003406" at bounding box center [183, 582] width 41 height 14
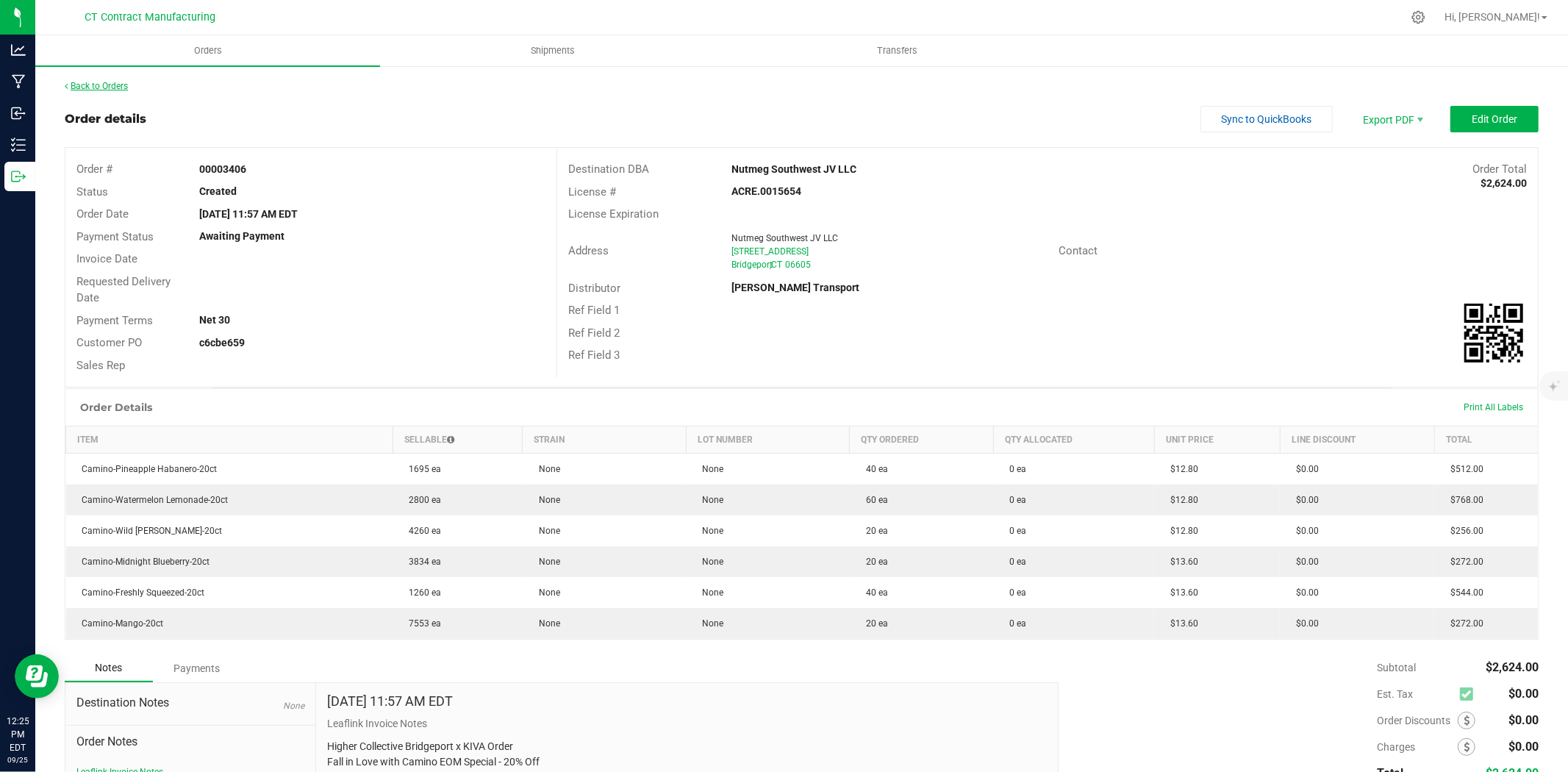
click at [118, 86] on link "Back to Orders" at bounding box center [97, 86] width 63 height 11
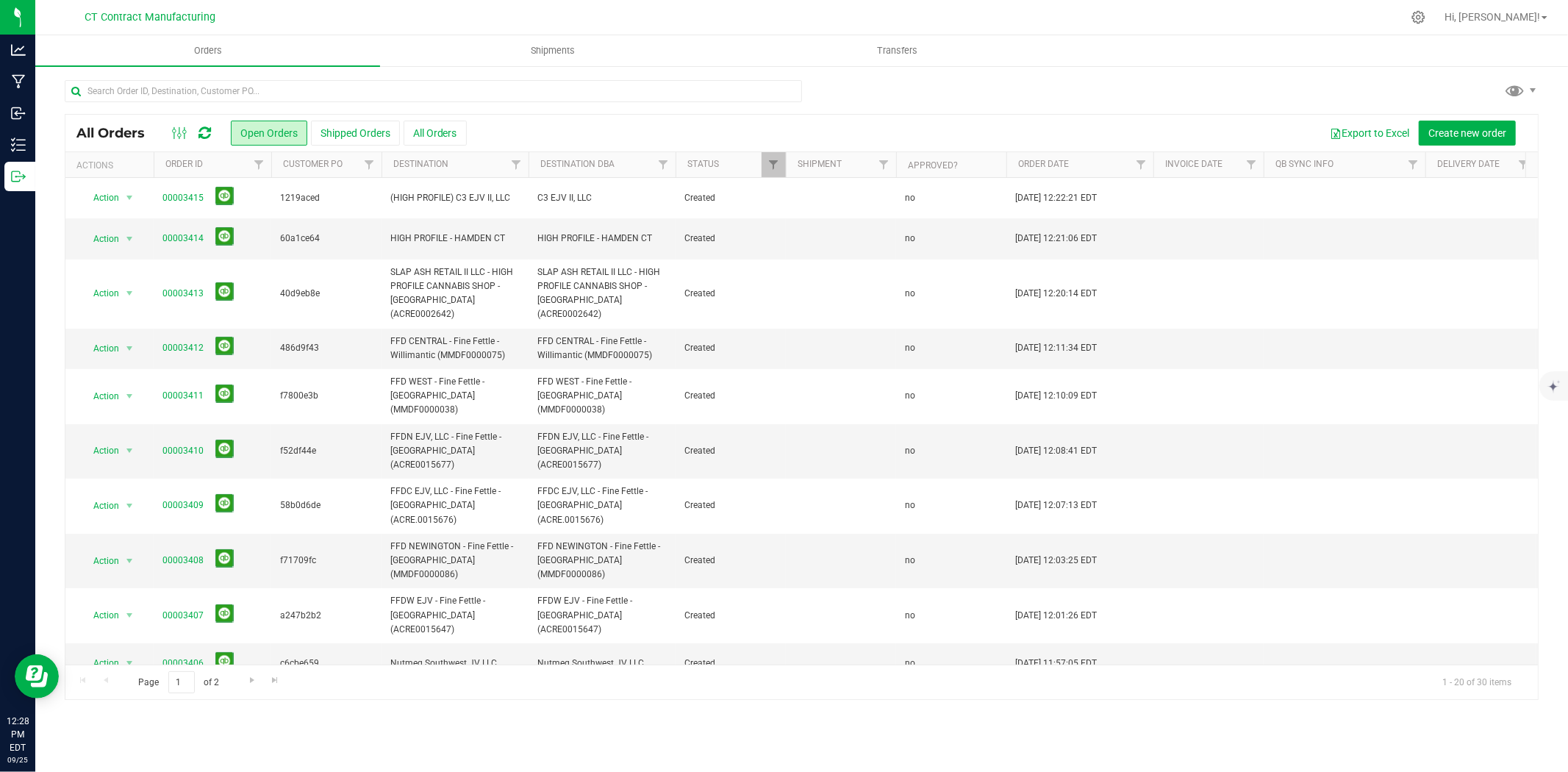
click at [954, 5] on div at bounding box center [832, 17] width 1139 height 29
click at [184, 656] on link "00003406" at bounding box center [183, 663] width 41 height 14
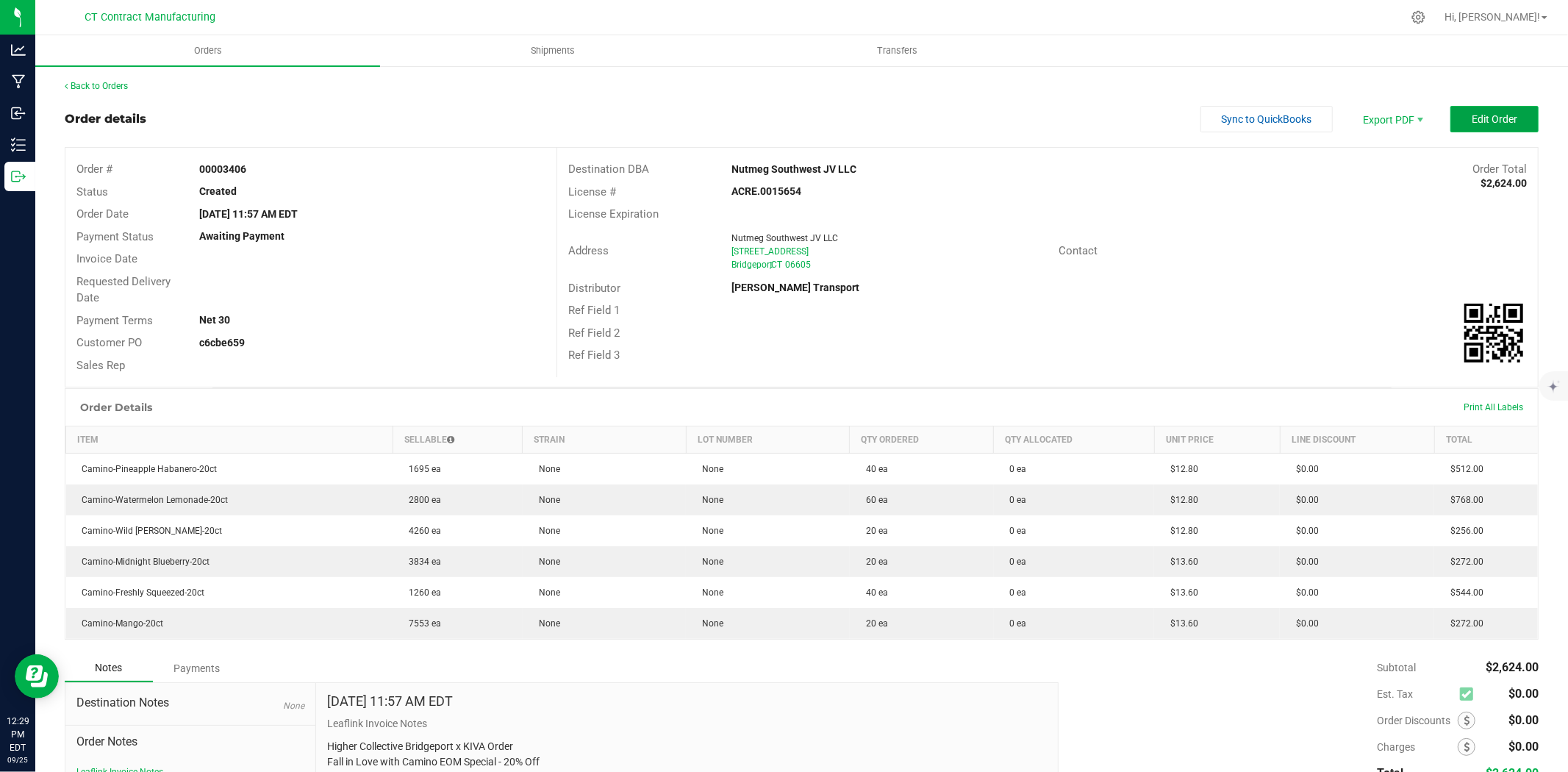
click at [1489, 117] on span "Edit Order" at bounding box center [1494, 118] width 46 height 11
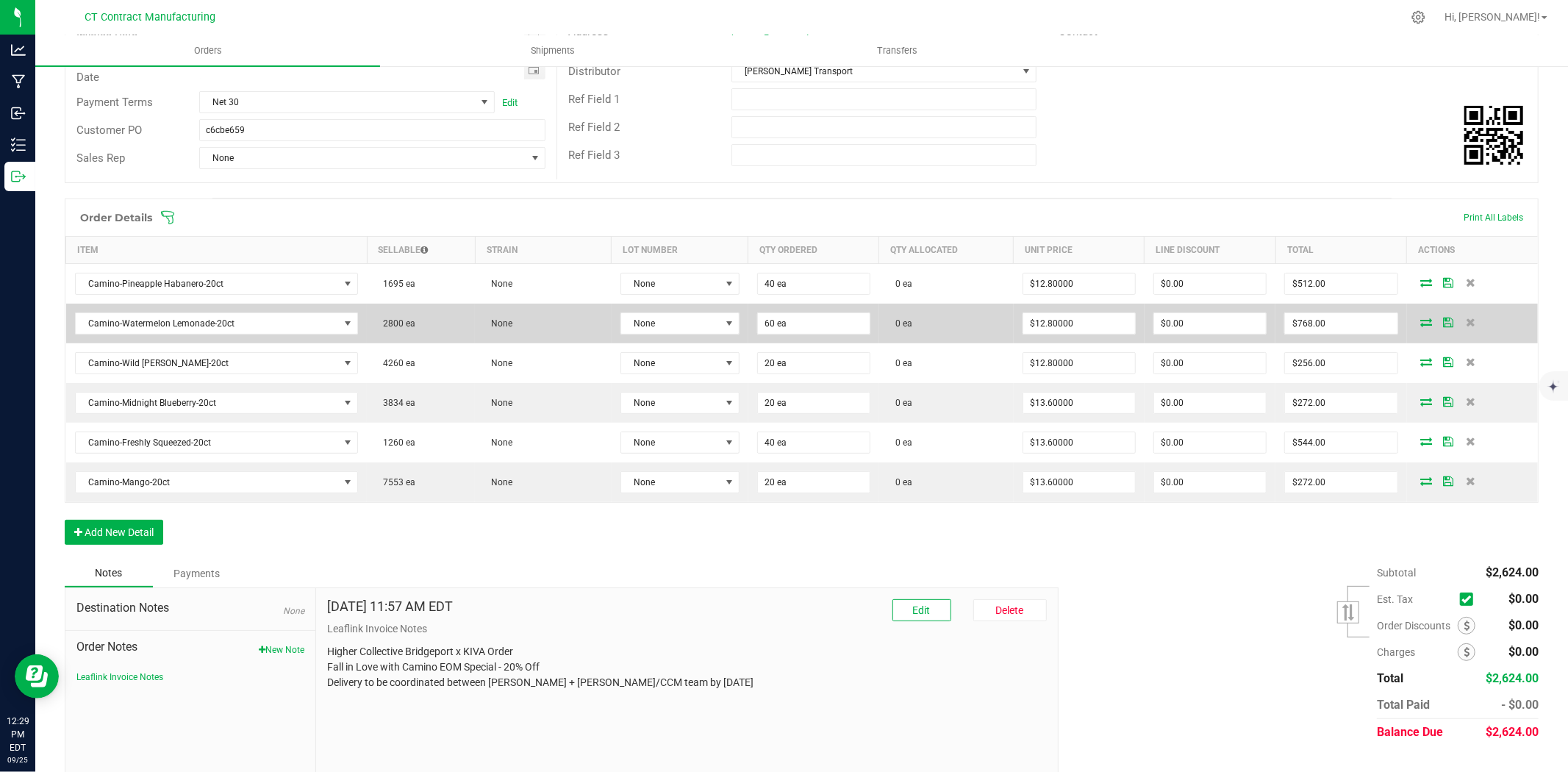
scroll to position [245, 0]
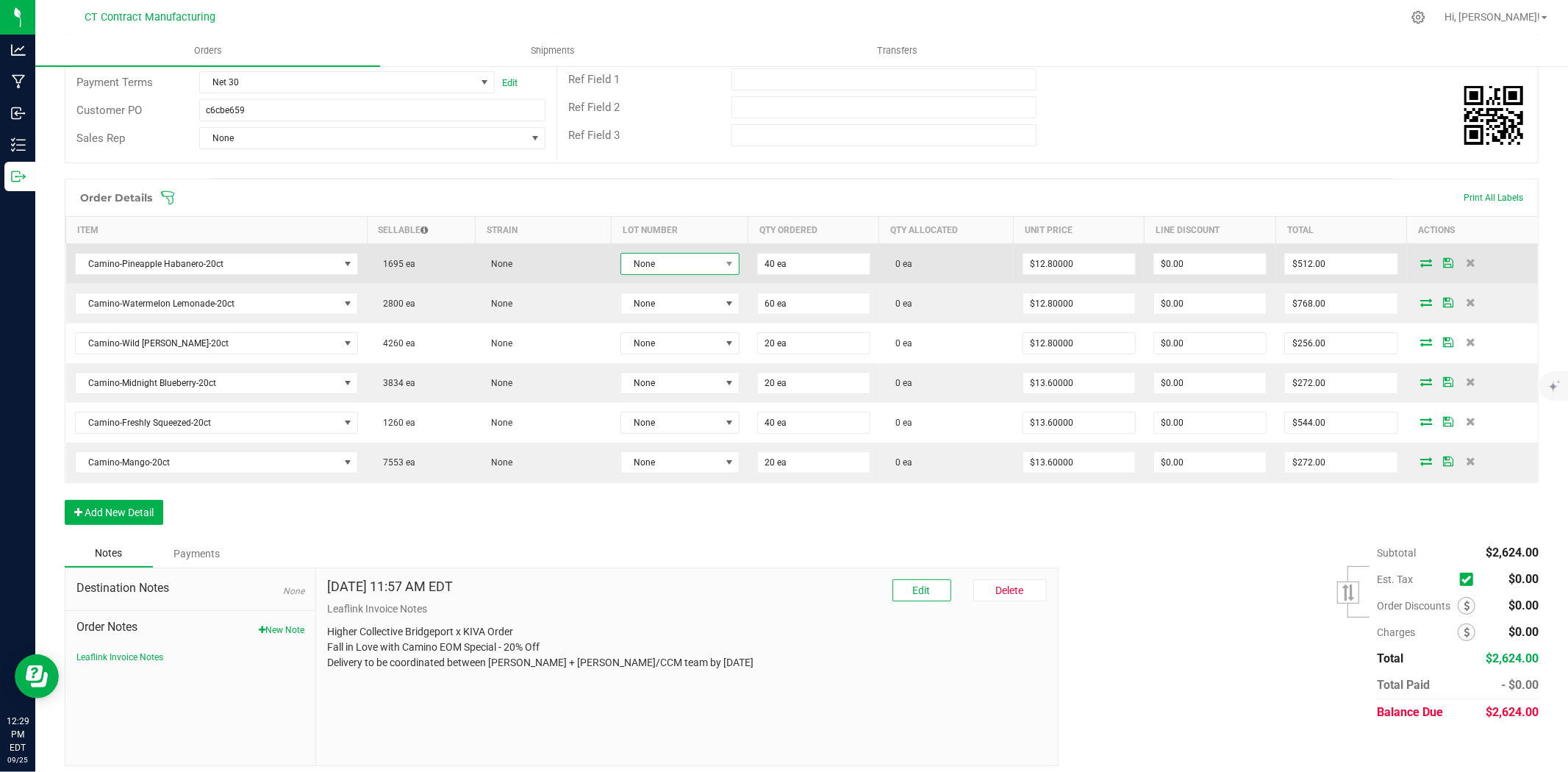
click at [709, 266] on span "None" at bounding box center [671, 264] width 99 height 21
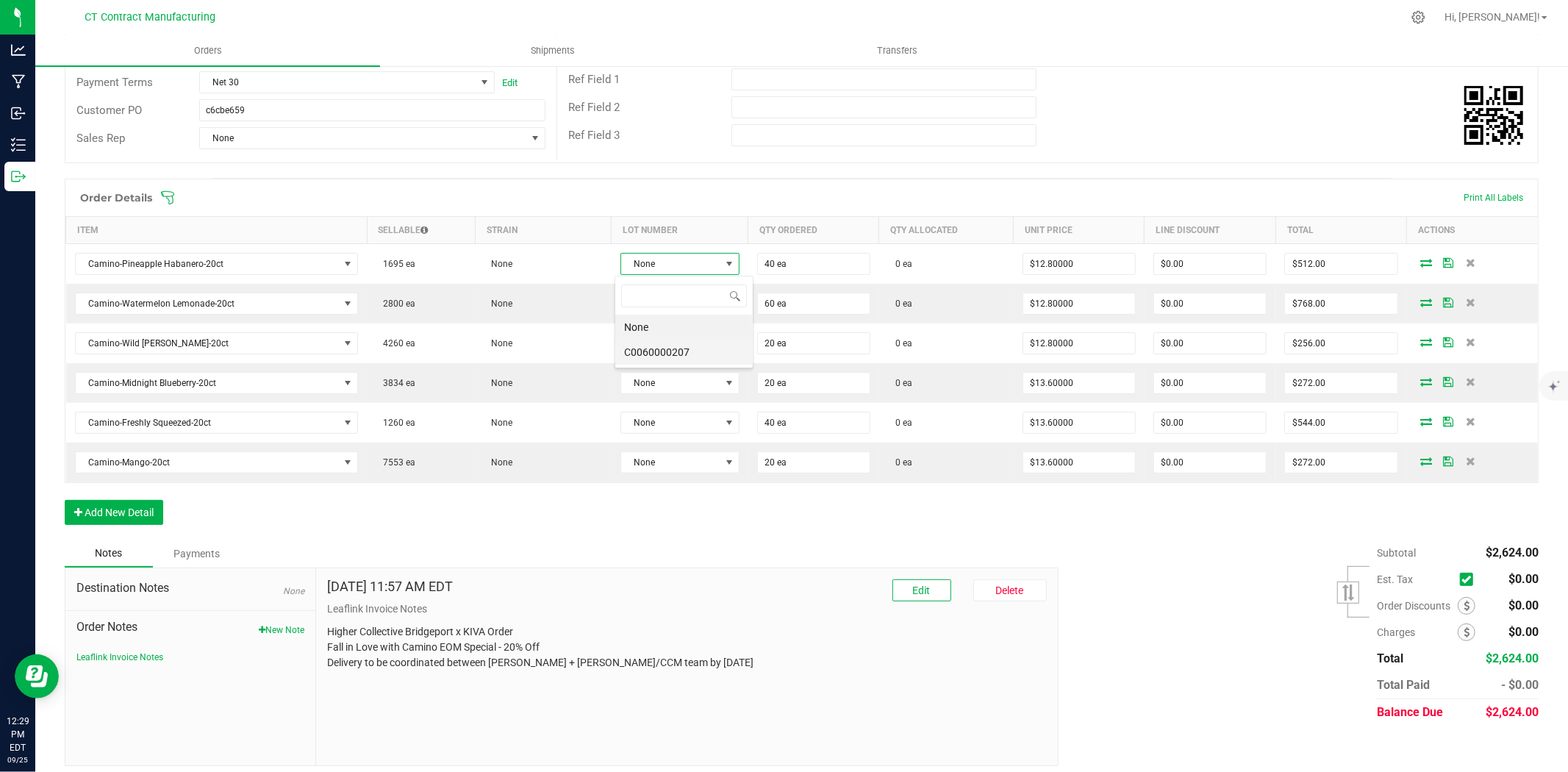
click at [696, 346] on li "C0060000207" at bounding box center [684, 352] width 138 height 25
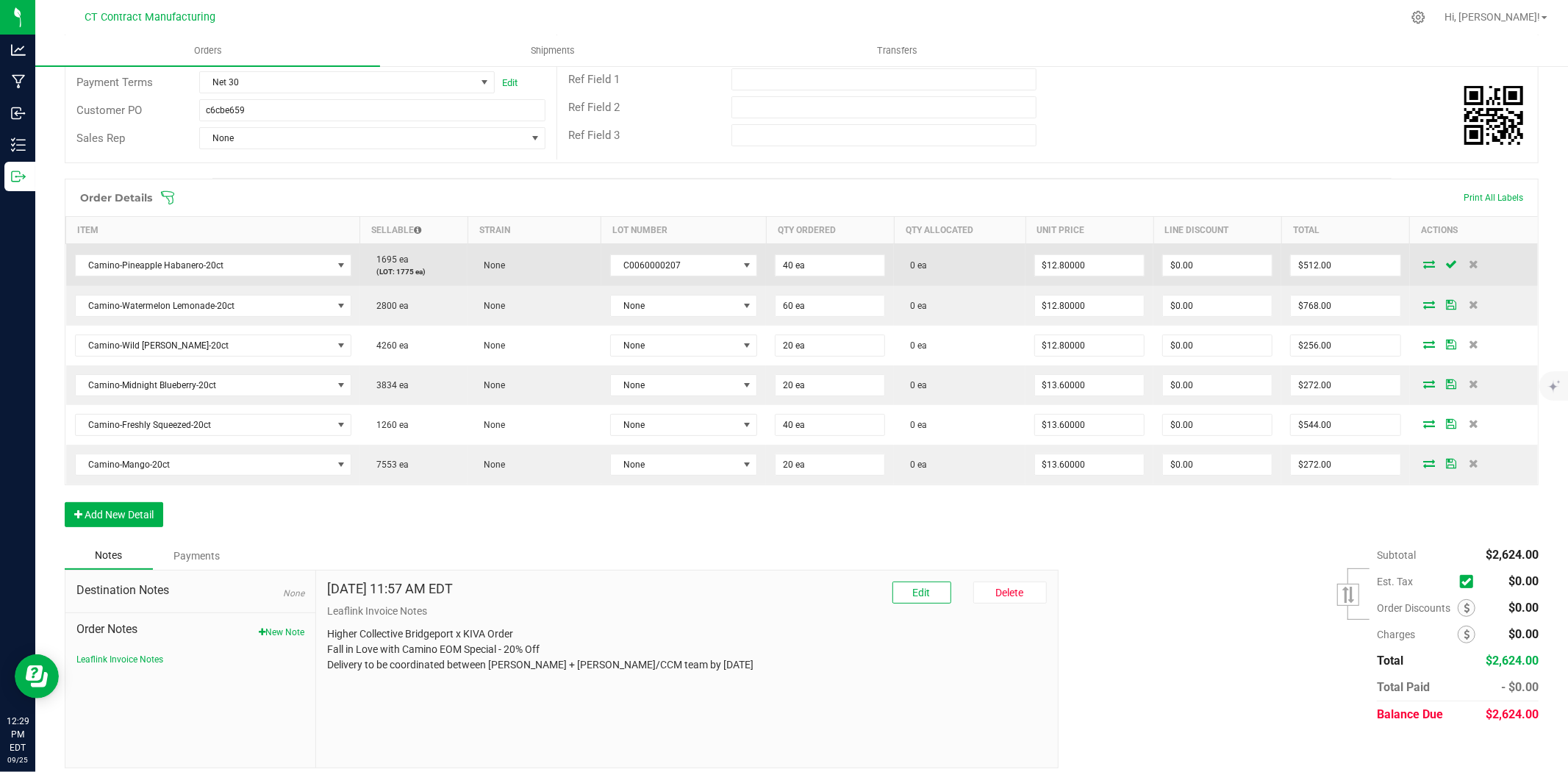
click at [1424, 260] on icon at bounding box center [1429, 264] width 11 height 9
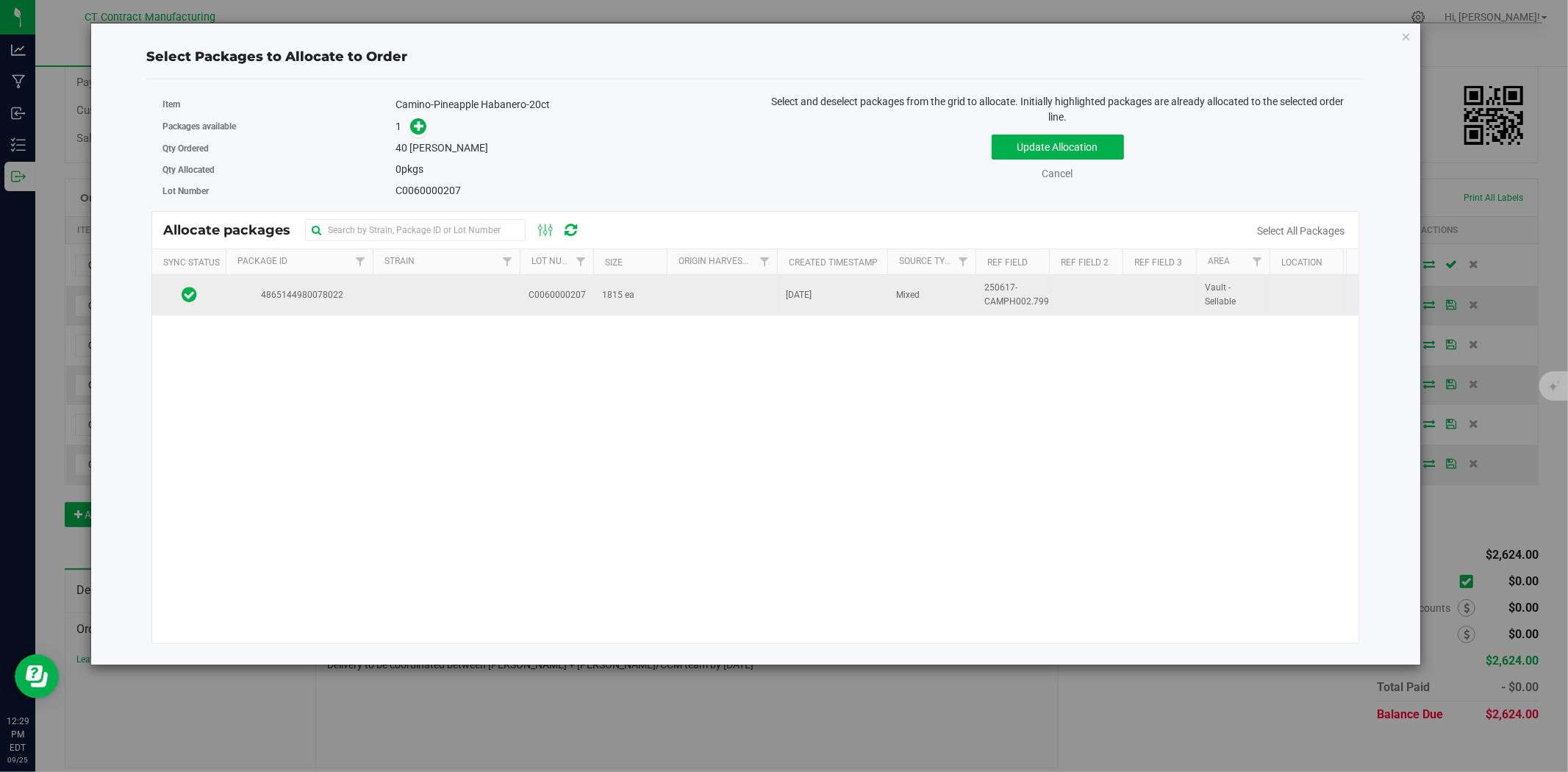
click at [380, 288] on td at bounding box center [446, 295] width 147 height 40
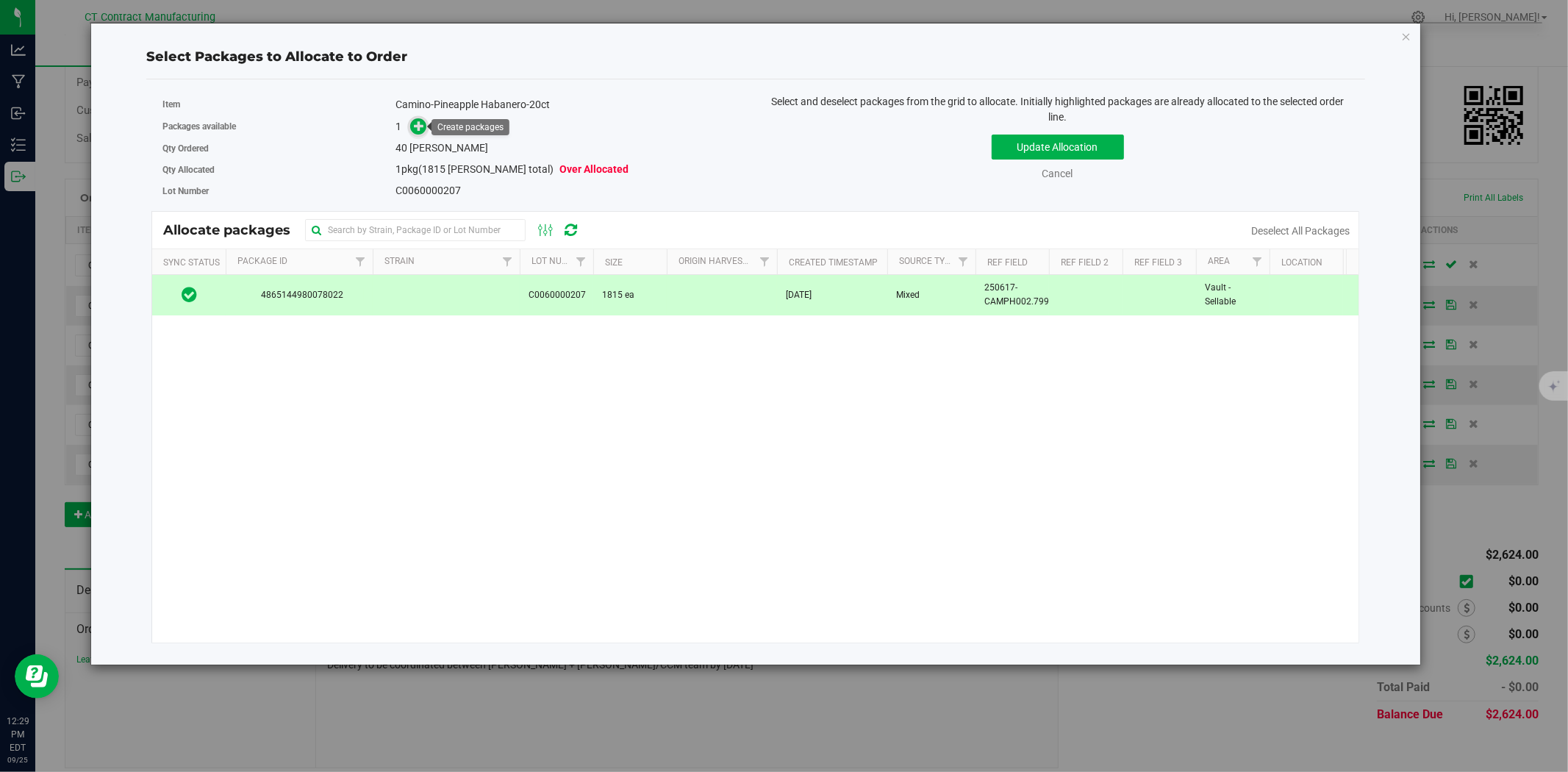
click at [423, 122] on icon at bounding box center [419, 125] width 11 height 11
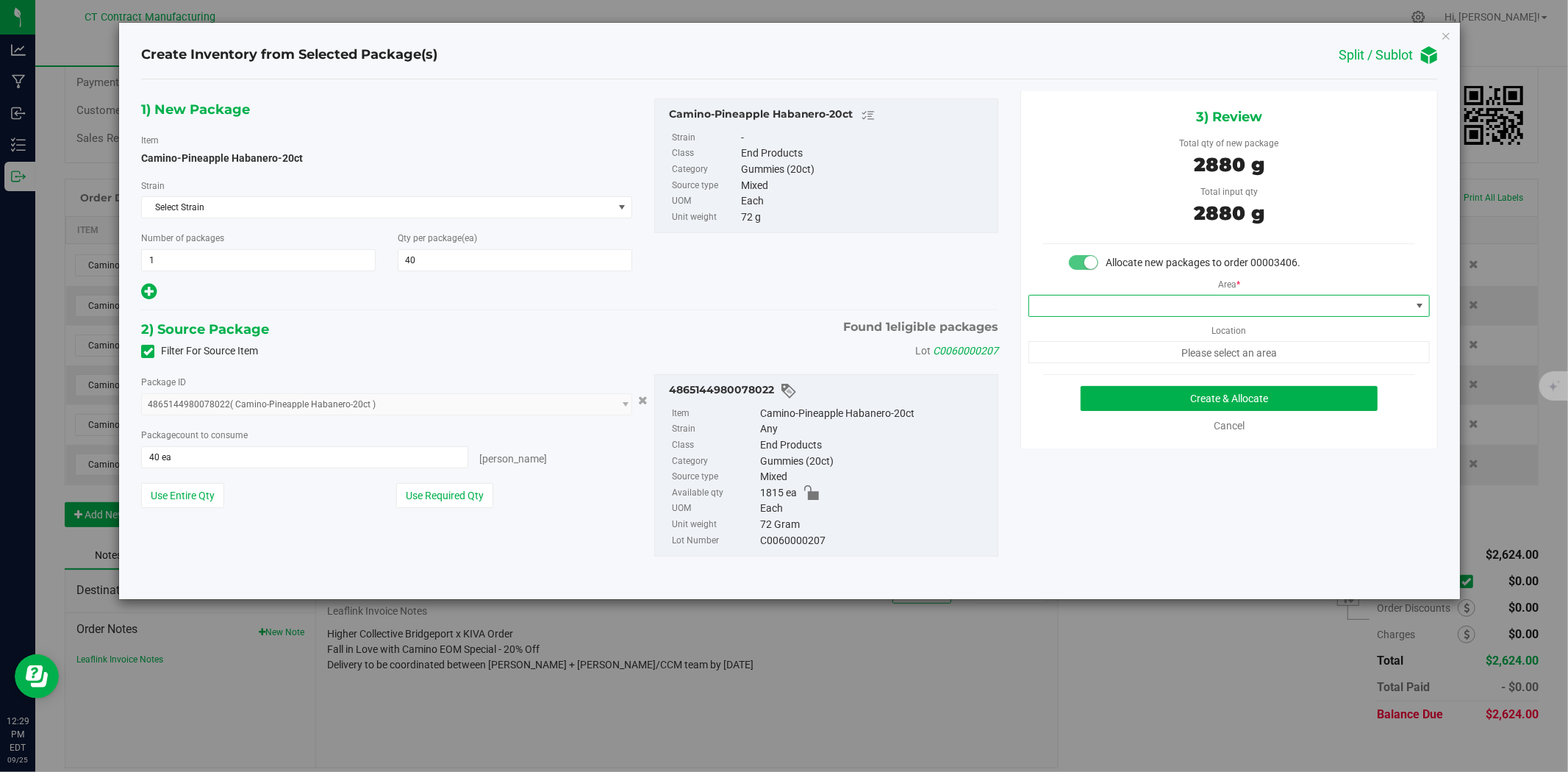
click at [1048, 310] on span at bounding box center [1219, 306] width 381 height 21
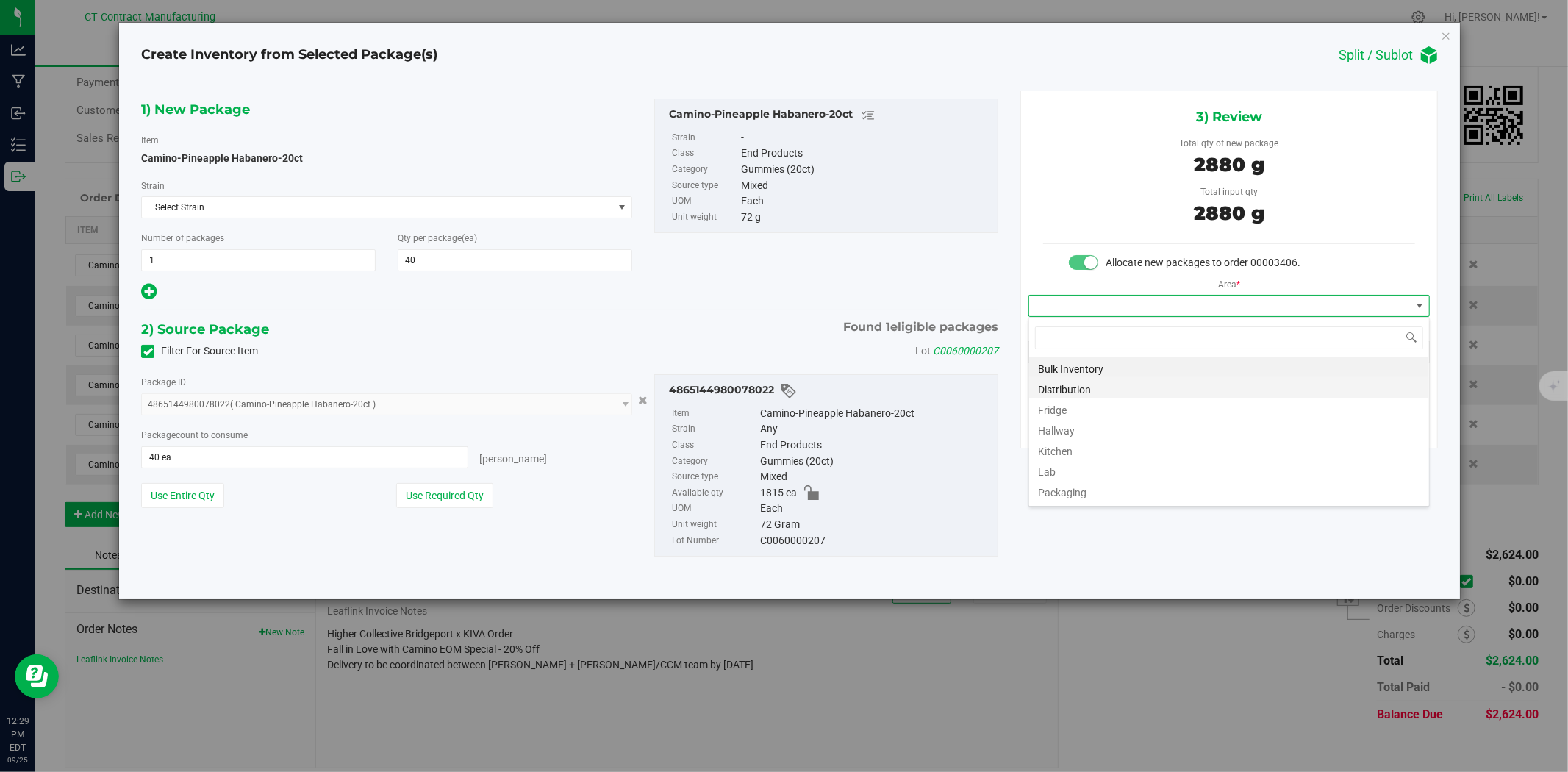
scroll to position [22, 400]
click at [1061, 387] on li "Distribution" at bounding box center [1229, 388] width 400 height 21
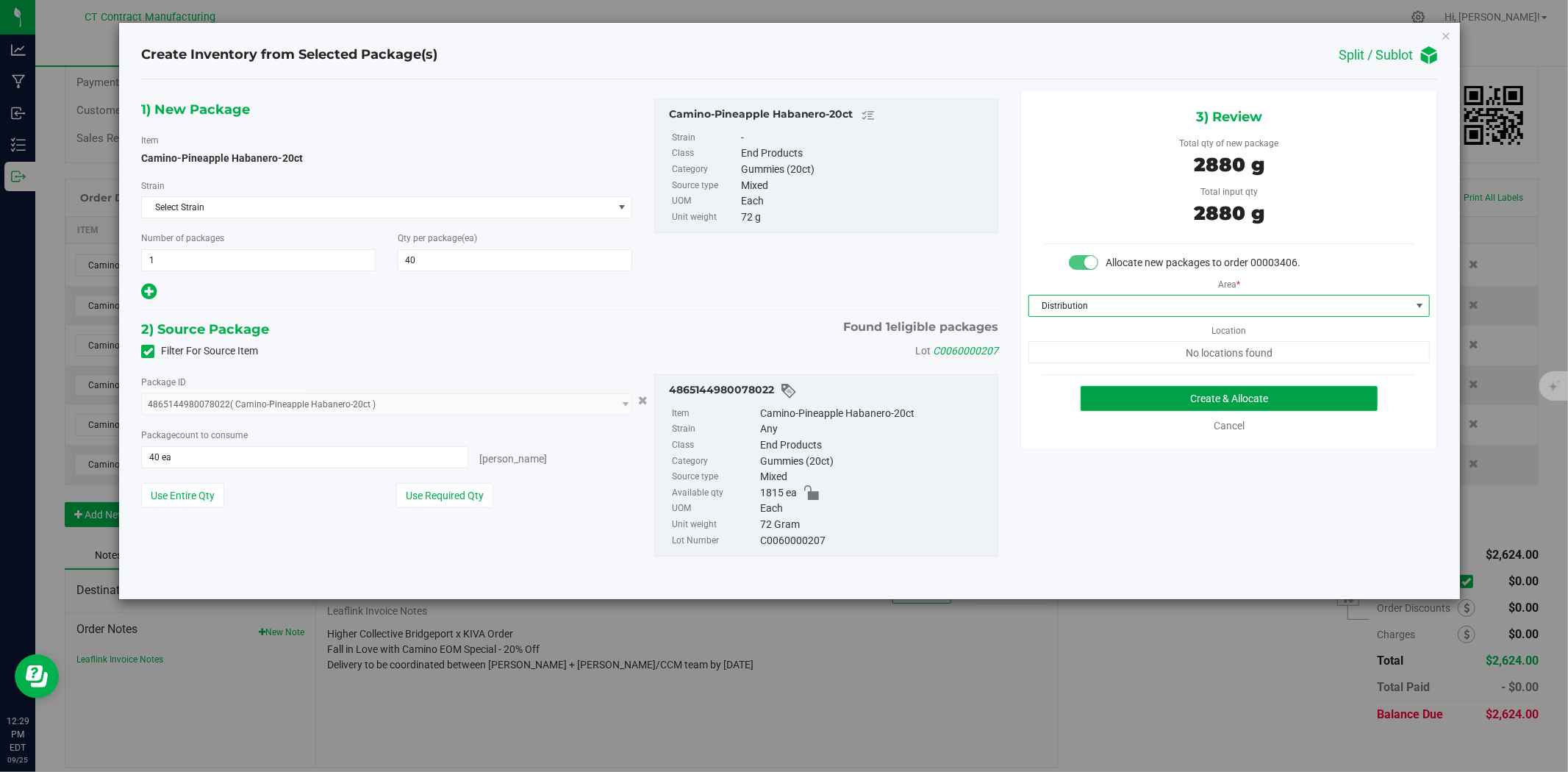
click at [1113, 394] on button "Create & Allocate" at bounding box center [1230, 398] width 298 height 25
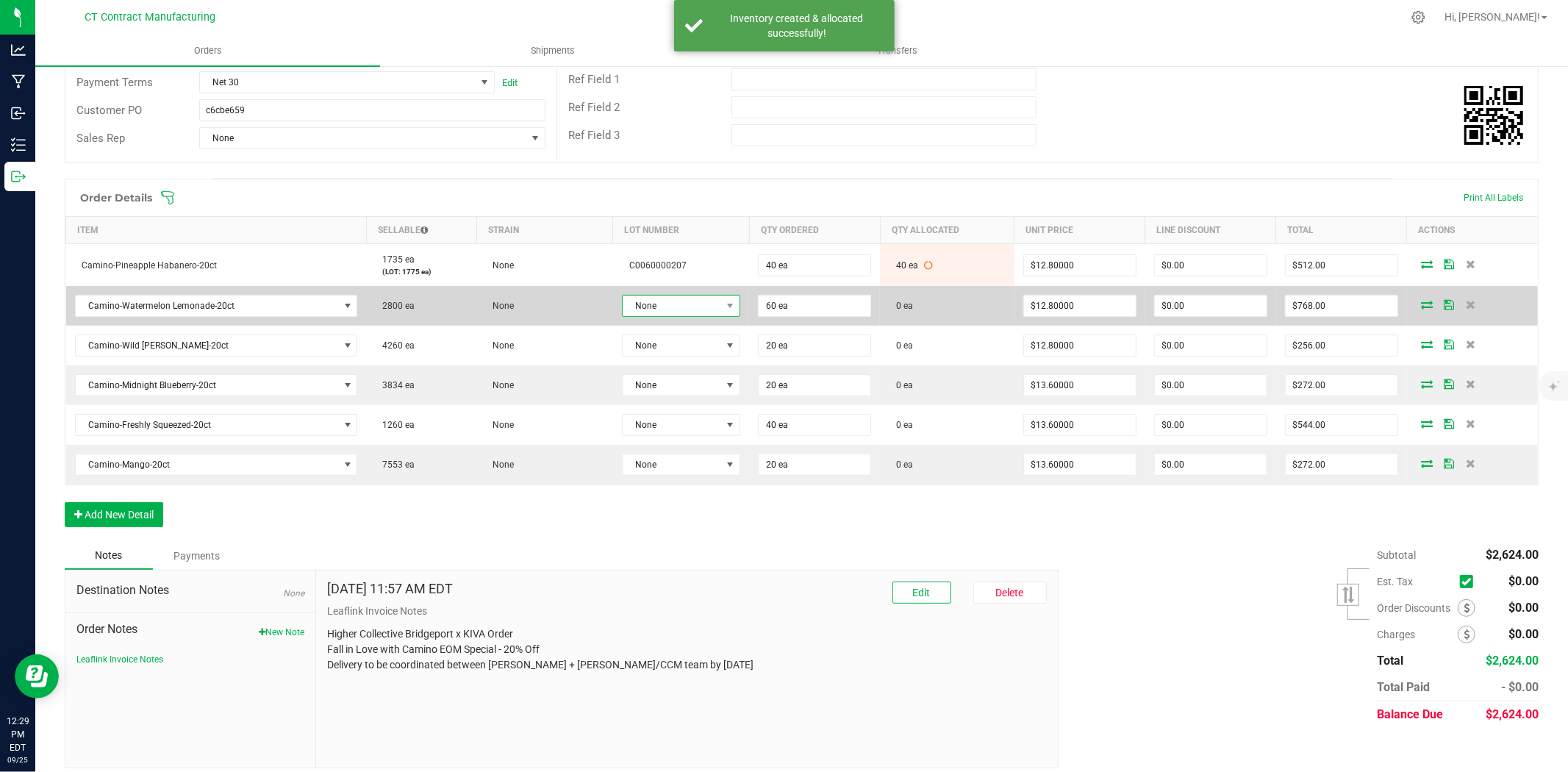
click at [710, 314] on span "None" at bounding box center [672, 306] width 98 height 21
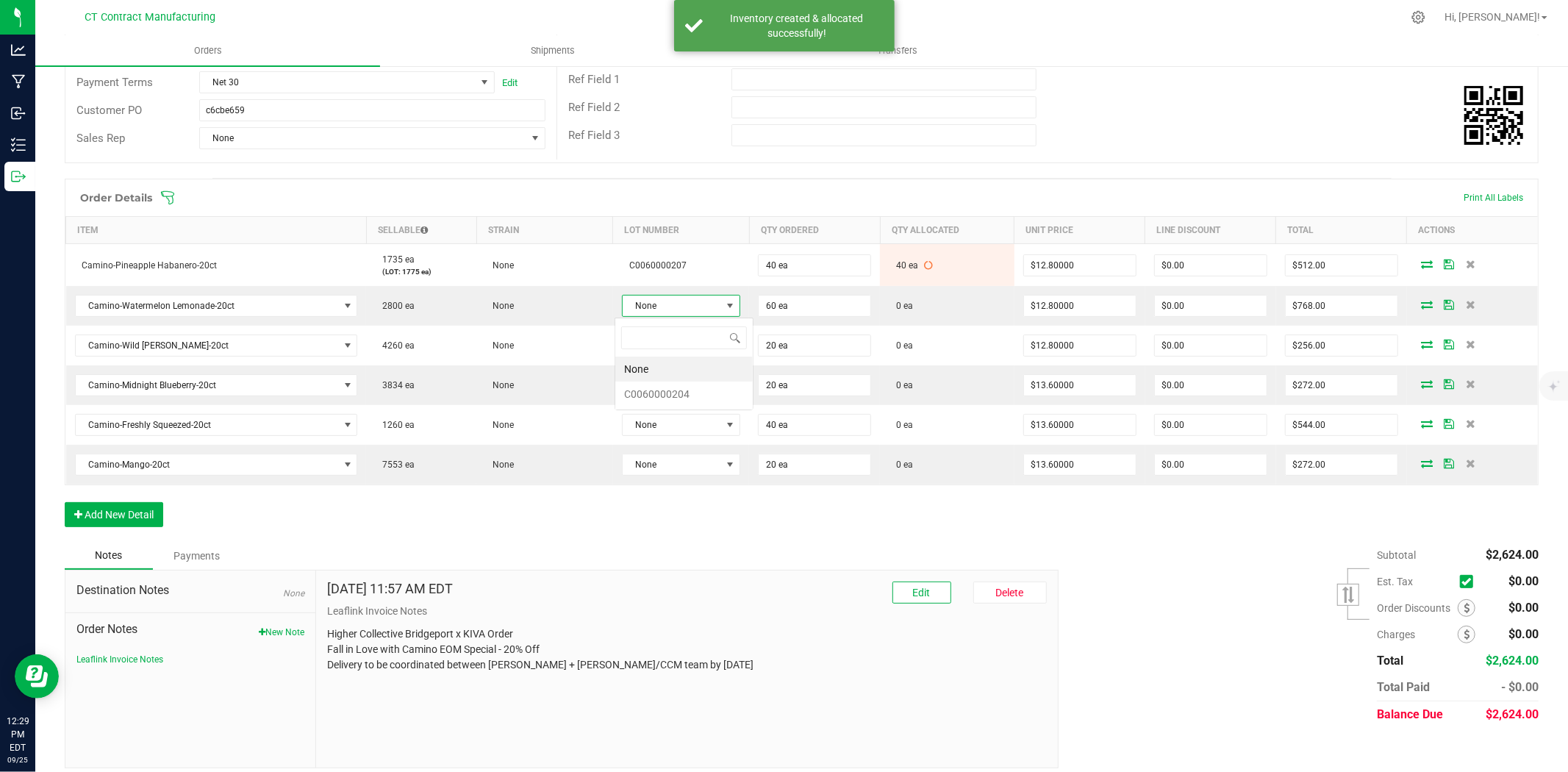
scroll to position [22, 118]
click at [716, 399] on li "C0060000204" at bounding box center [684, 394] width 138 height 25
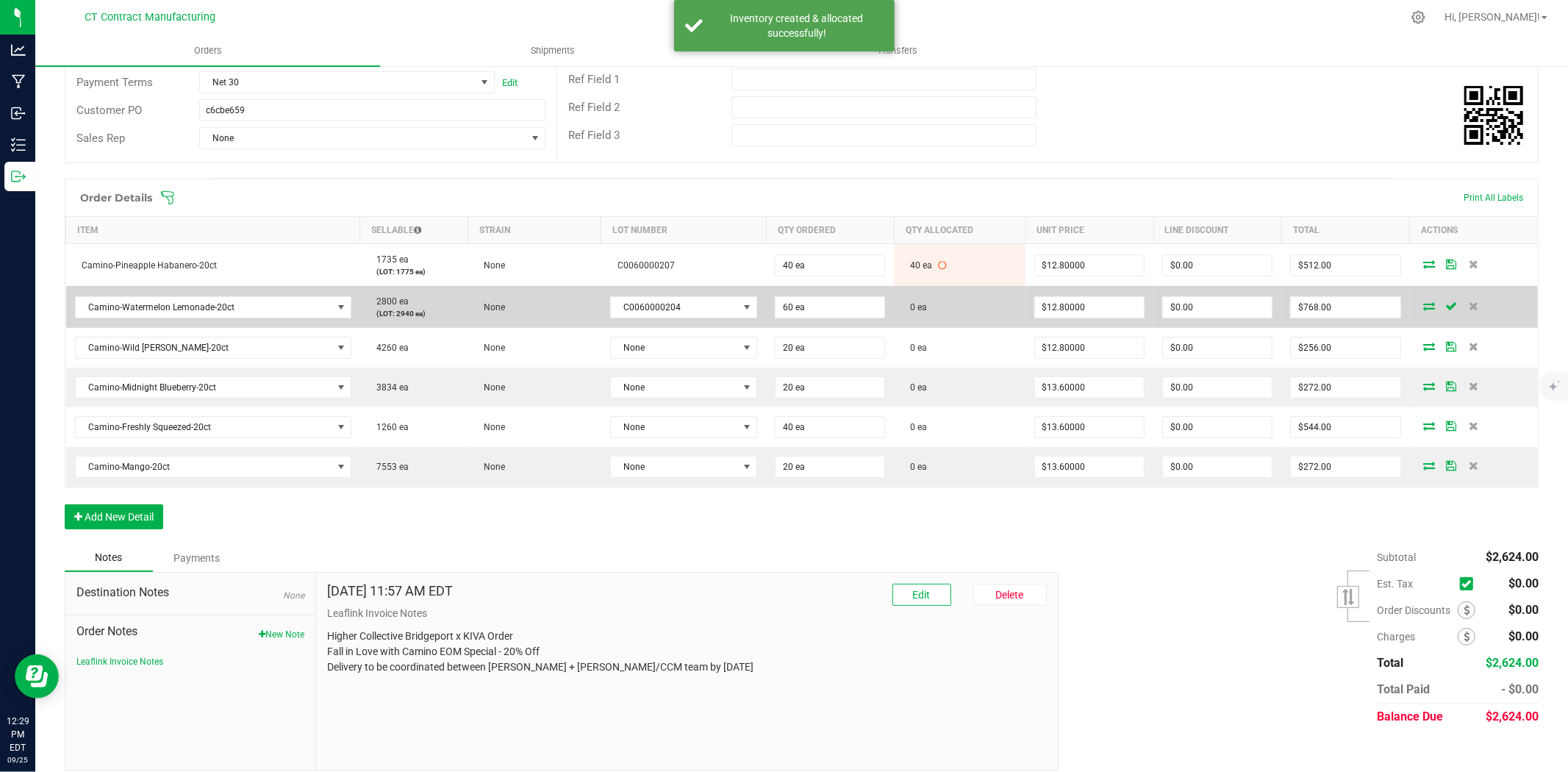
click at [1424, 305] on icon at bounding box center [1429, 305] width 11 height 9
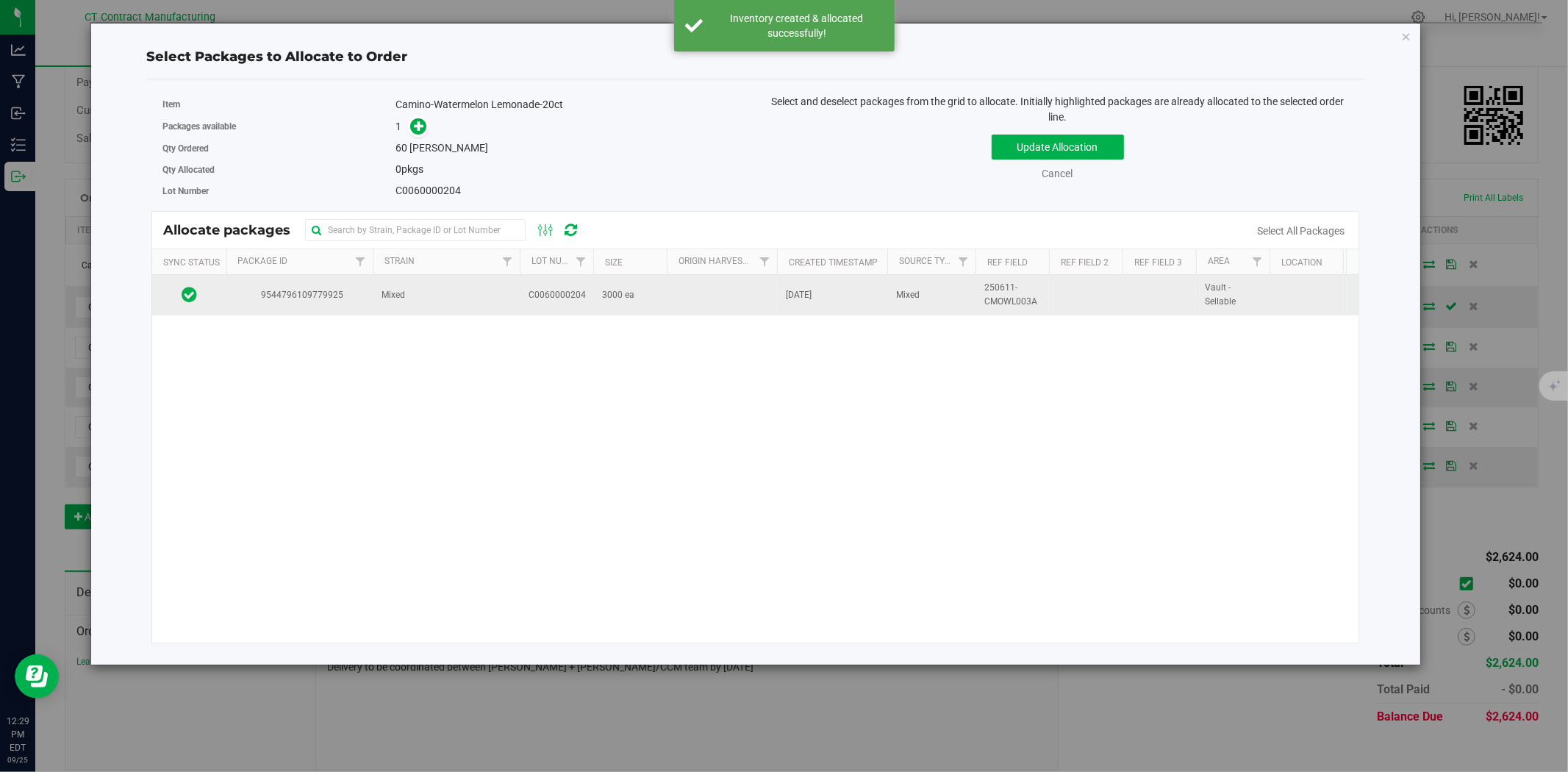
click at [548, 307] on td "C0060000204" at bounding box center [556, 295] width 74 height 40
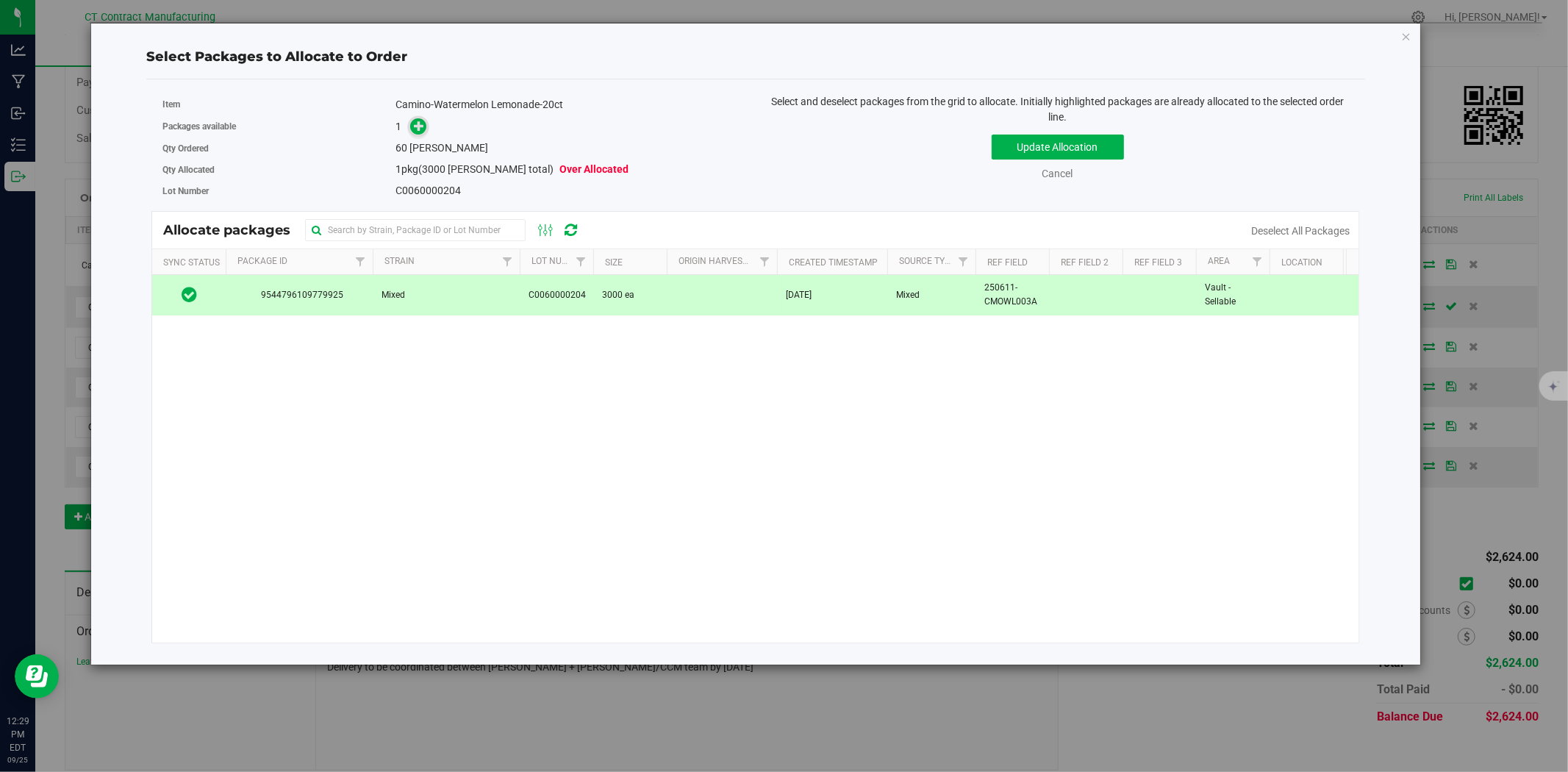
click at [413, 128] on span at bounding box center [419, 127] width 17 height 17
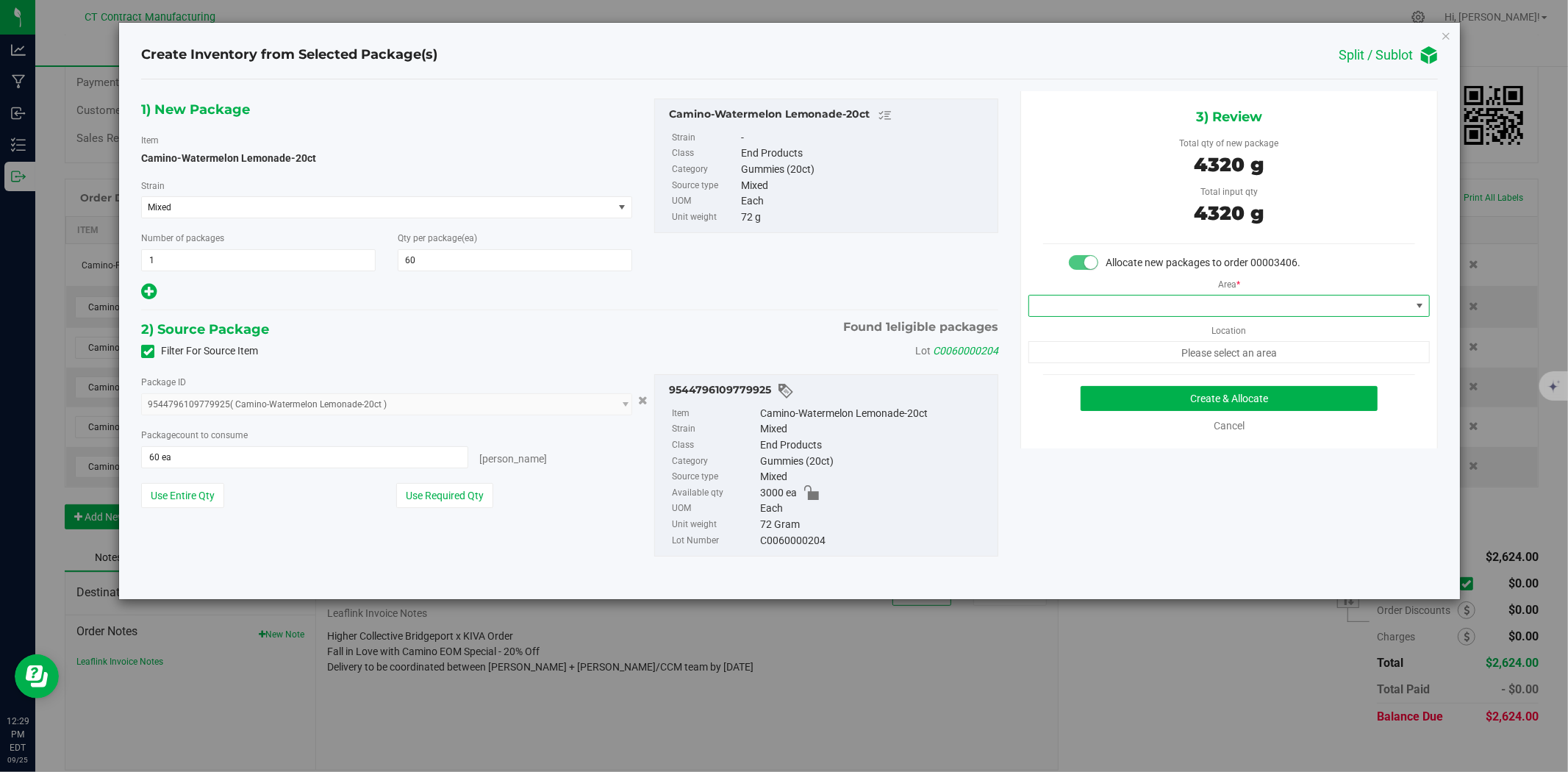
click at [1181, 311] on span at bounding box center [1219, 306] width 381 height 21
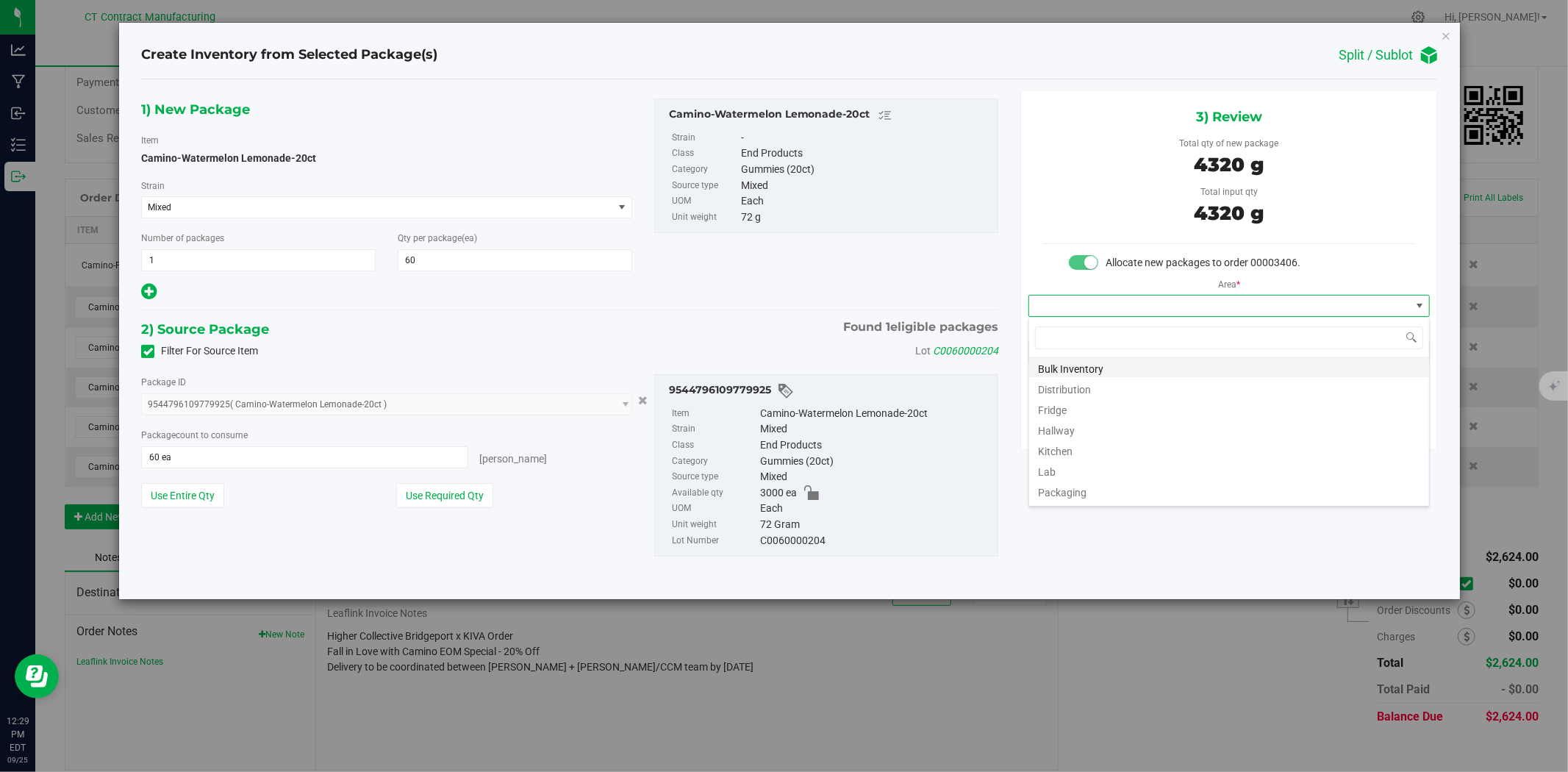
scroll to position [22, 400]
click at [1143, 384] on li "Distribution" at bounding box center [1229, 388] width 400 height 21
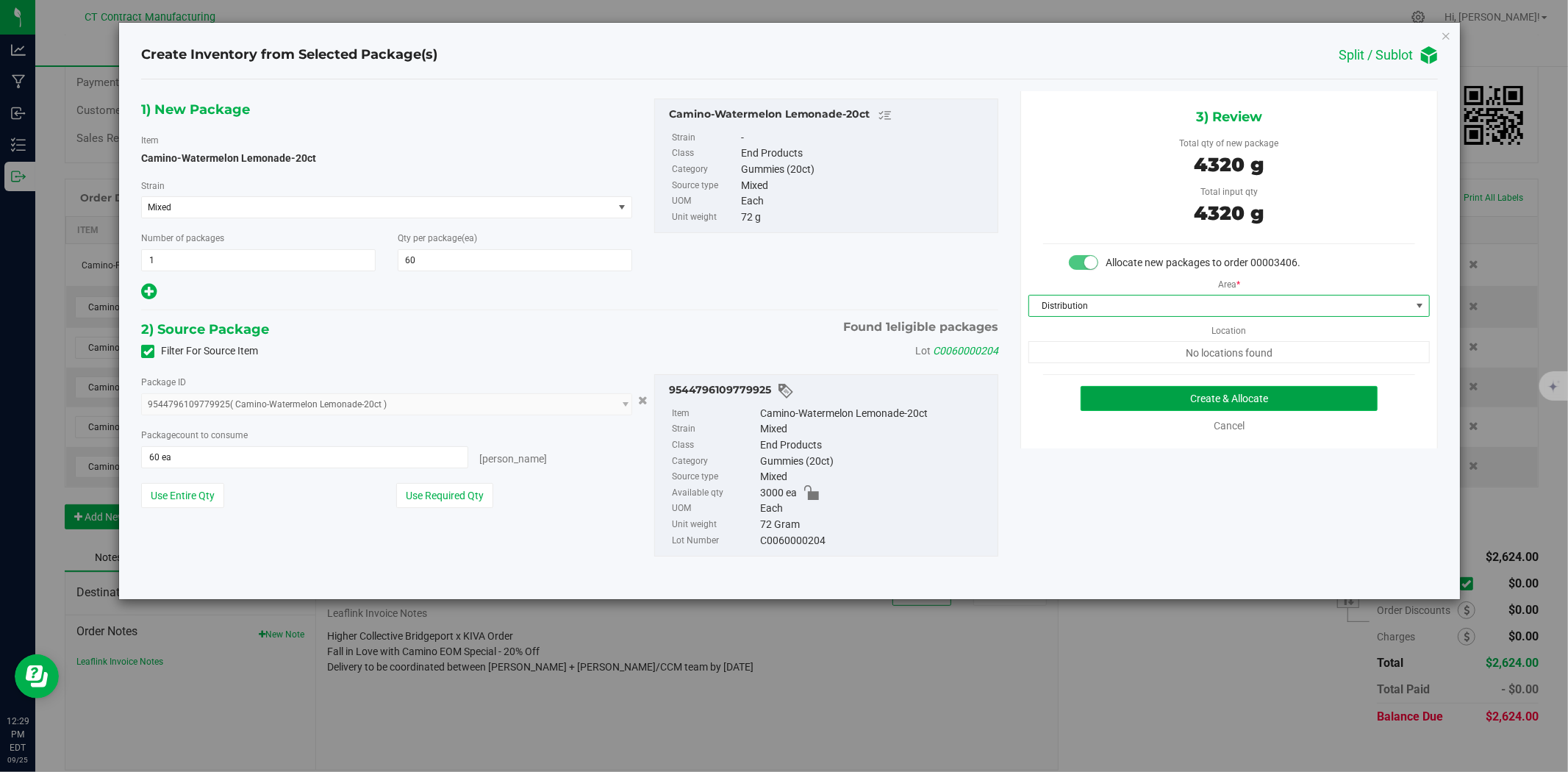
click at [1149, 400] on button "Create & Allocate" at bounding box center [1230, 398] width 298 height 25
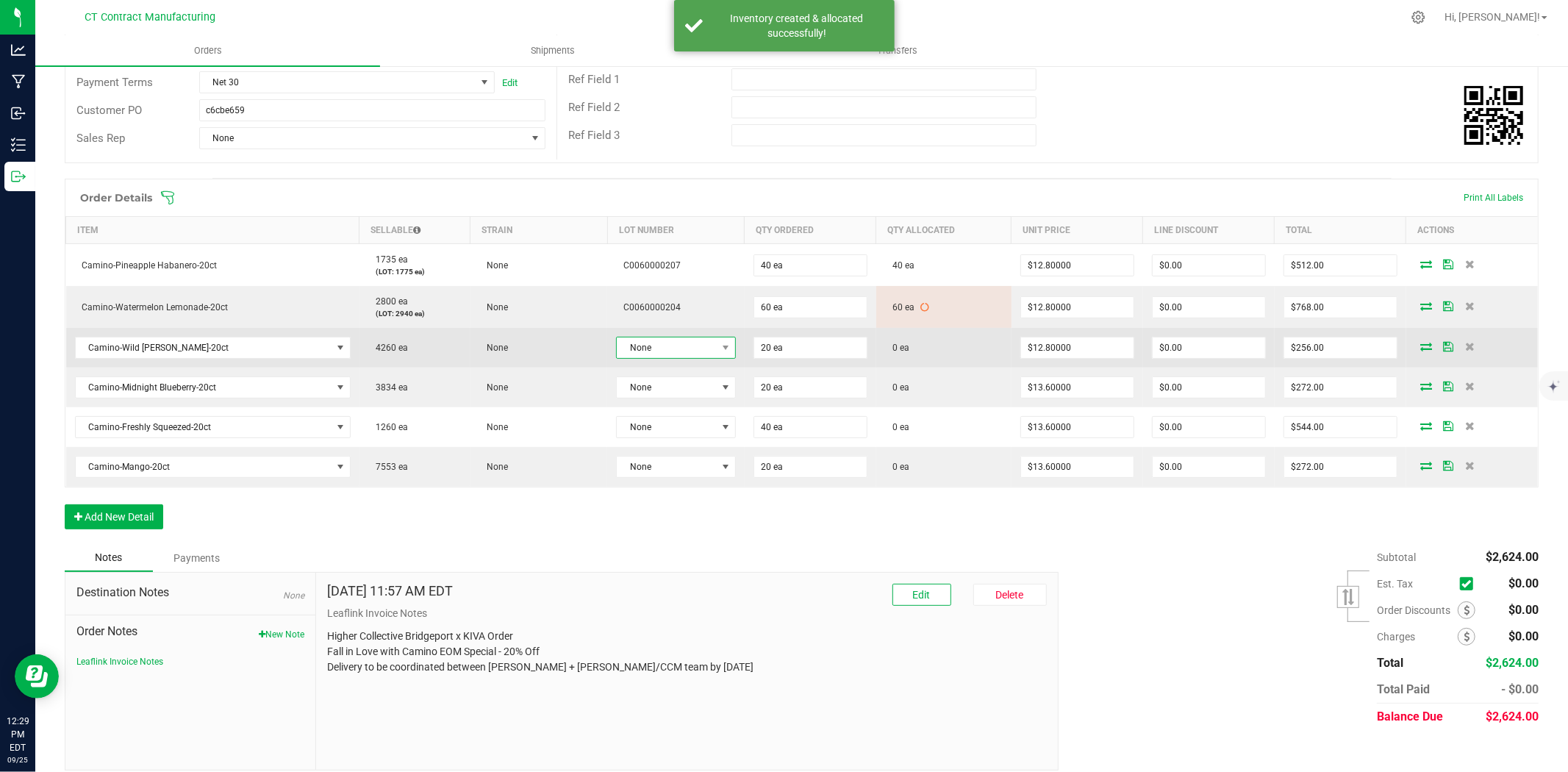
click at [688, 355] on span "None" at bounding box center [667, 348] width 100 height 21
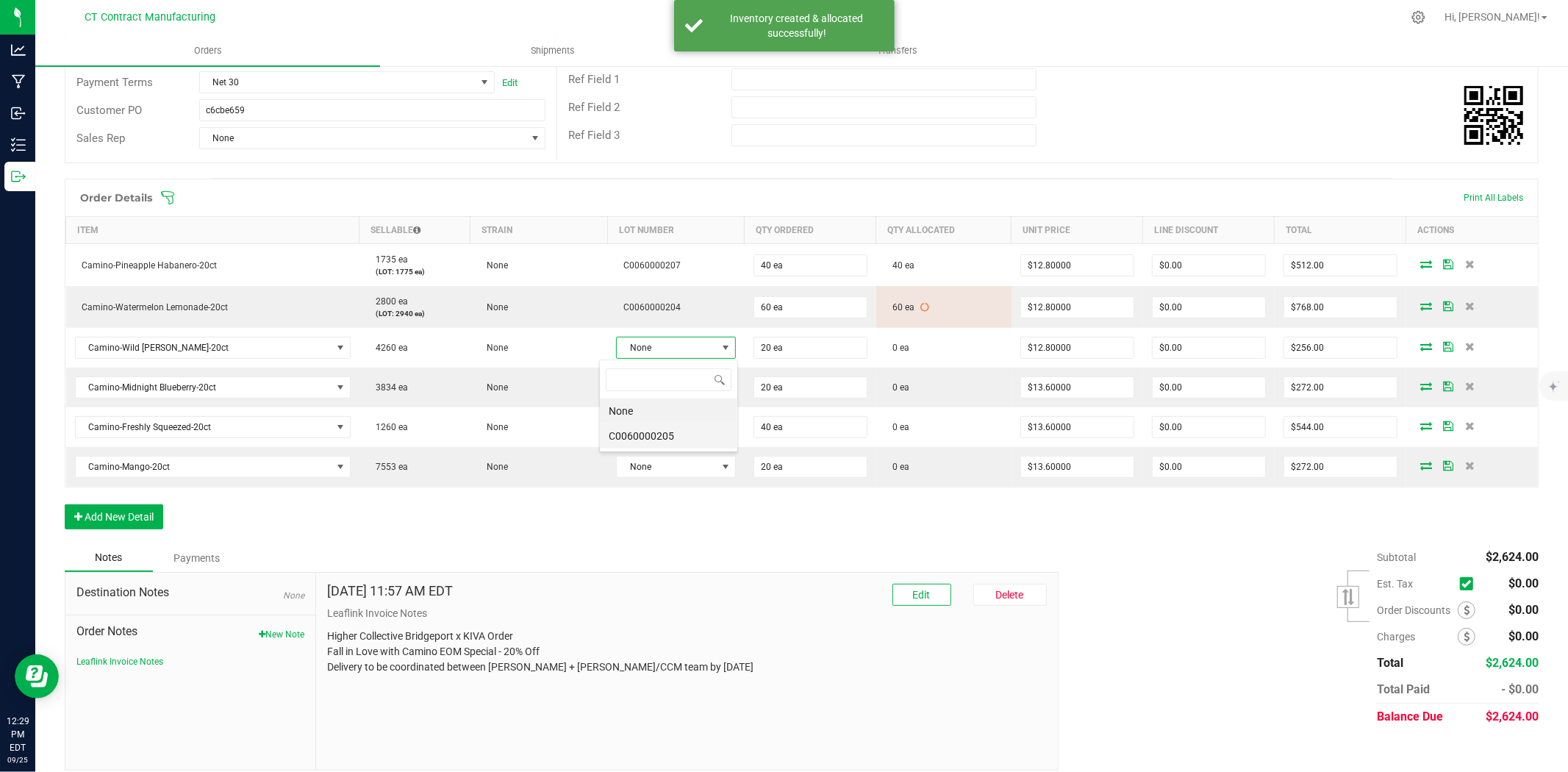
click at [686, 431] on li "C0060000205" at bounding box center [669, 436] width 138 height 25
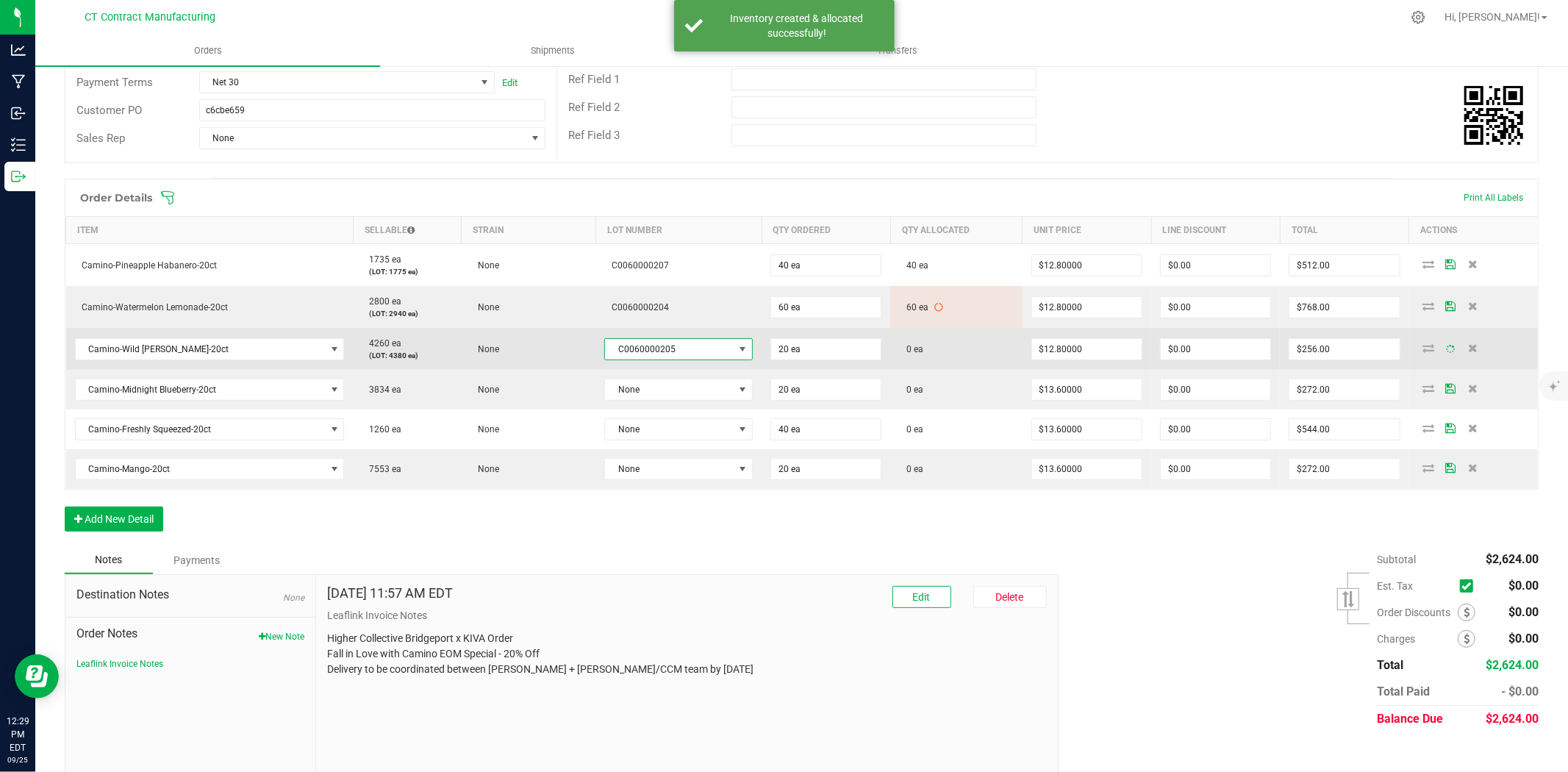
click at [1424, 349] on icon at bounding box center [1429, 347] width 11 height 9
click at [1424, 344] on icon at bounding box center [1429, 347] width 11 height 9
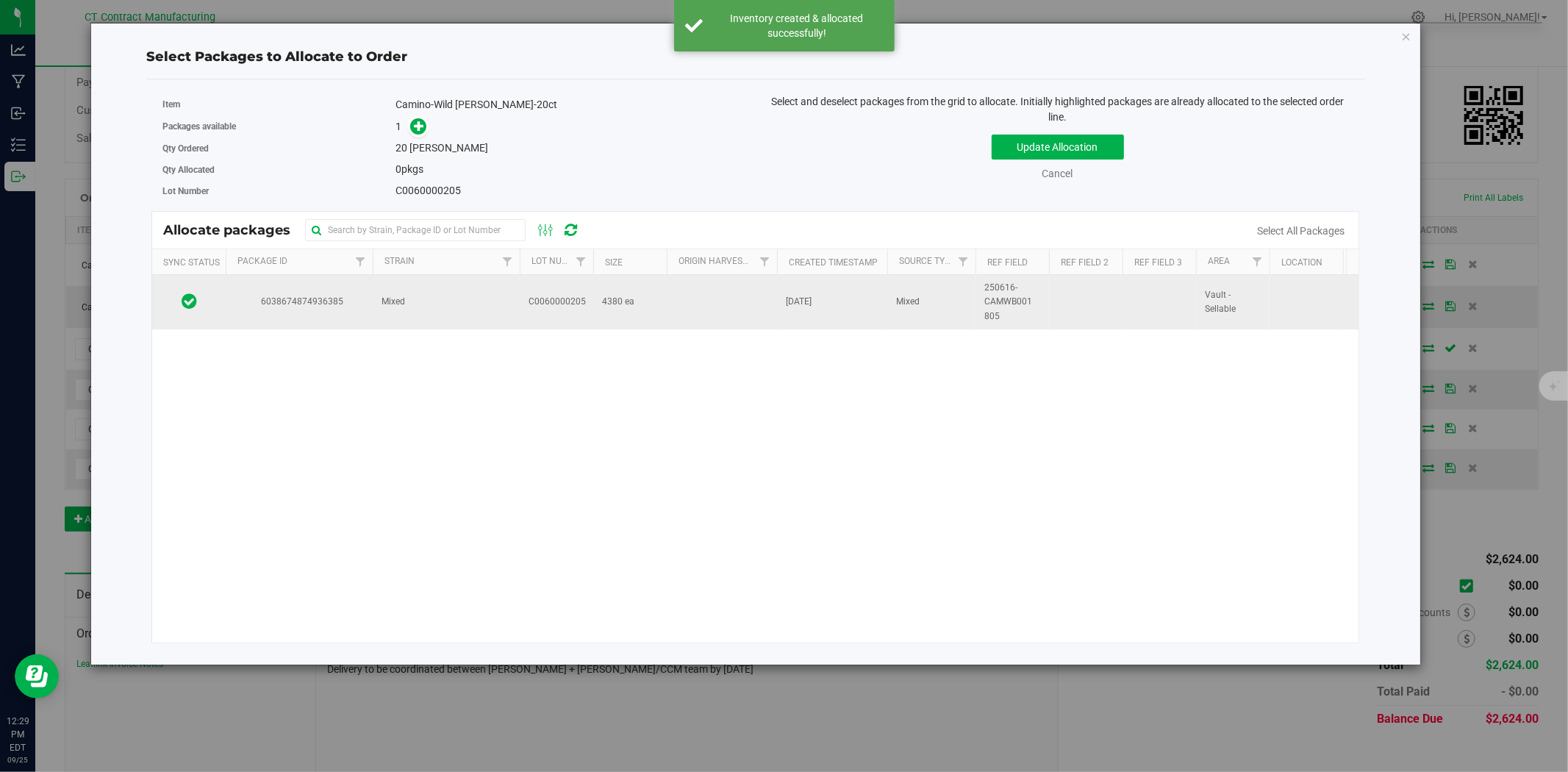
click at [354, 311] on td "6038674874936385" at bounding box center [299, 302] width 147 height 54
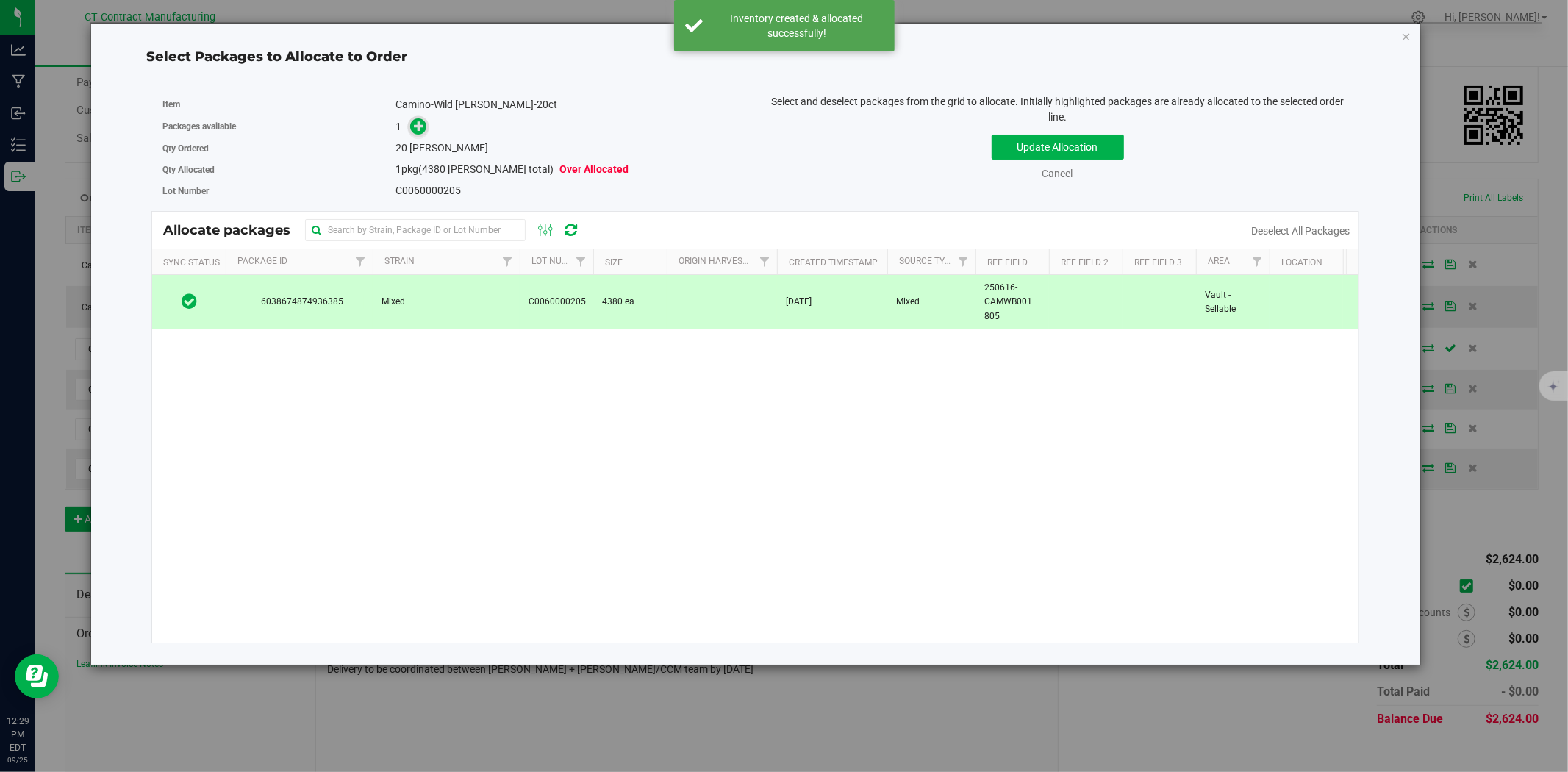
click at [421, 131] on icon at bounding box center [419, 125] width 11 height 11
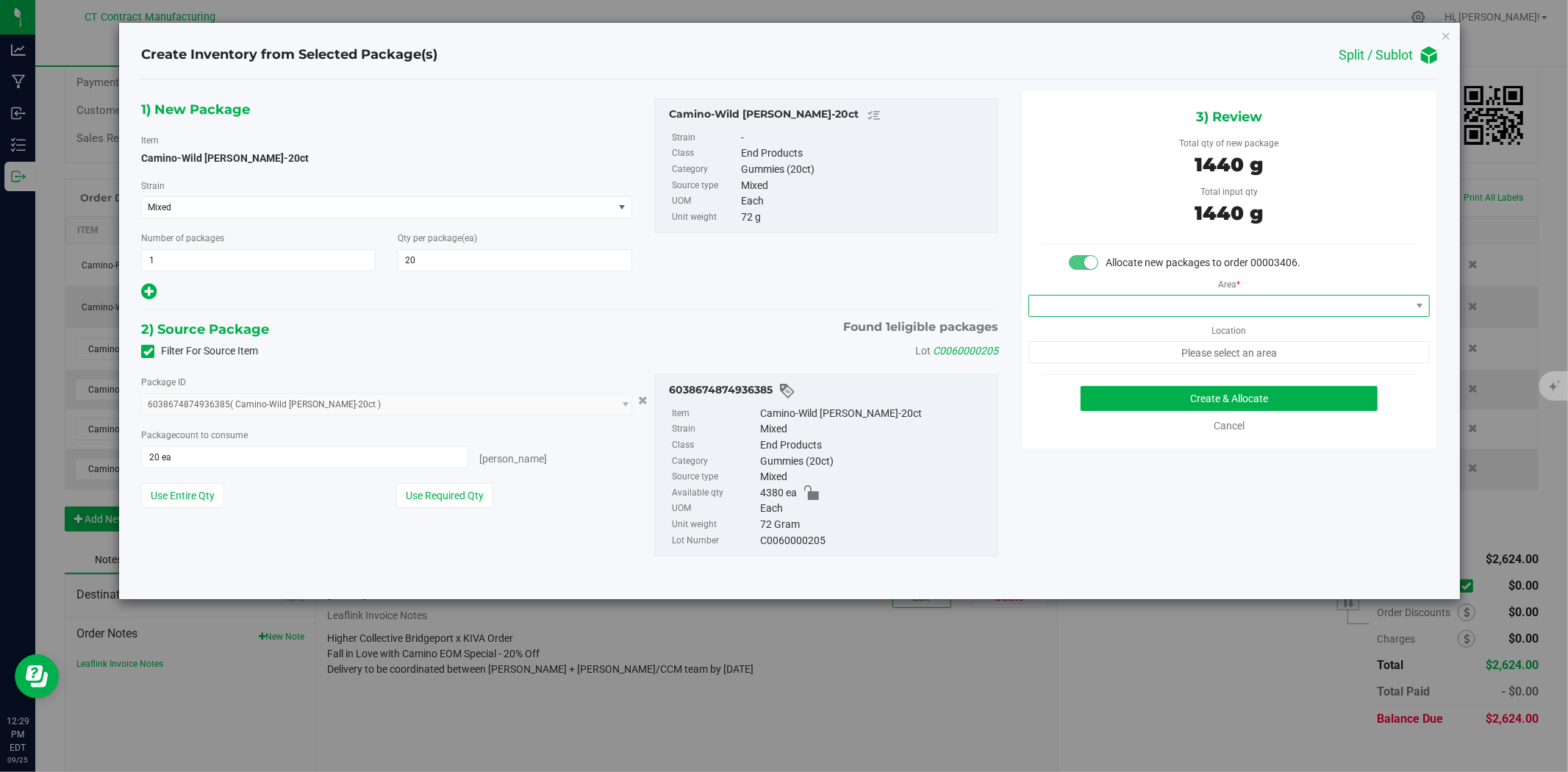
click at [1070, 308] on span at bounding box center [1219, 306] width 381 height 21
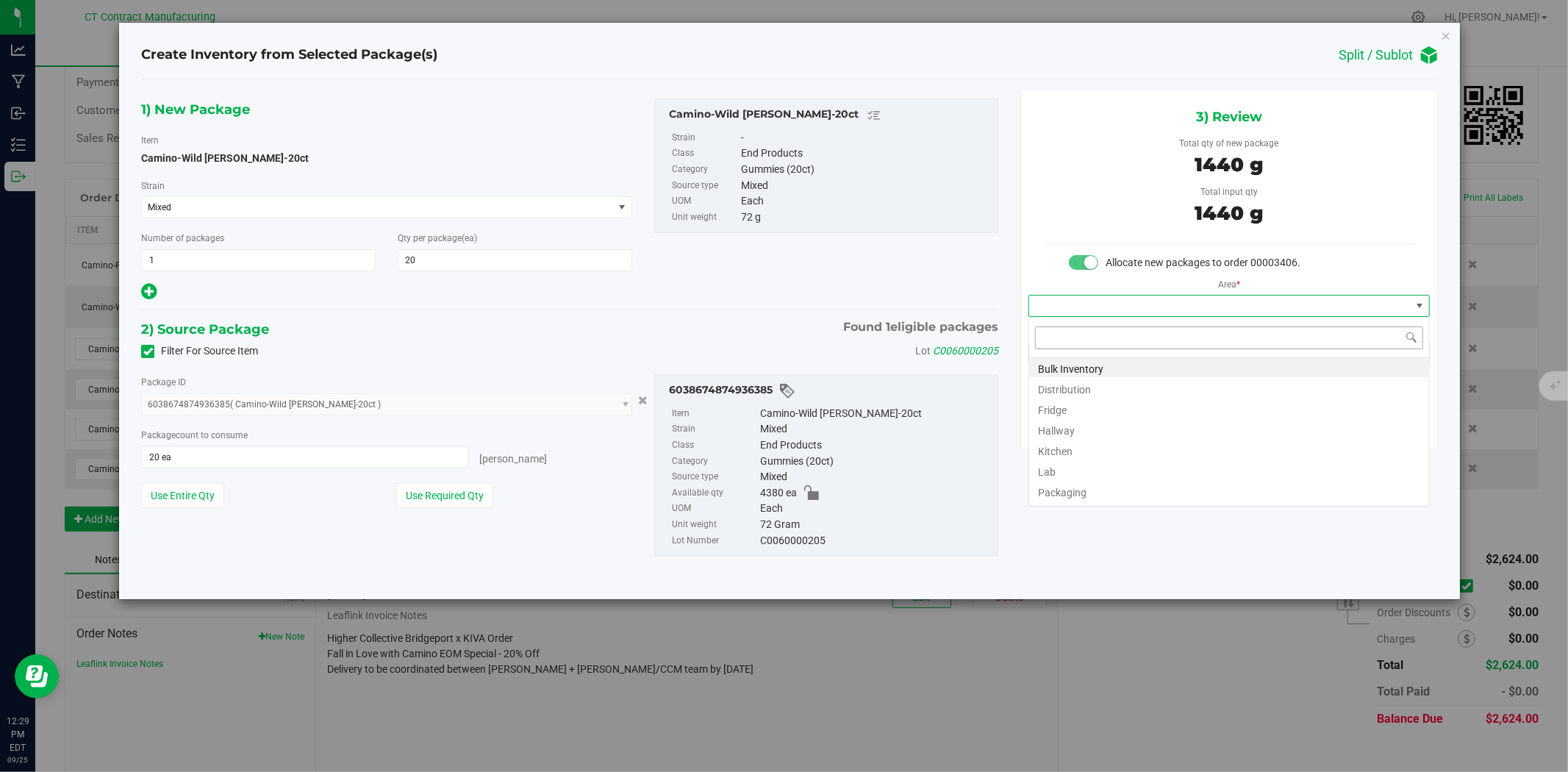
scroll to position [22, 400]
click at [1080, 385] on li "Distribution" at bounding box center [1229, 388] width 400 height 21
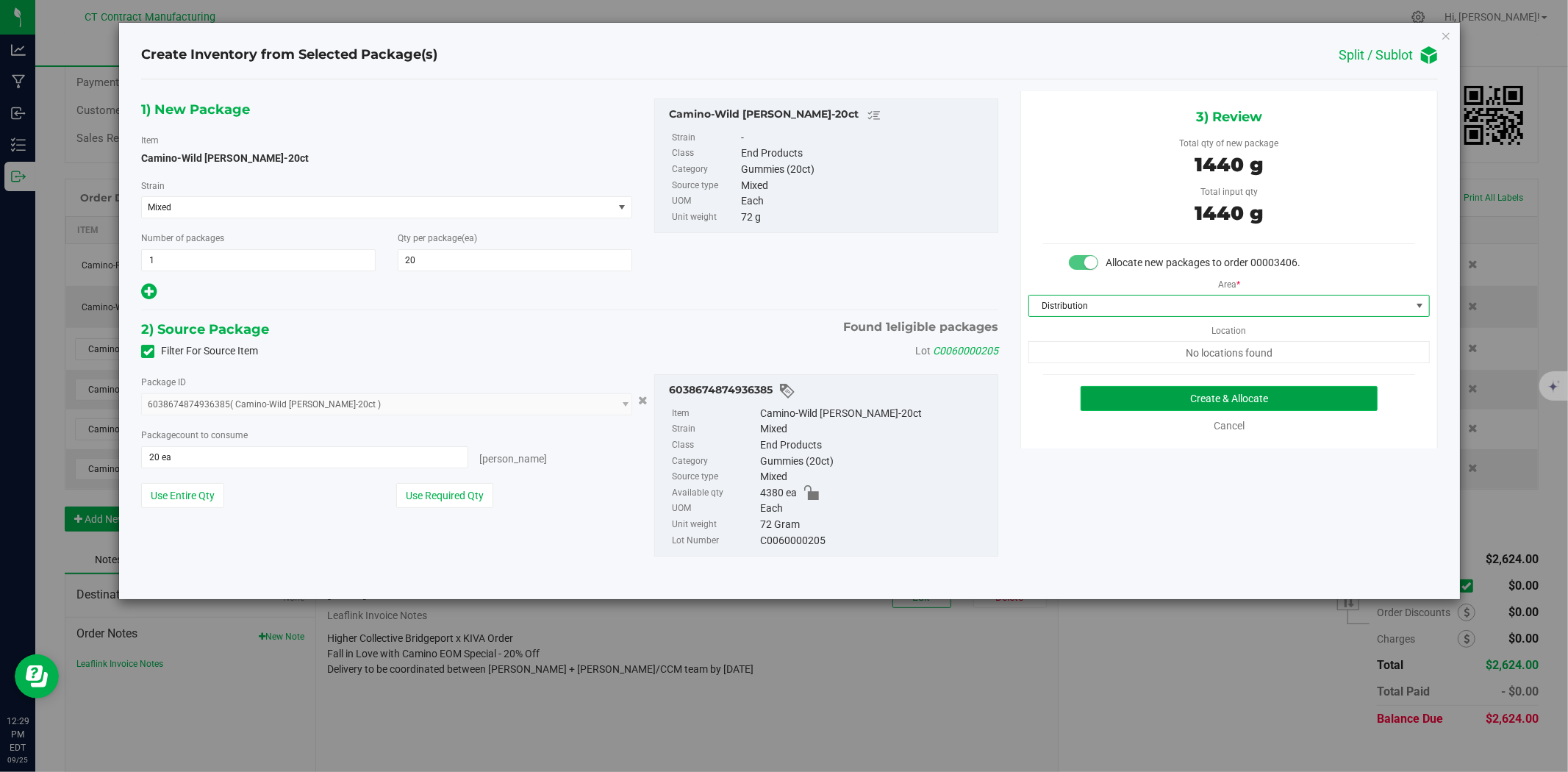
click at [1104, 390] on button "Create & Allocate" at bounding box center [1230, 398] width 298 height 25
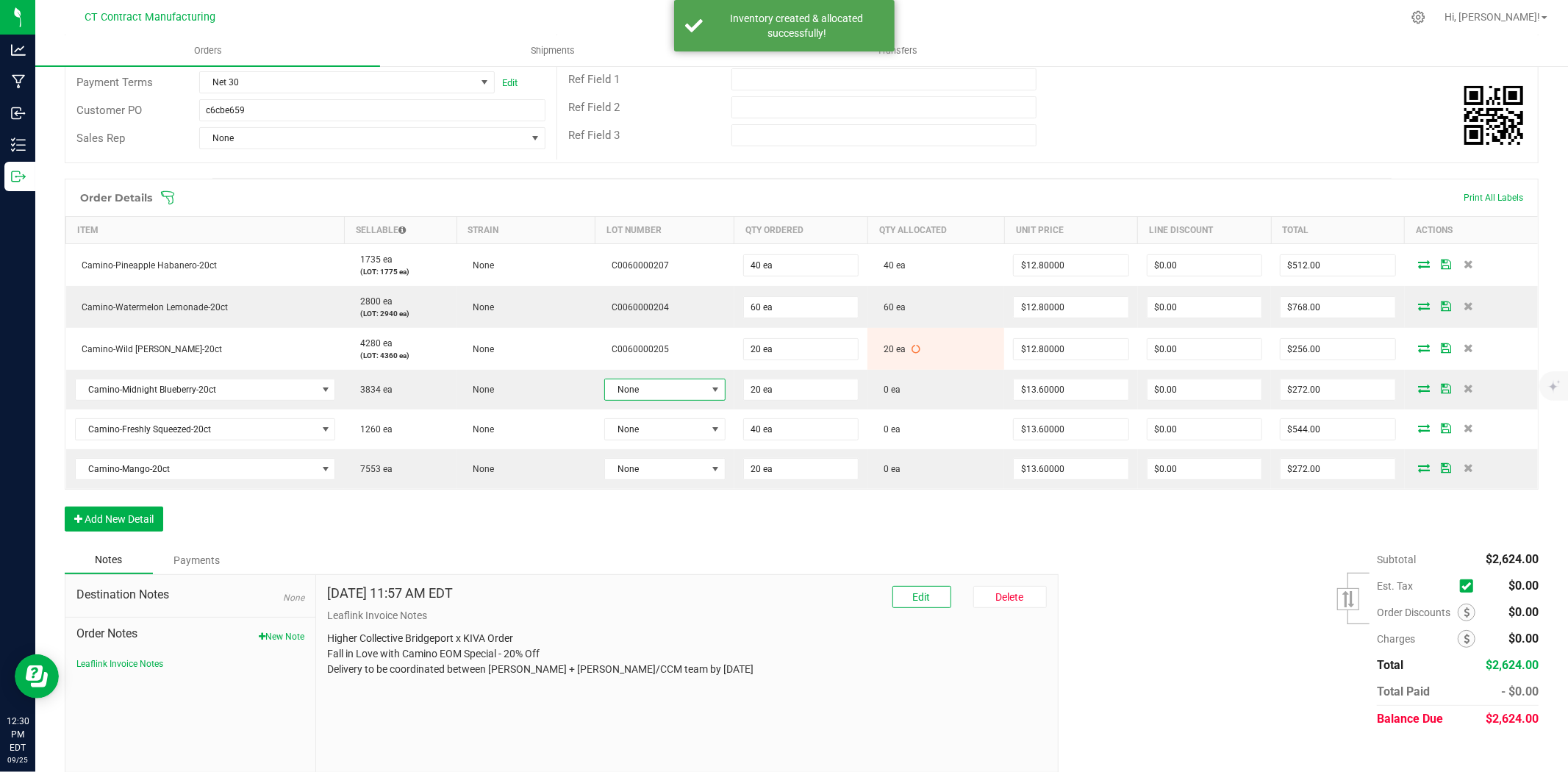
click at [710, 394] on span at bounding box center [716, 390] width 11 height 11
click at [697, 482] on li "C0060000208" at bounding box center [669, 478] width 138 height 25
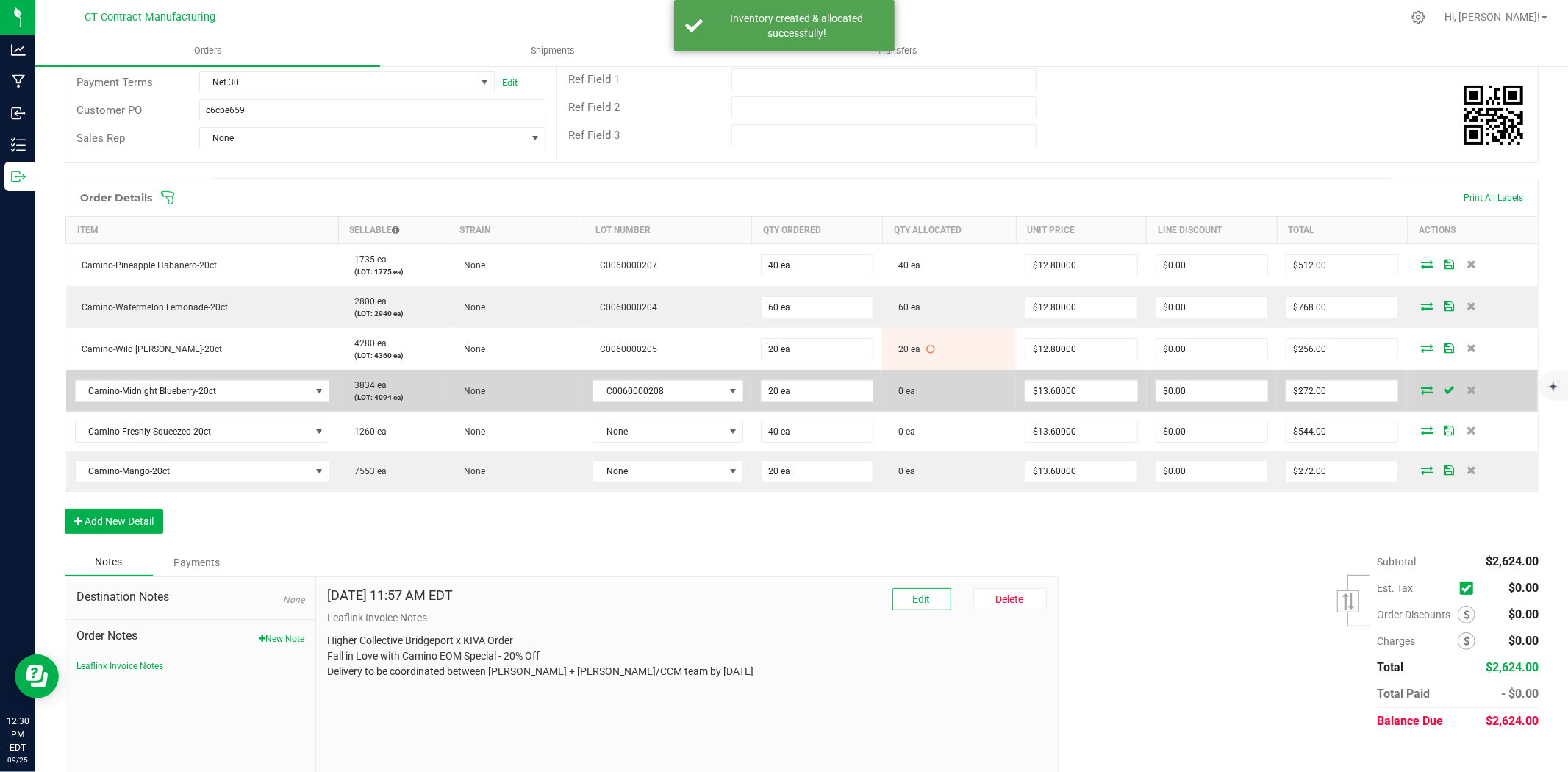
click at [1421, 387] on icon at bounding box center [1427, 389] width 11 height 9
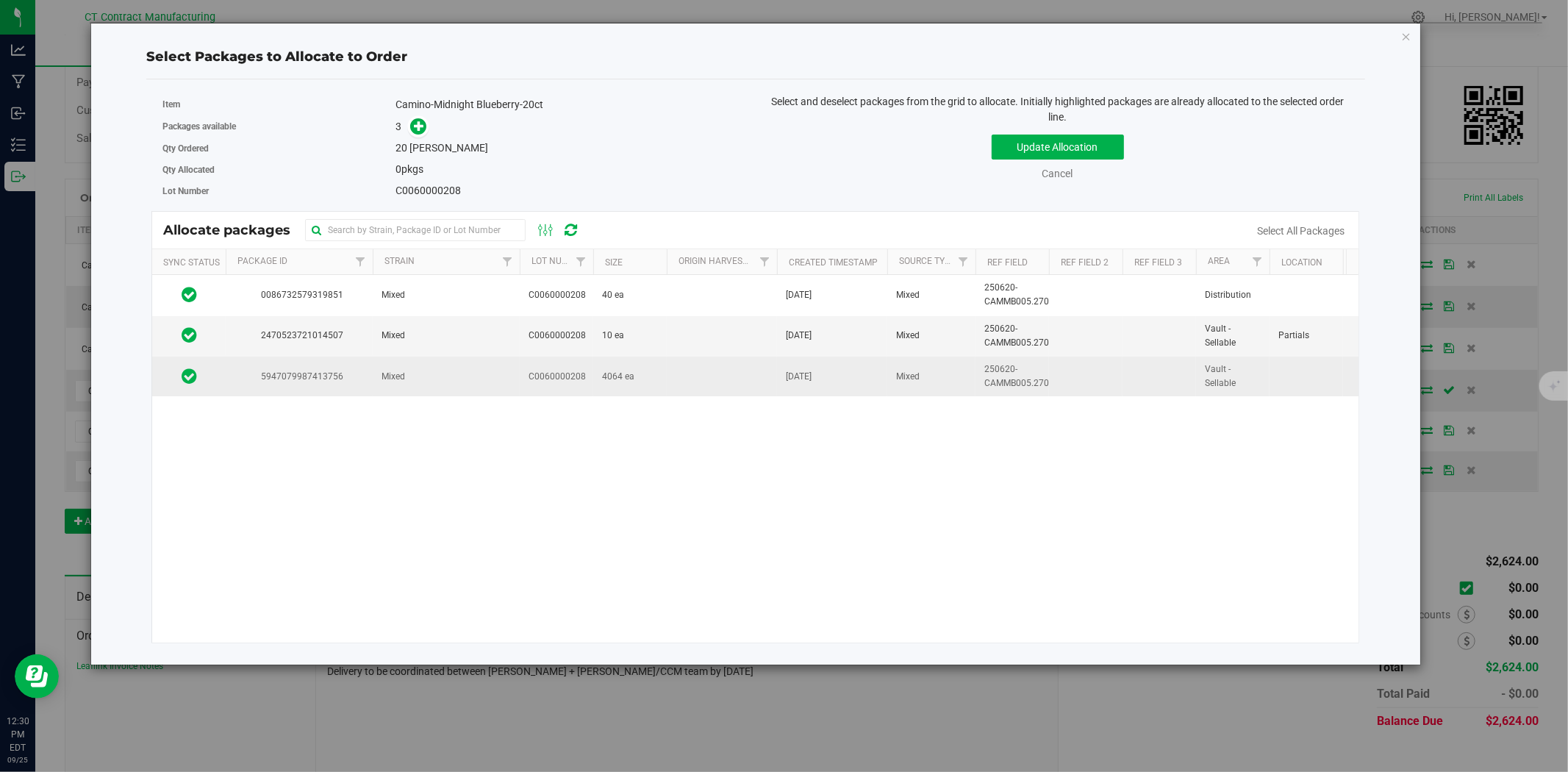
click at [432, 384] on td "Mixed" at bounding box center [446, 376] width 147 height 40
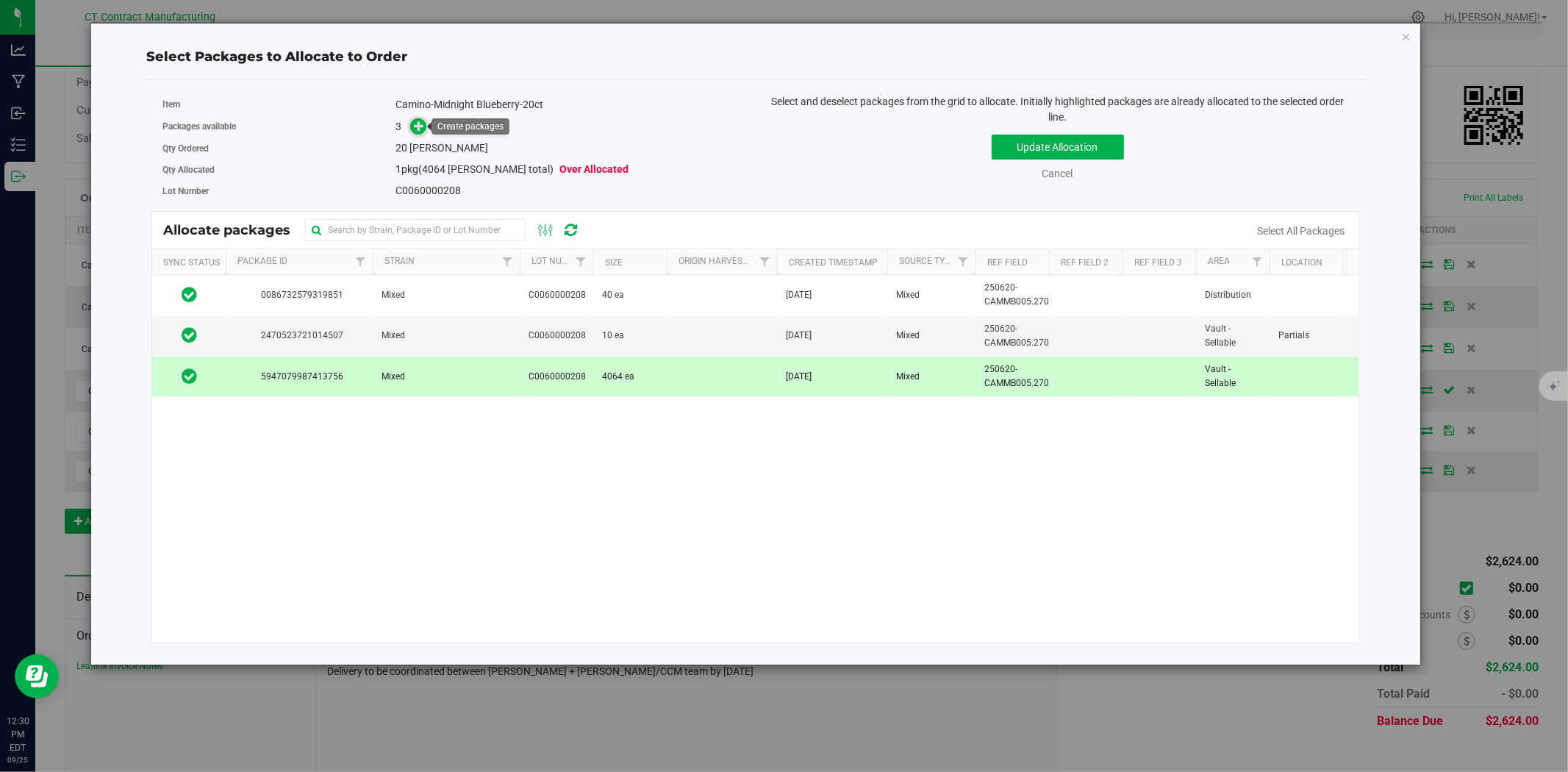
click at [422, 125] on icon at bounding box center [419, 125] width 11 height 11
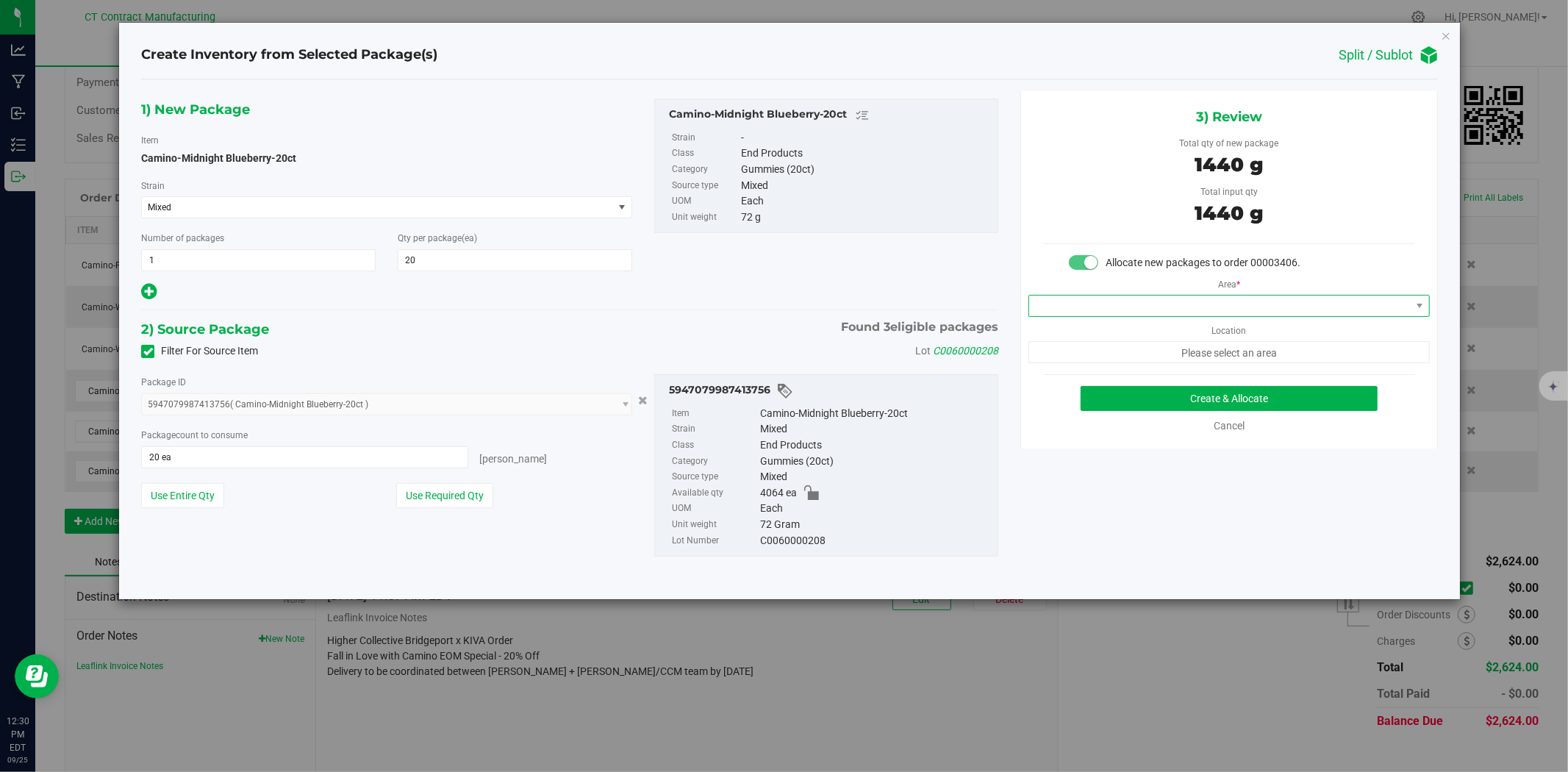
click at [1099, 301] on span at bounding box center [1219, 306] width 381 height 21
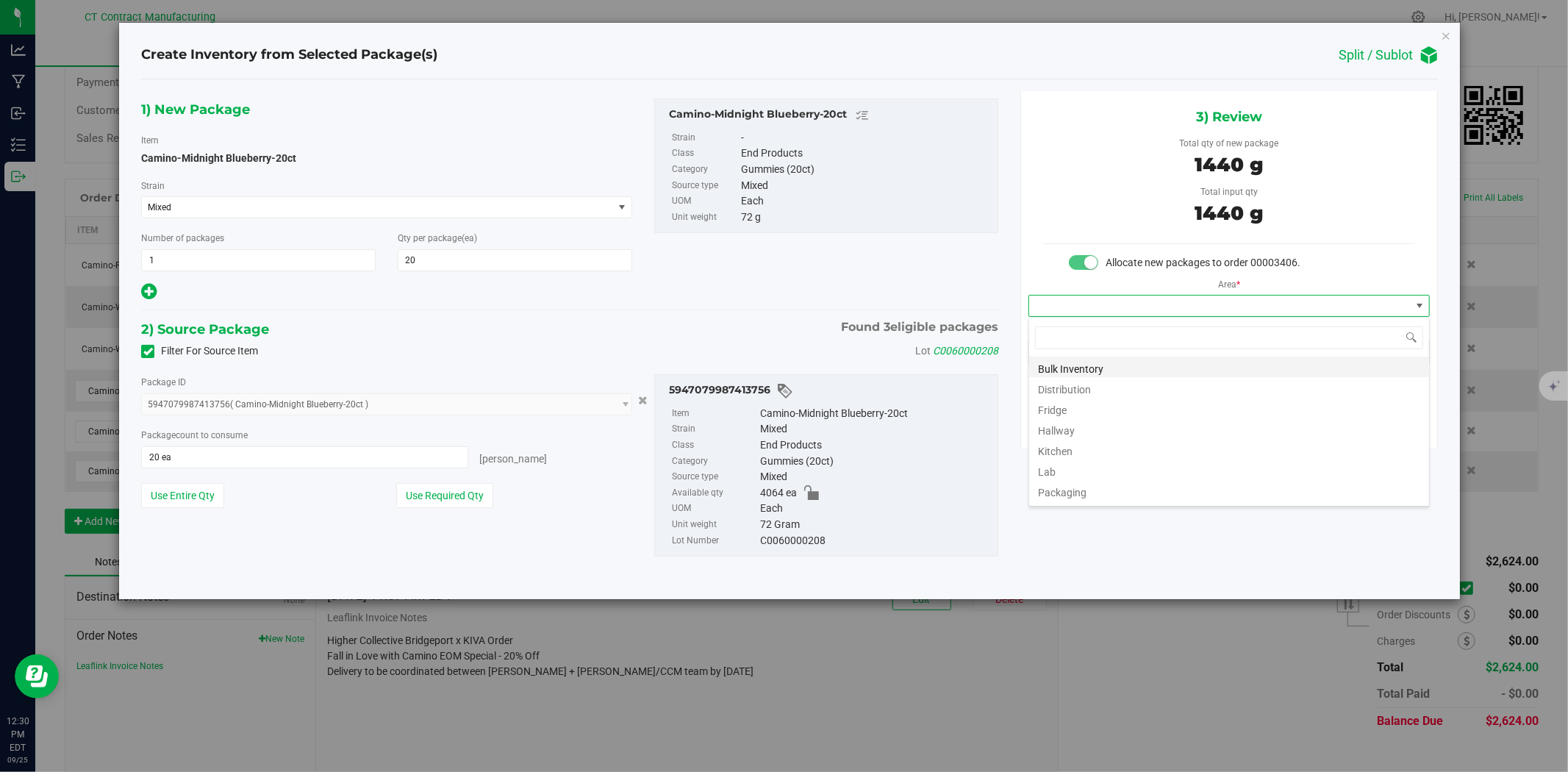
scroll to position [22, 400]
click at [1077, 383] on li "Distribution" at bounding box center [1229, 388] width 400 height 21
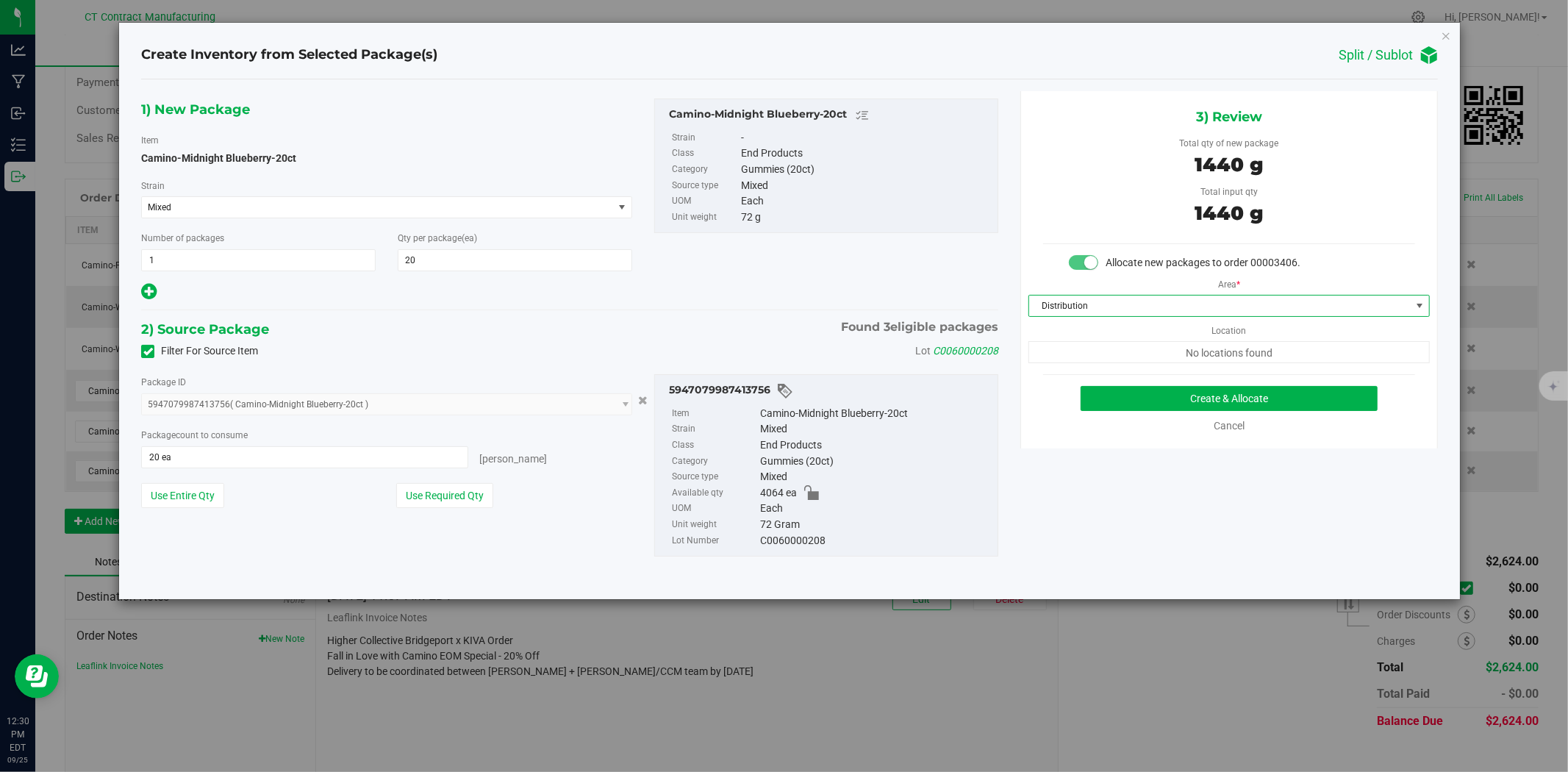
click at [1084, 413] on div "Create & Allocate Cancel" at bounding box center [1229, 410] width 372 height 48
click at [1088, 405] on button "Create & Allocate" at bounding box center [1230, 398] width 298 height 25
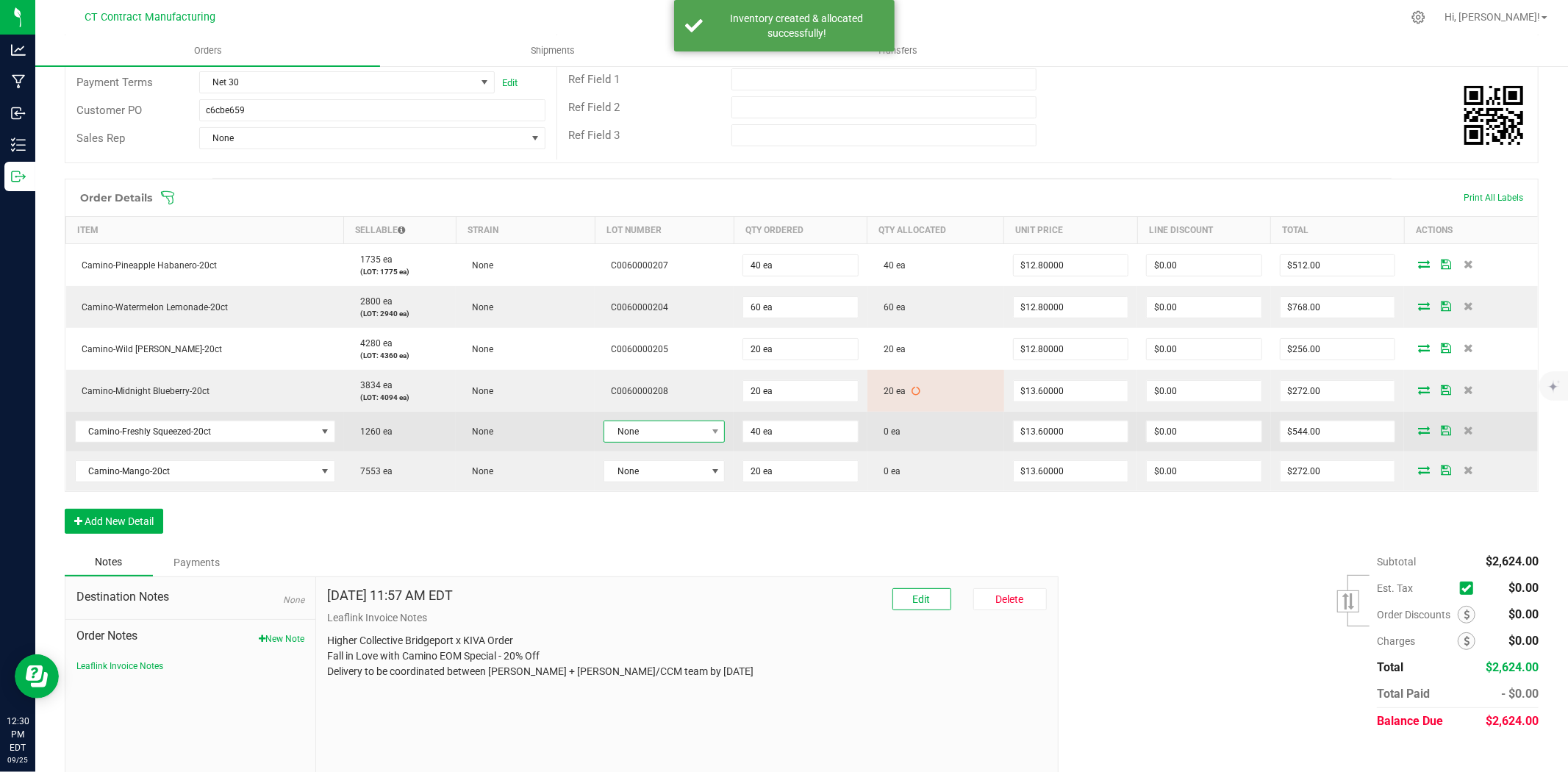
click at [656, 430] on span "None" at bounding box center [655, 432] width 101 height 21
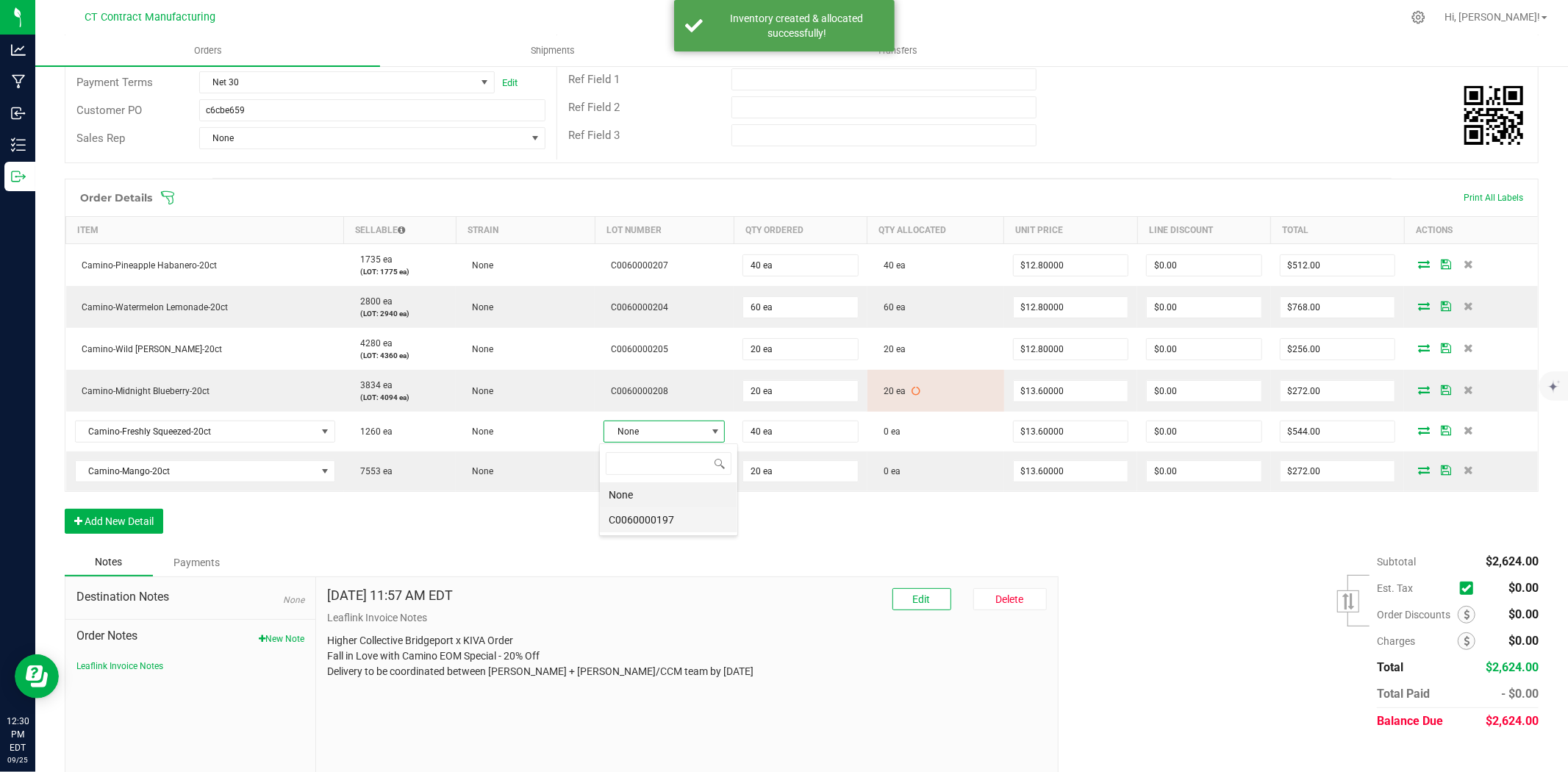
click at [662, 519] on li "C0060000197" at bounding box center [669, 520] width 138 height 25
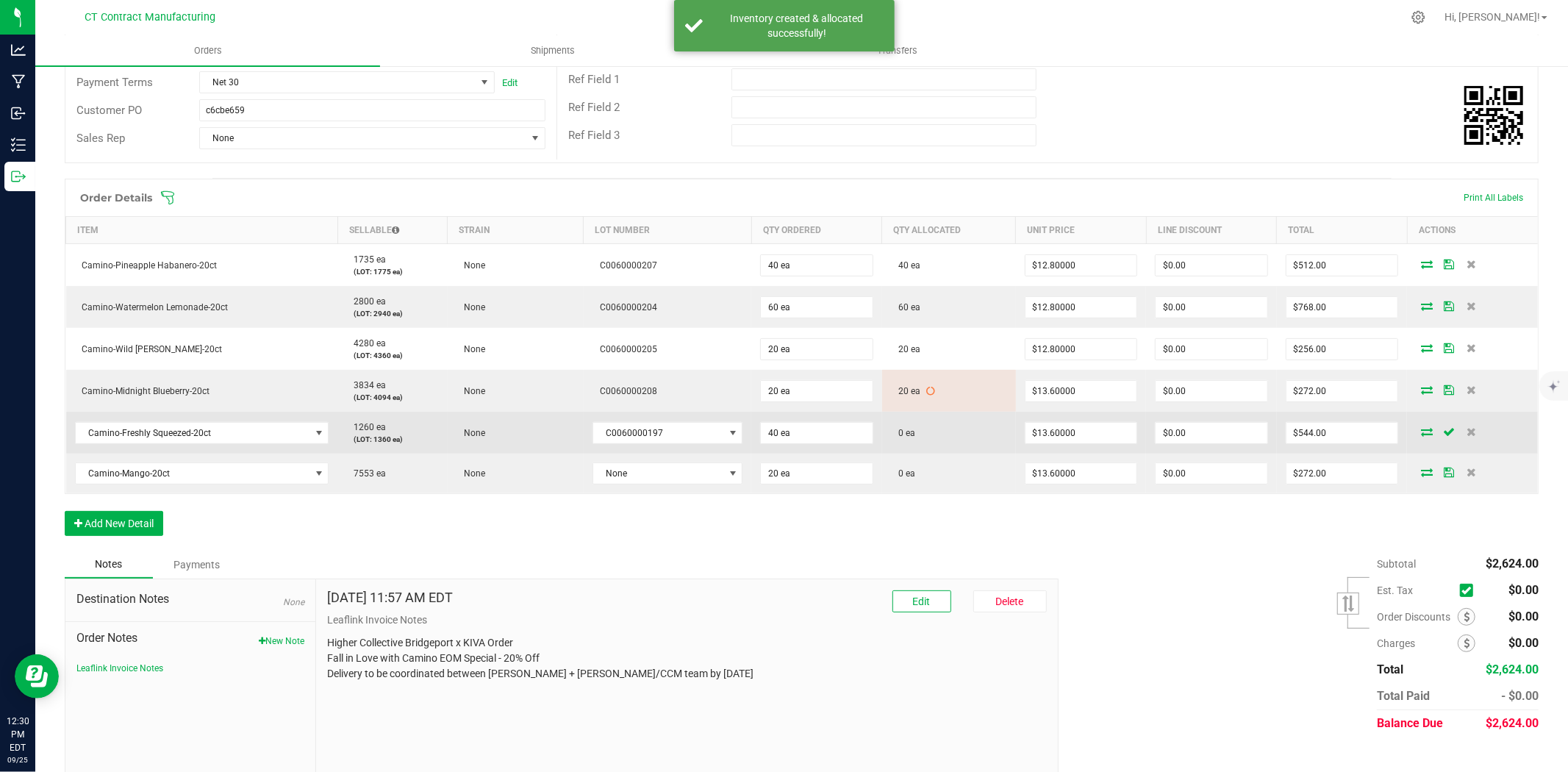
click at [1421, 429] on icon at bounding box center [1427, 431] width 11 height 9
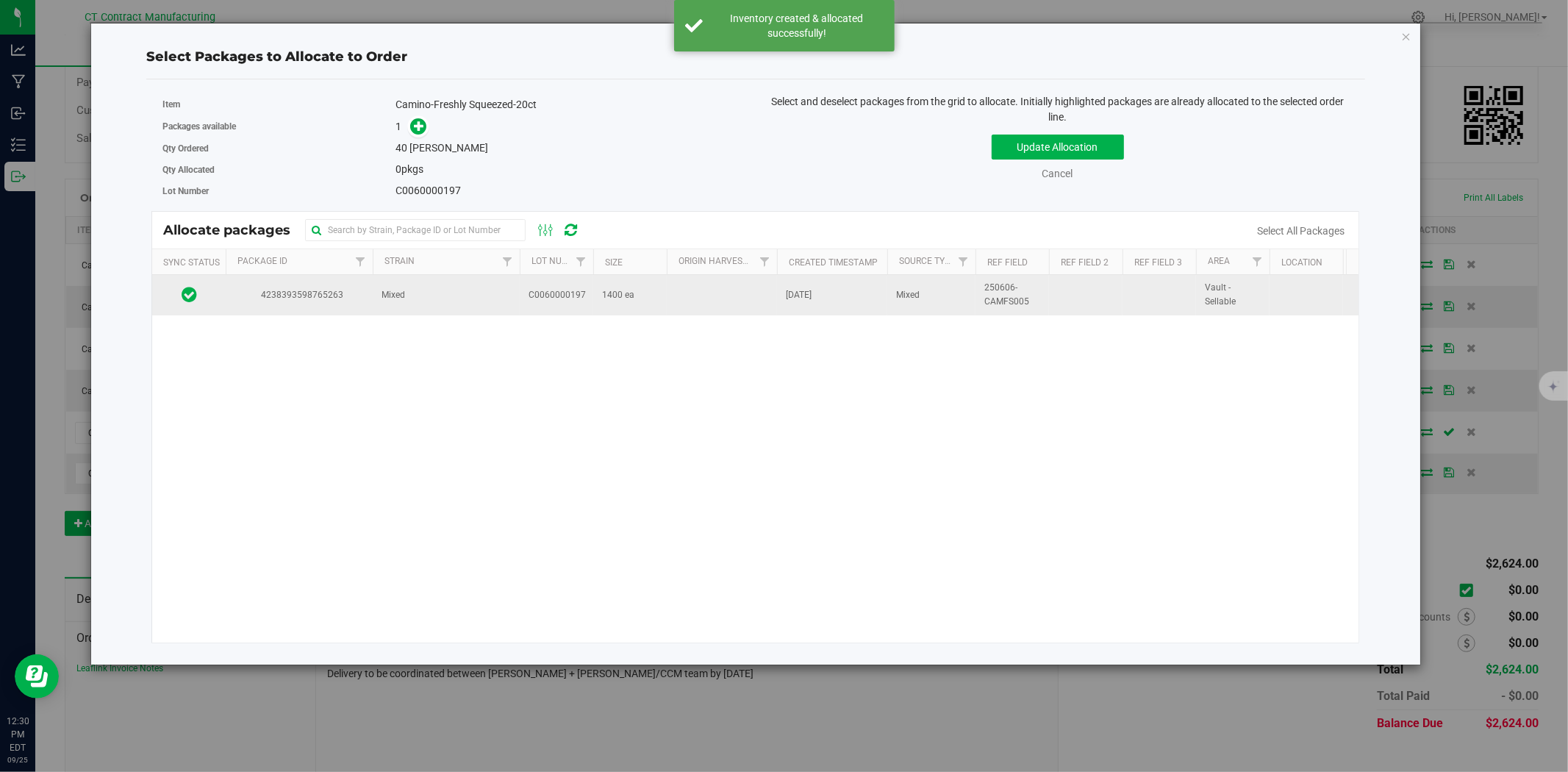
click at [471, 301] on td "Mixed" at bounding box center [446, 295] width 147 height 40
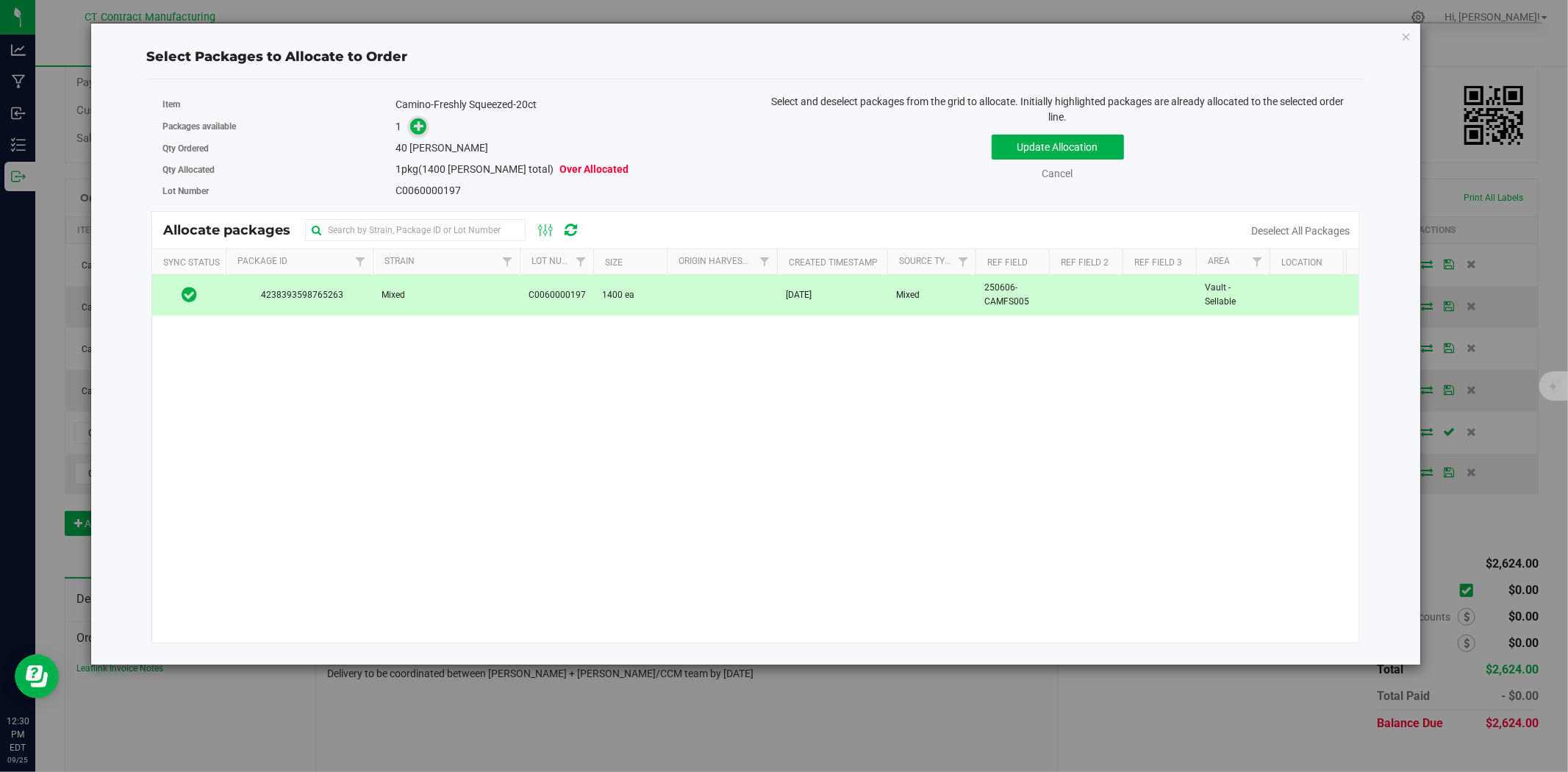
click at [422, 134] on span at bounding box center [419, 127] width 17 height 17
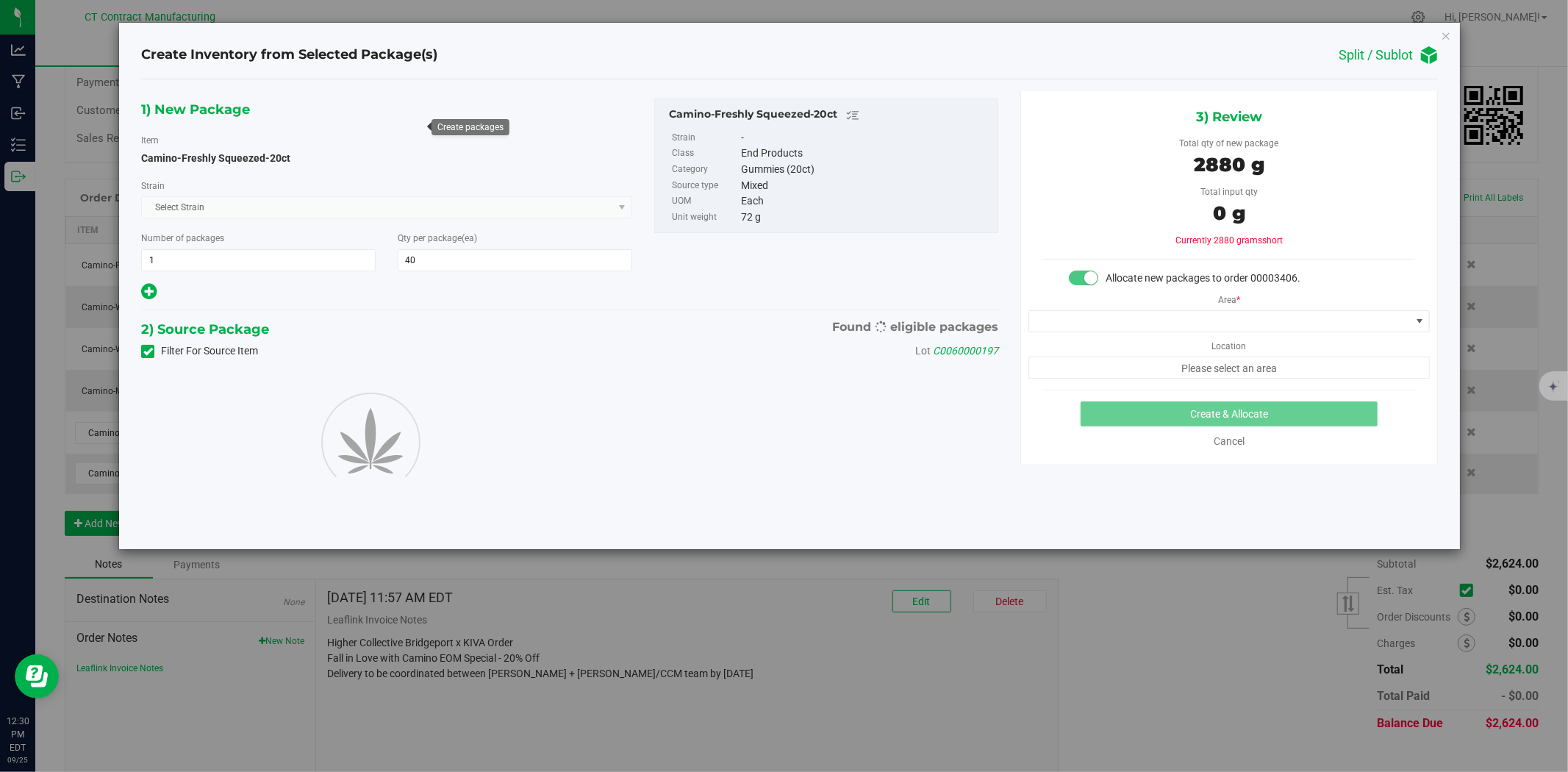
type input "40"
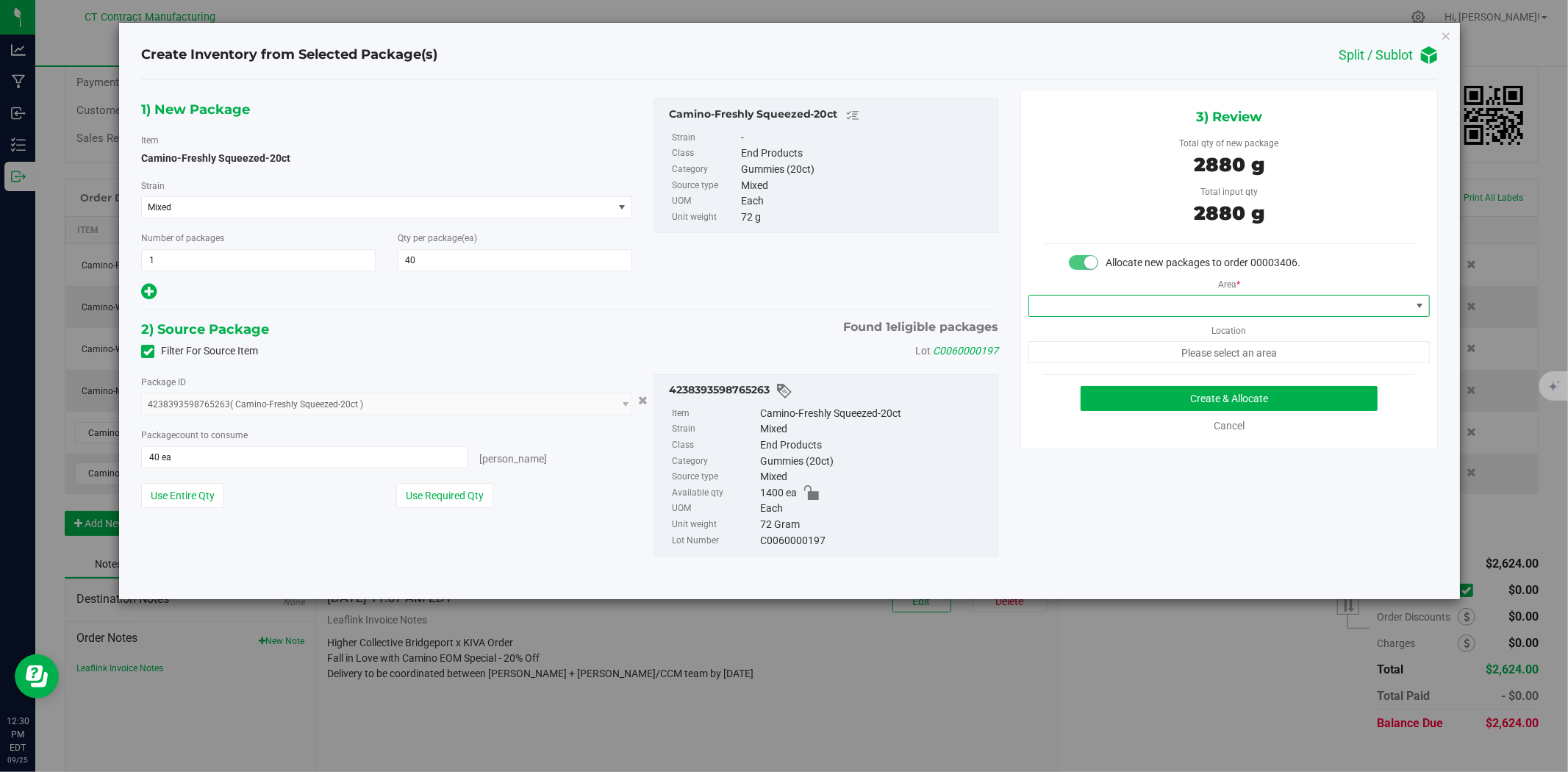
click at [1116, 310] on span at bounding box center [1219, 306] width 381 height 21
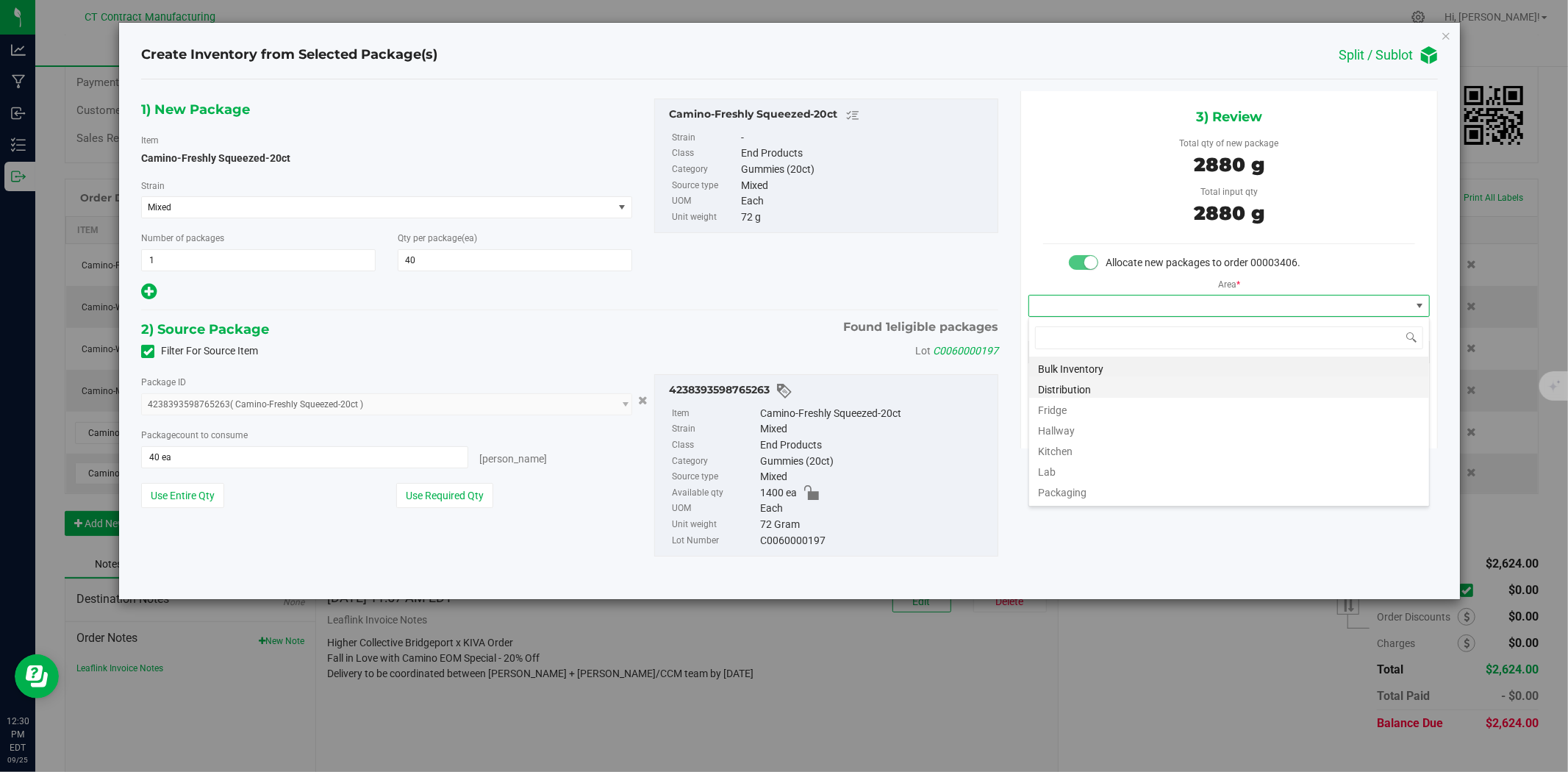
scroll to position [22, 400]
click at [1091, 387] on li "Distribution" at bounding box center [1229, 388] width 400 height 21
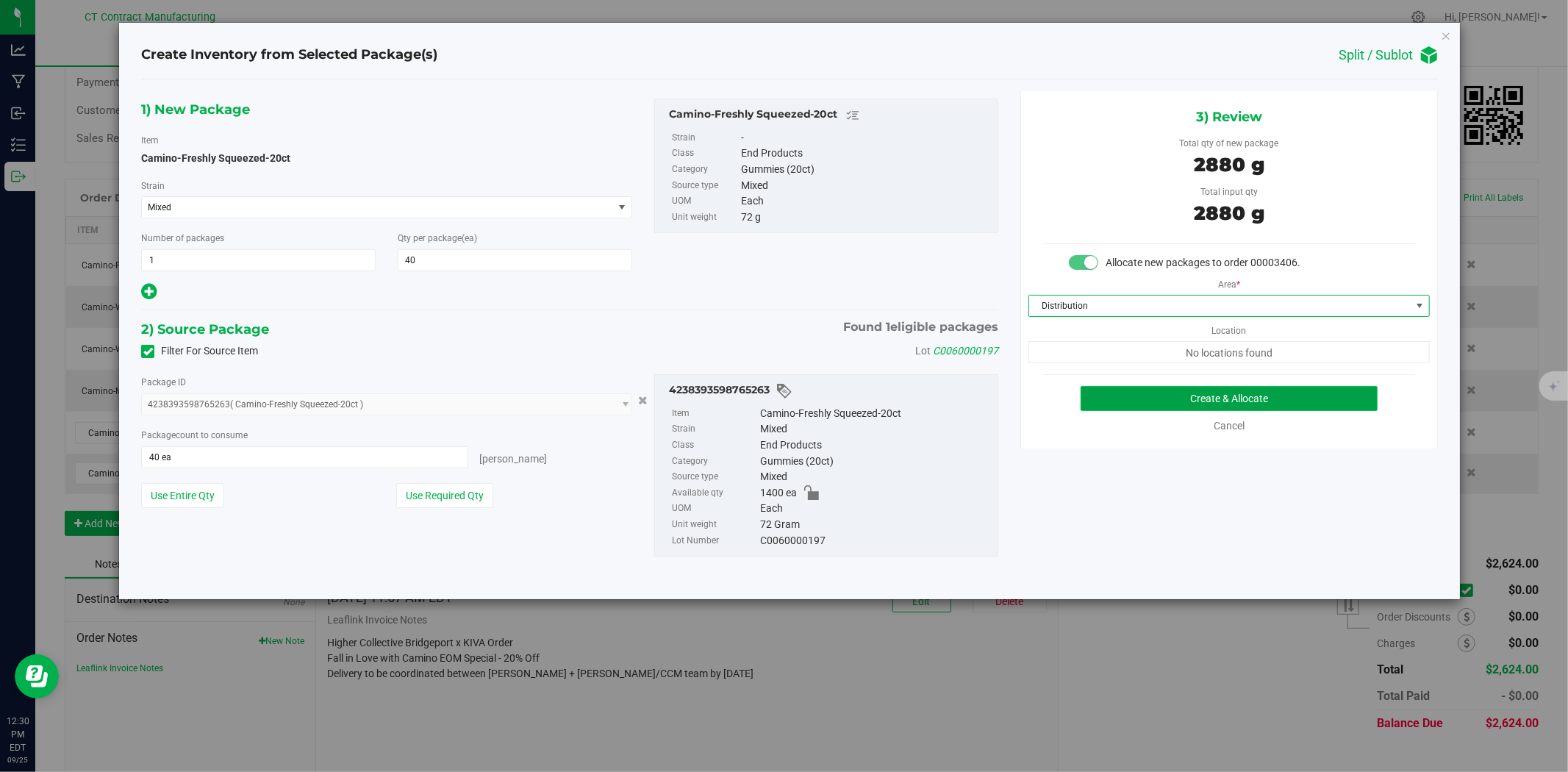
click at [1112, 399] on button "Create & Allocate" at bounding box center [1230, 398] width 298 height 25
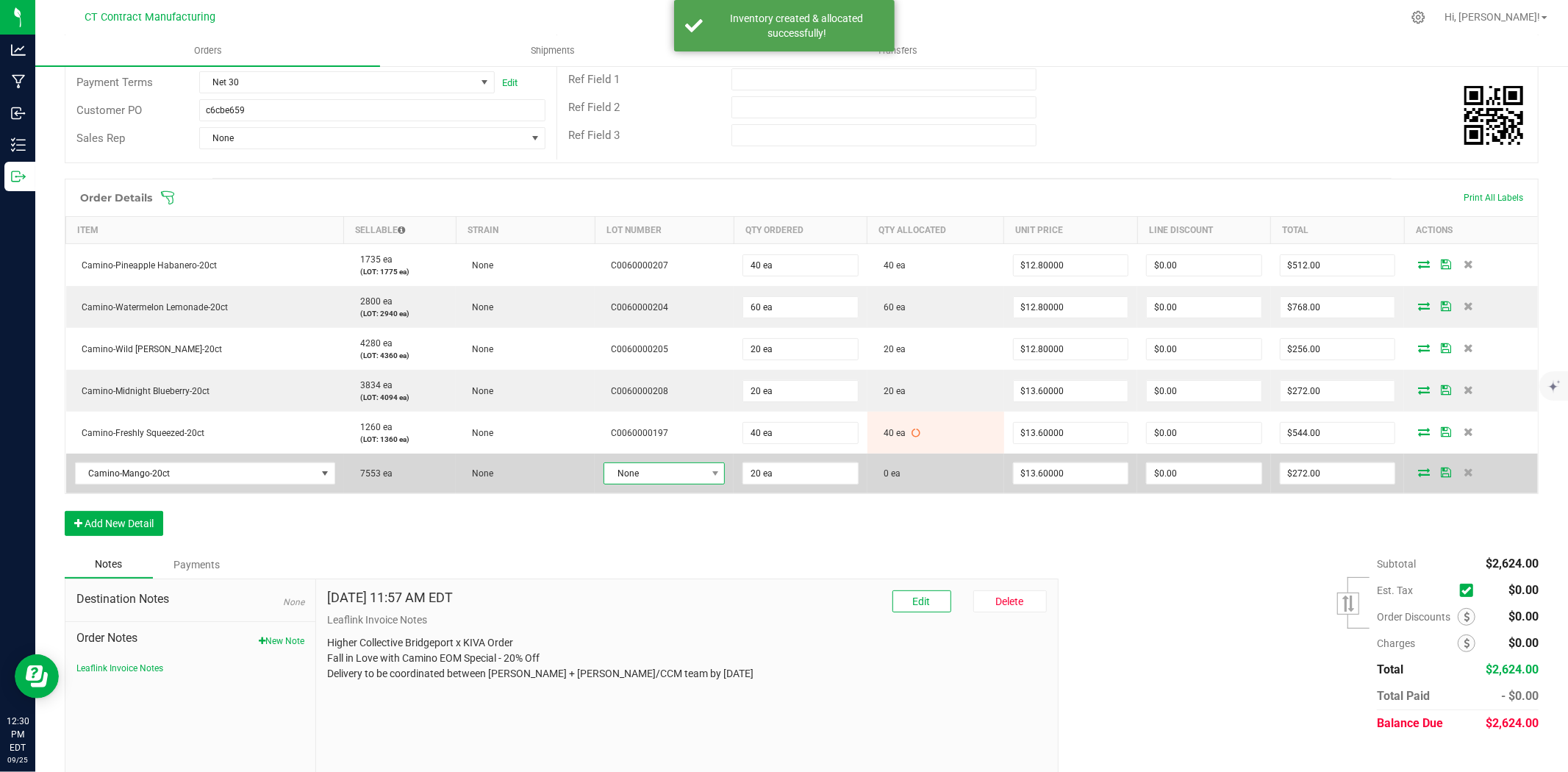
click at [699, 469] on span "None" at bounding box center [655, 474] width 101 height 21
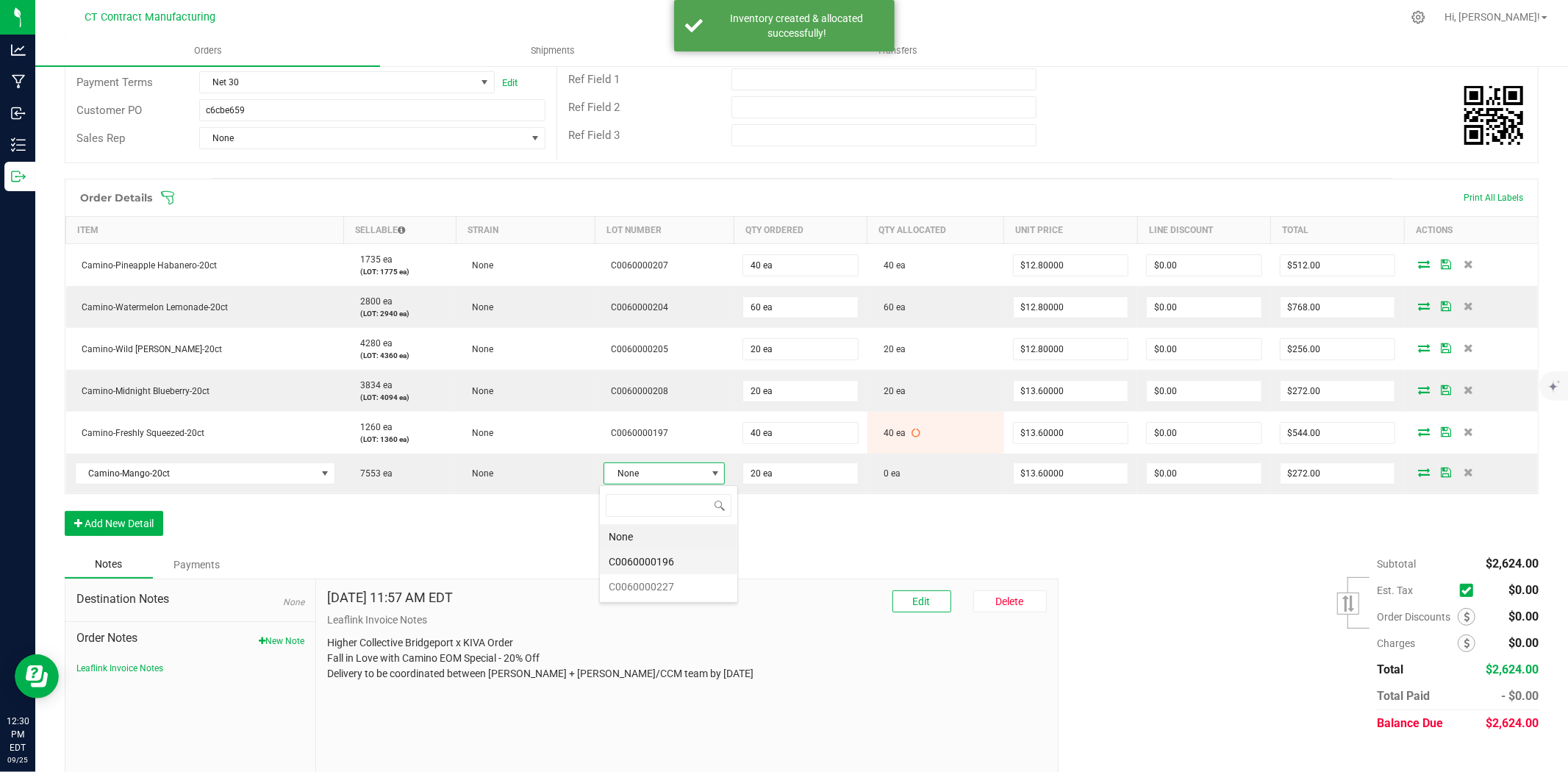
click at [697, 557] on li "C0060000196" at bounding box center [669, 562] width 138 height 25
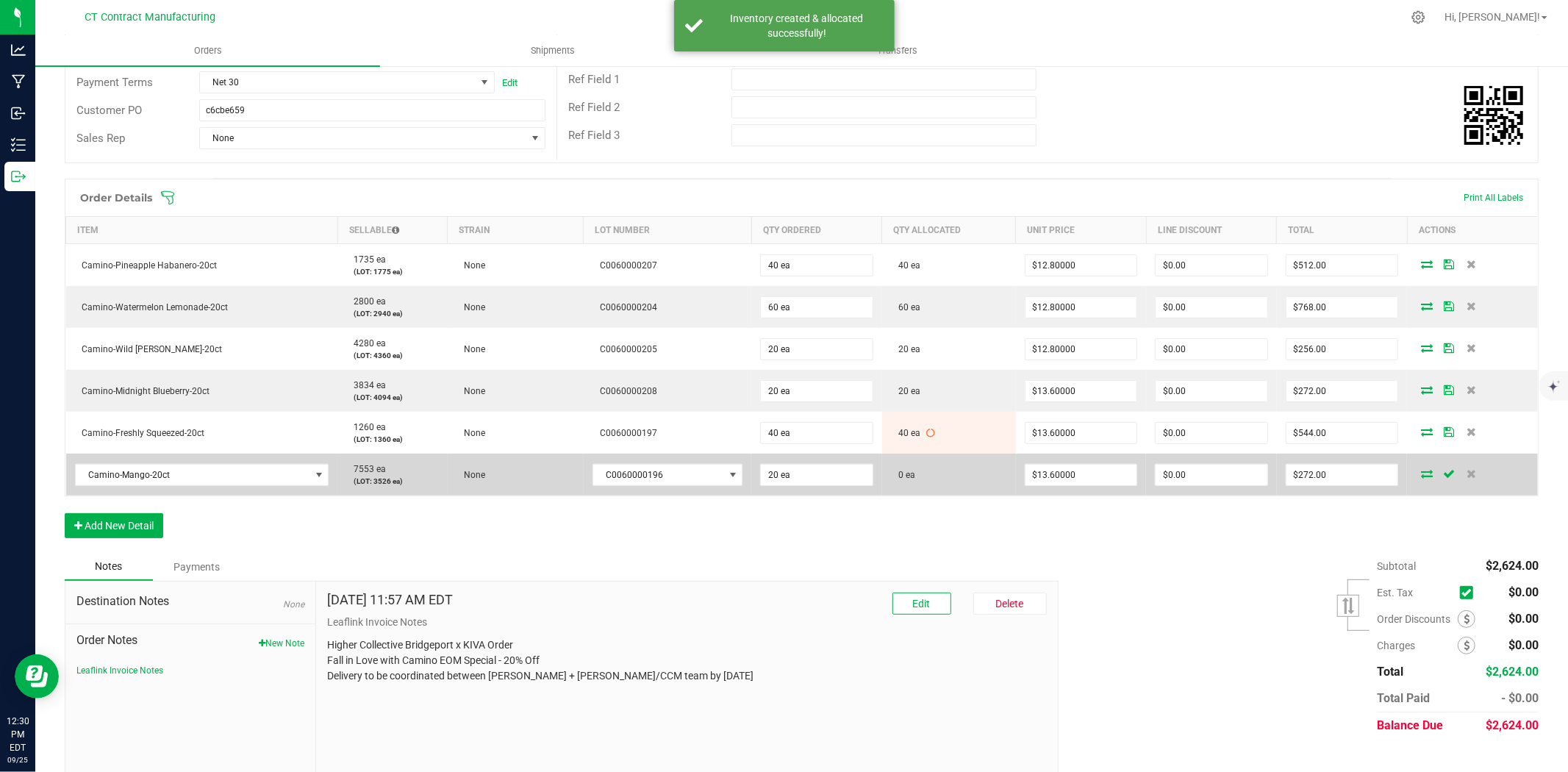
click at [1421, 470] on icon at bounding box center [1427, 473] width 11 height 9
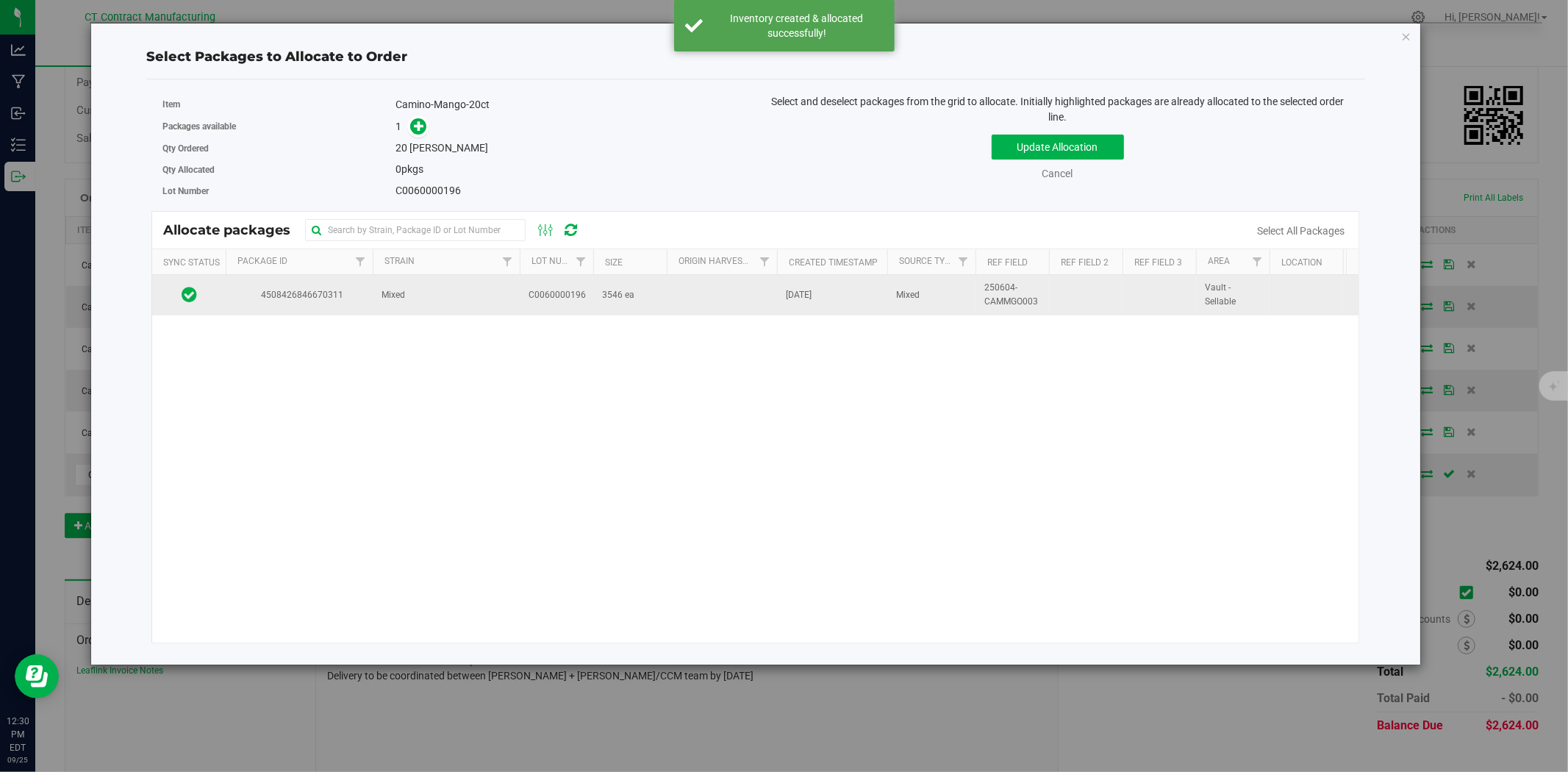
click at [461, 297] on td "Mixed" at bounding box center [446, 295] width 147 height 40
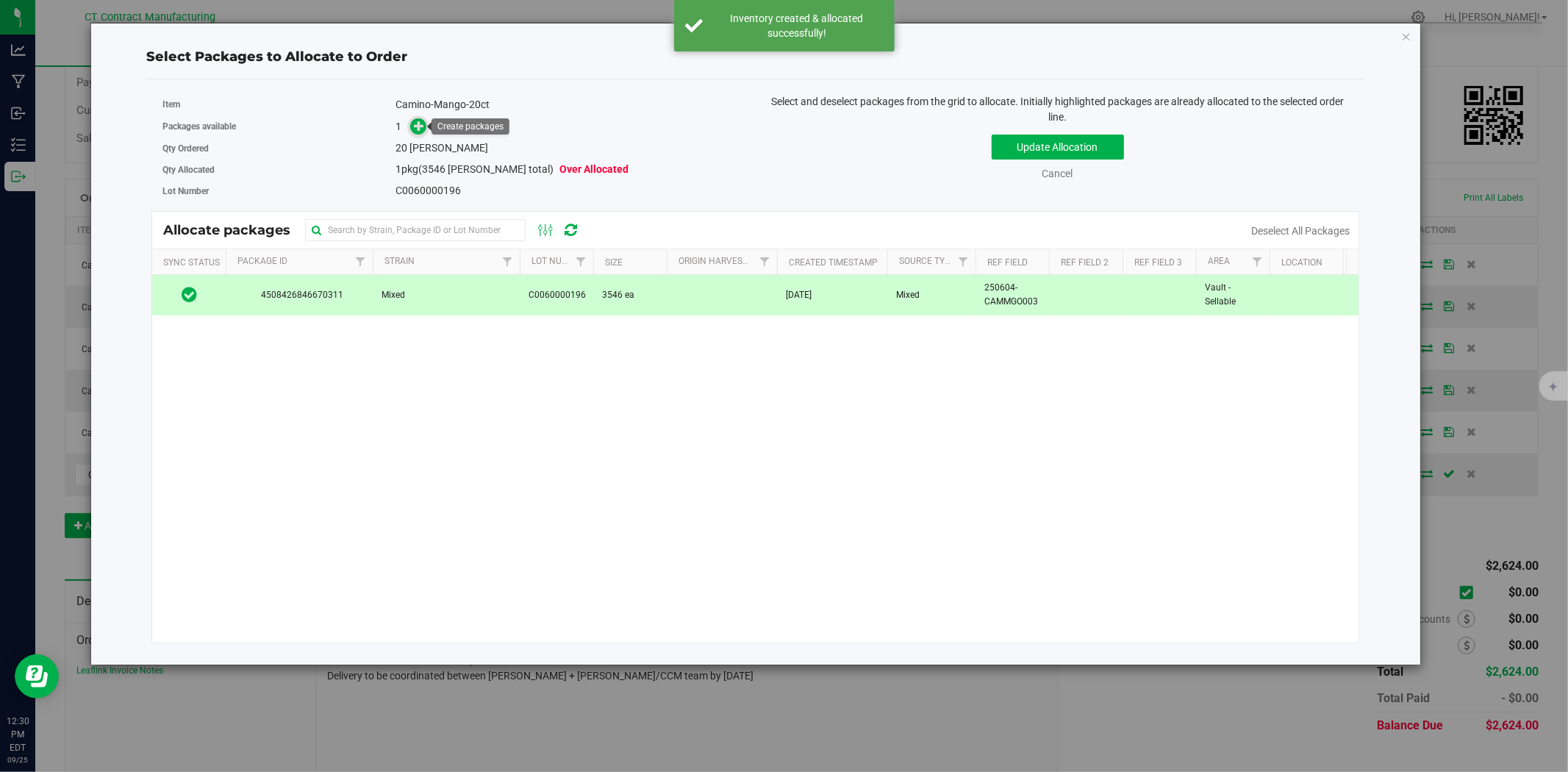
click at [421, 122] on icon at bounding box center [419, 125] width 11 height 11
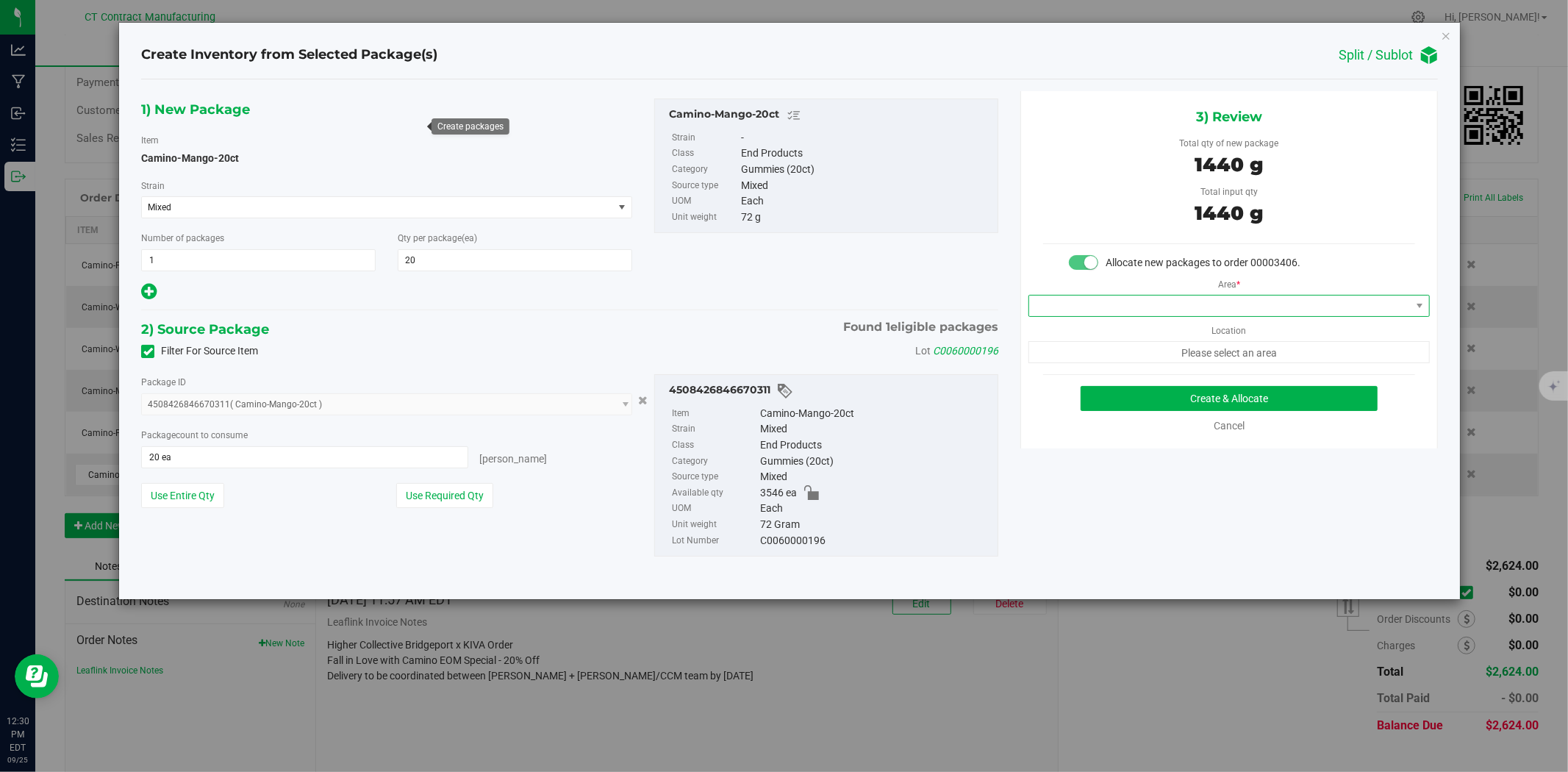
click at [1152, 295] on span at bounding box center [1229, 306] width 401 height 22
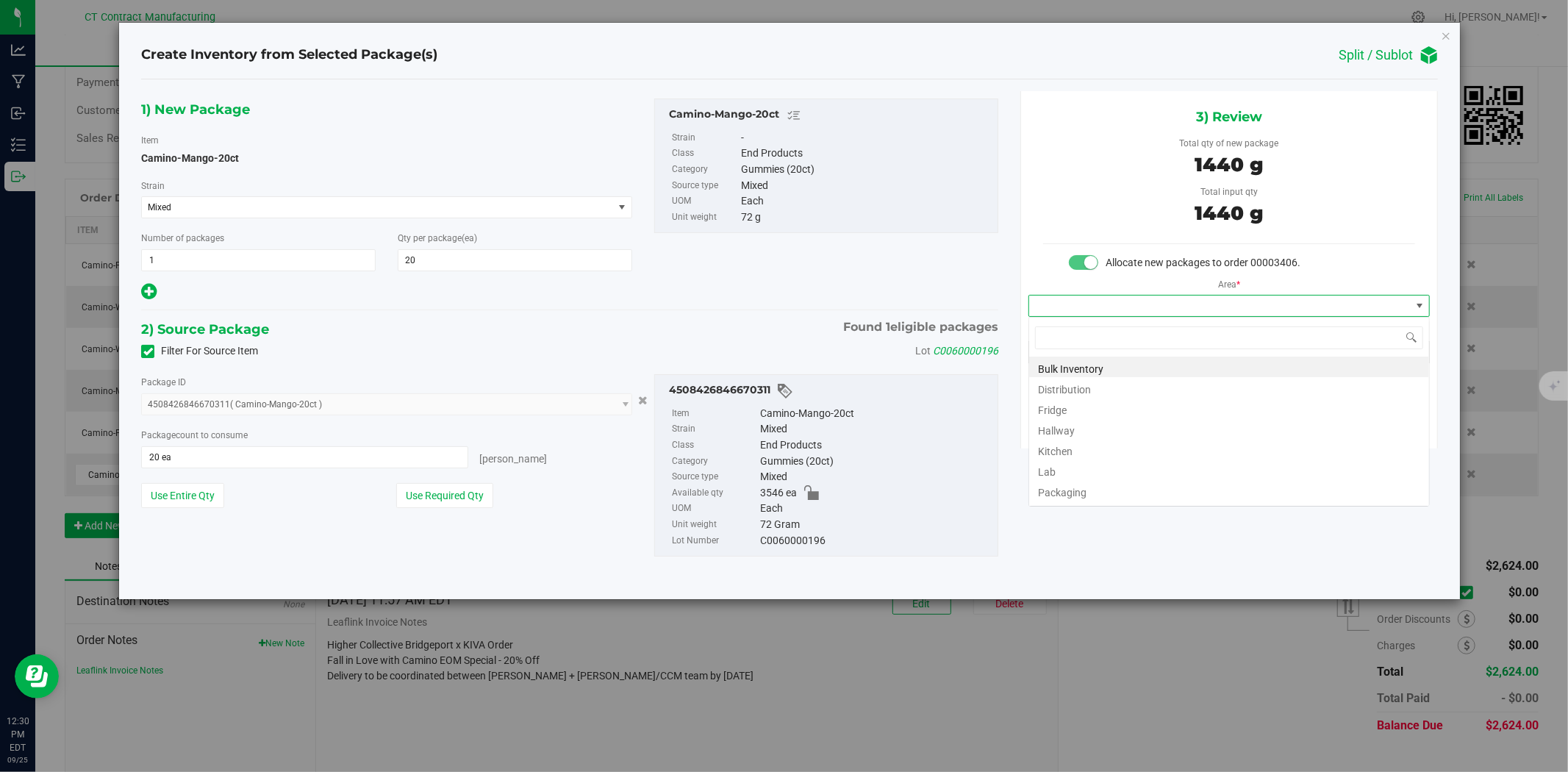
scroll to position [22, 400]
click at [1113, 394] on li "Distribution" at bounding box center [1229, 388] width 400 height 21
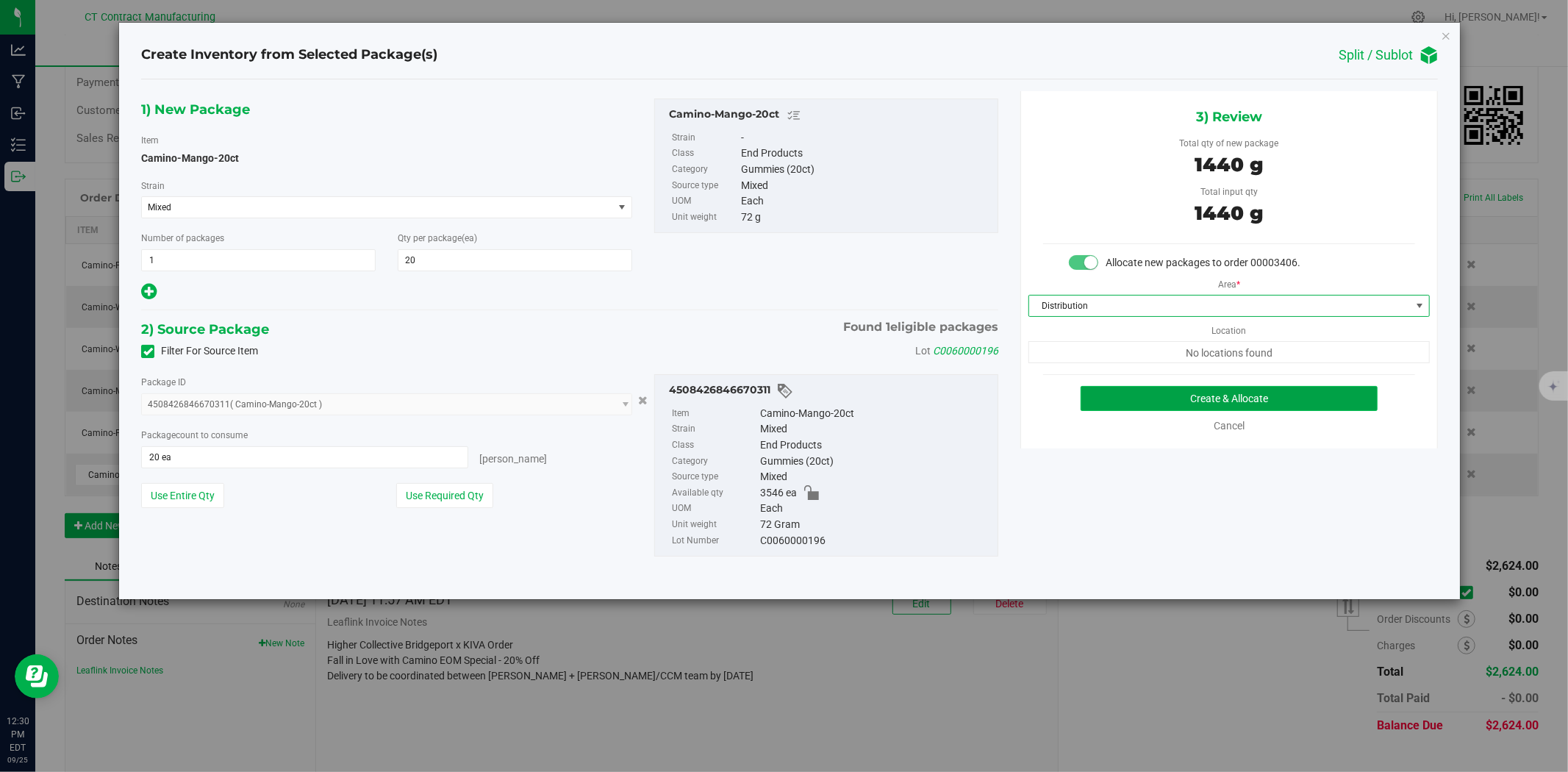
click at [1148, 394] on button "Create & Allocate" at bounding box center [1230, 398] width 298 height 25
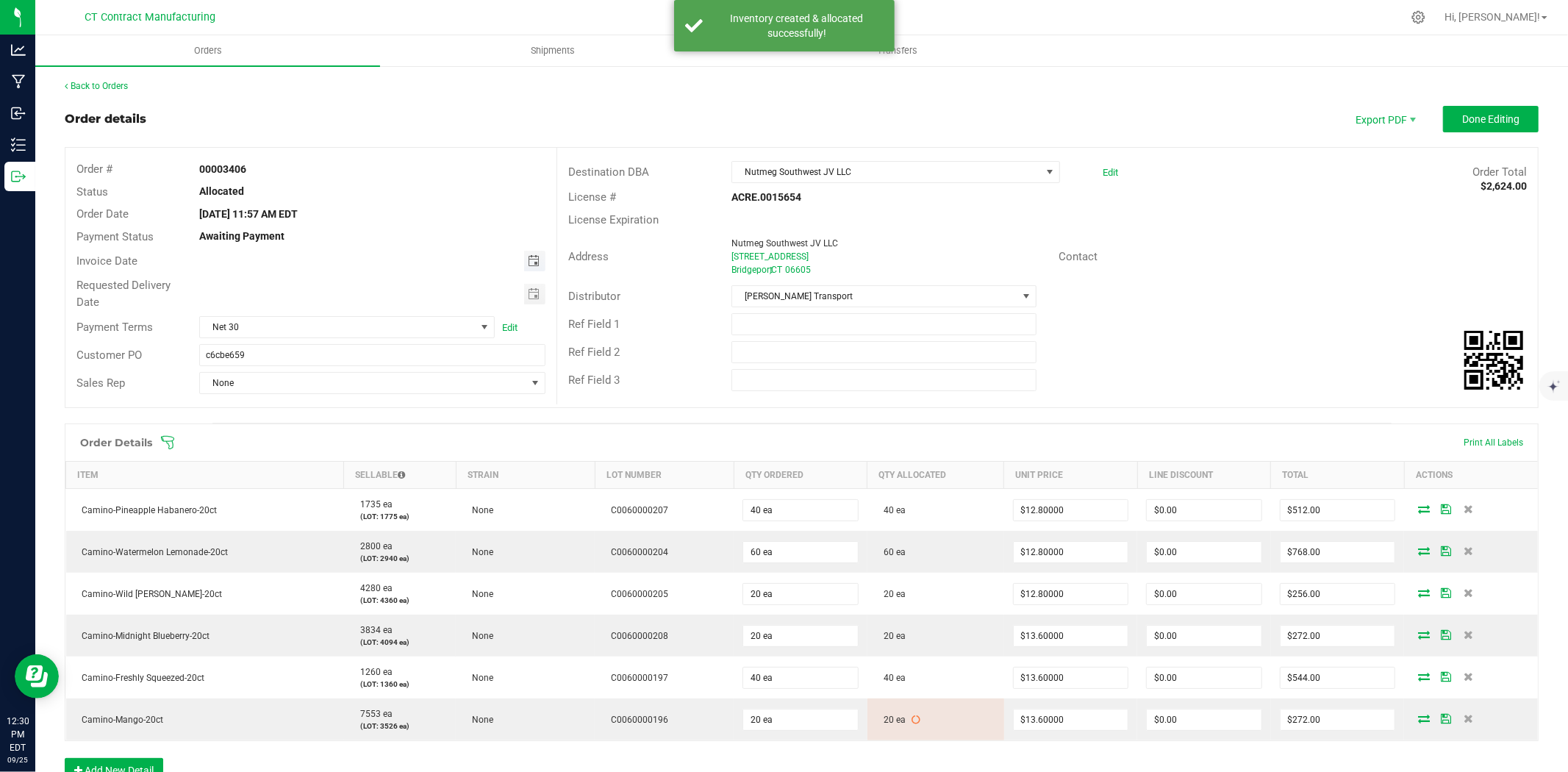
click at [533, 256] on span "Toggle calendar" at bounding box center [533, 261] width 11 height 11
click at [374, 410] on span "26" at bounding box center [373, 410] width 21 height 23
type input "09/26/2025"
click at [391, 320] on span "Net 30" at bounding box center [337, 328] width 276 height 21
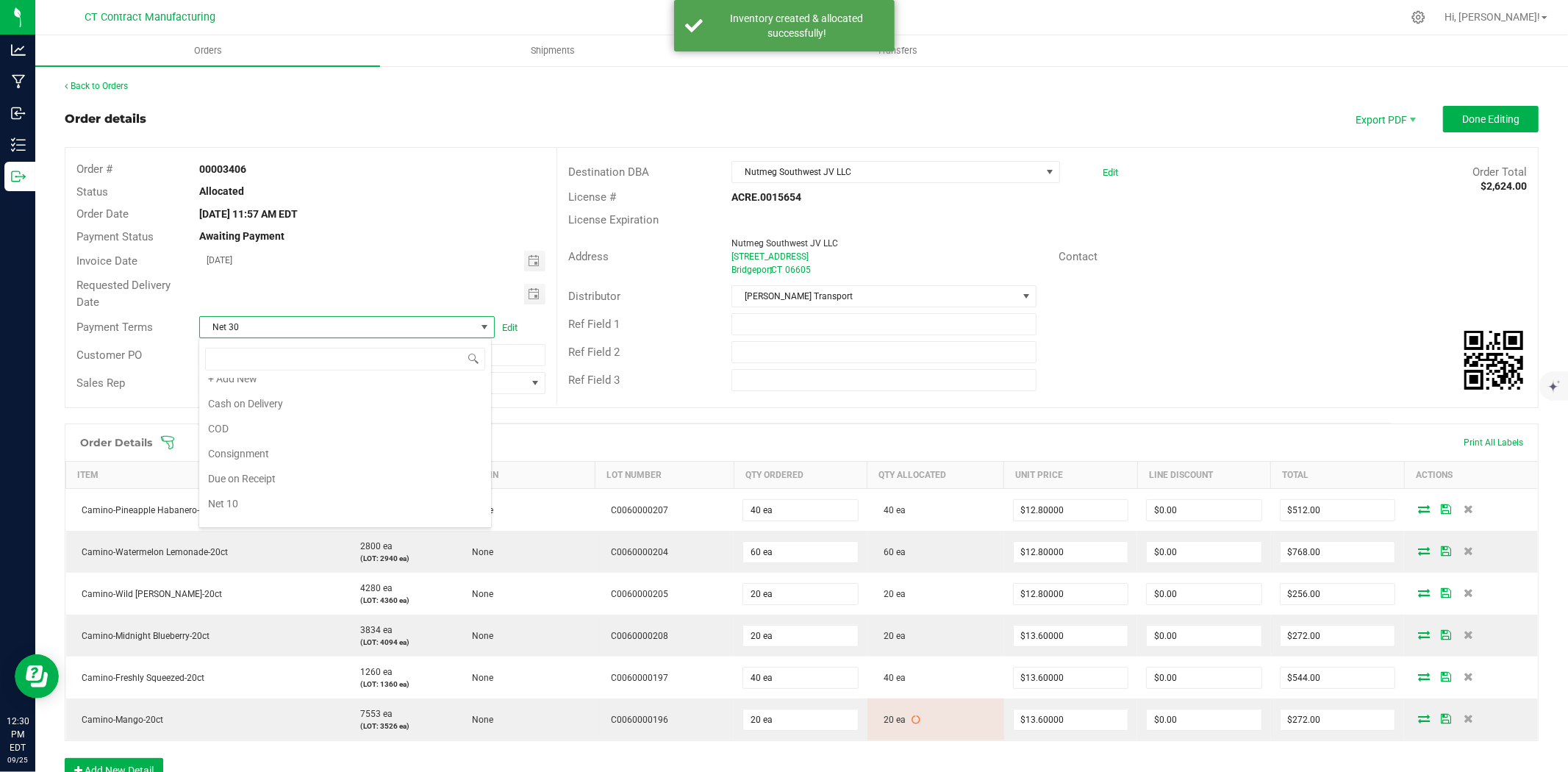
scroll to position [0, 0]
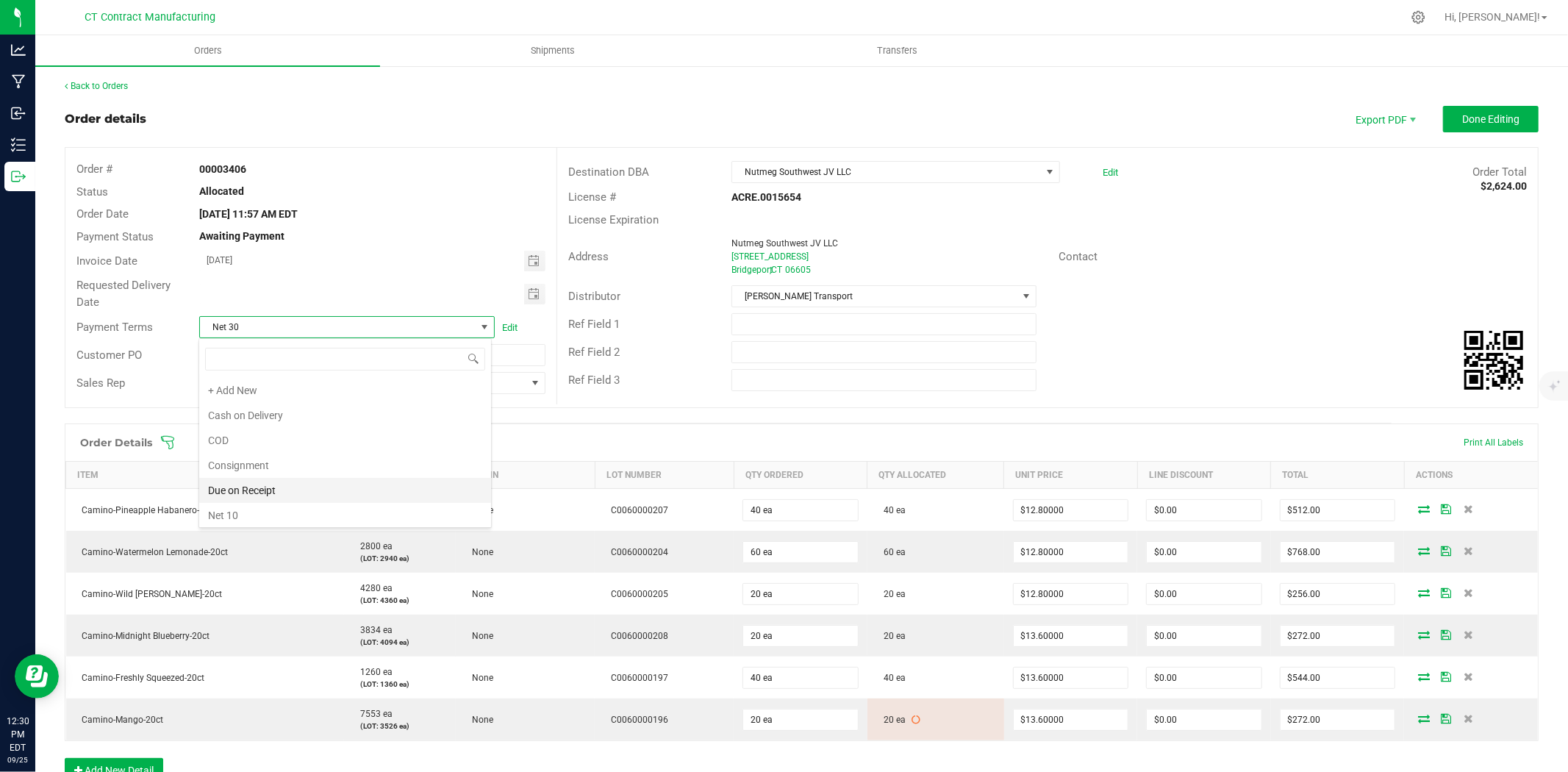
click at [333, 490] on li "Due on Receipt" at bounding box center [345, 490] width 291 height 25
click at [1472, 109] on button "Done Editing" at bounding box center [1491, 119] width 96 height 27
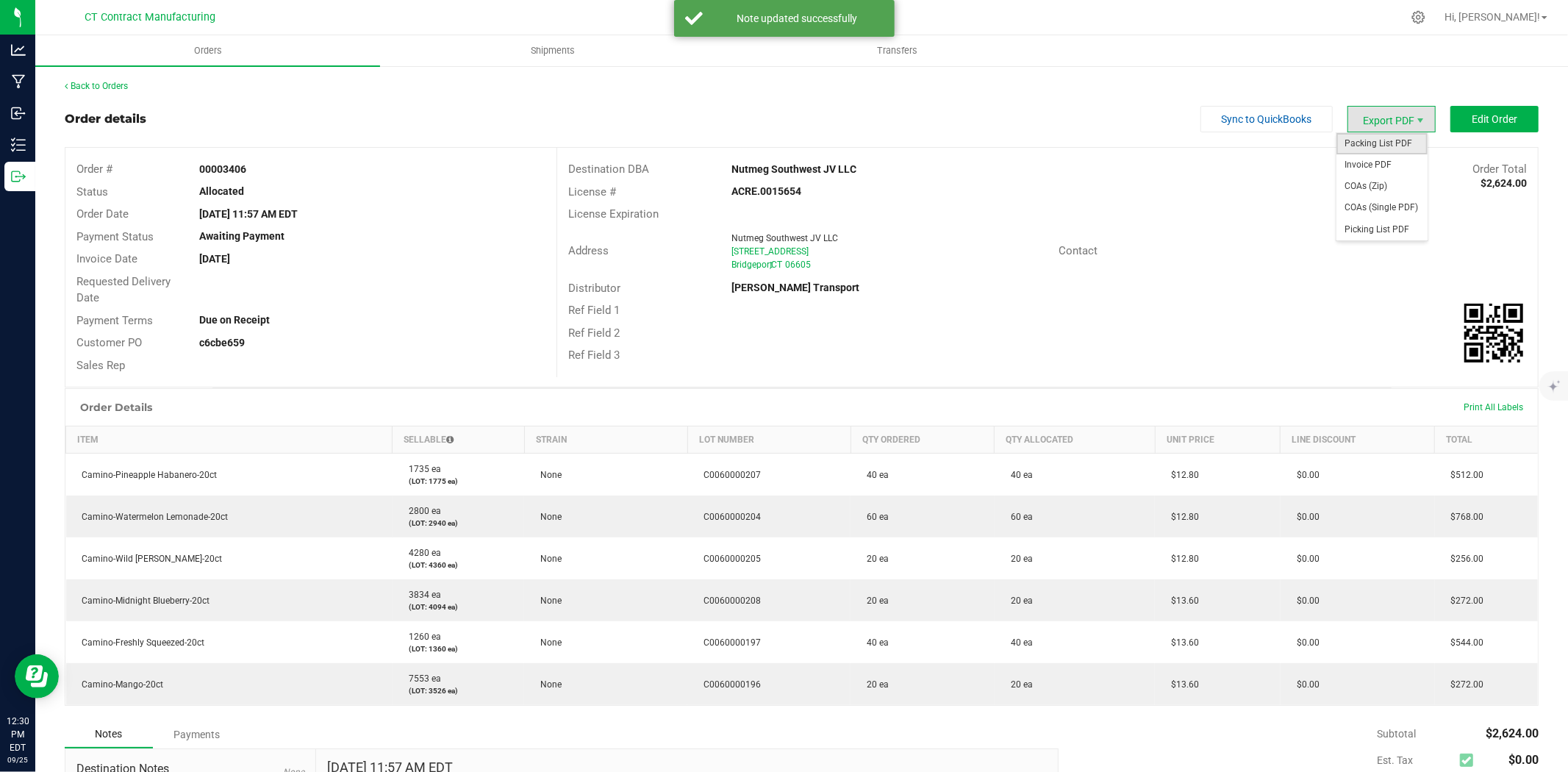
click at [1385, 140] on span "Packing List PDF" at bounding box center [1382, 143] width 91 height 21
click at [1381, 162] on span "Invoice PDF" at bounding box center [1382, 165] width 91 height 21
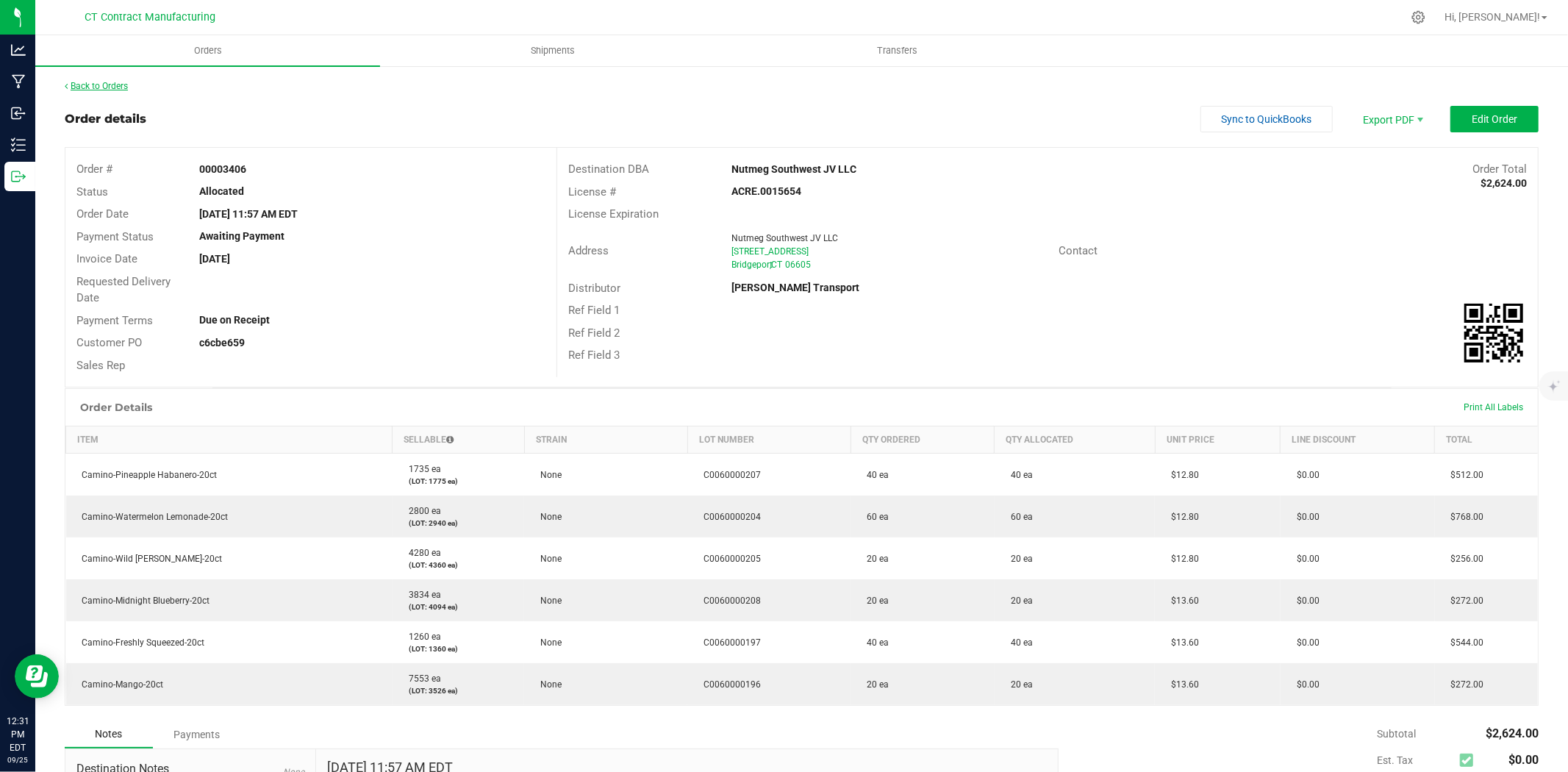
click at [120, 85] on link "Back to Orders" at bounding box center [97, 86] width 63 height 11
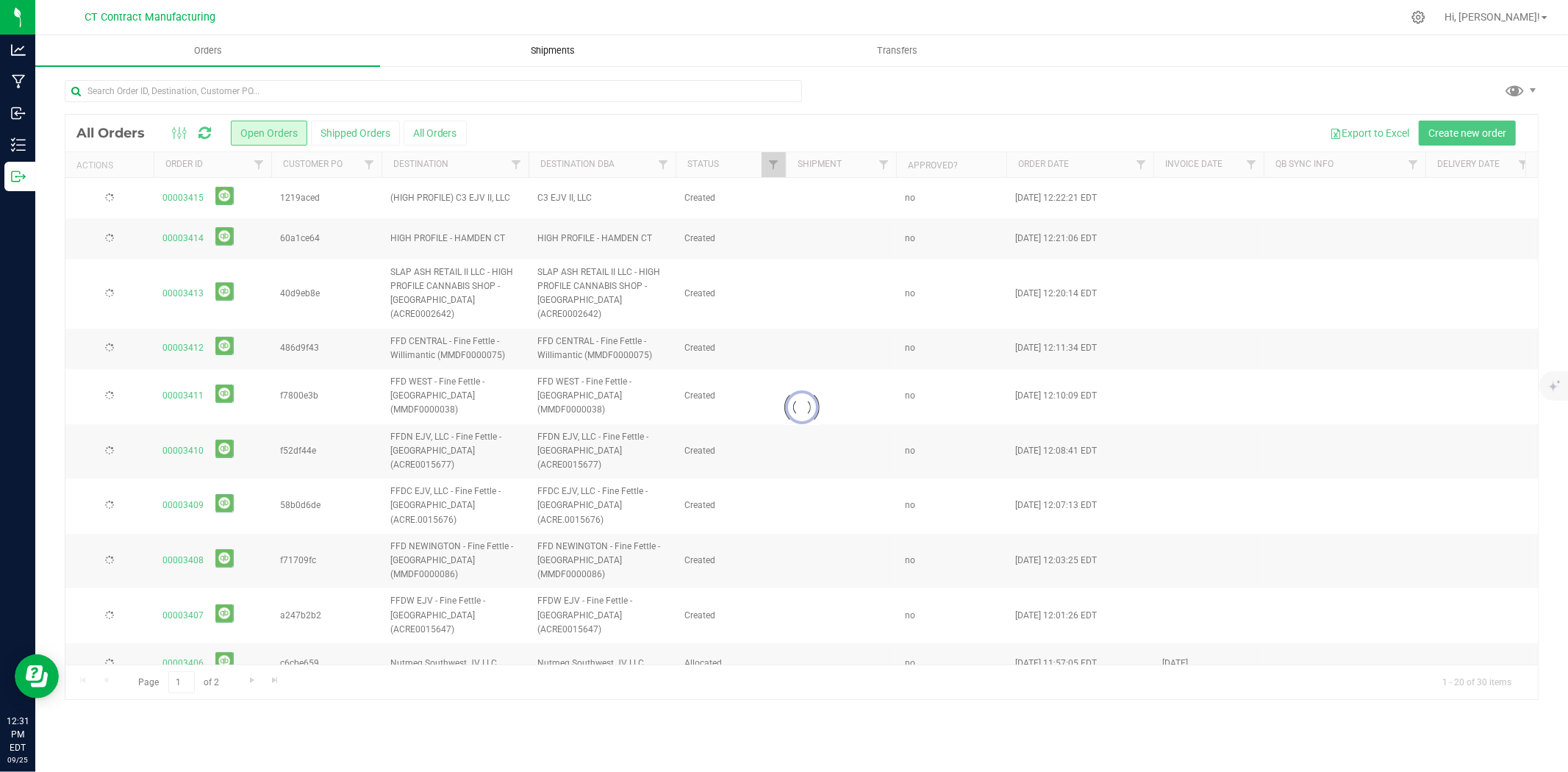
click at [556, 45] on span "Shipments" at bounding box center [553, 51] width 84 height 13
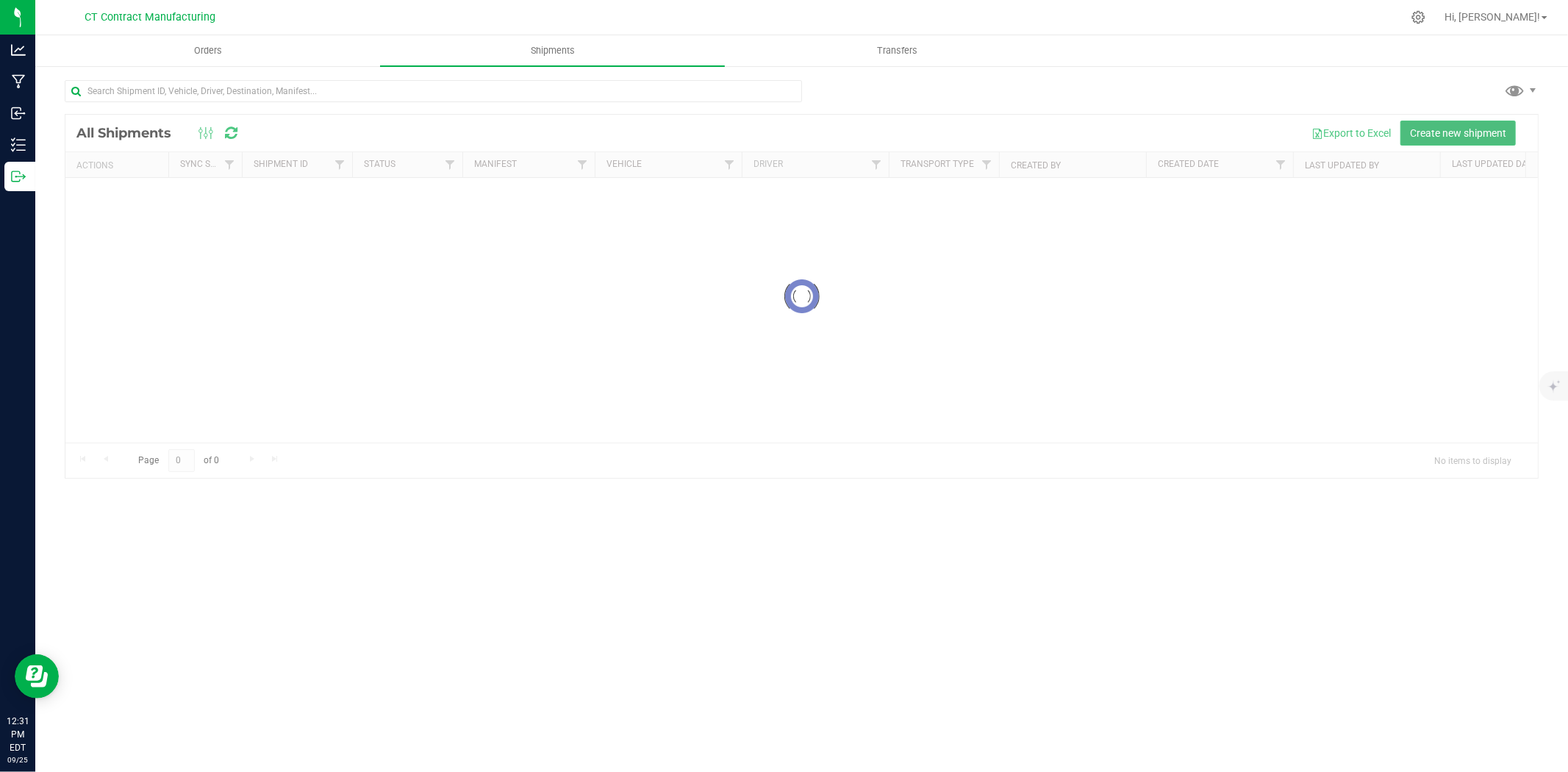
click at [1450, 130] on span "Create new shipment" at bounding box center [1458, 133] width 97 height 11
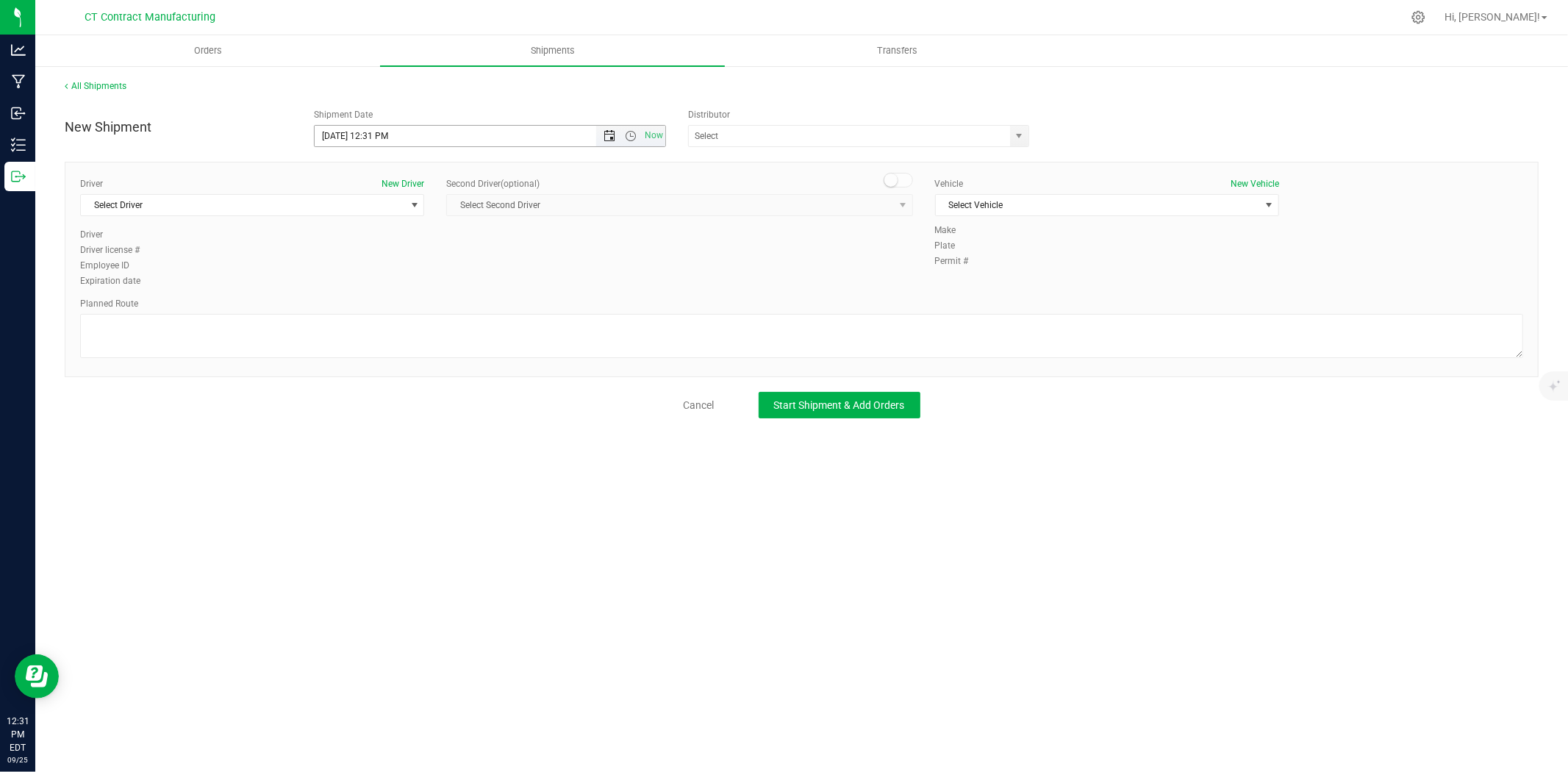
click at [611, 132] on span "Open the date view" at bounding box center [610, 136] width 11 height 11
click at [436, 284] on link "26" at bounding box center [435, 286] width 21 height 23
click at [628, 136] on span "Open the time view" at bounding box center [631, 136] width 11 height 11
click at [368, 219] on li "8:00 AM" at bounding box center [488, 218] width 349 height 19
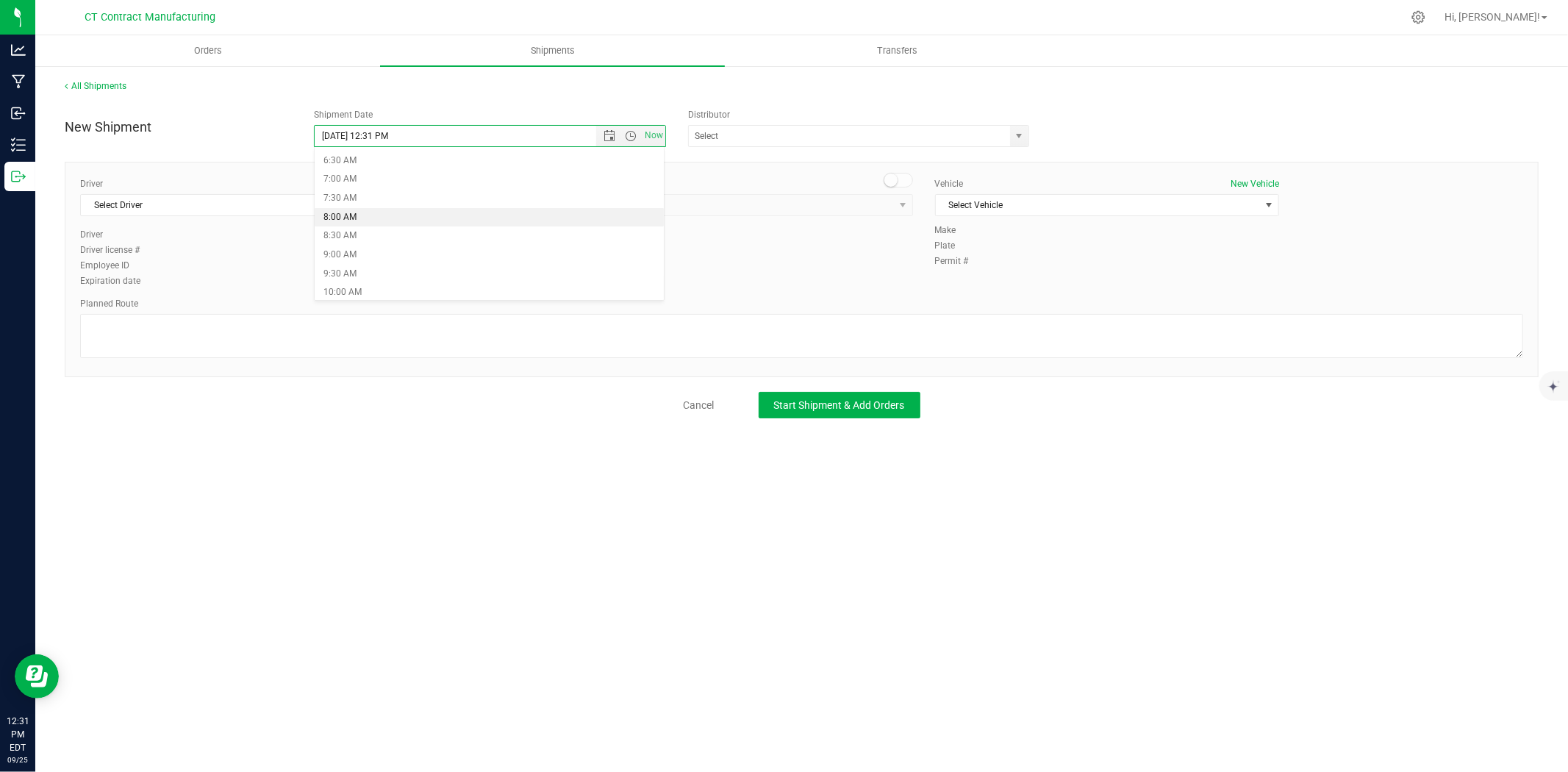
type input "9/26/2025 8:00 AM"
click at [1016, 136] on span "select" at bounding box center [1020, 136] width 11 height 11
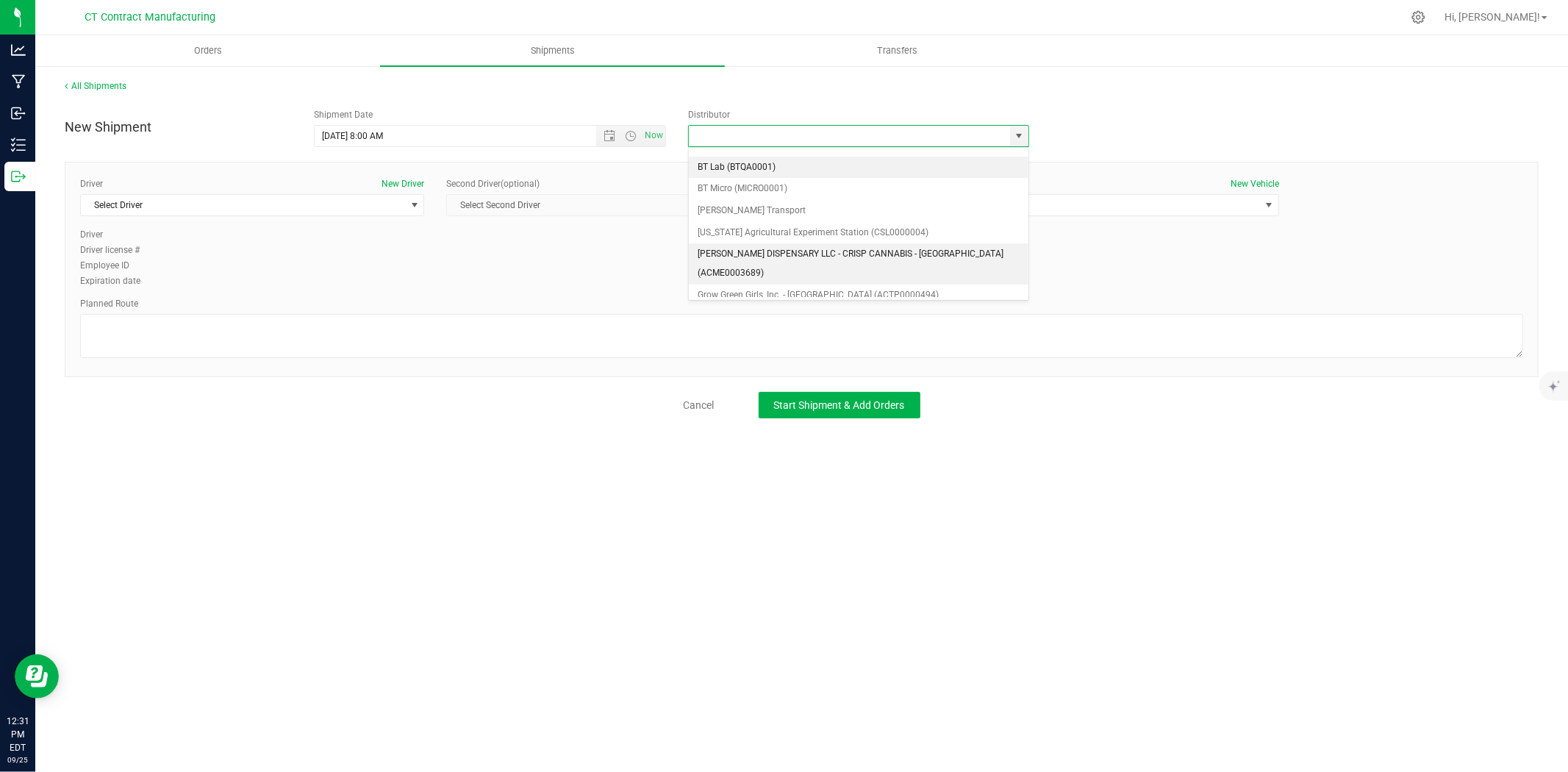
scroll to position [81, 0]
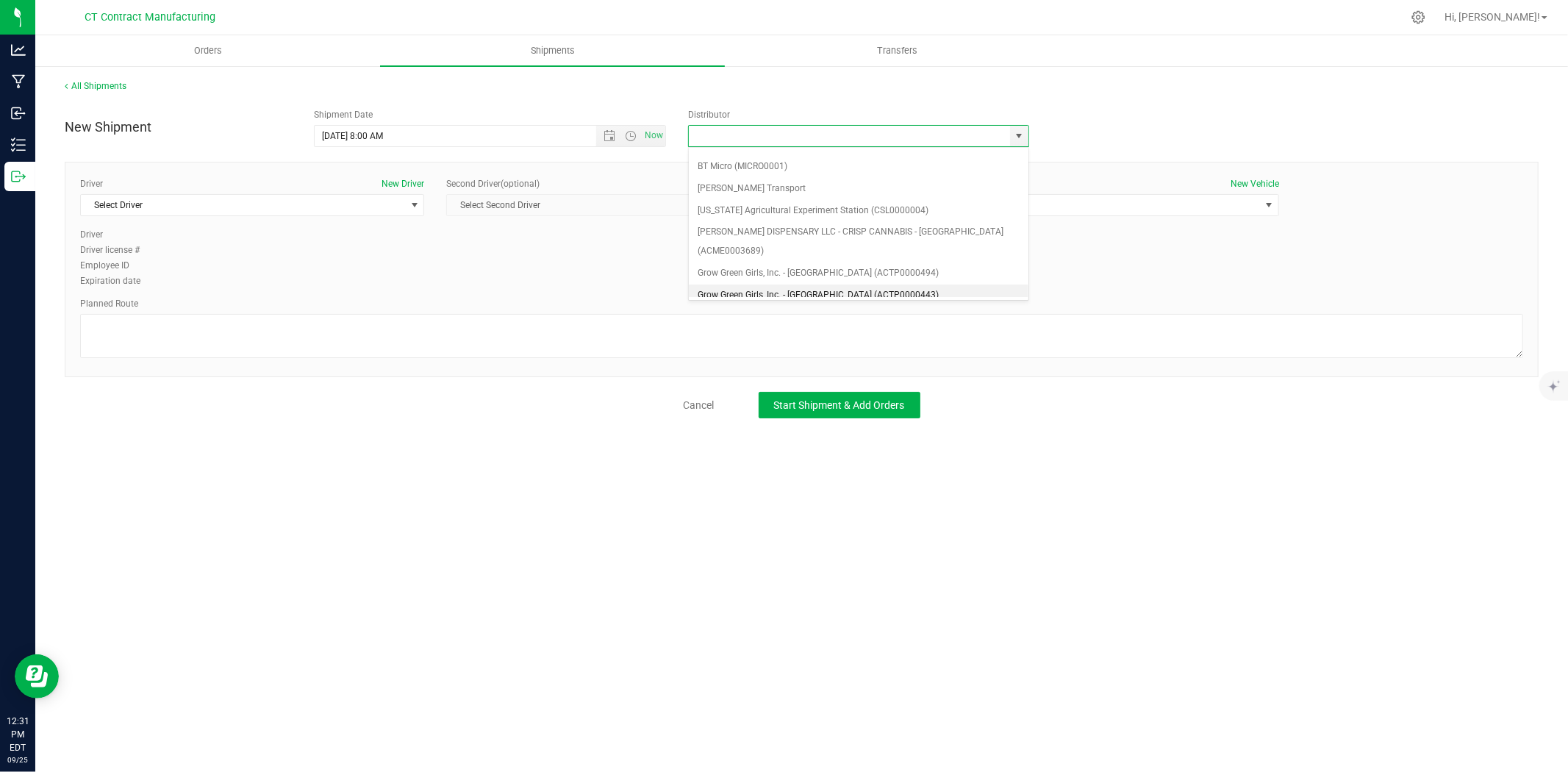
click at [885, 285] on li "Grow Green Girls, Inc. - Westbrook (ACTP0000443)" at bounding box center [858, 295] width 339 height 22
type input "Grow Green Girls, Inc. - Westbrook (ACTP0000443)"
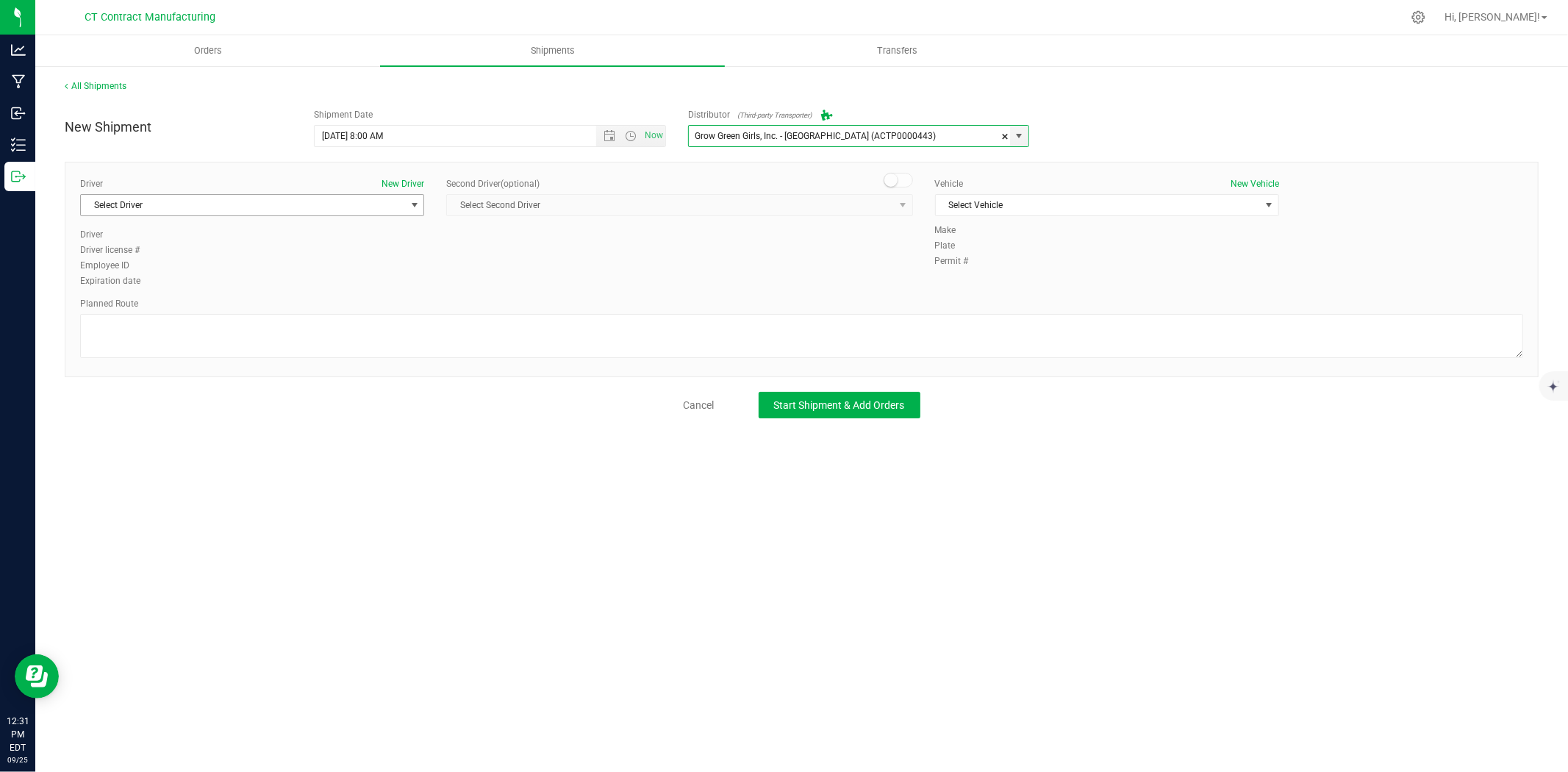
click at [366, 211] on span "Select Driver" at bounding box center [243, 205] width 324 height 21
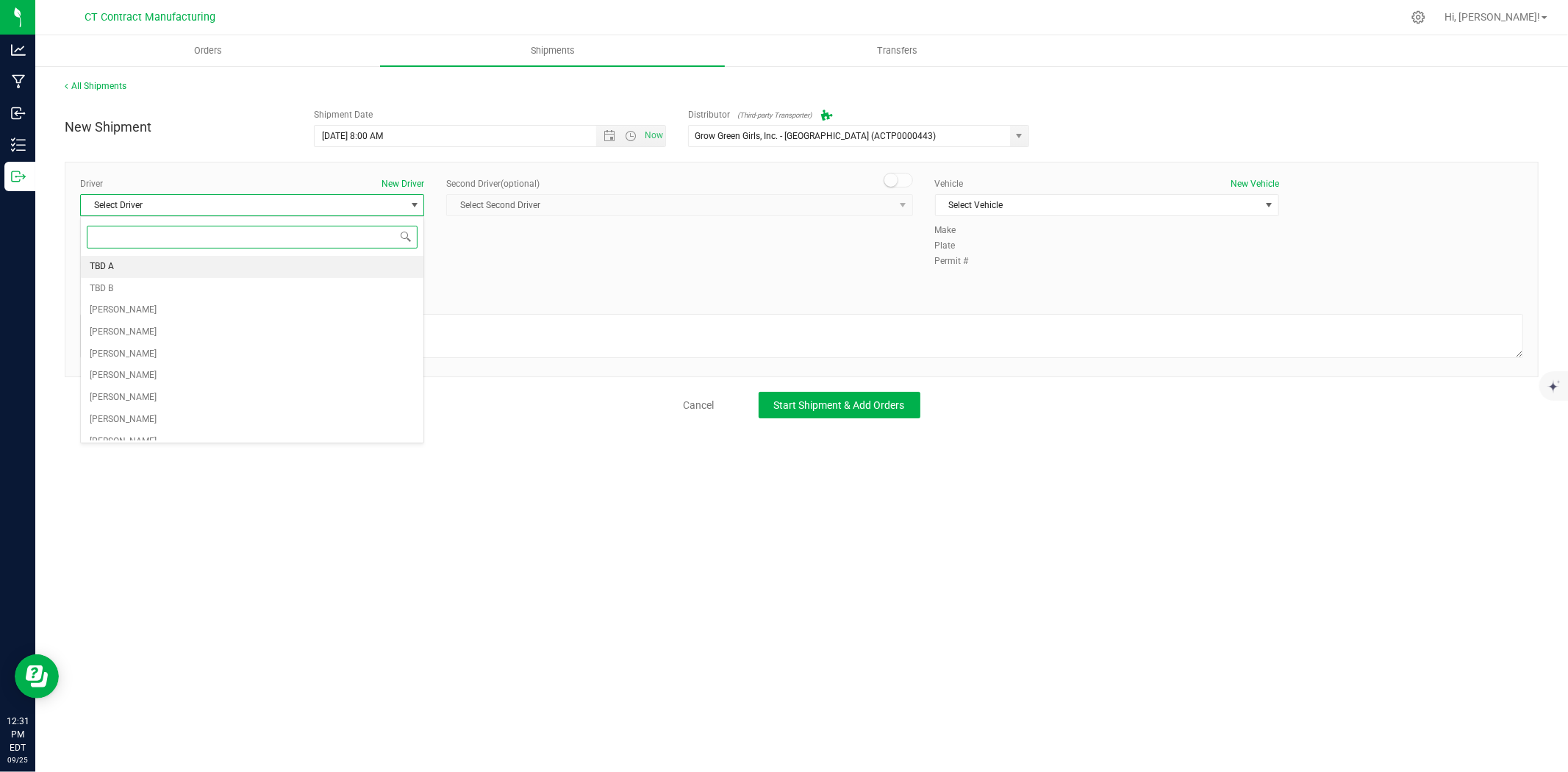
click at [229, 272] on li "TBD A" at bounding box center [252, 267] width 343 height 22
click at [898, 179] on span at bounding box center [898, 180] width 30 height 14
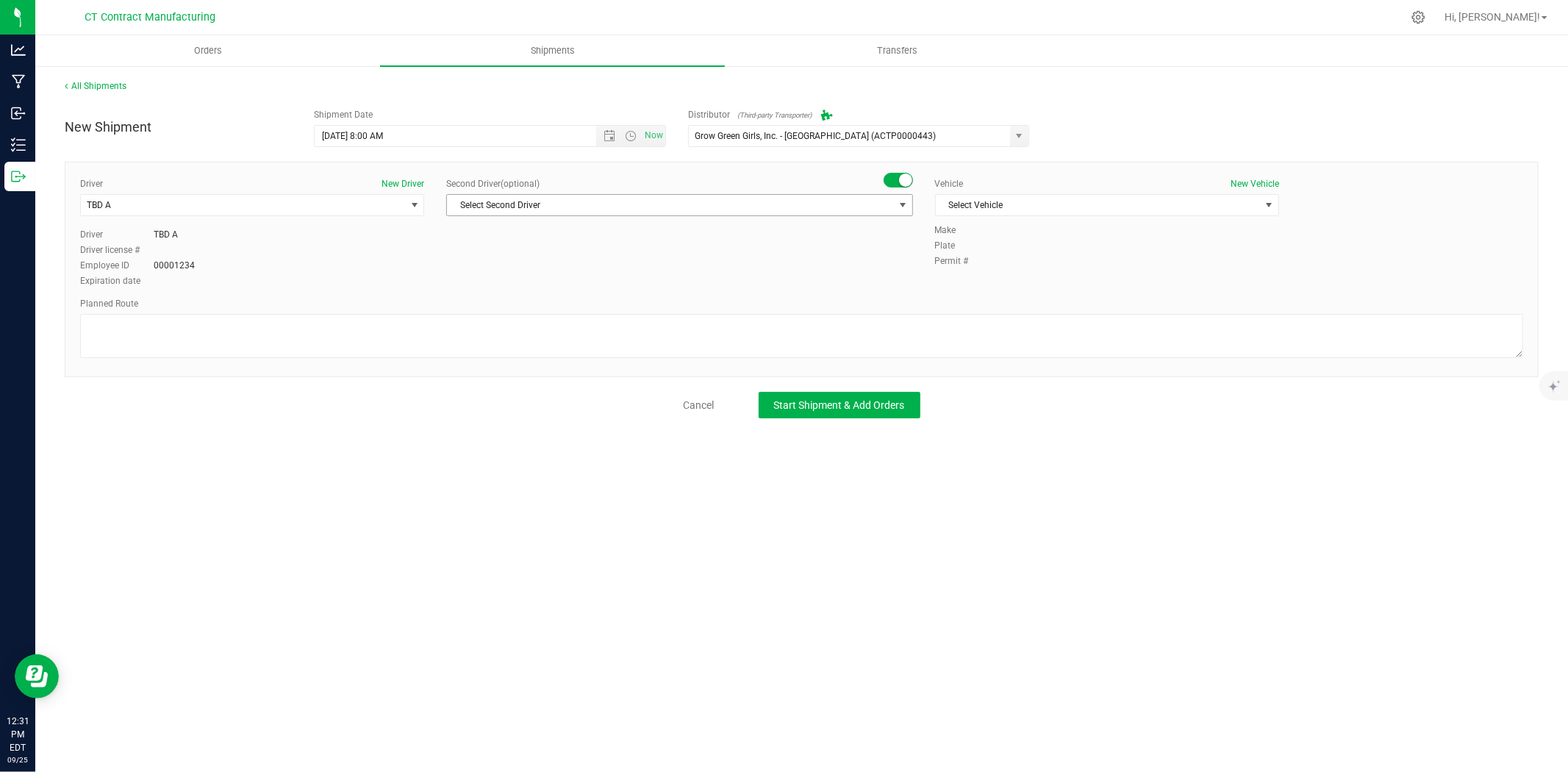
click at [898, 205] on span "select" at bounding box center [903, 205] width 11 height 11
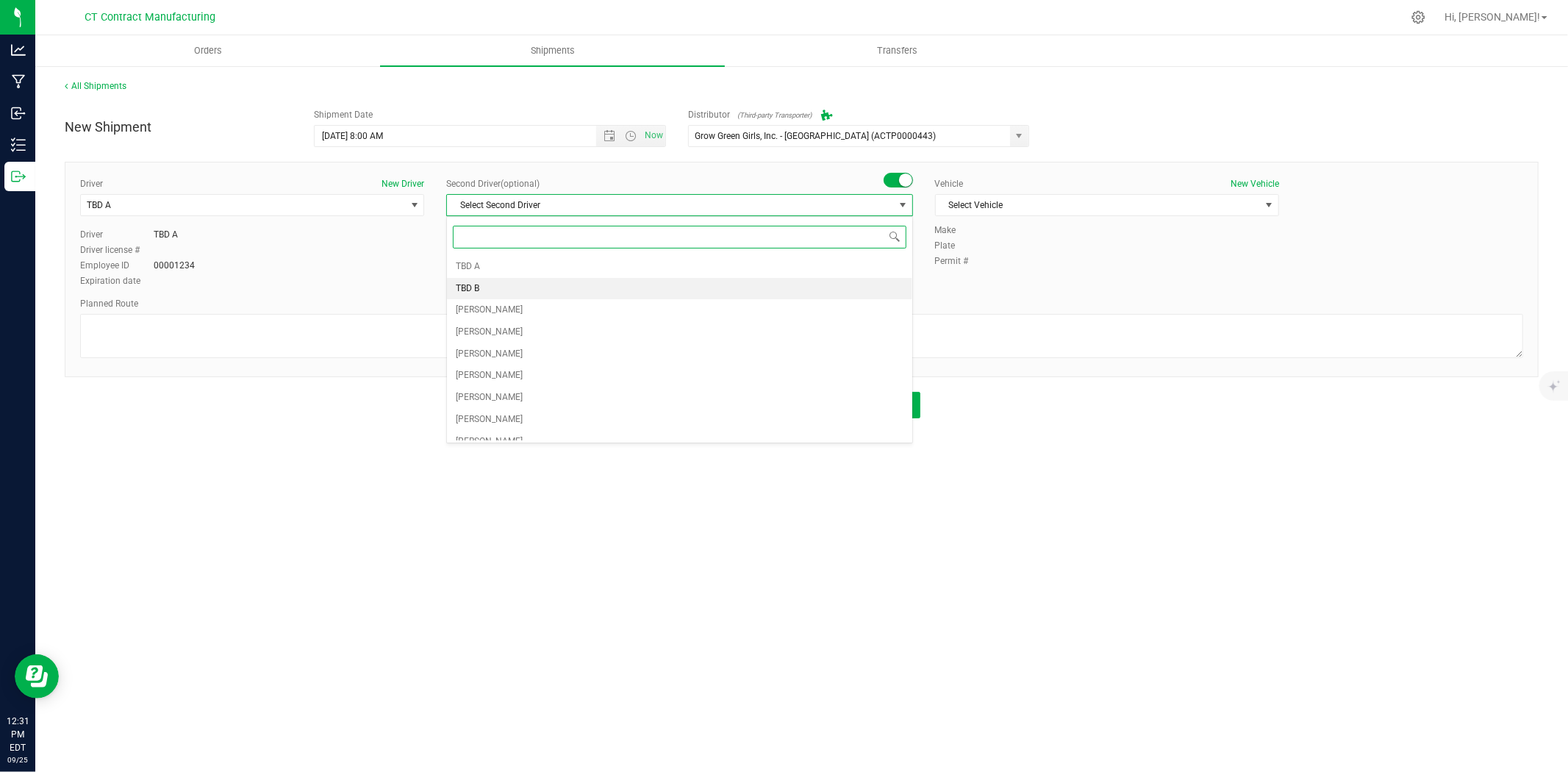
click at [596, 284] on li "TBD B" at bounding box center [679, 289] width 464 height 22
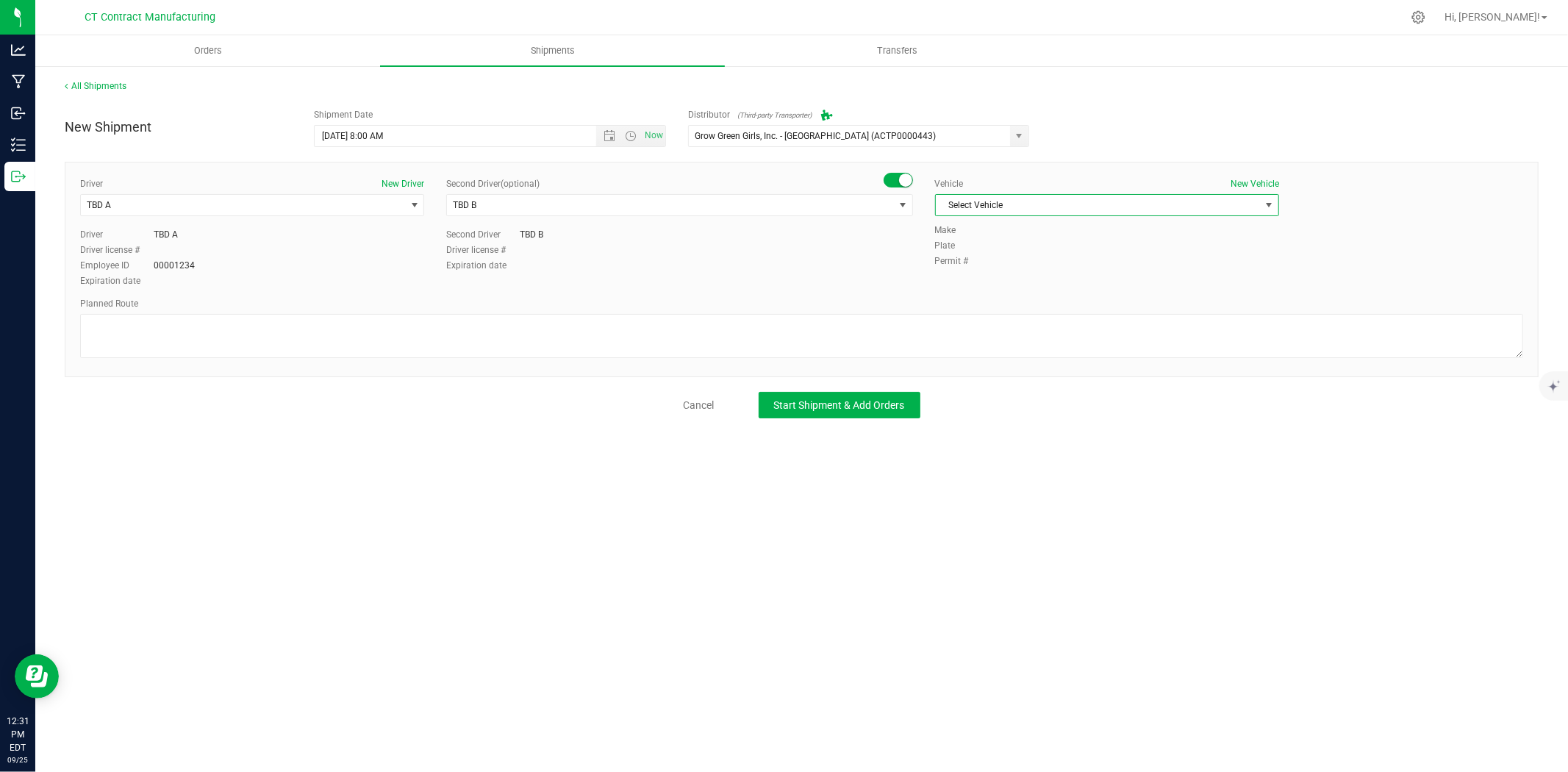
click at [1010, 205] on span "Select Vehicle" at bounding box center [1097, 205] width 324 height 21
click at [1006, 250] on li "Ford Transit 250" at bounding box center [1106, 251] width 343 height 22
click at [872, 343] on textarea at bounding box center [802, 336] width 1443 height 44
type textarea "Randomized route via 3rd party transporter"
click at [848, 413] on button "Start Shipment & Add Orders" at bounding box center [839, 405] width 161 height 27
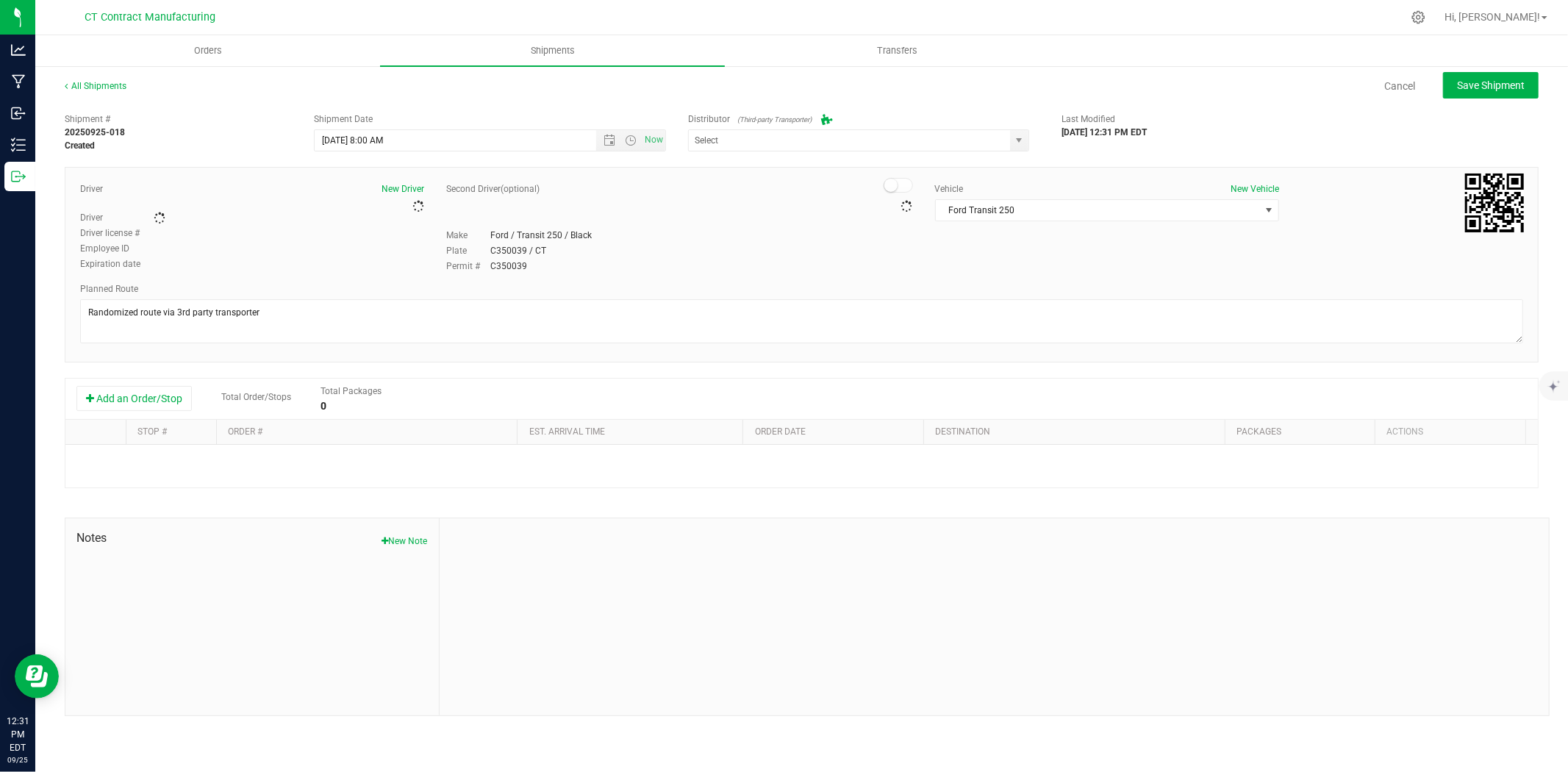
type input "Grow Green Girls, Inc. - Westbrook (ACTP0000443)"
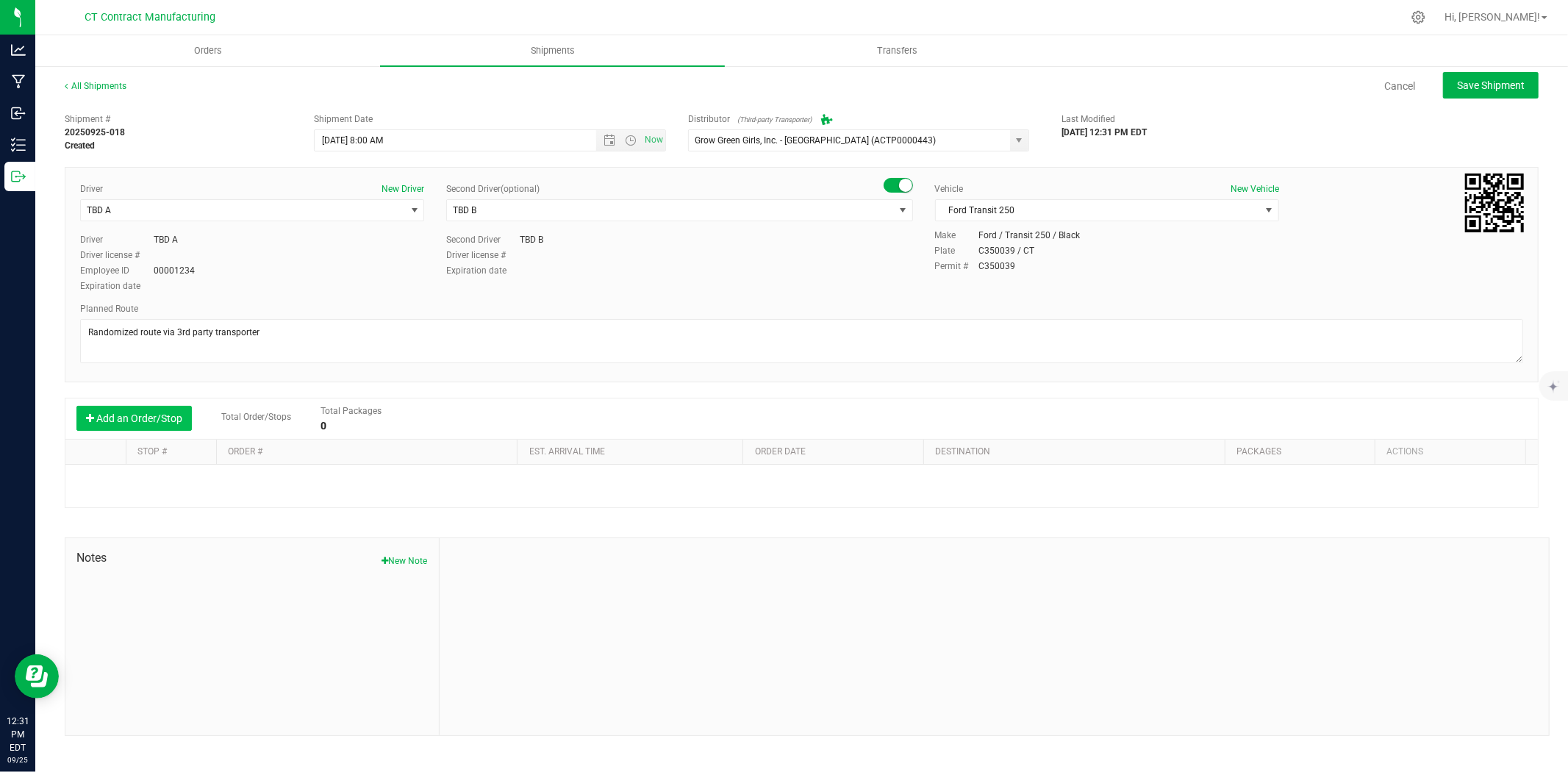
drag, startPoint x: 129, startPoint y: 415, endPoint x: 164, endPoint y: 423, distance: 35.9
click at [130, 415] on button "Add an Order/Stop" at bounding box center [134, 418] width 116 height 25
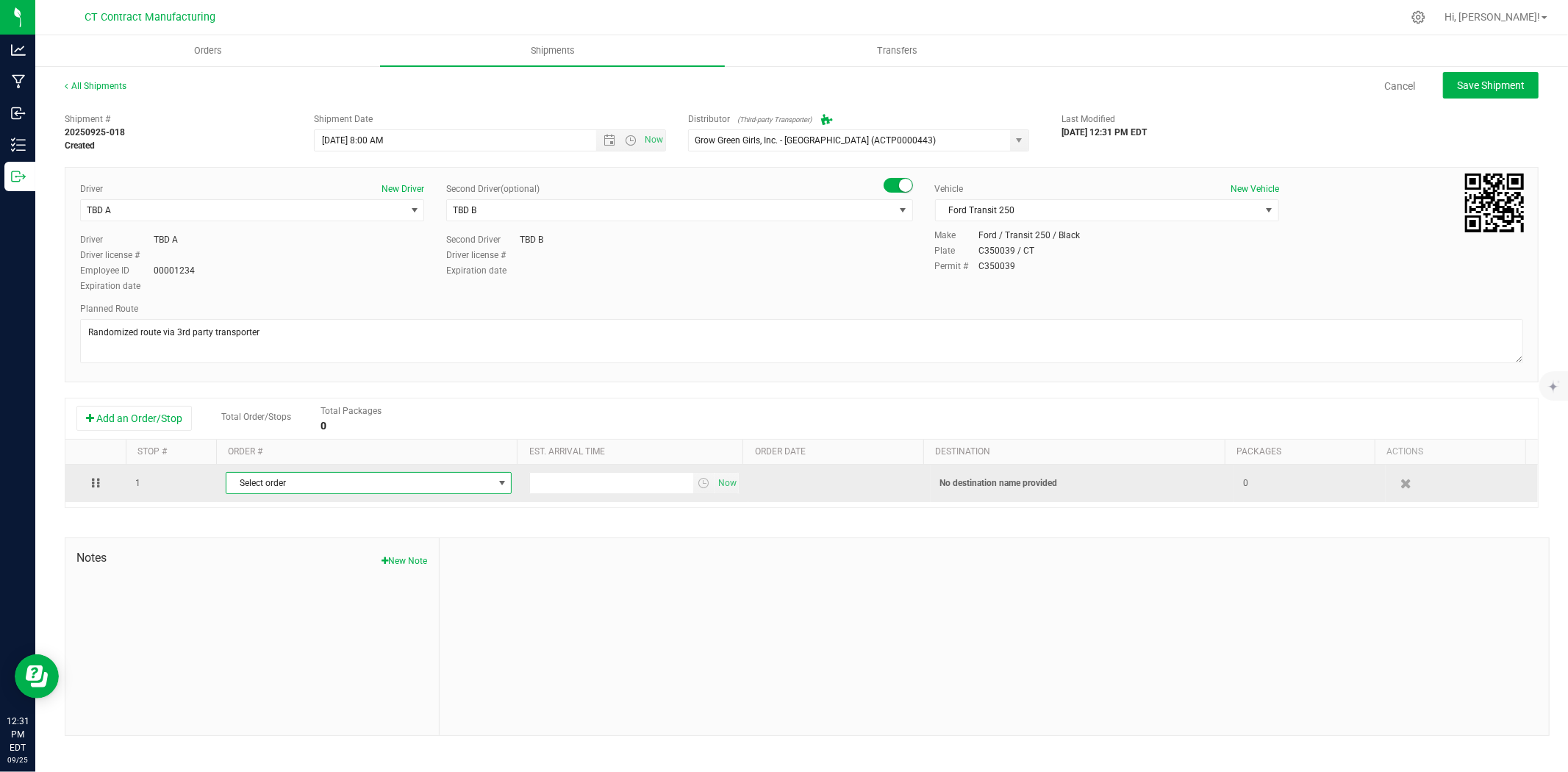
click at [402, 489] on span "Select order" at bounding box center [359, 483] width 267 height 21
type input "3406"
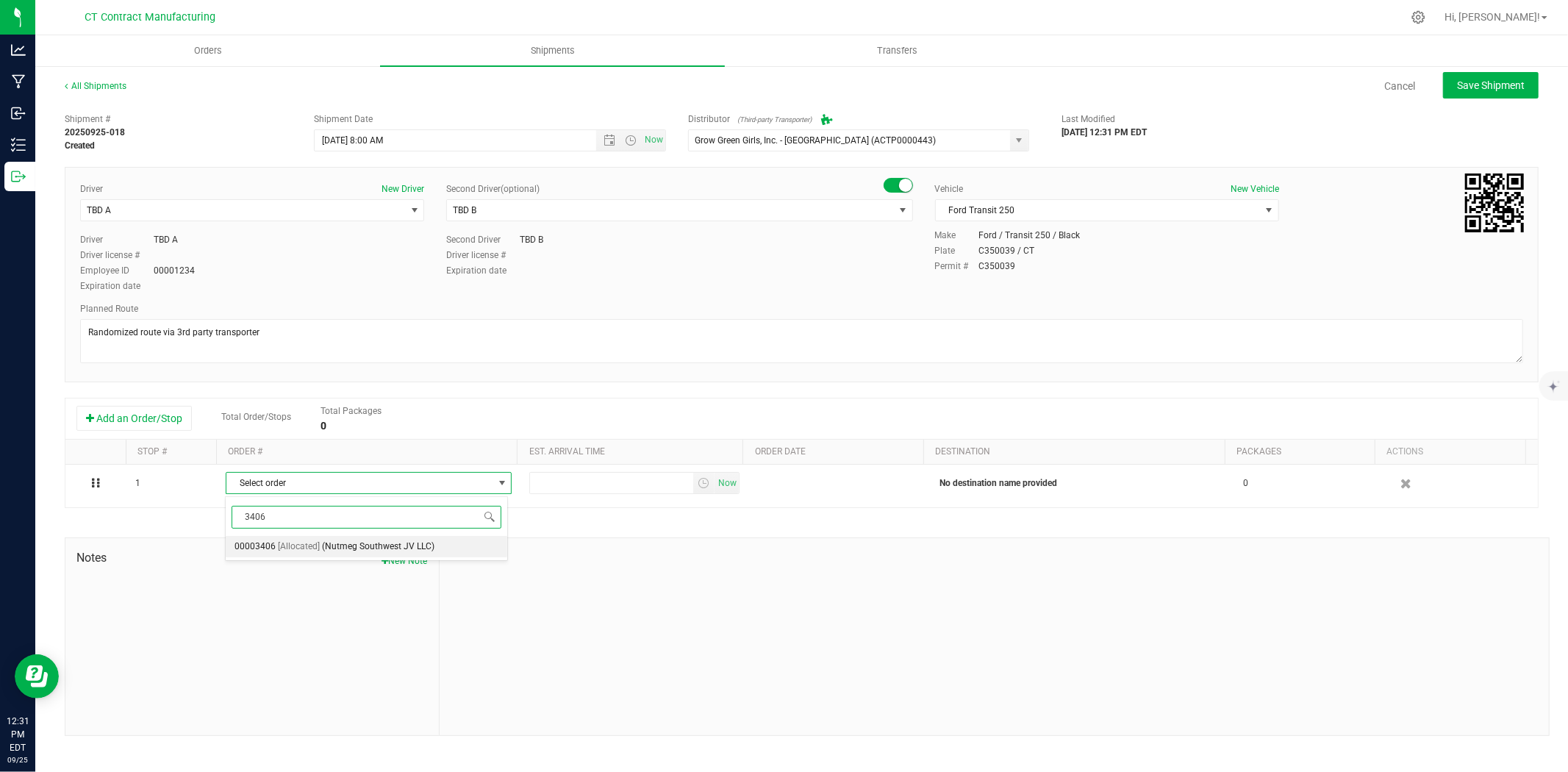
click at [406, 549] on span "(Nutmeg Southwest JV LLC)" at bounding box center [378, 547] width 113 height 19
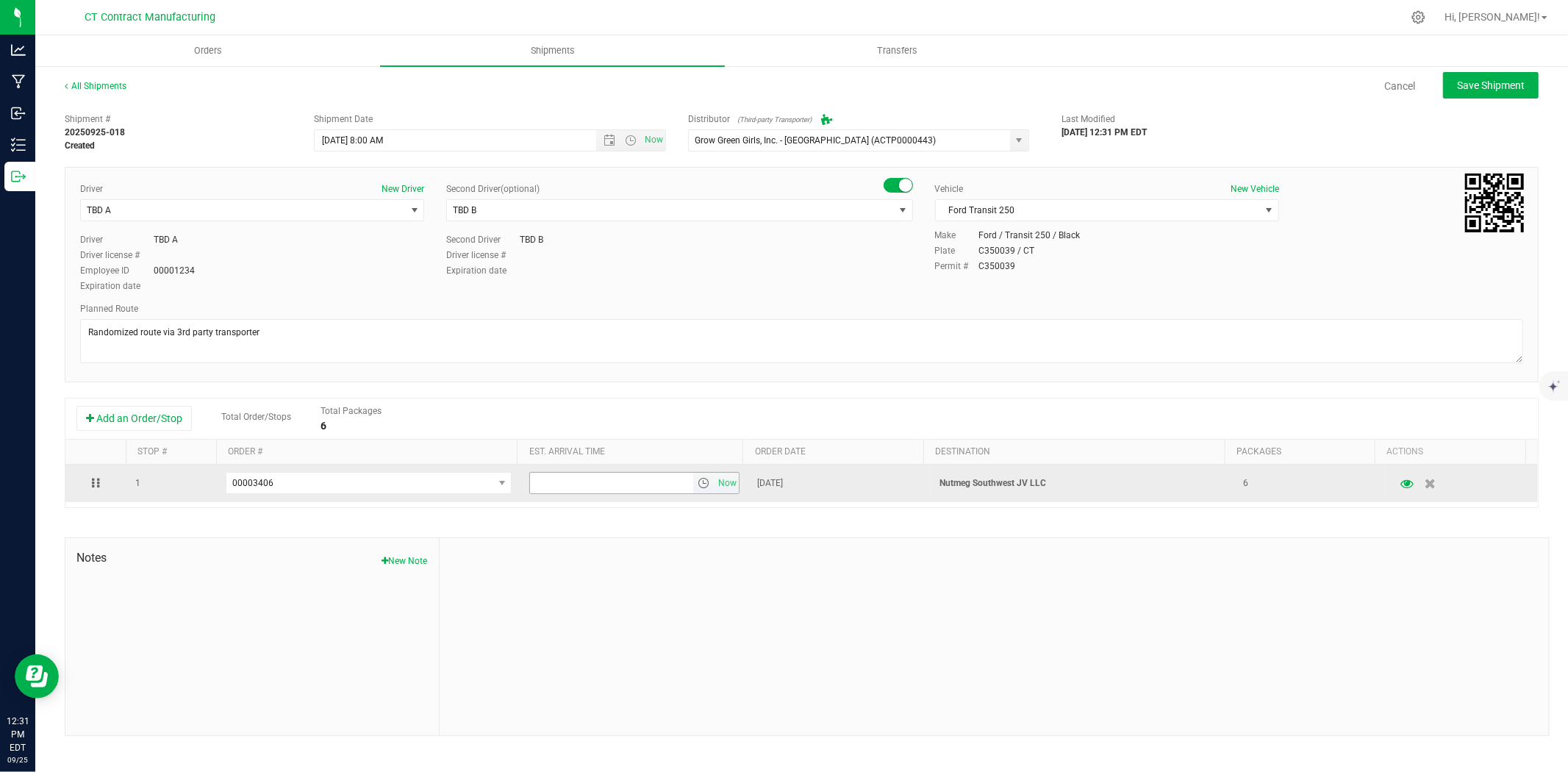
click at [698, 485] on span "select" at bounding box center [703, 482] width 11 height 11
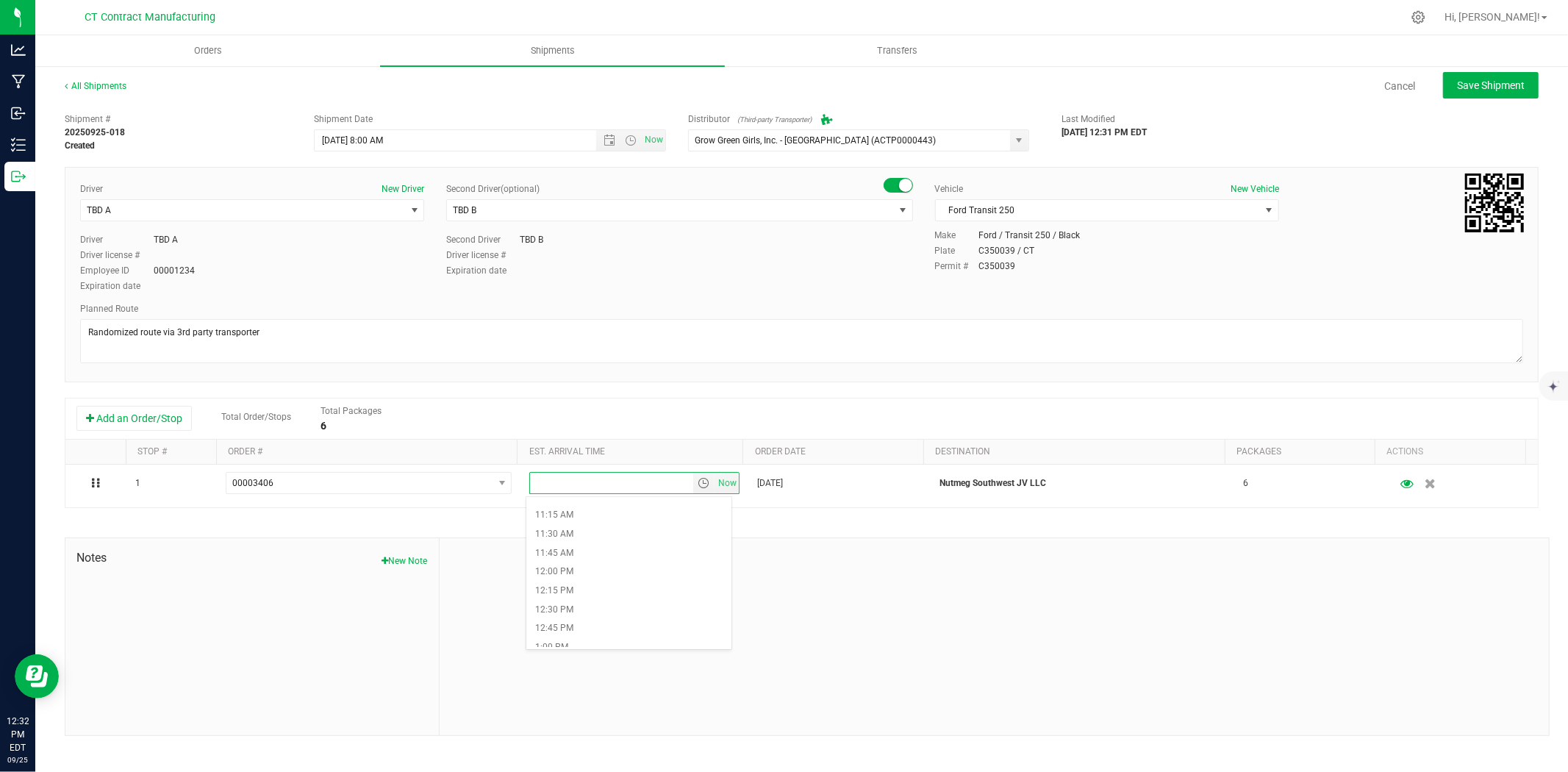
scroll to position [817, 0]
click at [577, 503] on li "10:45 AM" at bounding box center [629, 505] width 205 height 19
click at [1508, 89] on span "Save Shipment" at bounding box center [1491, 85] width 68 height 11
type input "9/26/2025 12:00 PM"
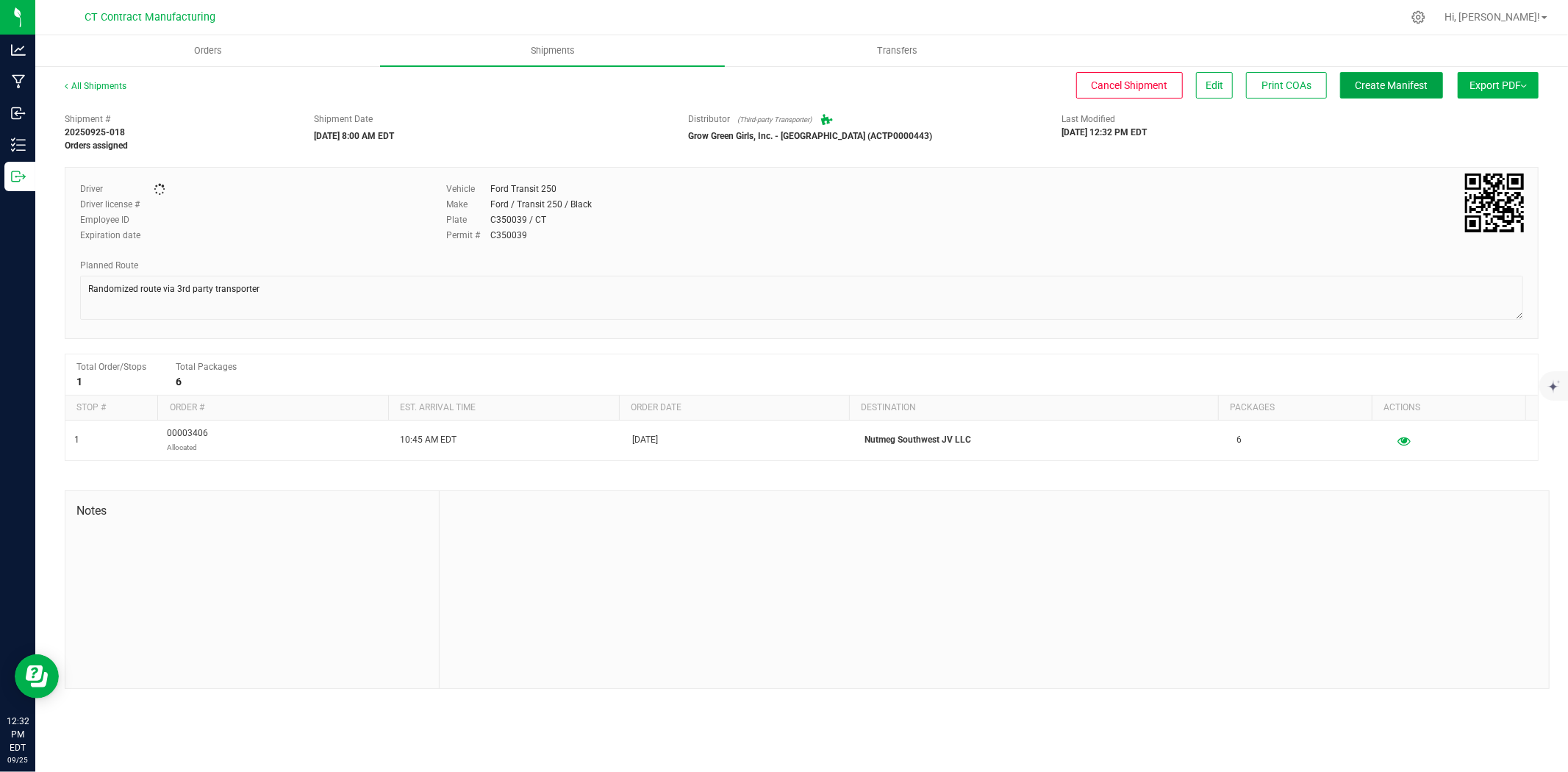
click at [1409, 81] on span "Create Manifest" at bounding box center [1392, 85] width 73 height 11
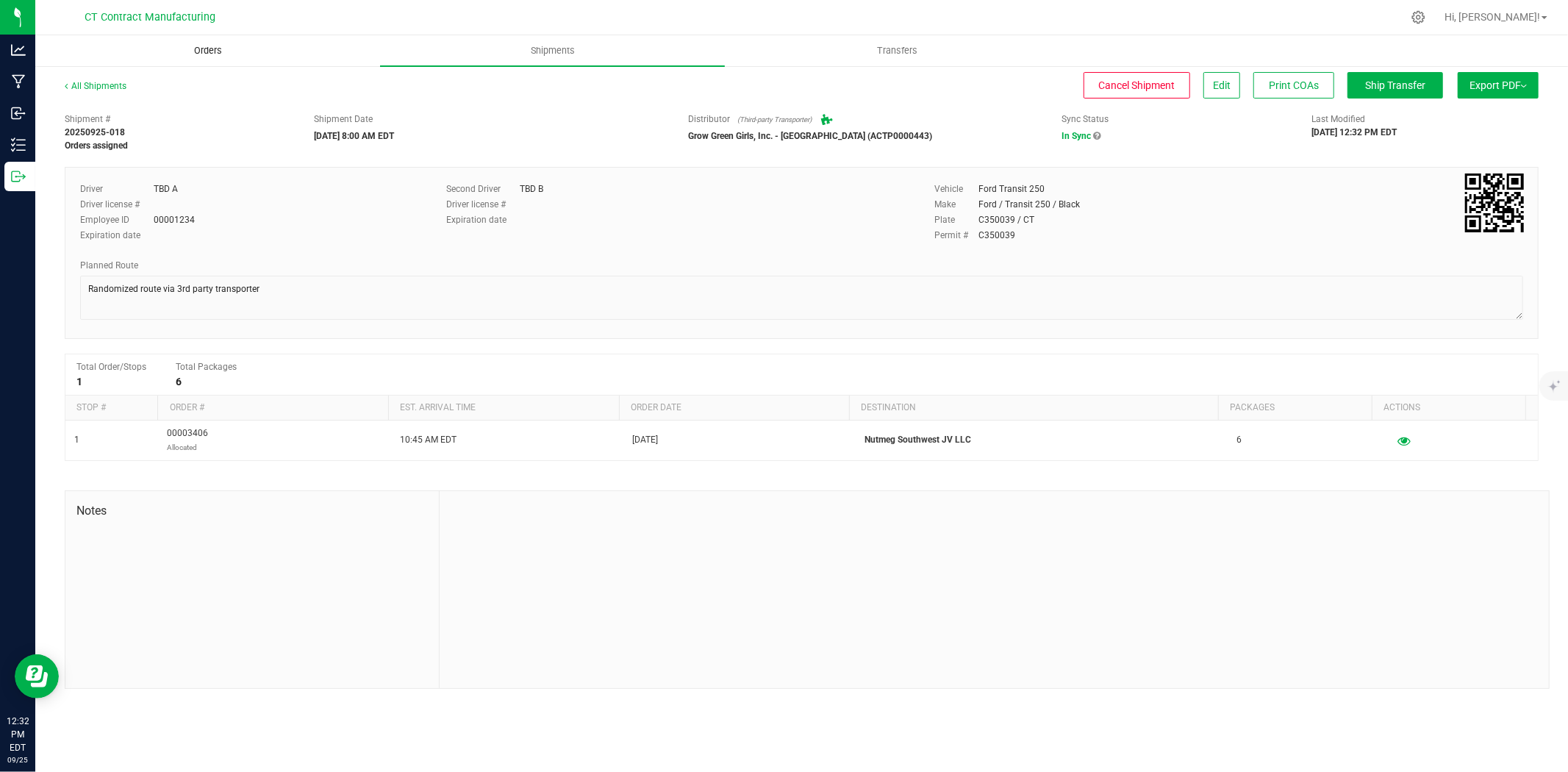
click at [238, 55] on span "Orders" at bounding box center [207, 51] width 68 height 13
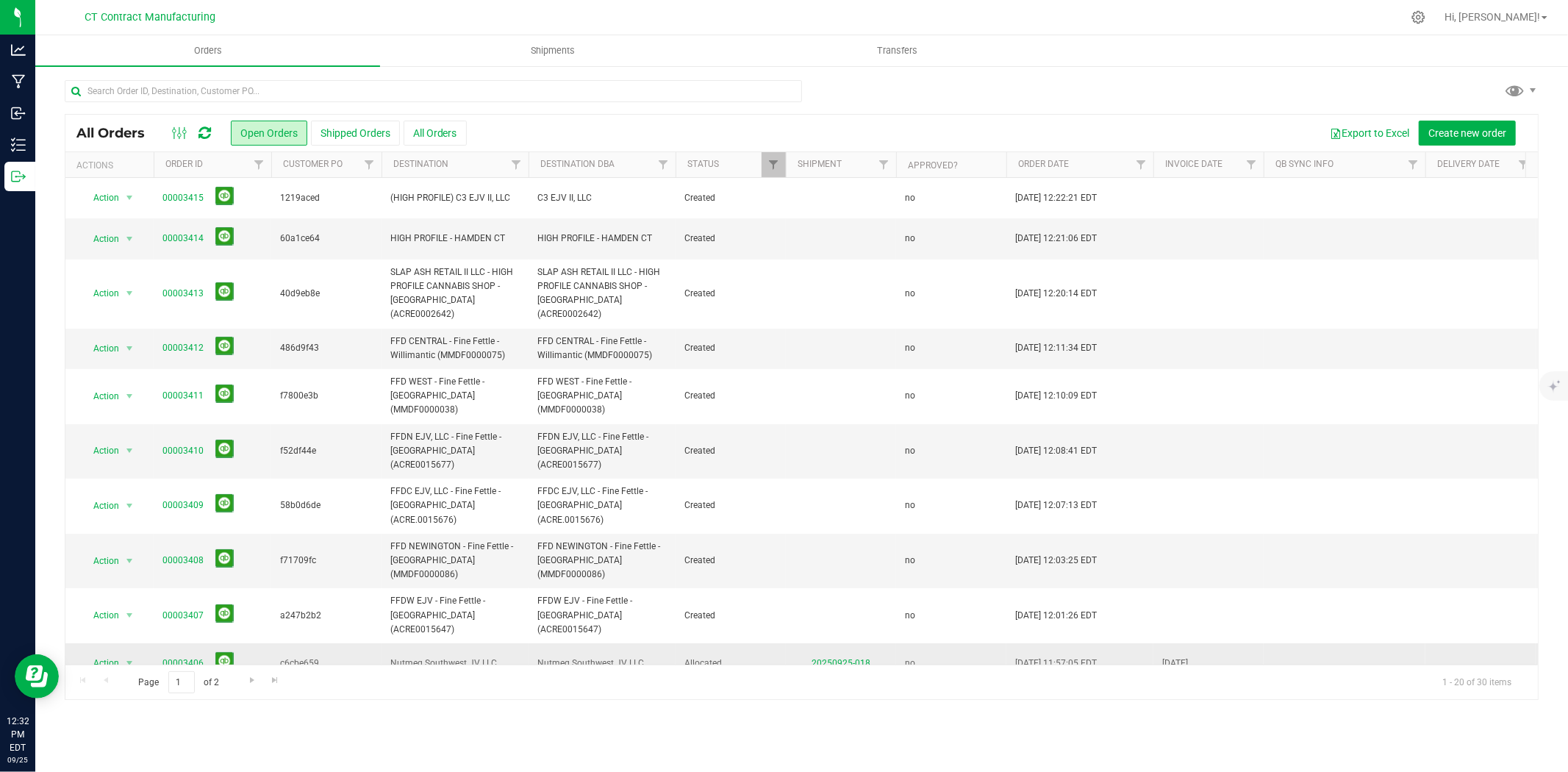
click at [193, 656] on link "00003406" at bounding box center [183, 663] width 41 height 14
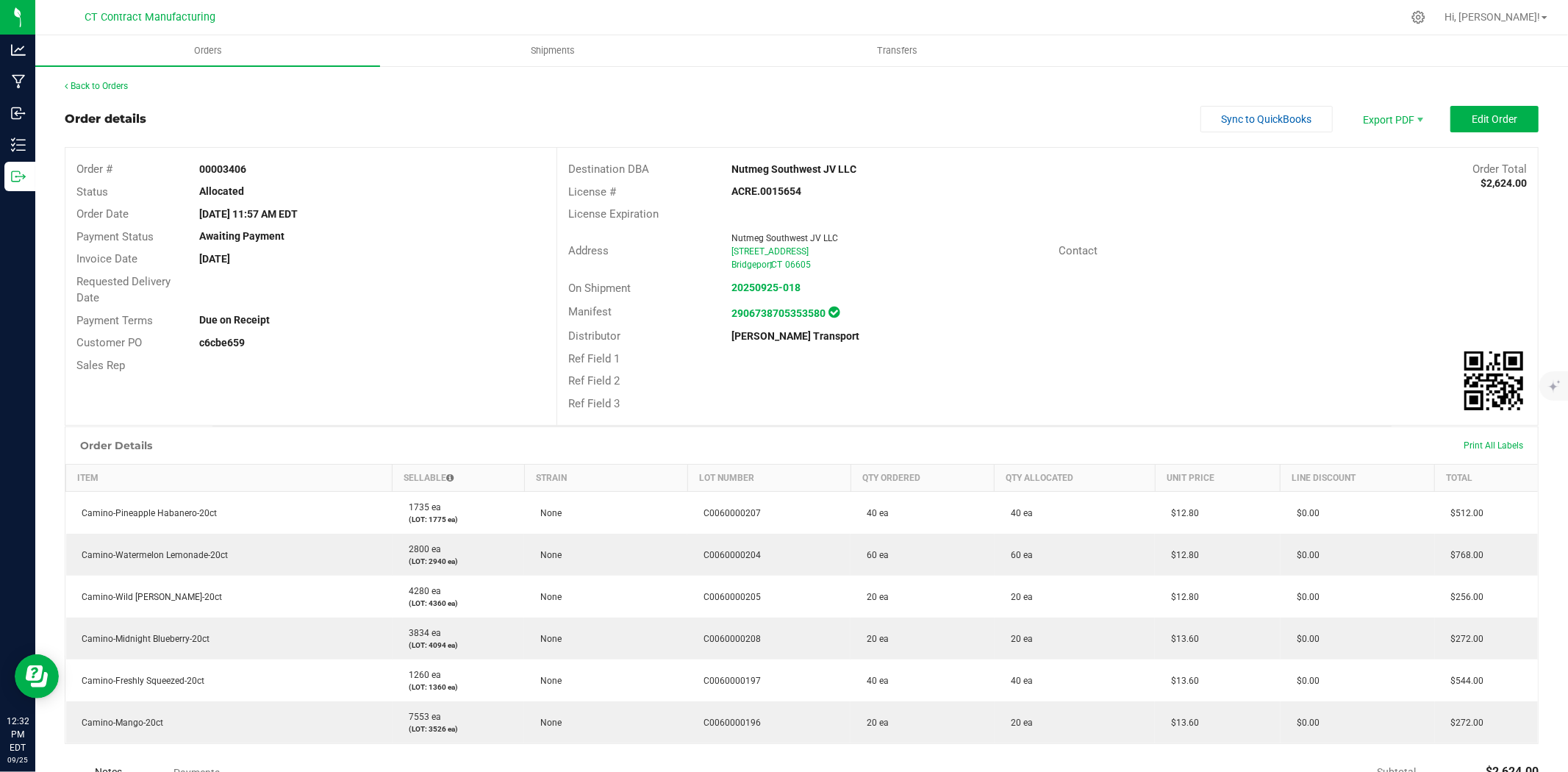
click at [115, 77] on div "Back to Orders Order details Sync to QuickBooks Export PDF Edit Order Order # 0…" at bounding box center [802, 532] width 1533 height 935
click at [118, 81] on link "Back to Orders" at bounding box center [97, 86] width 63 height 11
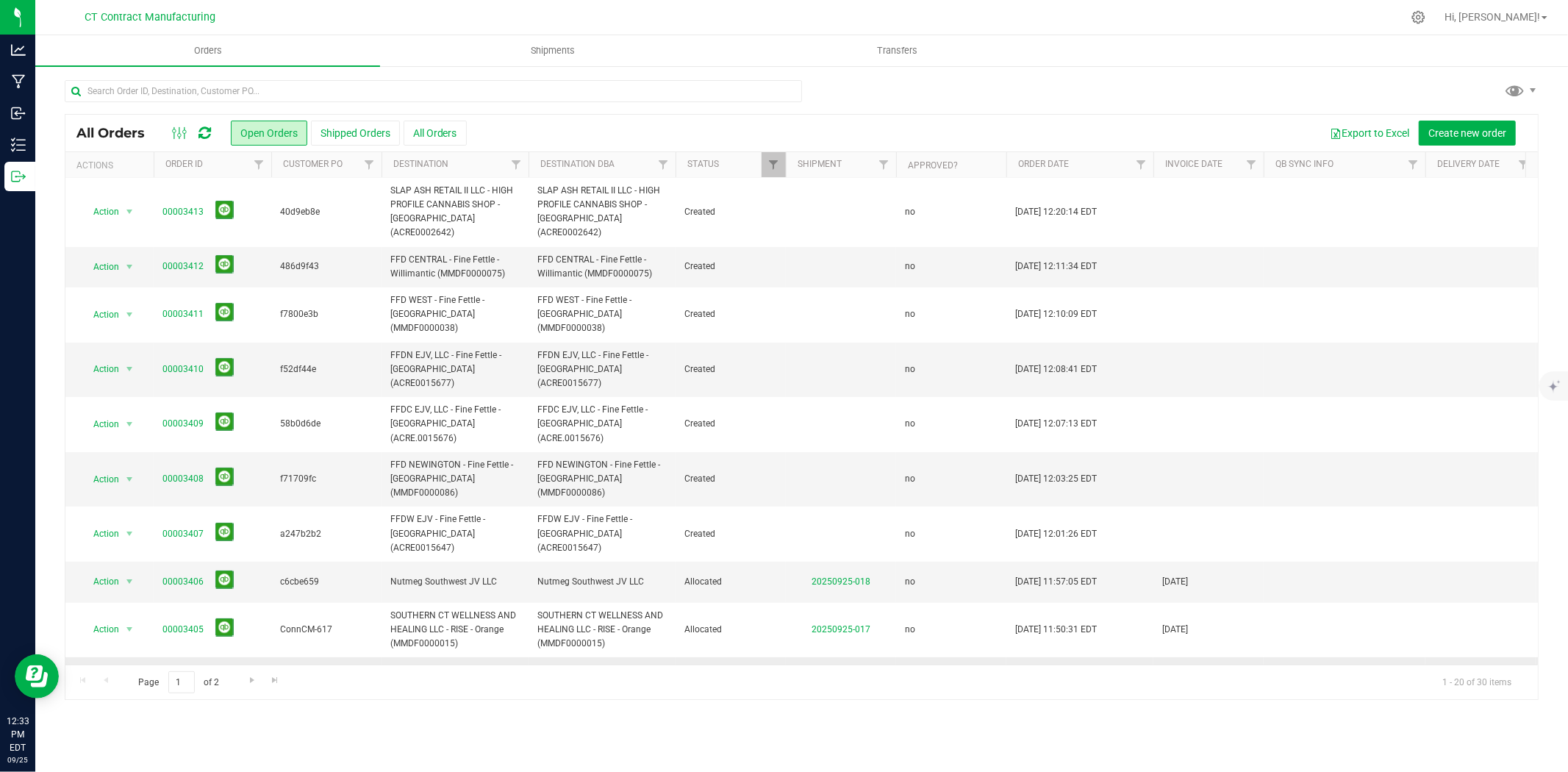
click at [192, 677] on link "00003404" at bounding box center [183, 684] width 41 height 14
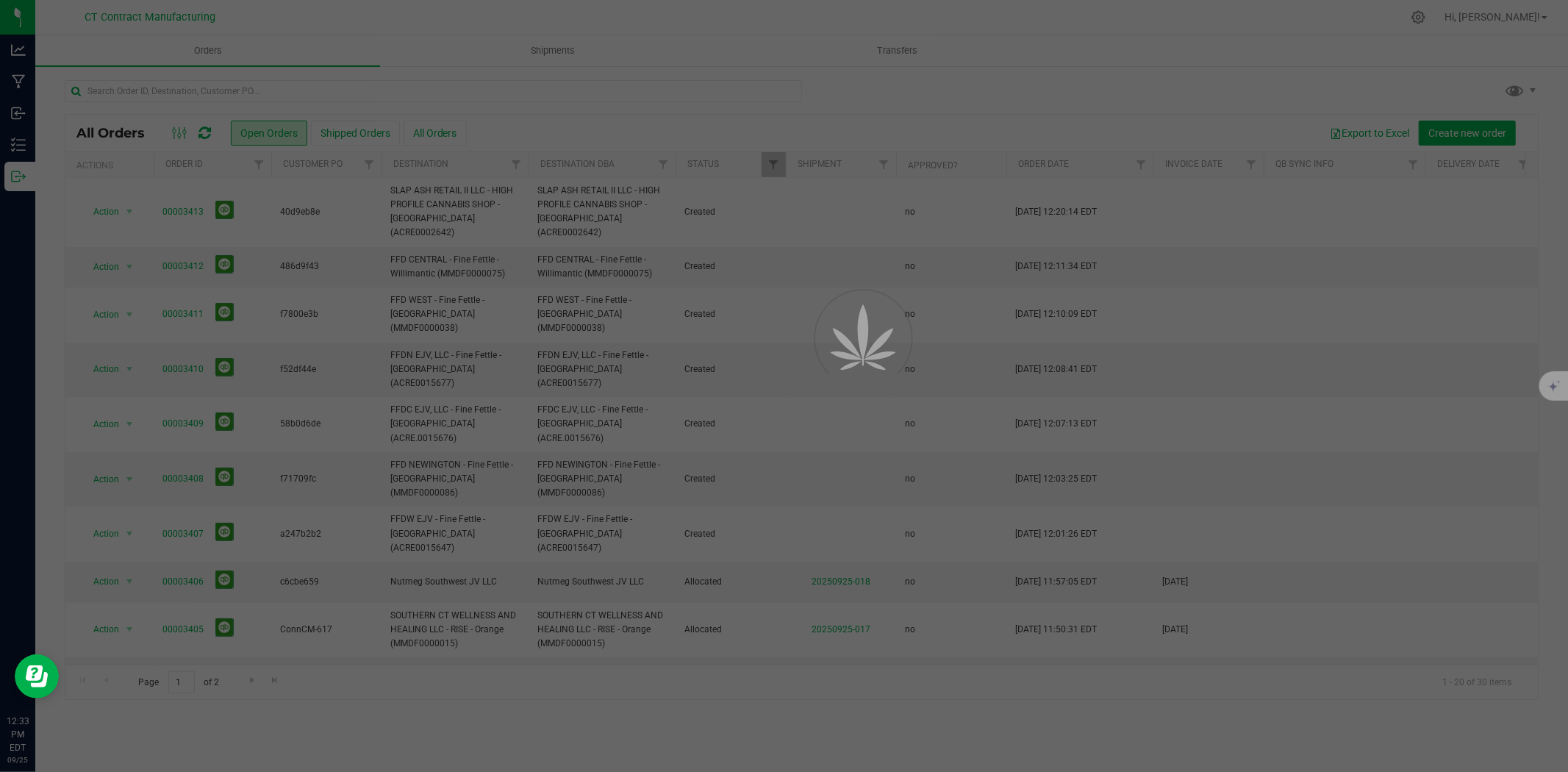
scroll to position [163, 0]
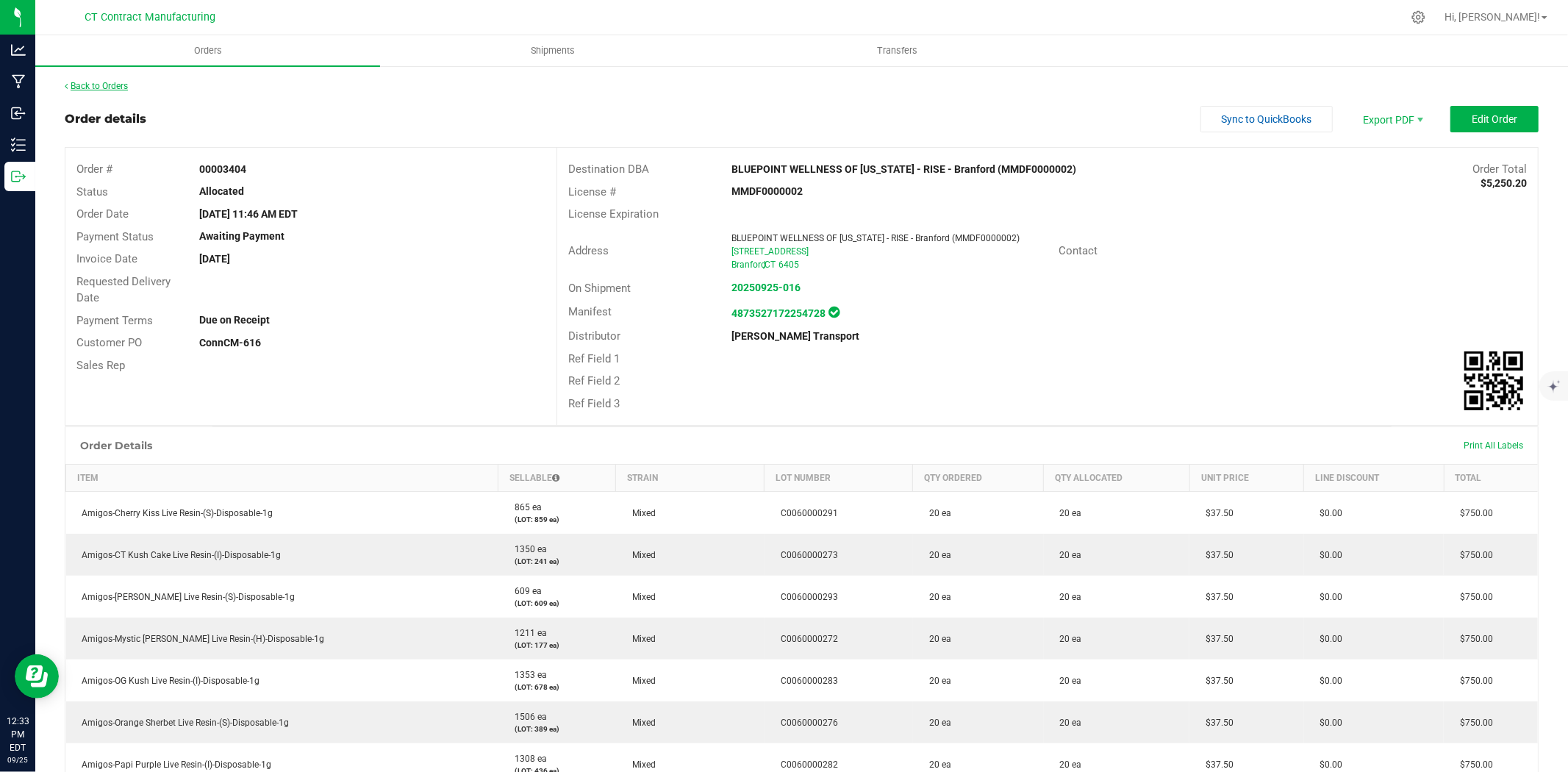
click at [97, 81] on link "Back to Orders" at bounding box center [97, 86] width 63 height 11
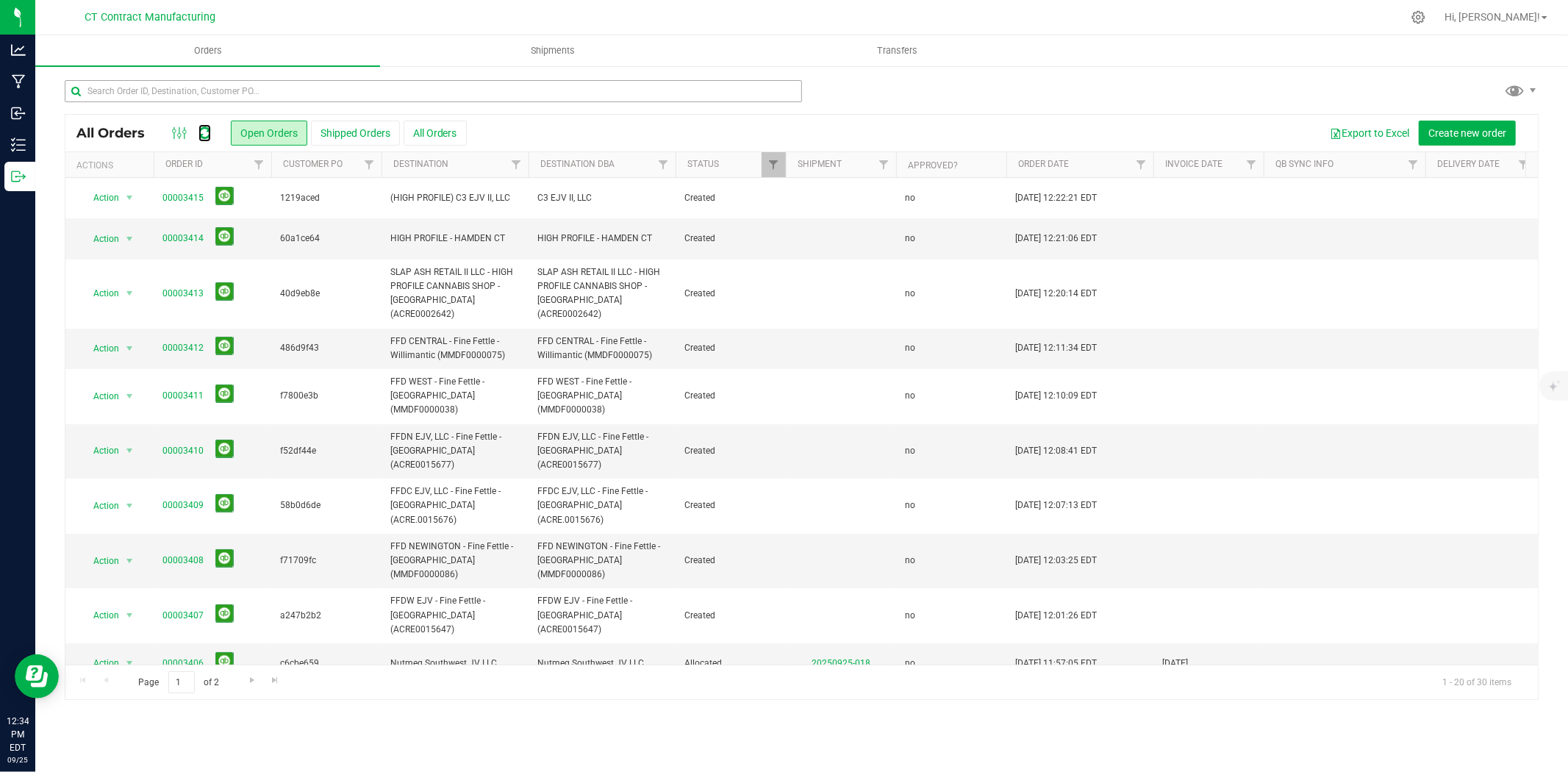
drag, startPoint x: 206, startPoint y: 129, endPoint x: 415, endPoint y: 91, distance: 212.4
click at [206, 129] on icon at bounding box center [204, 133] width 12 height 14
click at [570, 50] on span "Shipments" at bounding box center [553, 51] width 84 height 13
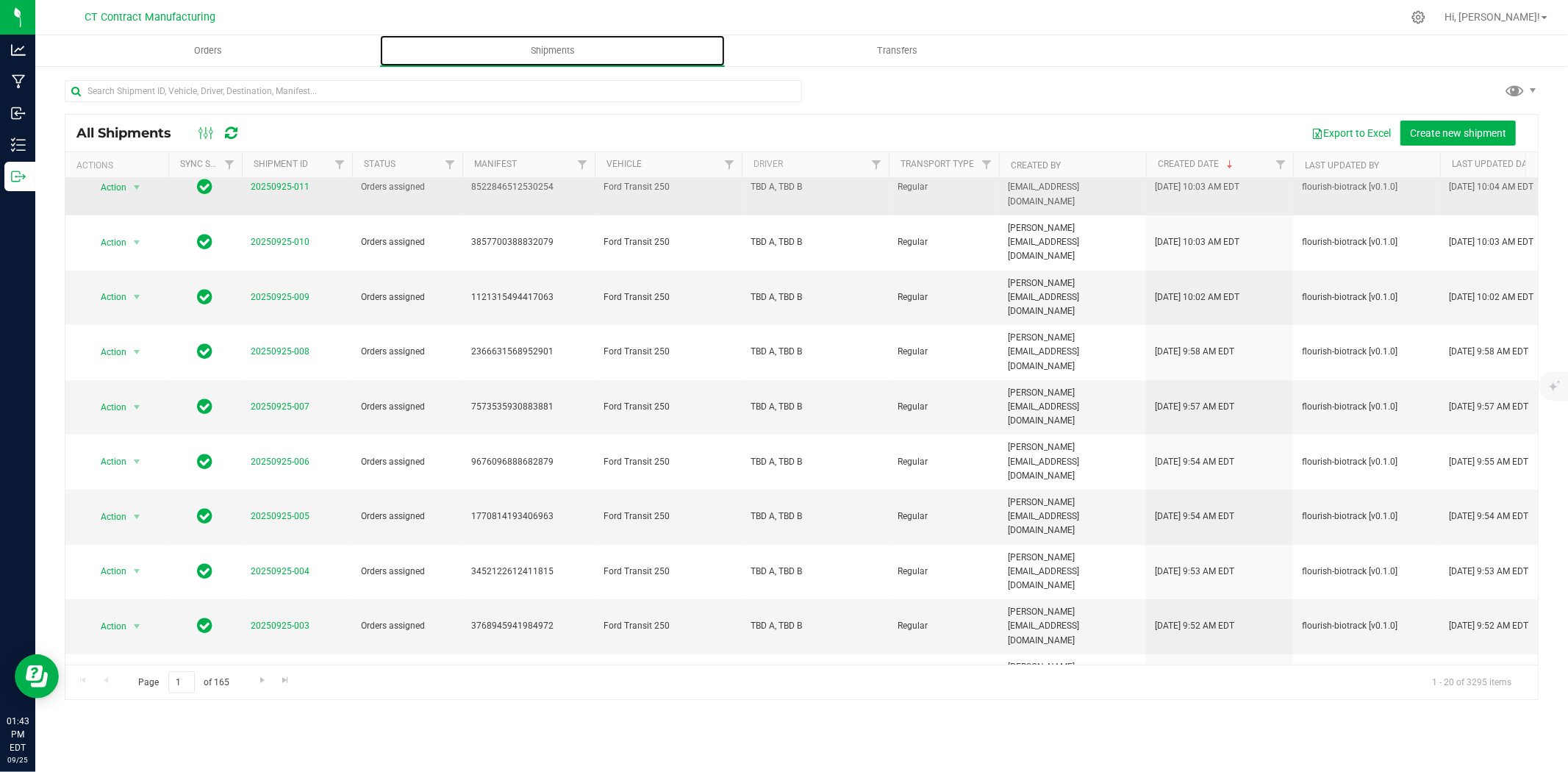
scroll to position [425, 0]
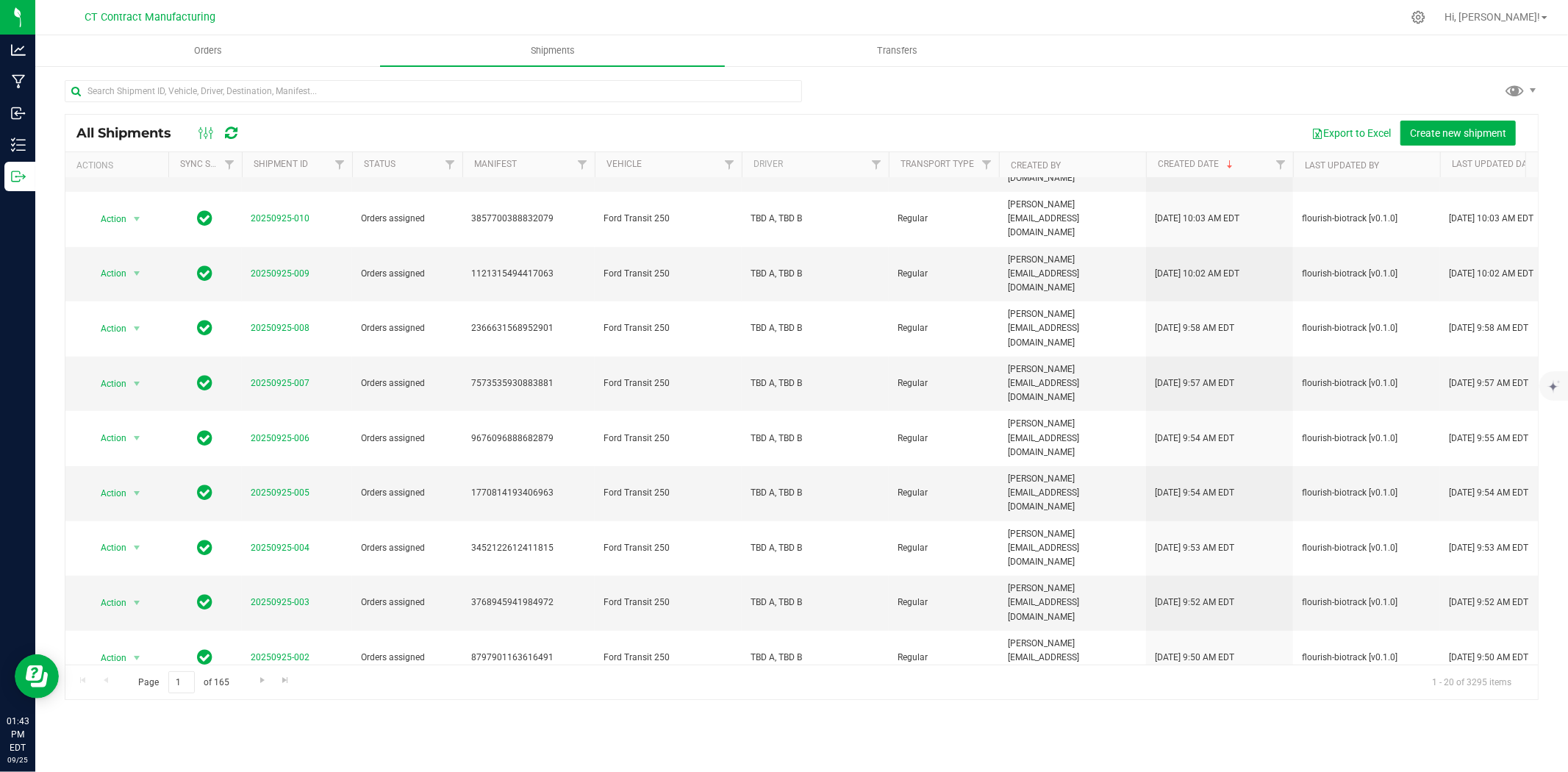
click at [290, 707] on link "20250925-001" at bounding box center [280, 712] width 59 height 11
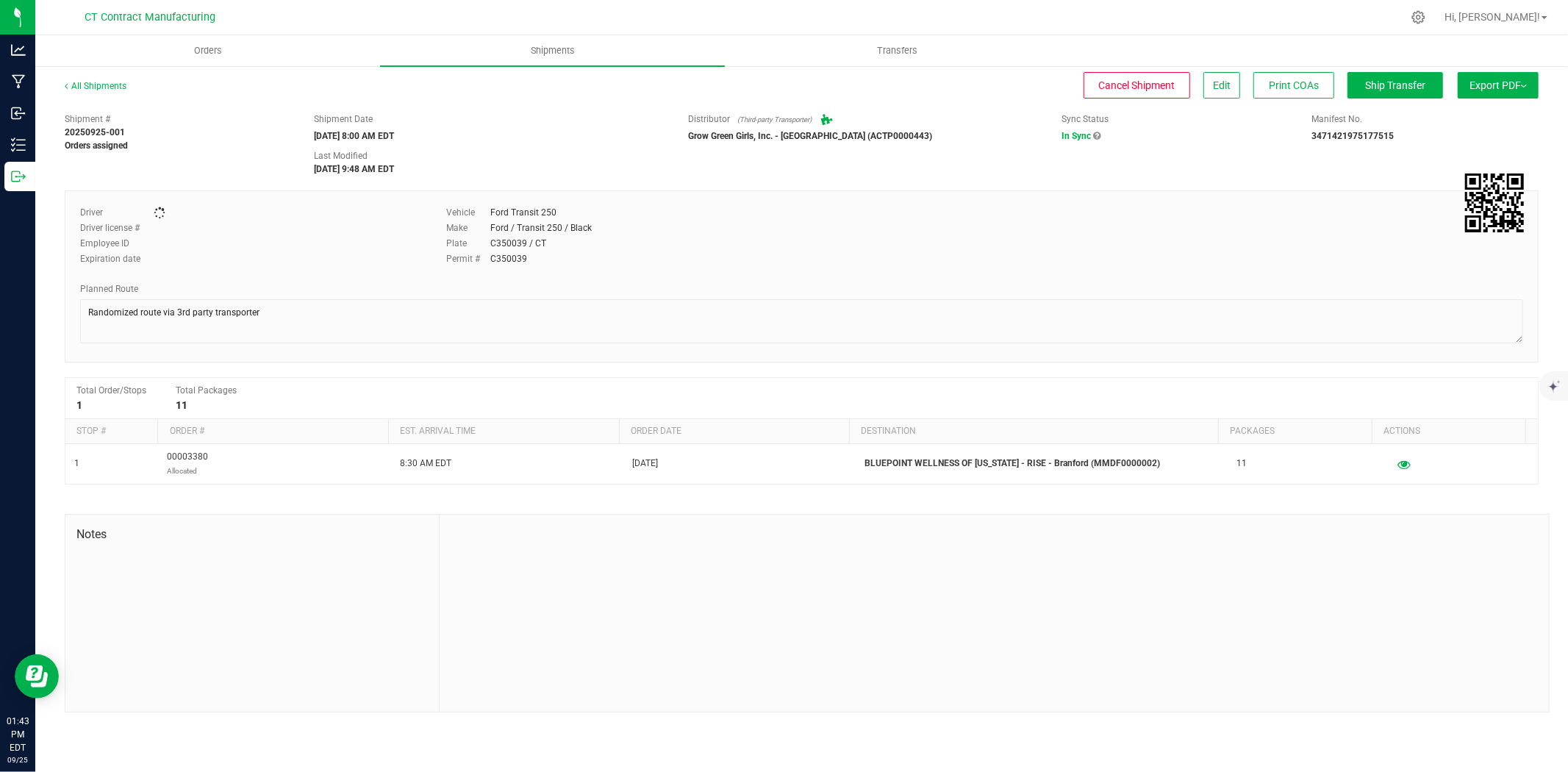
click at [1384, 63] on ul "Orders Shipments Transfers" at bounding box center [819, 51] width 1568 height 32
click at [1384, 79] on span "Ship Transfer" at bounding box center [1395, 85] width 60 height 11
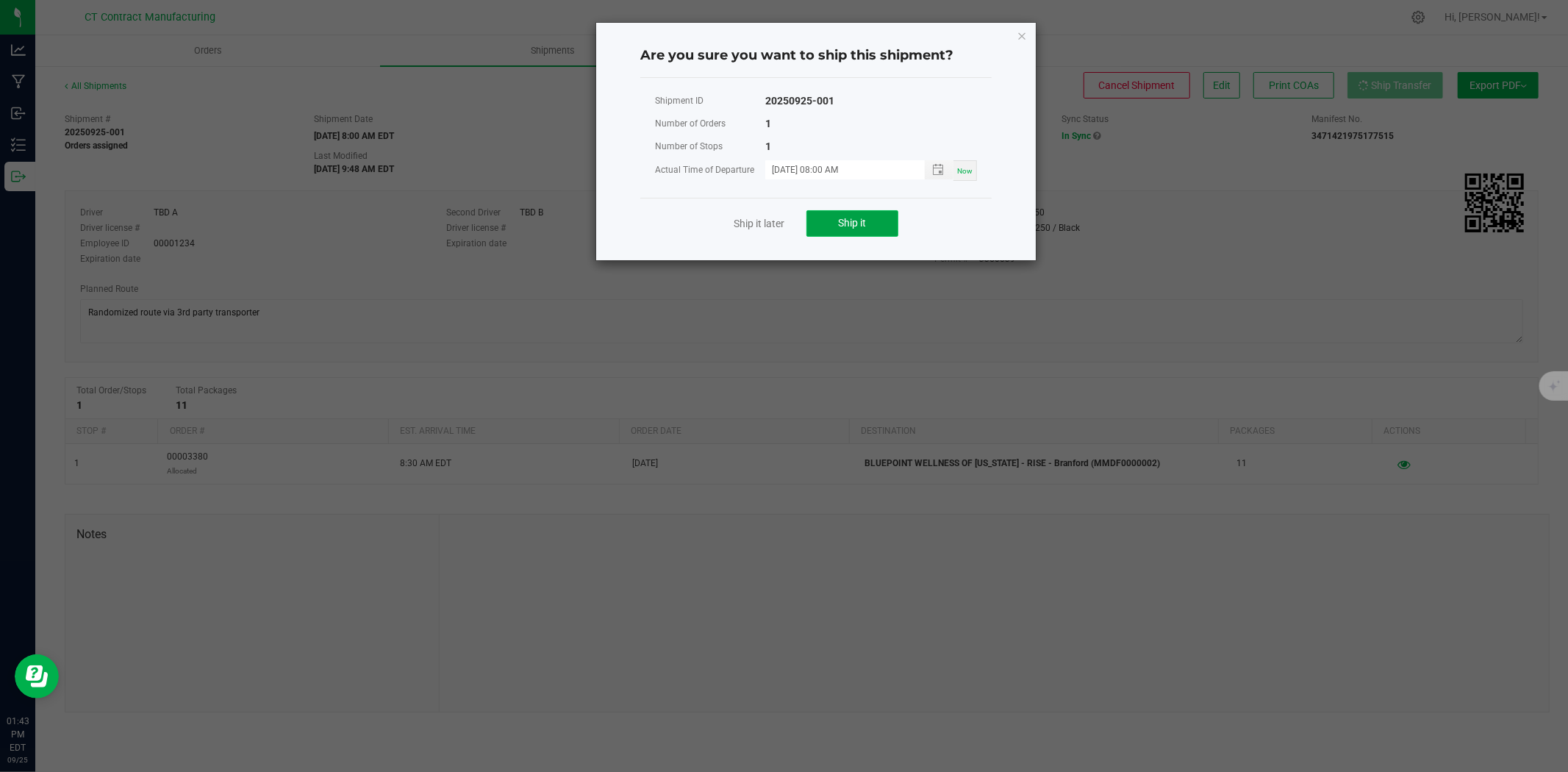
click at [853, 217] on span "Ship it" at bounding box center [852, 223] width 28 height 11
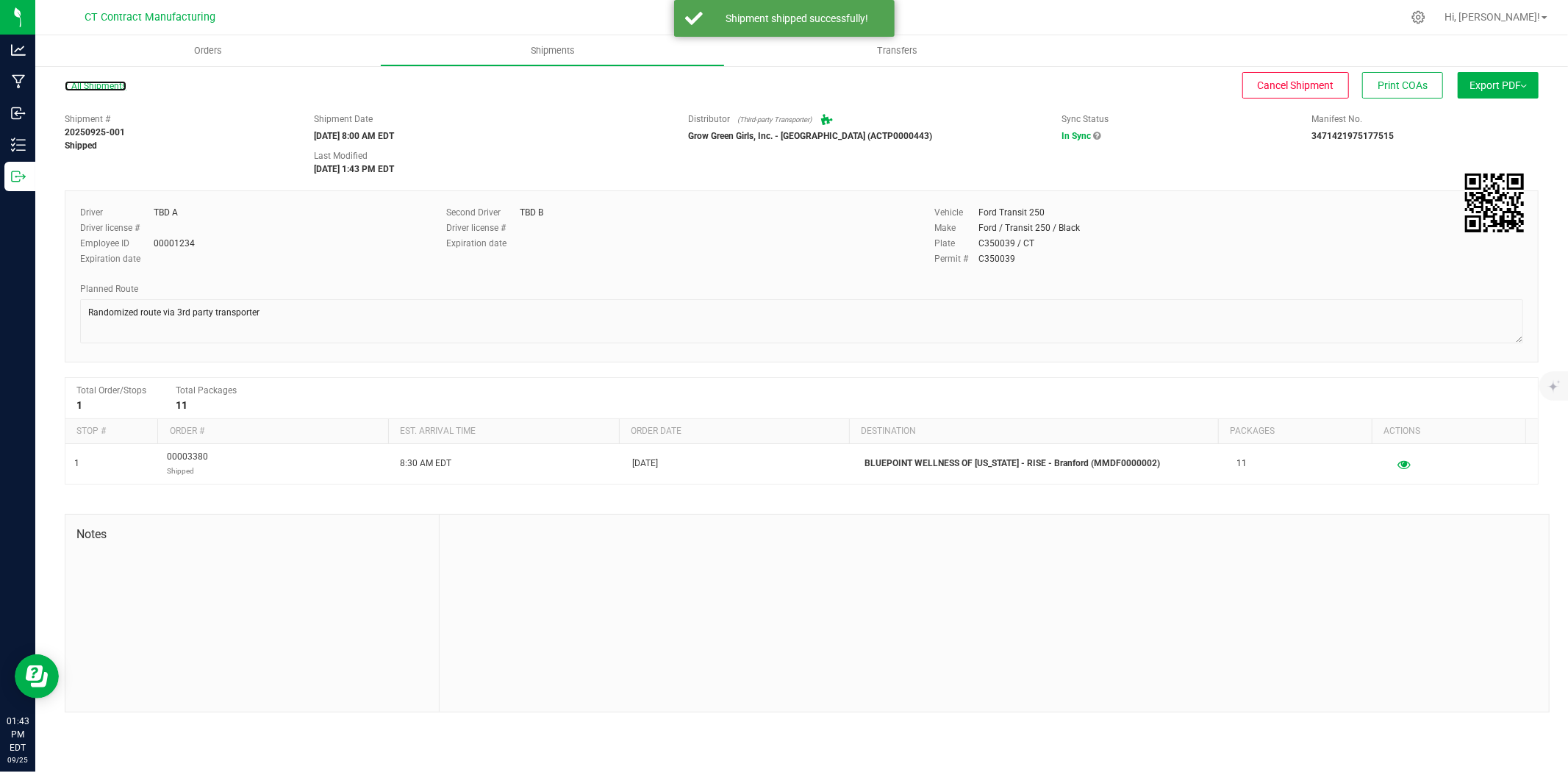
click at [100, 85] on link "All Shipments" at bounding box center [96, 86] width 62 height 11
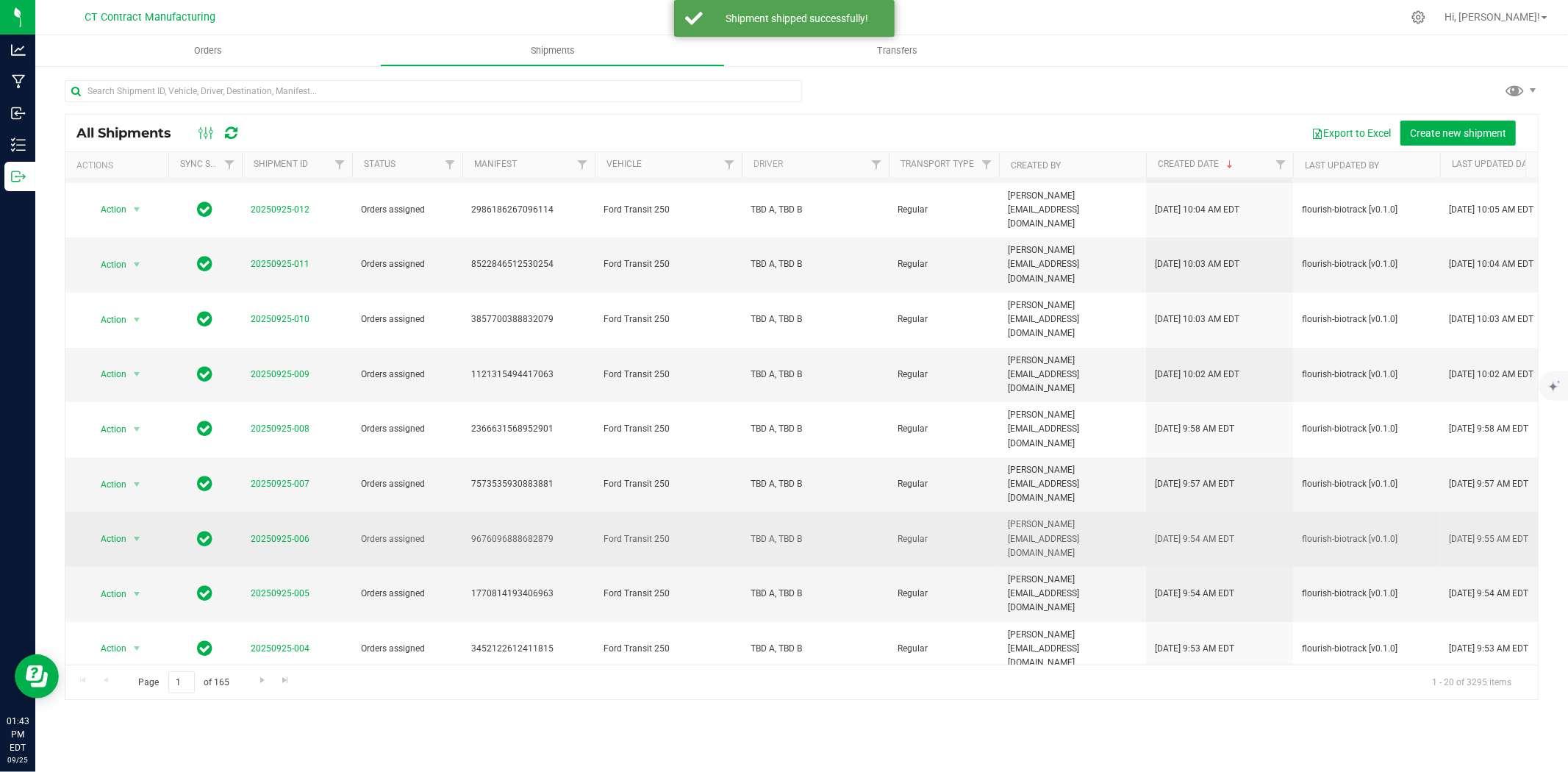
scroll to position [327, 0]
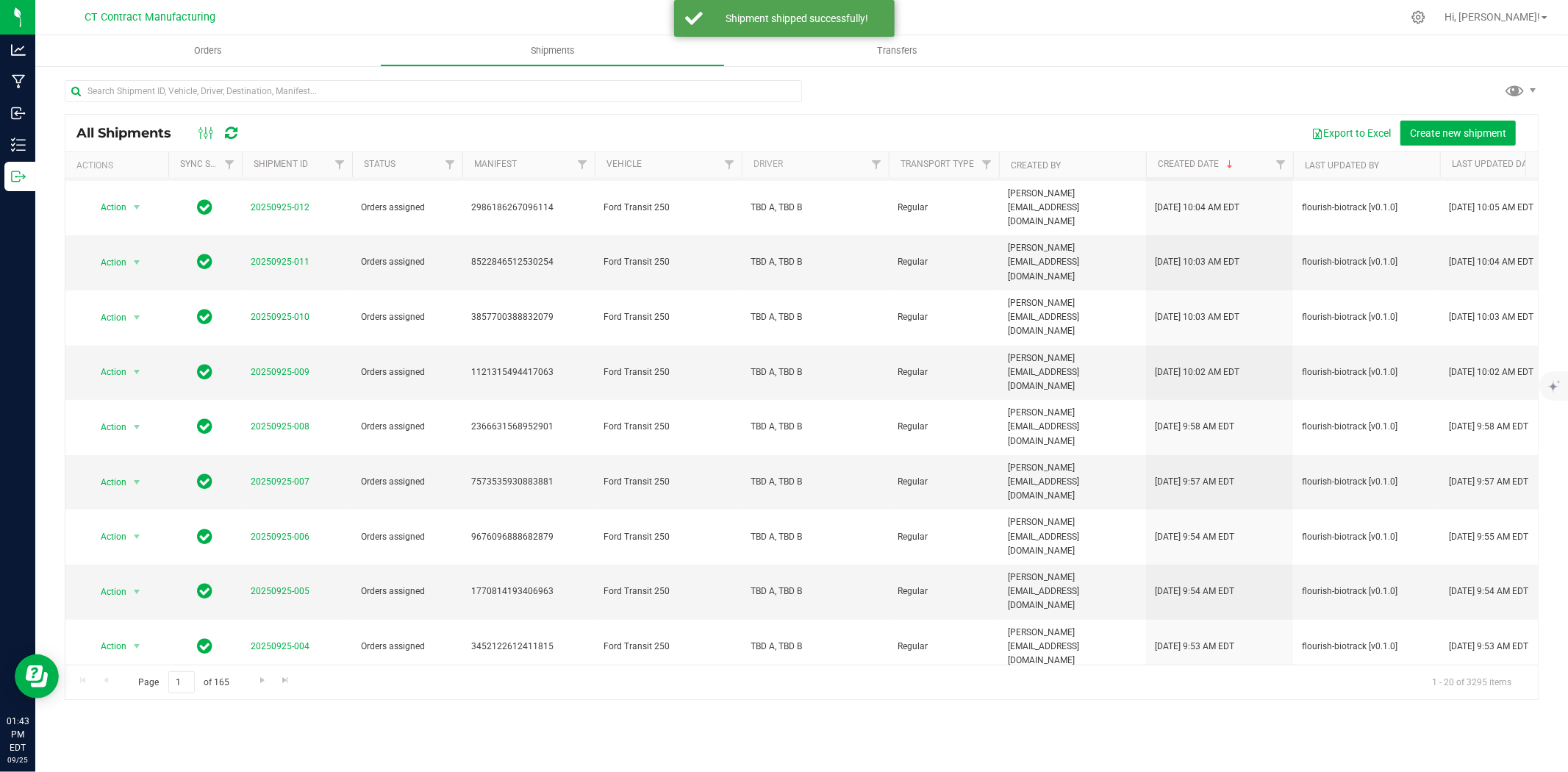
click at [291, 751] on link "20250925-002" at bounding box center [280, 756] width 59 height 11
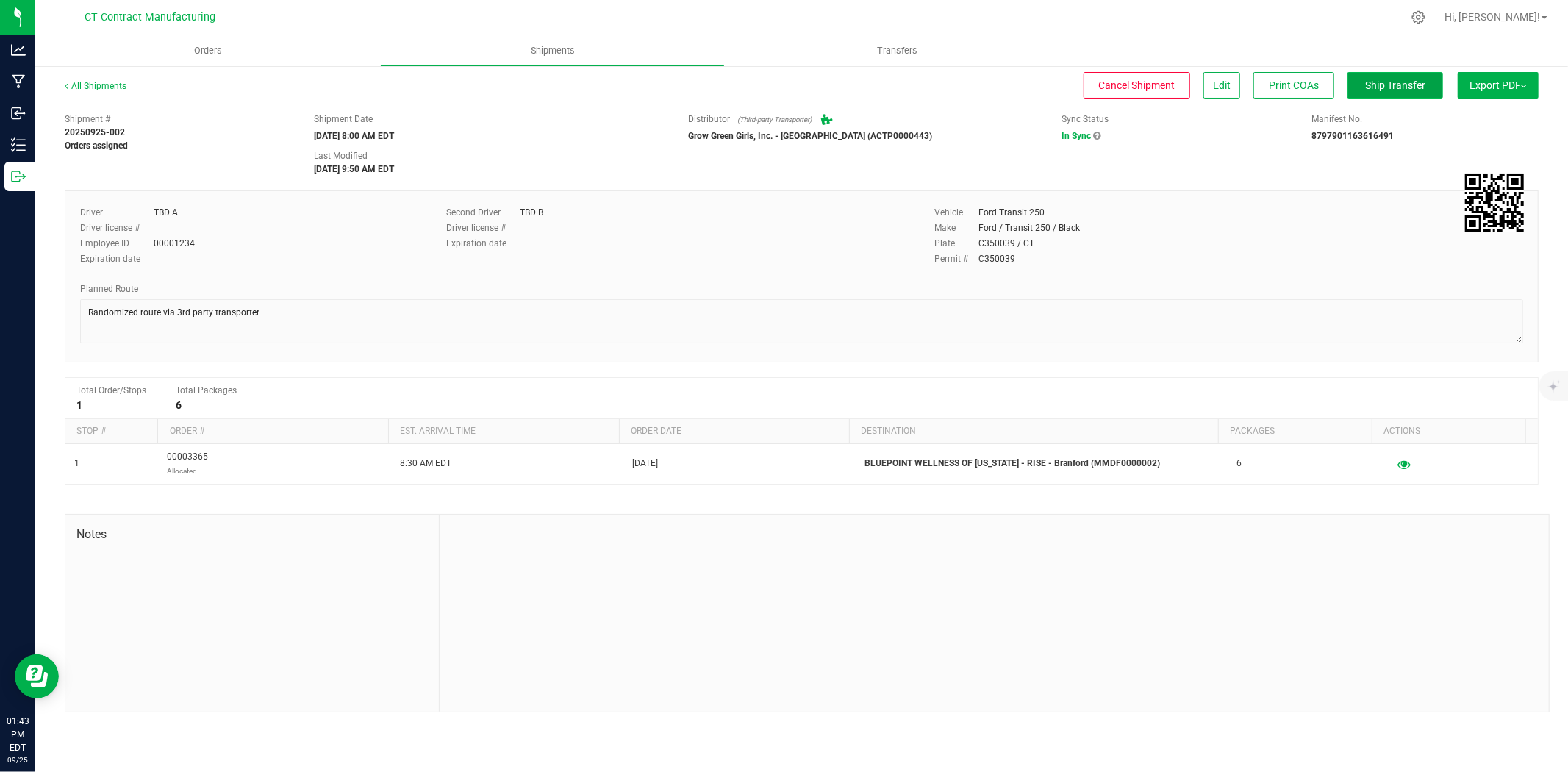
click at [1365, 81] on span "Ship Transfer" at bounding box center [1395, 85] width 60 height 11
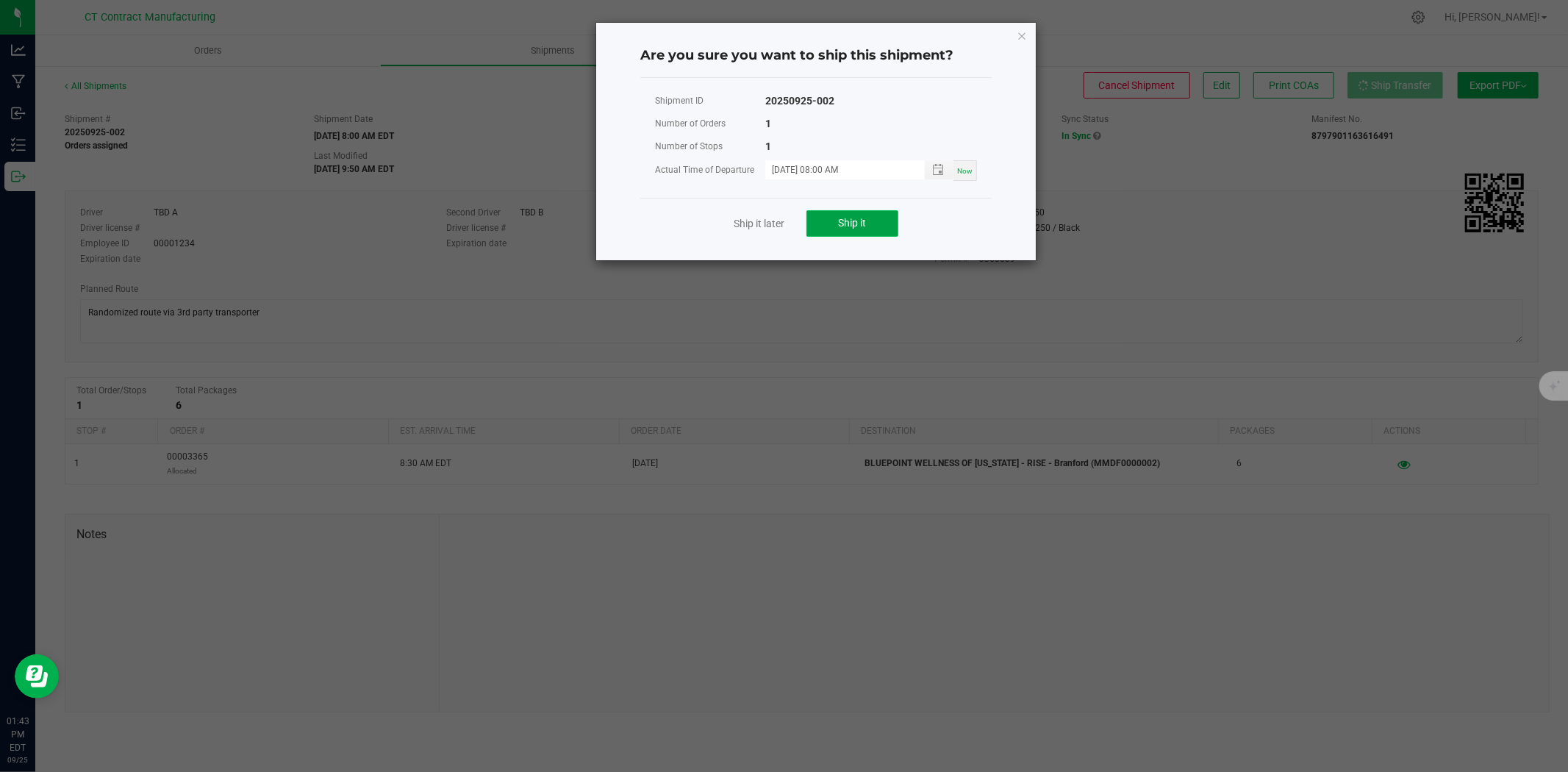
click at [849, 219] on span "Ship it" at bounding box center [852, 223] width 28 height 11
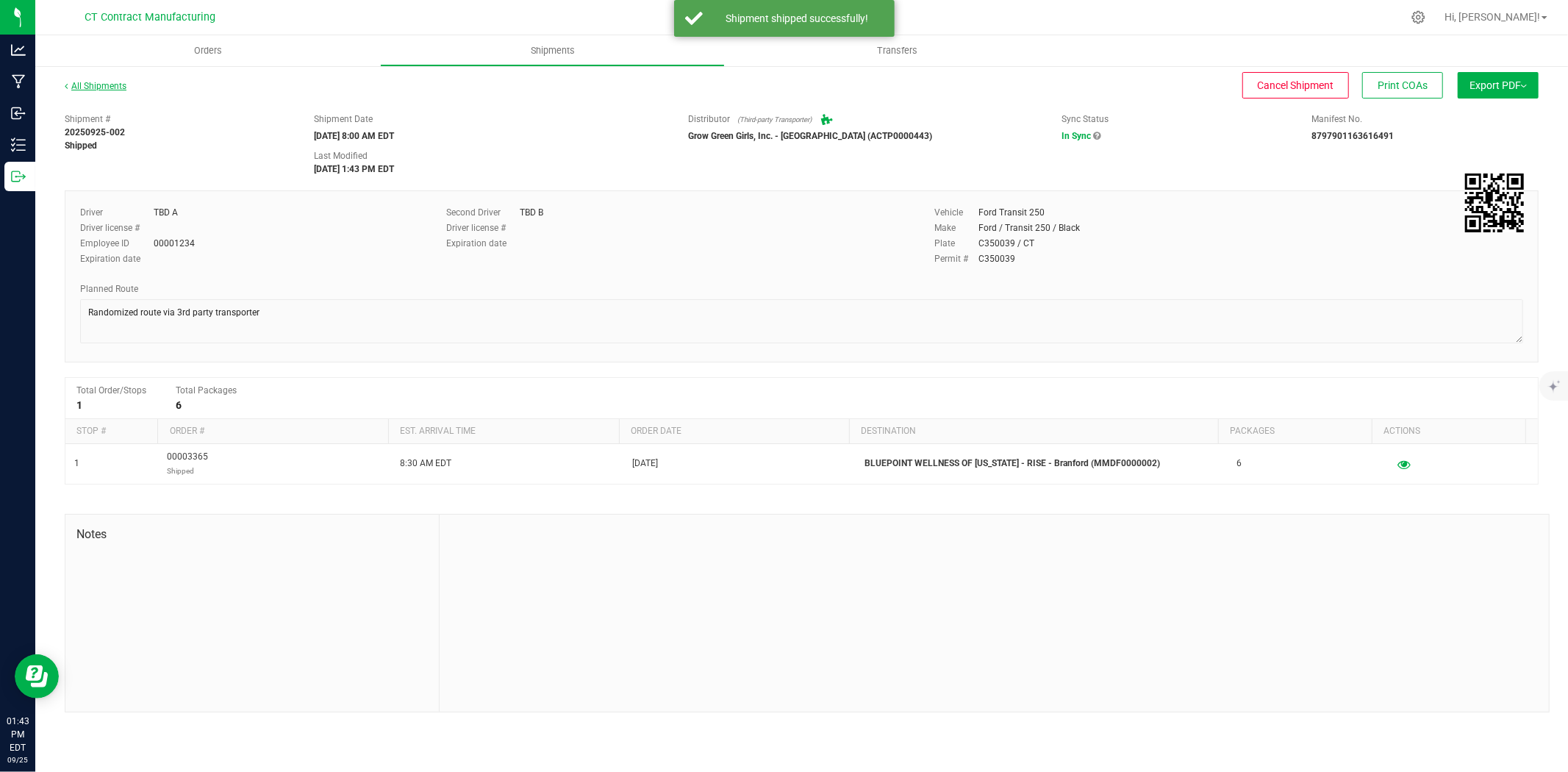
click at [103, 84] on link "All Shipments" at bounding box center [96, 86] width 62 height 11
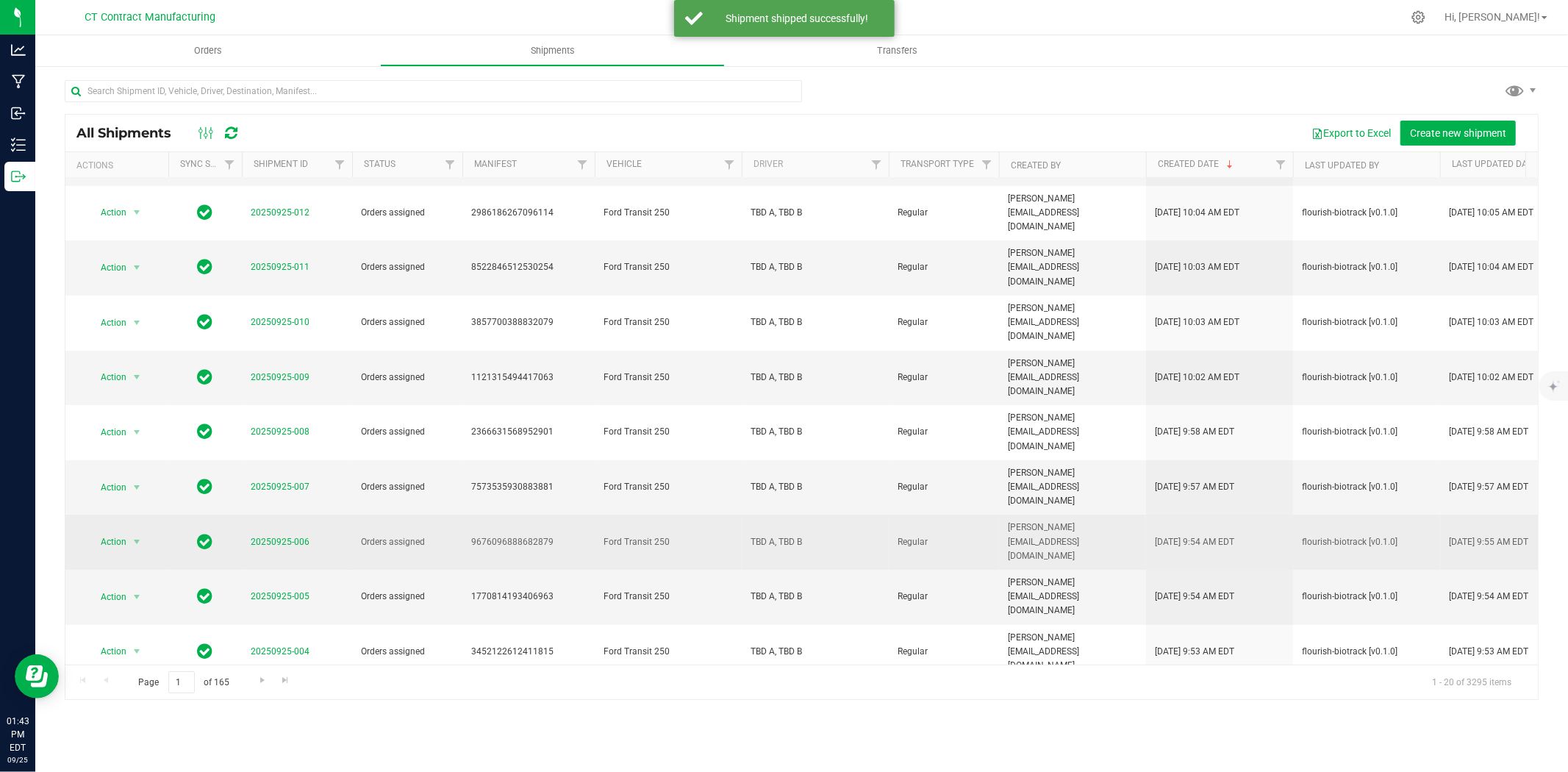
scroll to position [425, 0]
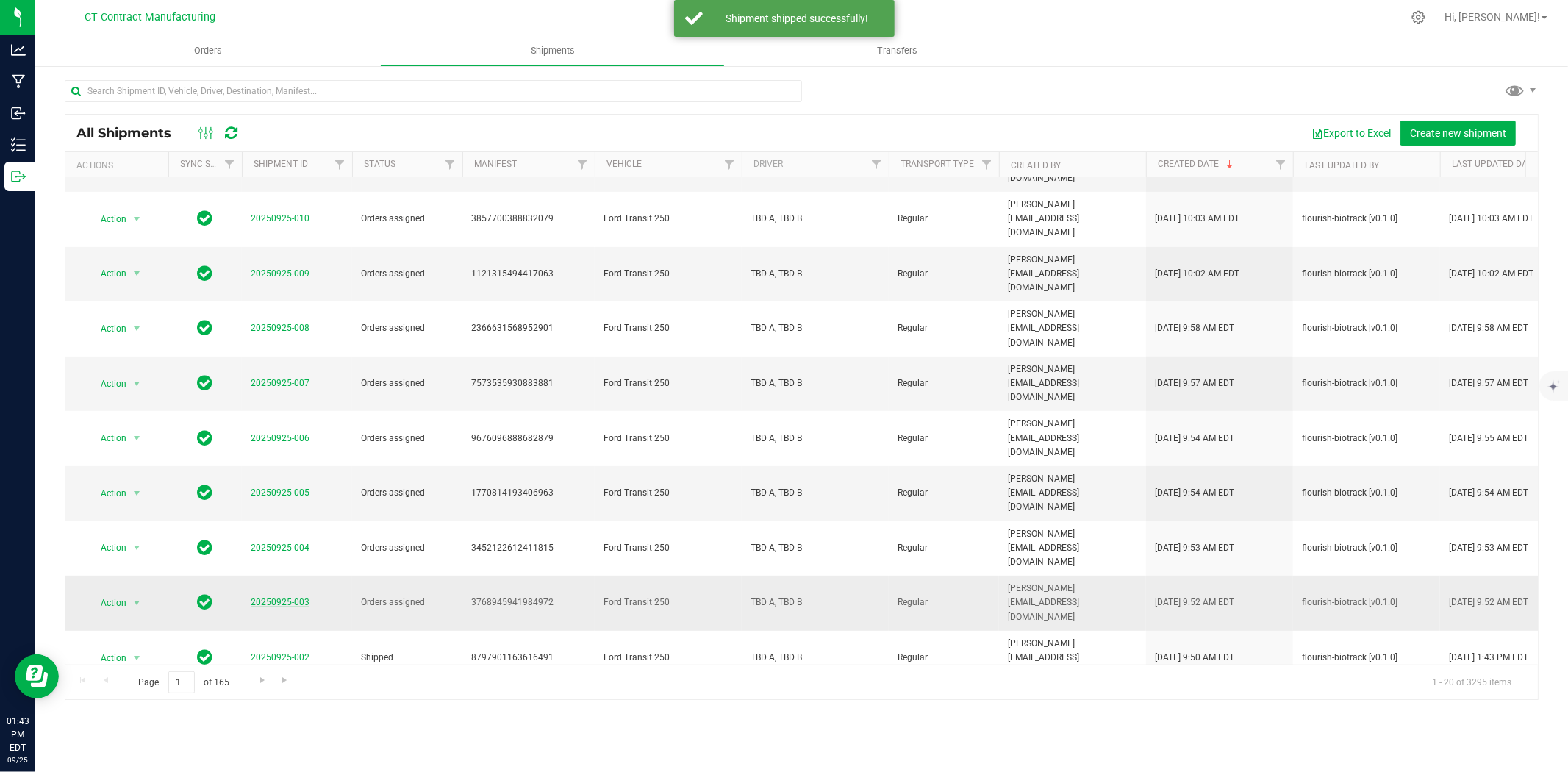
click at [291, 597] on link "20250925-003" at bounding box center [280, 602] width 59 height 11
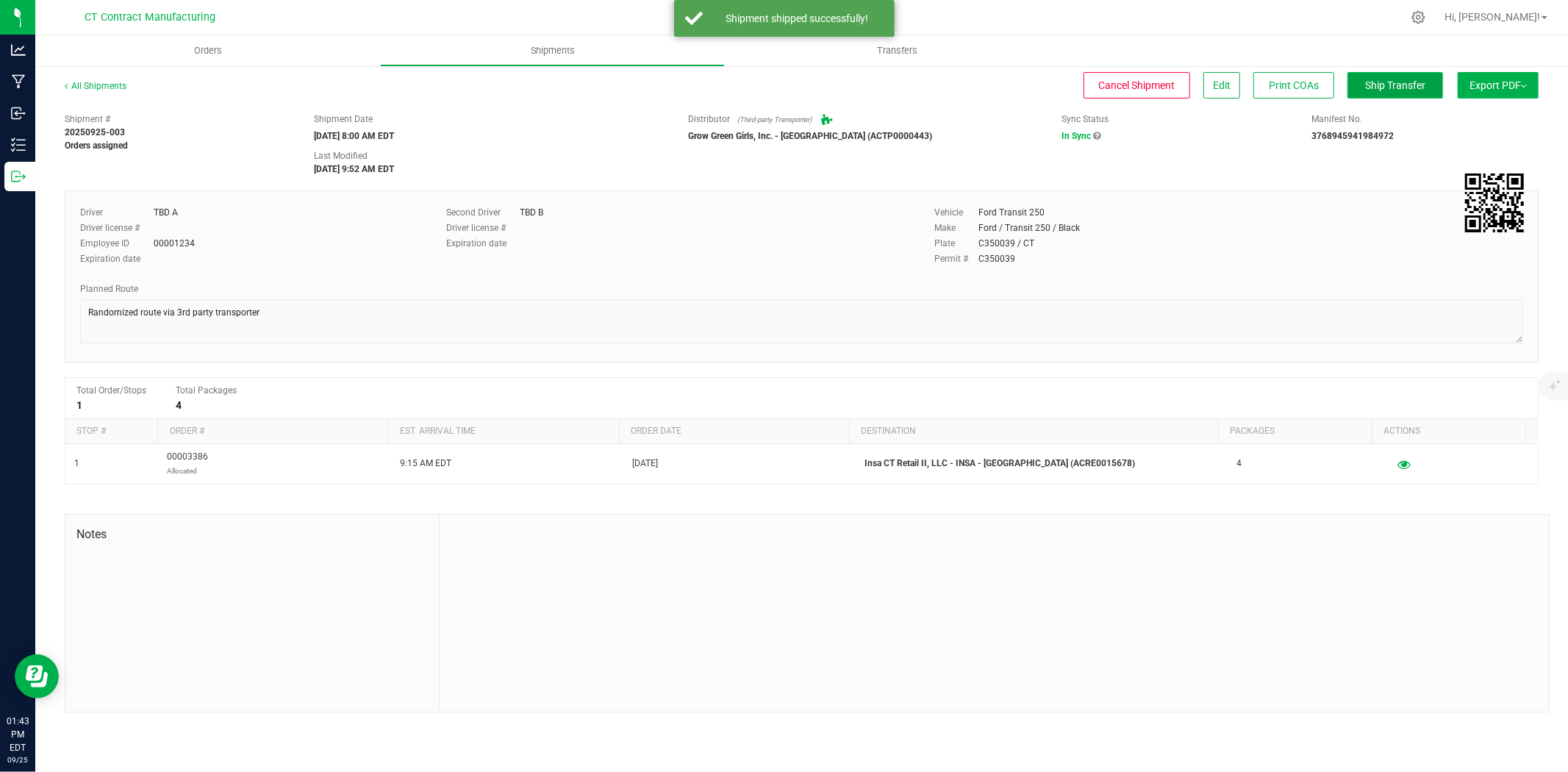
click at [1361, 90] on button "Ship Transfer" at bounding box center [1395, 85] width 96 height 27
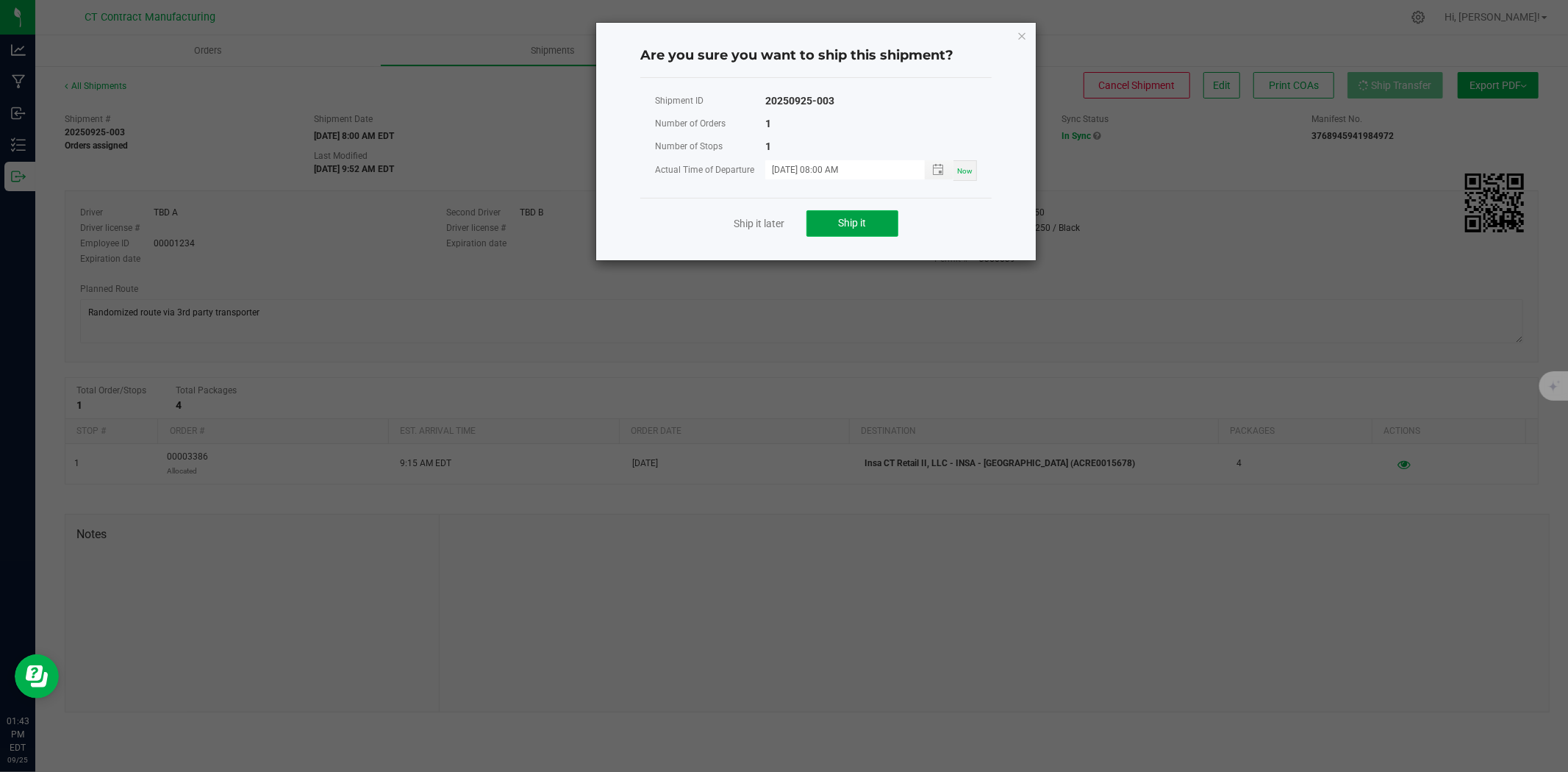
click at [825, 222] on button "Ship it" at bounding box center [852, 224] width 92 height 27
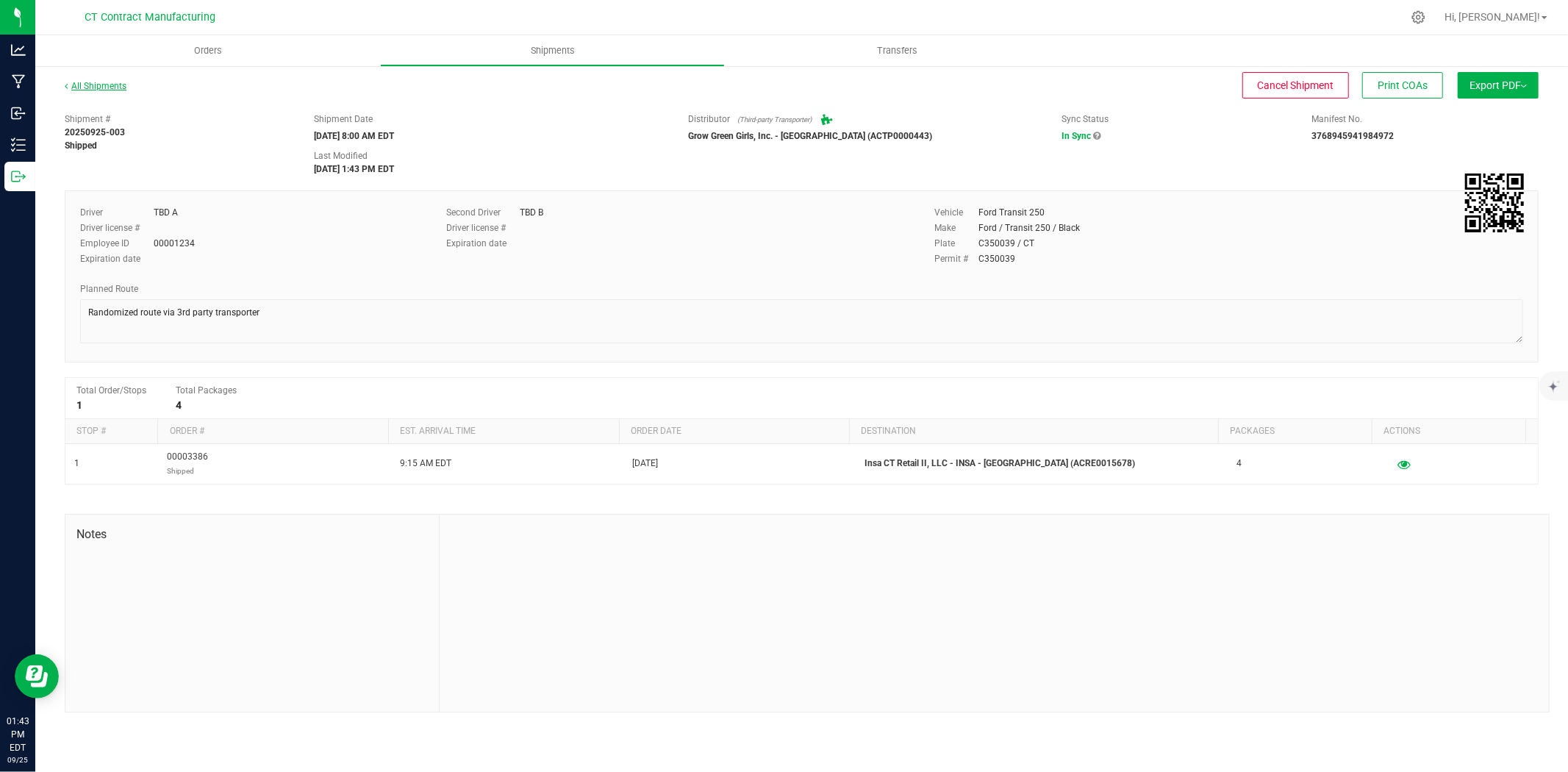
click at [109, 85] on link "All Shipments" at bounding box center [96, 86] width 62 height 11
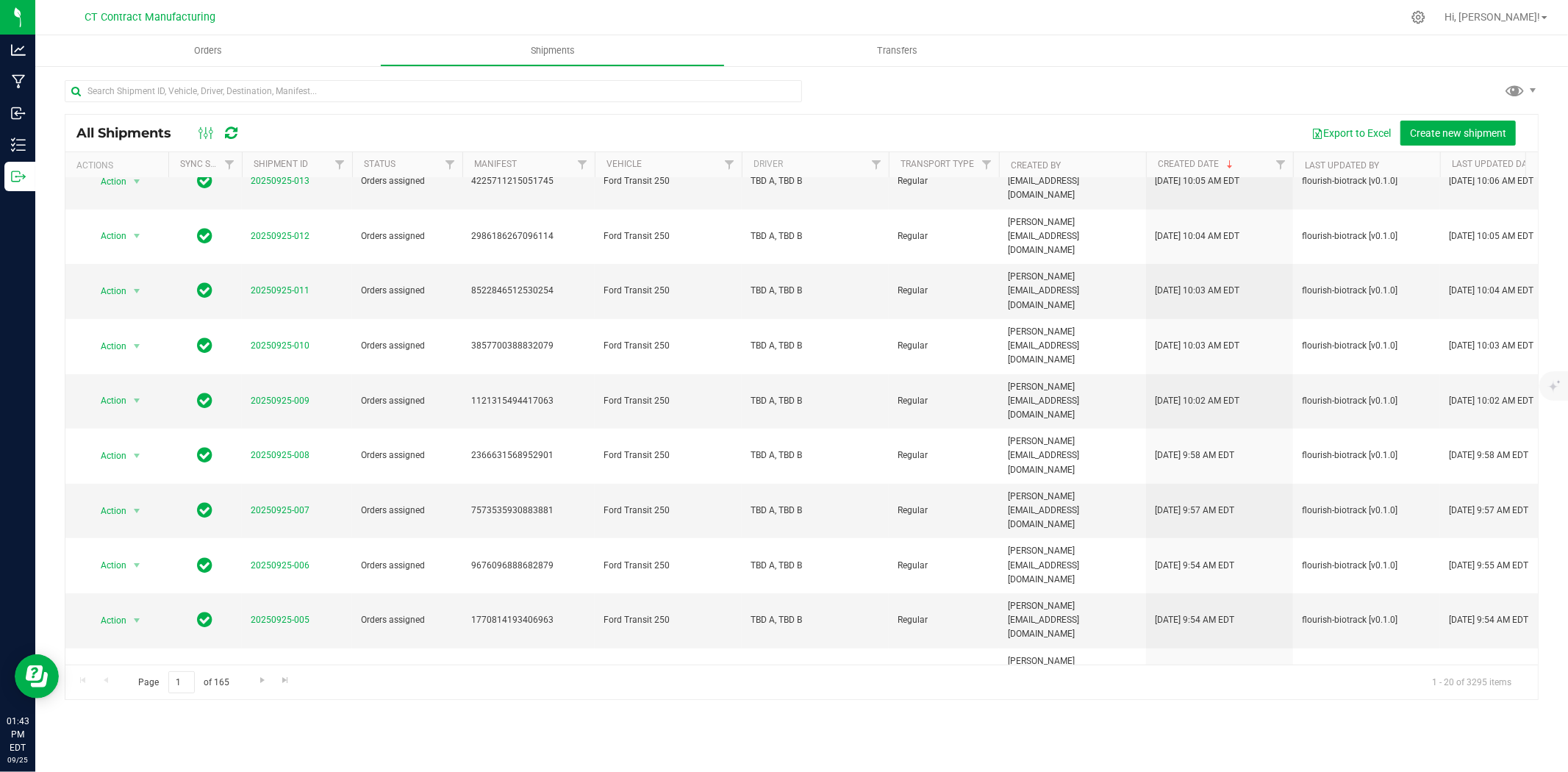
scroll to position [327, 0]
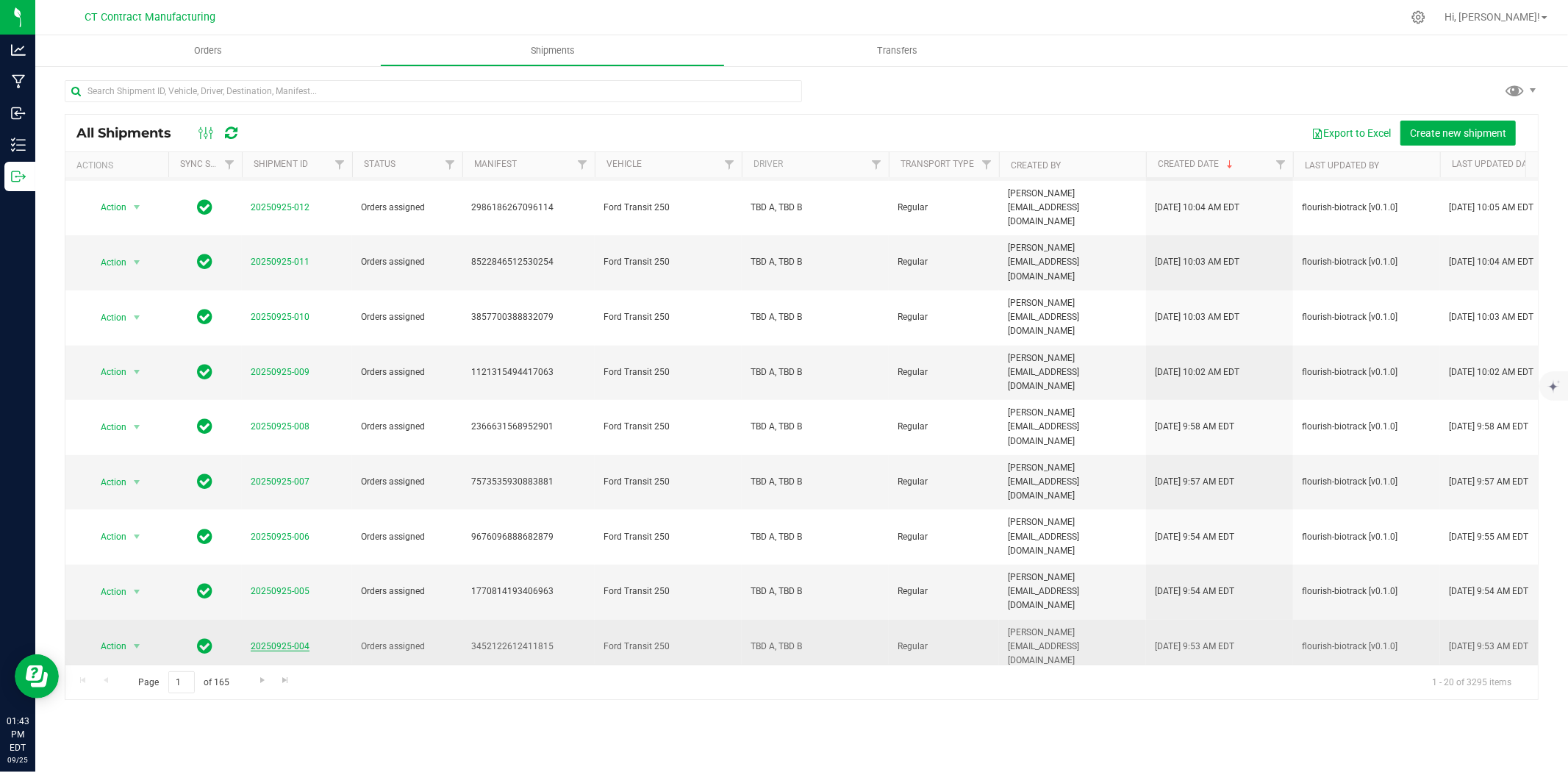
click at [289, 641] on link "20250925-004" at bounding box center [280, 646] width 59 height 11
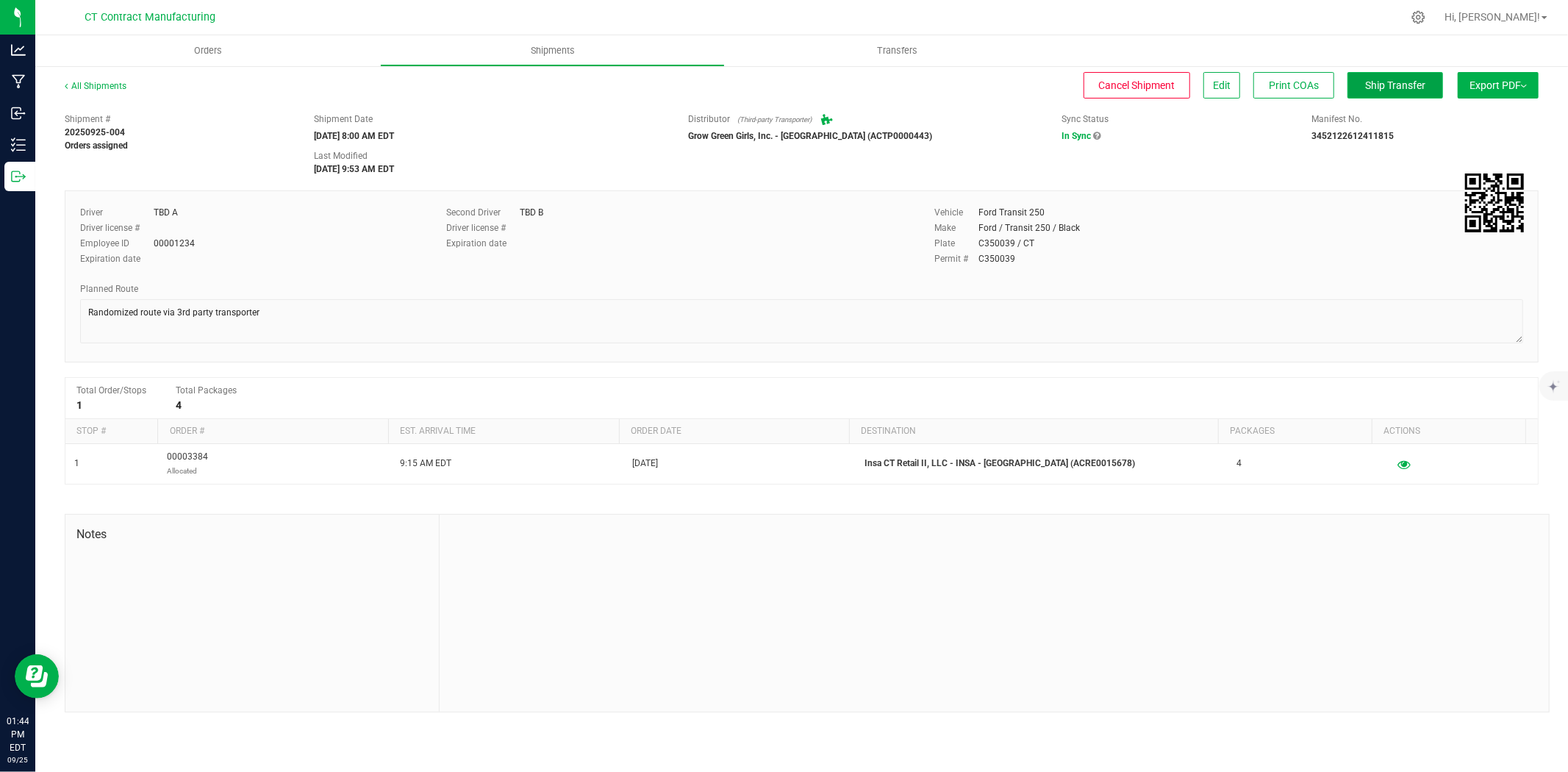
click at [1381, 88] on span "Ship Transfer" at bounding box center [1395, 85] width 60 height 11
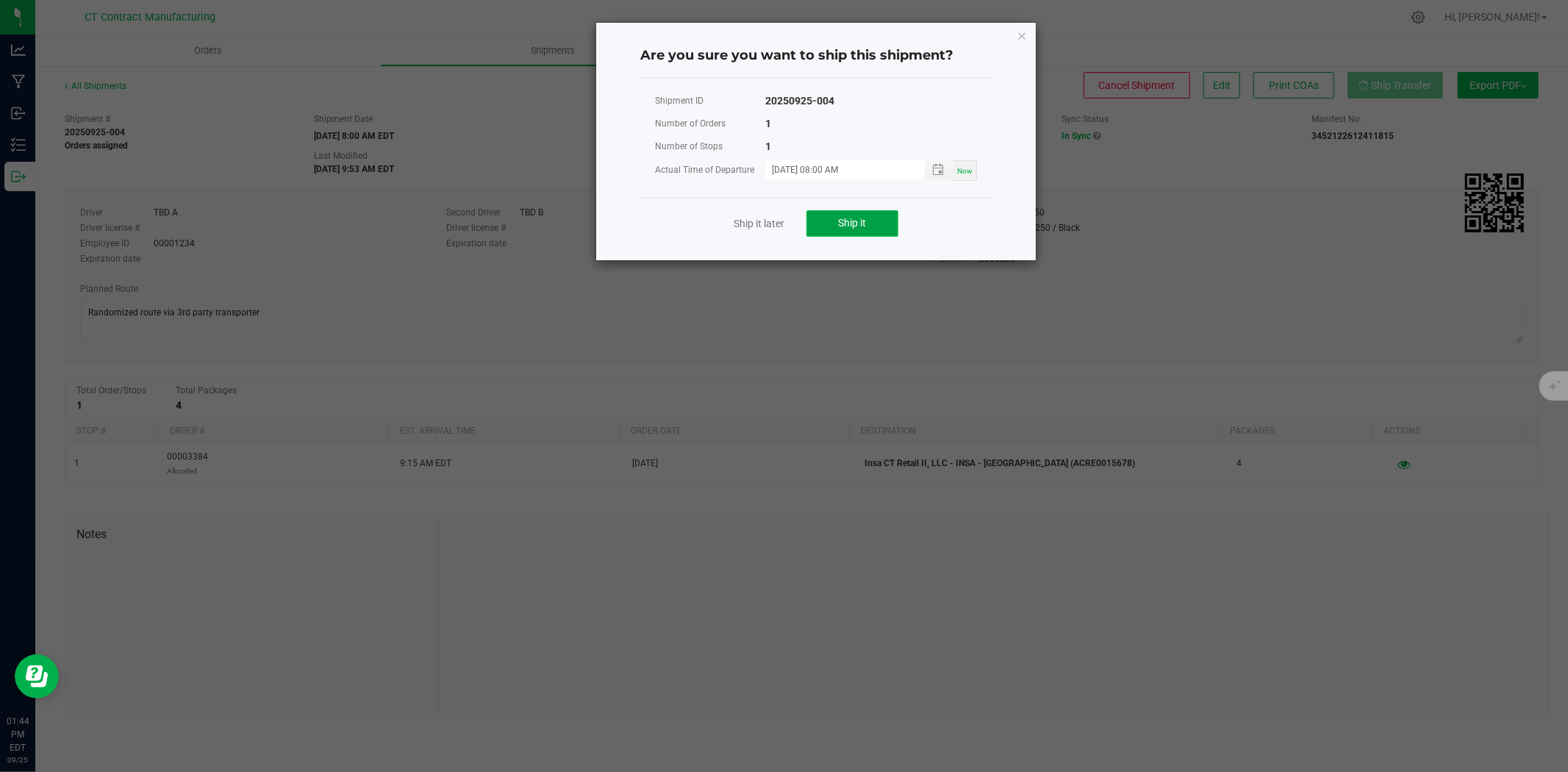
click at [847, 225] on span "Ship it" at bounding box center [852, 223] width 28 height 11
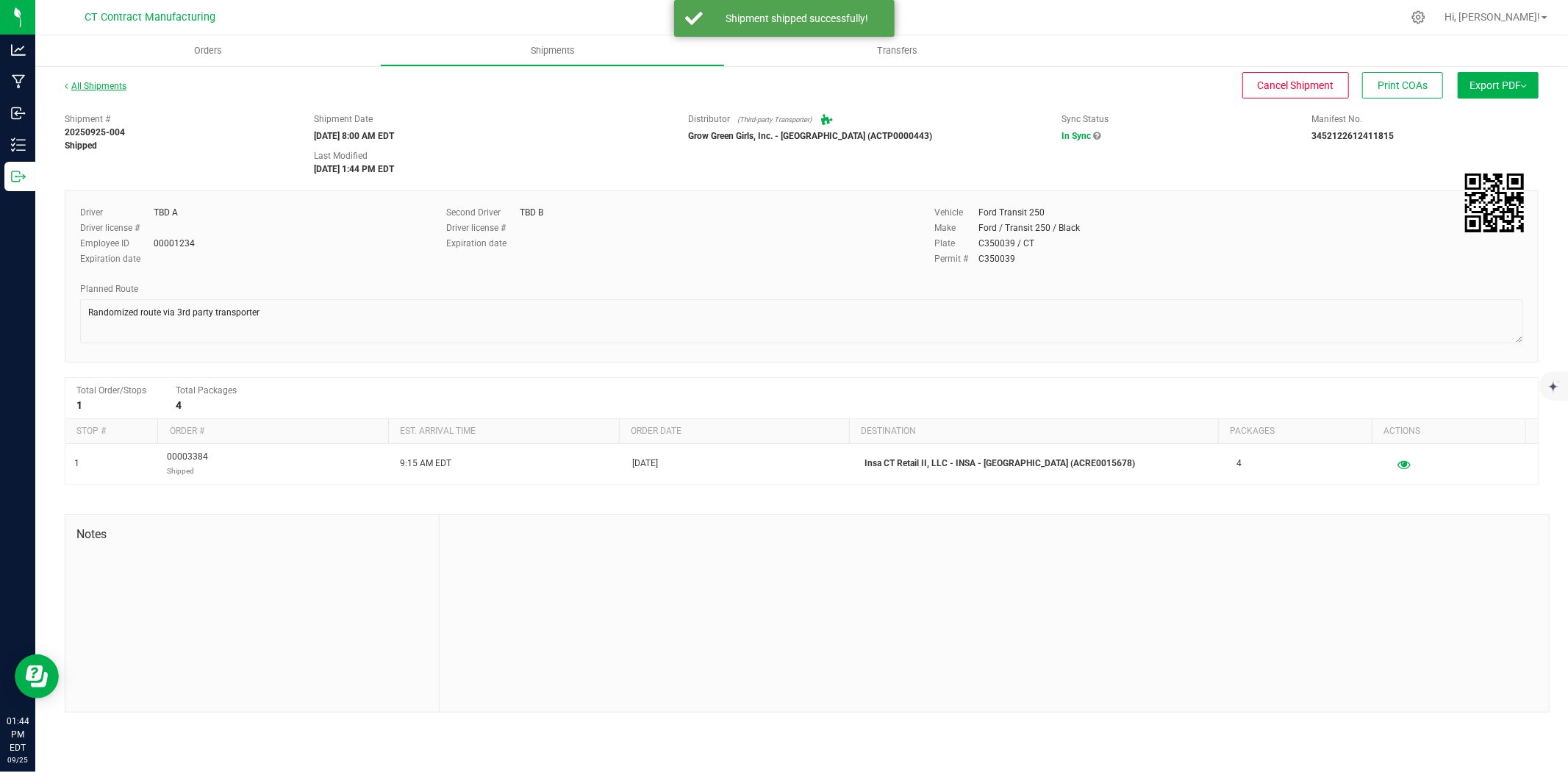
click at [96, 81] on link "All Shipments" at bounding box center [96, 86] width 62 height 11
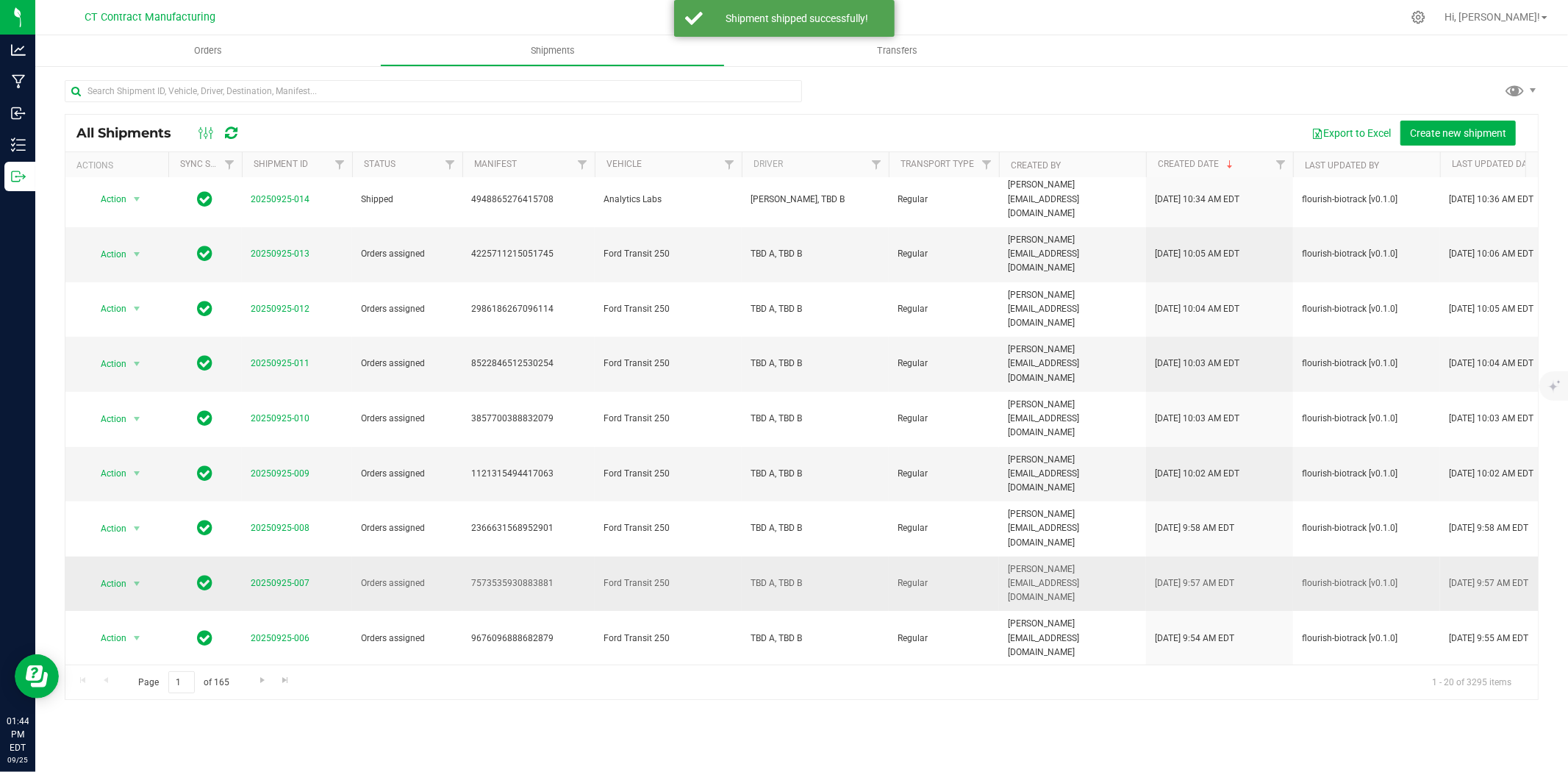
scroll to position [245, 0]
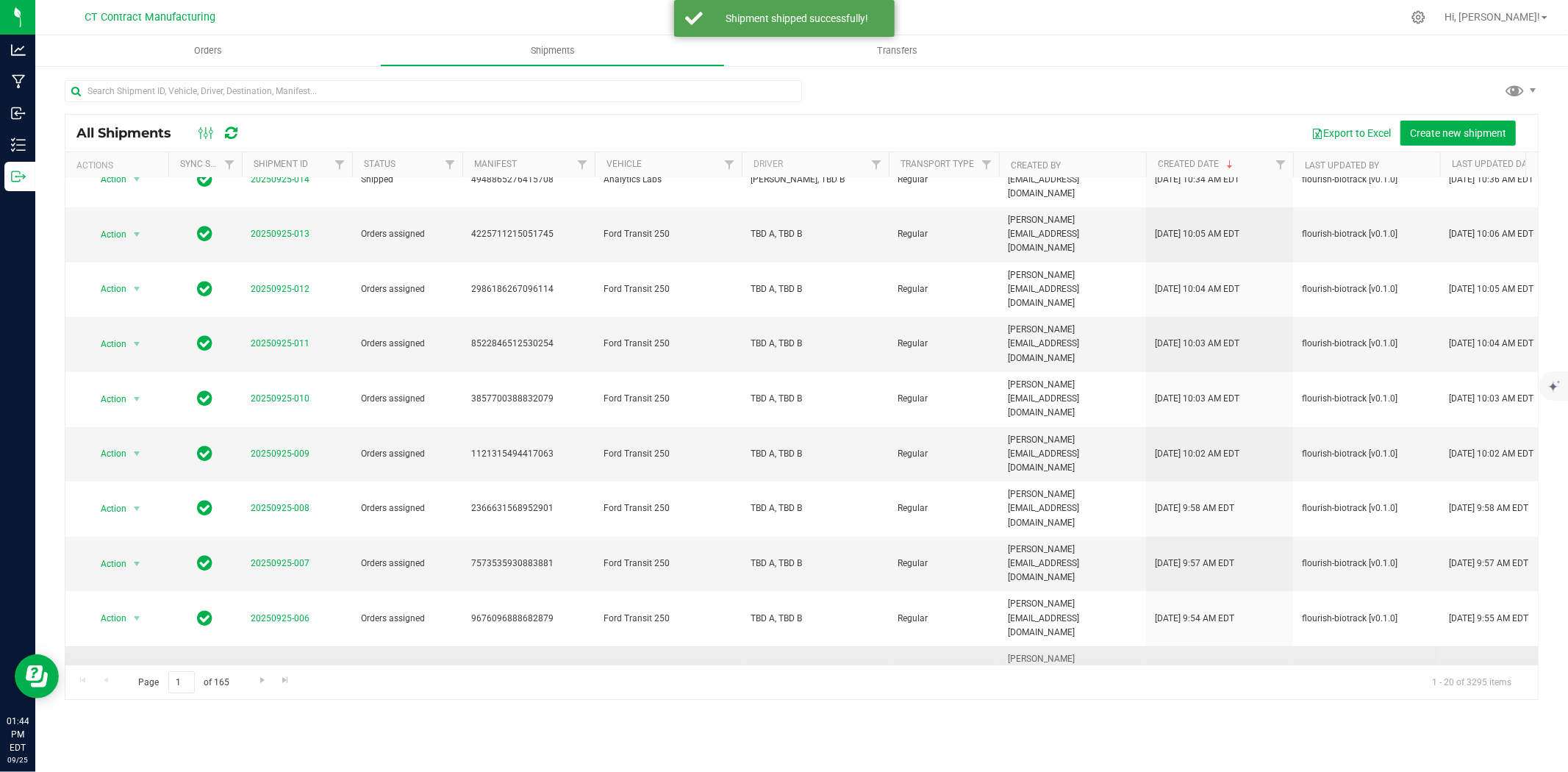
click at [282, 668] on link "20250925-005" at bounding box center [280, 673] width 59 height 11
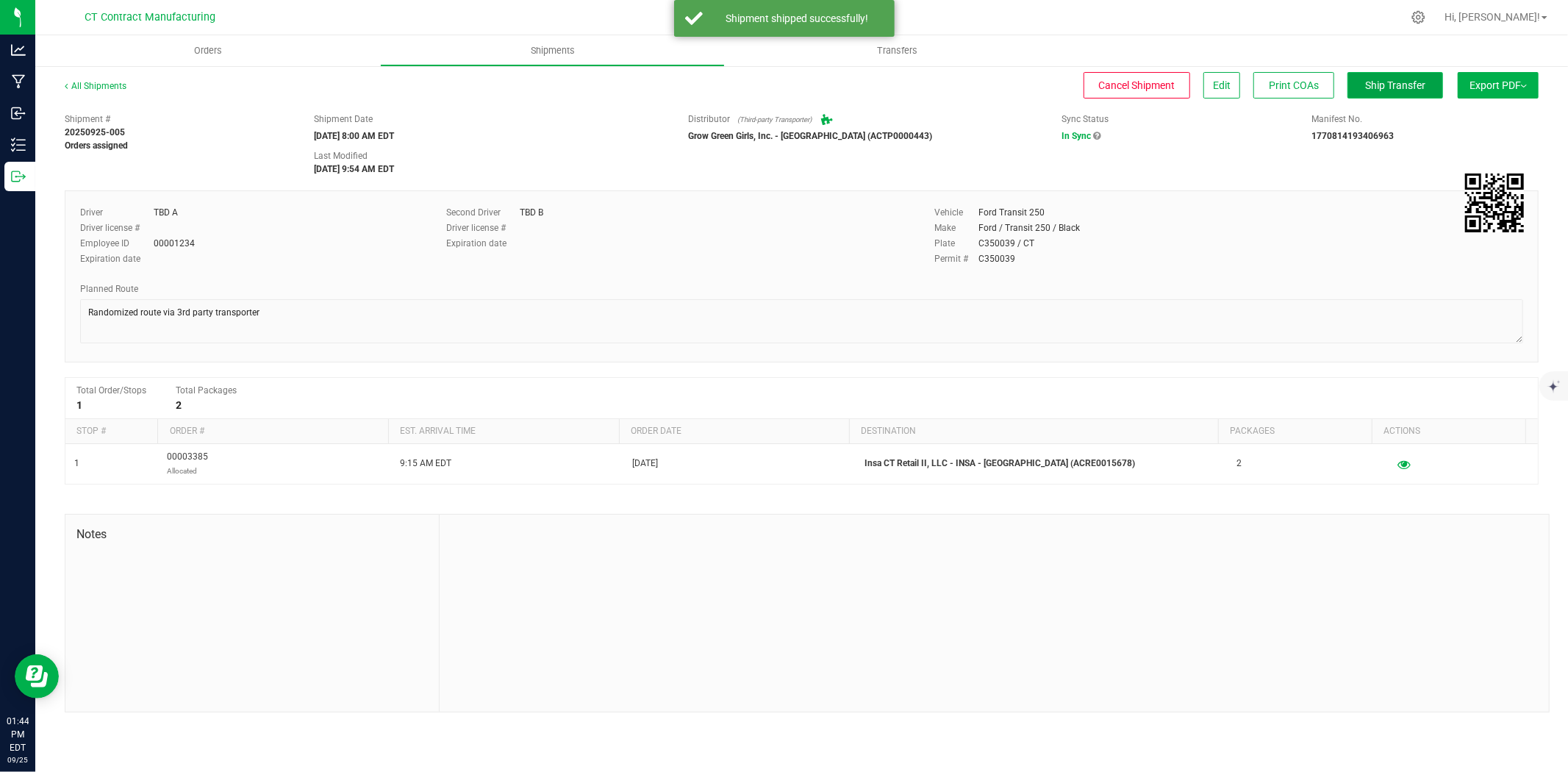
click at [1365, 79] on span "Ship Transfer" at bounding box center [1395, 85] width 60 height 11
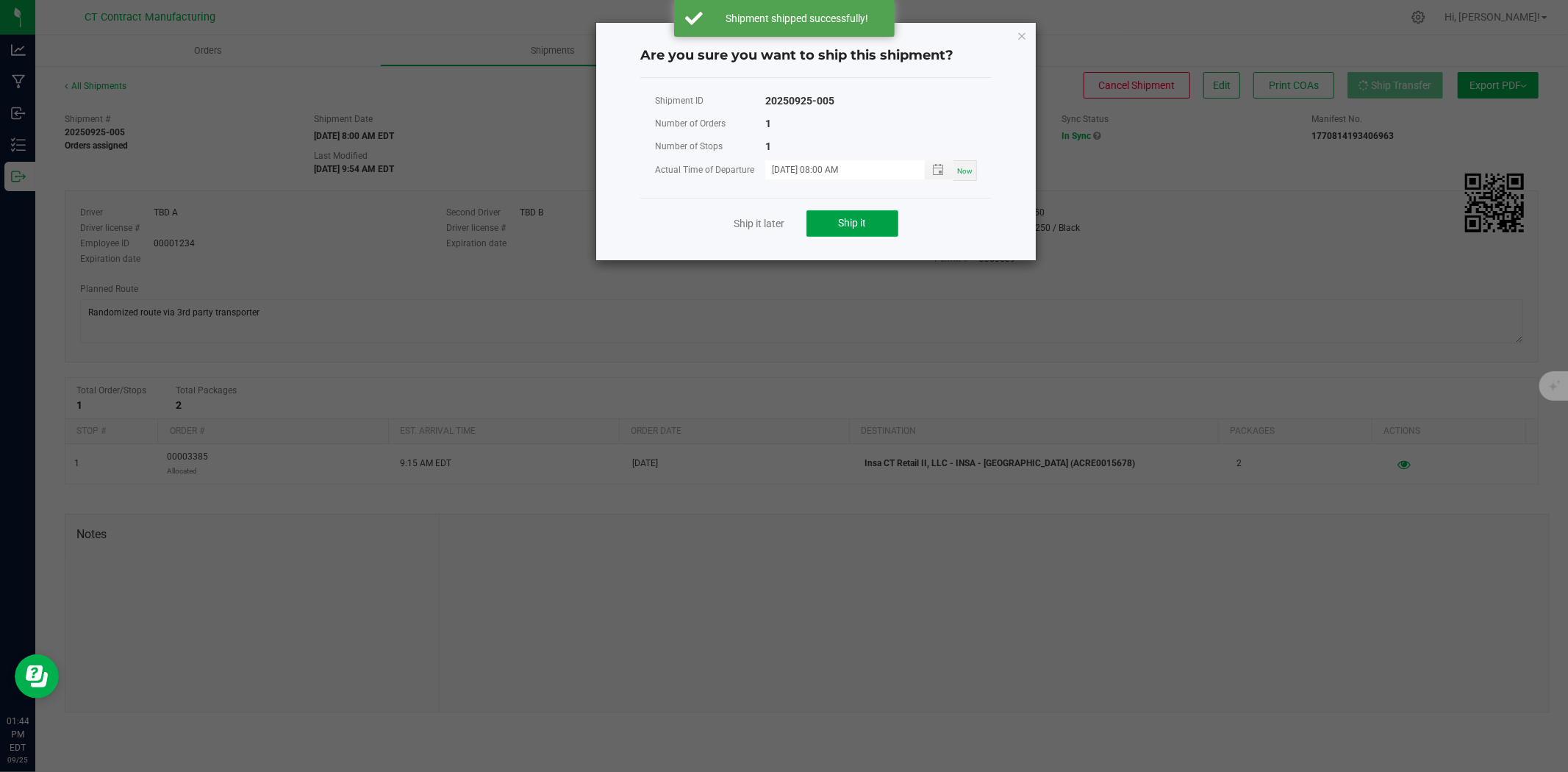
click at [849, 211] on button "Ship it" at bounding box center [852, 224] width 92 height 27
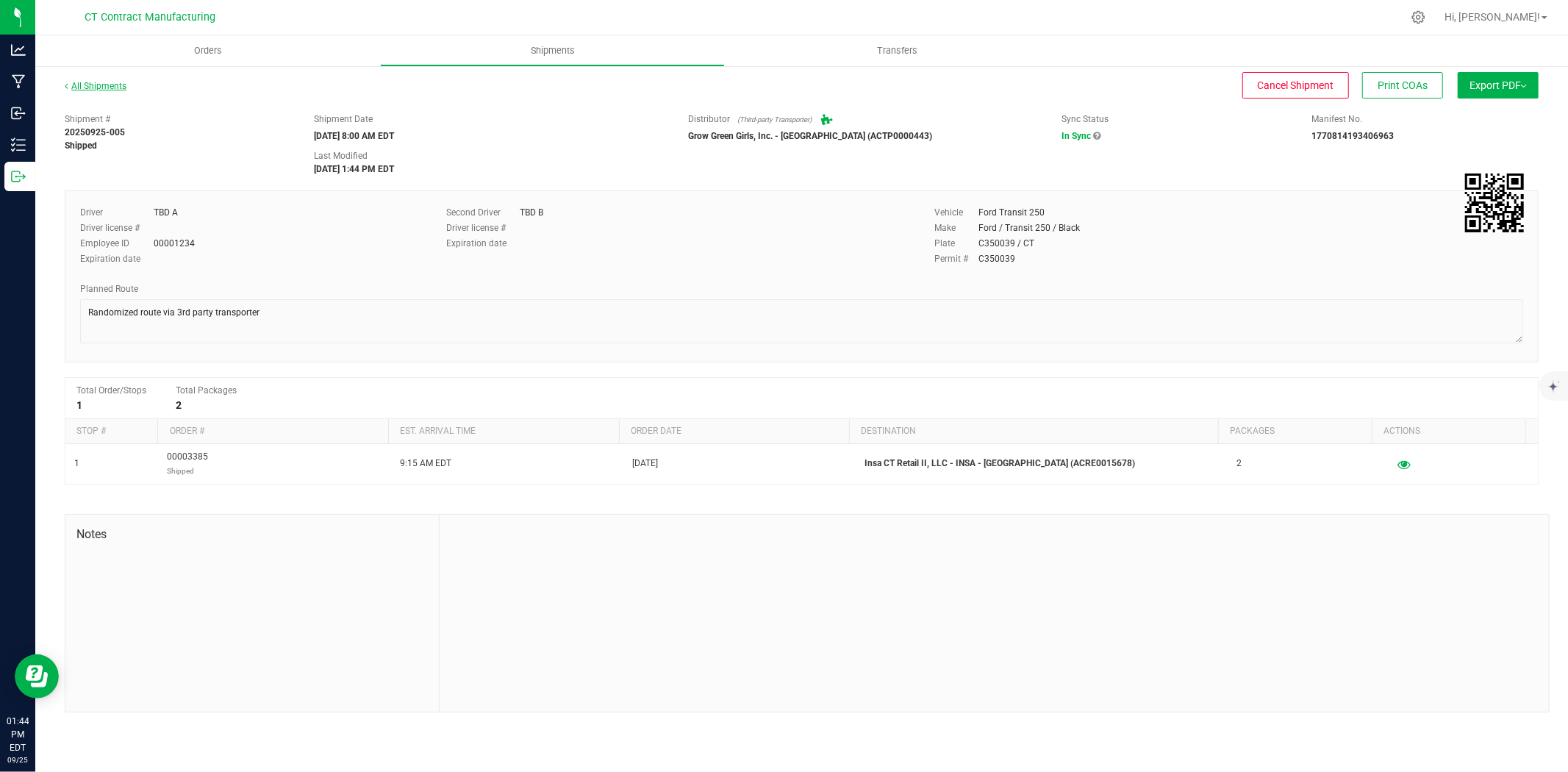
click at [100, 86] on link "All Shipments" at bounding box center [96, 86] width 62 height 11
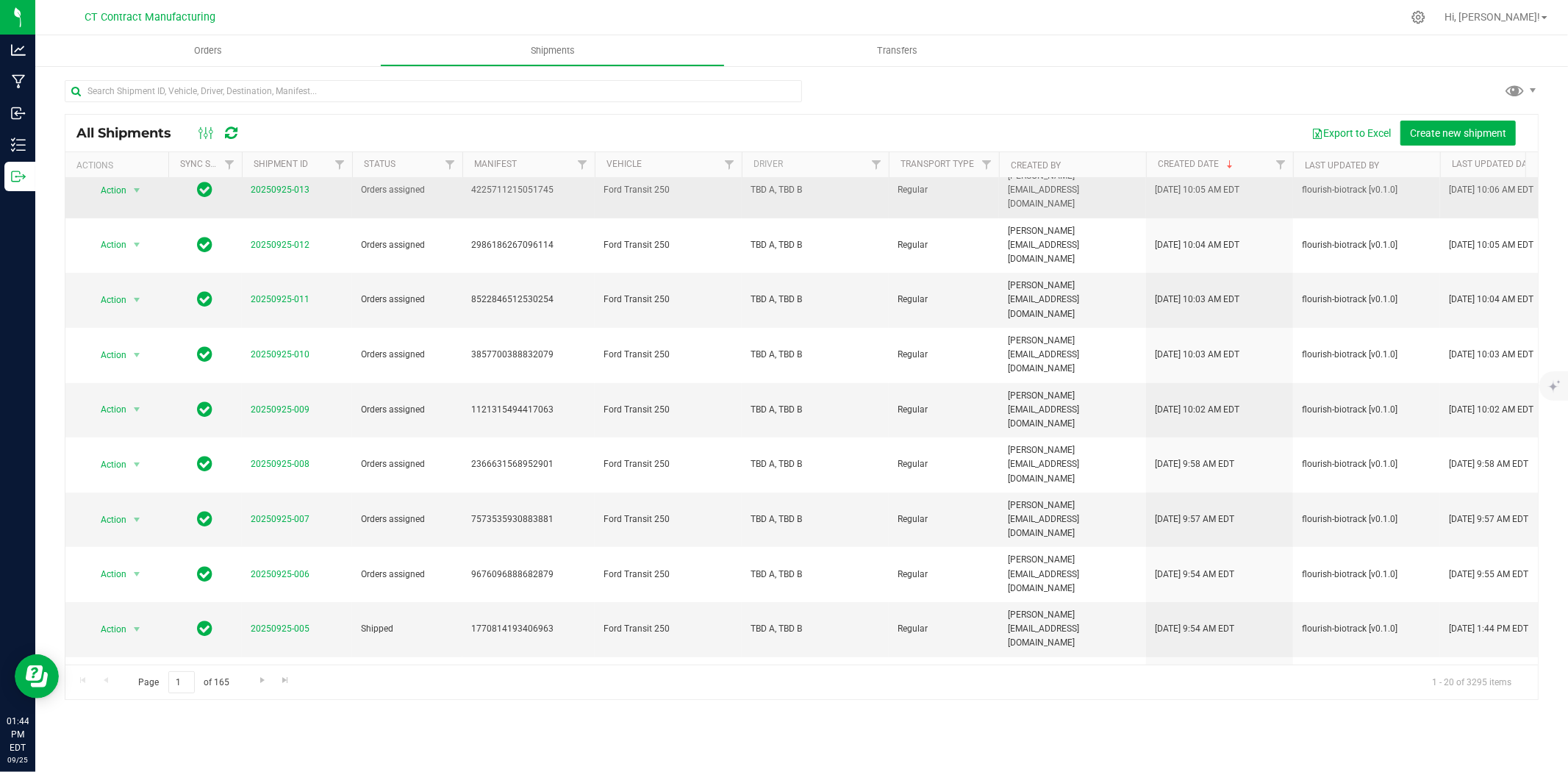
scroll to position [408, 0]
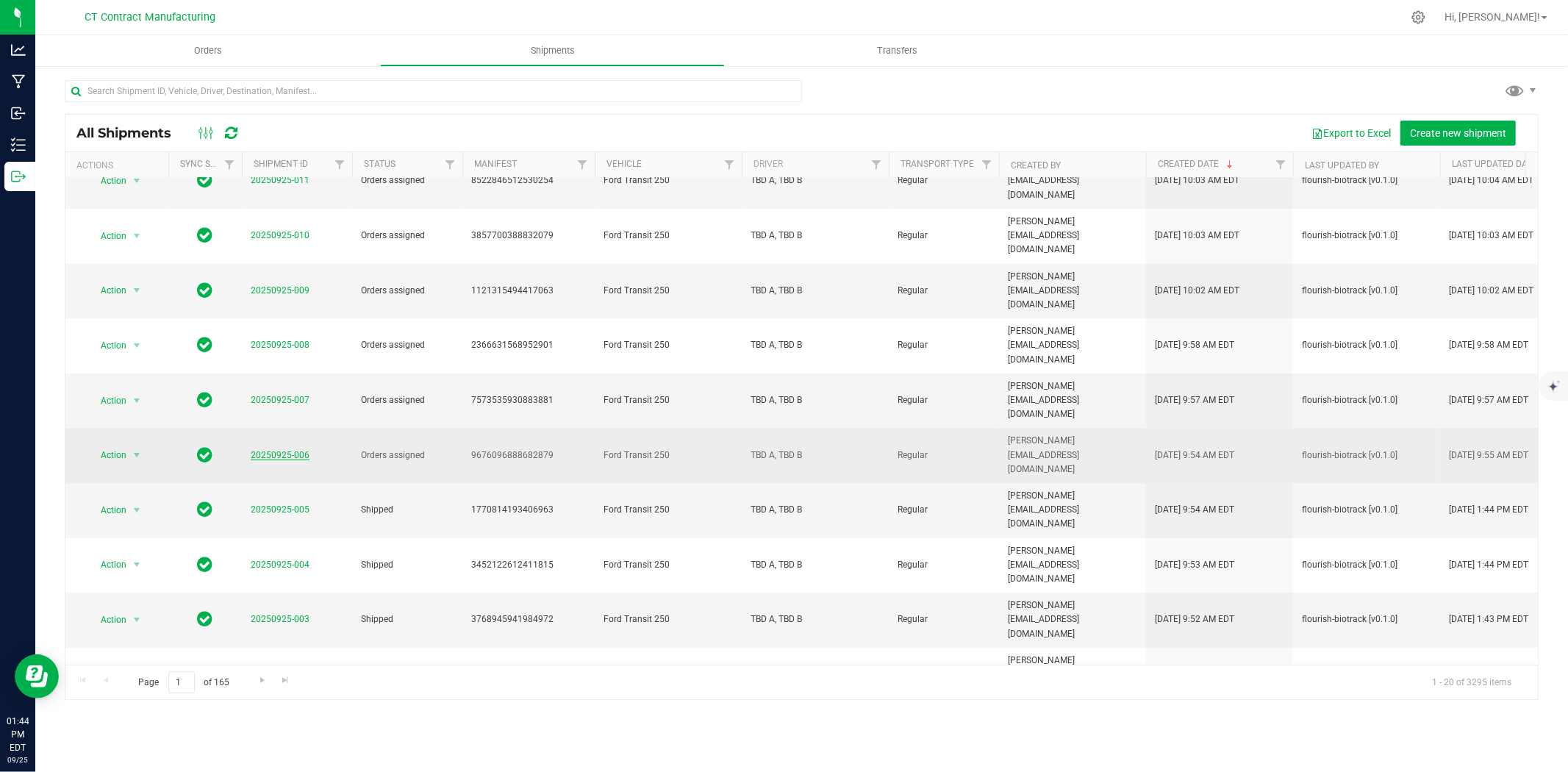
click at [285, 450] on link "20250925-006" at bounding box center [280, 455] width 59 height 11
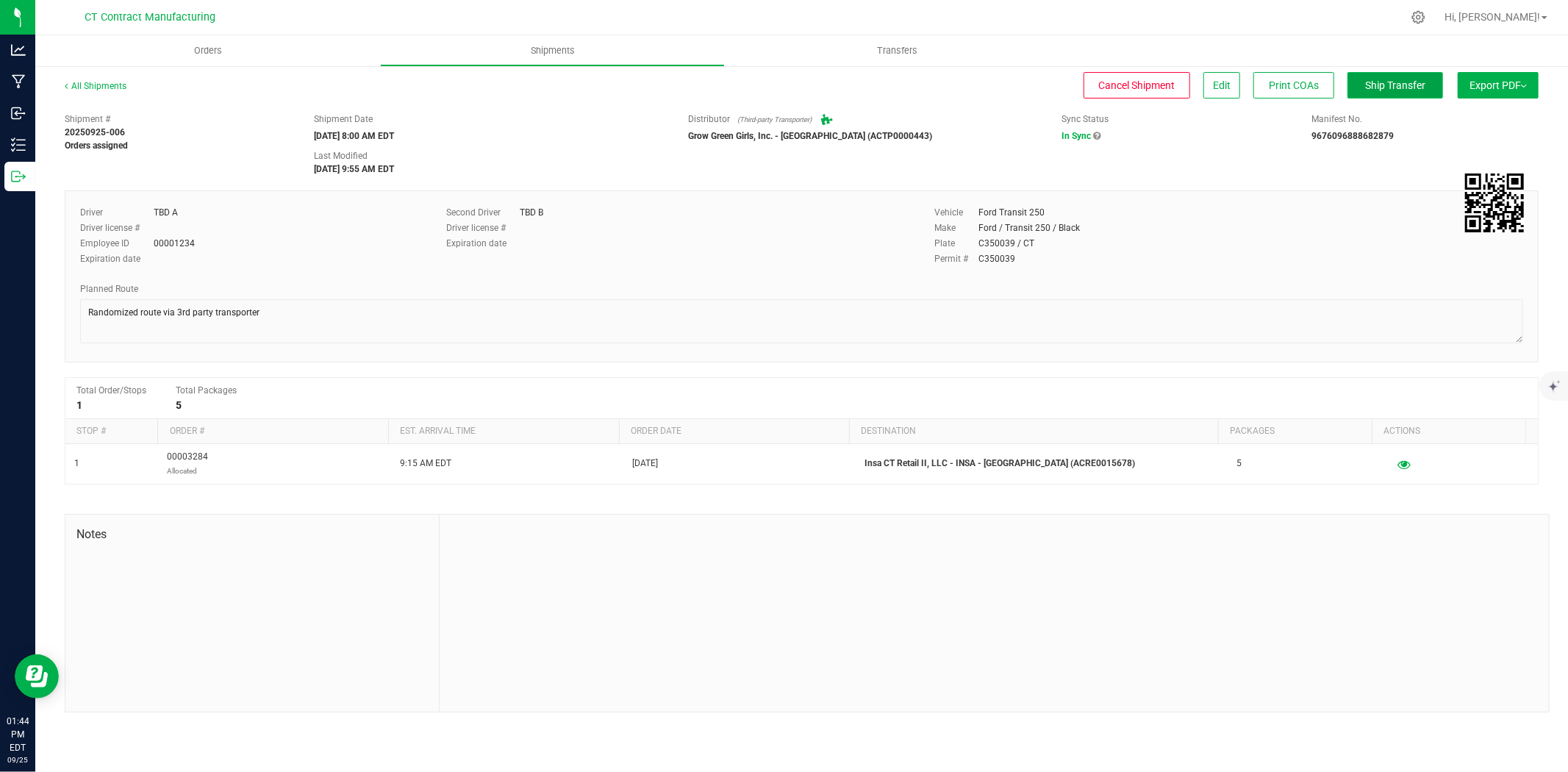
click at [1402, 89] on span "Ship Transfer" at bounding box center [1395, 85] width 60 height 11
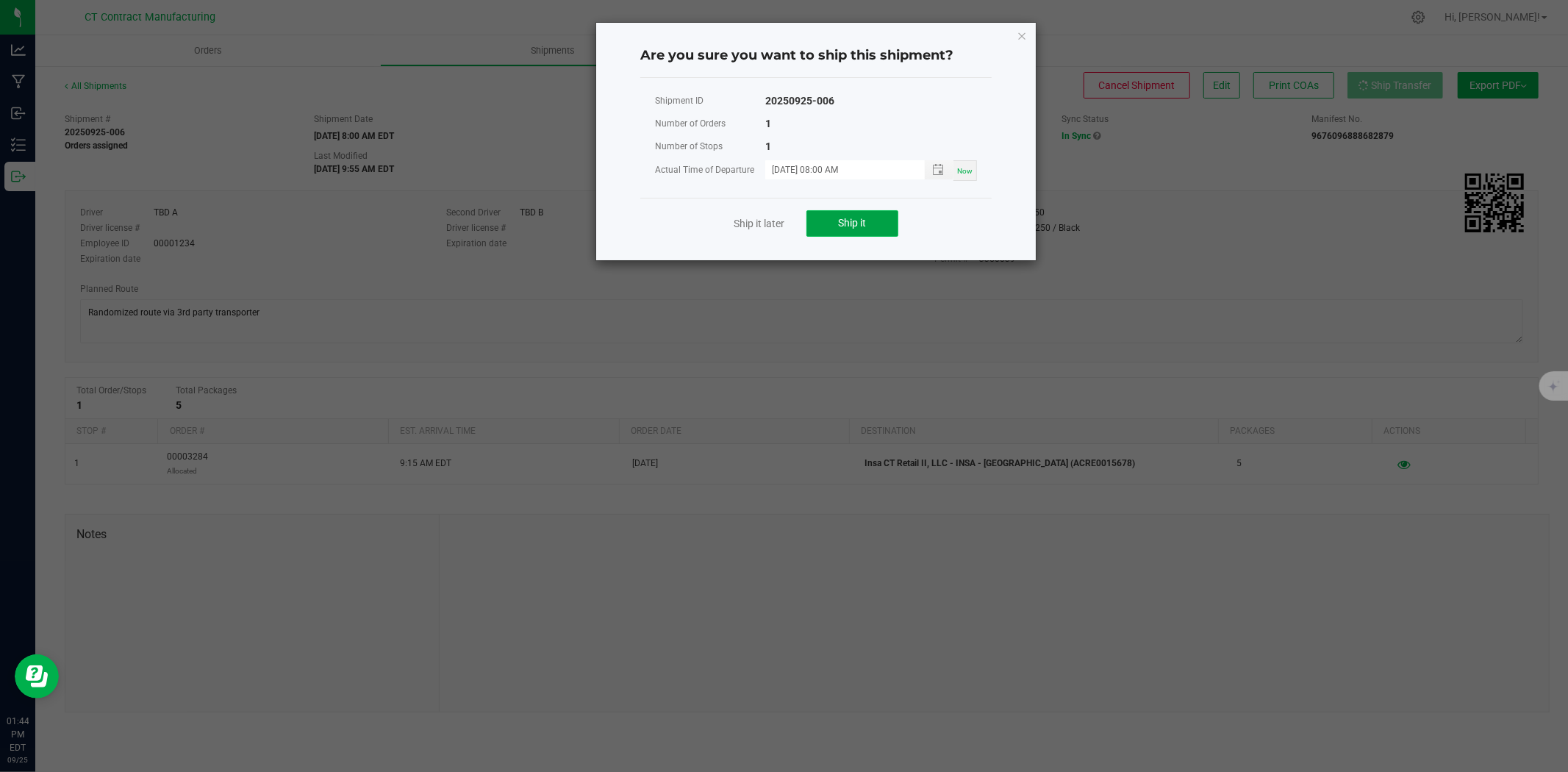
click at [856, 217] on span "Ship it" at bounding box center [852, 223] width 28 height 11
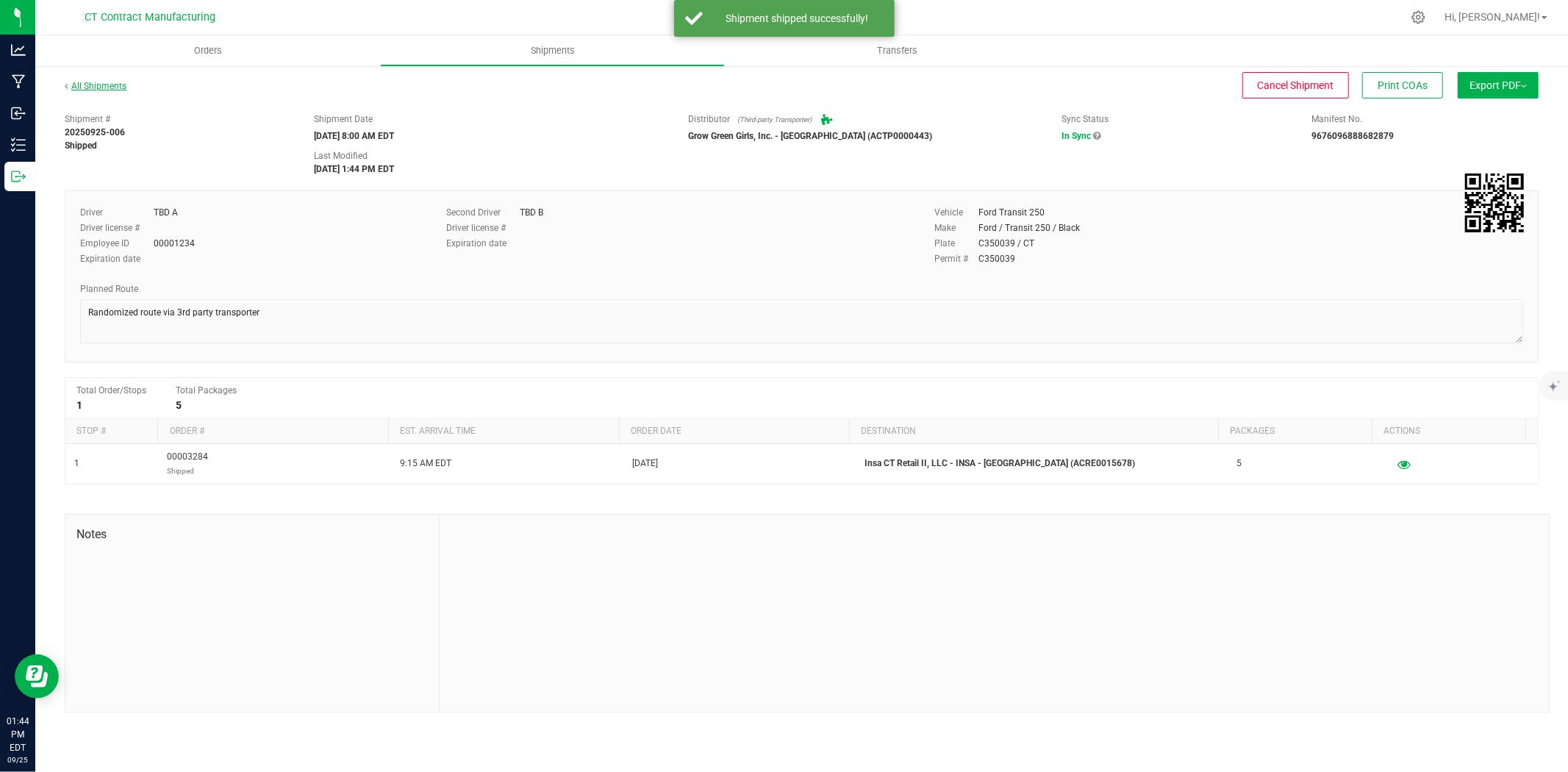
click at [120, 85] on link "All Shipments" at bounding box center [96, 86] width 62 height 11
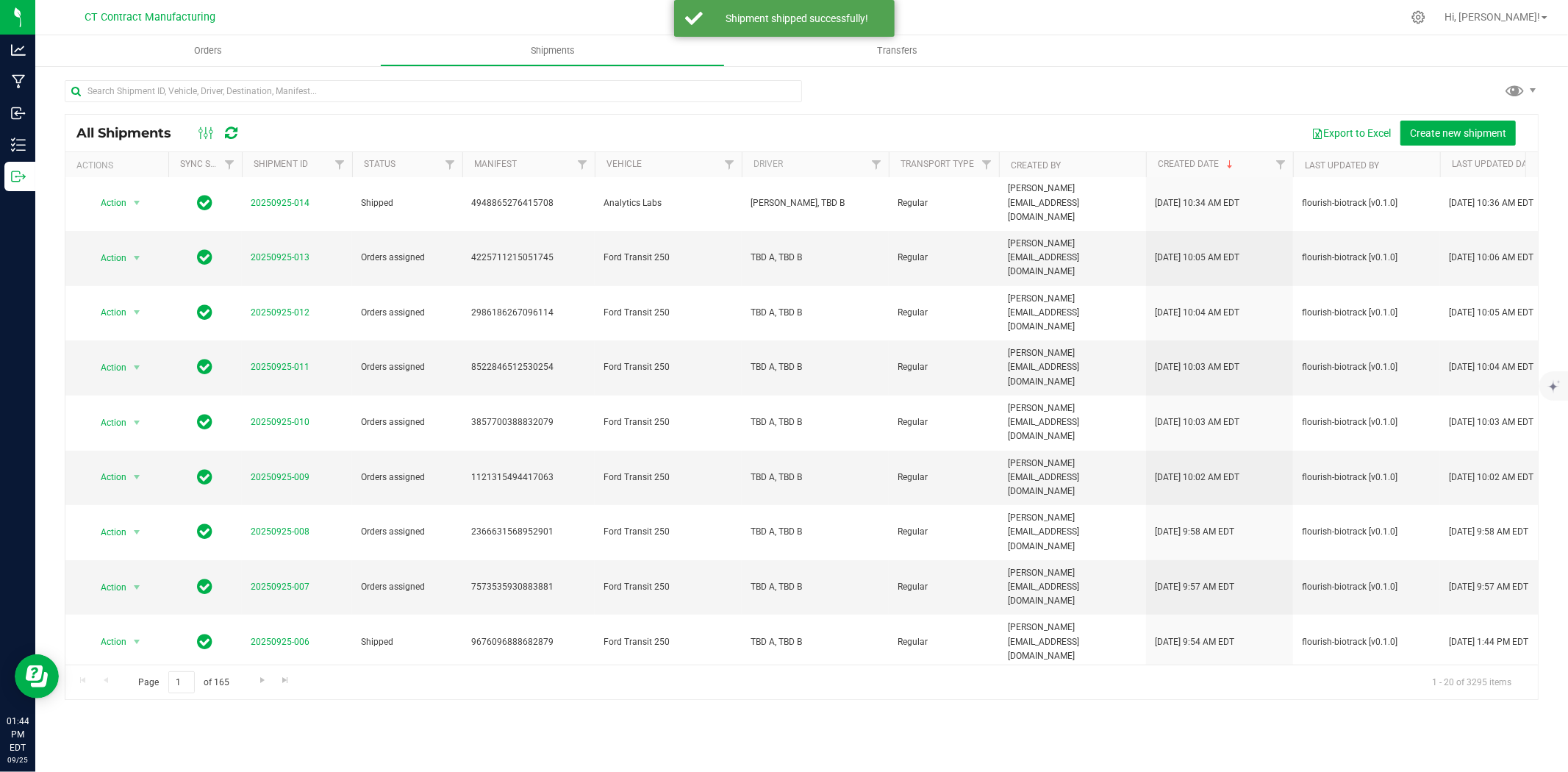
scroll to position [327, 0]
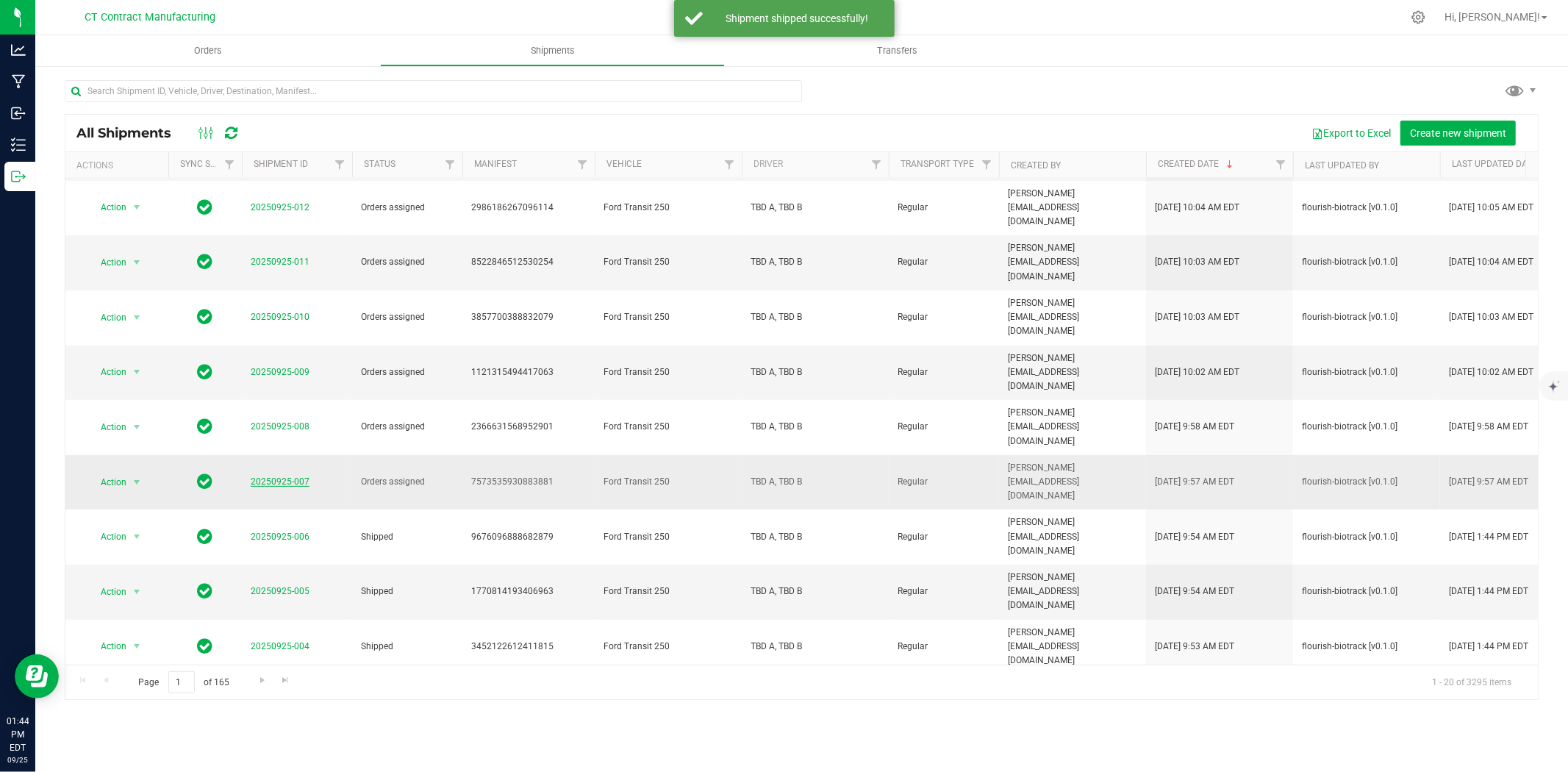
click at [267, 477] on link "20250925-007" at bounding box center [280, 482] width 59 height 11
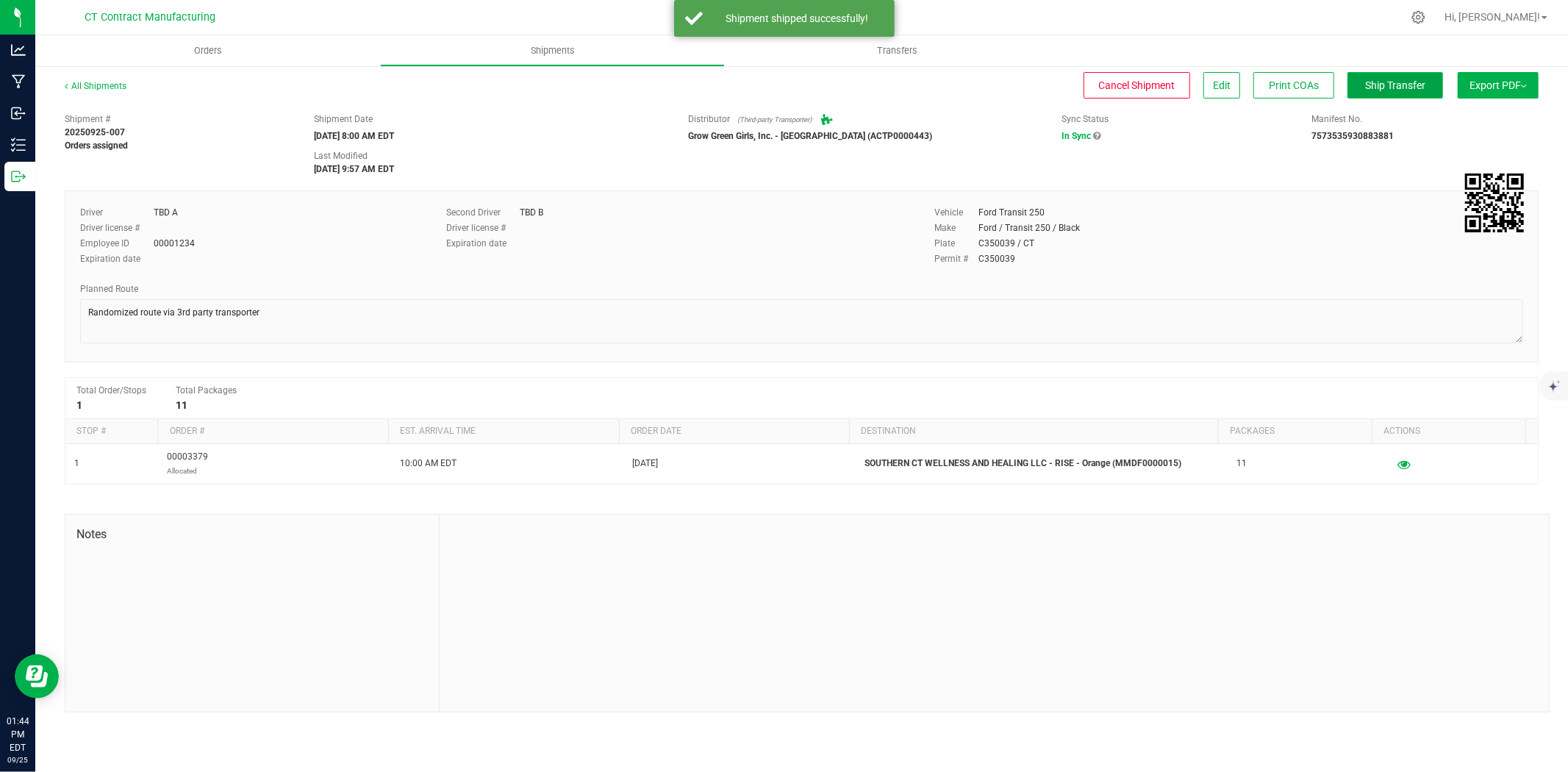
click at [1371, 97] on button "Ship Transfer" at bounding box center [1395, 85] width 96 height 27
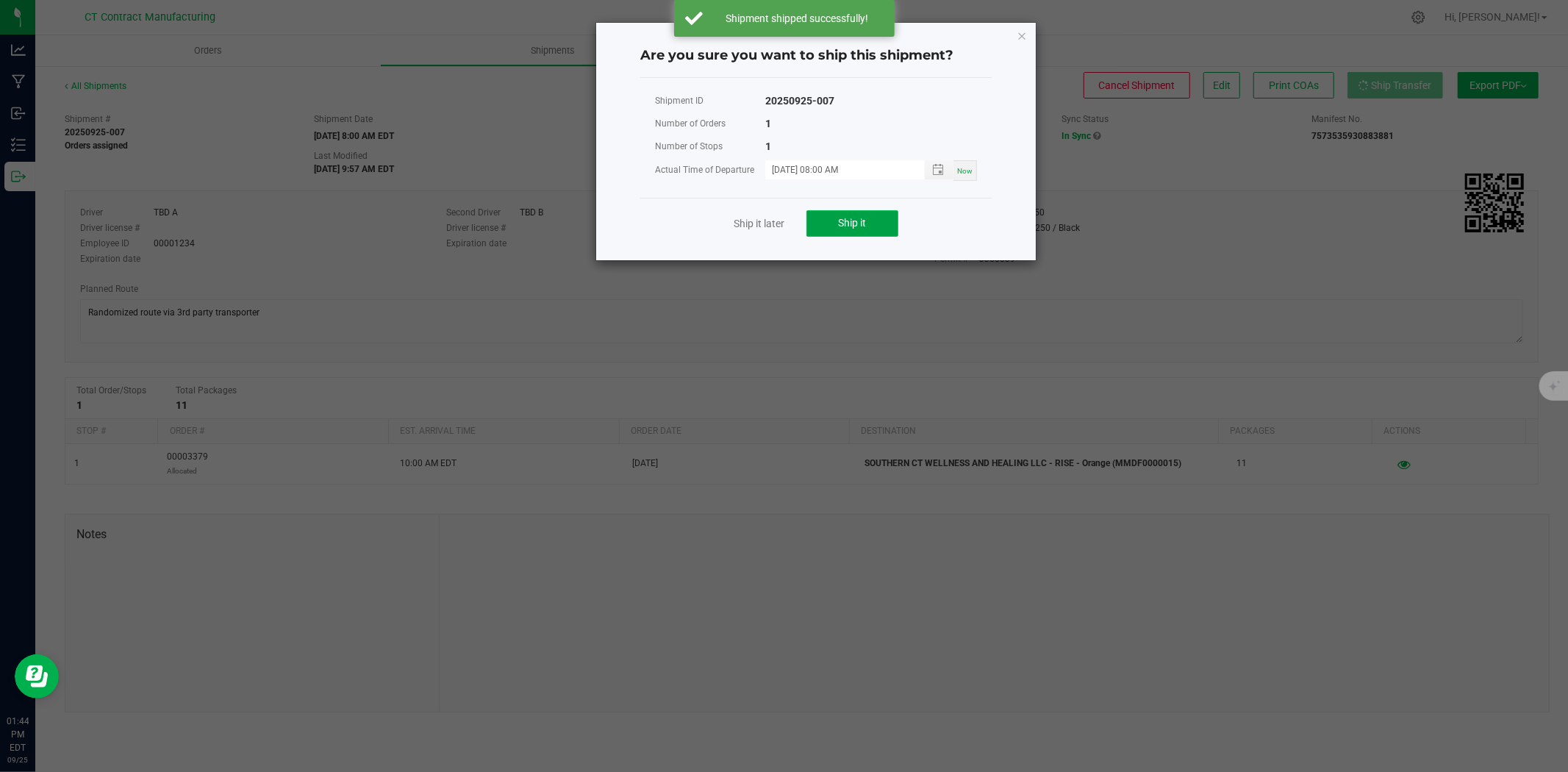
click at [857, 225] on span "Ship it" at bounding box center [852, 223] width 28 height 11
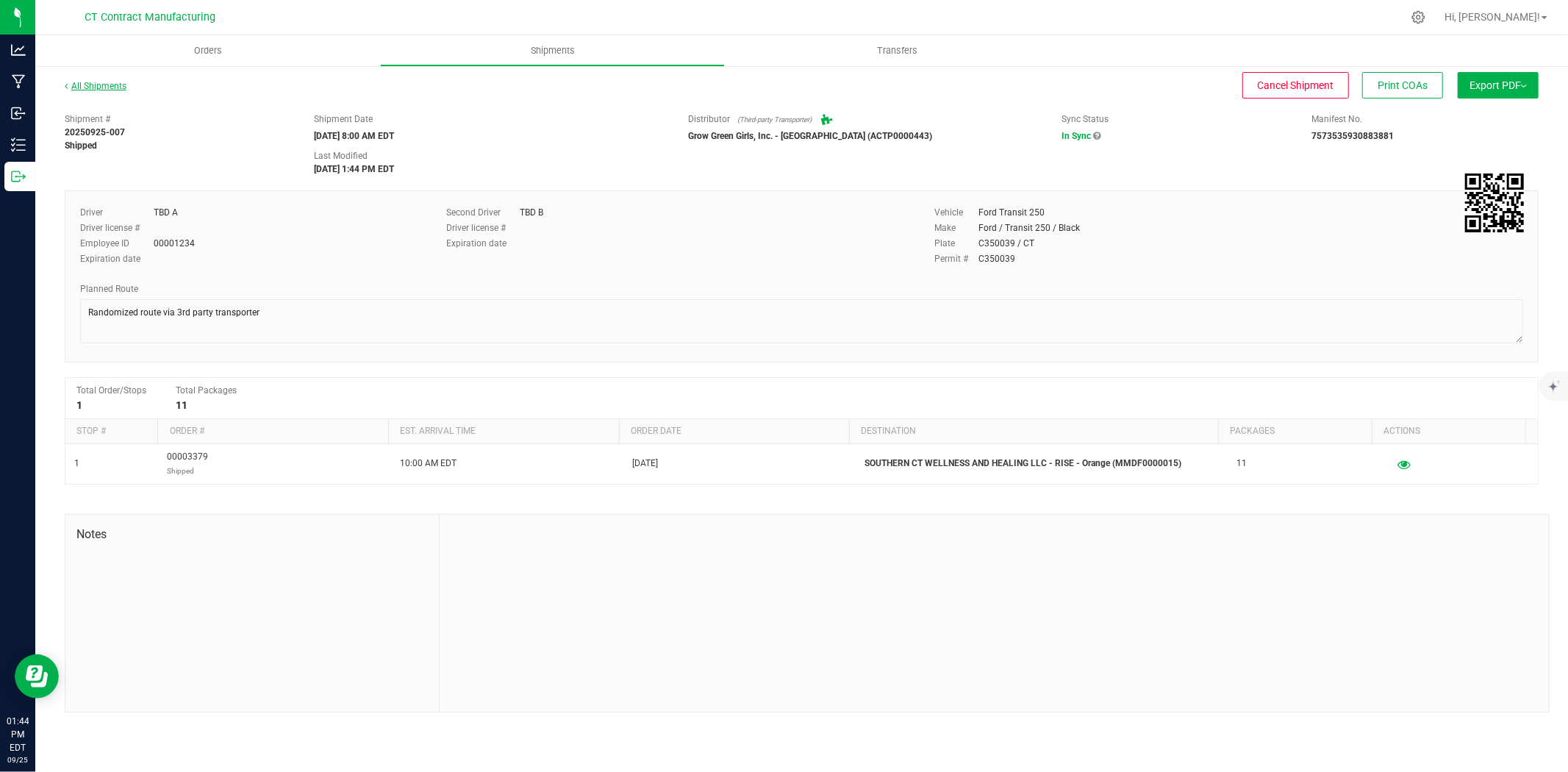
click at [83, 83] on link "All Shipments" at bounding box center [96, 86] width 62 height 11
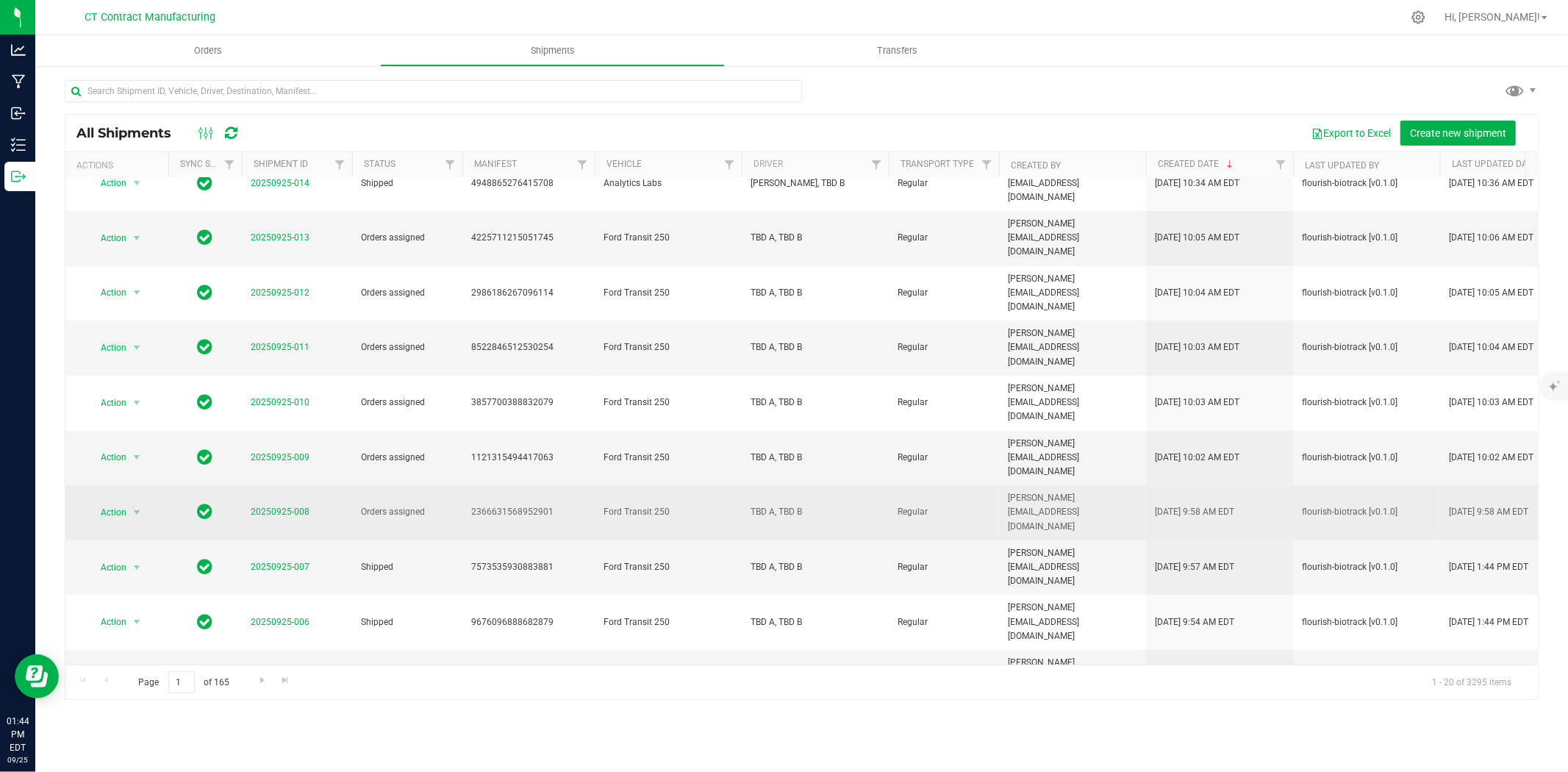
scroll to position [245, 0]
click at [292, 502] on span "20250925-008" at bounding box center [280, 508] width 59 height 14
click at [301, 503] on link "20250925-008" at bounding box center [280, 507] width 59 height 11
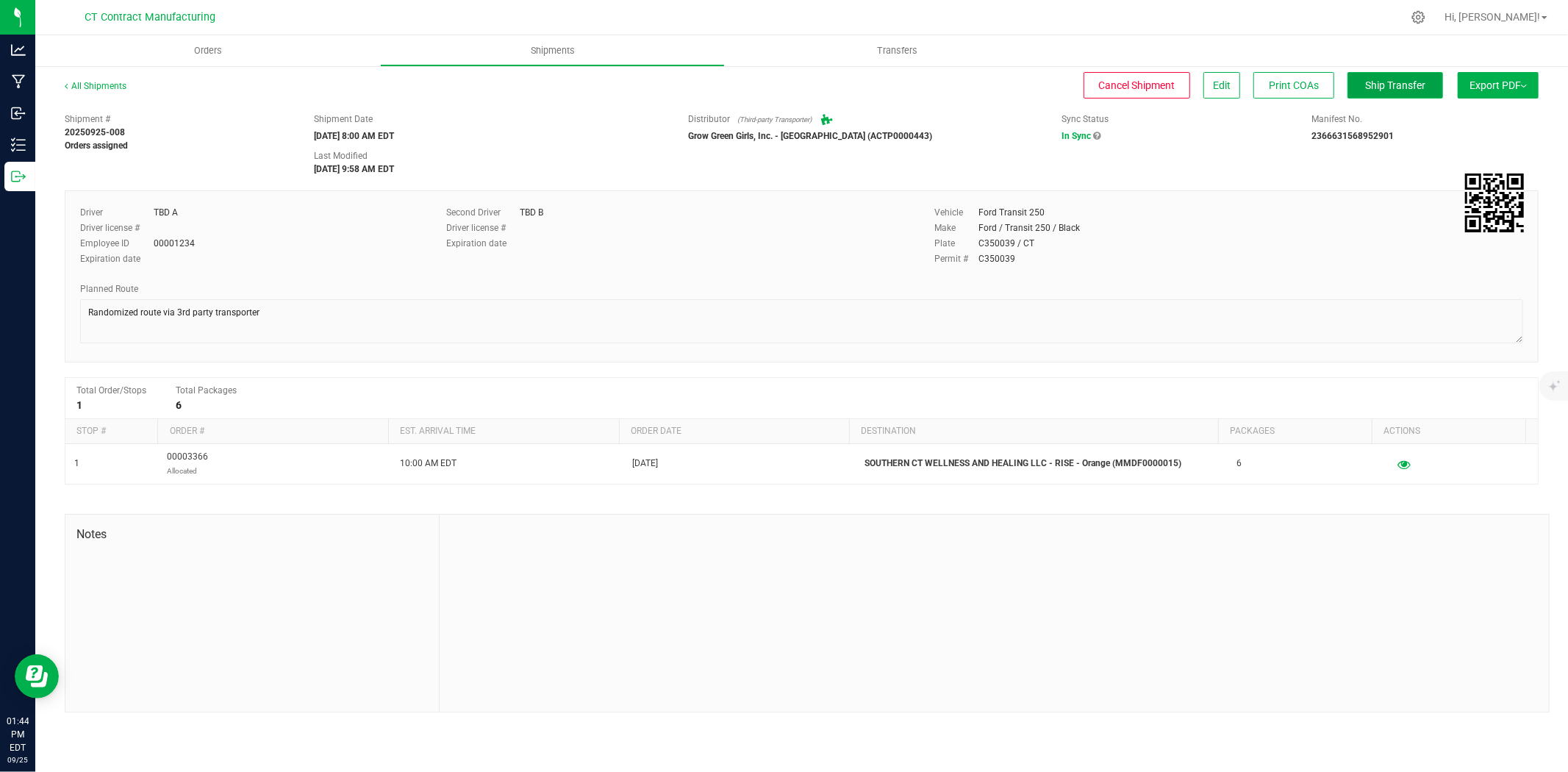
click at [1403, 89] on span "Ship Transfer" at bounding box center [1395, 85] width 60 height 11
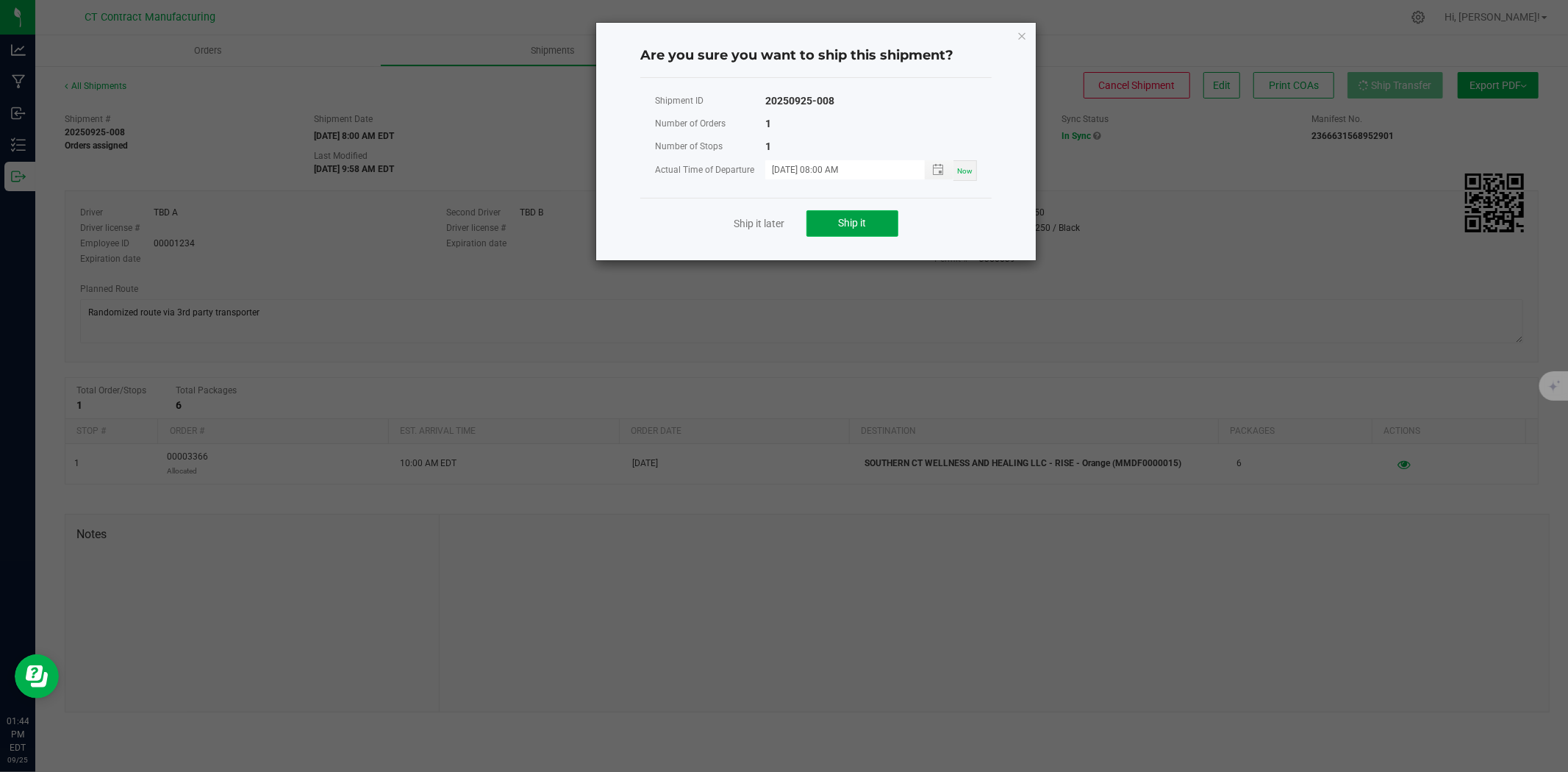
click at [840, 225] on span "Ship it" at bounding box center [852, 223] width 28 height 11
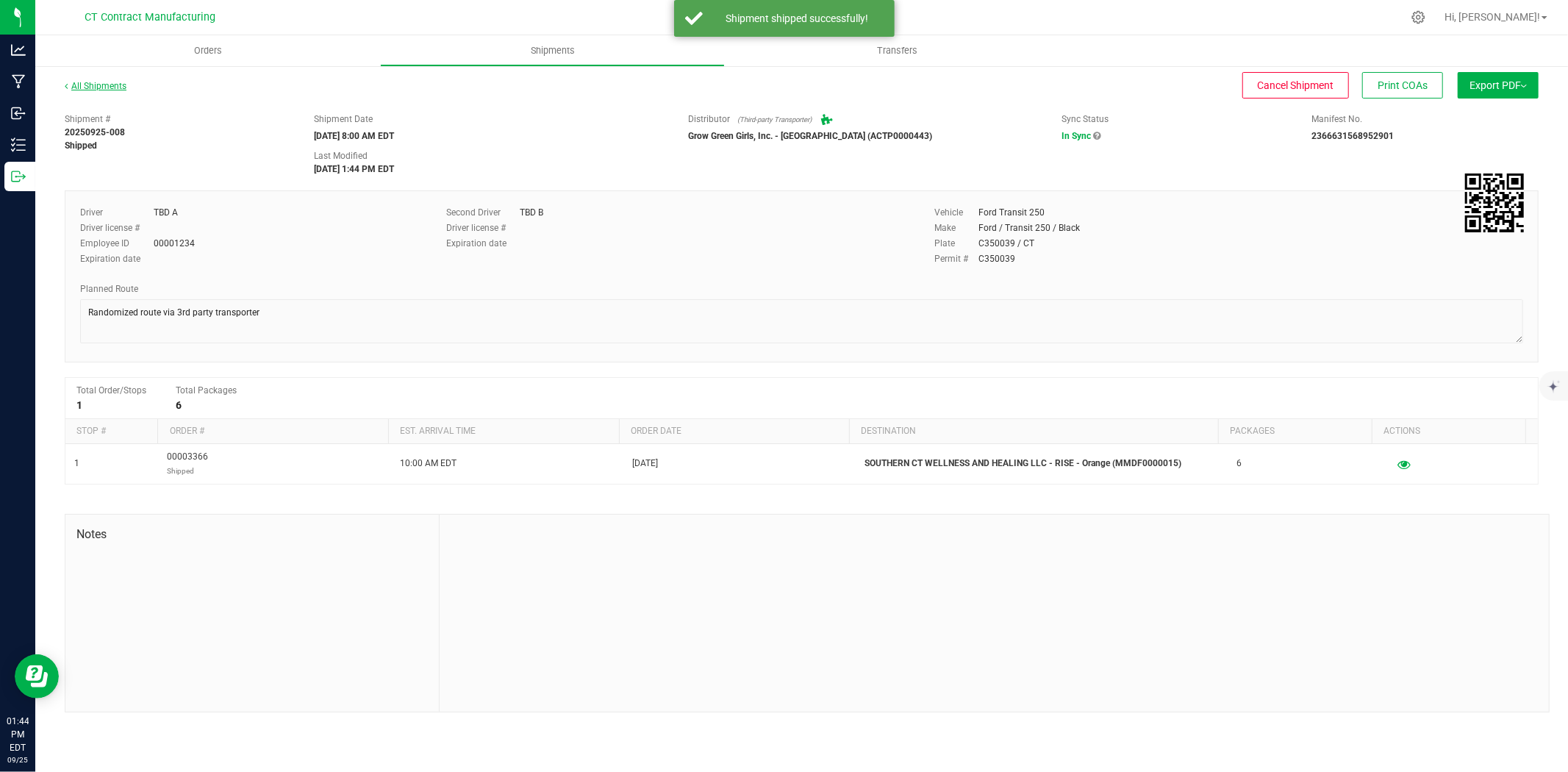
click at [112, 85] on link "All Shipments" at bounding box center [96, 86] width 62 height 11
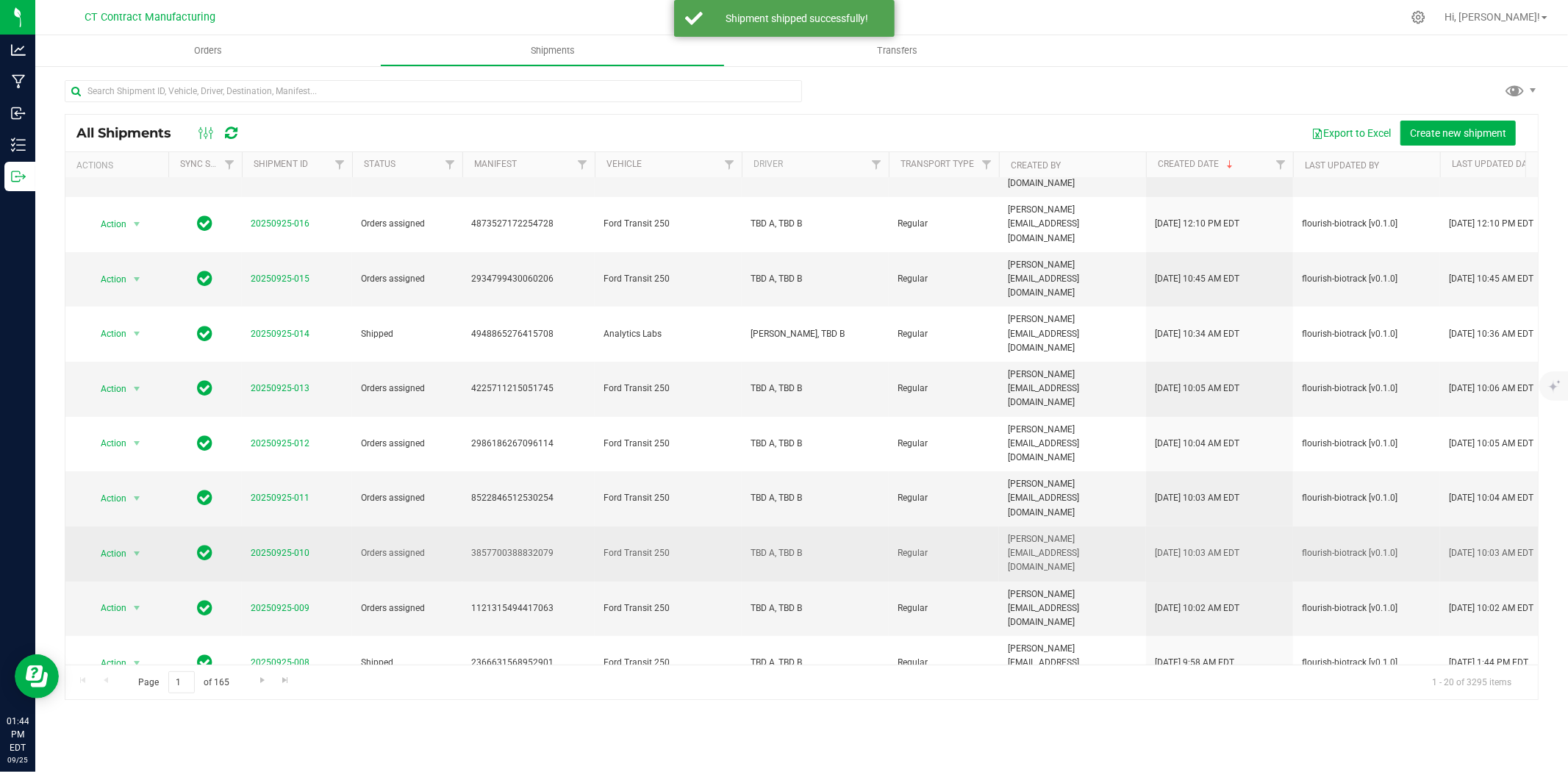
scroll to position [163, 0]
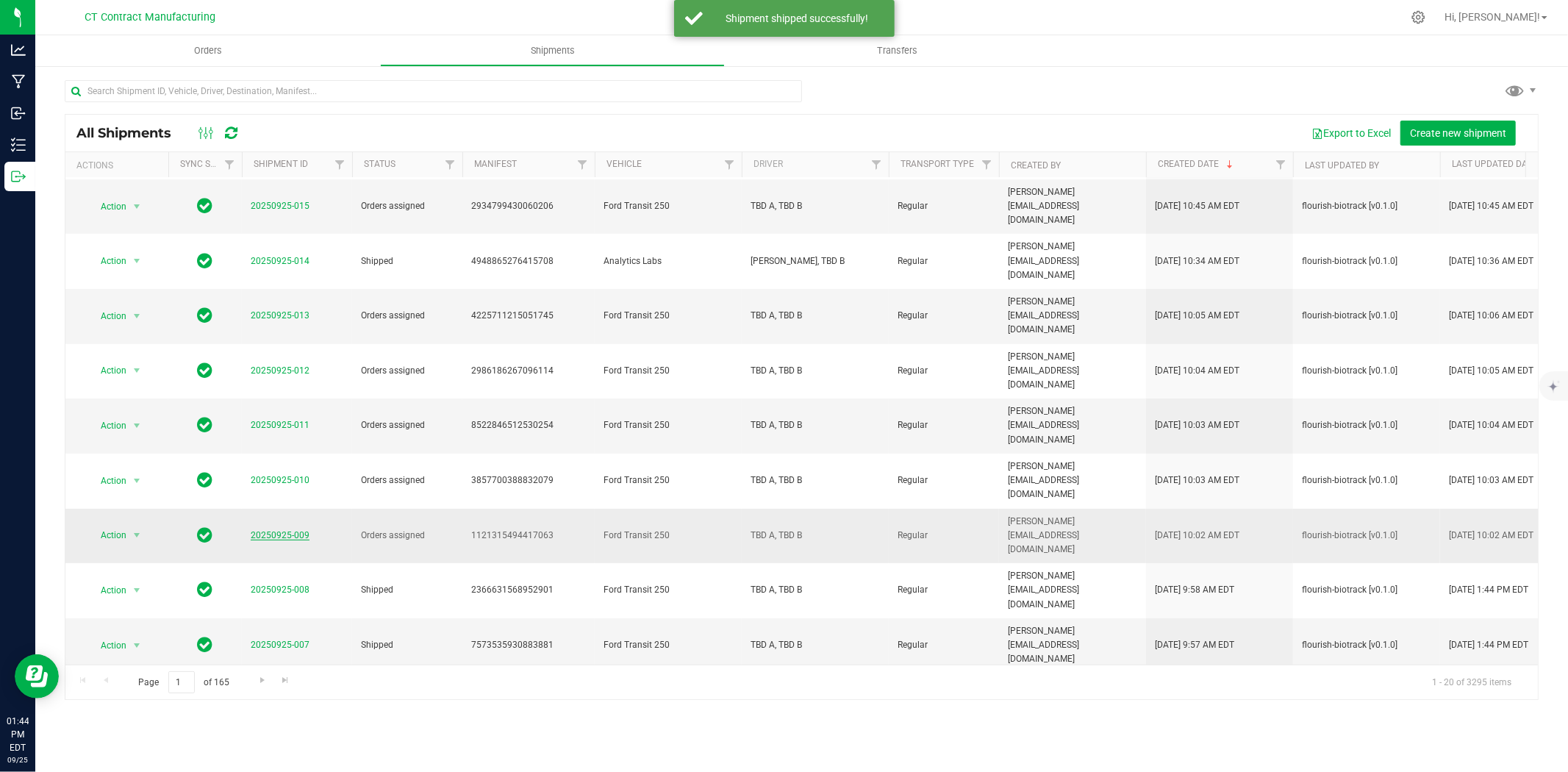
click at [275, 530] on link "20250925-009" at bounding box center [280, 535] width 59 height 11
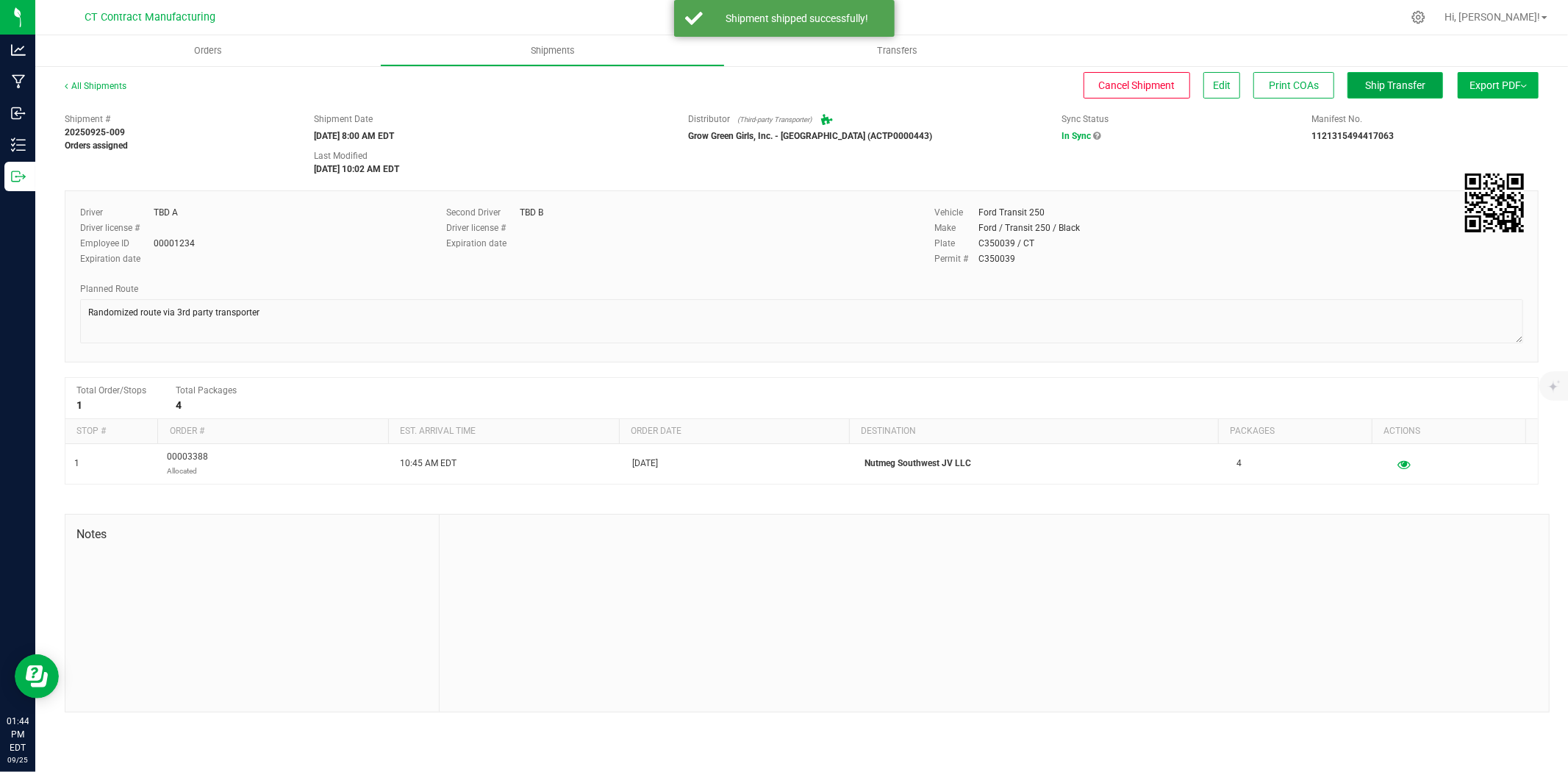
click at [1385, 85] on span "Ship Transfer" at bounding box center [1395, 85] width 60 height 11
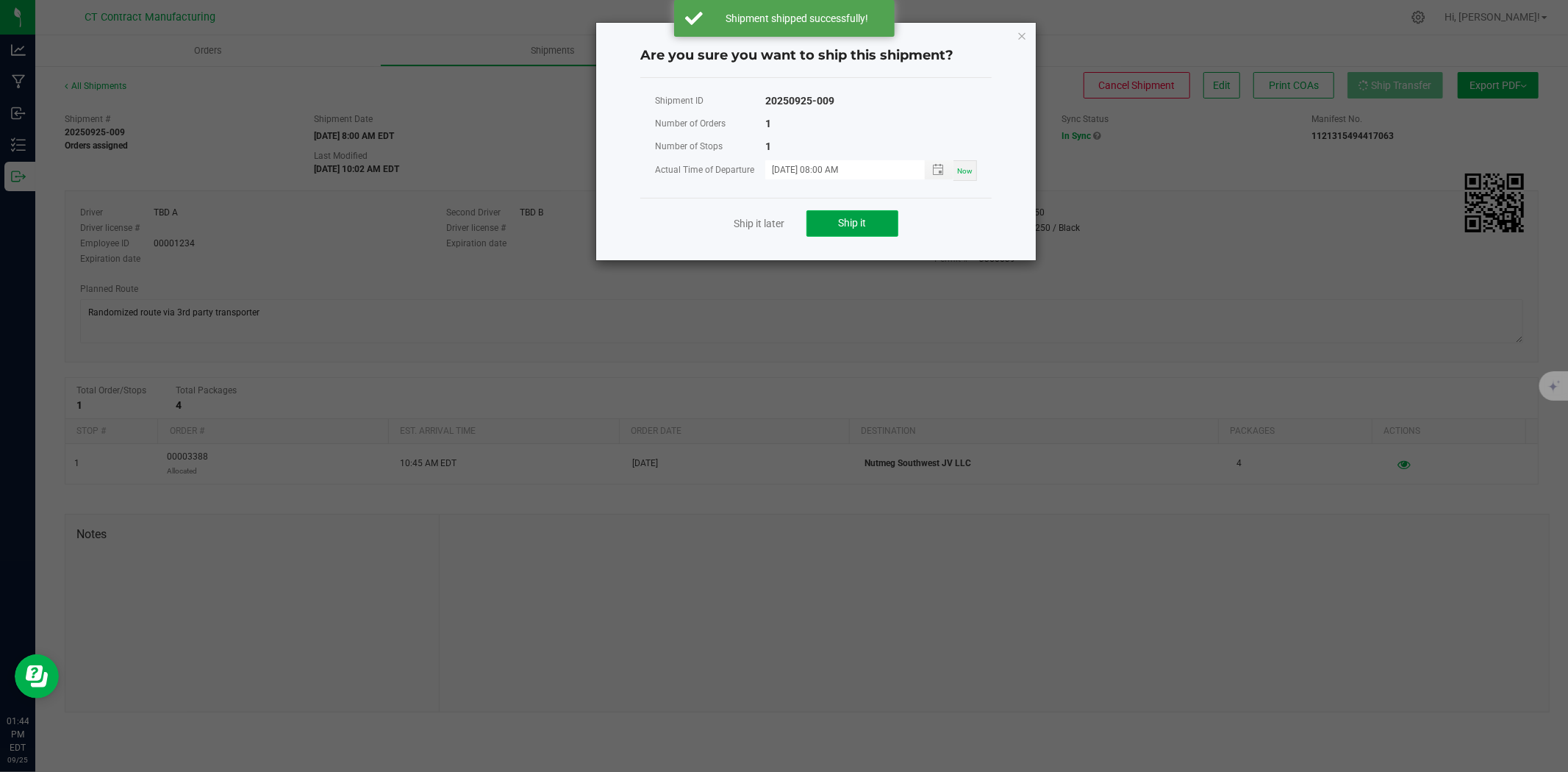
click at [875, 213] on button "Ship it" at bounding box center [852, 224] width 92 height 27
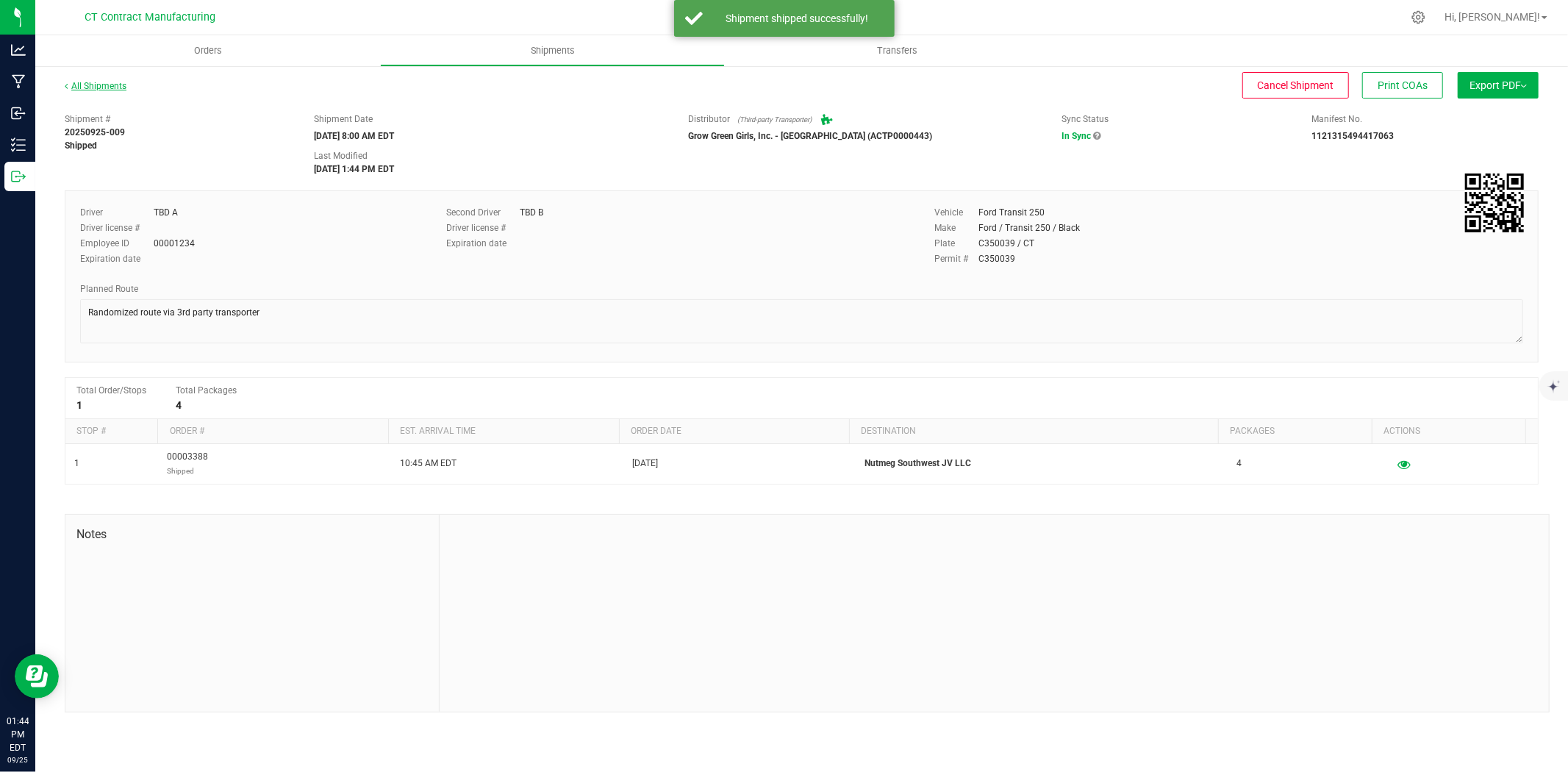
click at [83, 84] on link "All Shipments" at bounding box center [96, 86] width 62 height 11
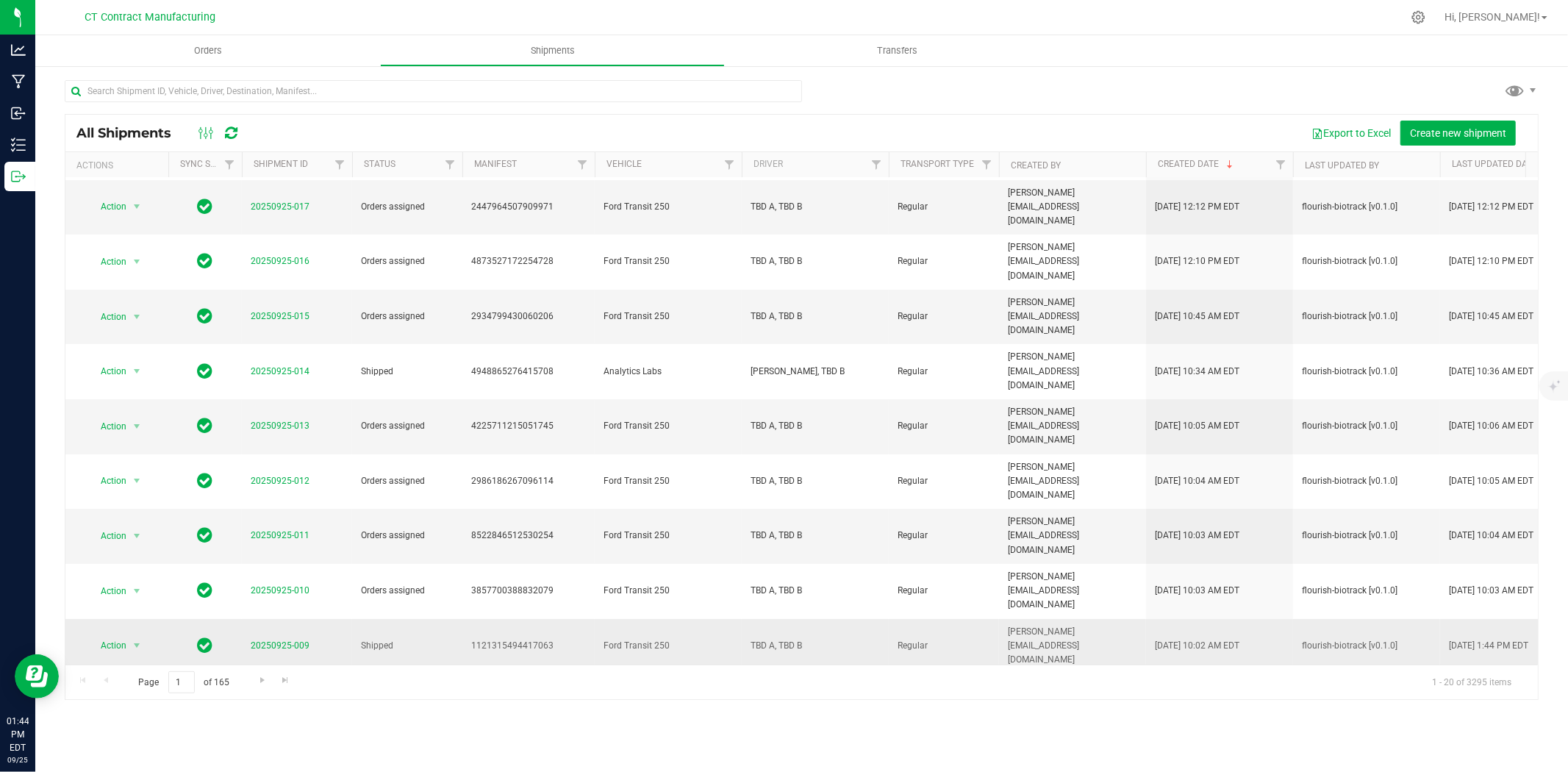
scroll to position [81, 0]
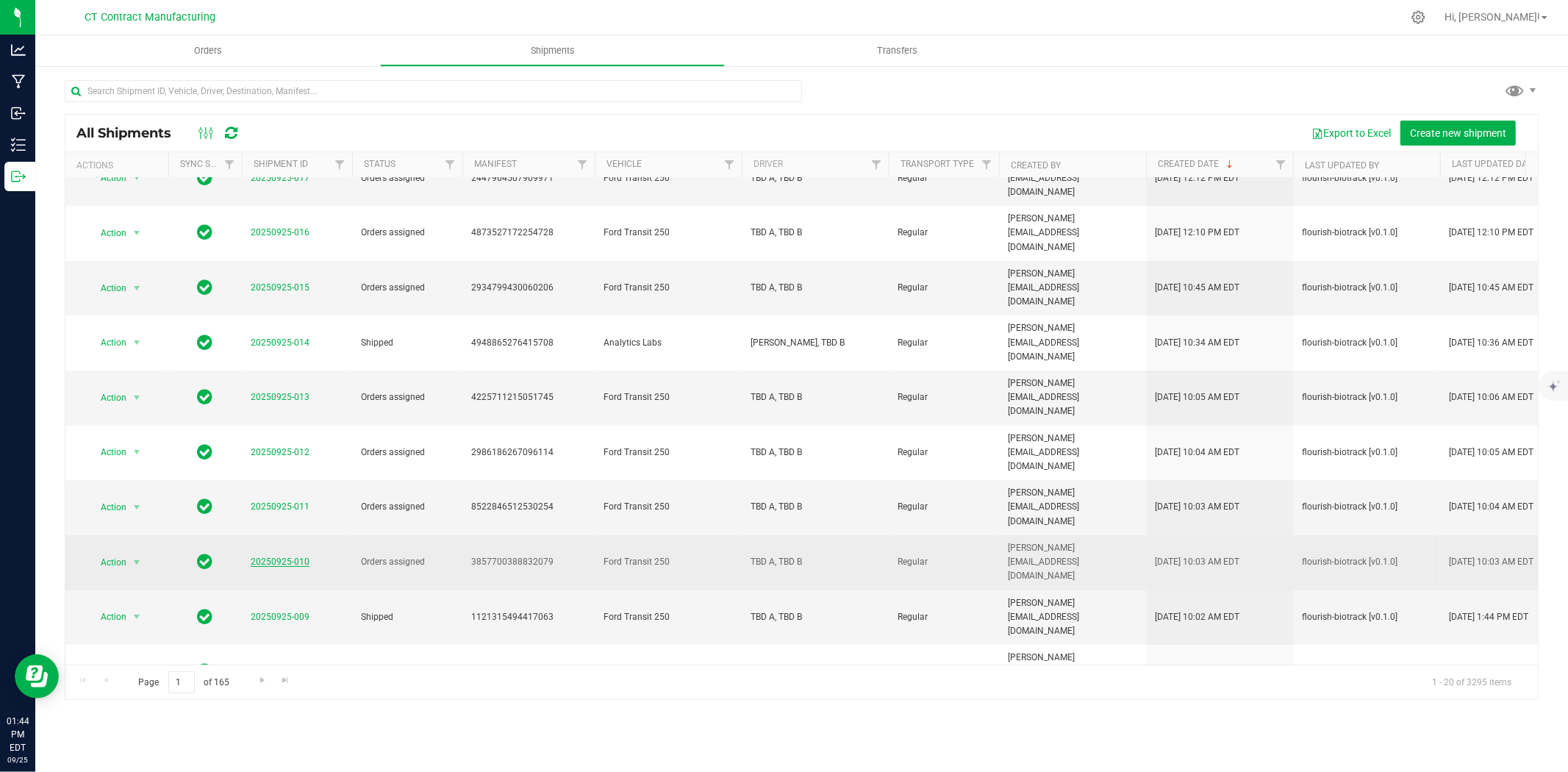
click at [294, 556] on link "20250925-010" at bounding box center [280, 561] width 59 height 11
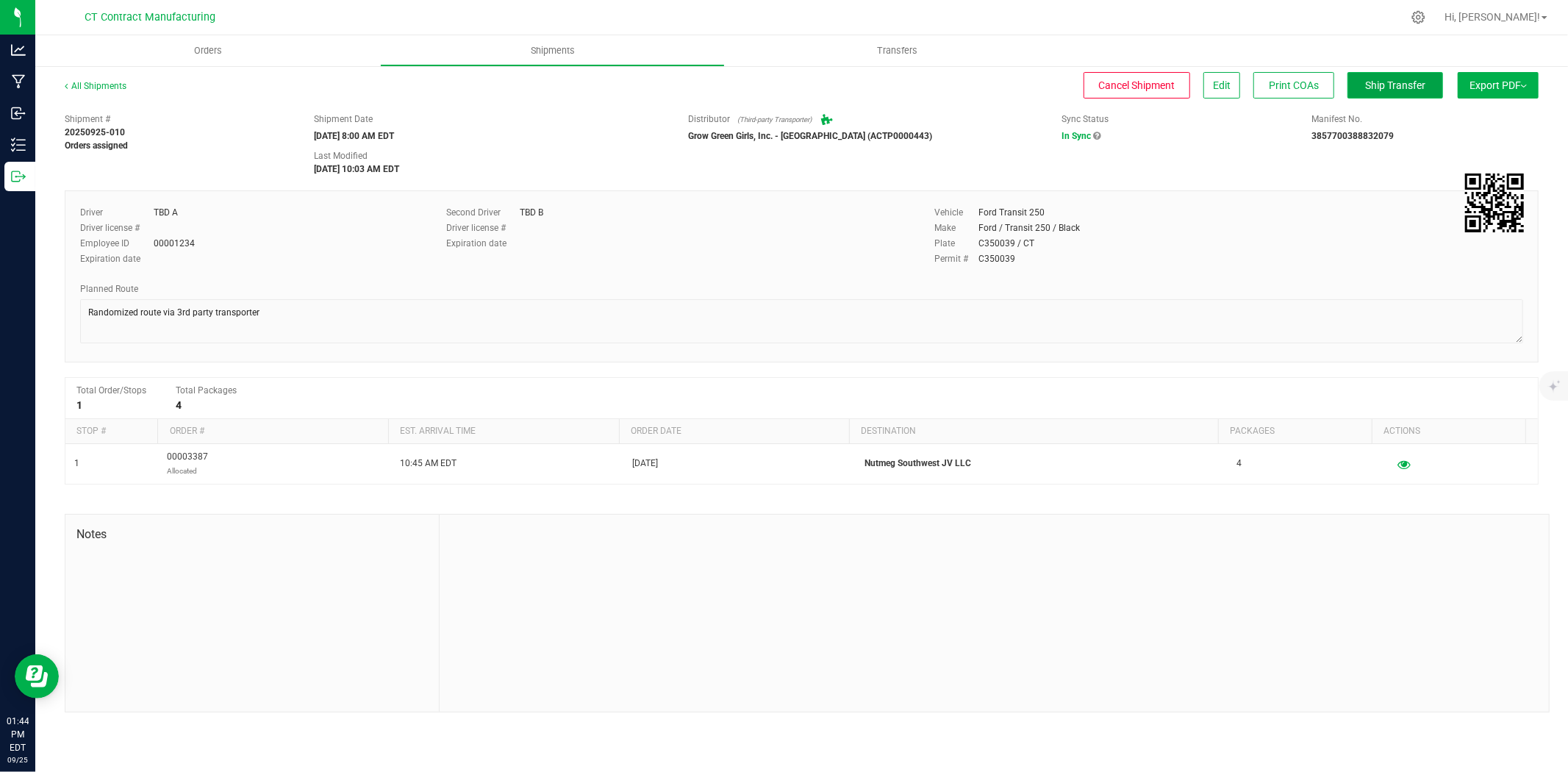
click at [1385, 85] on span "Ship Transfer" at bounding box center [1395, 85] width 60 height 11
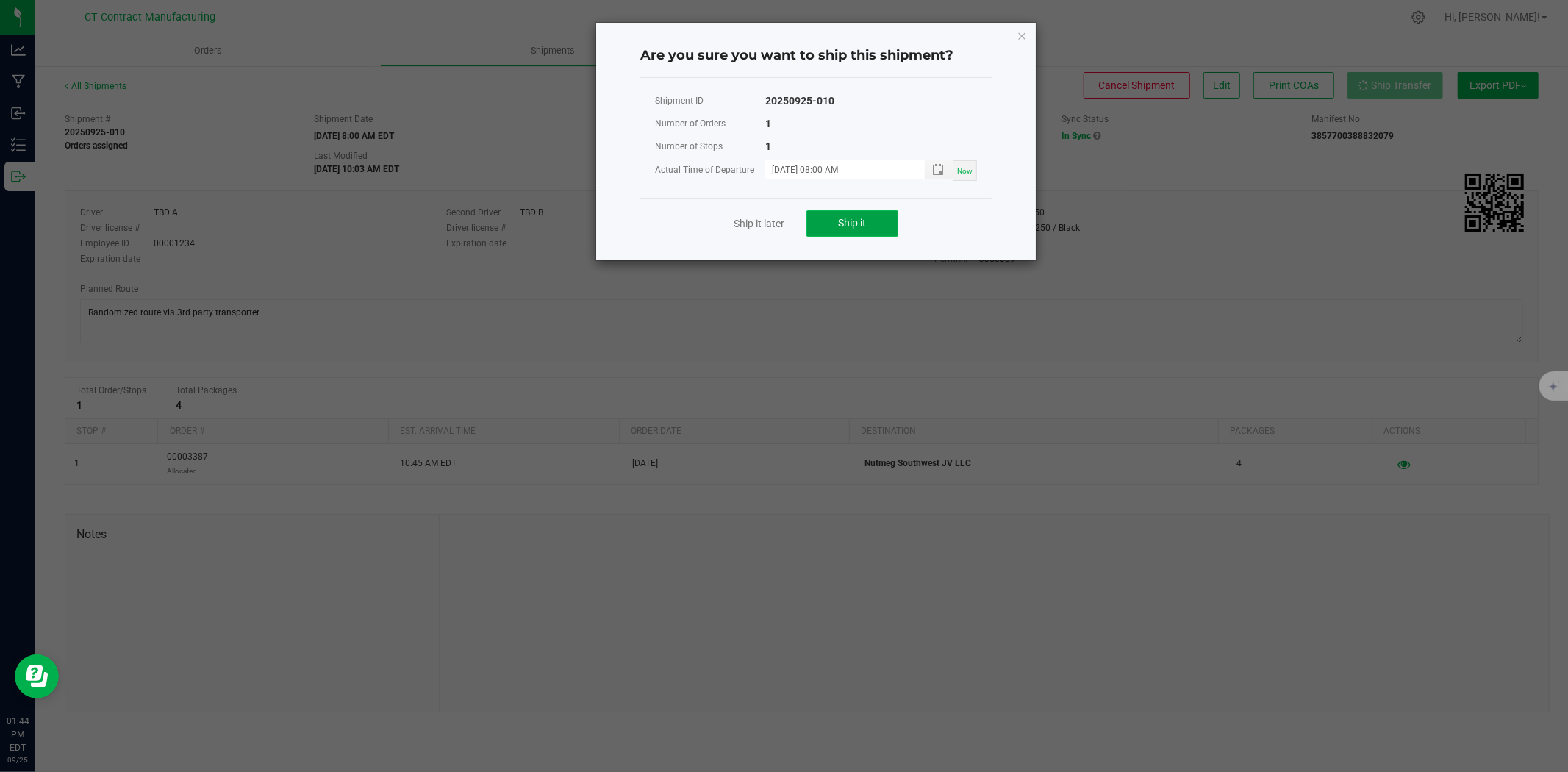
click at [853, 221] on span "Ship it" at bounding box center [852, 223] width 28 height 11
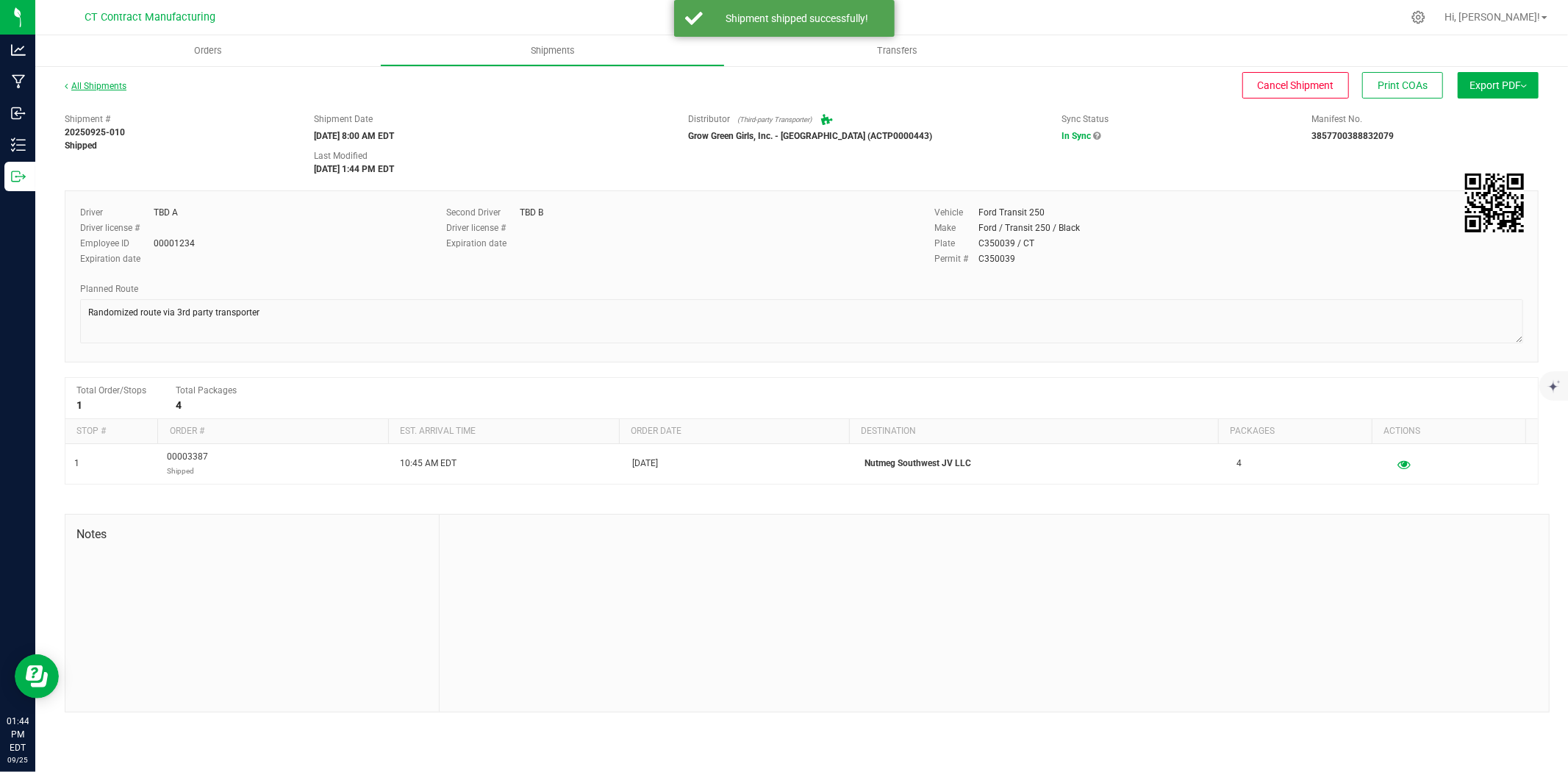
click at [109, 87] on link "All Shipments" at bounding box center [96, 86] width 62 height 11
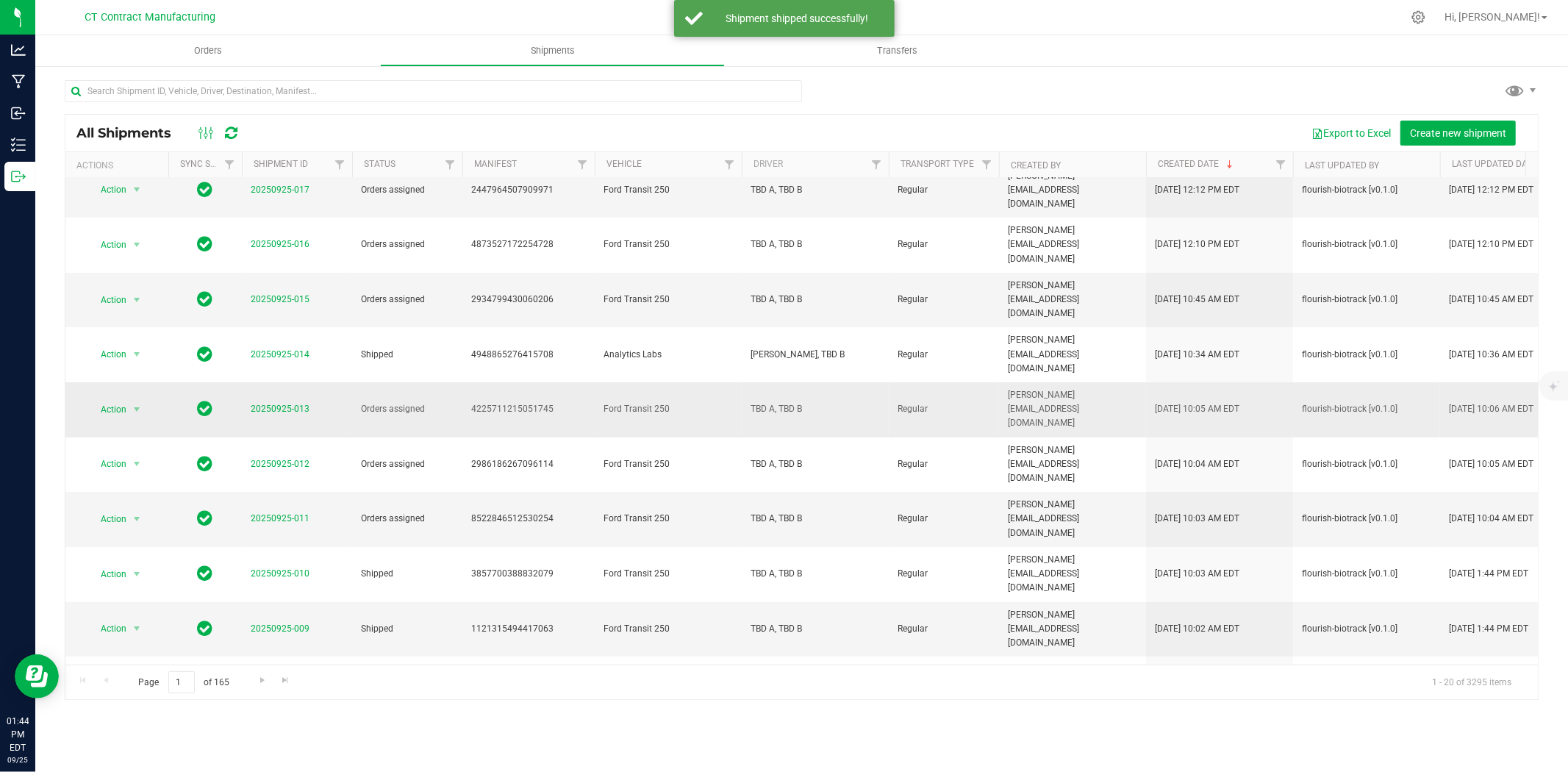
scroll to position [163, 0]
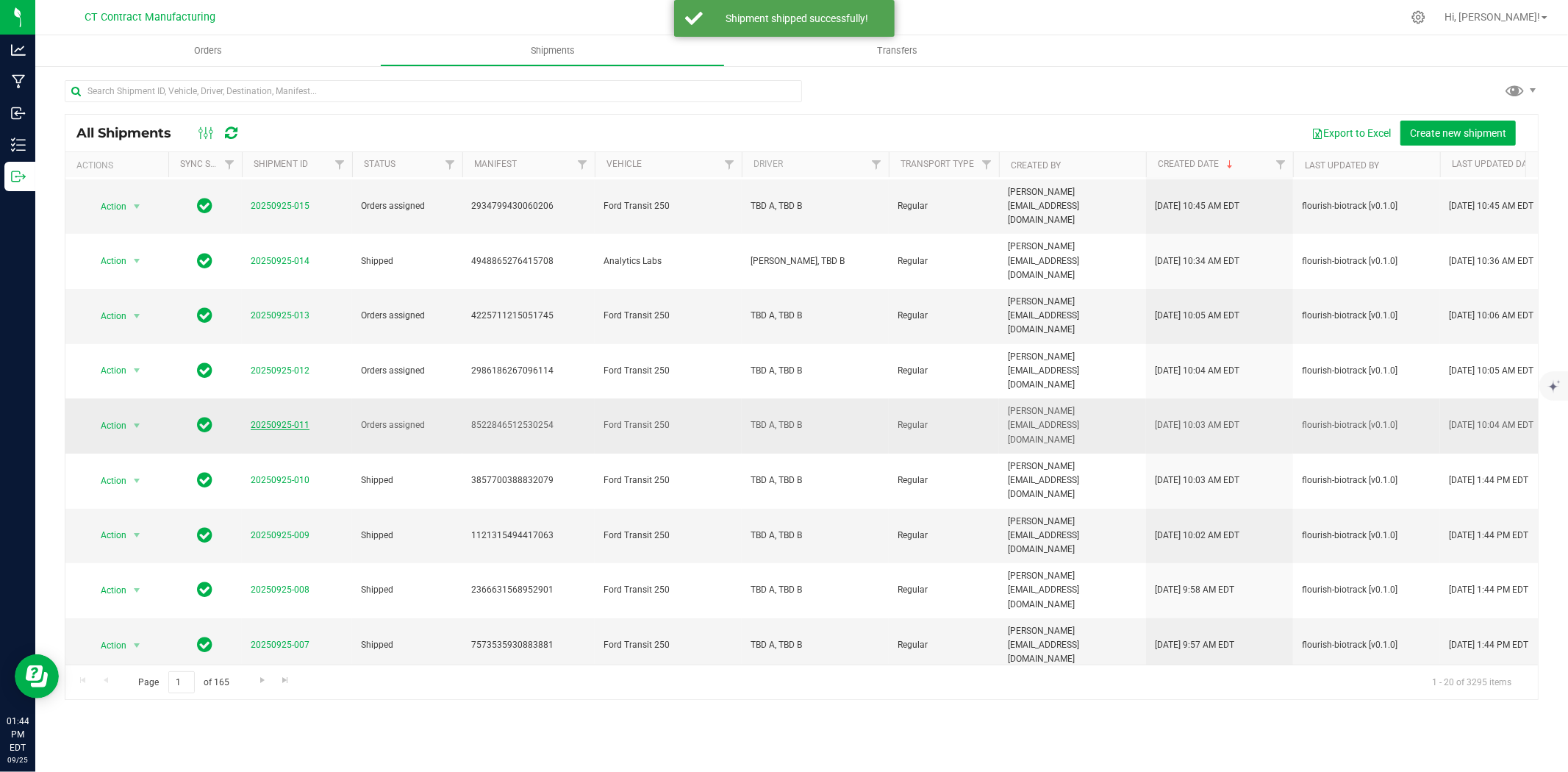
click at [269, 419] on link "20250925-011" at bounding box center [280, 424] width 59 height 11
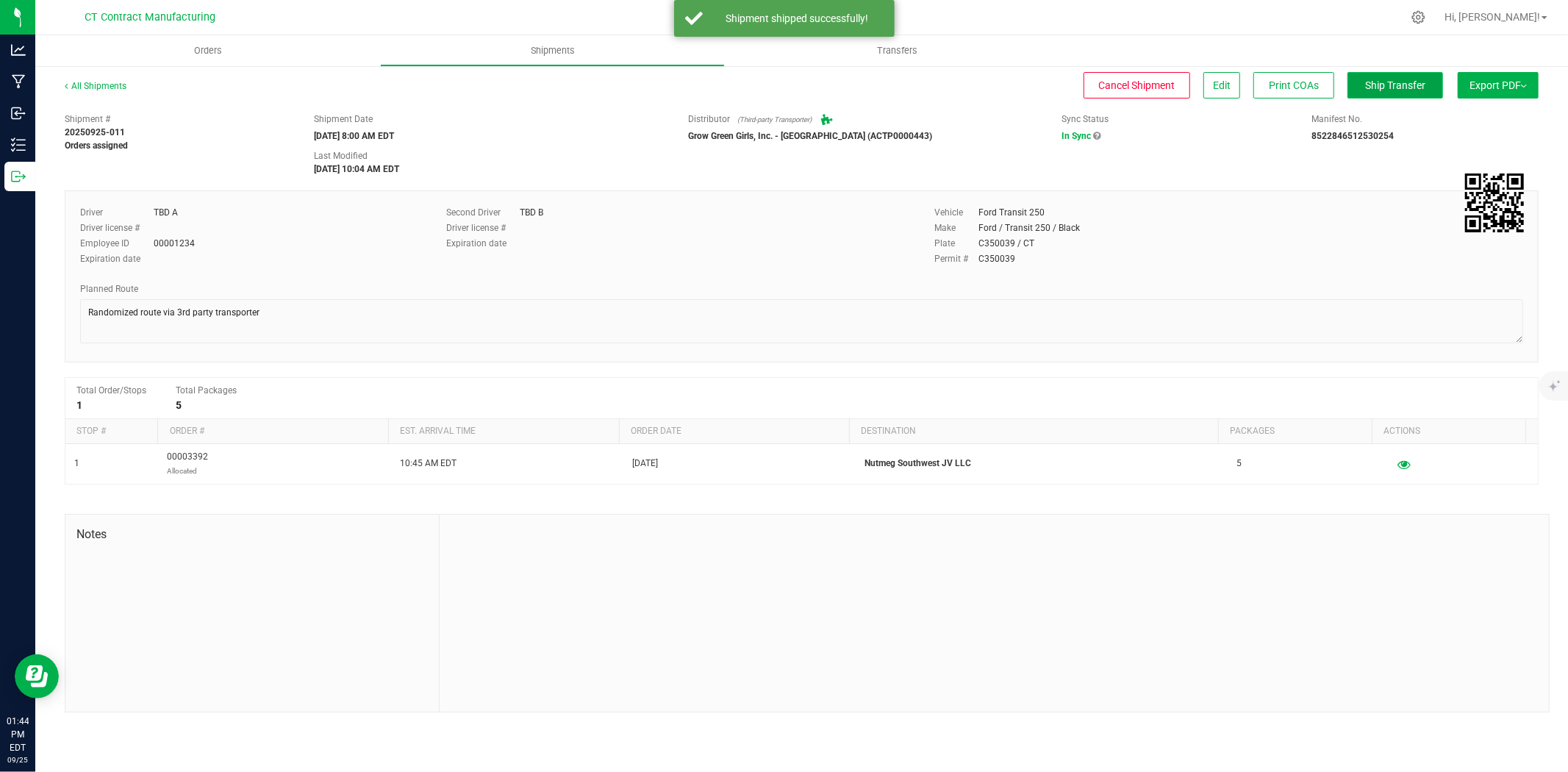
click at [1394, 86] on span "Ship Transfer" at bounding box center [1395, 85] width 60 height 11
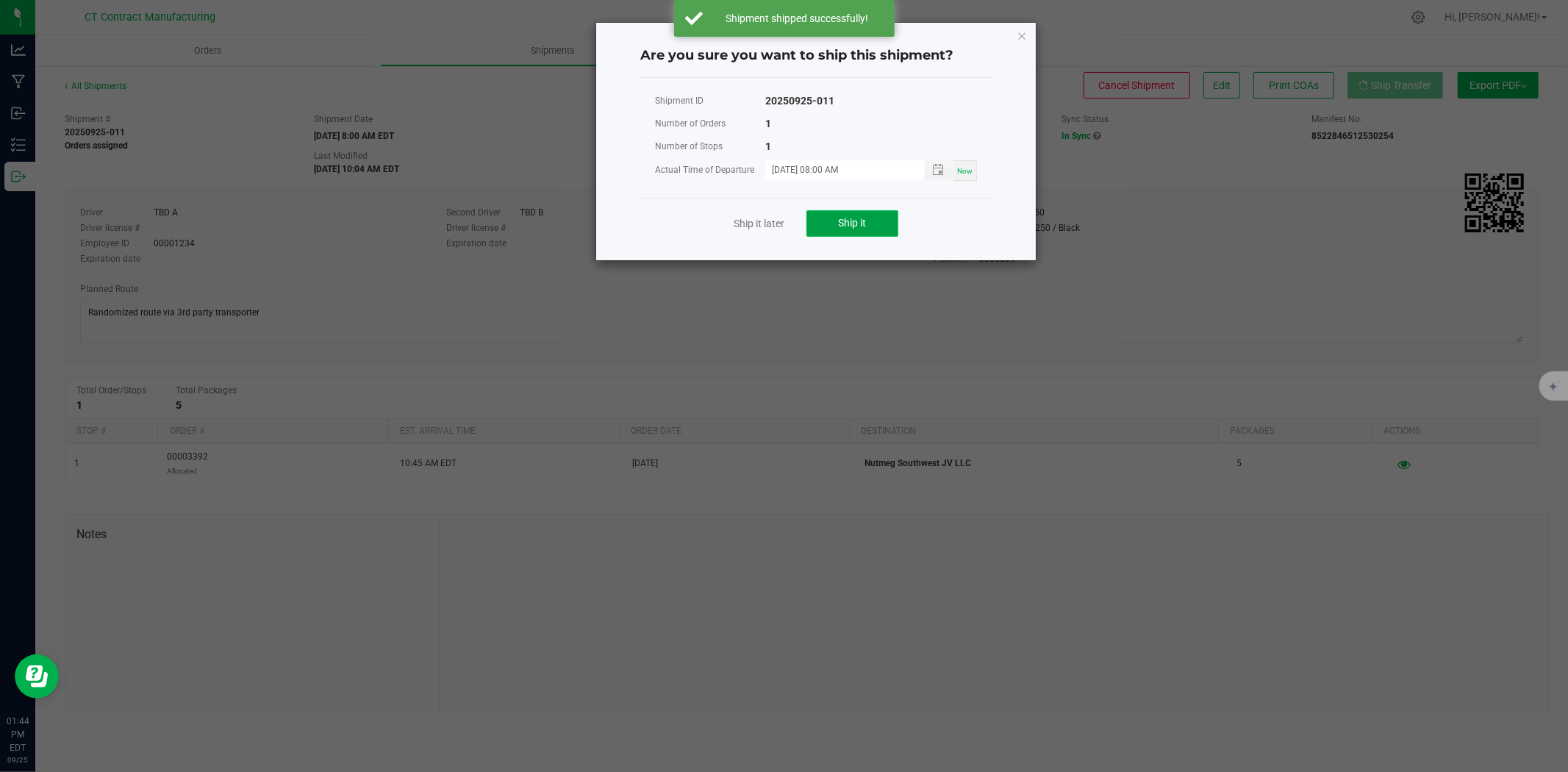
click at [839, 222] on span "Ship it" at bounding box center [852, 223] width 28 height 11
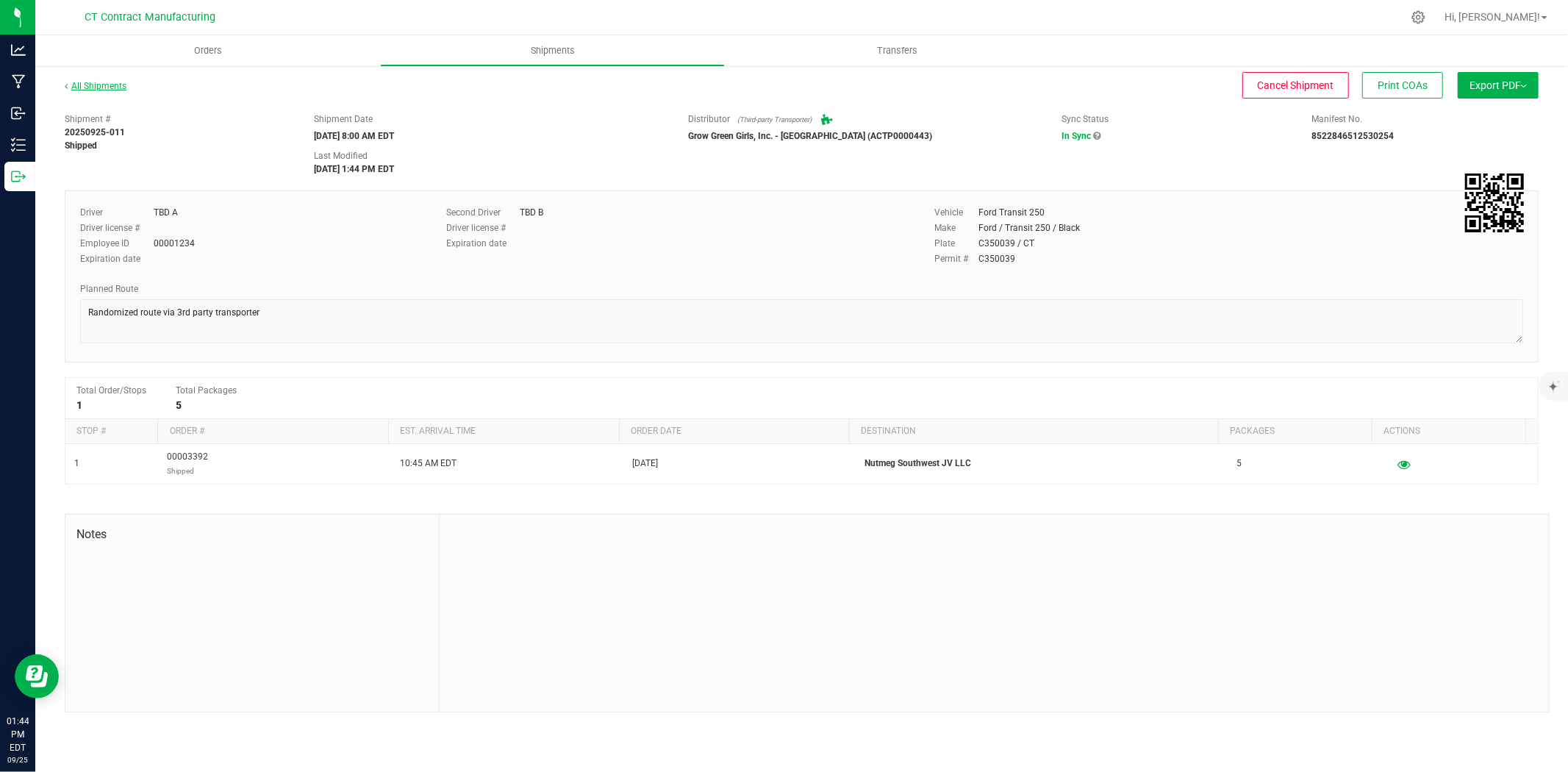
click at [109, 84] on link "All Shipments" at bounding box center [96, 86] width 62 height 11
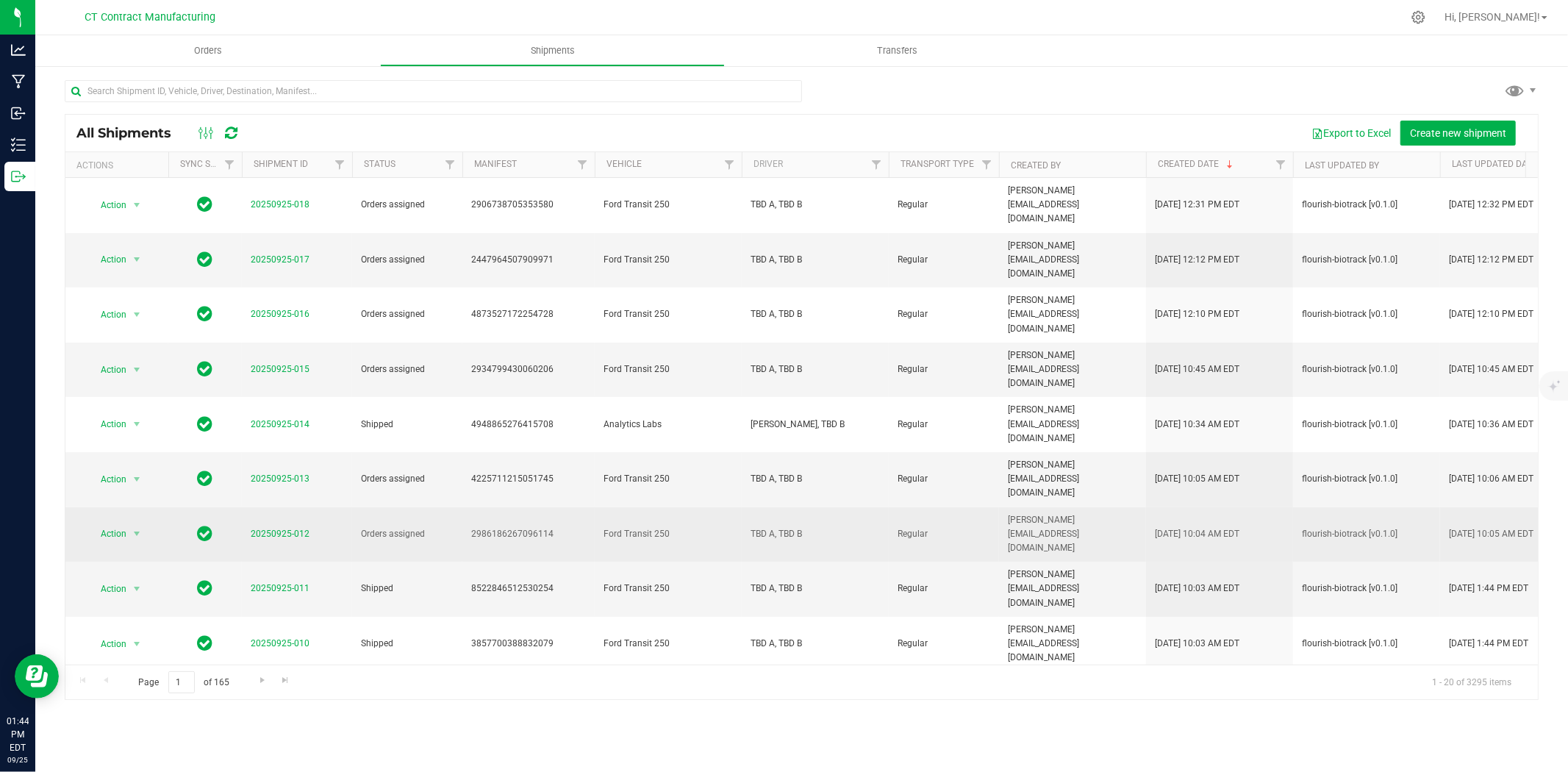
click at [279, 527] on span "20250925-012" at bounding box center [280, 534] width 59 height 14
click at [283, 528] on link "20250925-012" at bounding box center [280, 533] width 59 height 11
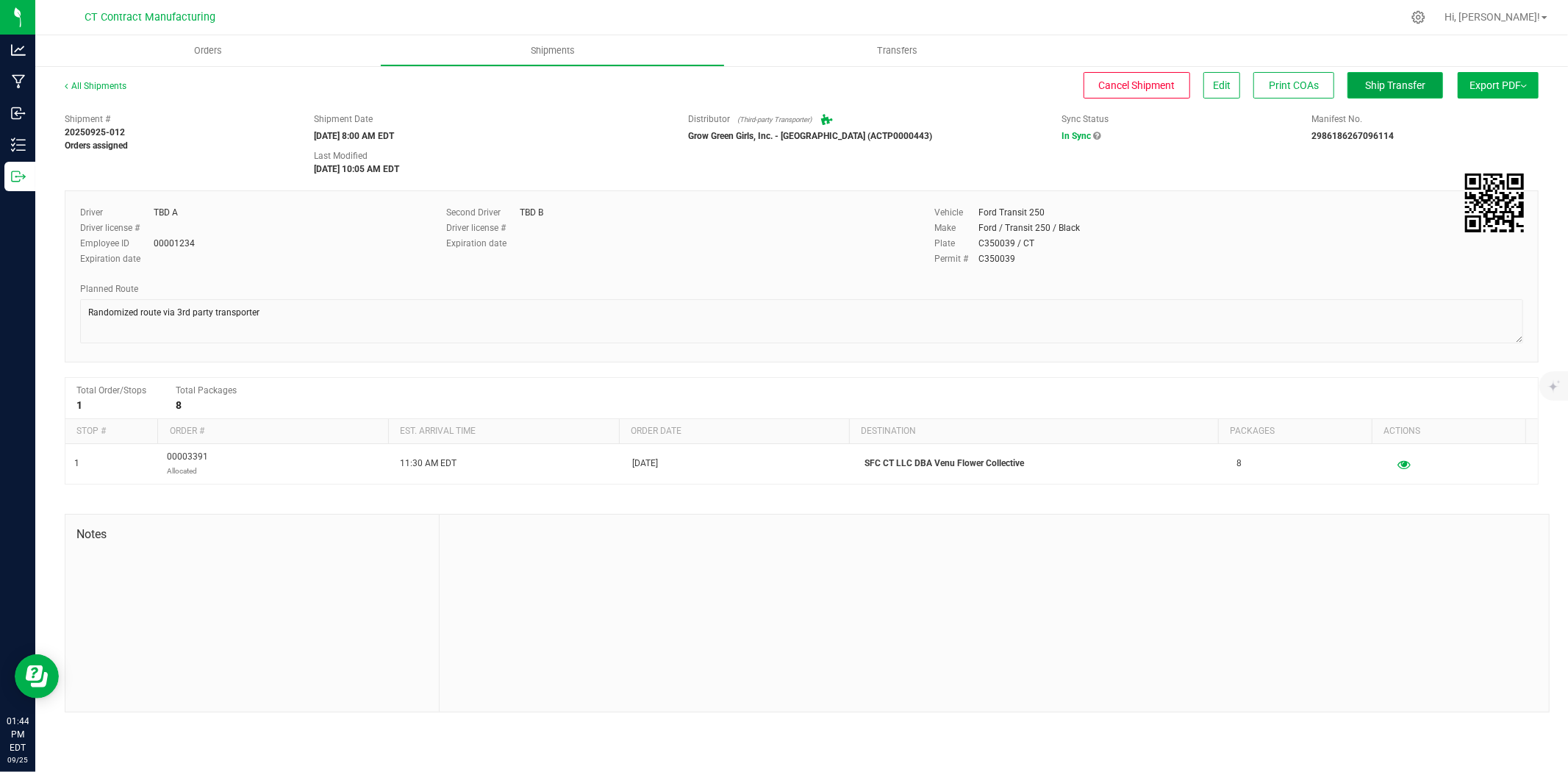
click at [1408, 82] on span "Ship Transfer" at bounding box center [1395, 85] width 60 height 11
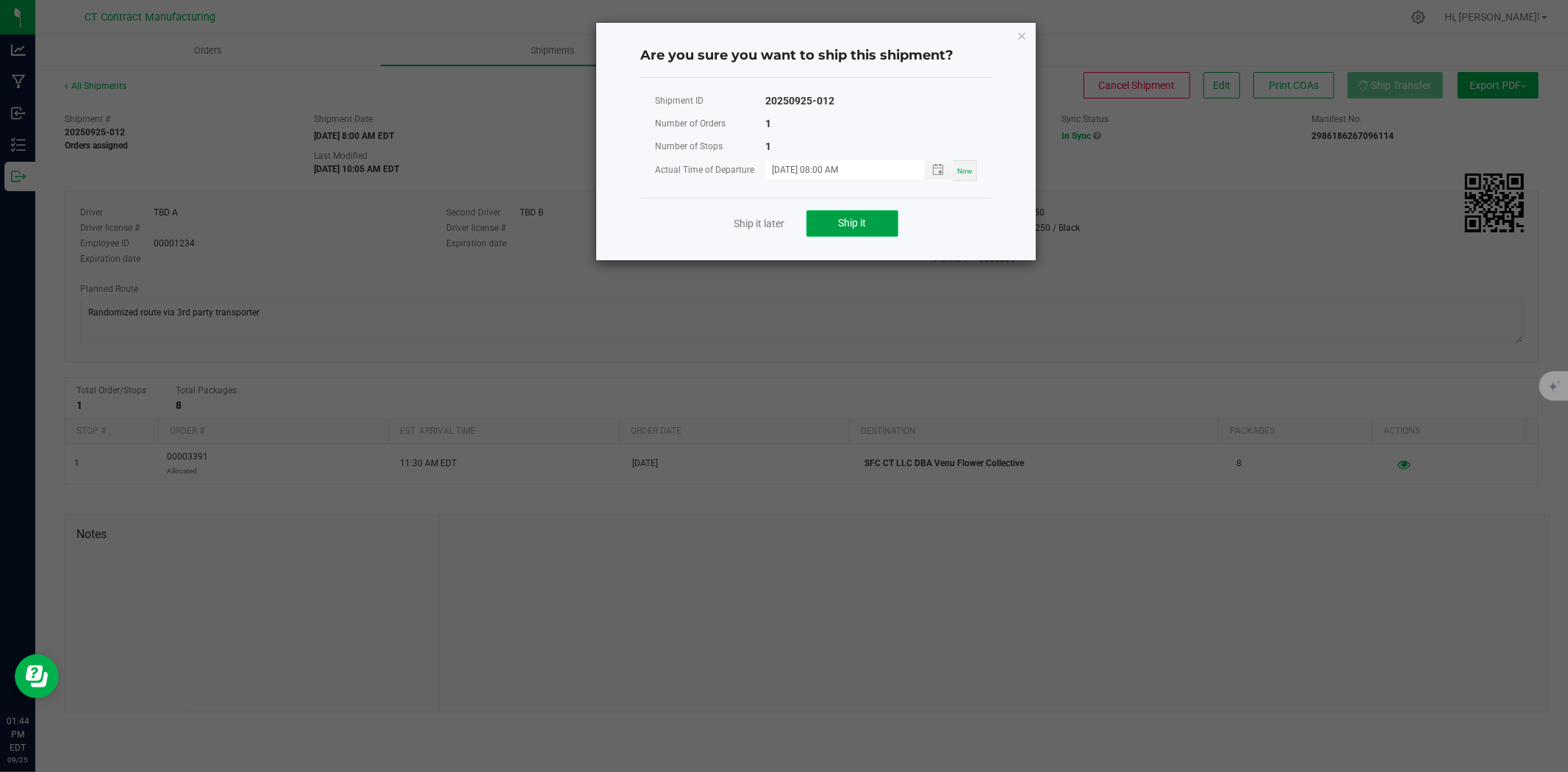
click at [847, 231] on button "Ship it" at bounding box center [852, 224] width 92 height 27
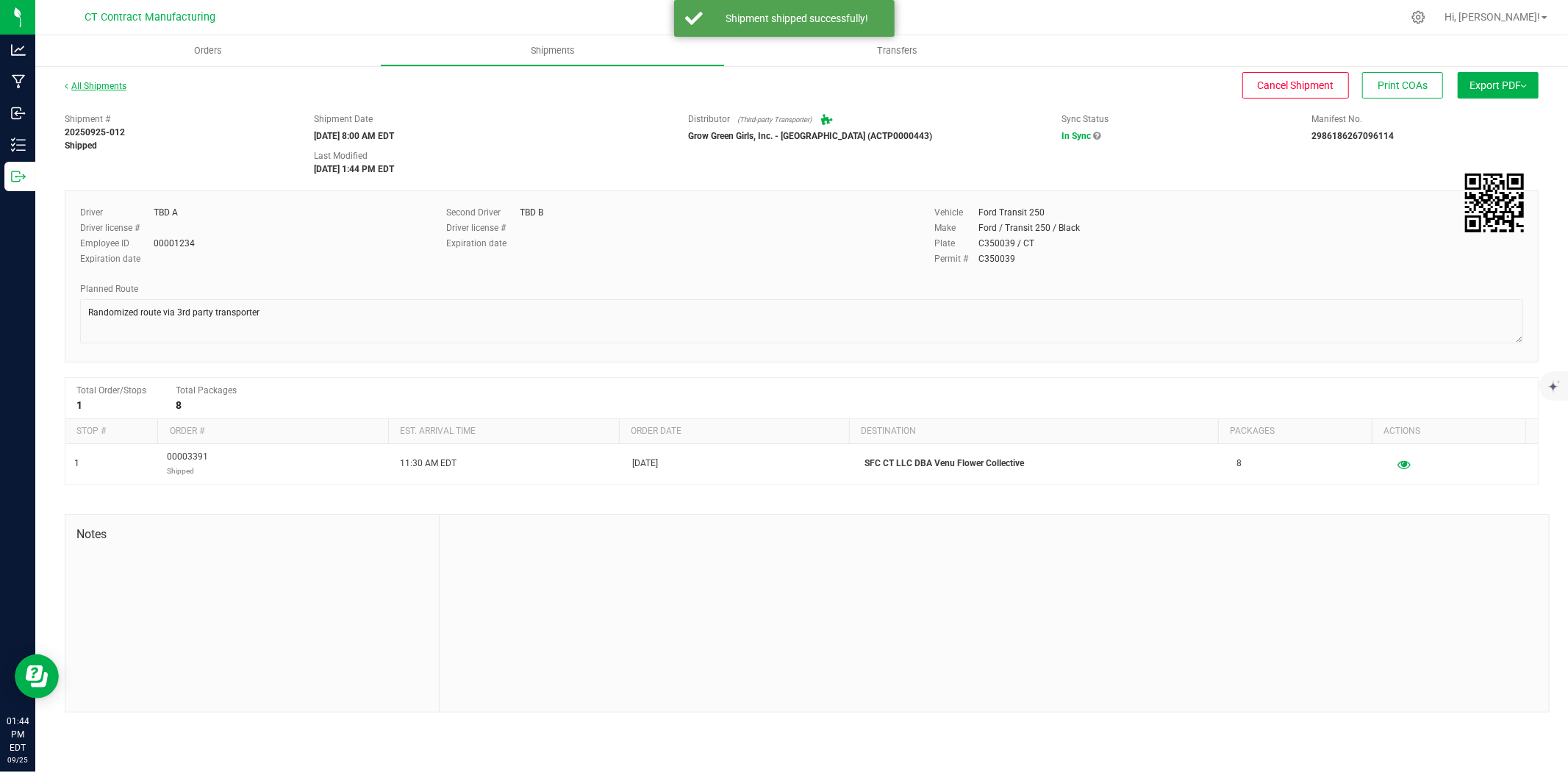
click at [94, 87] on link "All Shipments" at bounding box center [96, 86] width 62 height 11
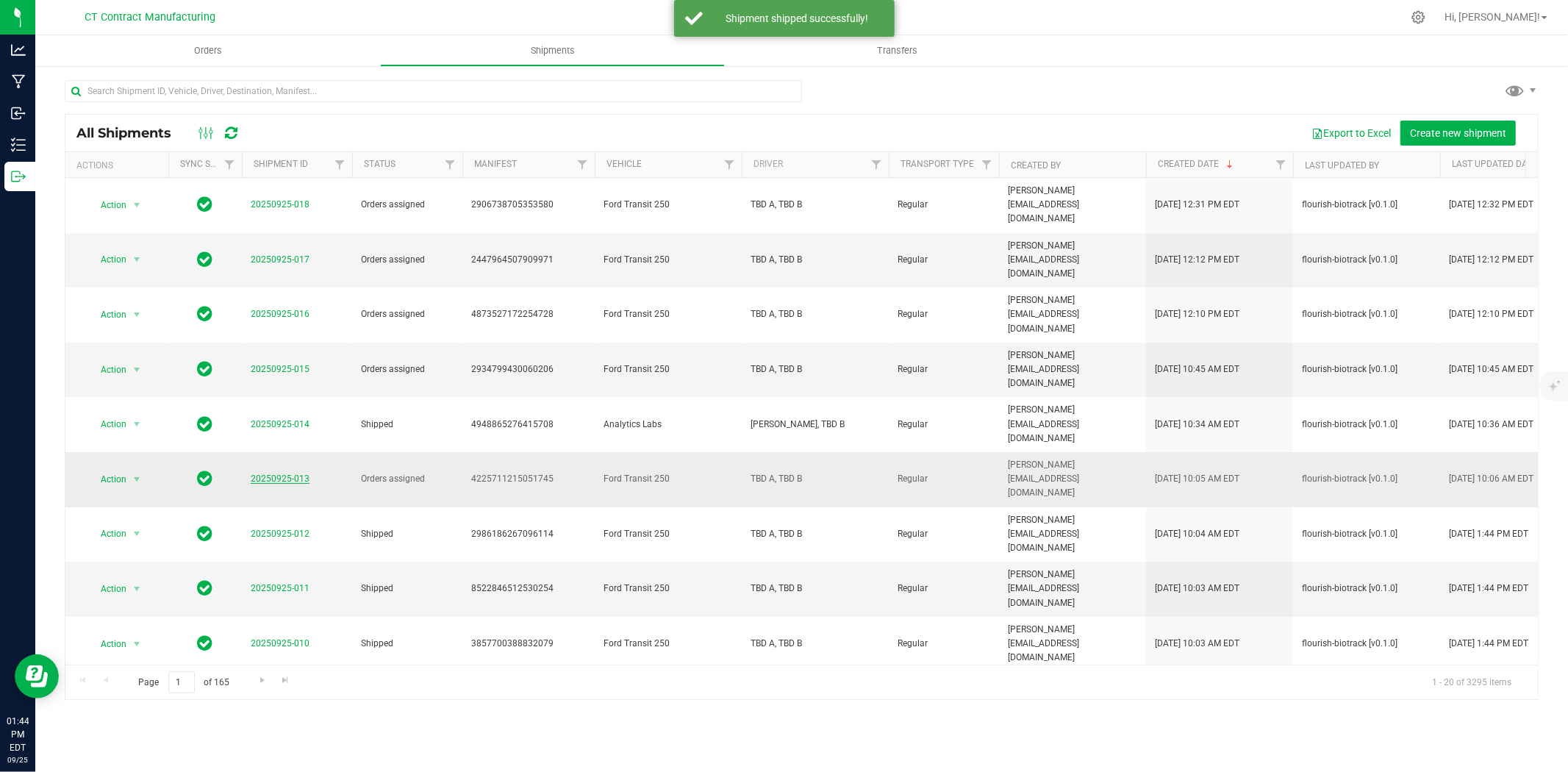
click at [282, 474] on link "20250925-013" at bounding box center [280, 479] width 59 height 11
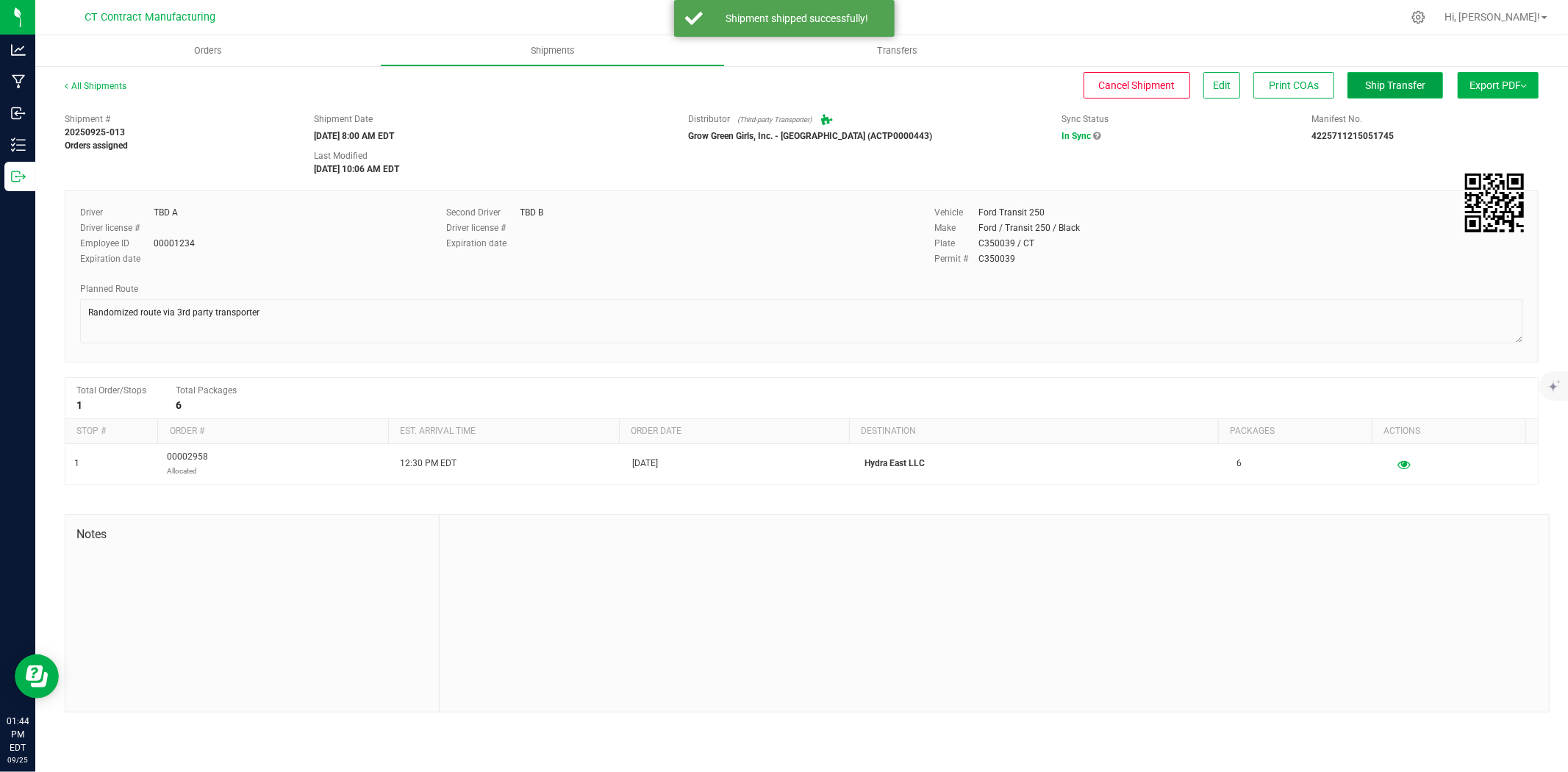
click at [1379, 87] on span "Ship Transfer" at bounding box center [1395, 85] width 60 height 11
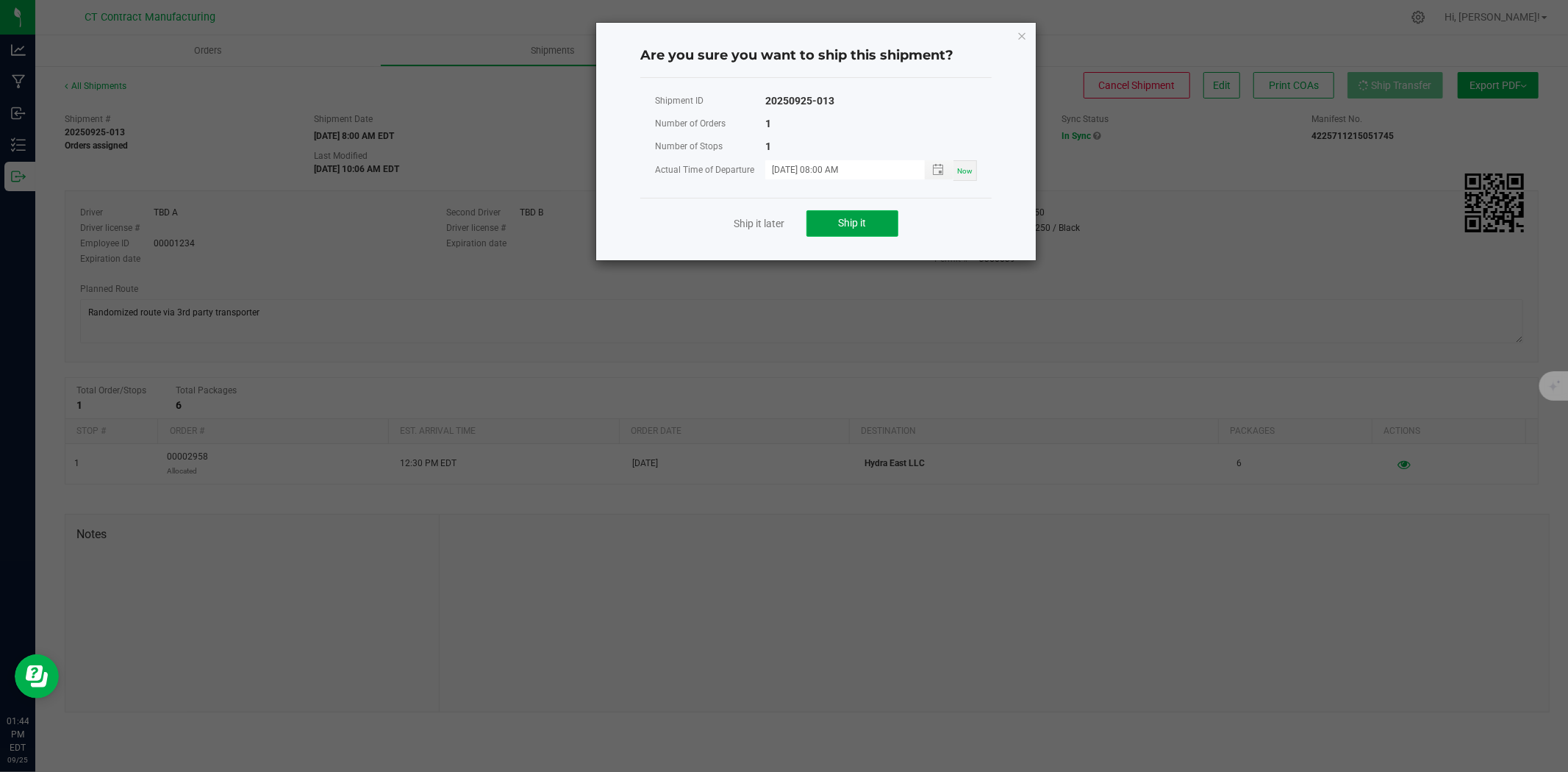
click at [882, 219] on button "Ship it" at bounding box center [852, 224] width 92 height 27
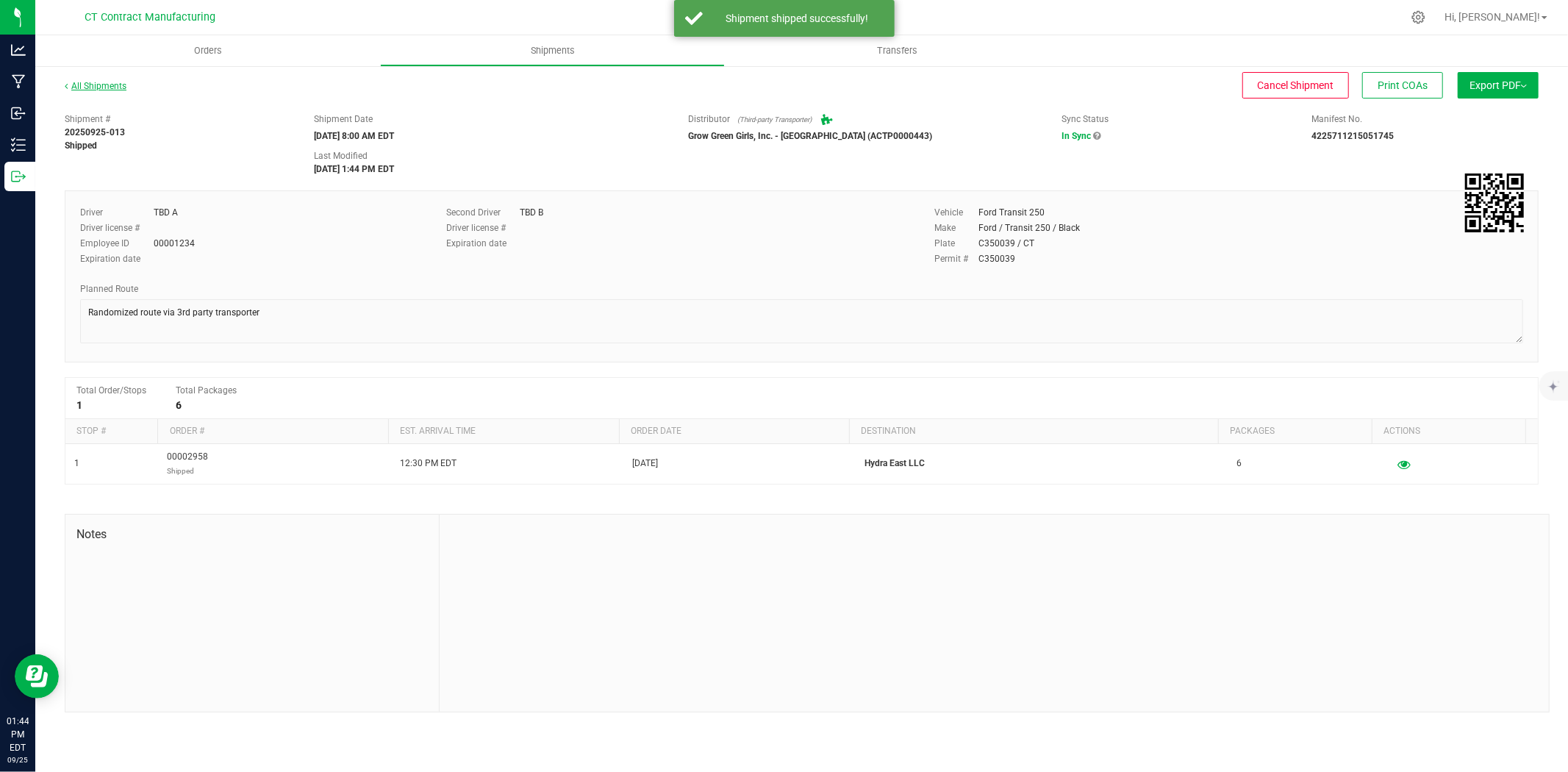
click at [108, 85] on link "All Shipments" at bounding box center [96, 86] width 62 height 11
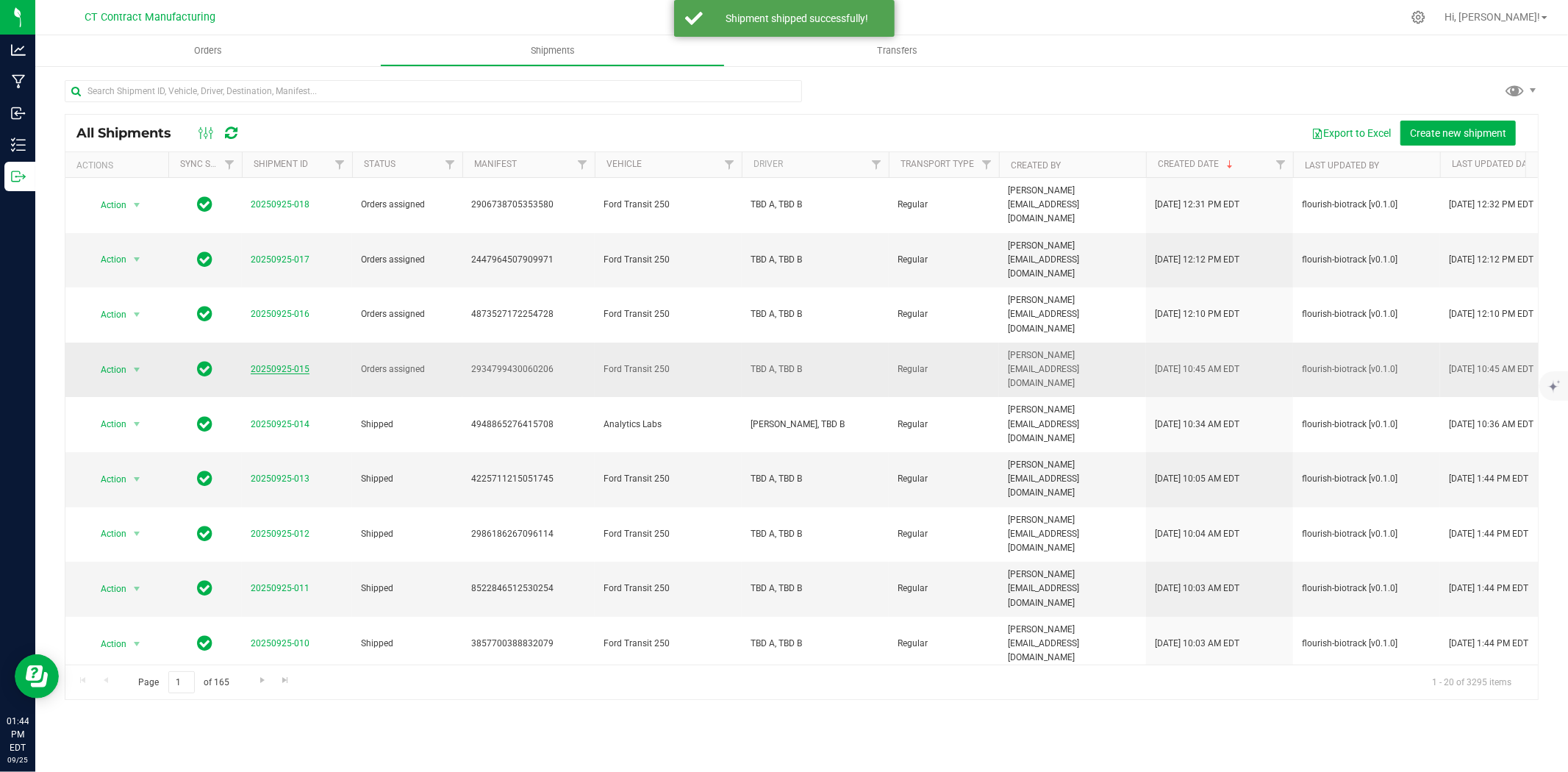
click at [266, 364] on link "20250925-015" at bounding box center [280, 369] width 59 height 11
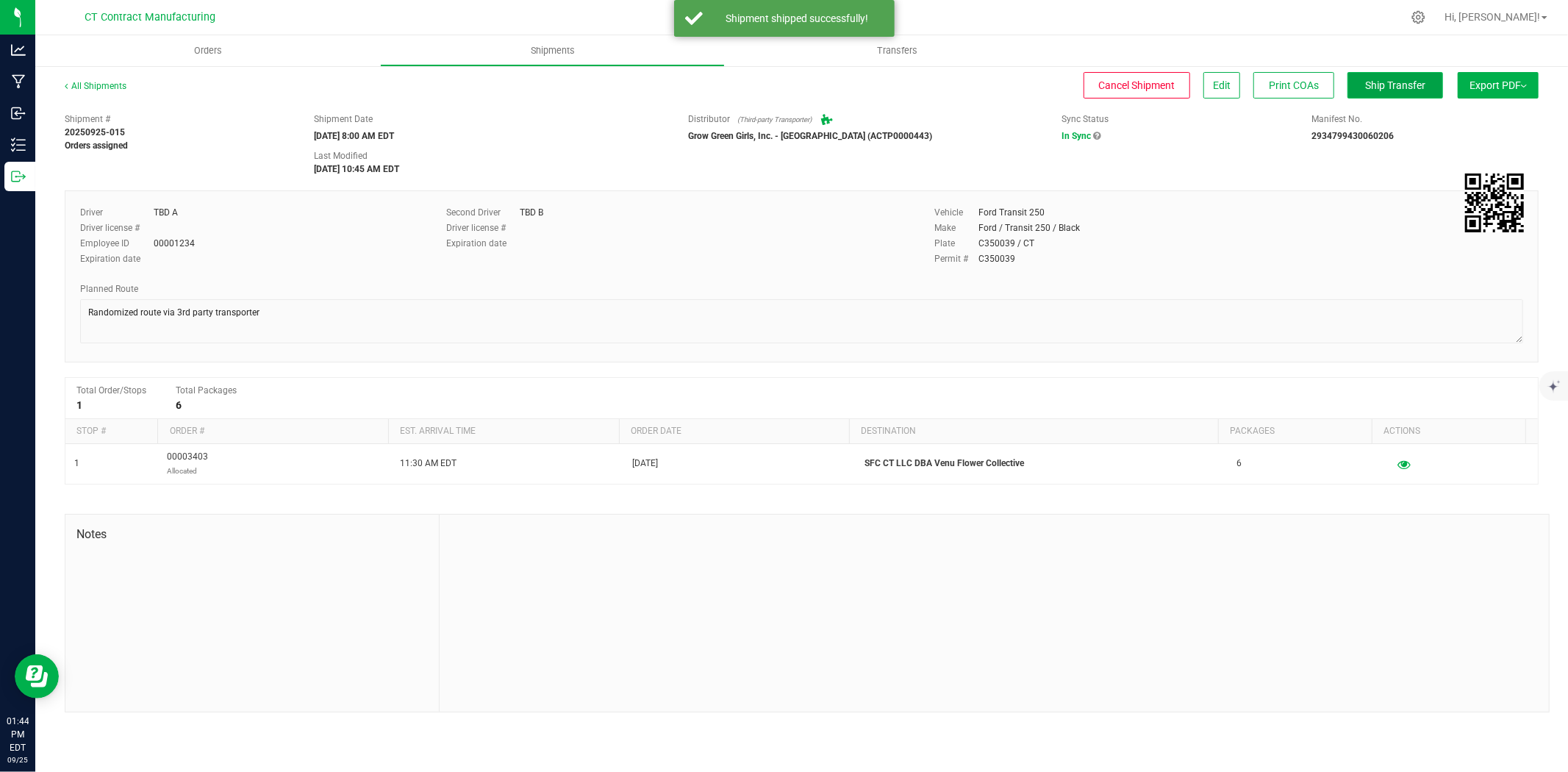
click at [1407, 91] on span "Ship Transfer" at bounding box center [1395, 85] width 60 height 11
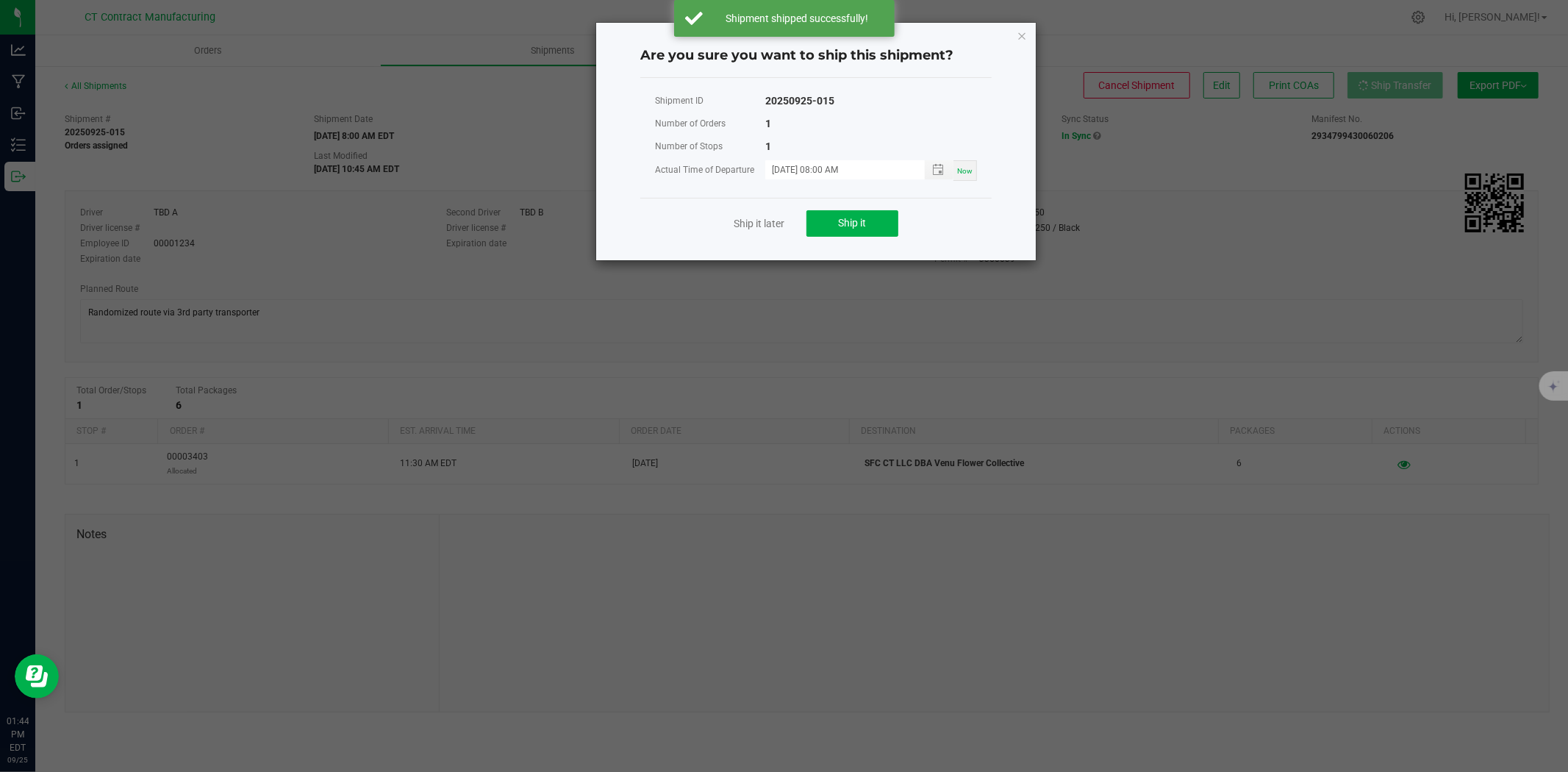
click at [870, 209] on div "Ship it later Ship it" at bounding box center [816, 223] width 352 height 51
drag, startPoint x: 849, startPoint y: 223, endPoint x: 762, endPoint y: 228, distance: 87.1
click at [846, 225] on span "Ship it" at bounding box center [852, 223] width 28 height 11
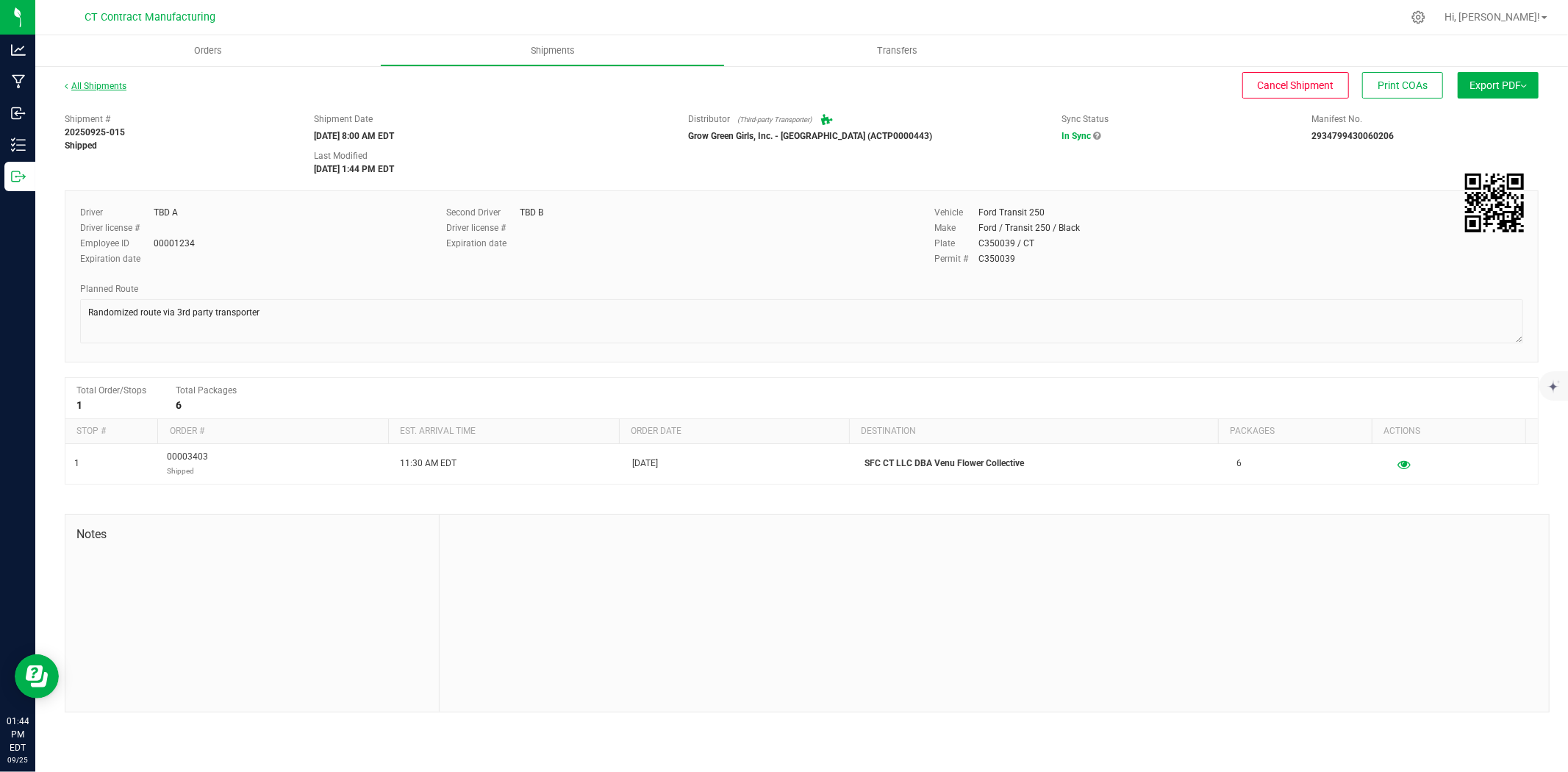
click at [121, 90] on link "All Shipments" at bounding box center [96, 86] width 62 height 11
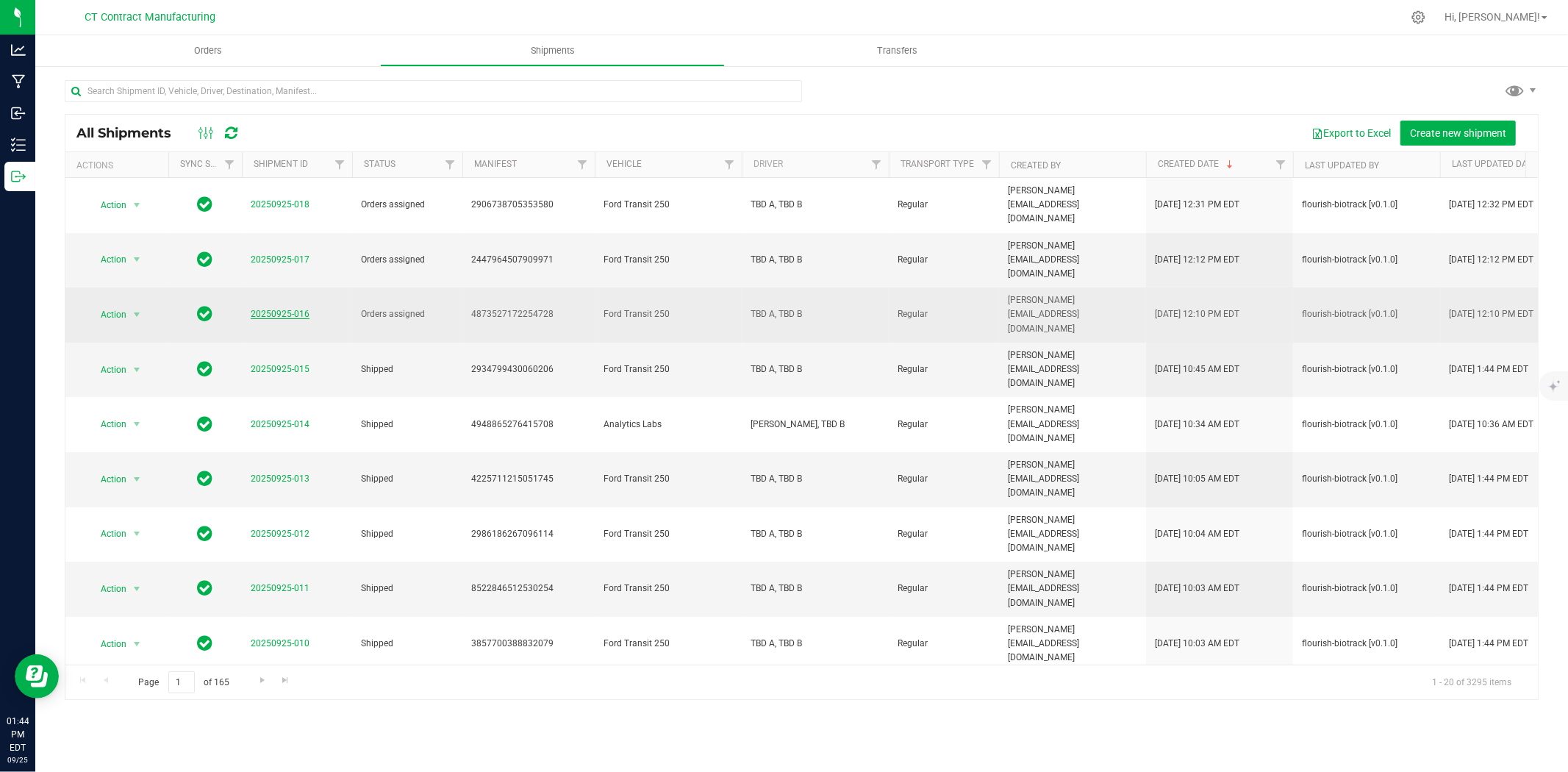
click at [272, 309] on link "20250925-016" at bounding box center [280, 313] width 59 height 11
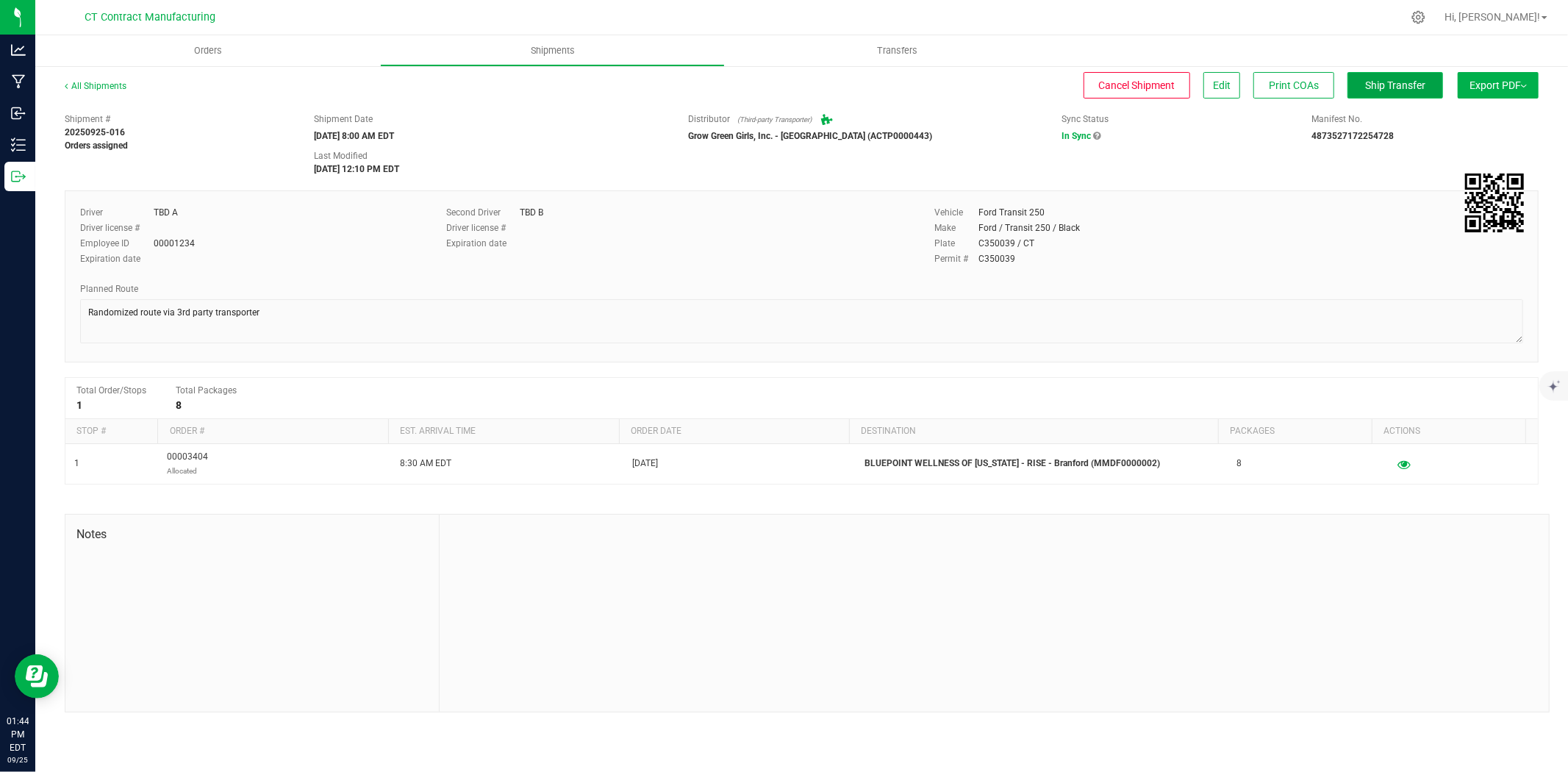
click at [1402, 91] on button "Ship Transfer" at bounding box center [1395, 85] width 96 height 27
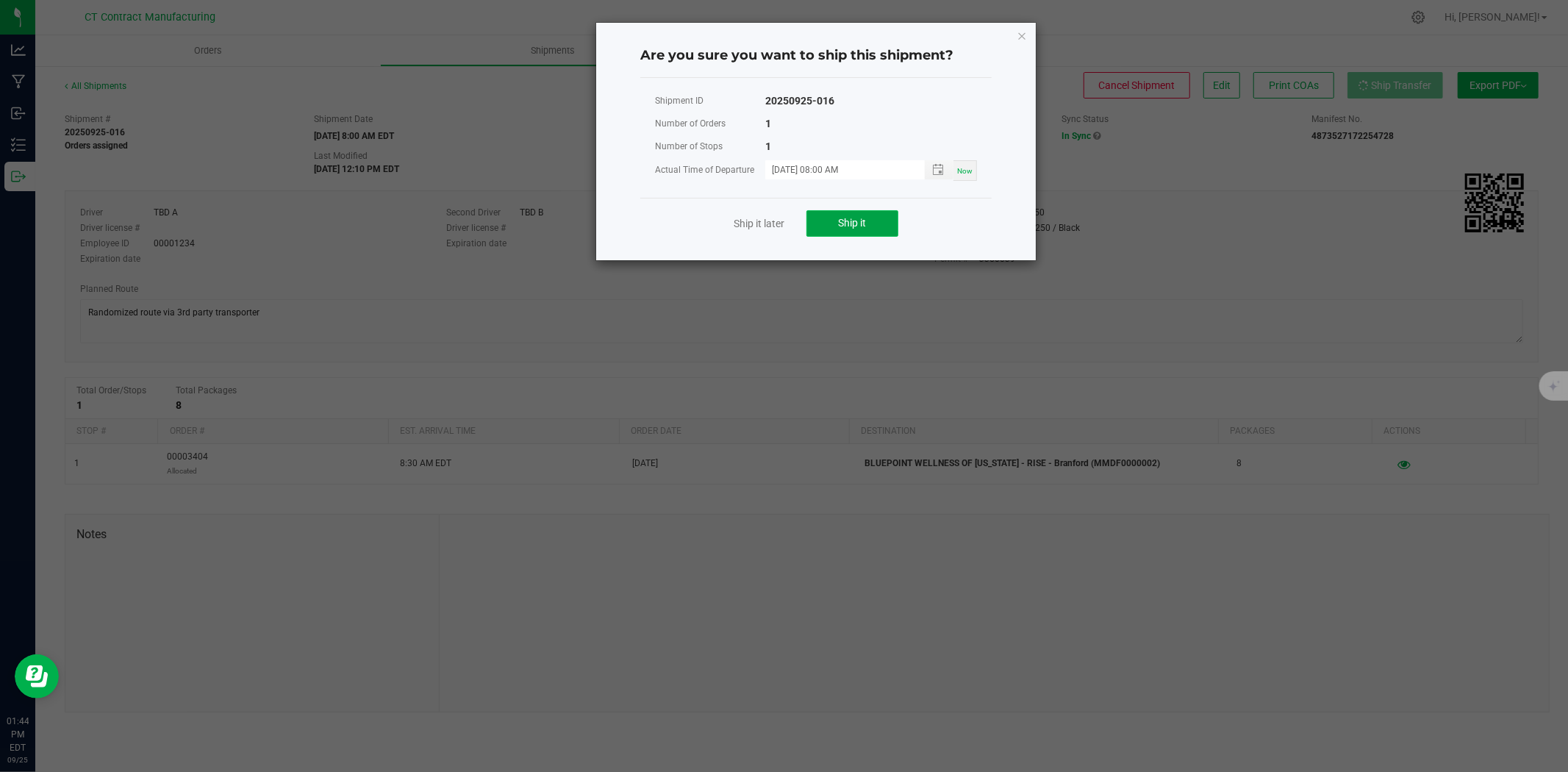
click at [831, 225] on button "Ship it" at bounding box center [852, 224] width 92 height 27
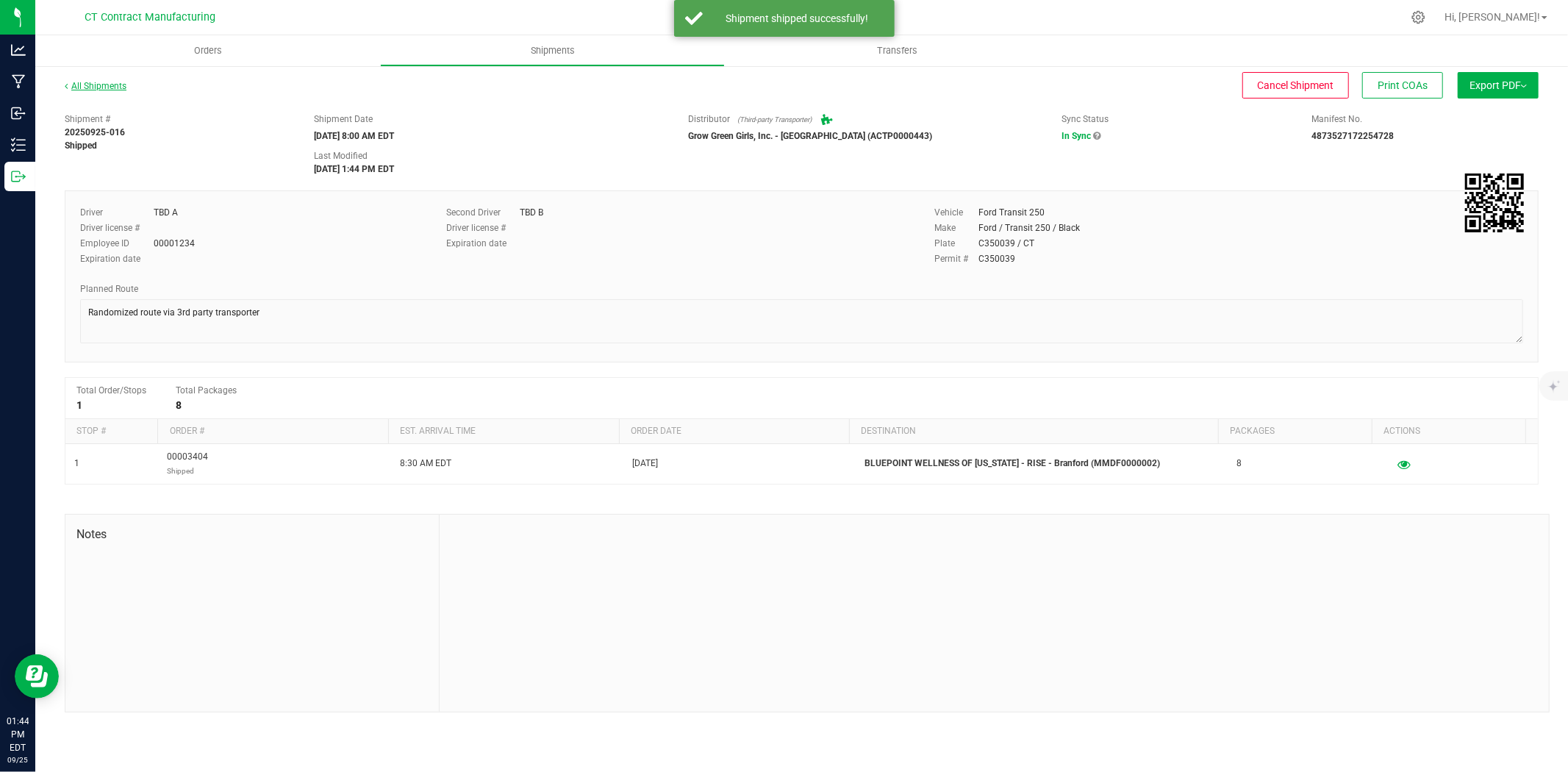
click at [117, 83] on link "All Shipments" at bounding box center [96, 86] width 62 height 11
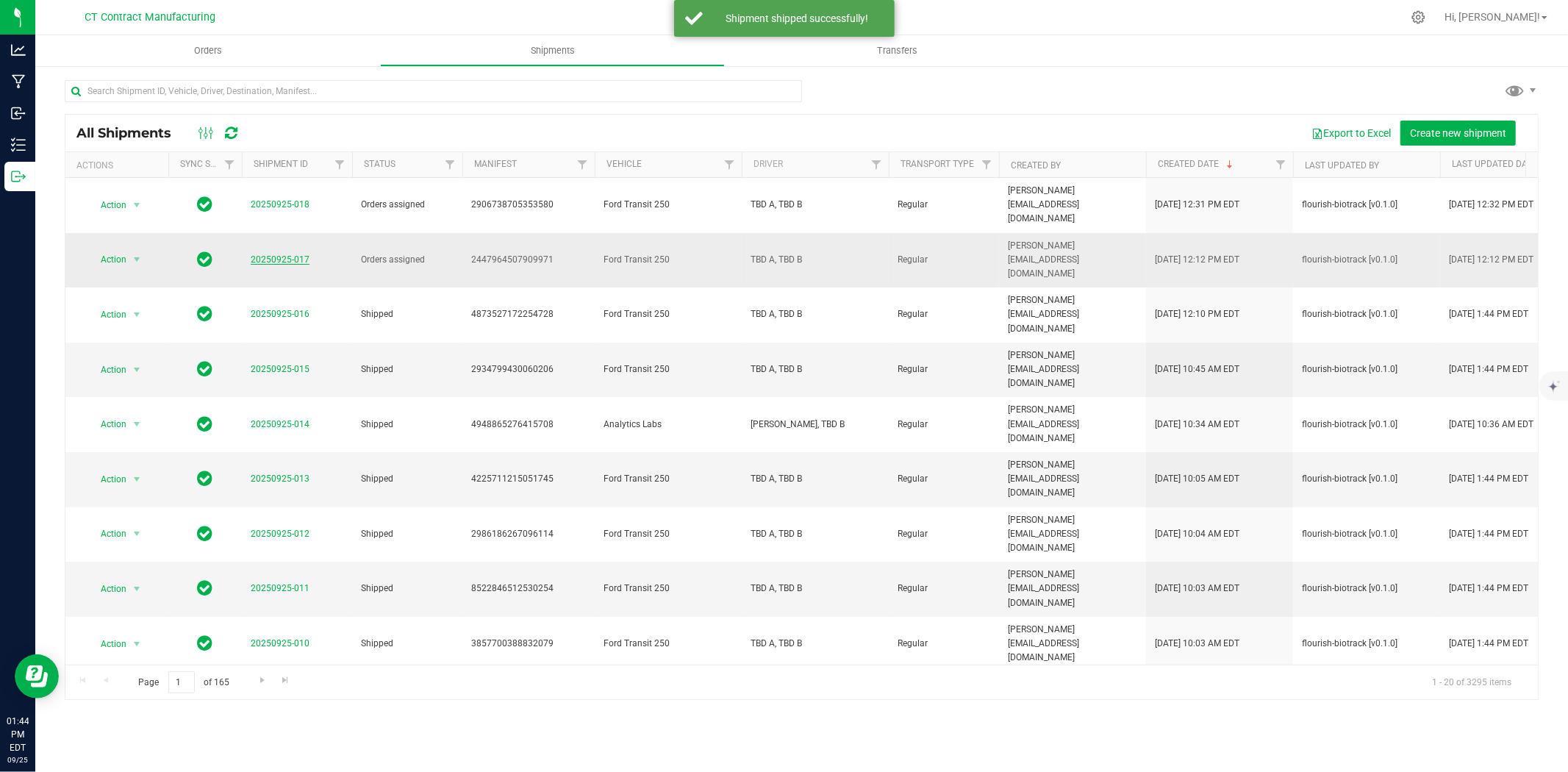
click at [285, 254] on link "20250925-017" at bounding box center [280, 259] width 59 height 11
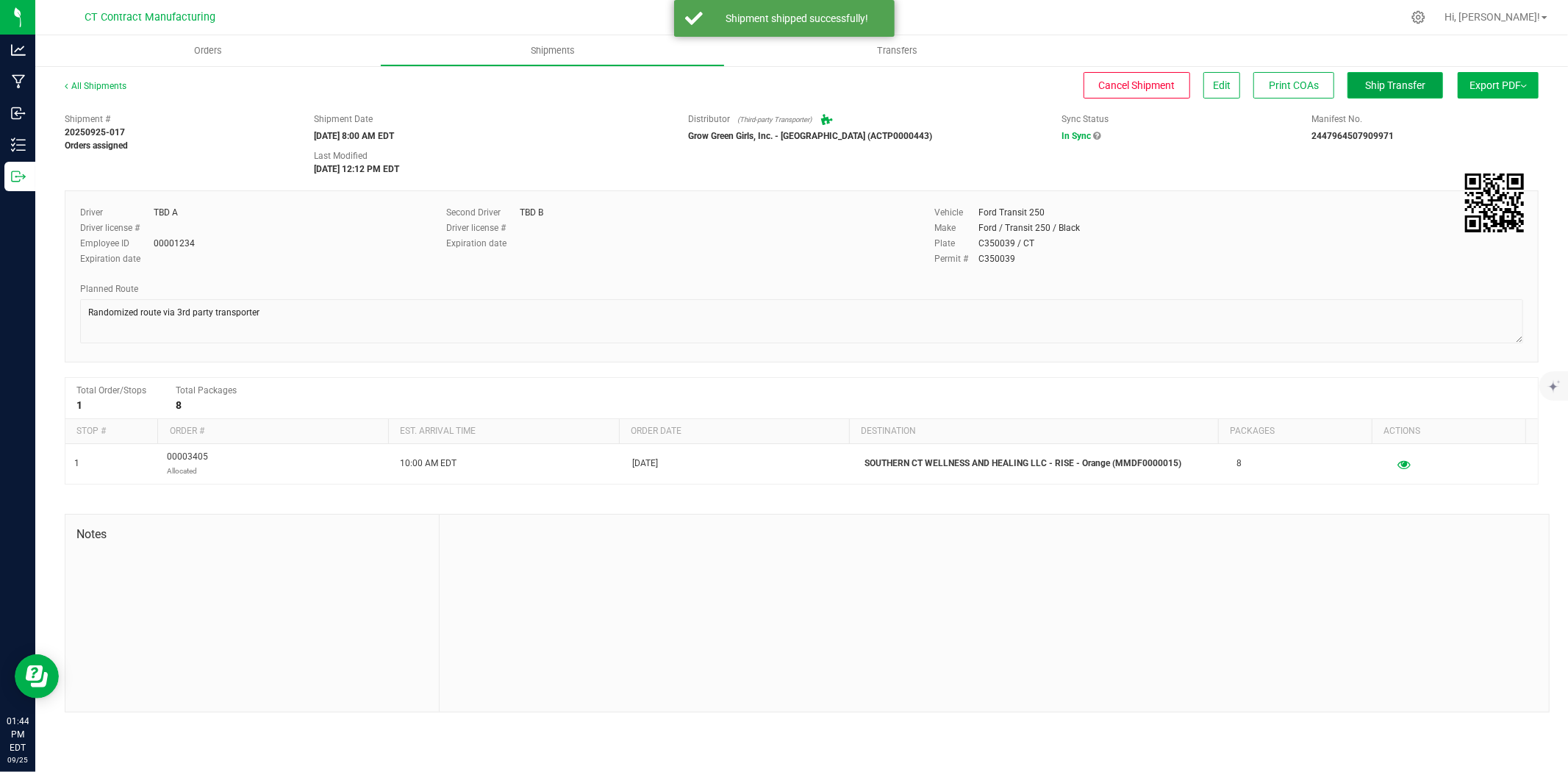
click at [1379, 84] on span "Ship Transfer" at bounding box center [1395, 85] width 60 height 11
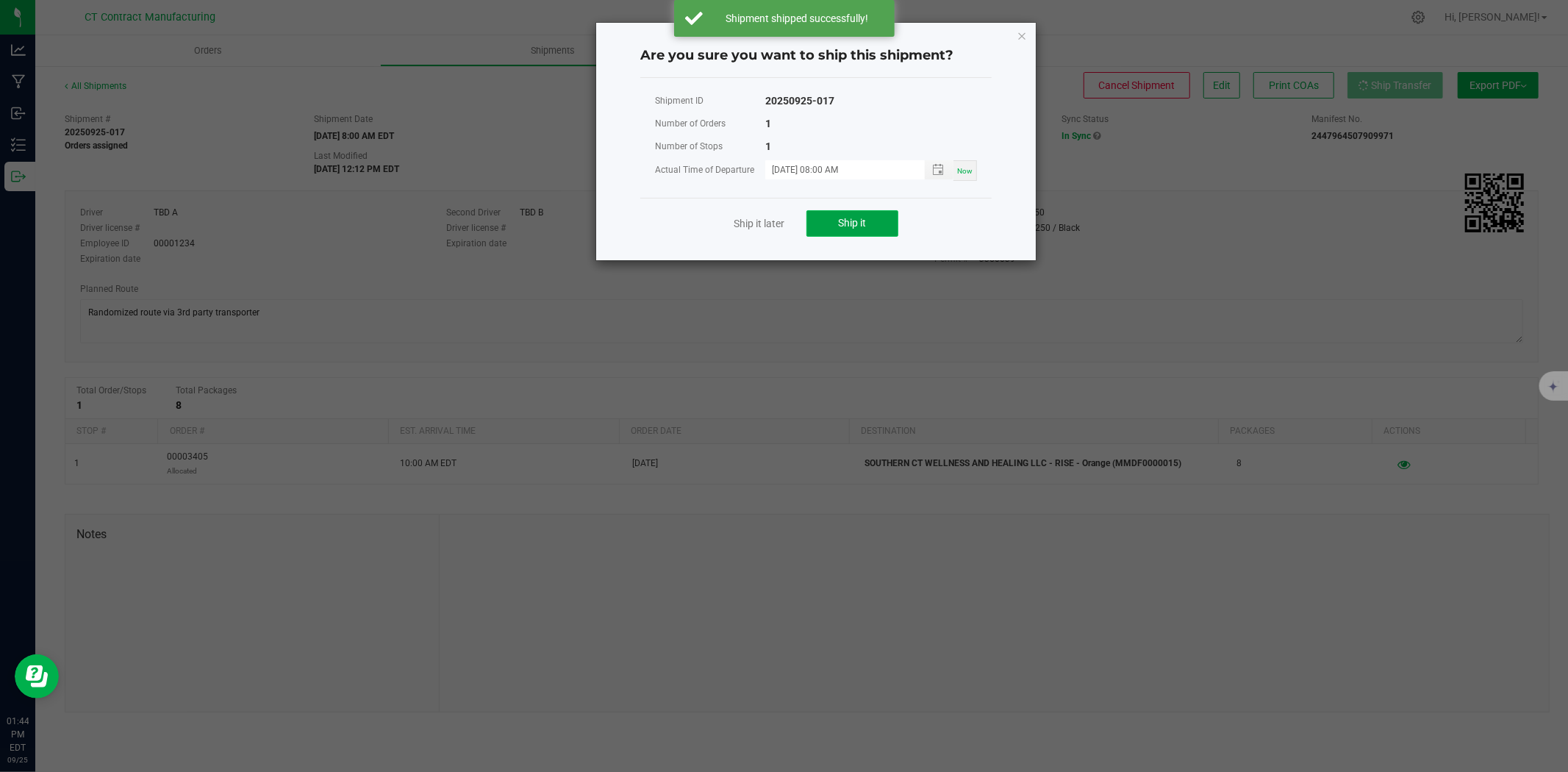
click at [855, 217] on span "Ship it" at bounding box center [852, 223] width 28 height 11
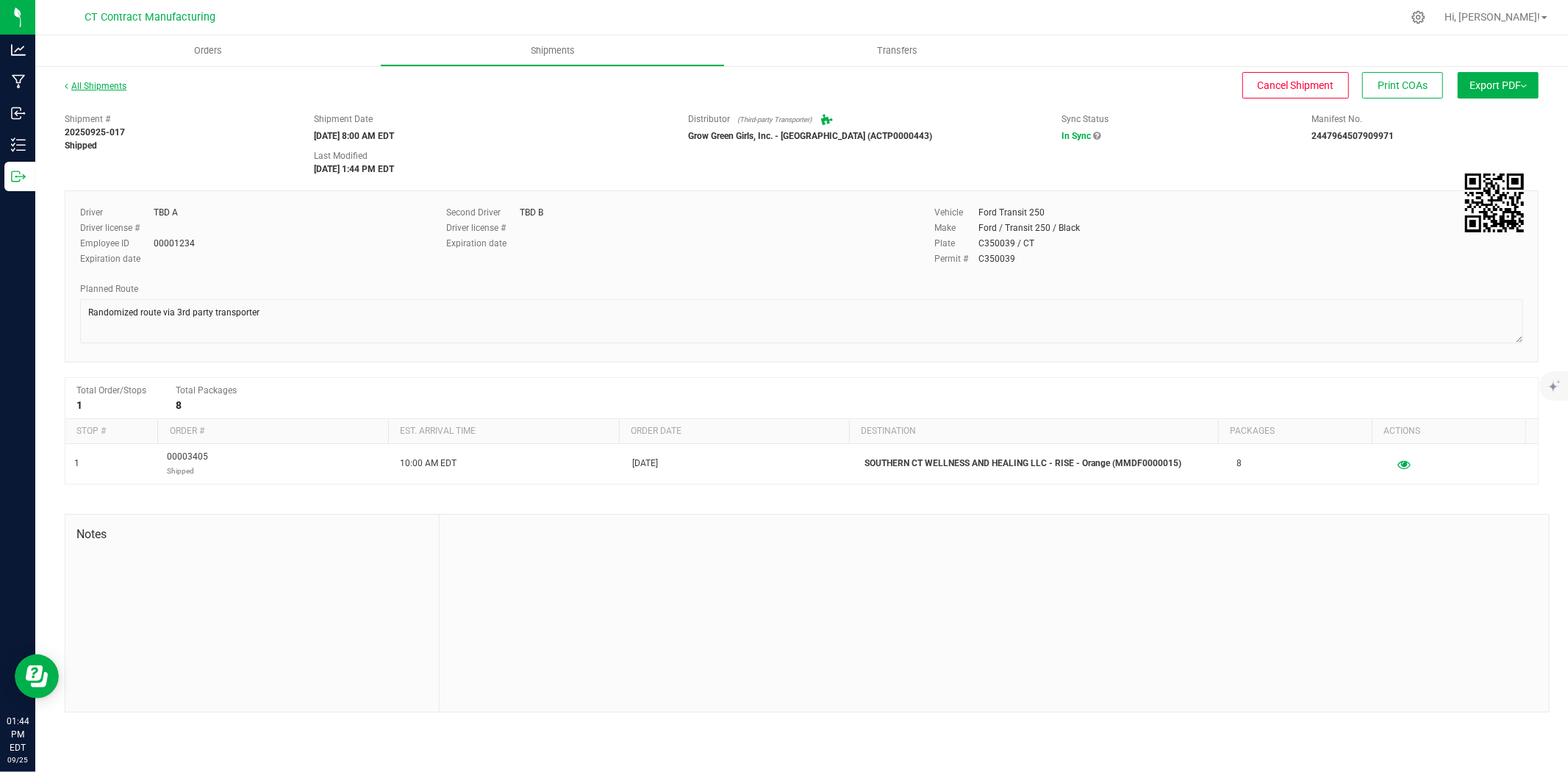
click at [118, 89] on link "All Shipments" at bounding box center [96, 86] width 62 height 11
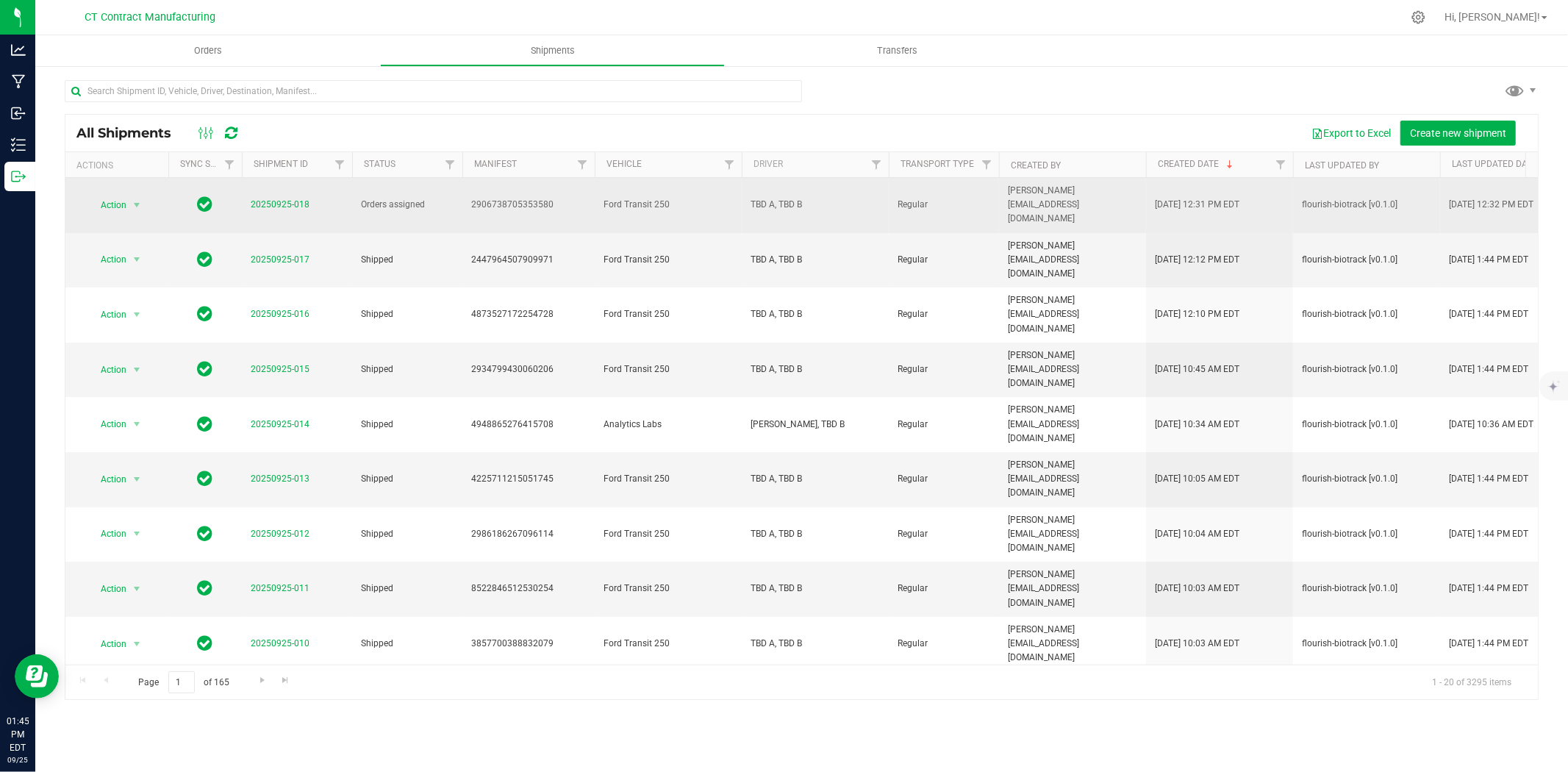
click at [297, 204] on span "20250925-018" at bounding box center [280, 204] width 59 height 14
click at [269, 200] on link "20250925-018" at bounding box center [280, 204] width 59 height 11
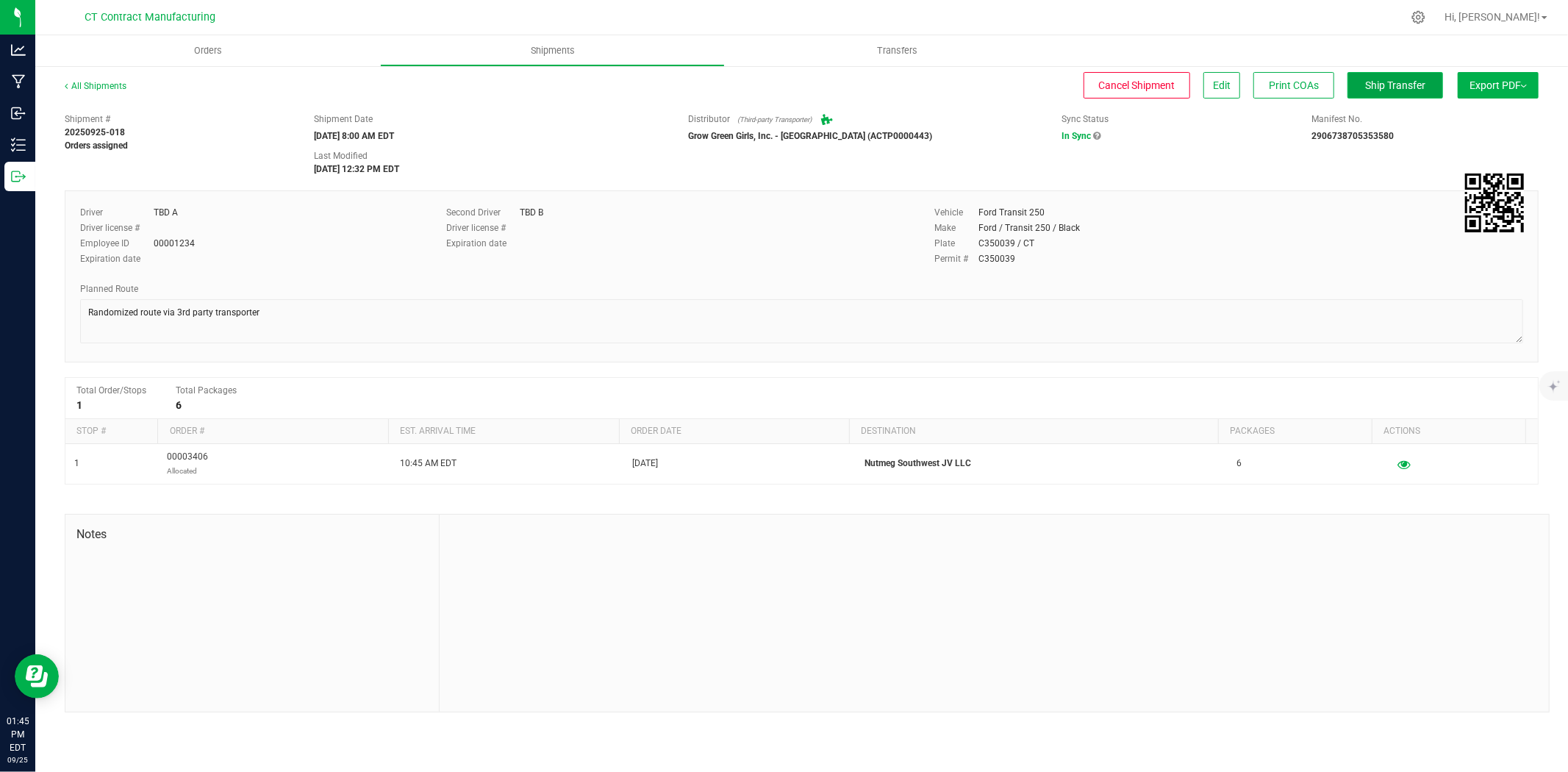
click at [1412, 79] on span "Ship Transfer" at bounding box center [1395, 85] width 60 height 11
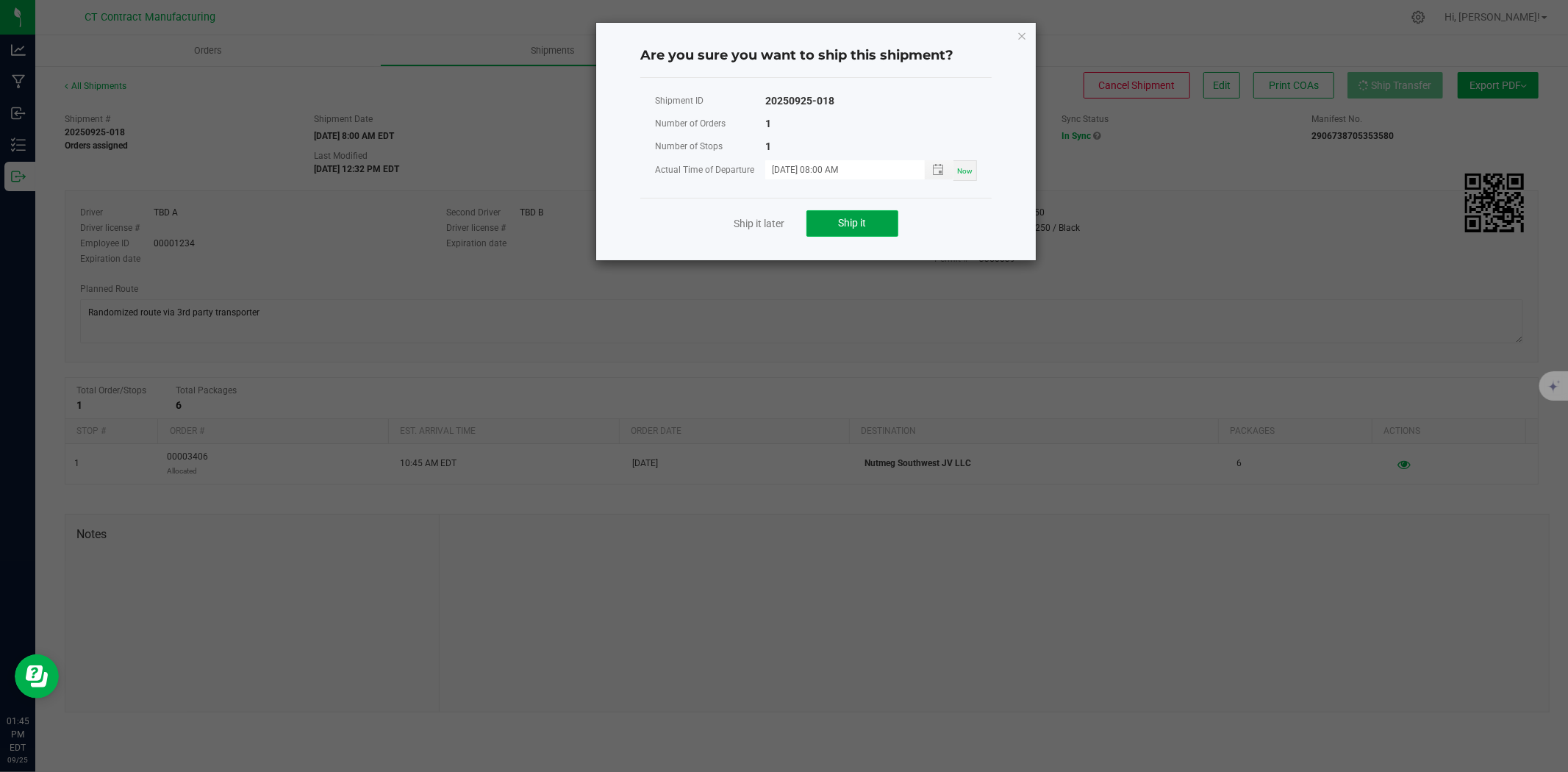
click at [877, 216] on button "Ship it" at bounding box center [852, 224] width 92 height 27
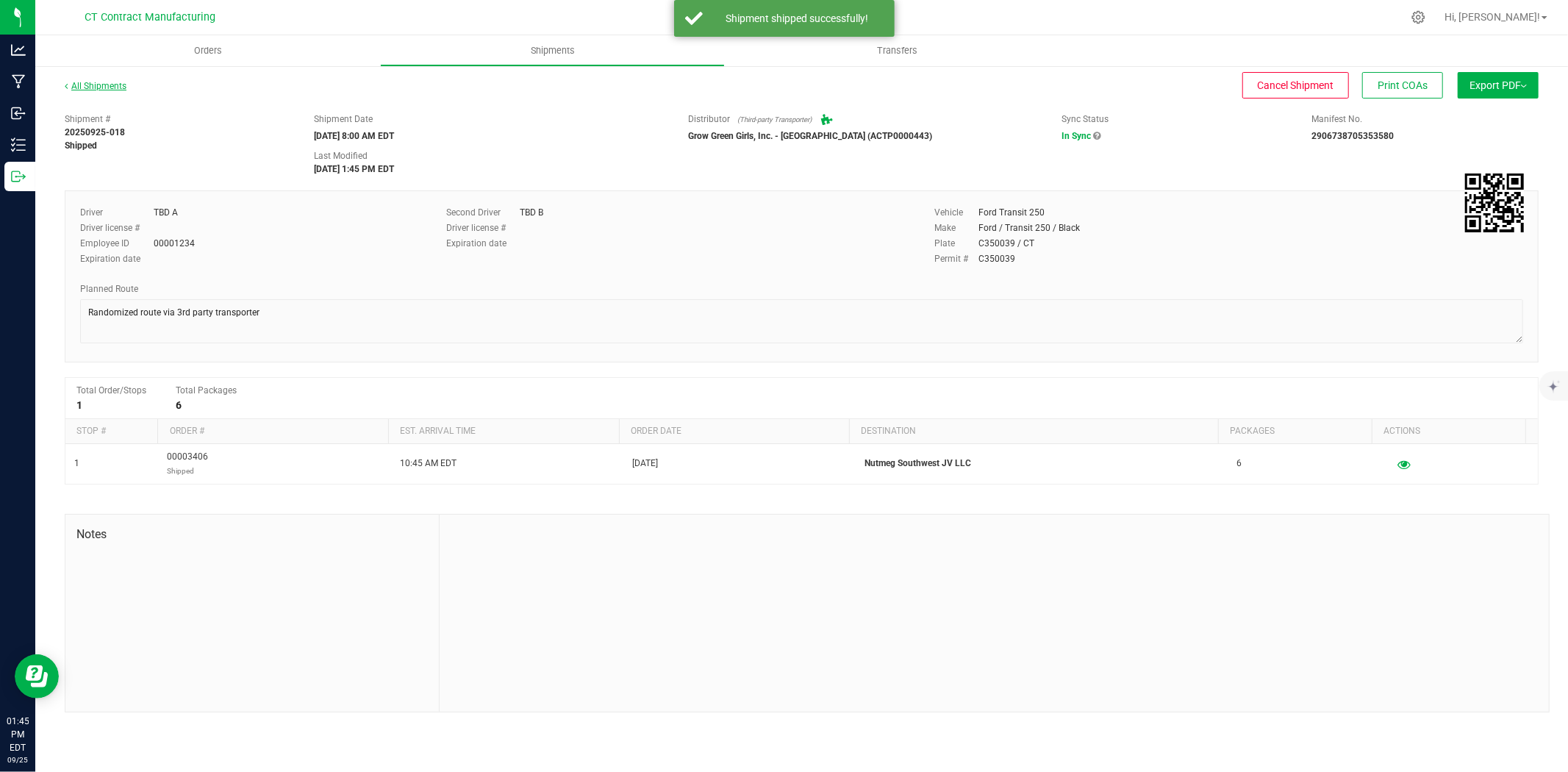
click at [109, 84] on link "All Shipments" at bounding box center [96, 86] width 62 height 11
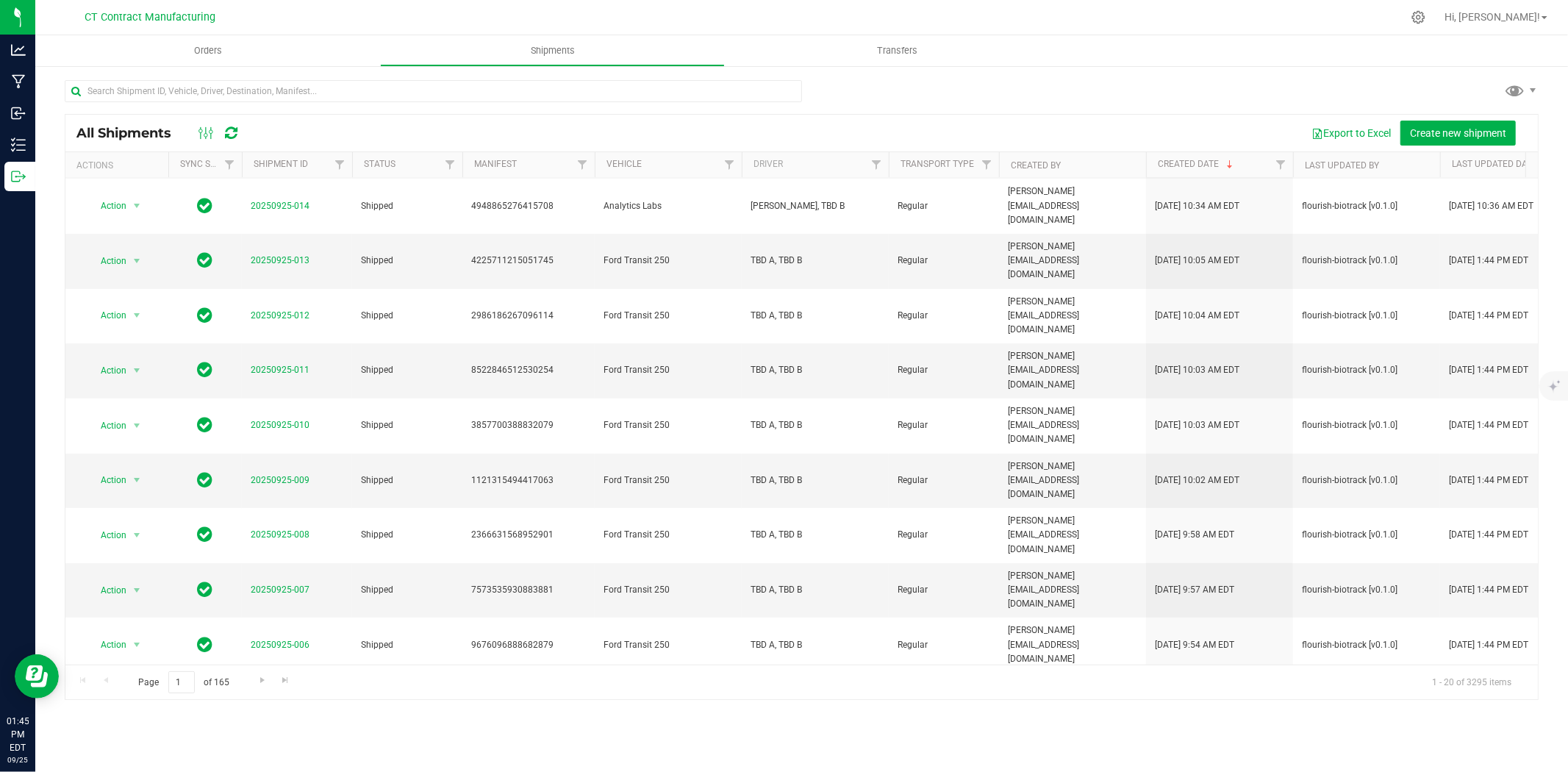
scroll to position [425, 0]
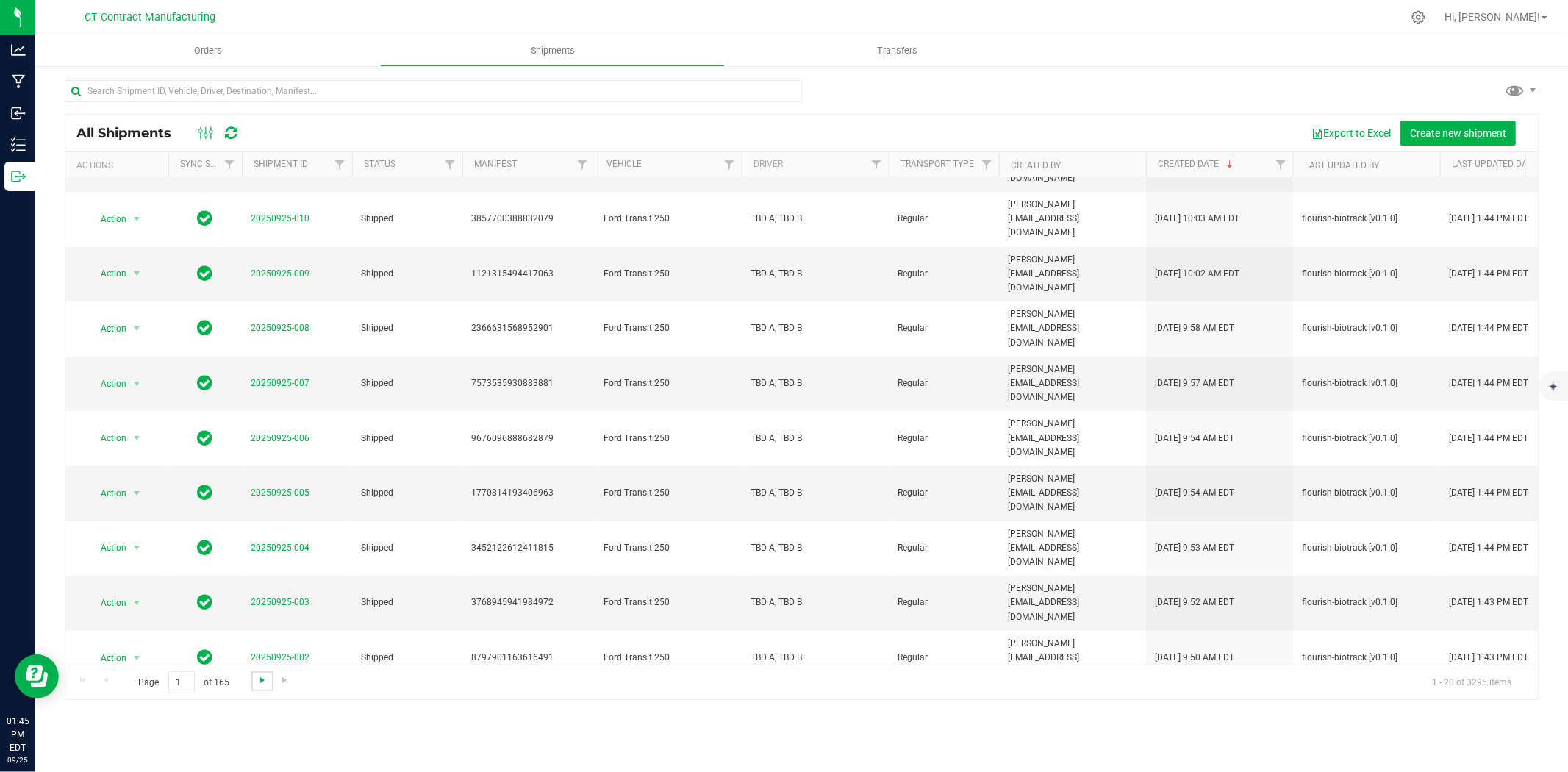
click at [261, 685] on span "Go to the next page" at bounding box center [263, 680] width 11 height 11
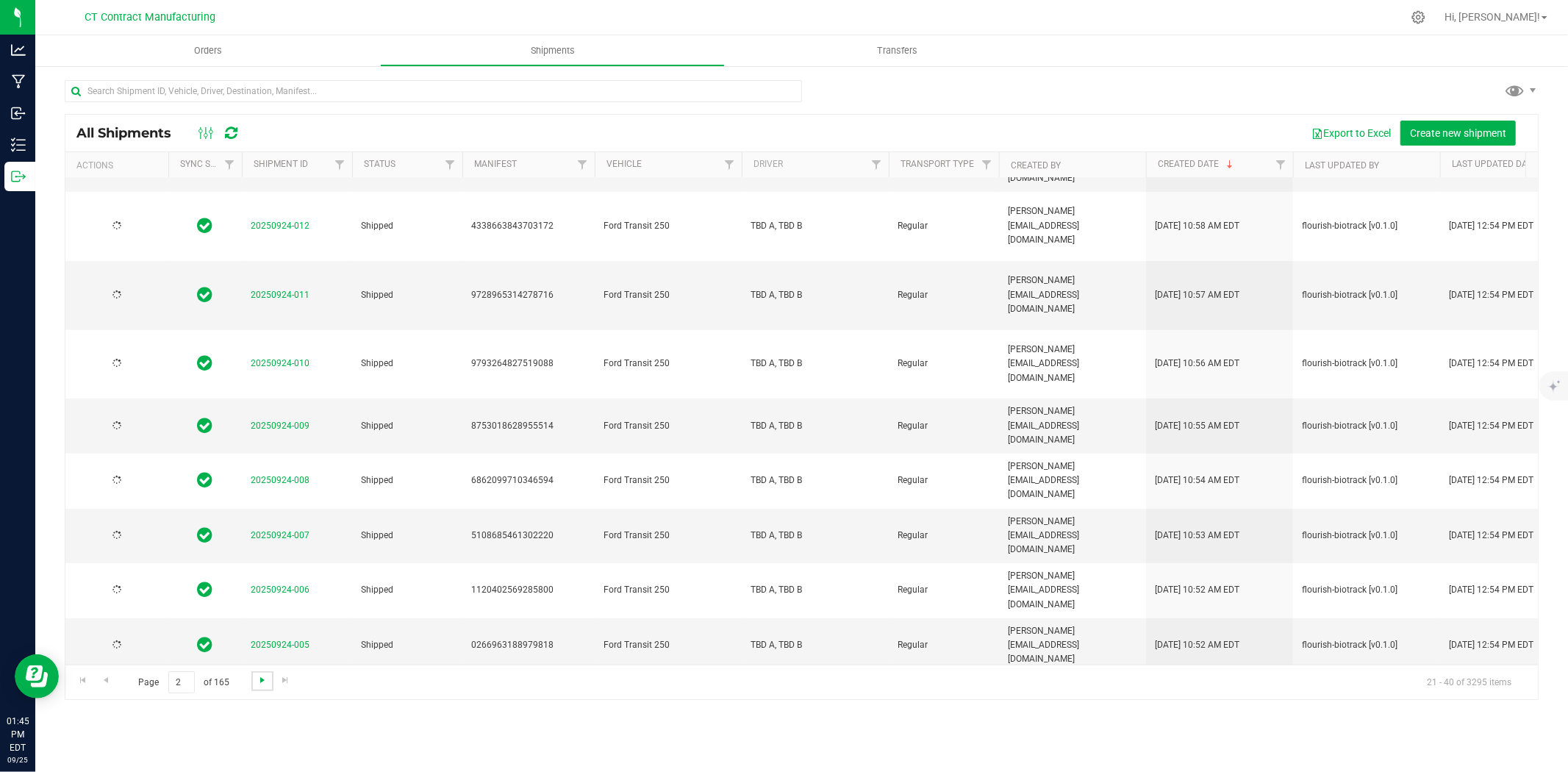
scroll to position [0, 0]
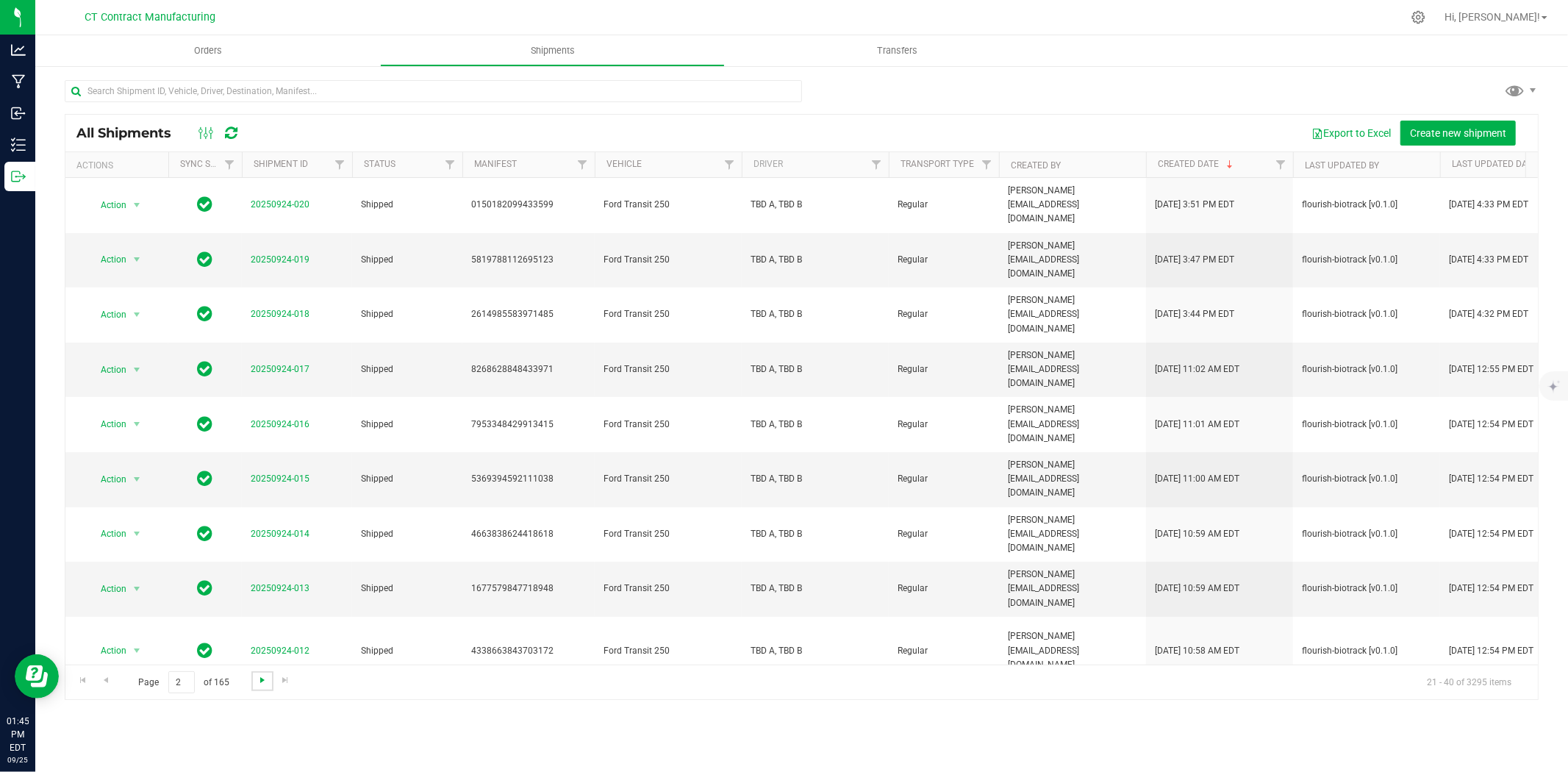
click at [261, 685] on span "Go to the next page" at bounding box center [263, 680] width 11 height 11
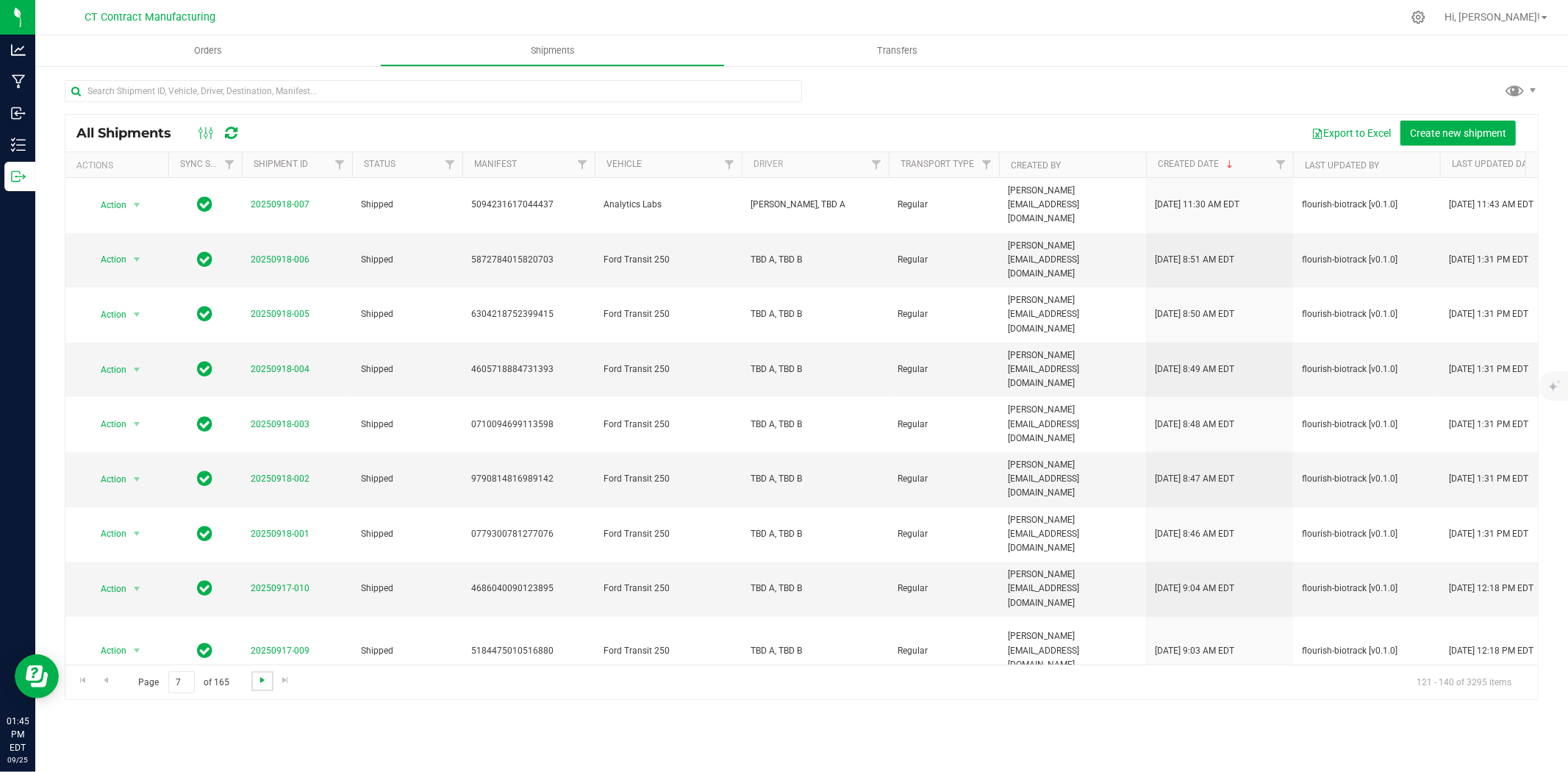
click at [261, 685] on span "Go to the next page" at bounding box center [263, 680] width 11 height 11
click at [87, 676] on span "Go to the first page" at bounding box center [83, 680] width 11 height 11
click at [547, 5] on div at bounding box center [832, 17] width 1139 height 29
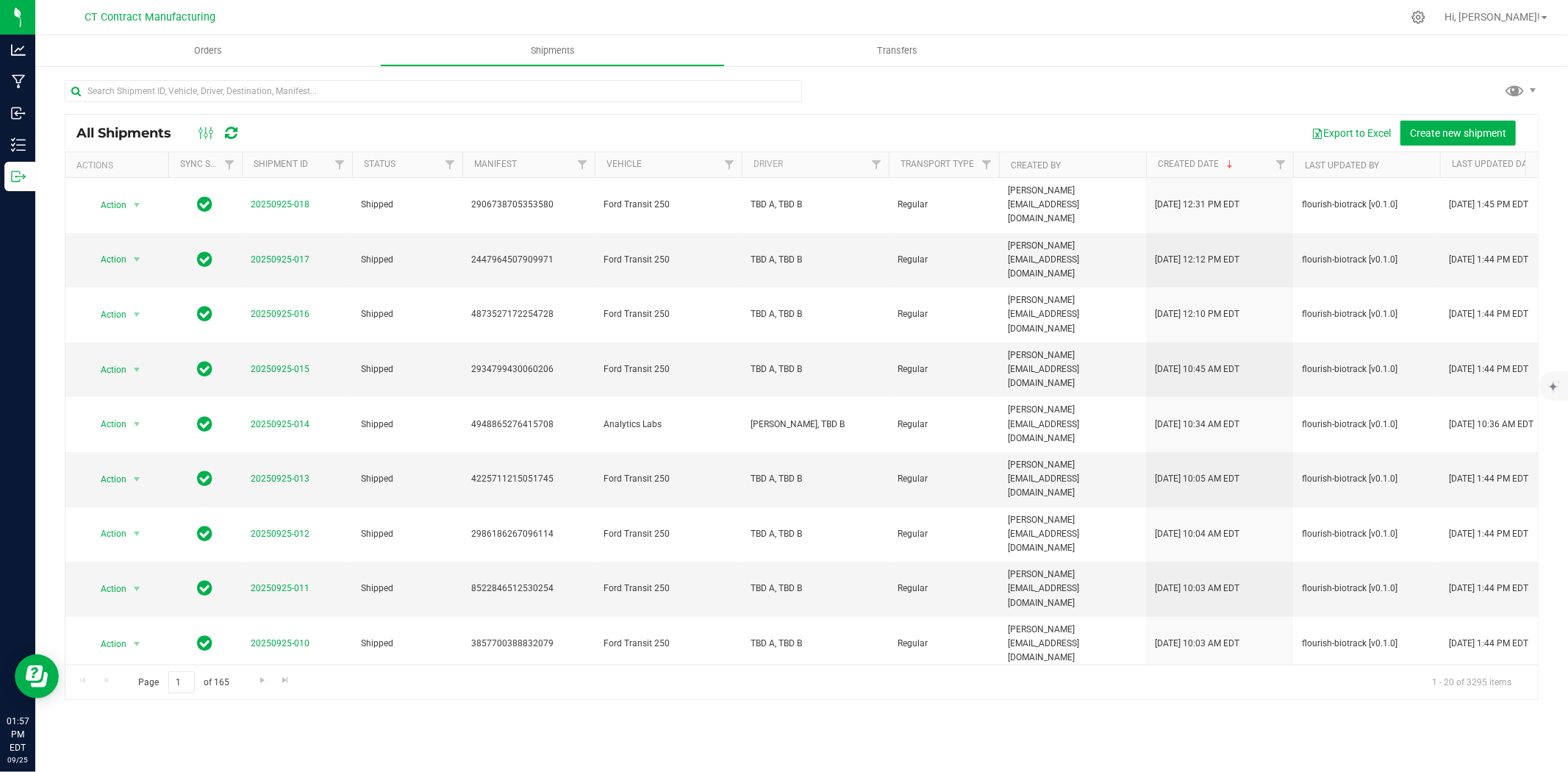
click at [567, 19] on div at bounding box center [832, 17] width 1139 height 29
click at [399, 87] on input "text" at bounding box center [434, 91] width 738 height 22
